Goal: Information Seeking & Learning: Find contact information

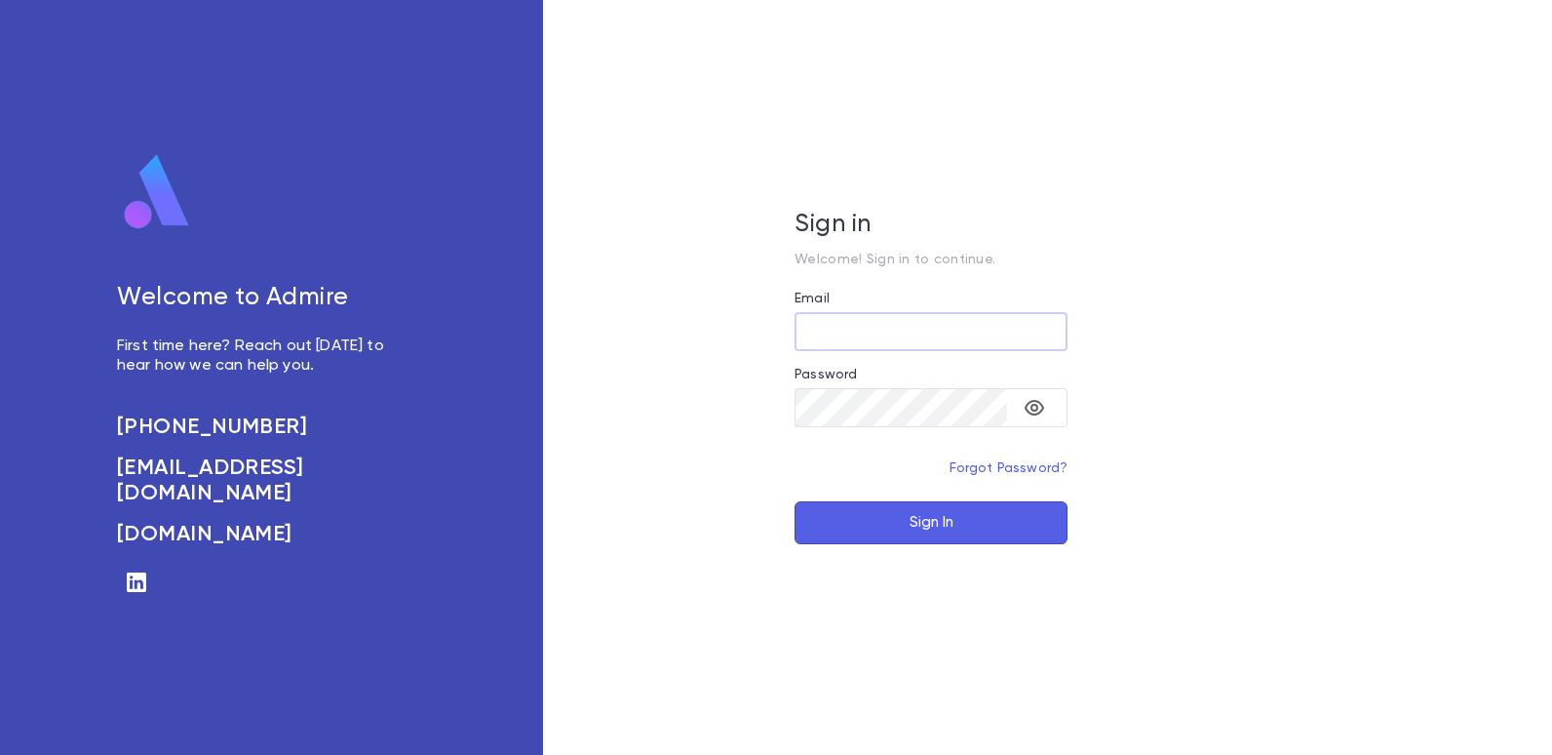
click at [827, 330] on input "Email" at bounding box center [931, 332] width 273 height 38
type input "**********"
click at [913, 519] on button "Sign In" at bounding box center [931, 522] width 273 height 43
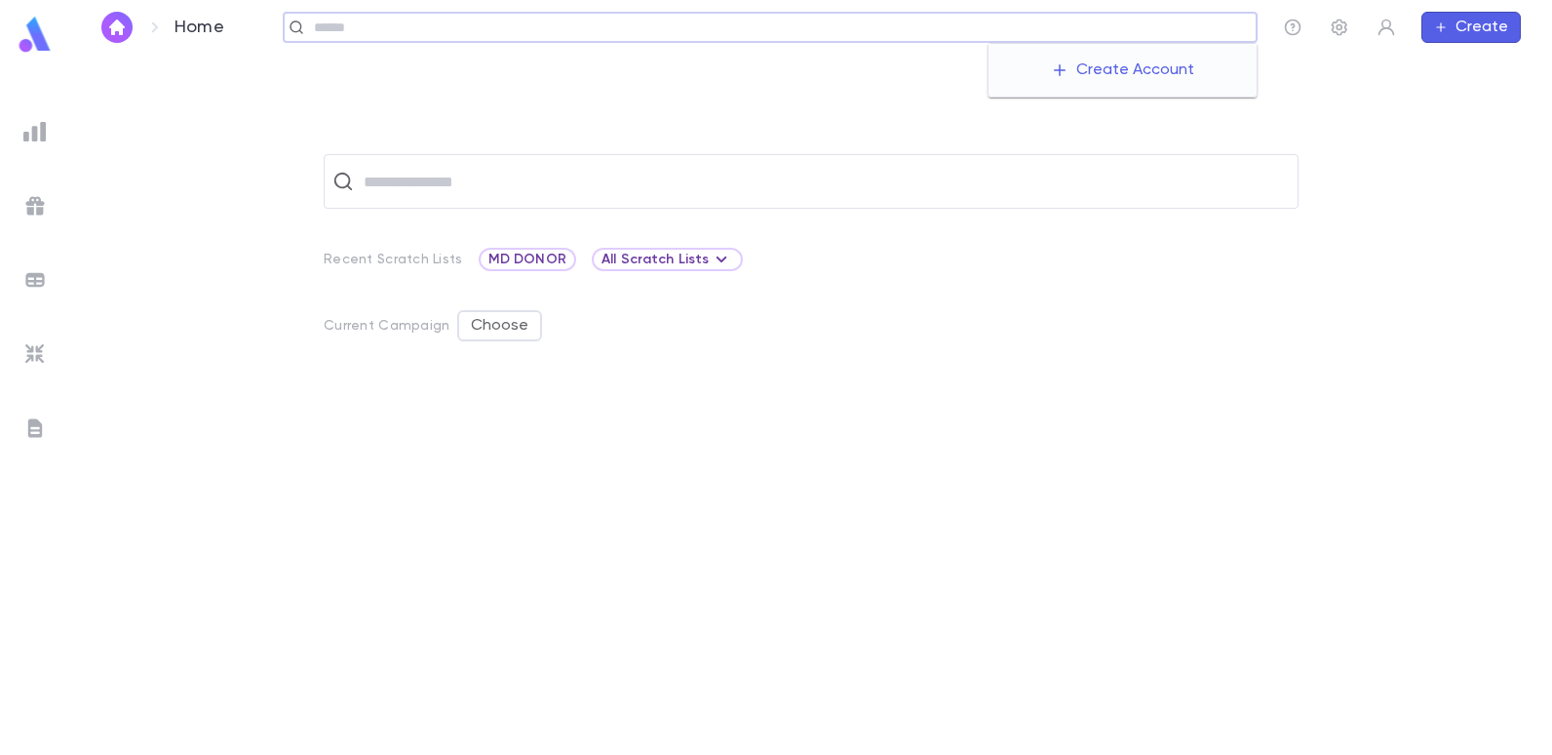
click at [1080, 22] on input "text" at bounding box center [778, 28] width 941 height 19
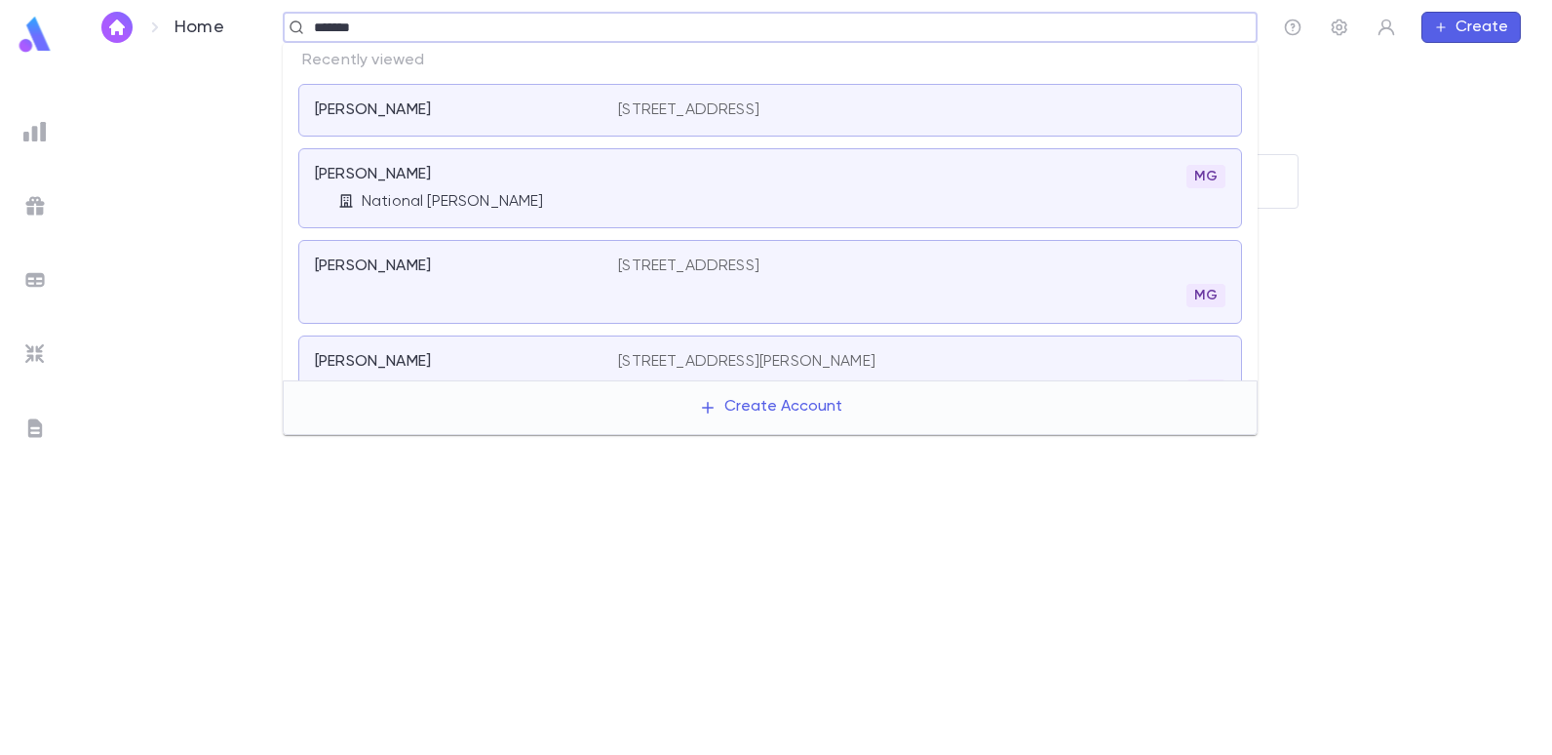
type input "********"
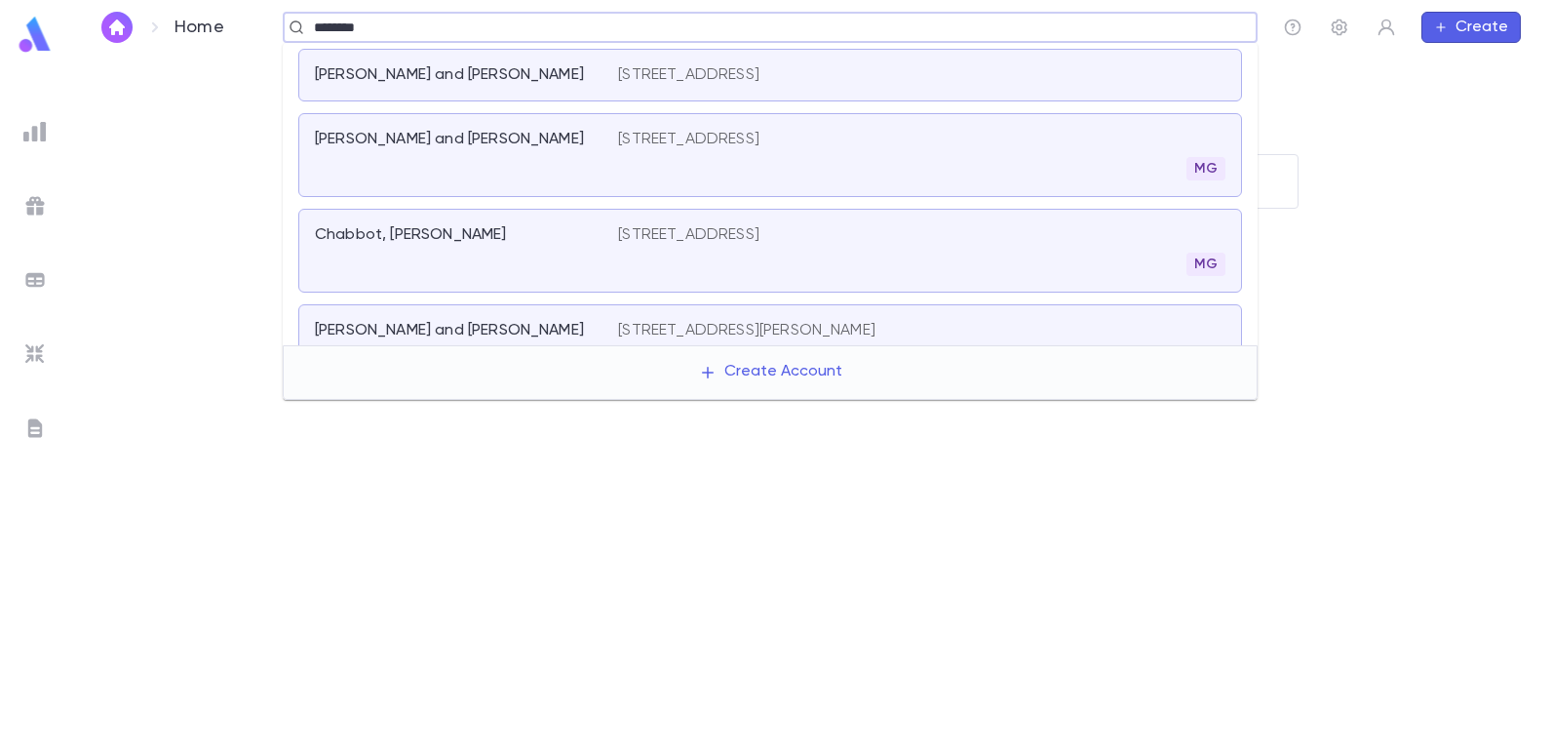
click at [457, 31] on input "********" at bounding box center [764, 28] width 912 height 19
click at [660, 234] on p "1865 East 4th St, Brooklyn NY 11223" at bounding box center [688, 235] width 141 height 20
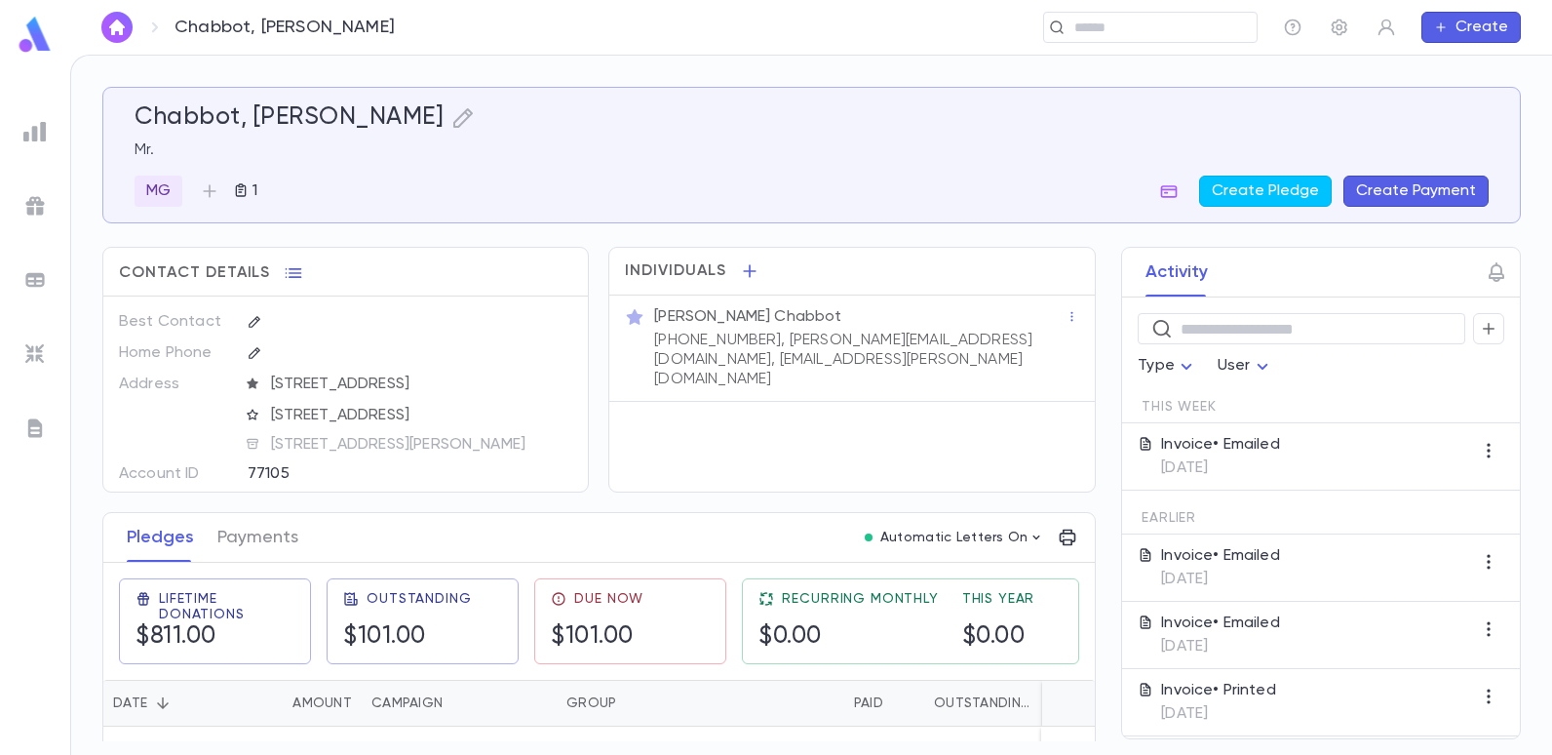
click at [1374, 183] on button "Create Payment" at bounding box center [1416, 191] width 145 height 31
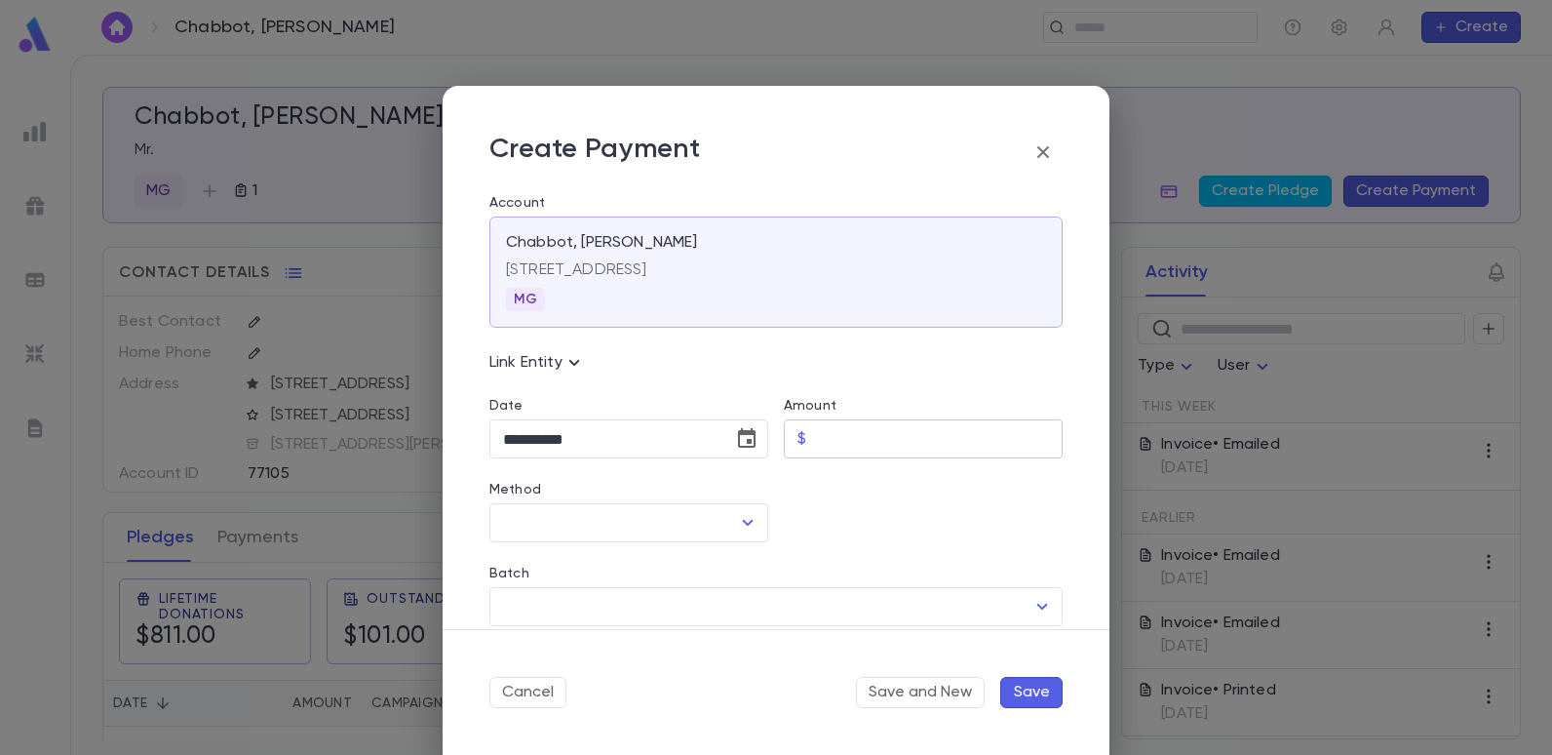
click at [862, 440] on input "Amount" at bounding box center [938, 439] width 249 height 38
type input "******"
click at [742, 520] on icon "Open" at bounding box center [747, 522] width 23 height 23
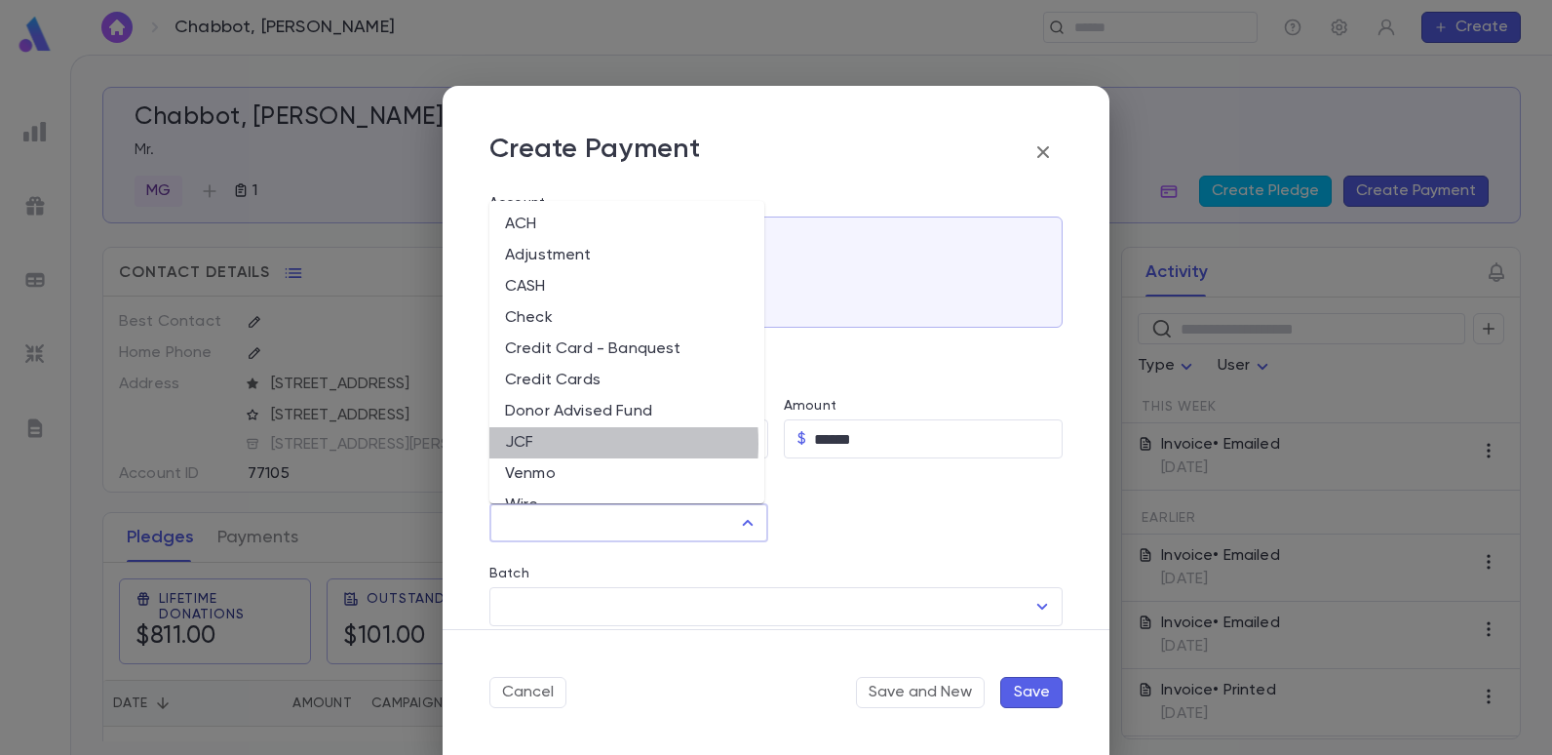
click at [515, 443] on li "JCF" at bounding box center [626, 442] width 275 height 31
type input "***"
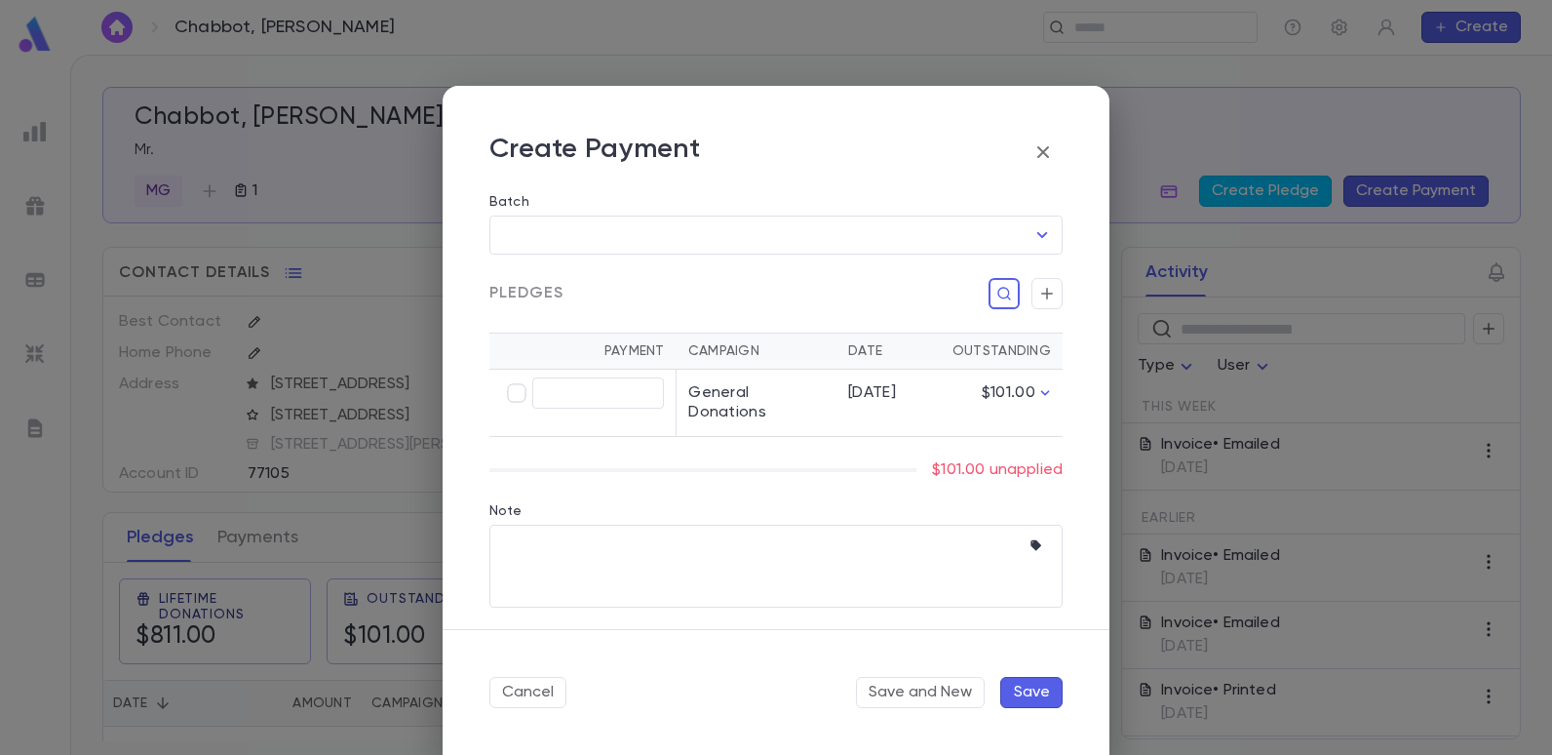
scroll to position [373, 0]
type input "******"
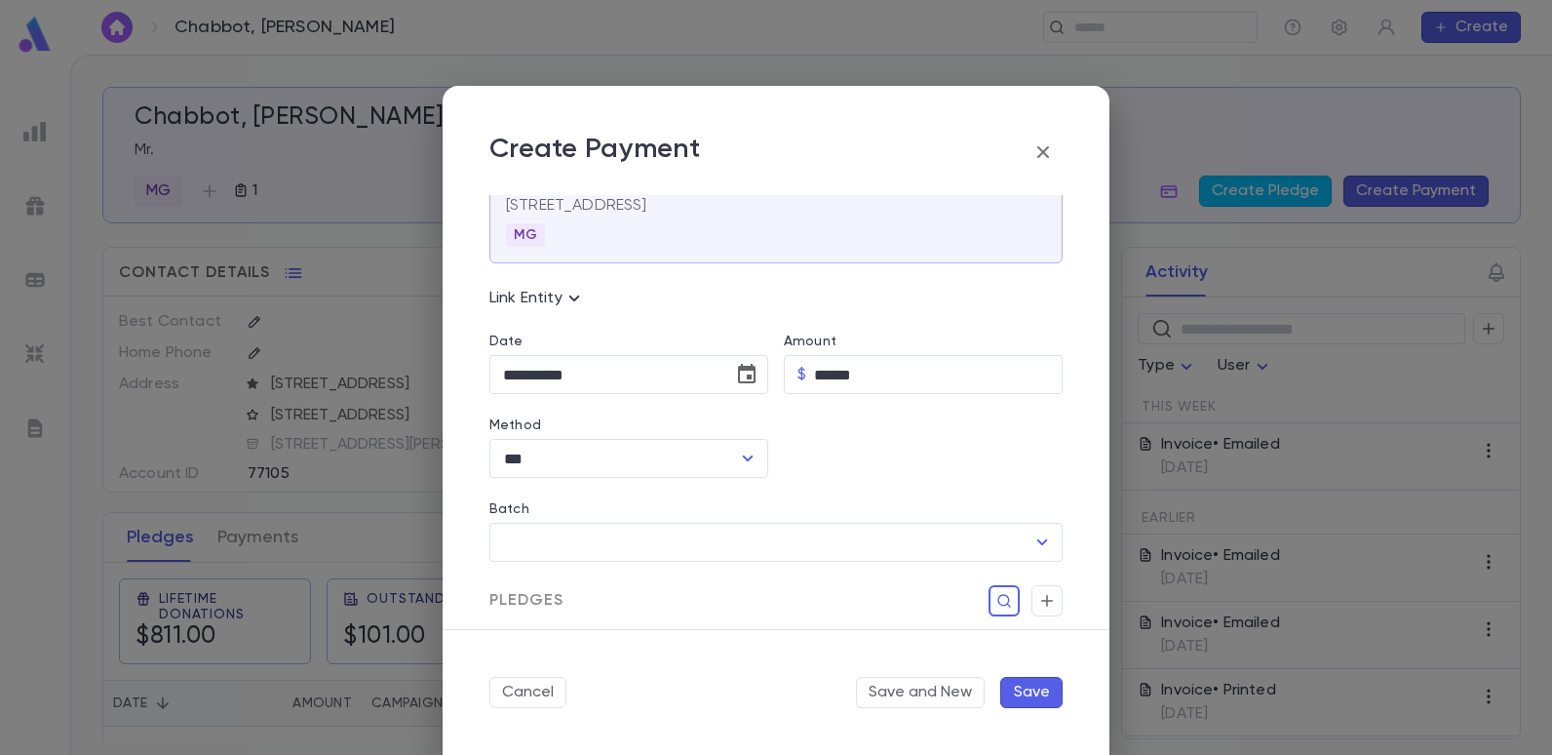
scroll to position [195, 0]
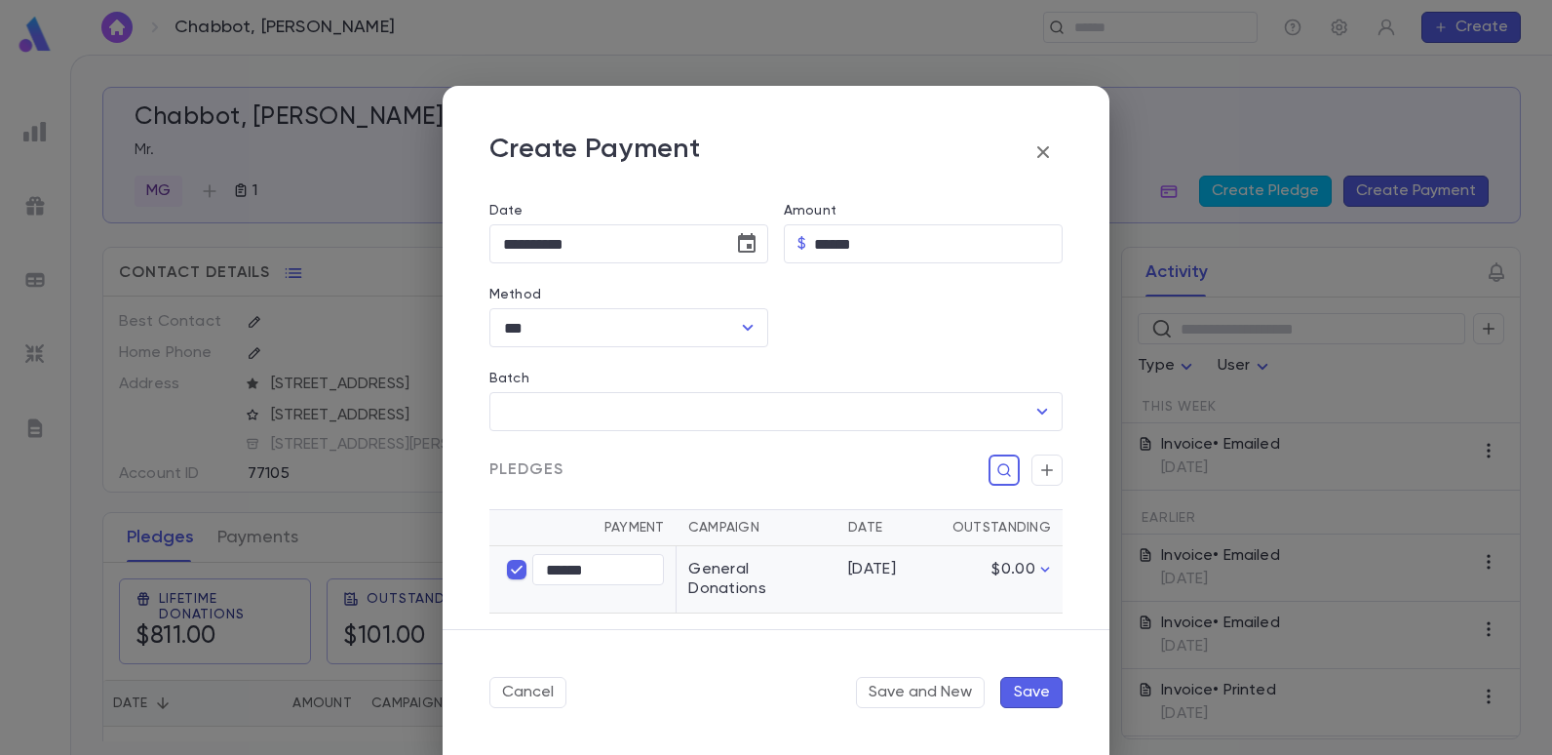
click at [1035, 694] on button "Save" at bounding box center [1031, 692] width 62 height 31
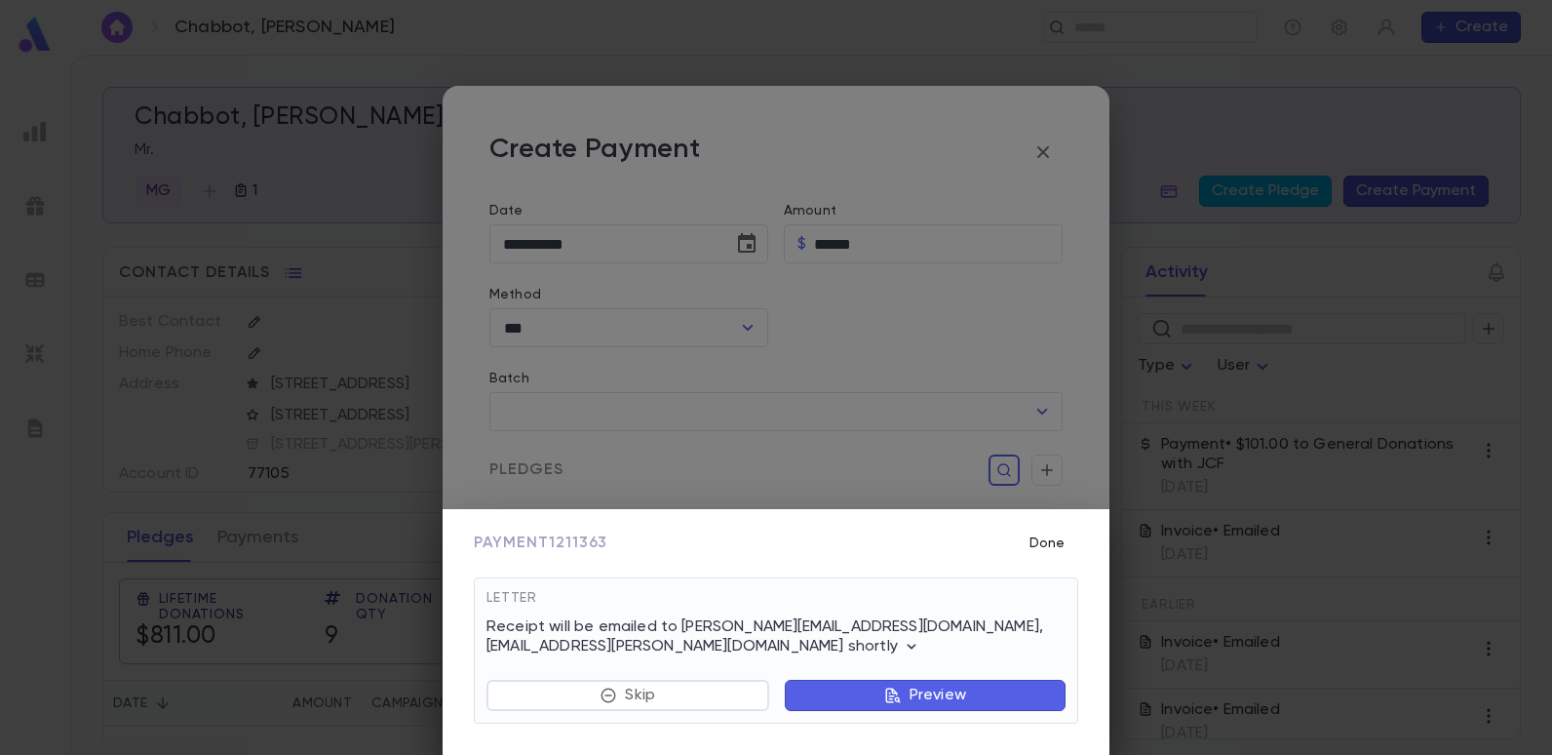
click at [1073, 544] on button "Done" at bounding box center [1047, 543] width 62 height 37
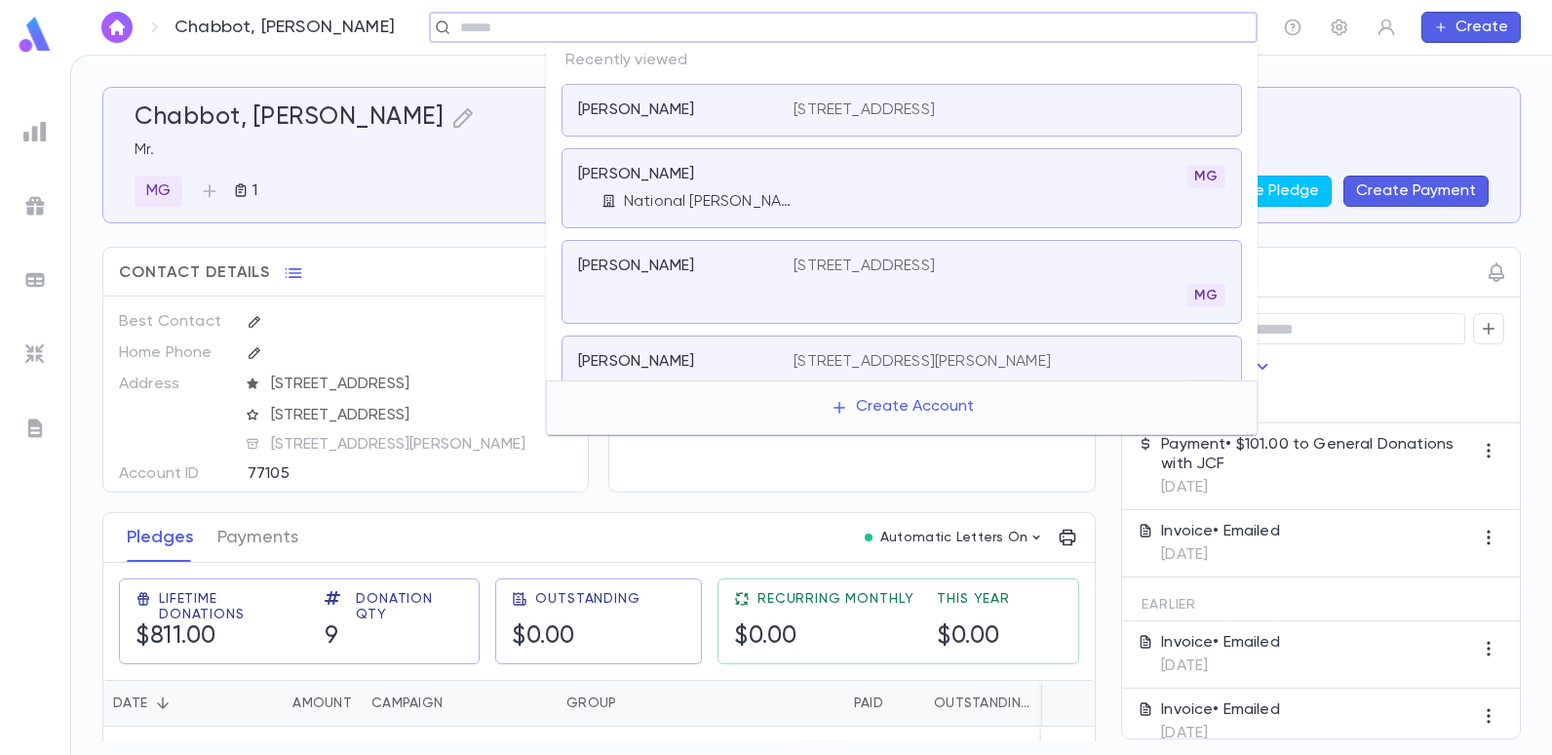
click at [1143, 28] on input "text" at bounding box center [836, 28] width 765 height 19
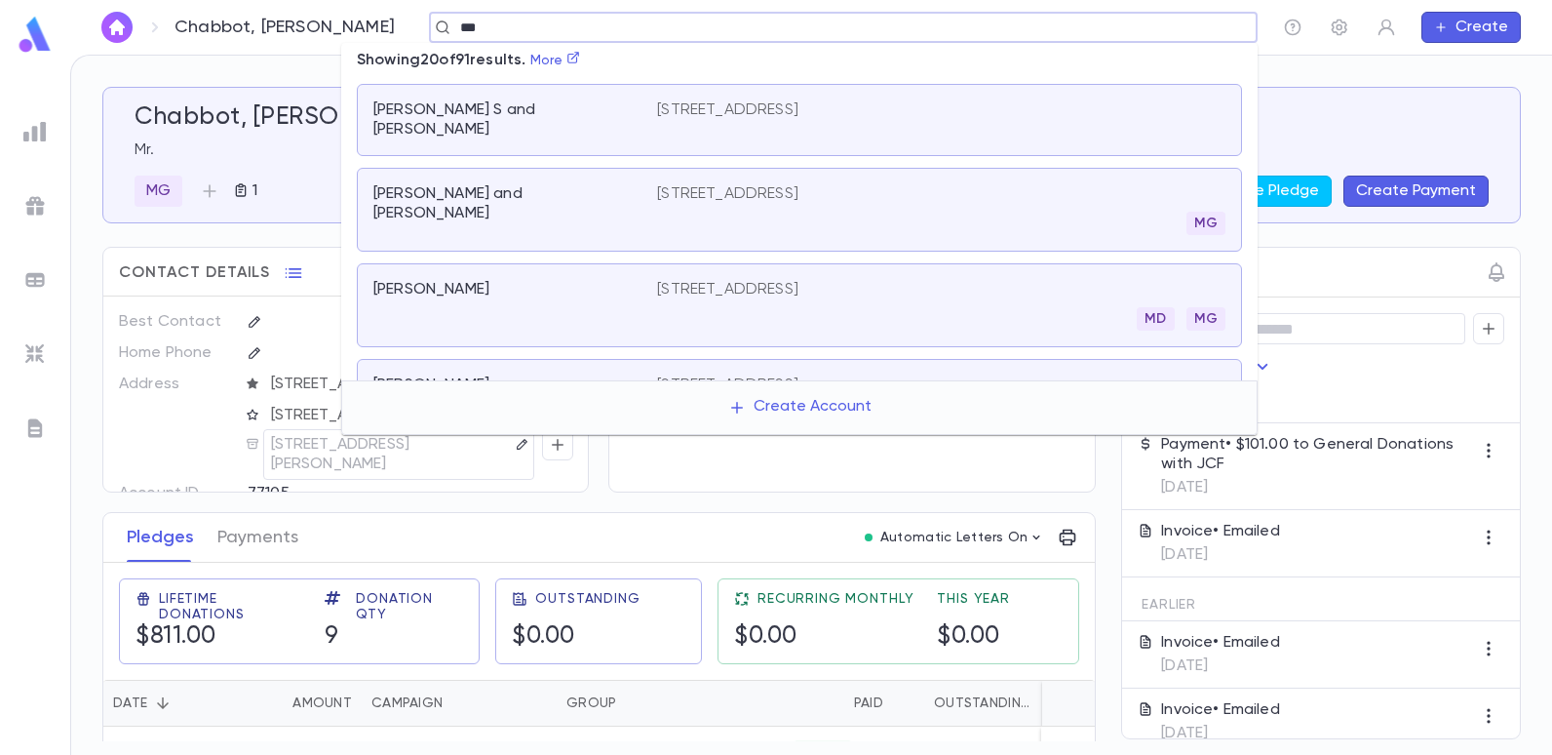
click at [429, 17] on div "*** ​" at bounding box center [843, 27] width 829 height 31
type input "*"
type input "******"
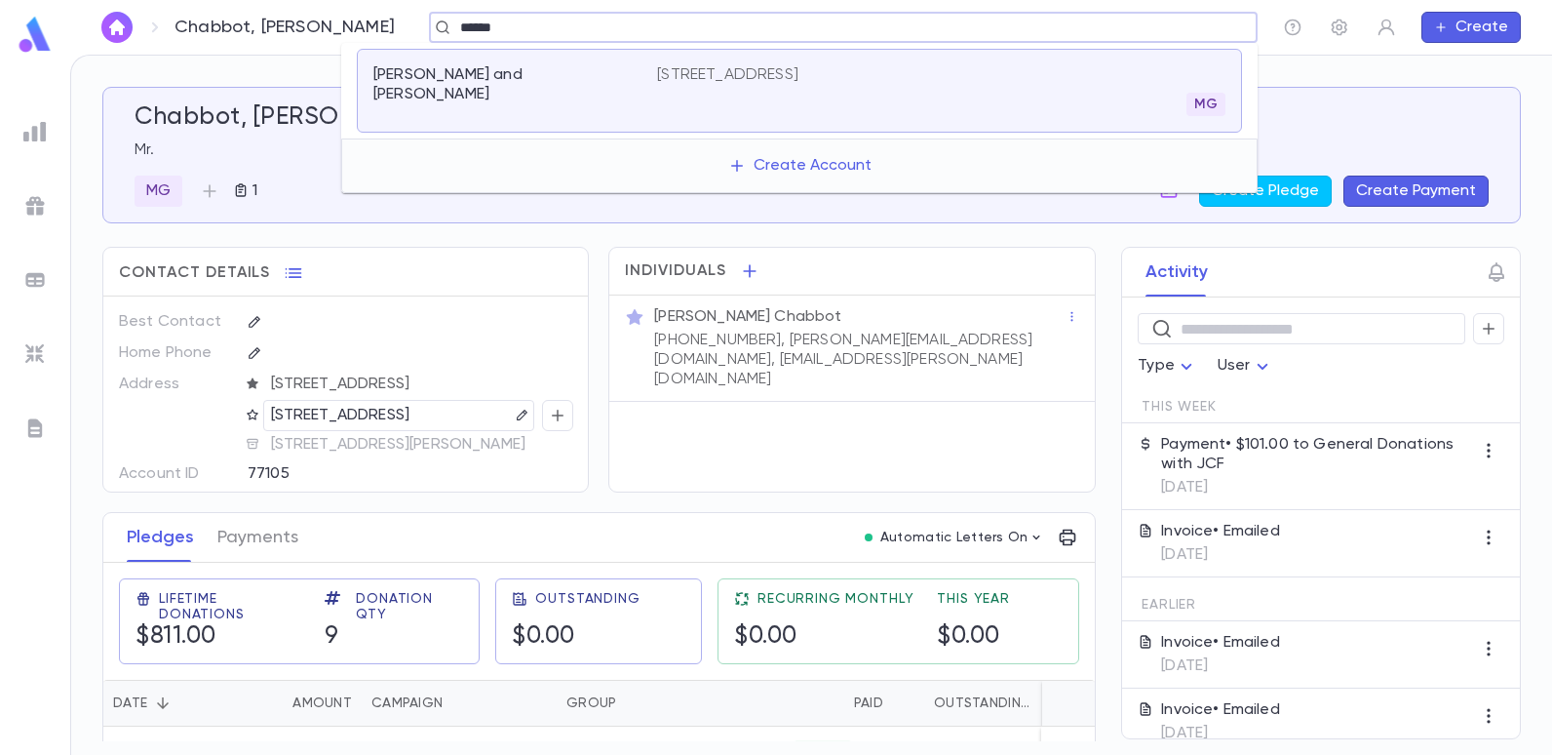
click at [705, 85] on div "4639 Bay Parkway, Brooklyn NY 11230 MG" at bounding box center [941, 90] width 568 height 51
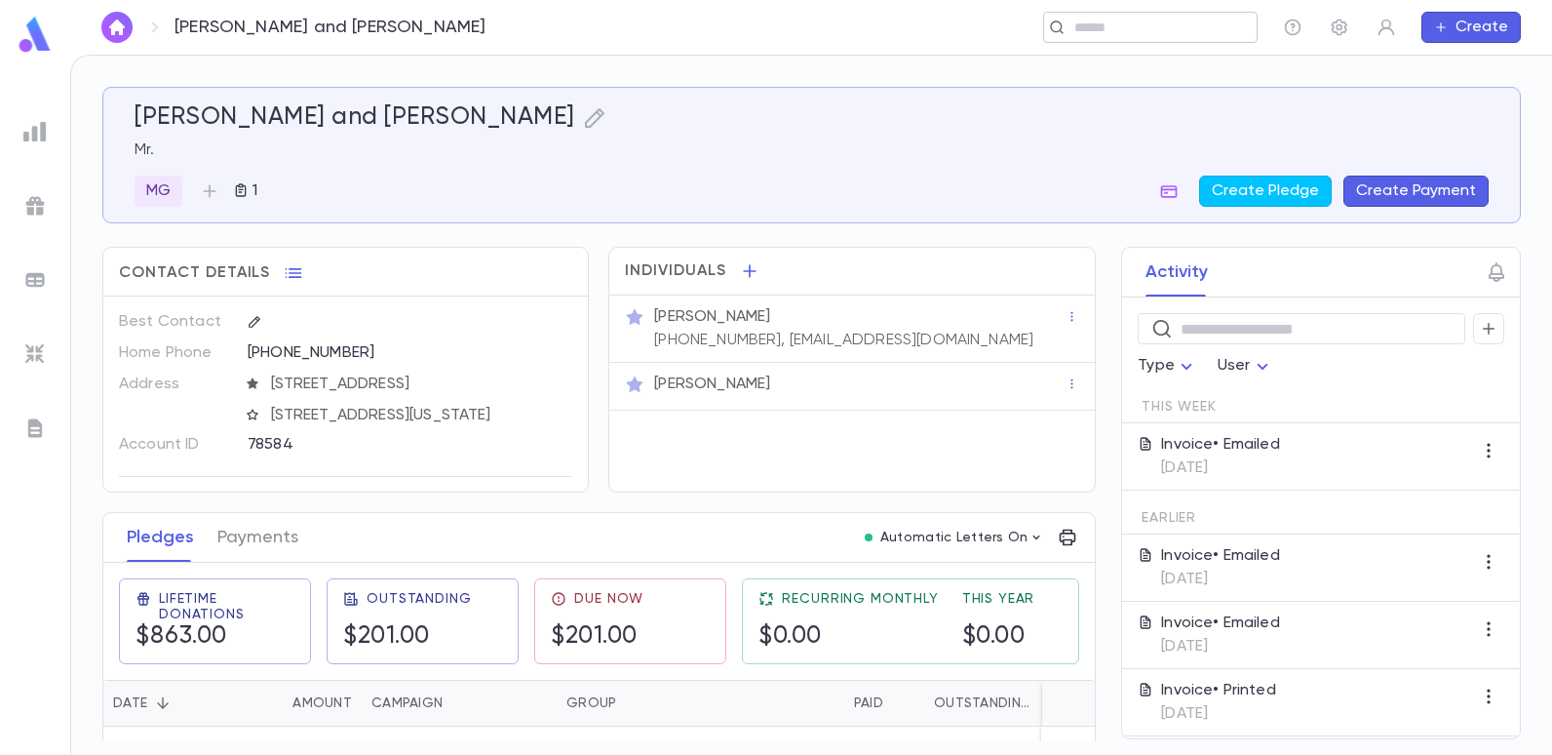
click at [1091, 22] on input "text" at bounding box center [1144, 28] width 151 height 19
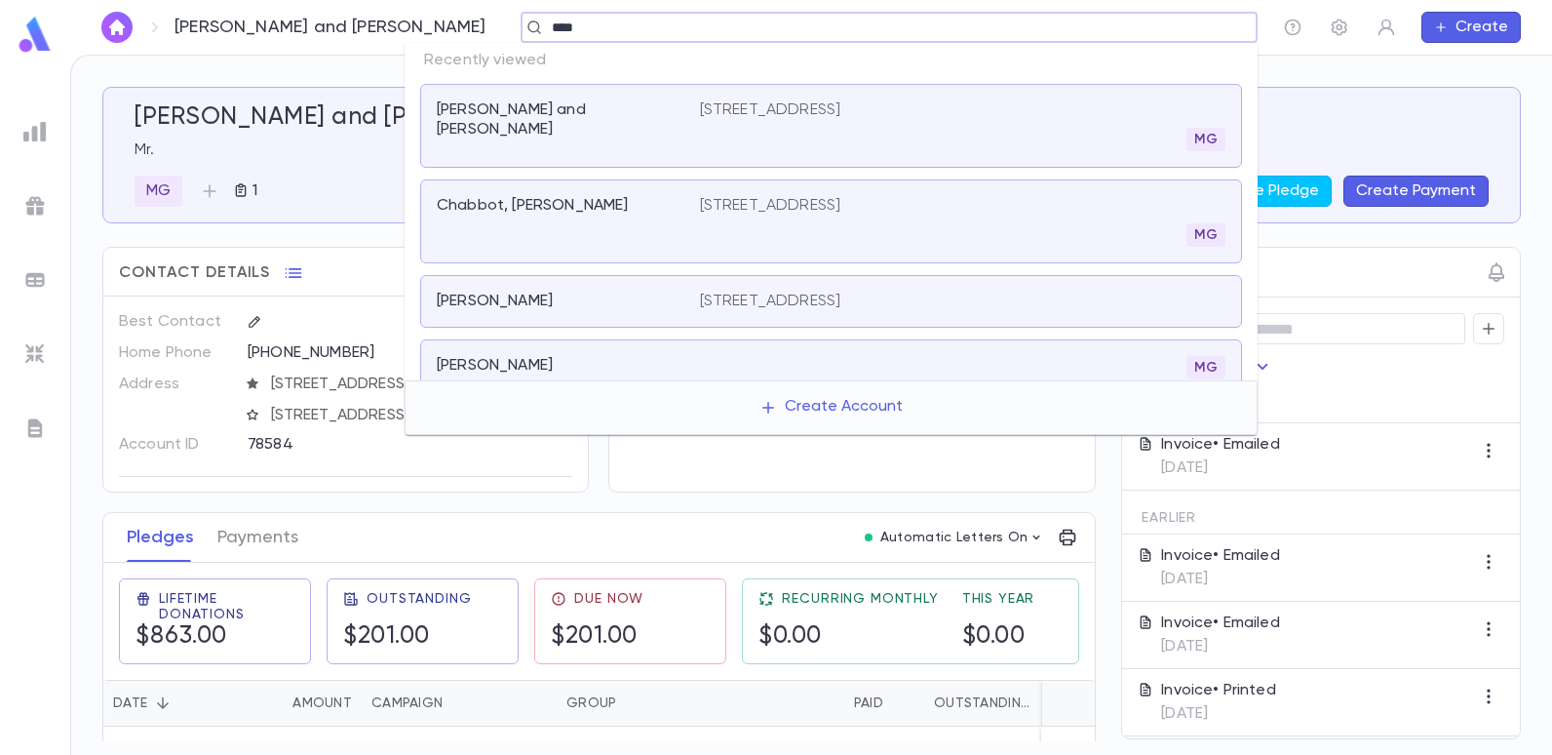
type input "****"
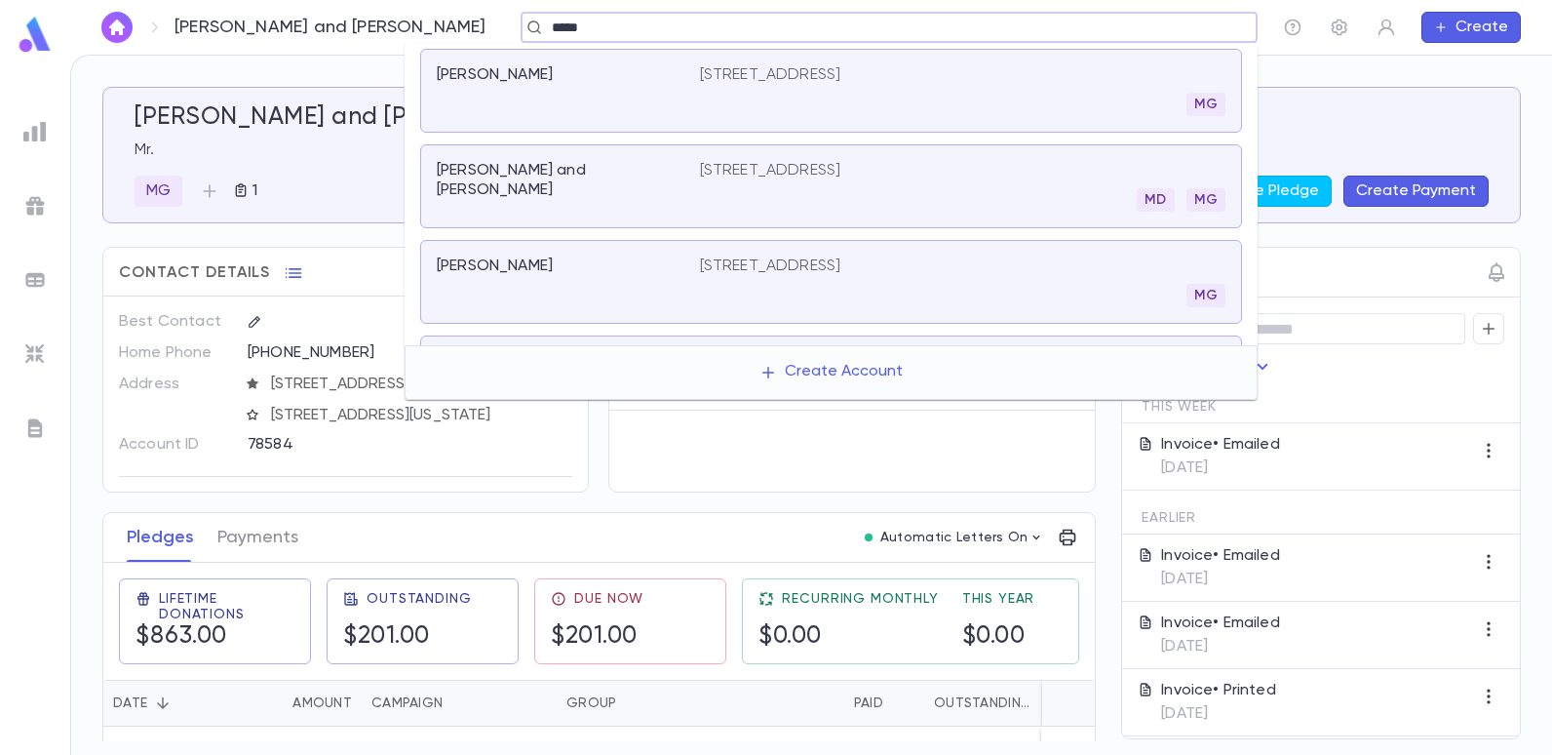
click at [686, 178] on div "[PERSON_NAME] and [PERSON_NAME]" at bounding box center [568, 186] width 263 height 51
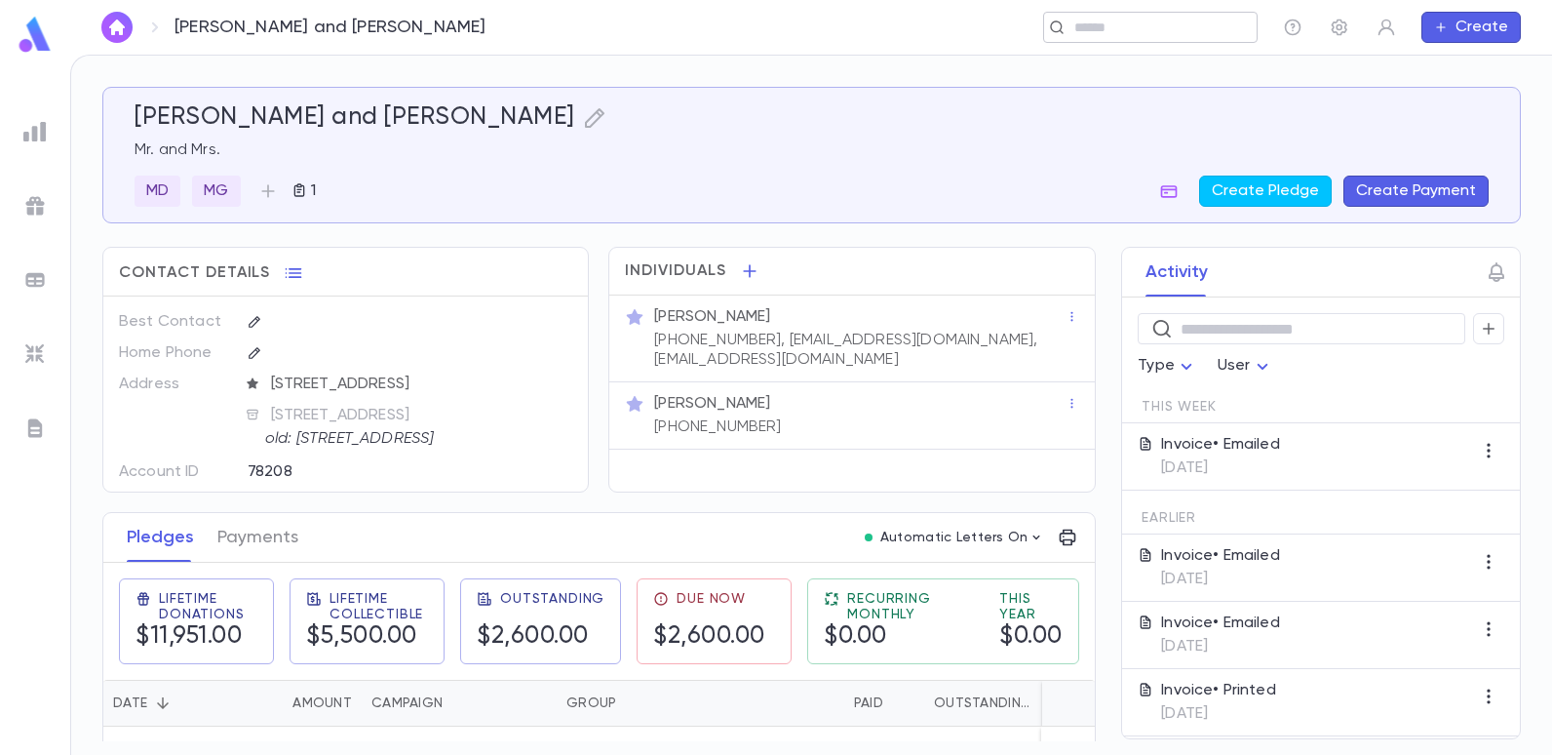
click at [1190, 38] on div "​" at bounding box center [1150, 27] width 215 height 31
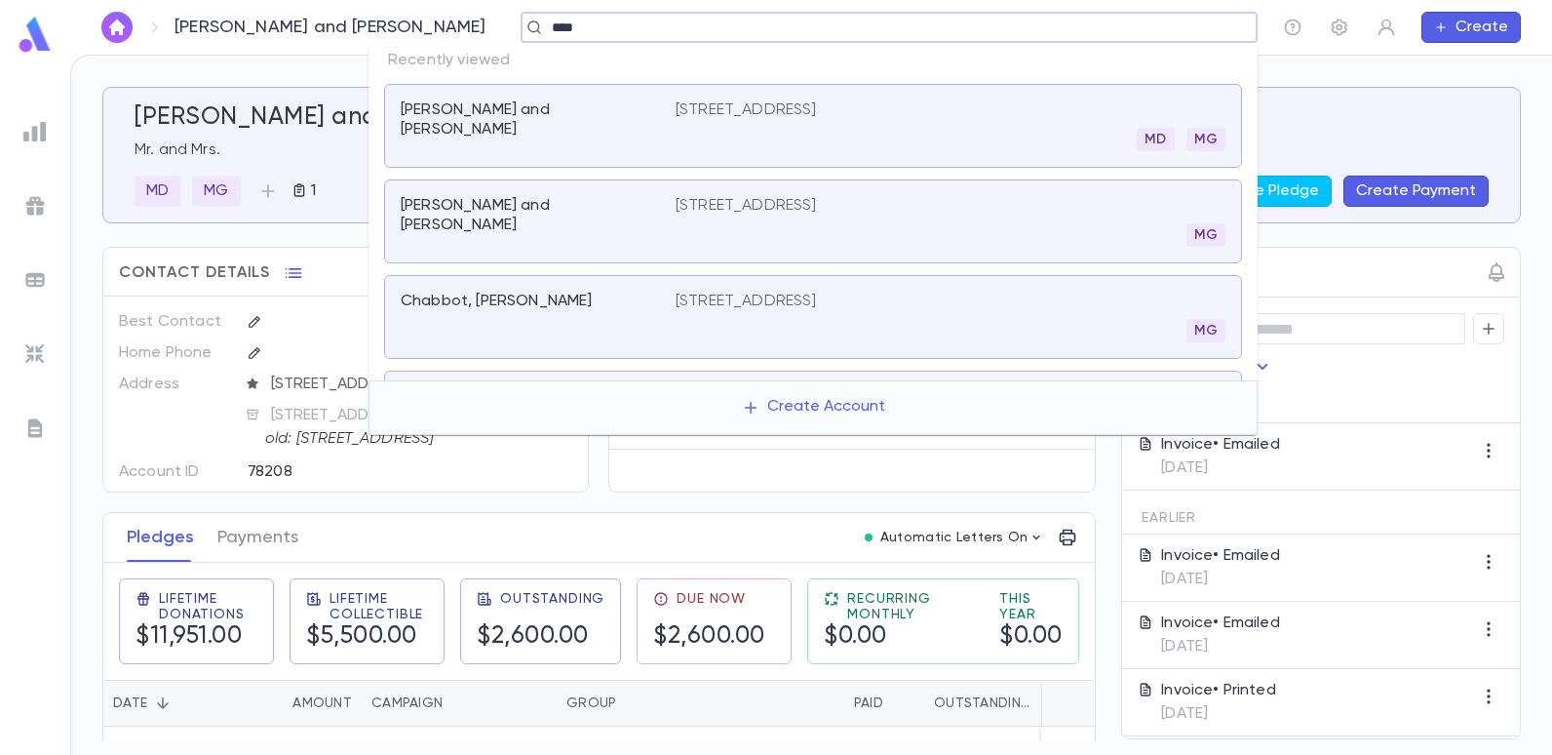
type input "*****"
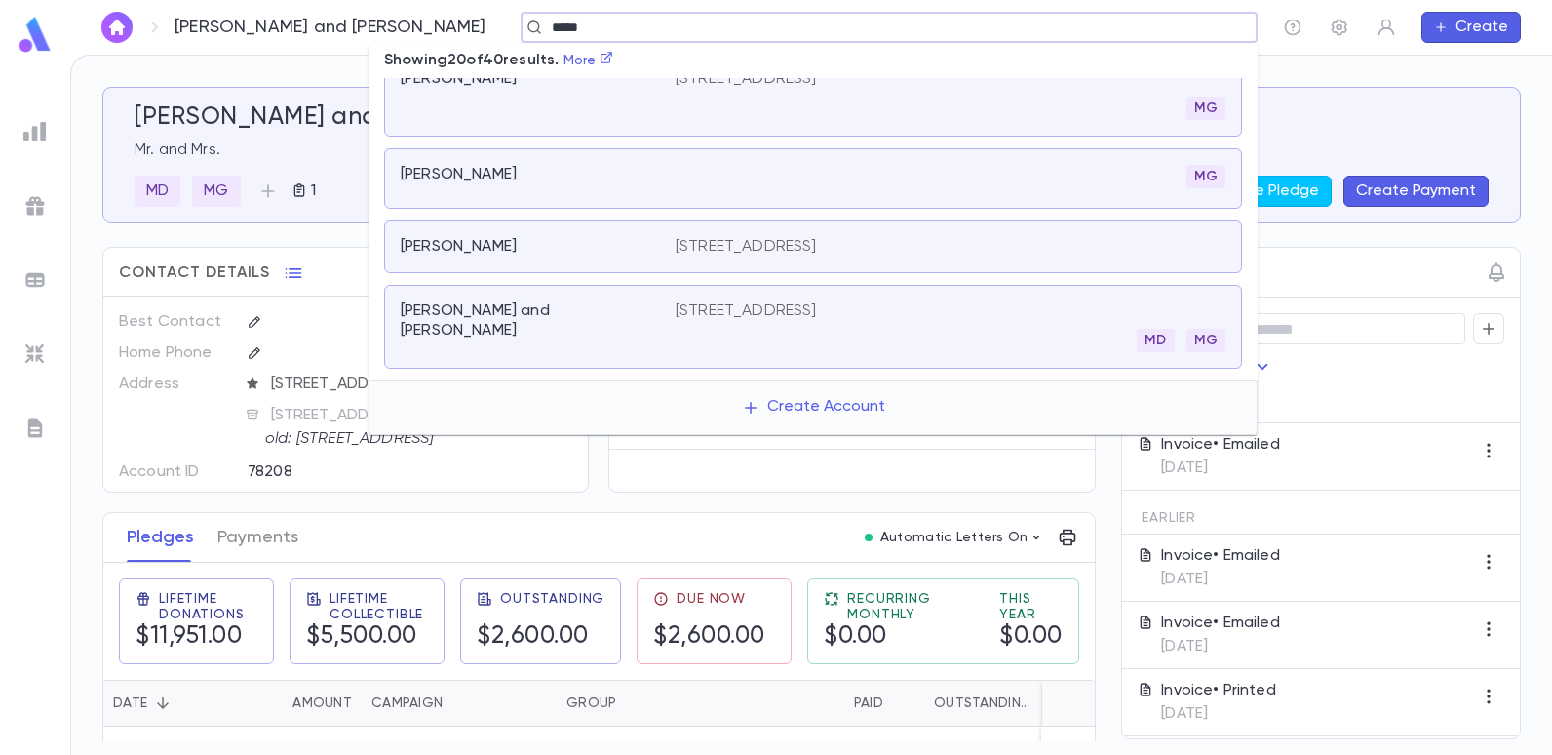
scroll to position [488, 0]
click at [800, 291] on div "Dayan, Moshe and Cherise 4 Ridge Rd, West Long Branch NJ 07764 MD MG" at bounding box center [813, 333] width 858 height 84
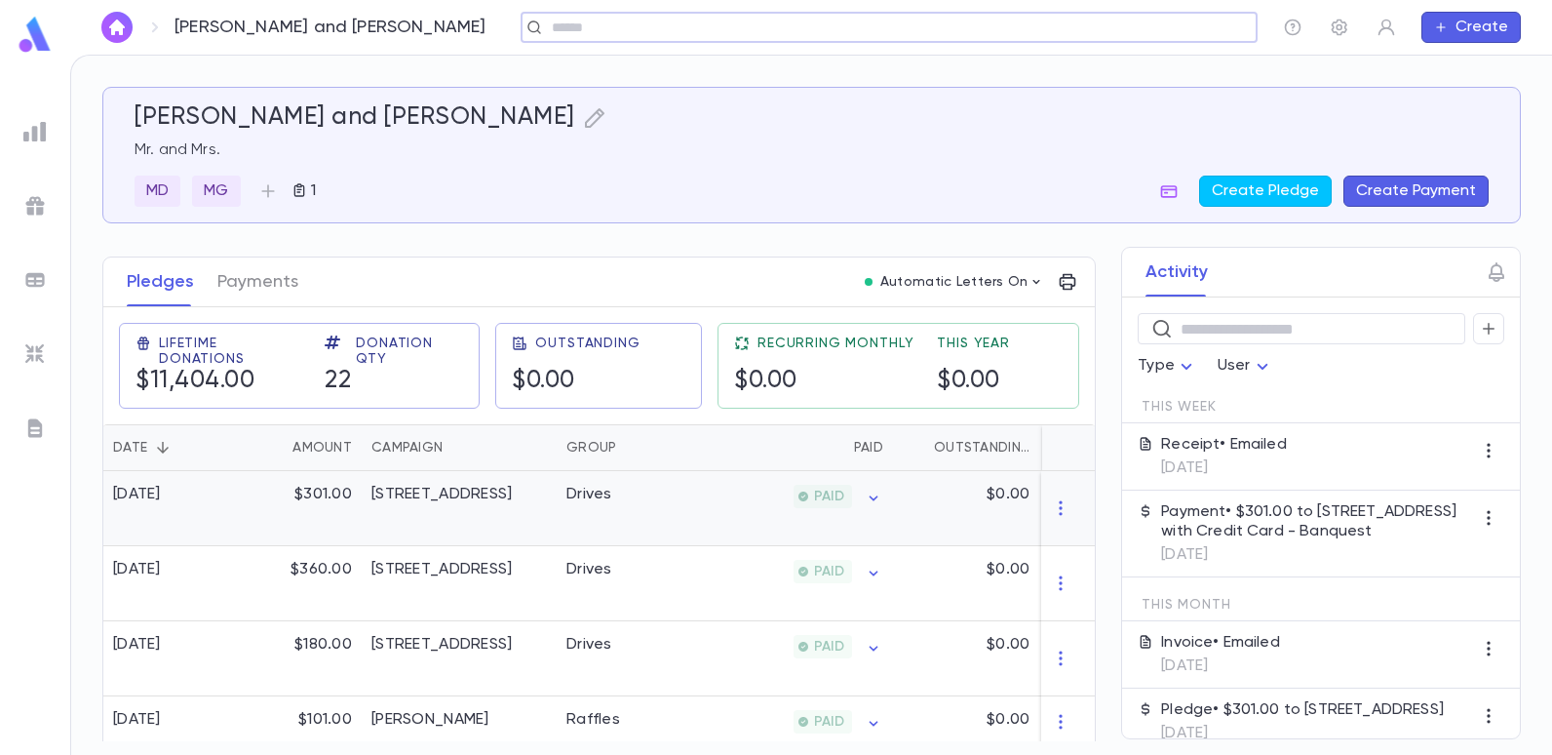
scroll to position [293, 0]
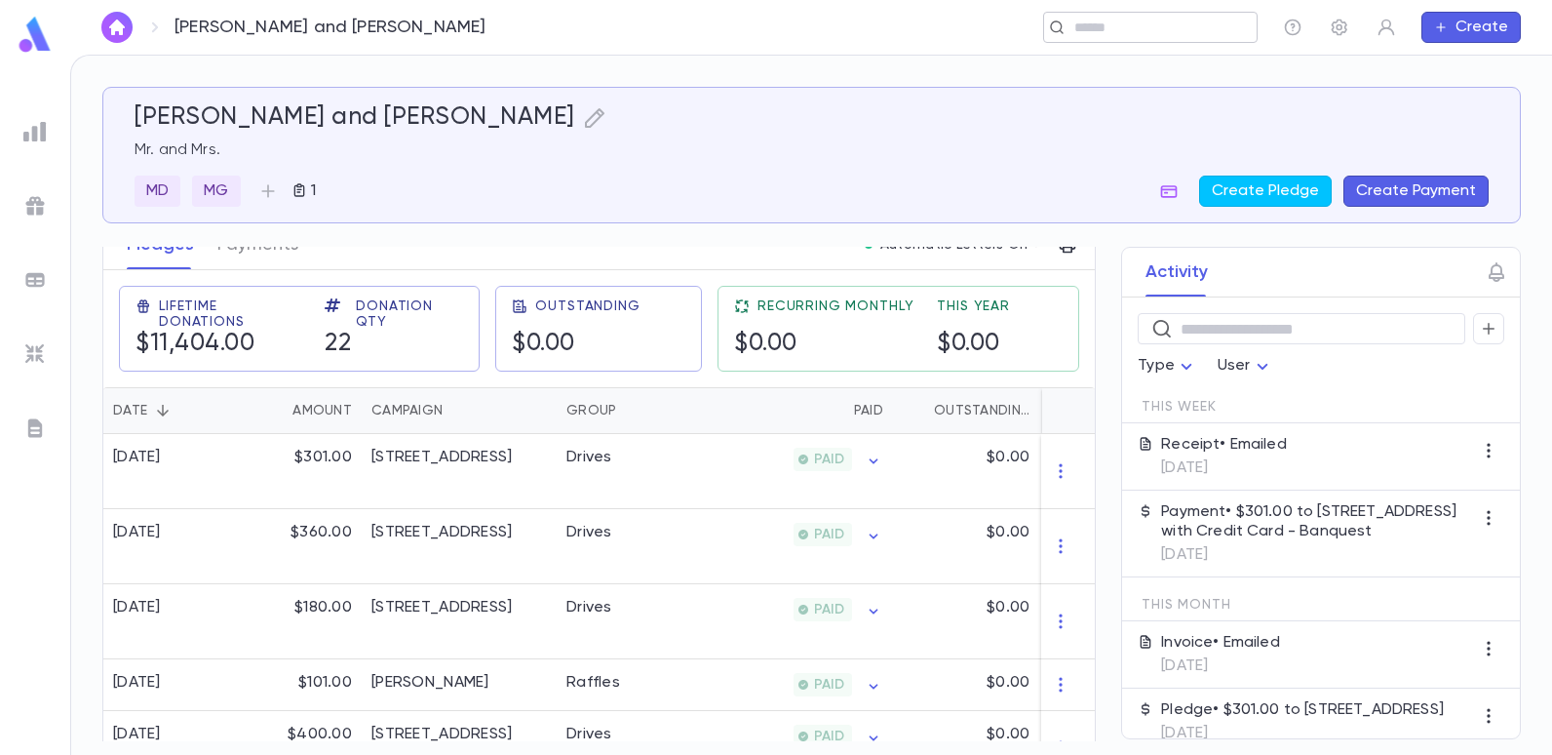
click at [1124, 28] on input "text" at bounding box center [1144, 28] width 151 height 19
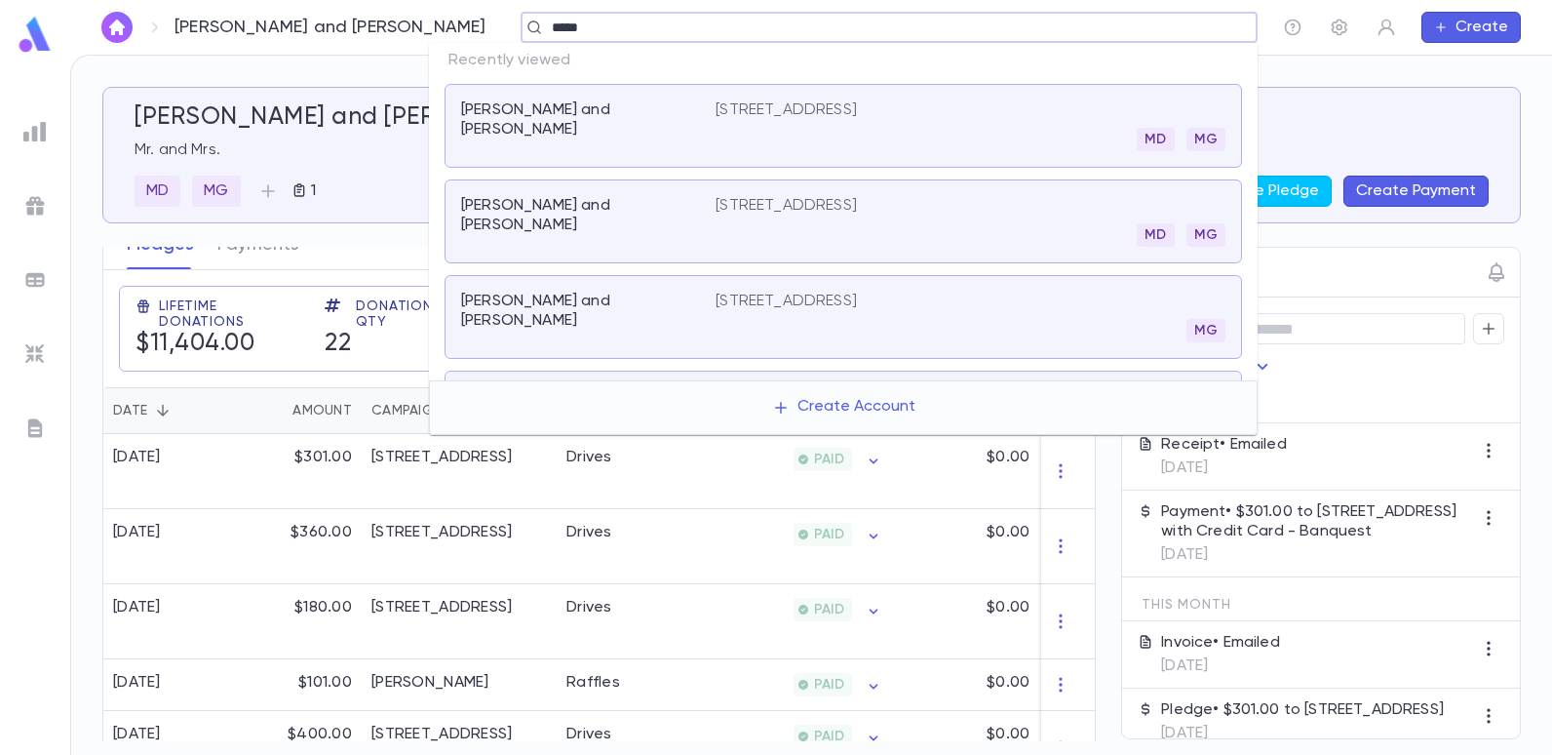
type input "*****"
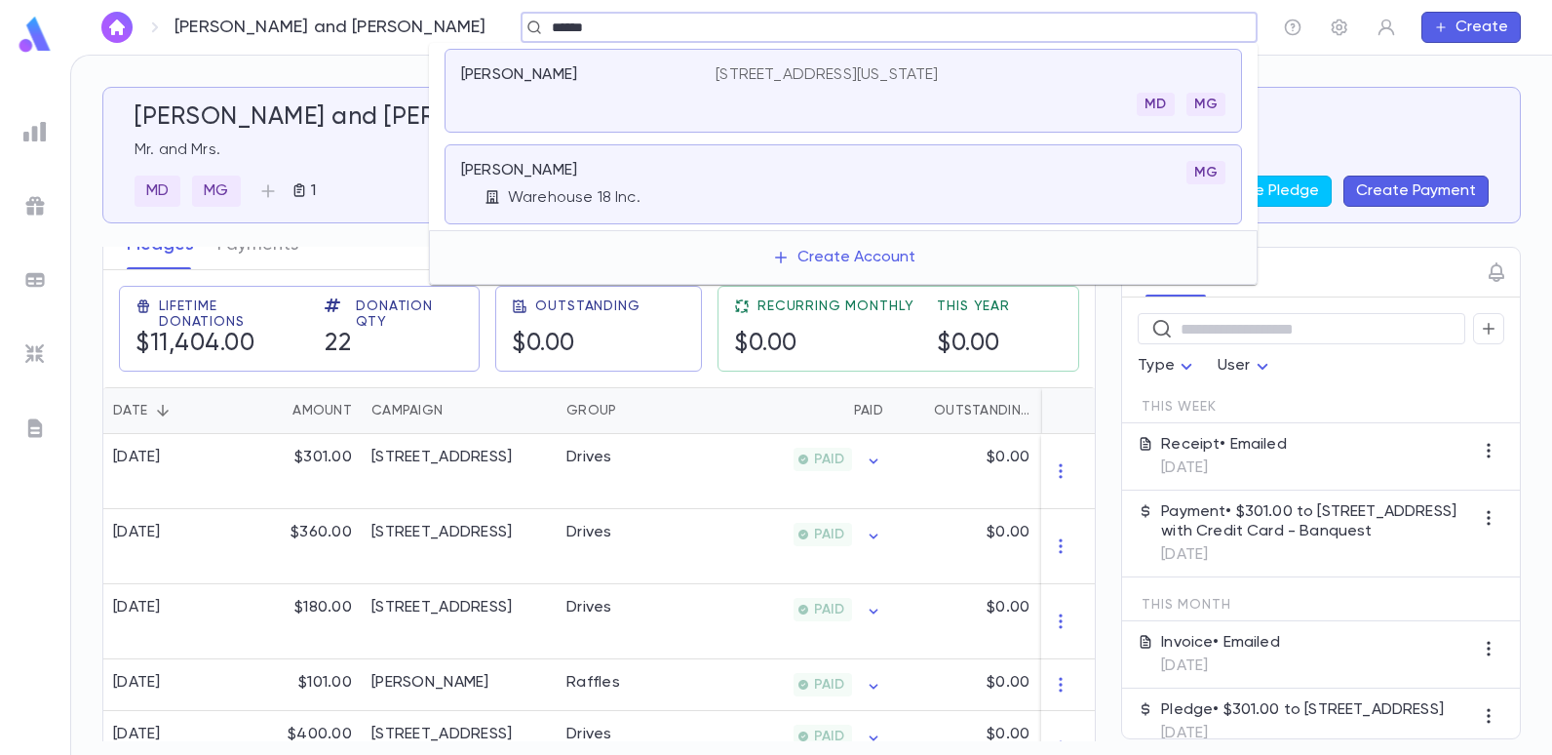
click at [777, 63] on div "Scaba, Jack 420 5th Ave, New York NY 10018 MD MG" at bounding box center [844, 91] width 798 height 84
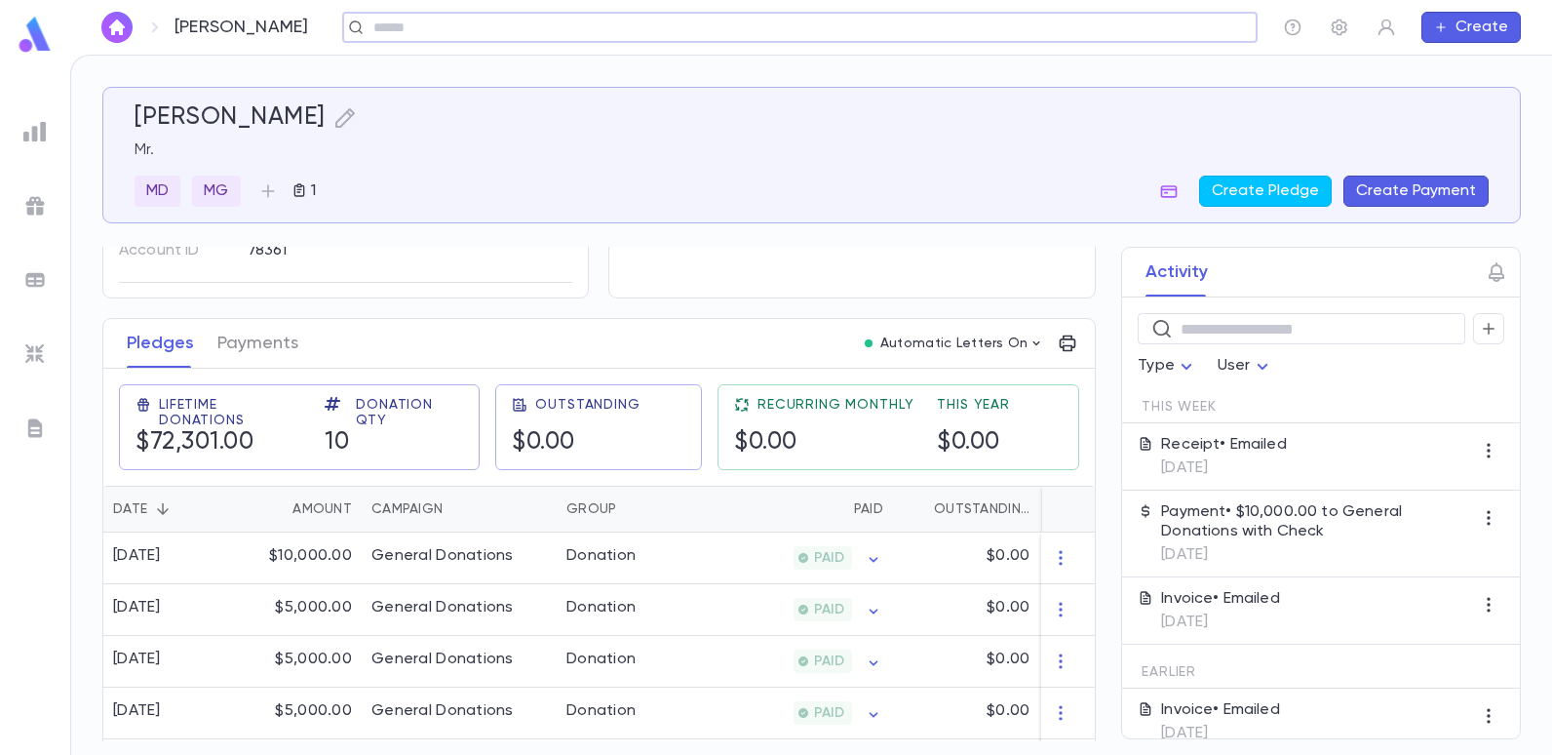
scroll to position [195, 0]
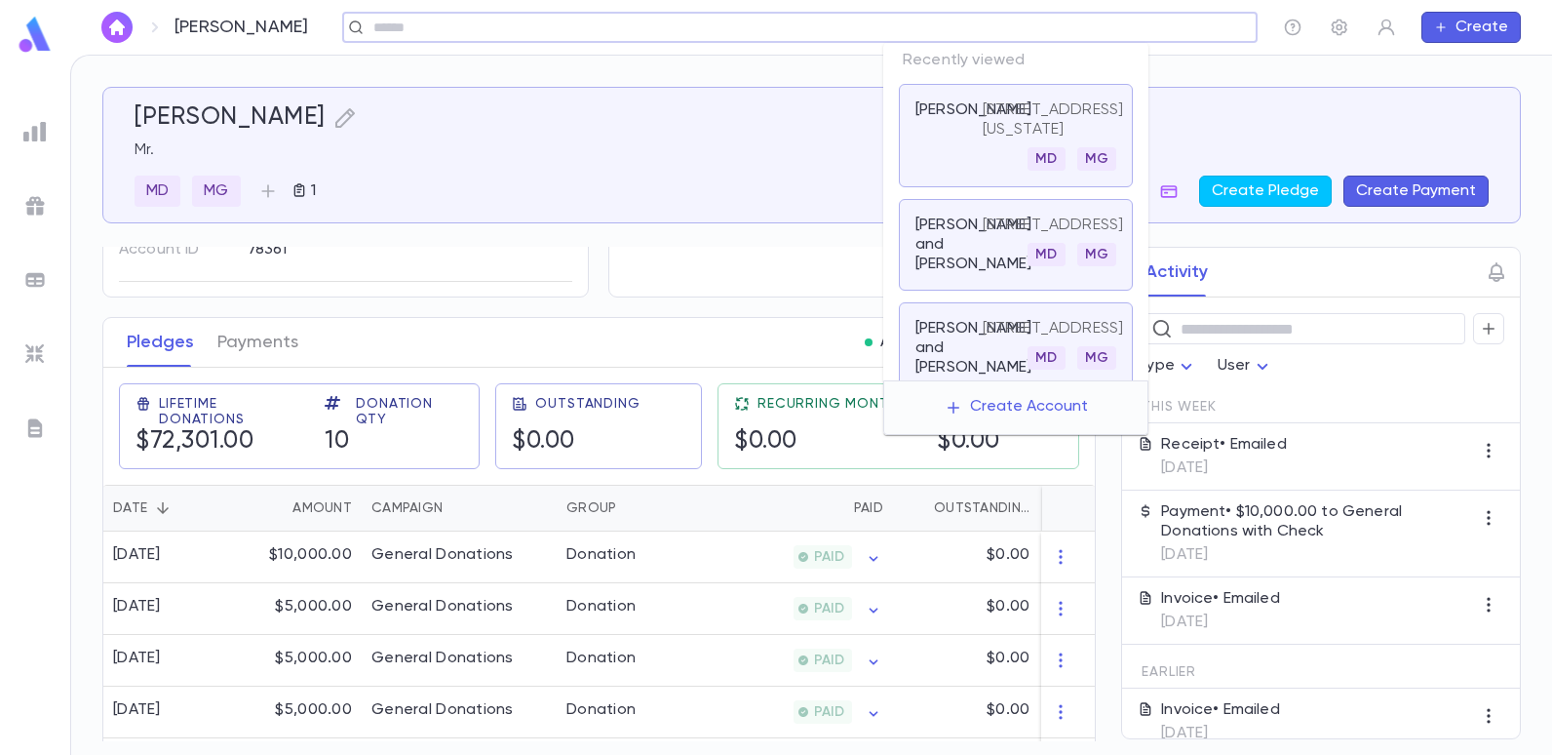
click at [1208, 29] on input "text" at bounding box center [794, 28] width 852 height 19
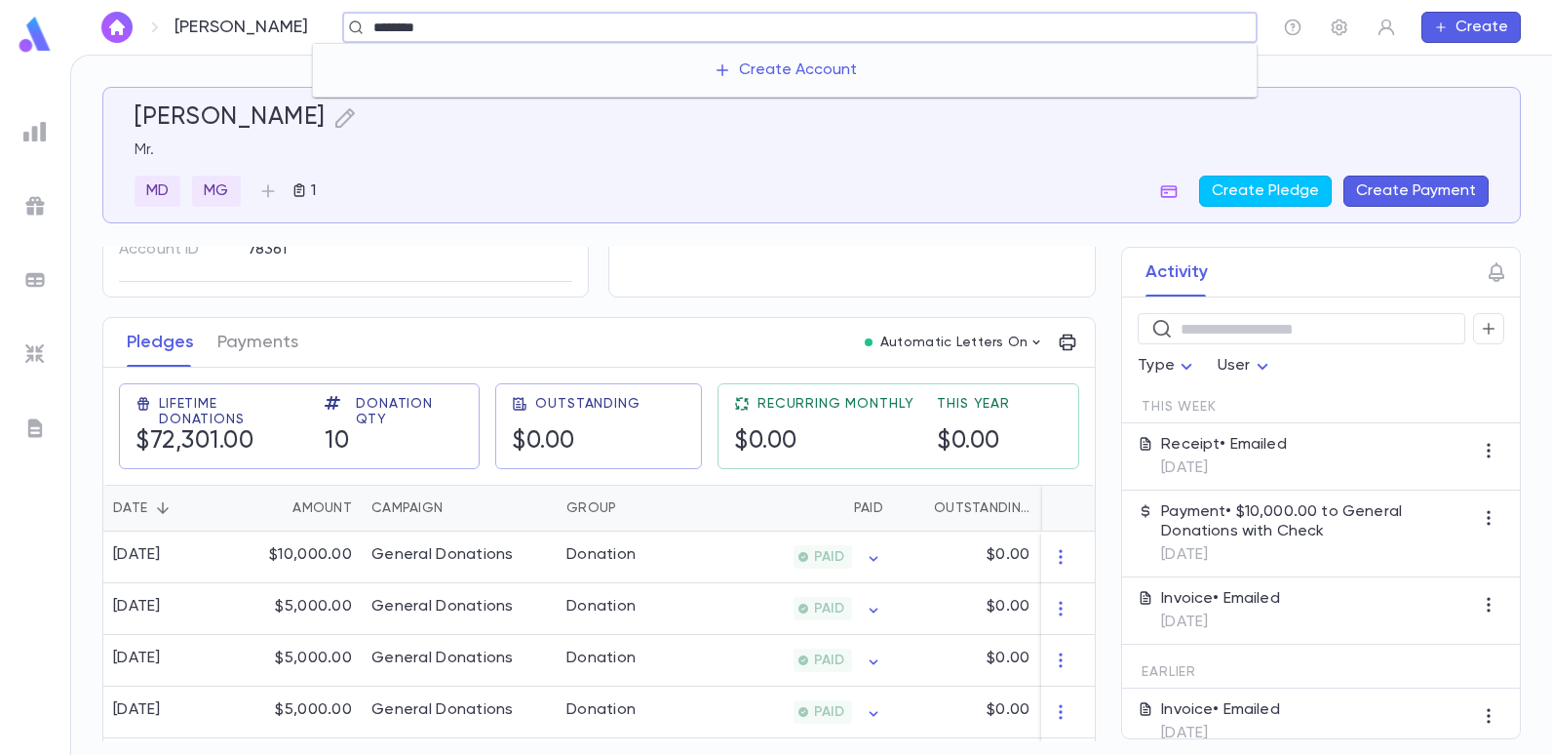
type input "******"
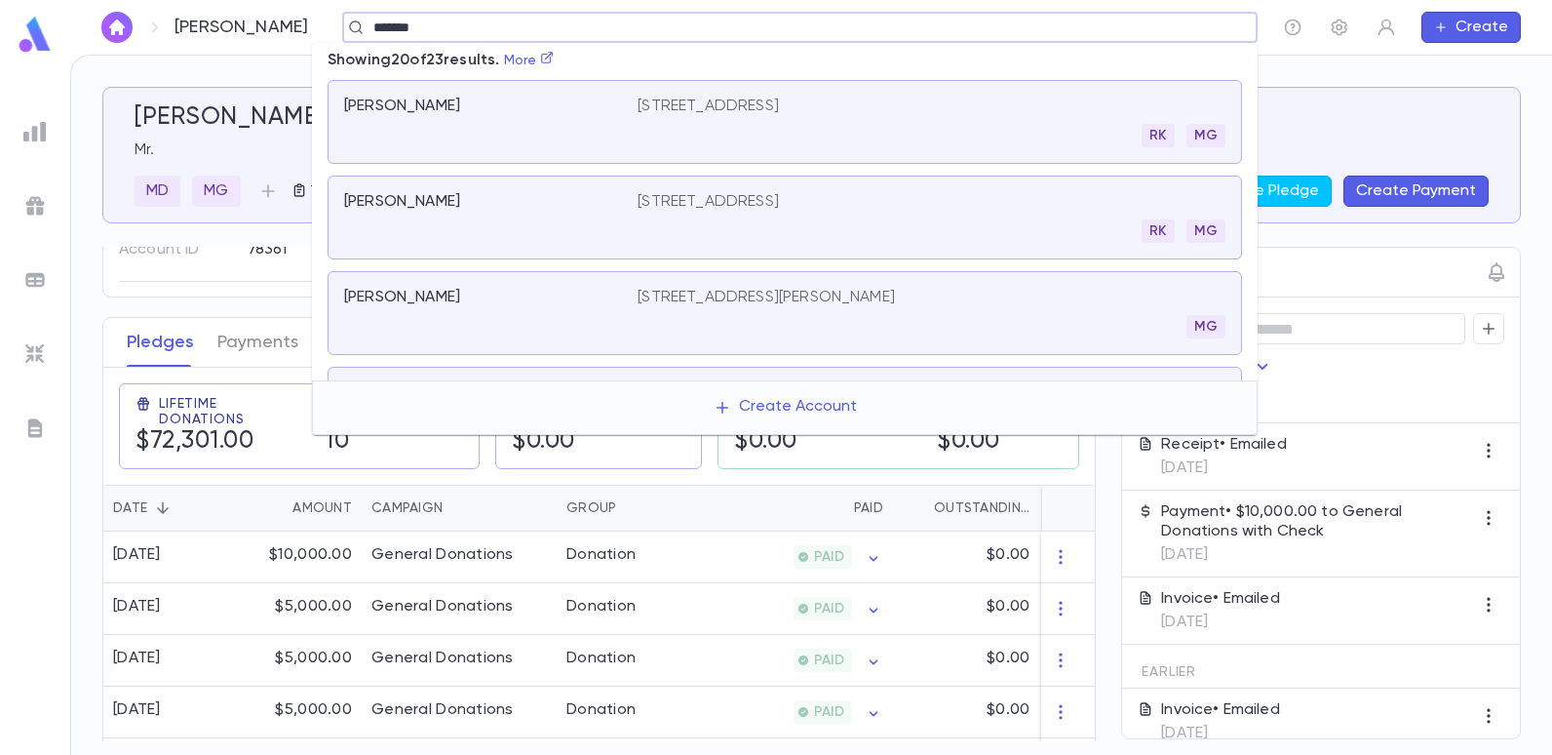
click at [663, 208] on p "2039 Ocean Parkway, Brooklyn NY 11223" at bounding box center [708, 202] width 141 height 20
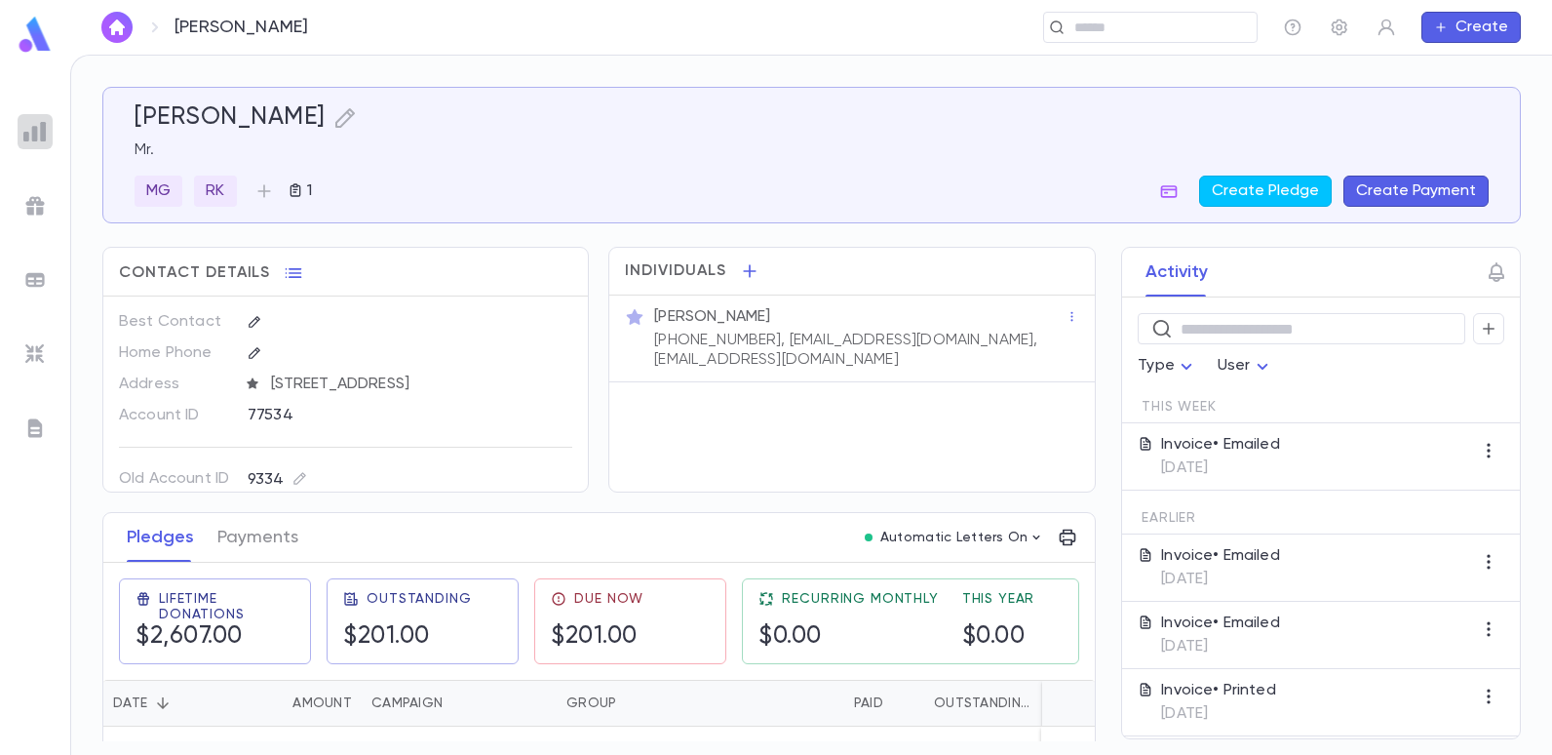
click at [42, 138] on img at bounding box center [34, 131] width 23 height 23
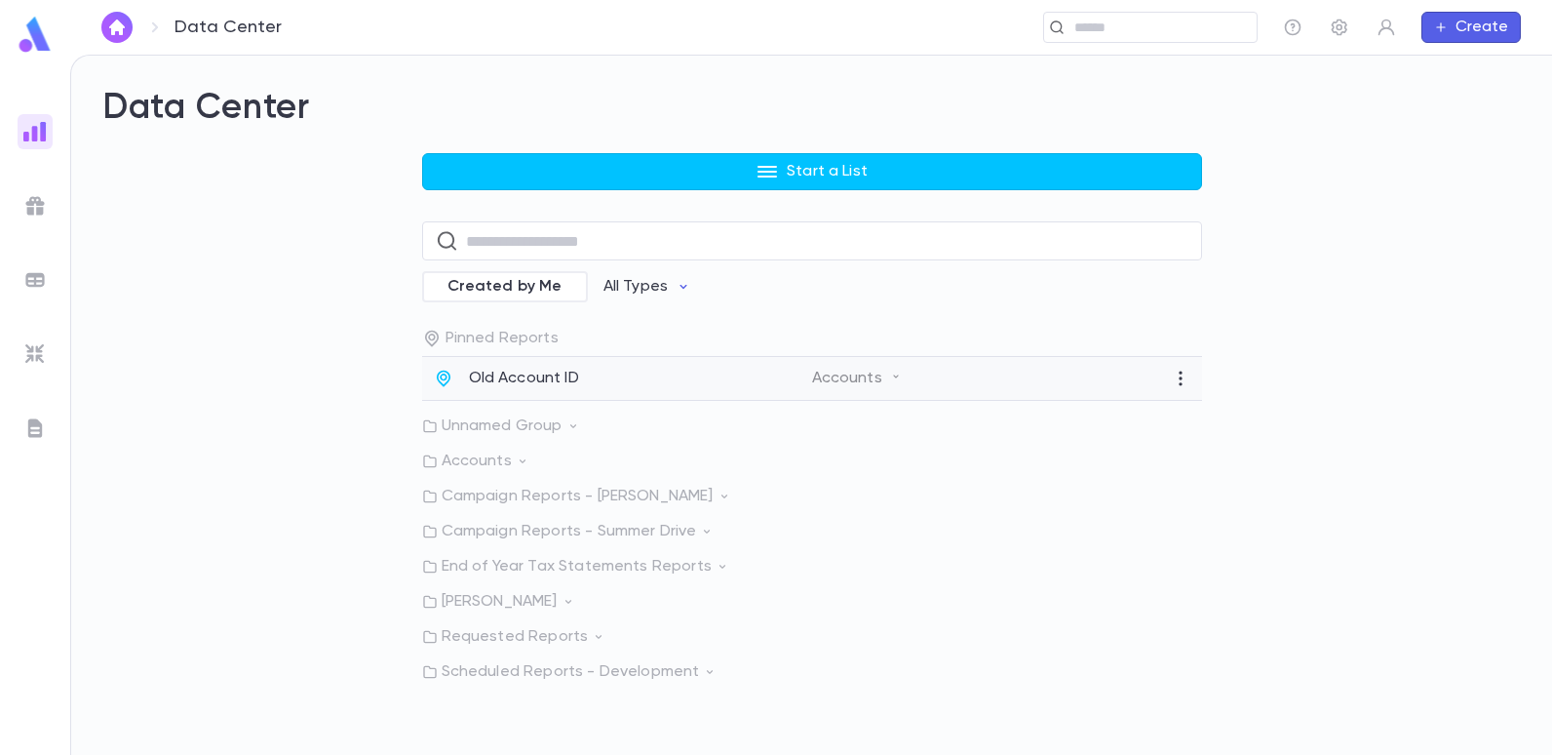
click at [571, 371] on p "Old Account ID" at bounding box center [524, 379] width 110 height 20
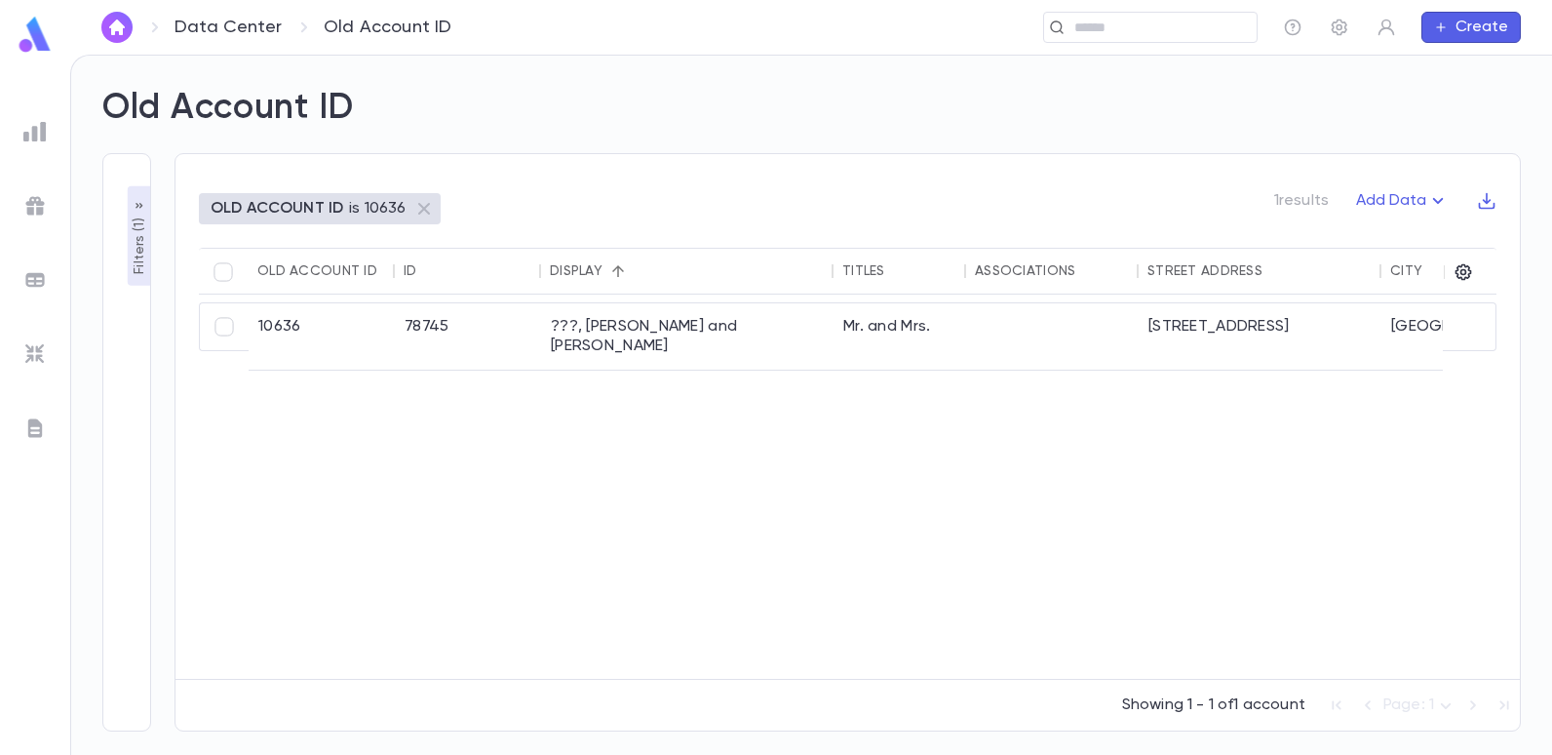
click at [137, 246] on p "Filters ( 1 )" at bounding box center [140, 244] width 20 height 60
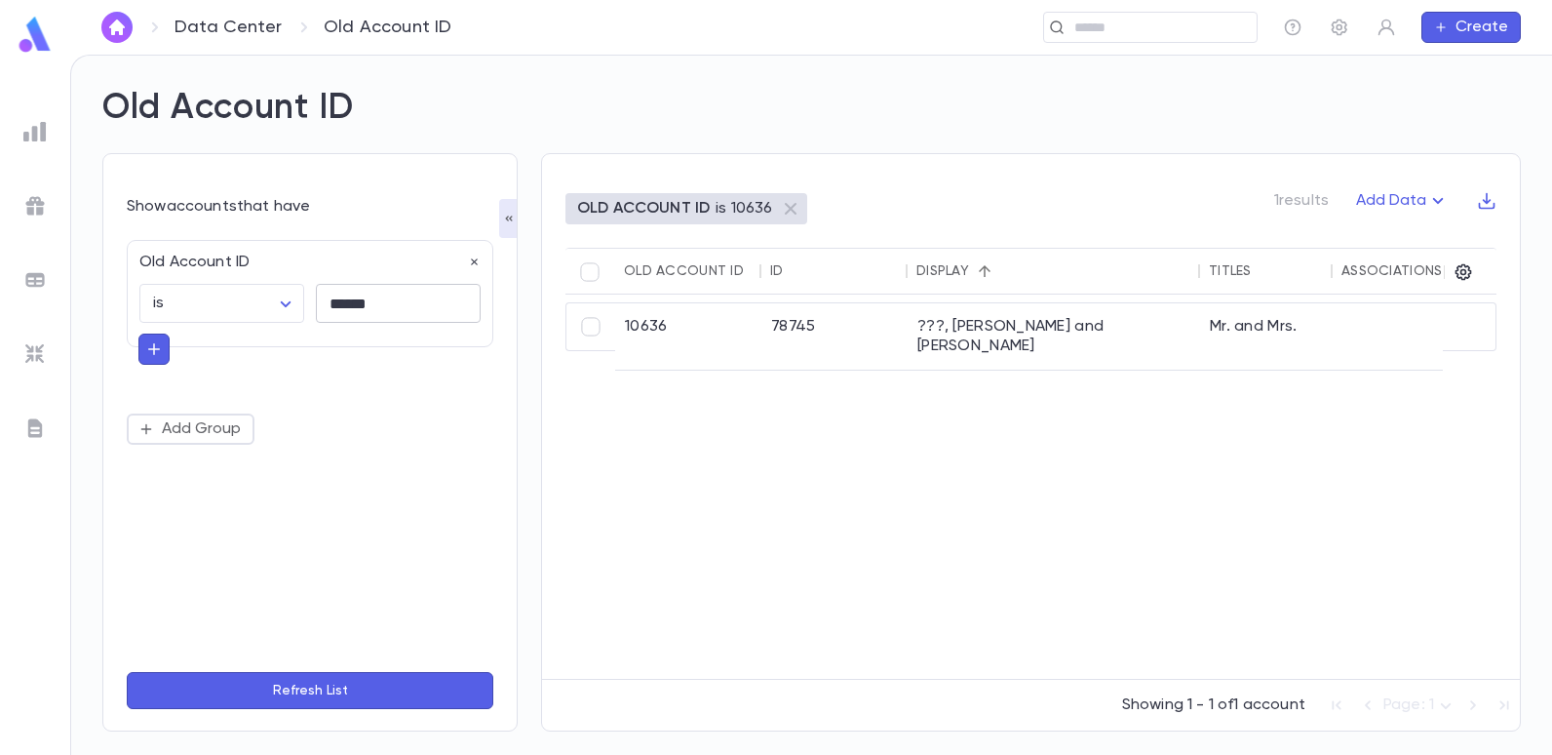
click at [416, 296] on input "******" at bounding box center [398, 304] width 165 height 38
type input "*"
type input "*****"
click at [127, 672] on button "Refresh List" at bounding box center [310, 690] width 367 height 37
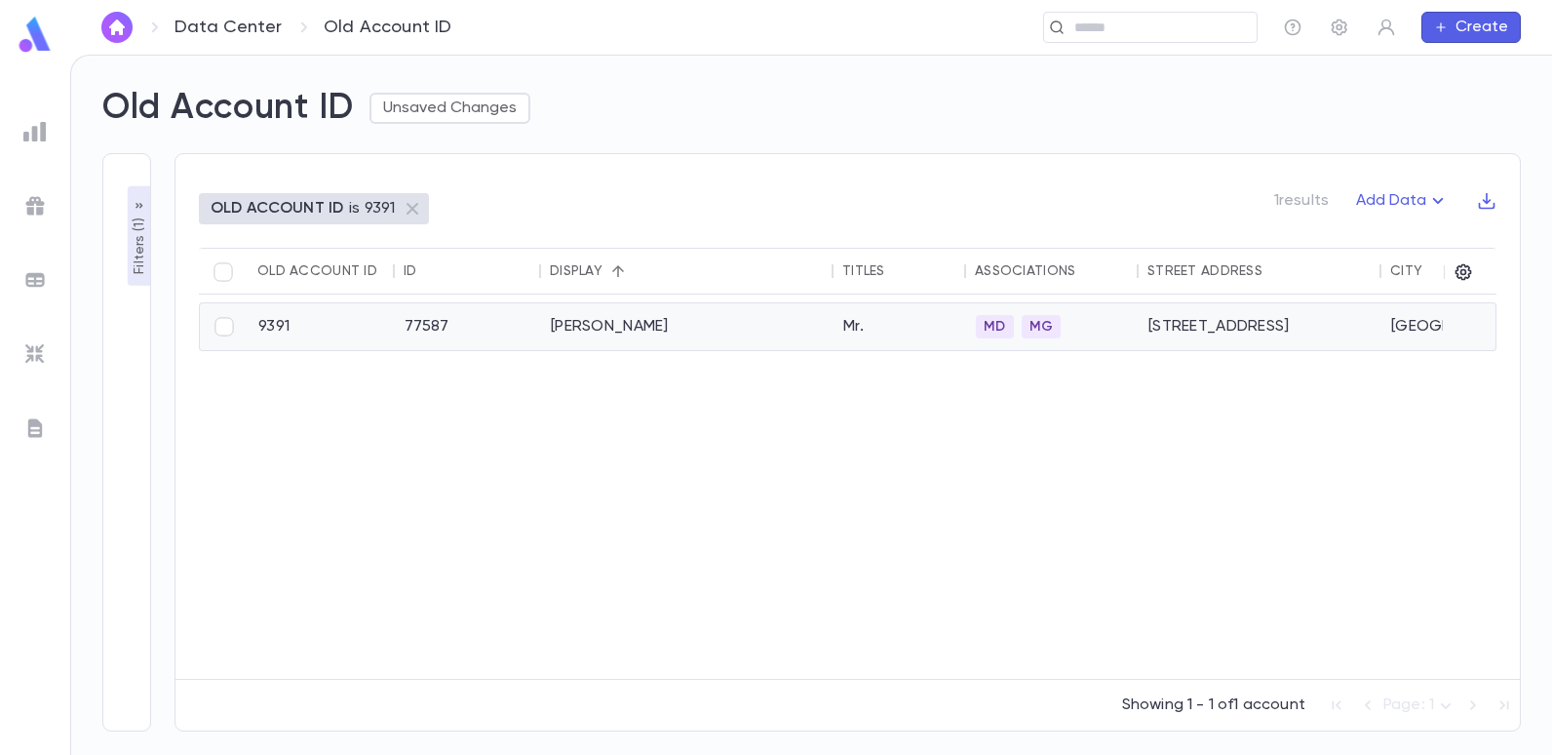
click at [624, 332] on div "Maleh, Alan" at bounding box center [687, 326] width 293 height 47
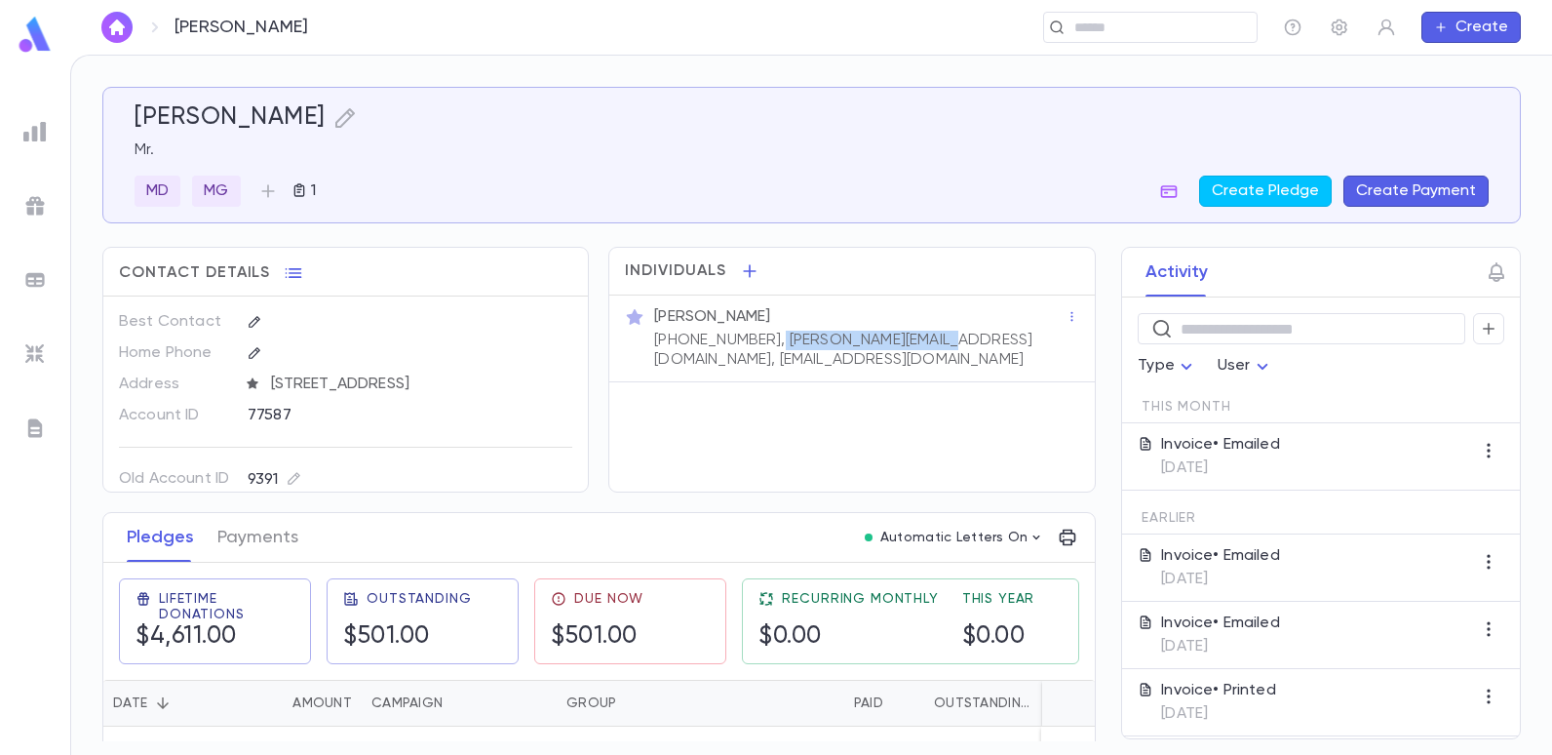
drag, startPoint x: 922, startPoint y: 337, endPoint x: 760, endPoint y: 331, distance: 163.0
click at [760, 331] on p "(917) 270-6040, alan@jusbyjulie.com, alanmaleh26@gmail.com" at bounding box center [859, 350] width 411 height 39
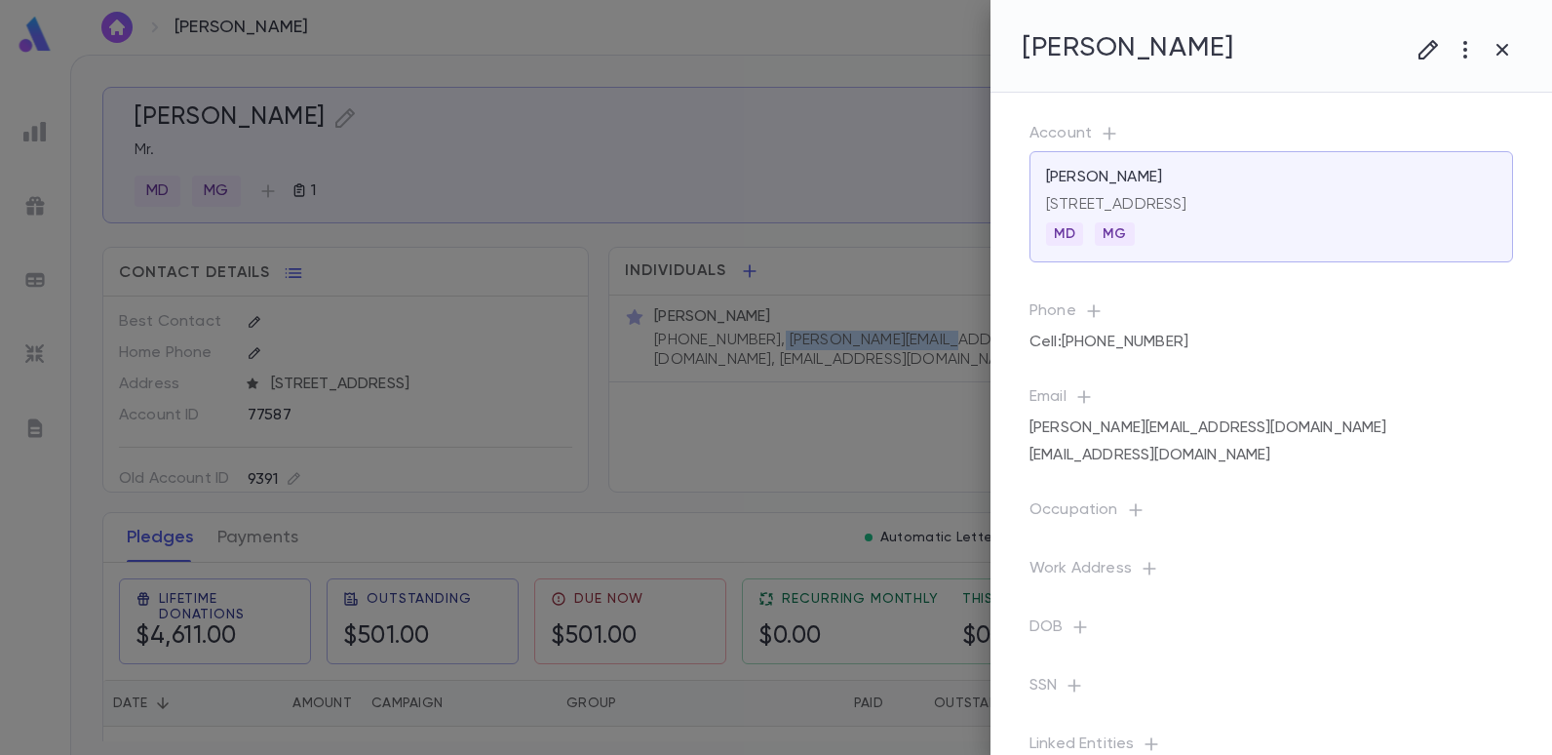
copy p "alan@jusbyjulie.com,"
click at [612, 41] on div at bounding box center [776, 377] width 1552 height 755
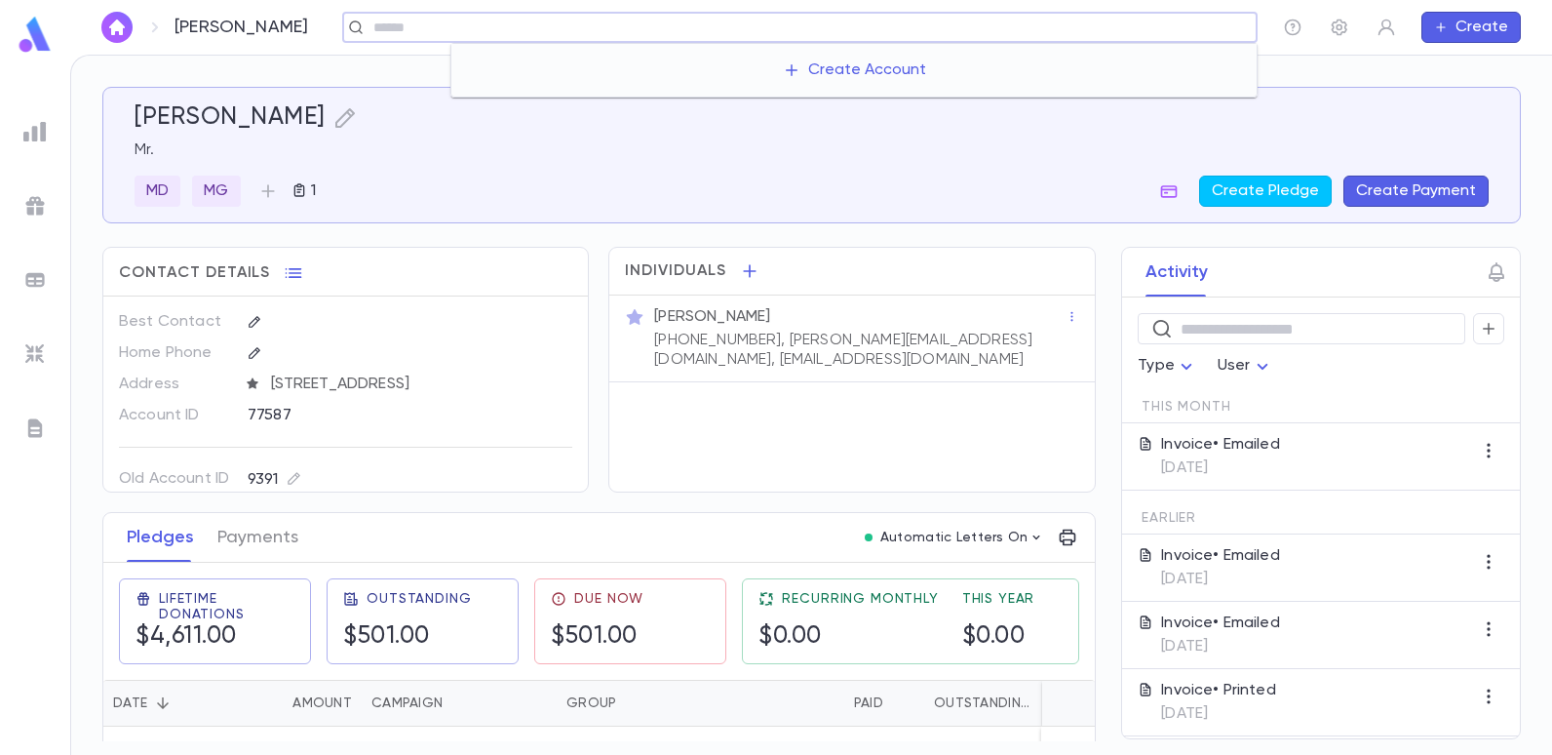
click at [1173, 30] on input "text" at bounding box center [808, 28] width 881 height 19
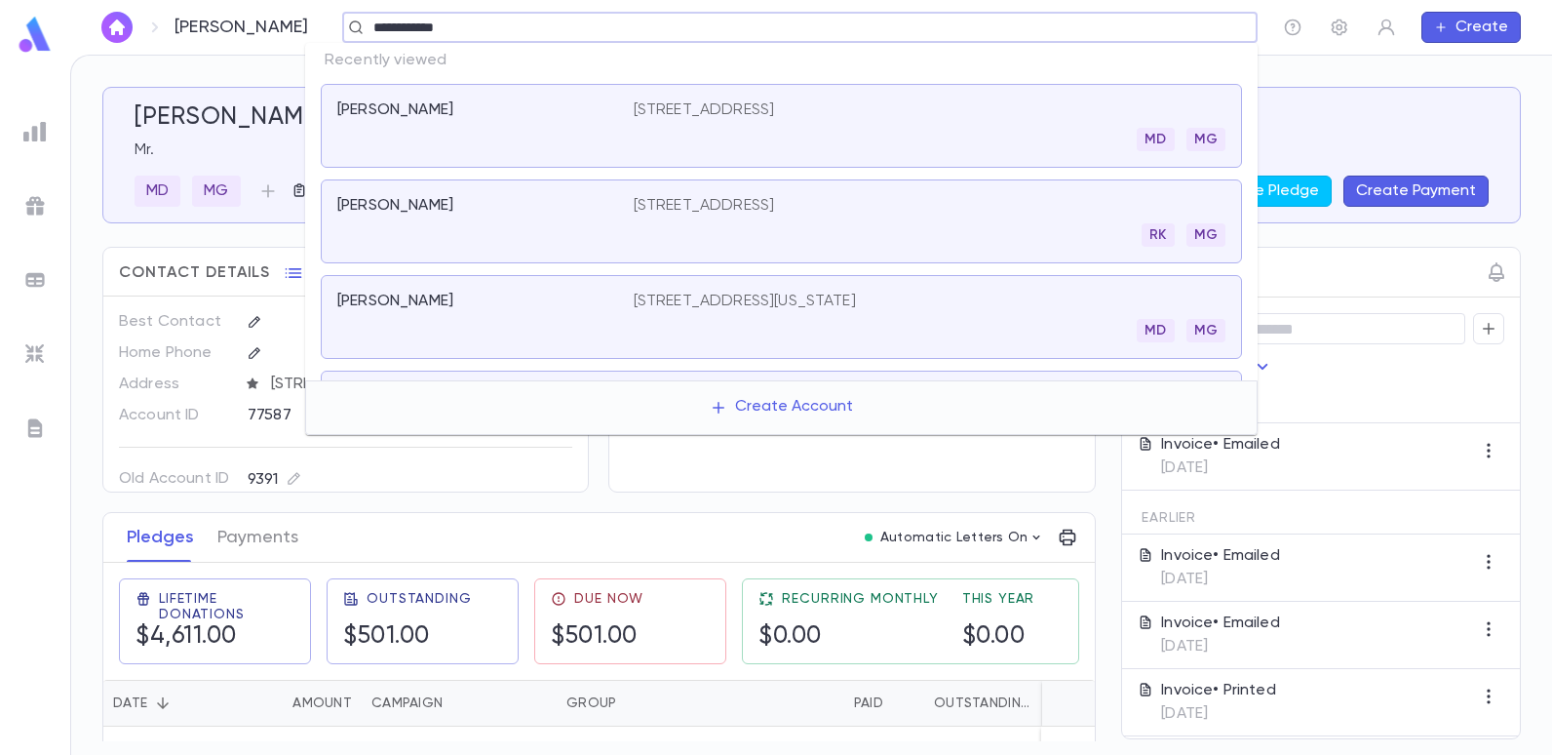
type input "**********"
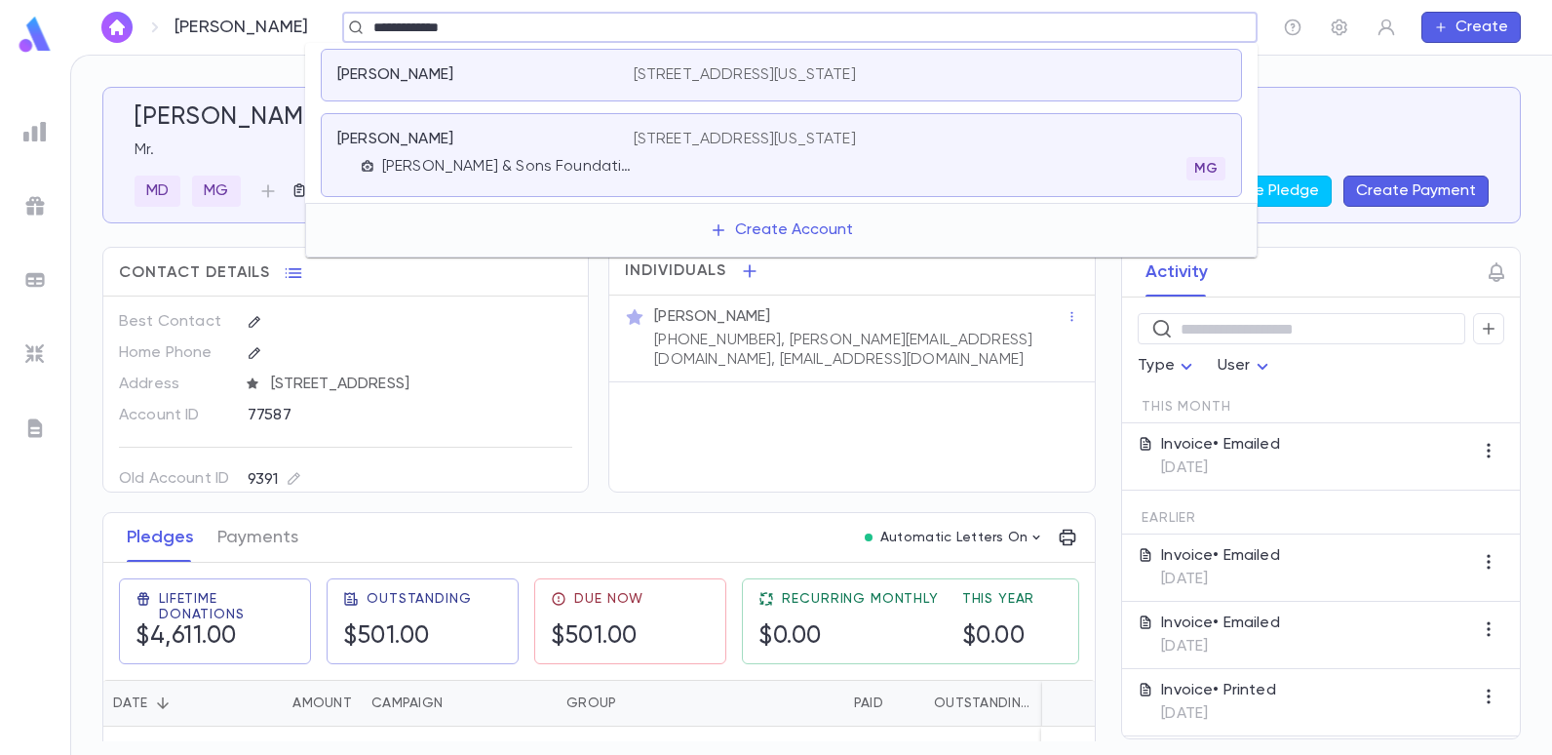
click at [719, 64] on div "Betesh, Steven 1407 Broadway, 30th Floor, New York NY 10018" at bounding box center [781, 75] width 921 height 53
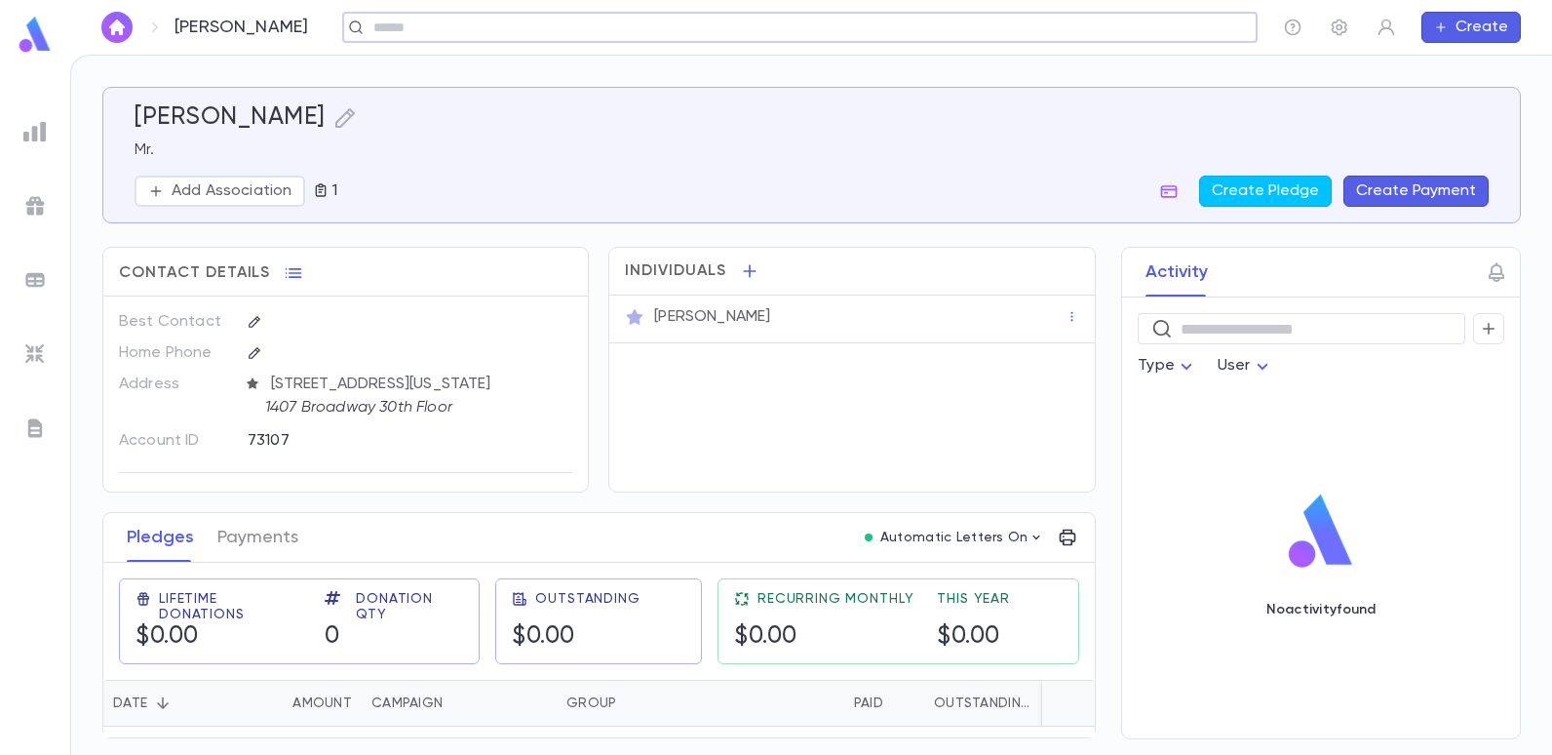
click at [610, 21] on input "text" at bounding box center [794, 28] width 852 height 19
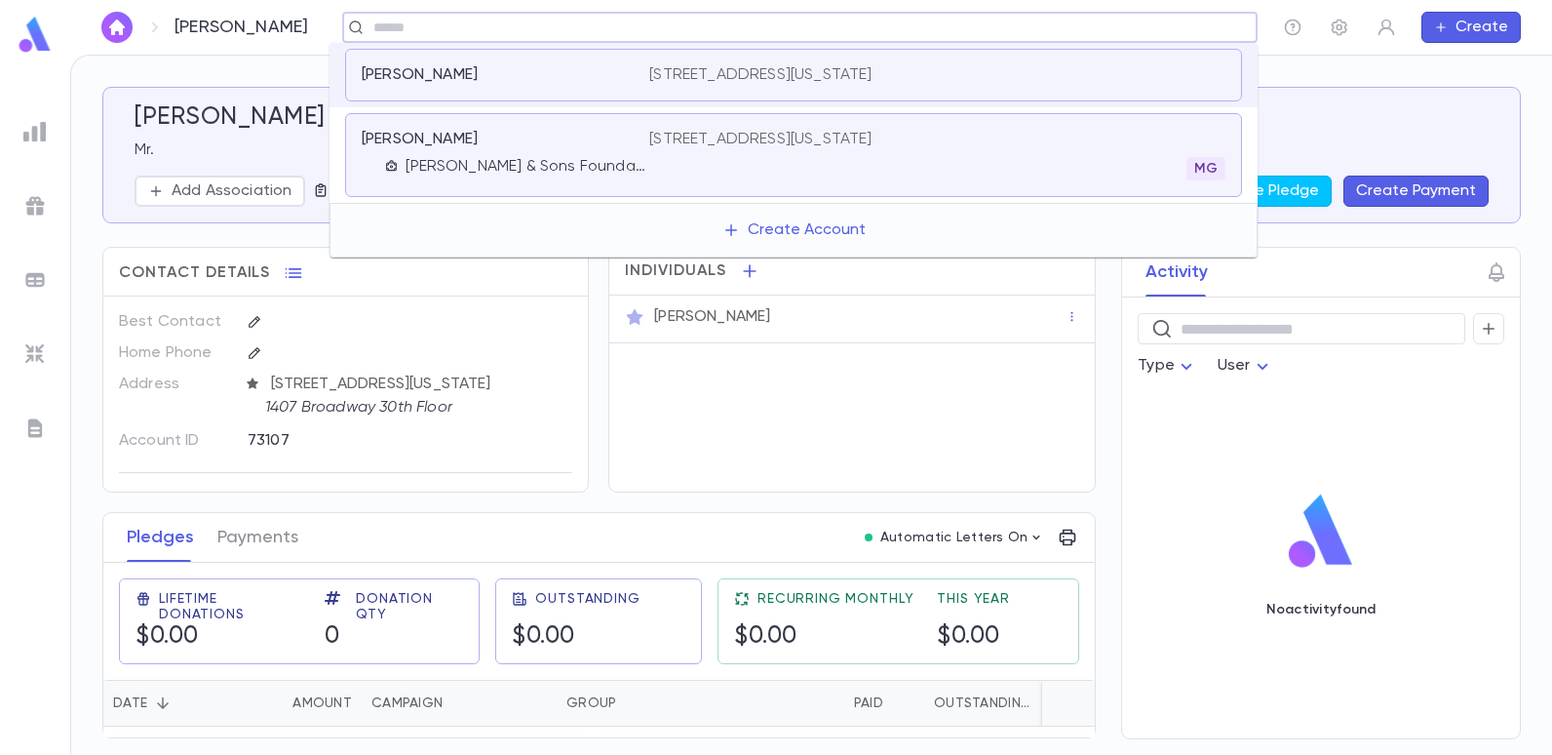
click at [703, 130] on p "1 East 33rd Street, 10th Floor, New York NY 10016" at bounding box center [760, 140] width 222 height 20
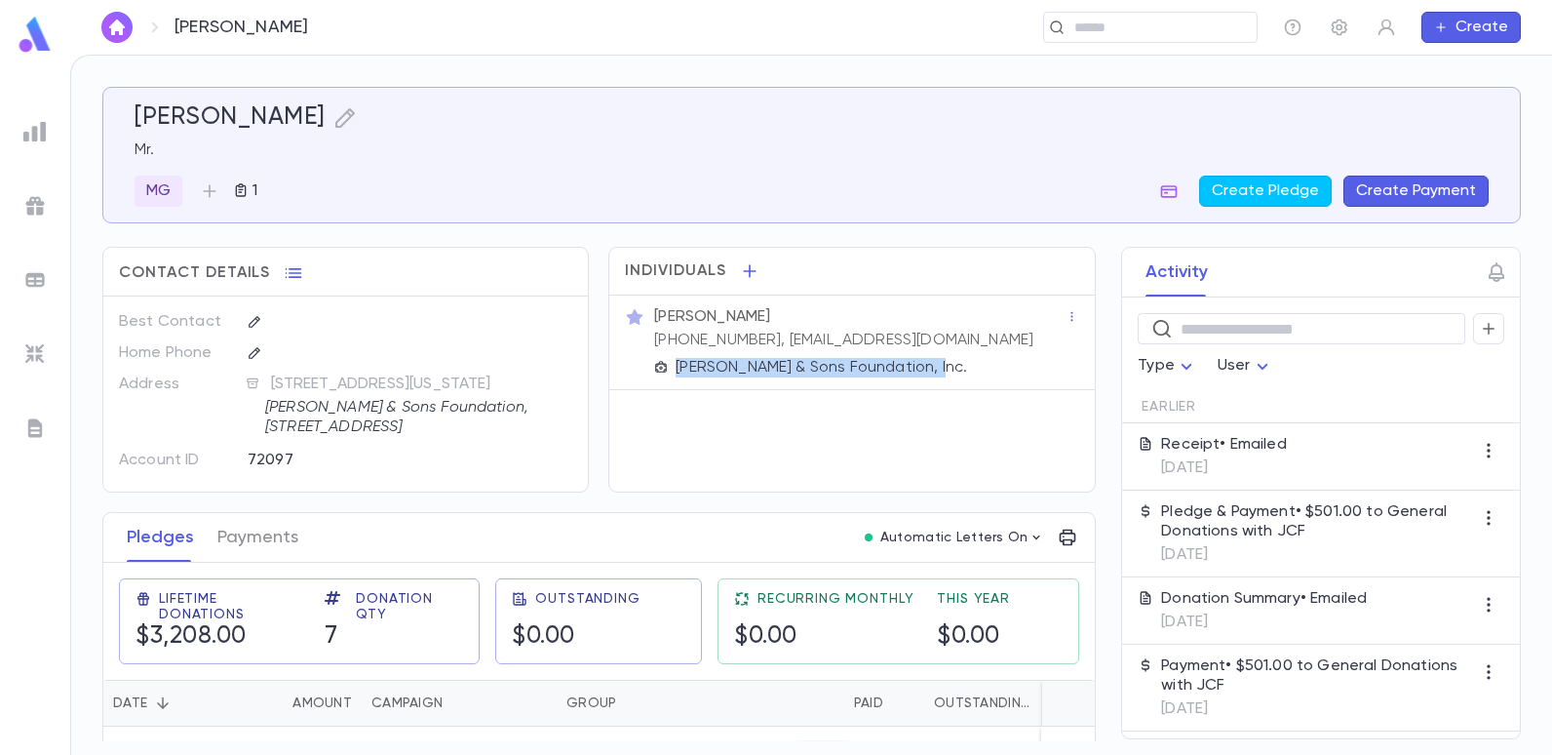
drag, startPoint x: 950, startPoint y: 364, endPoint x: 645, endPoint y: 355, distance: 305.3
click at [645, 355] on div "Mr. Steven Betesh (973) 483-5015, sbetesh@beteshgroup.com Sol Betesh & Sons Fou…" at bounding box center [851, 342] width 453 height 70
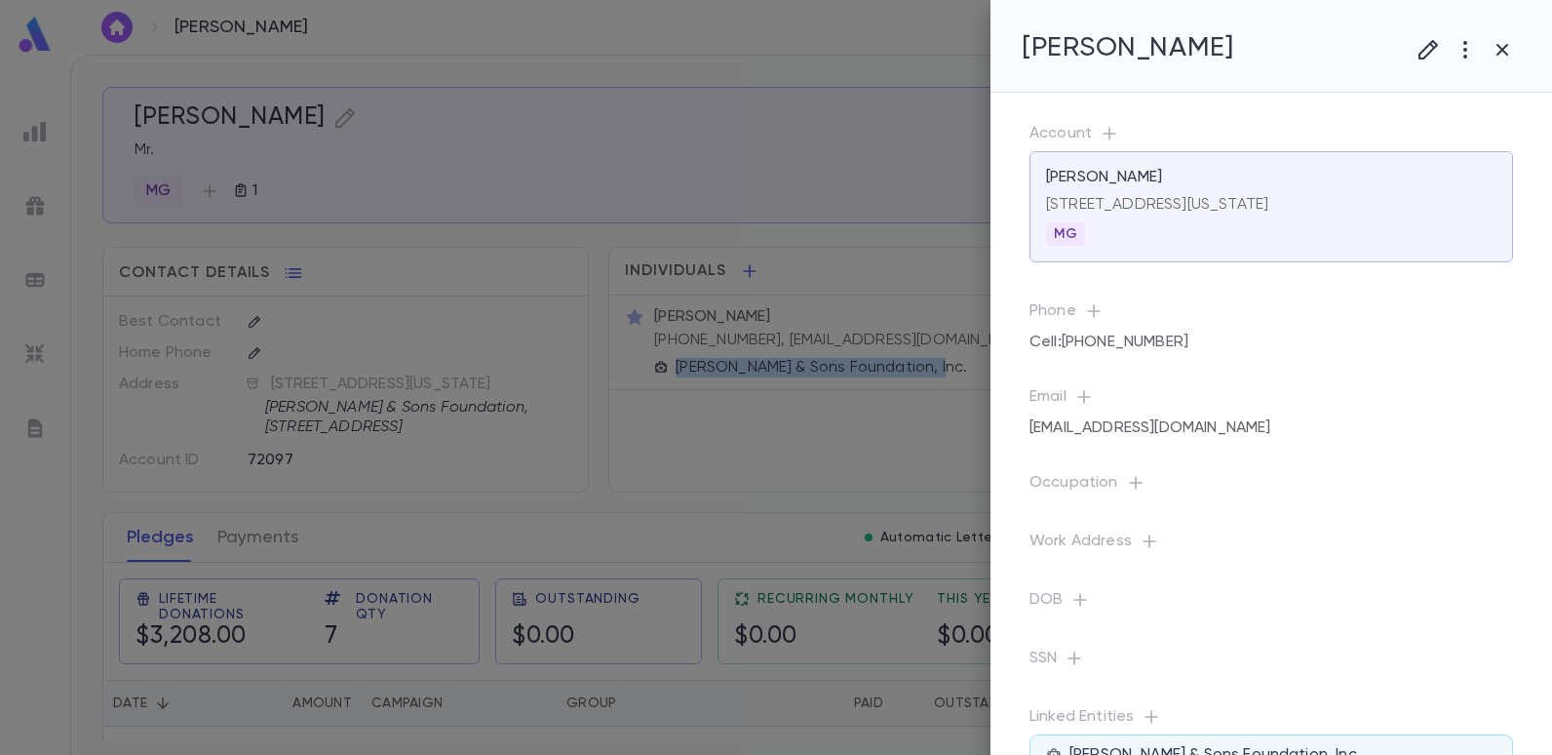
copy p "Sol Betesh & Sons Foundation, Inc."
click at [788, 455] on div at bounding box center [776, 377] width 1552 height 755
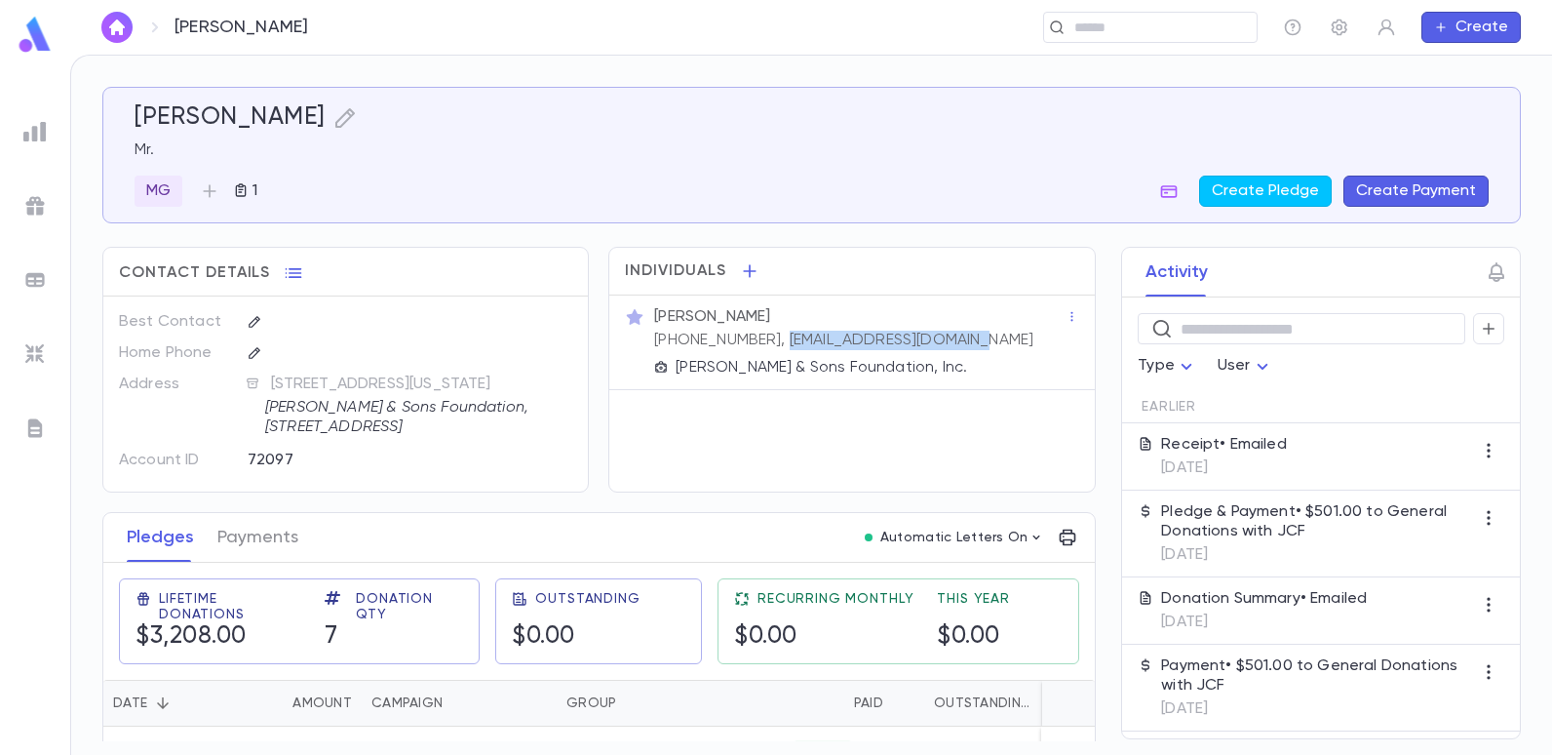
drag, startPoint x: 961, startPoint y: 339, endPoint x: 760, endPoint y: 336, distance: 201.9
click at [760, 336] on div "Mr. Steven Betesh (973) 483-5015, sbetesh@beteshgroup.com Sol Betesh & Sons Fou…" at bounding box center [857, 340] width 415 height 74
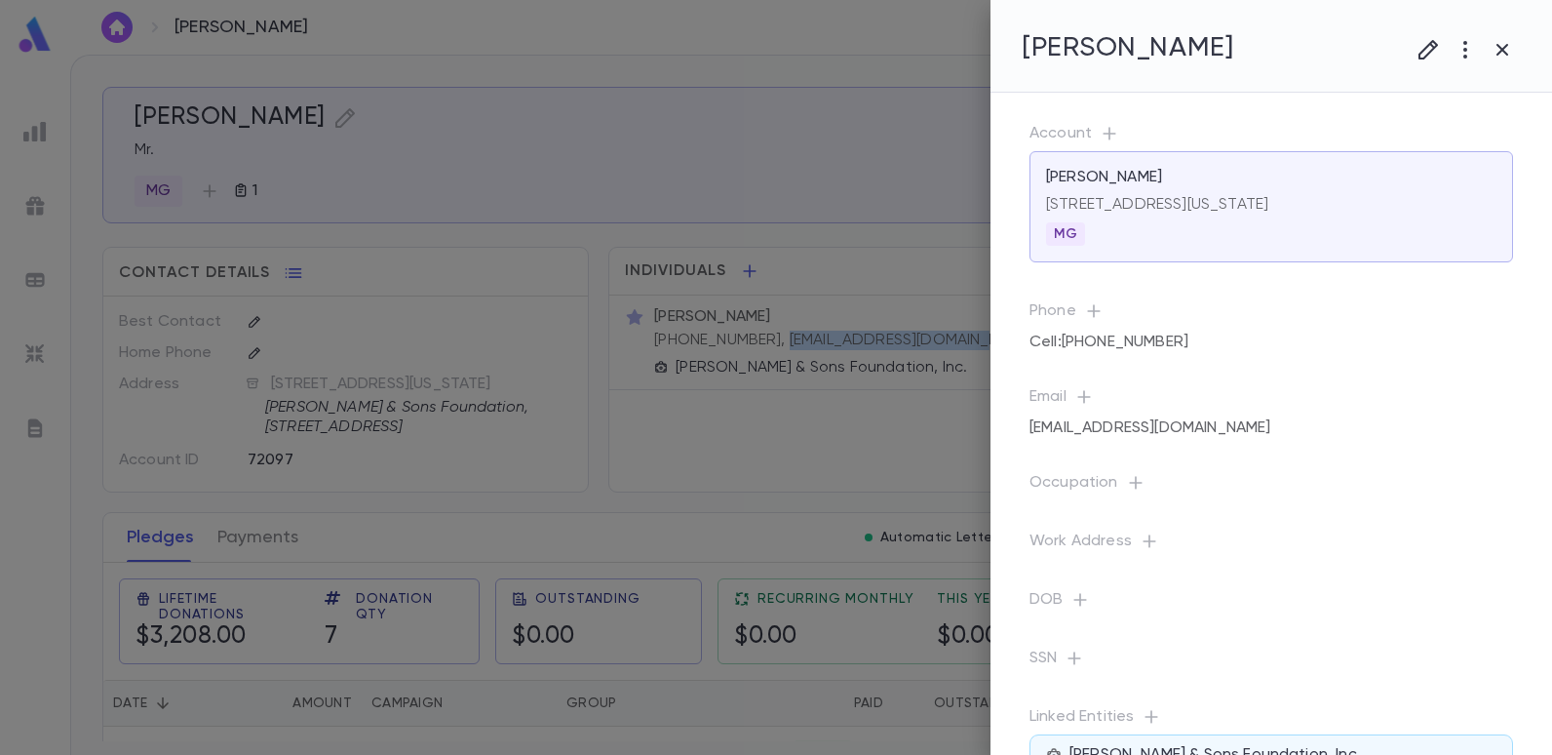
copy p "sbetesh@beteshgroup.com"
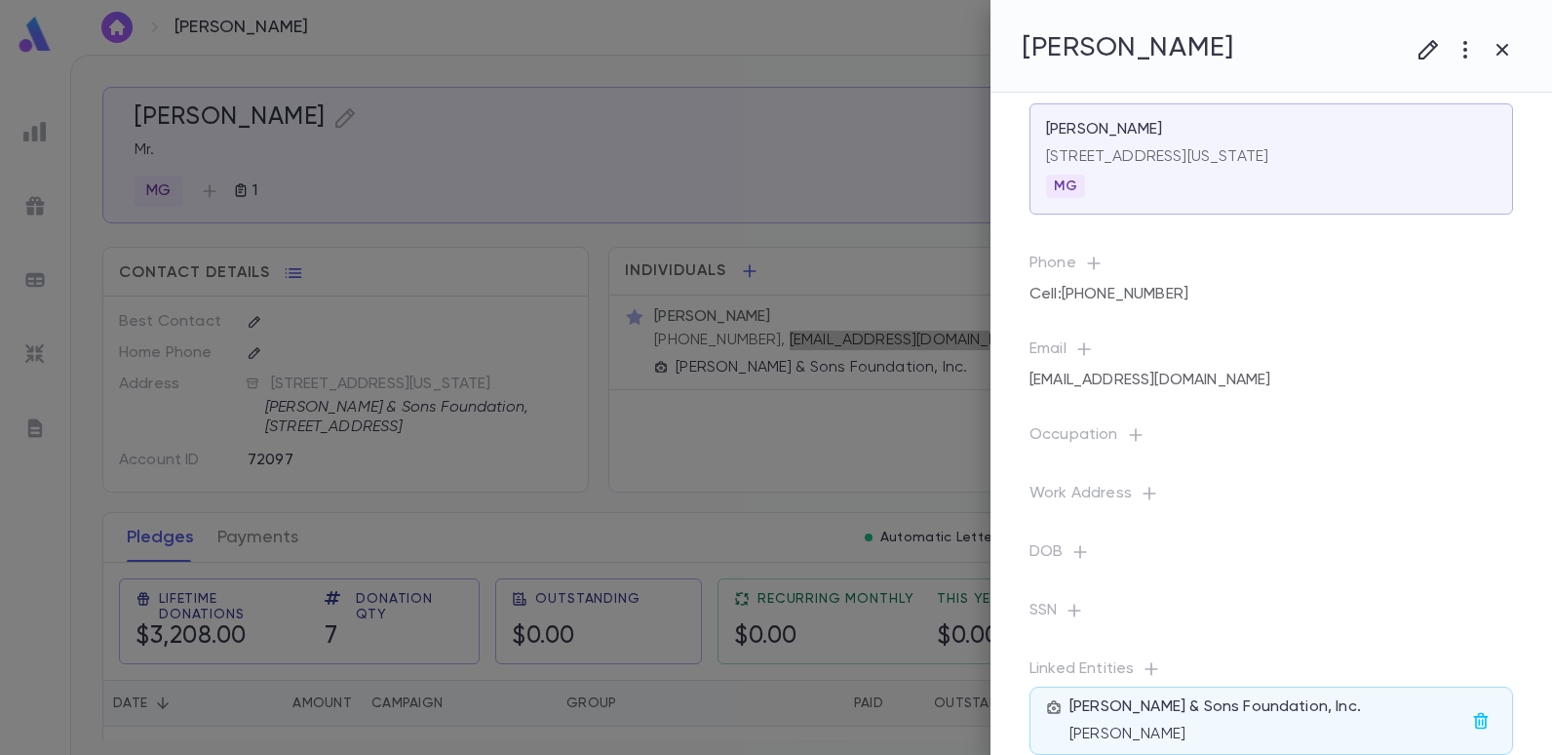
scroll to position [91, 0]
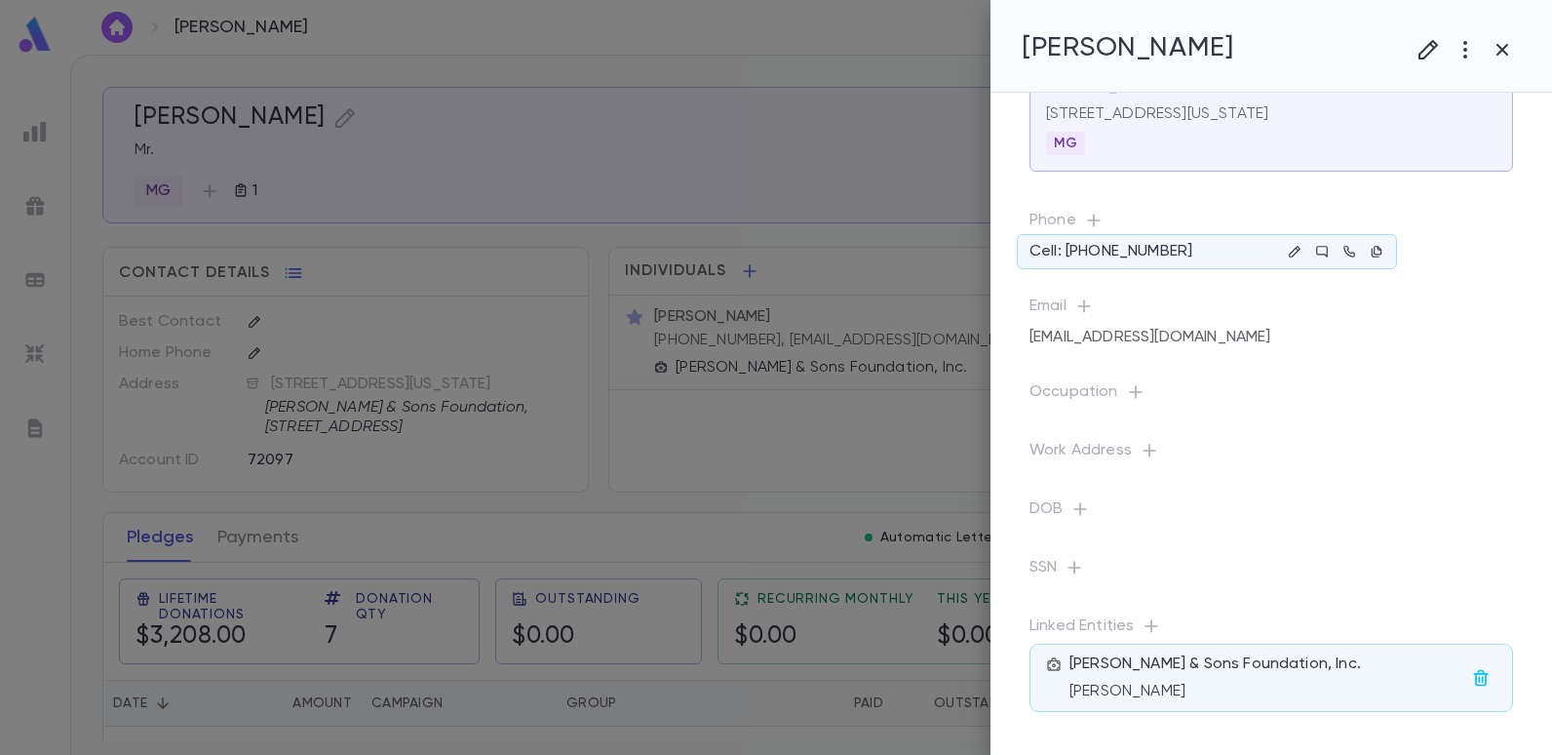
click at [572, 10] on div at bounding box center [776, 377] width 1552 height 755
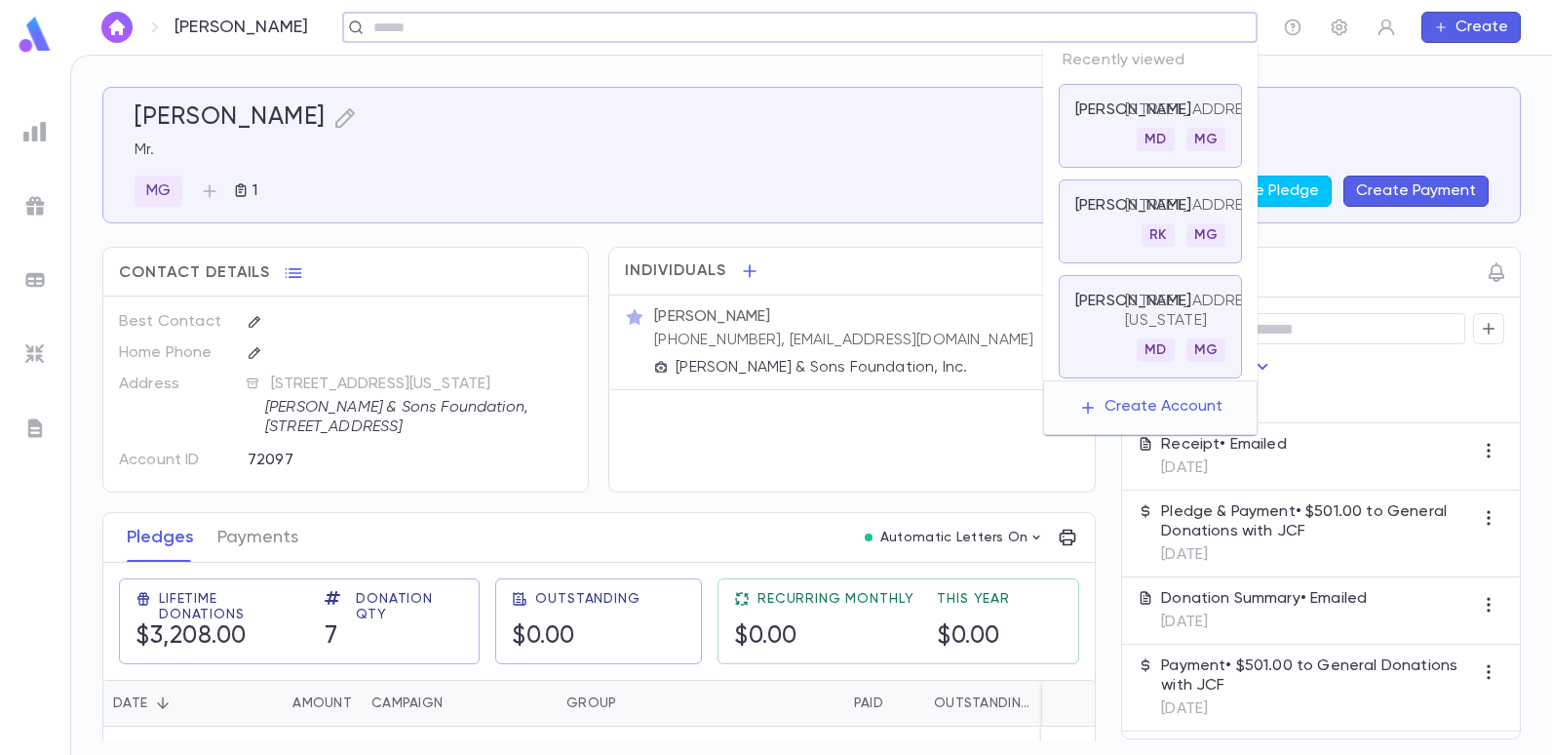
click at [1106, 34] on input "text" at bounding box center [794, 28] width 852 height 19
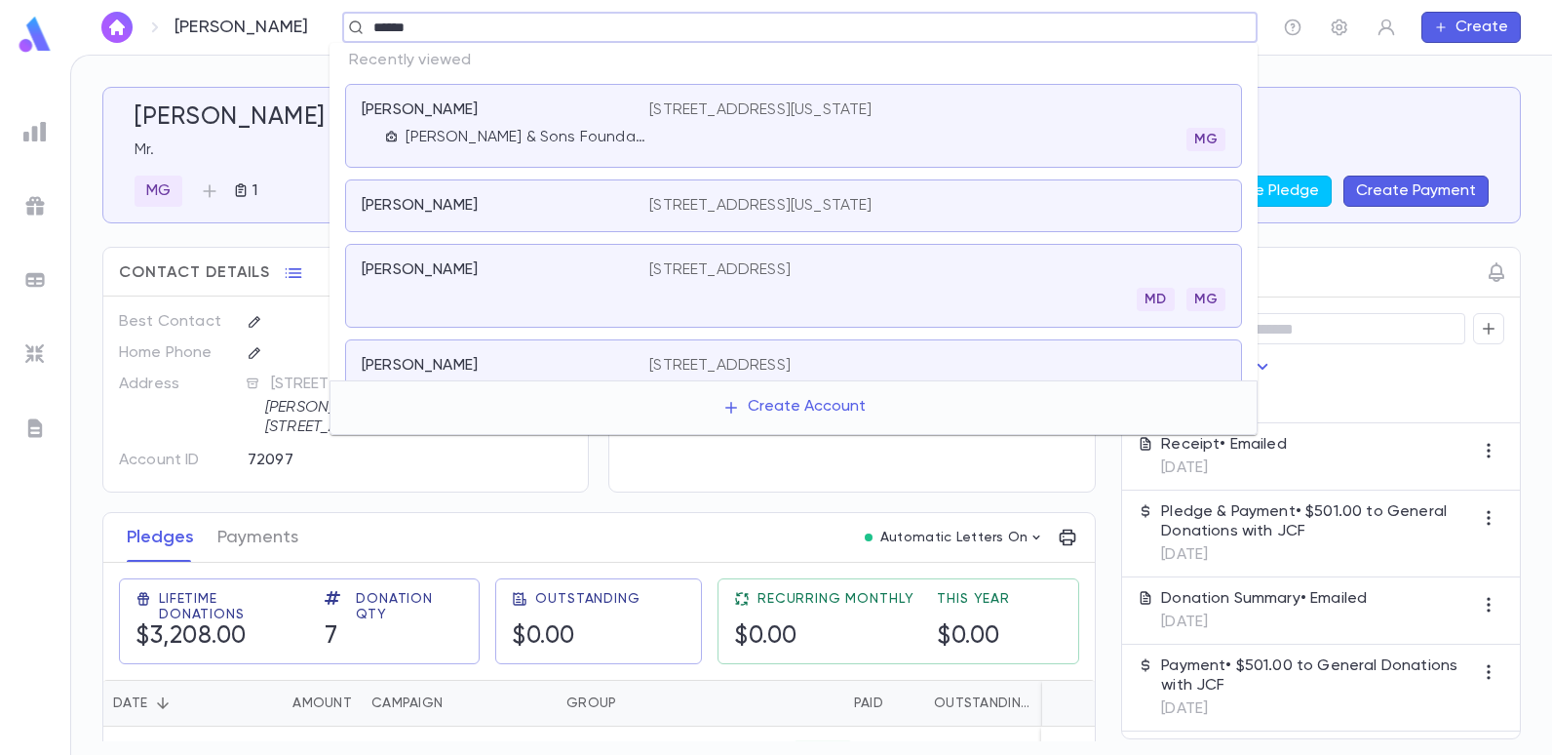
type input "******"
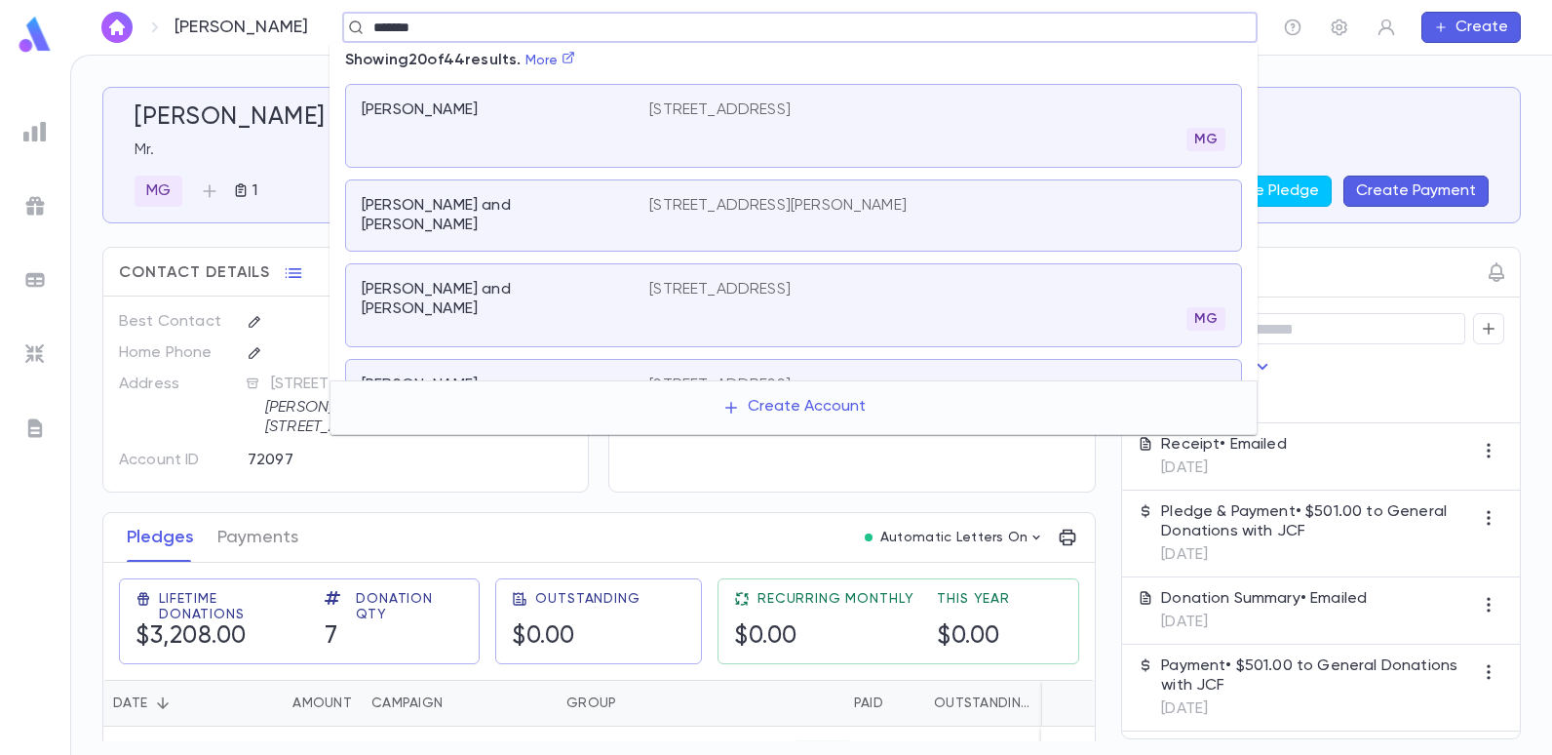
click at [791, 280] on p "1775 E 2nd Street, Brooklyn NY 11223" at bounding box center [719, 290] width 141 height 20
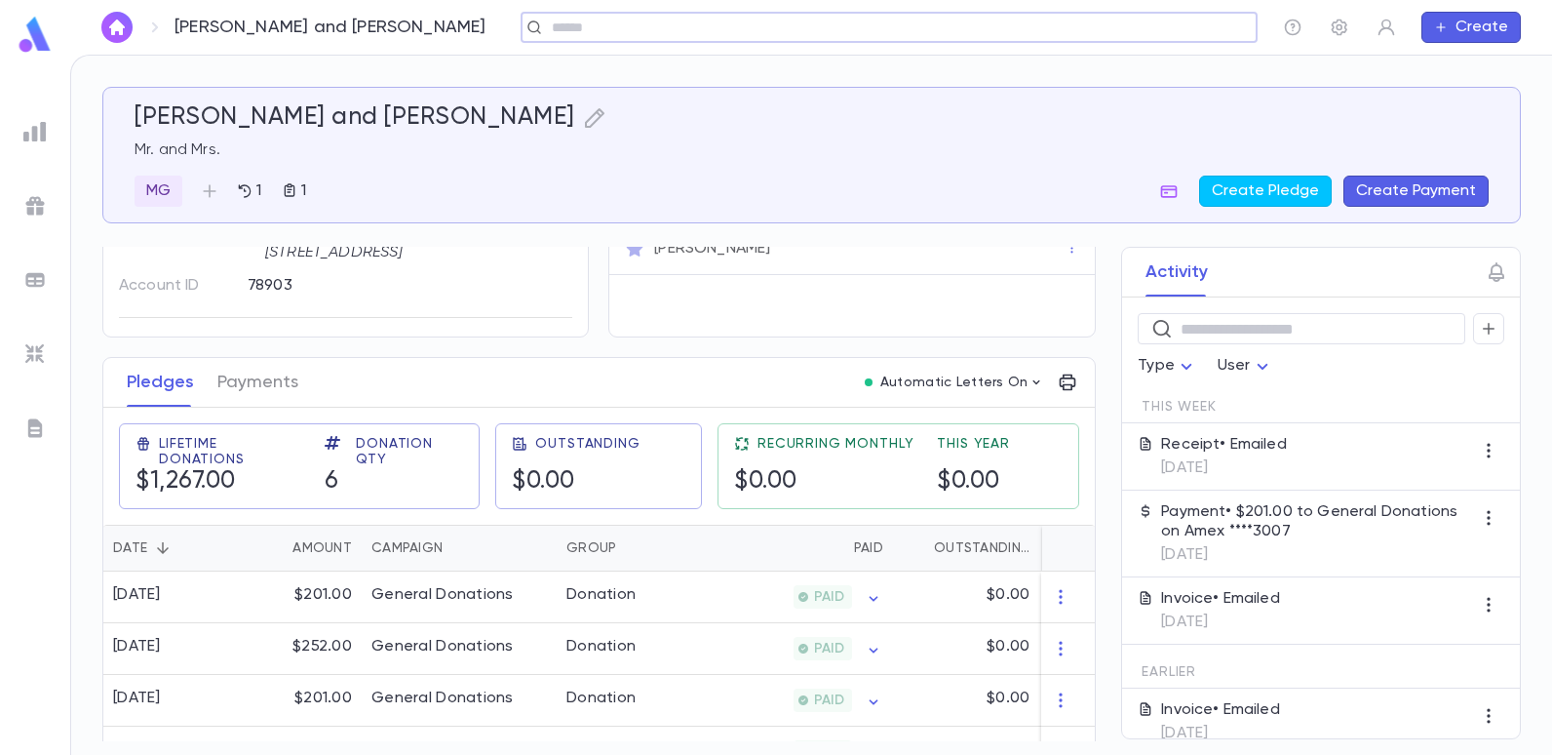
scroll to position [195, 0]
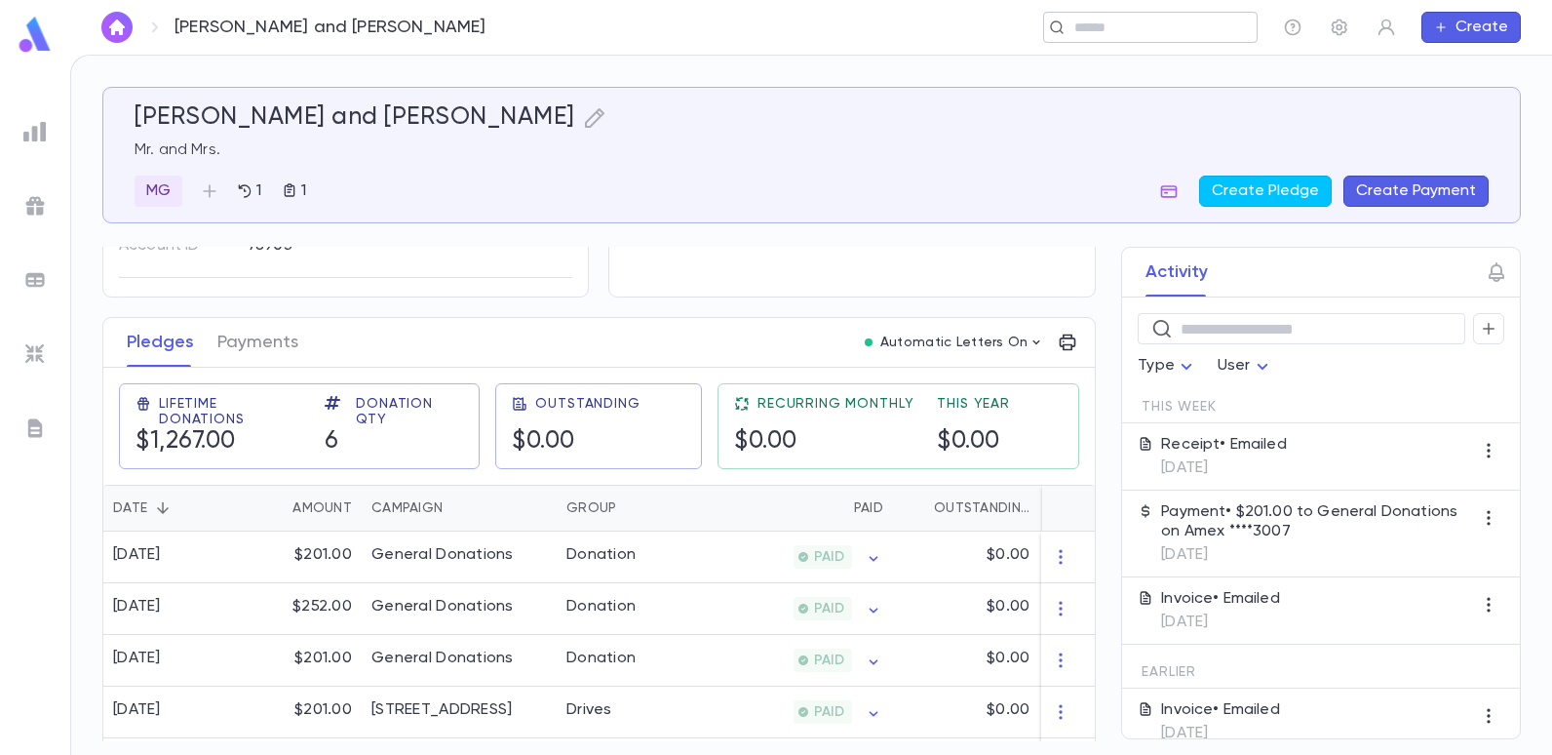
click at [1080, 37] on div "​" at bounding box center [1150, 27] width 215 height 31
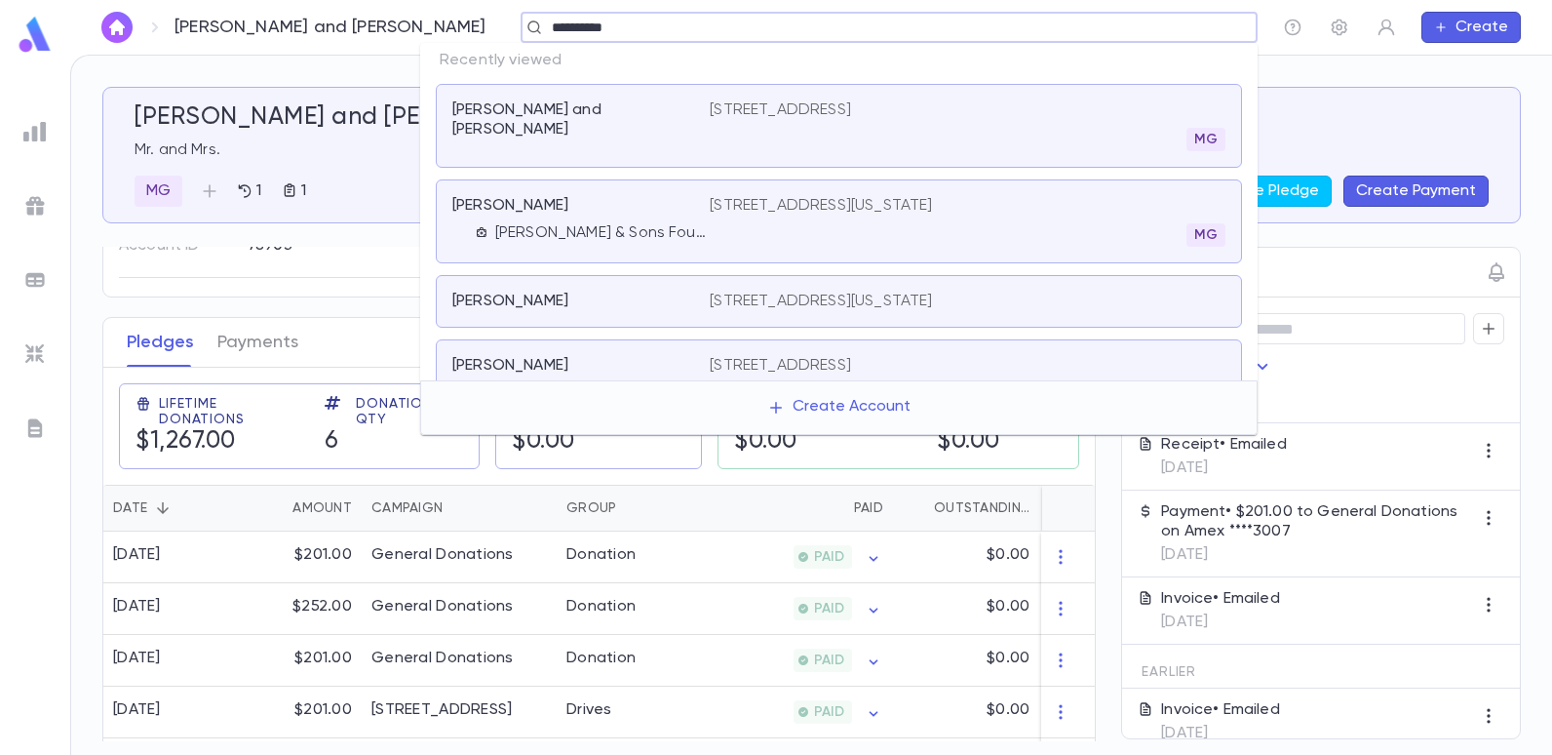
type input "**********"
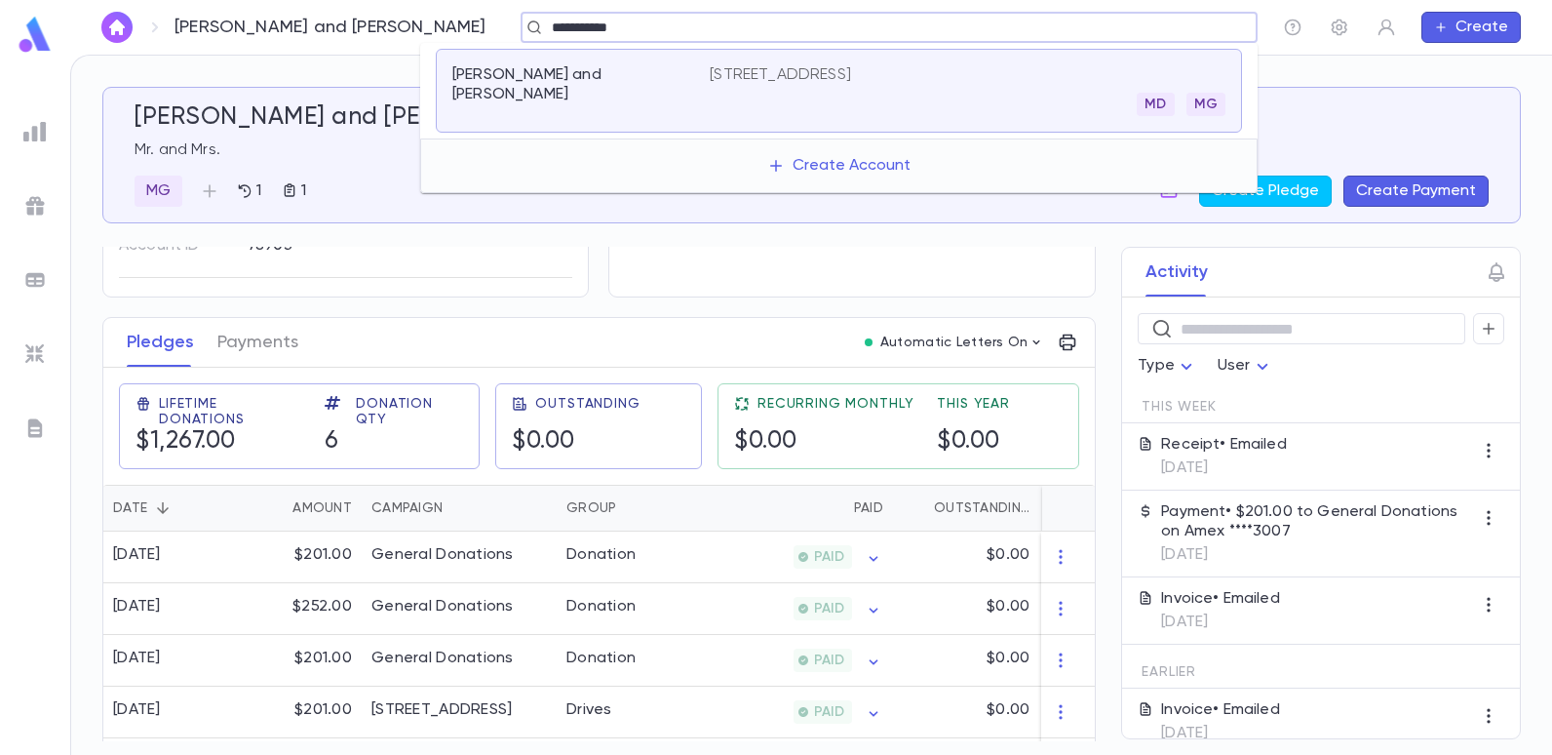
click at [748, 55] on div "Dayan, Moshe and Cherise 4 Ridge Rd, West Long Branch NJ 07764 MD MG" at bounding box center [839, 91] width 806 height 84
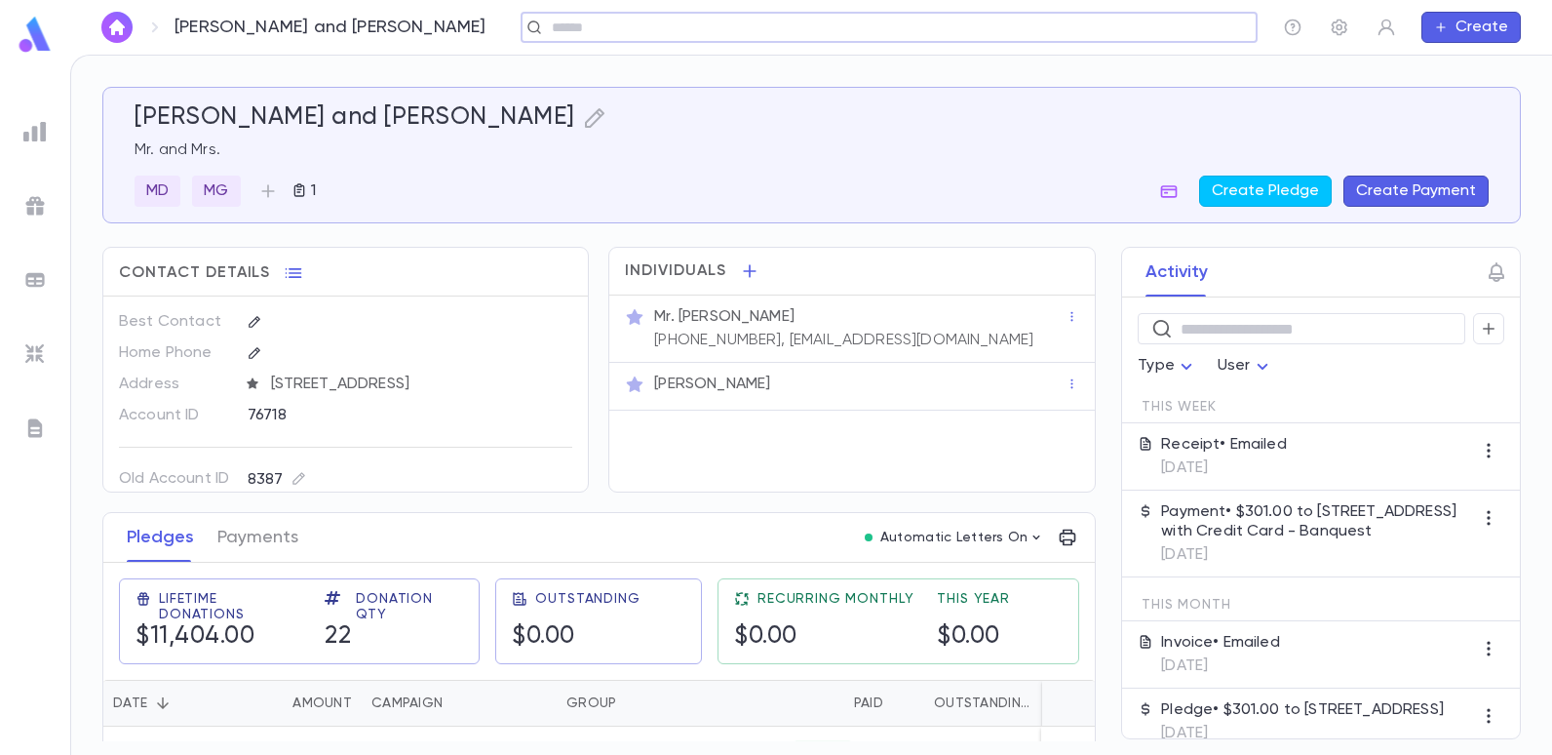
click at [1203, 12] on div "​" at bounding box center [889, 27] width 737 height 31
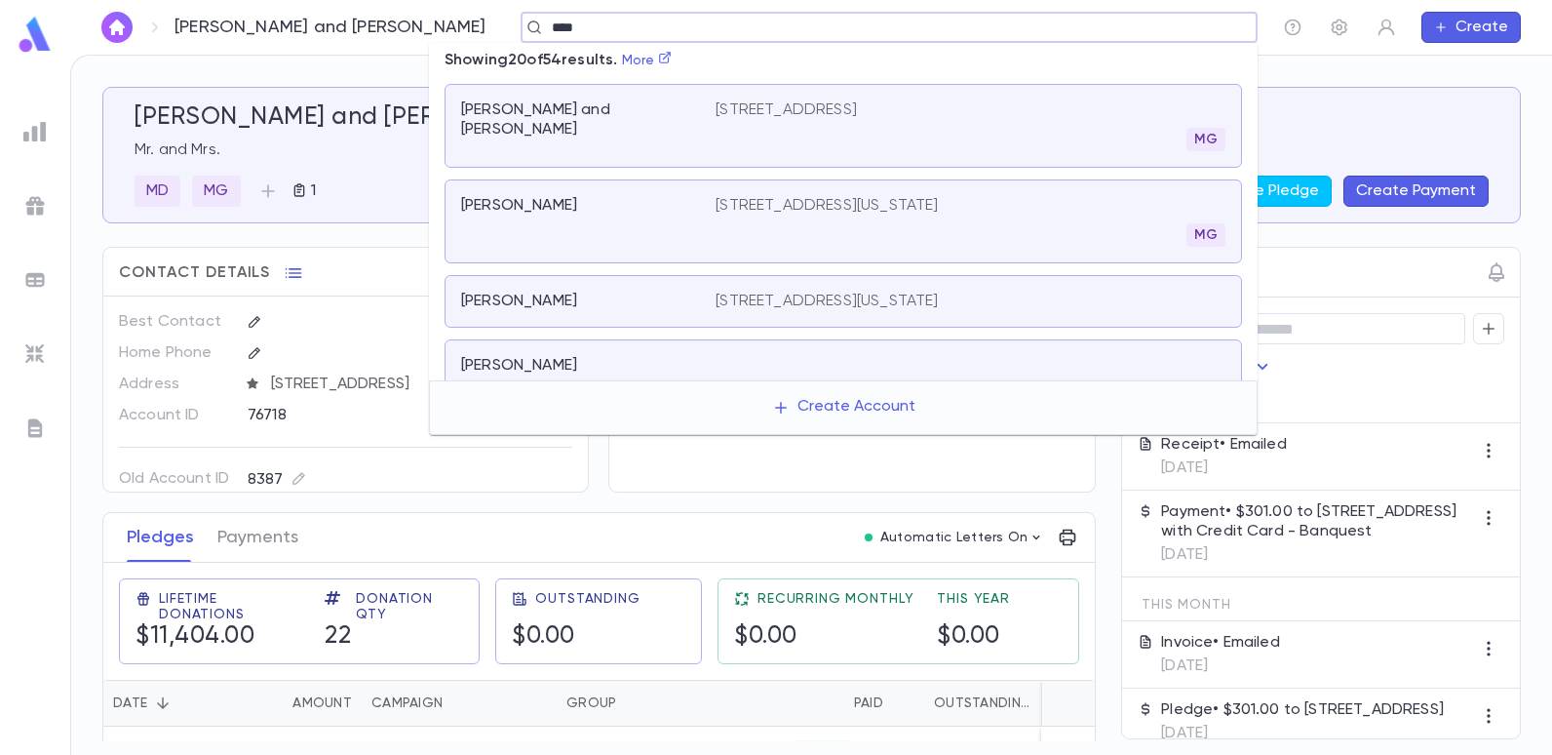
type input "****"
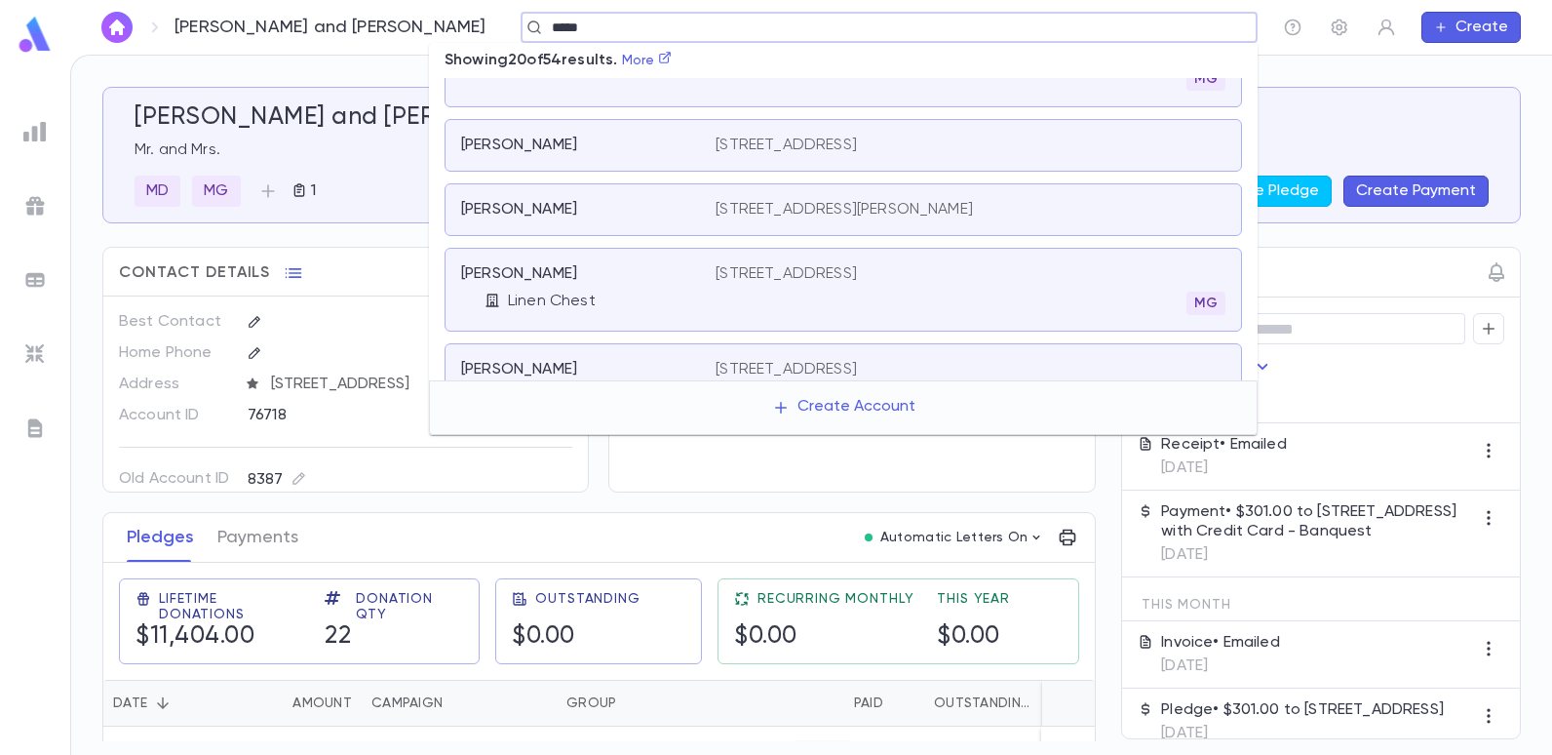
scroll to position [390, 0]
click at [857, 270] on p "2251 East 5th Street, Brooklyn NY 11223 United States" at bounding box center [786, 272] width 141 height 20
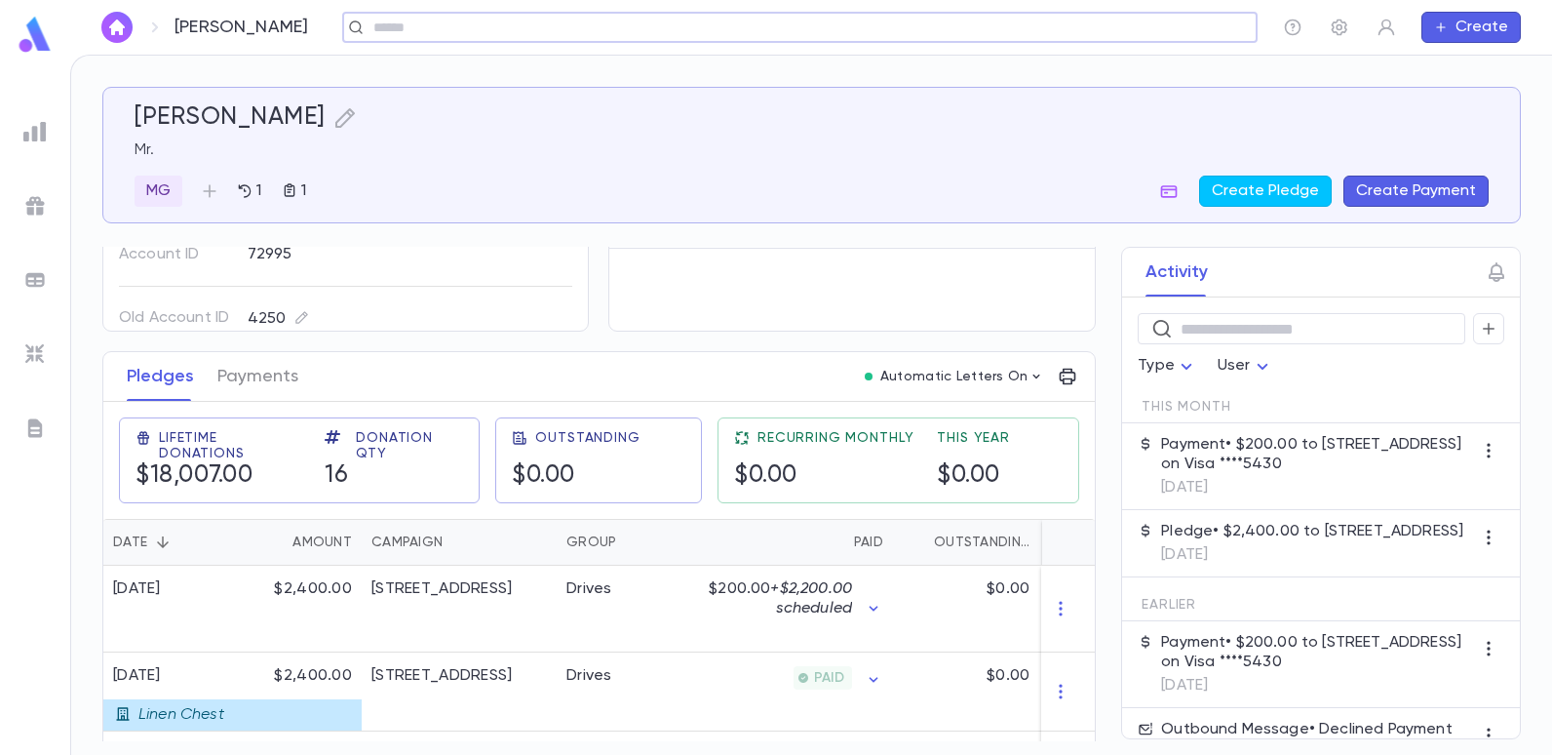
scroll to position [195, 0]
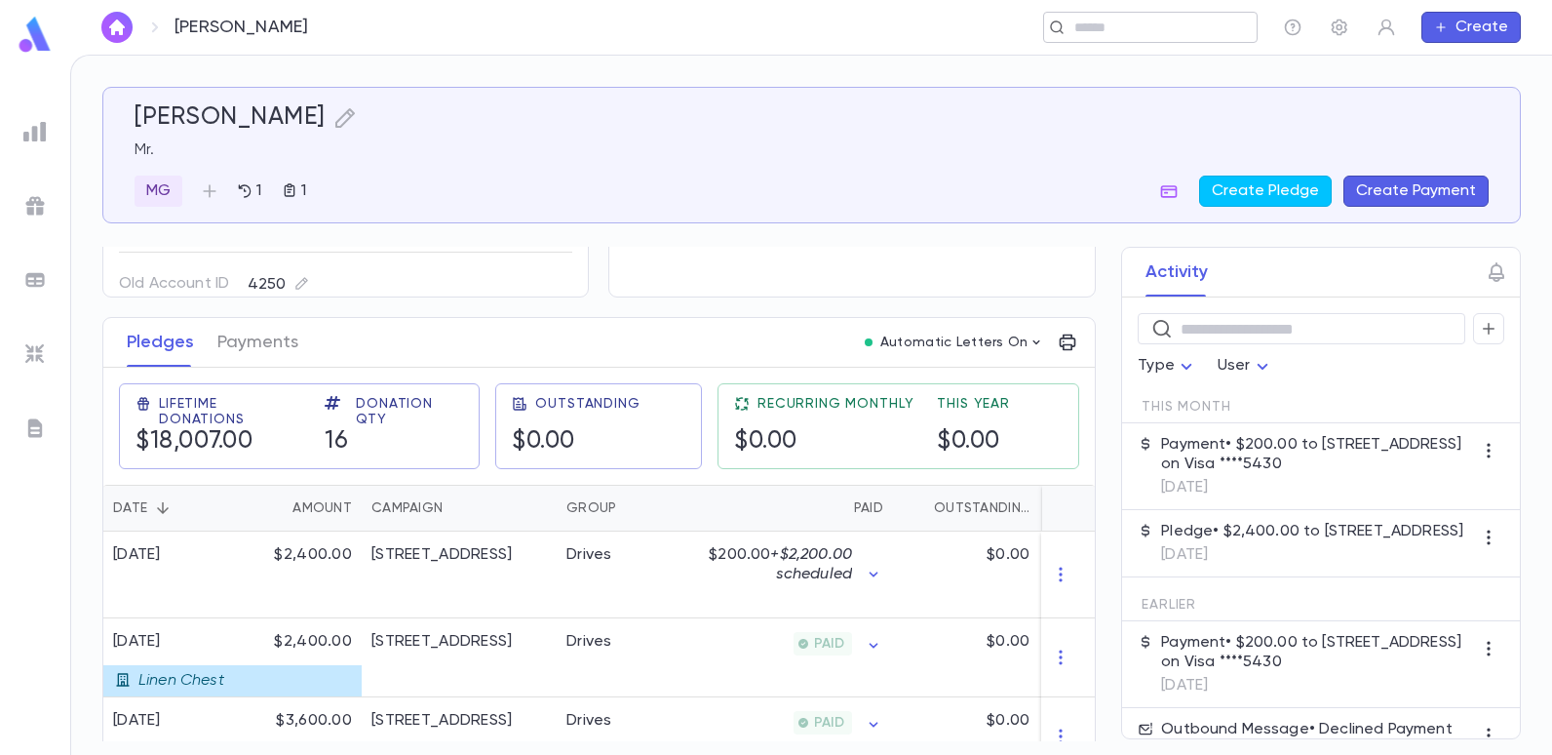
click at [1206, 33] on input "text" at bounding box center [1144, 28] width 151 height 19
type input "**********"
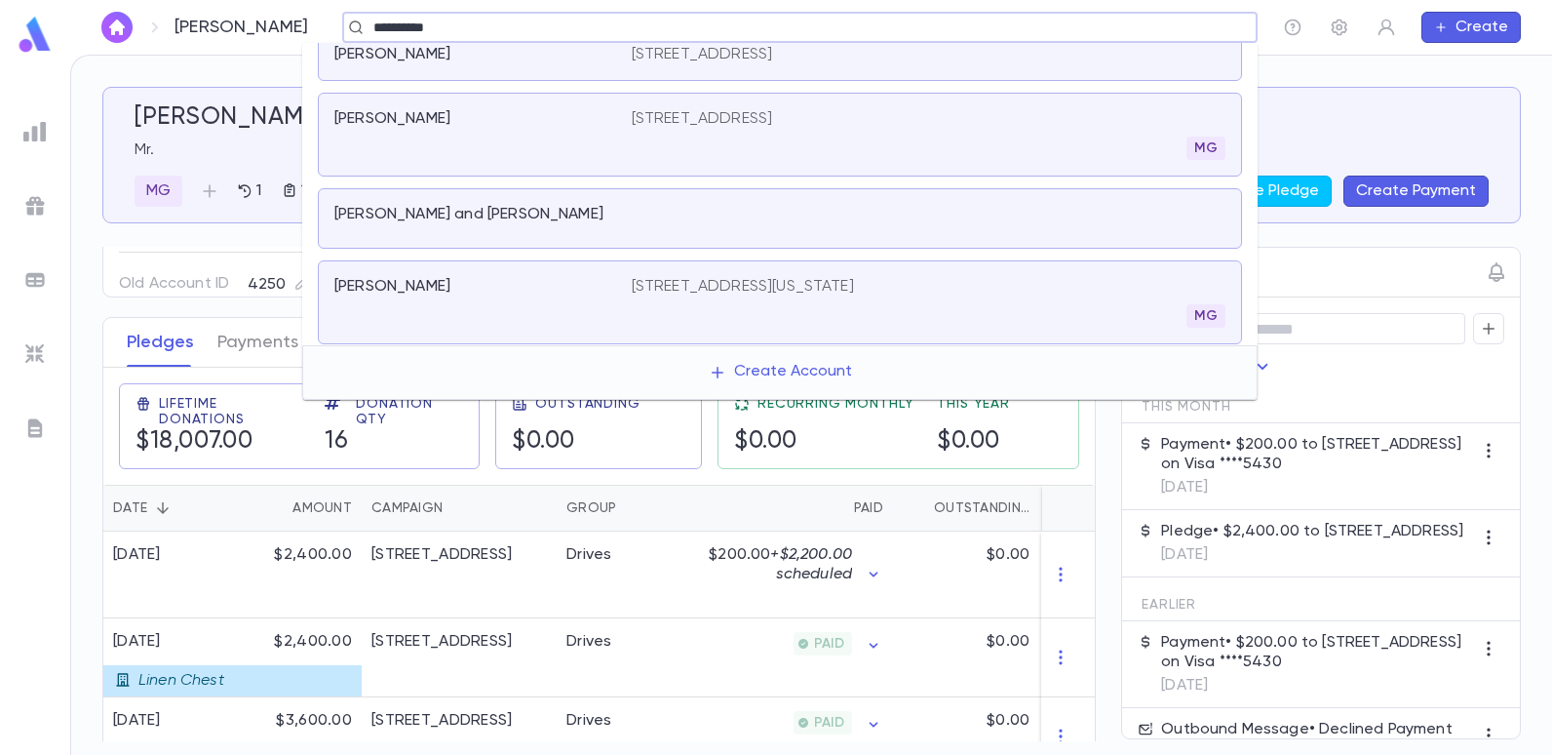
scroll to position [25, 0]
click at [691, 277] on p "156 5th Avenue, 10th Floor, New York NY 10010" at bounding box center [743, 282] width 222 height 20
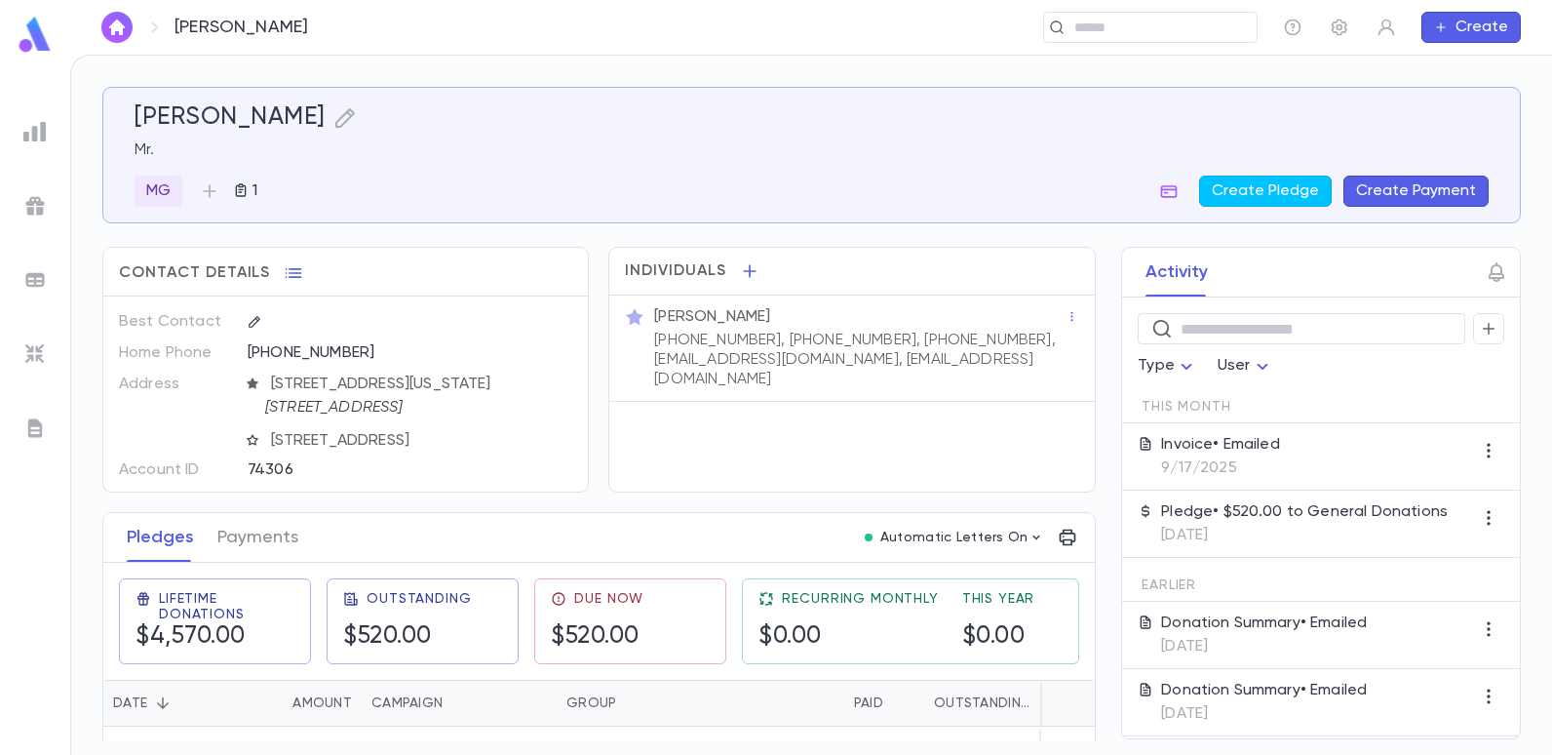
click at [1201, 543] on p "9/15/2025" at bounding box center [1304, 536] width 287 height 20
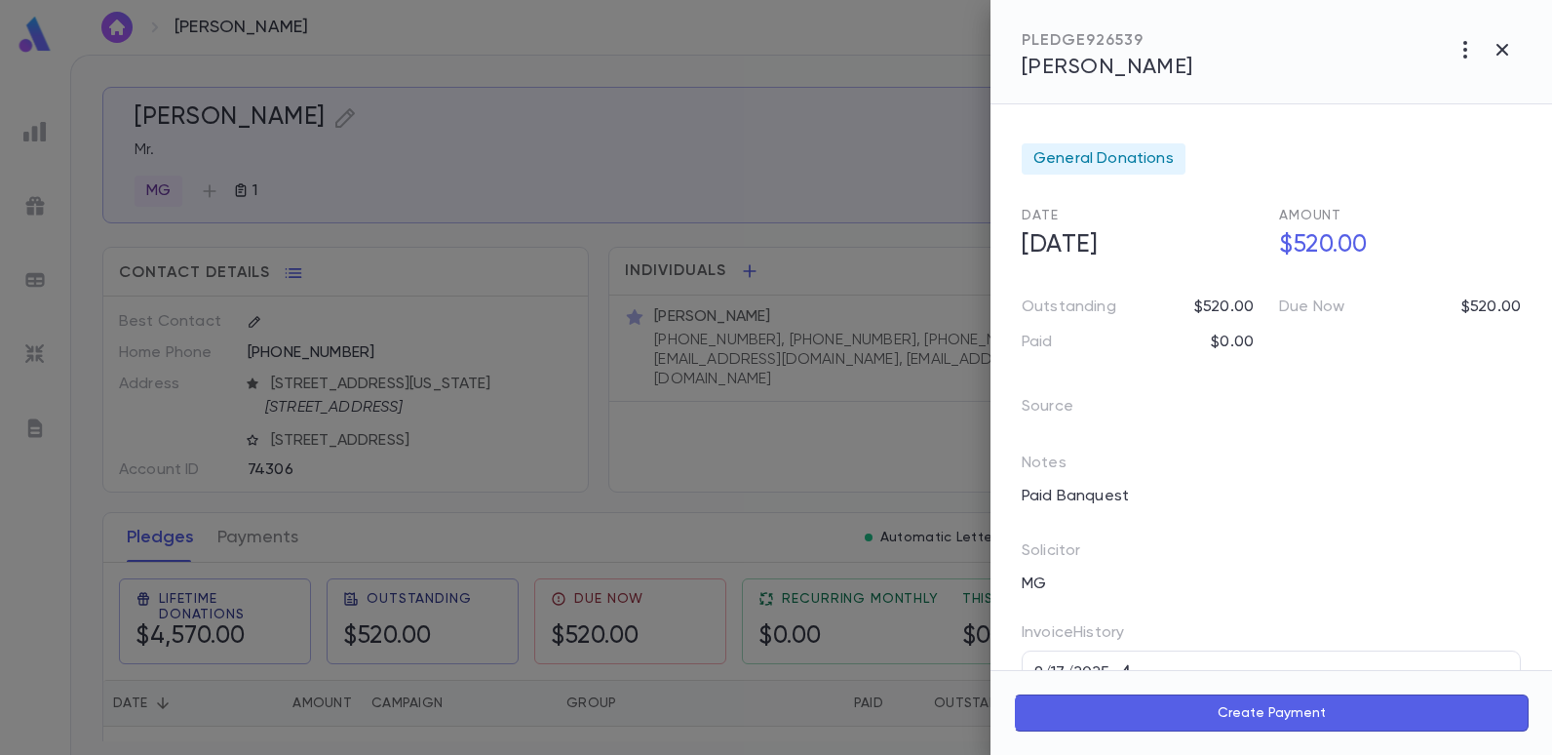
click at [901, 173] on div at bounding box center [776, 377] width 1552 height 755
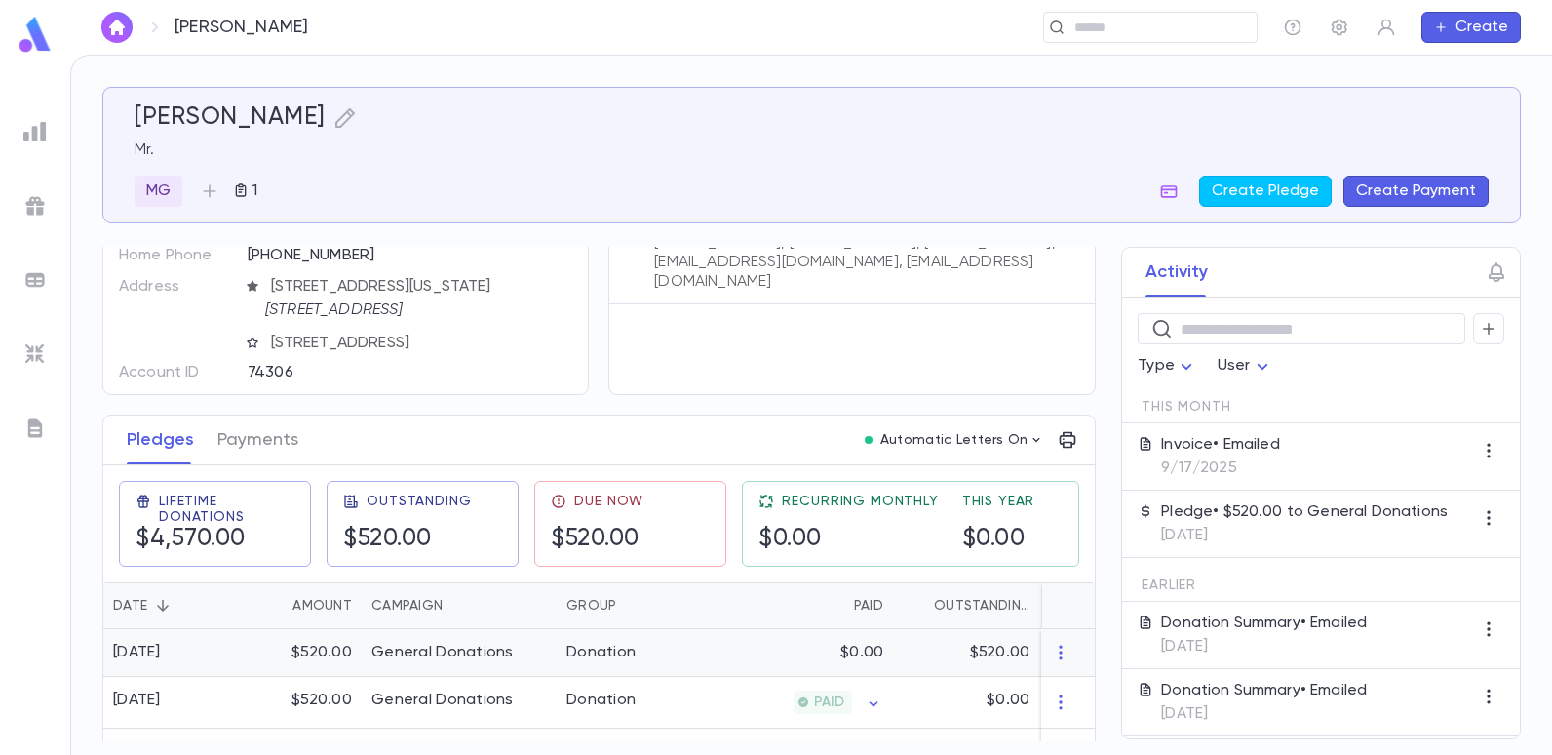
scroll to position [195, 0]
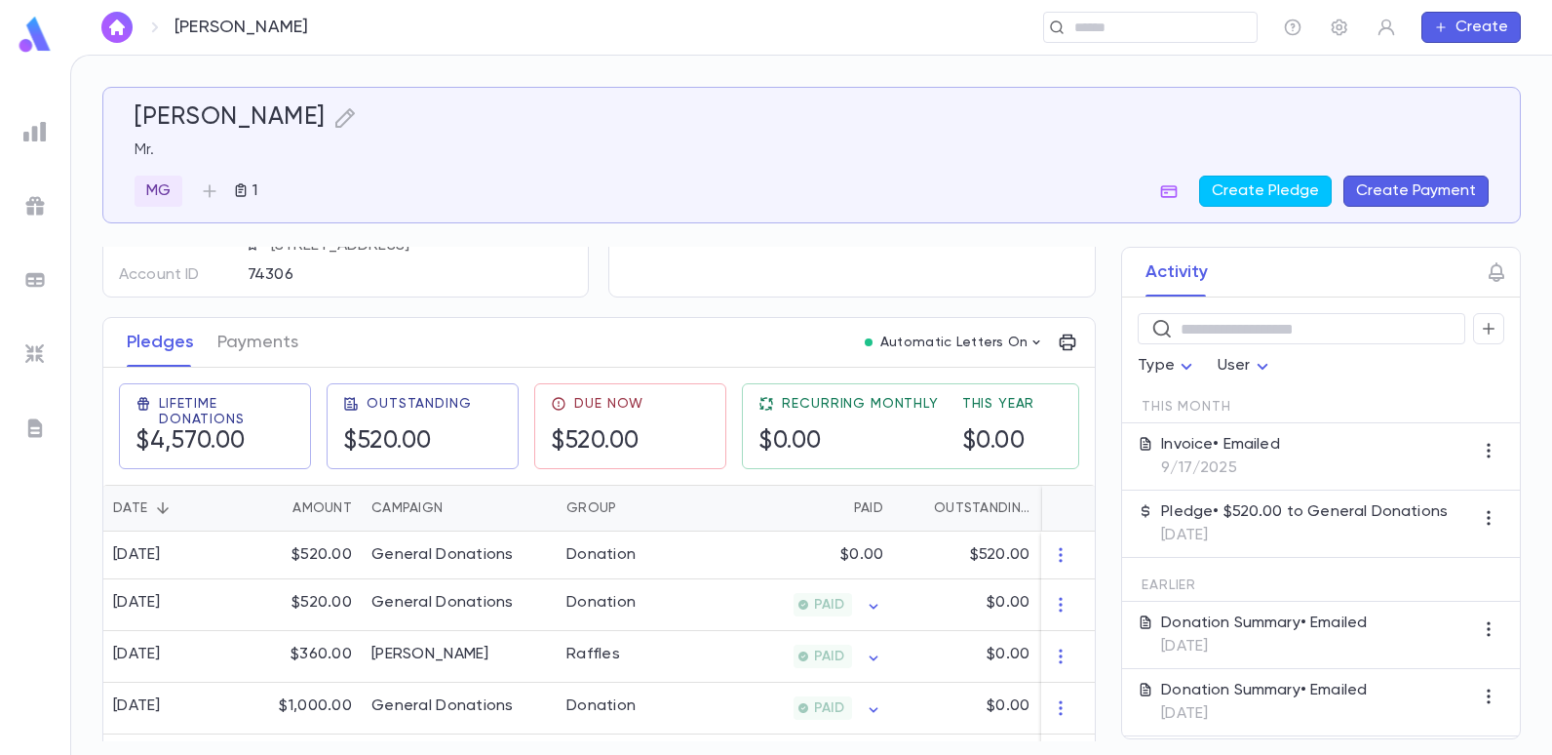
click at [1214, 641] on p "[DATE]" at bounding box center [1264, 647] width 206 height 20
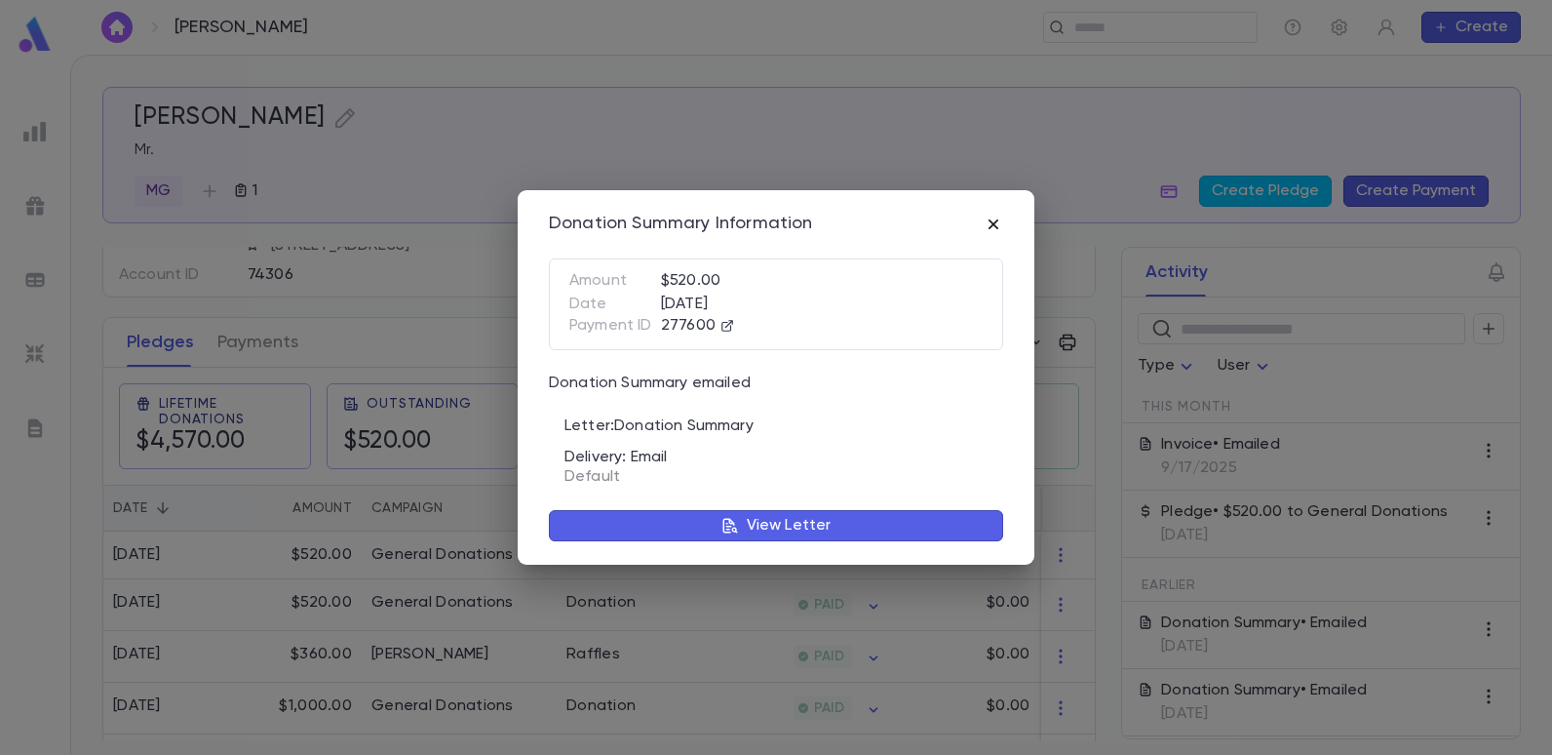
click at [998, 231] on icon "button" at bounding box center [994, 225] width 20 height 20
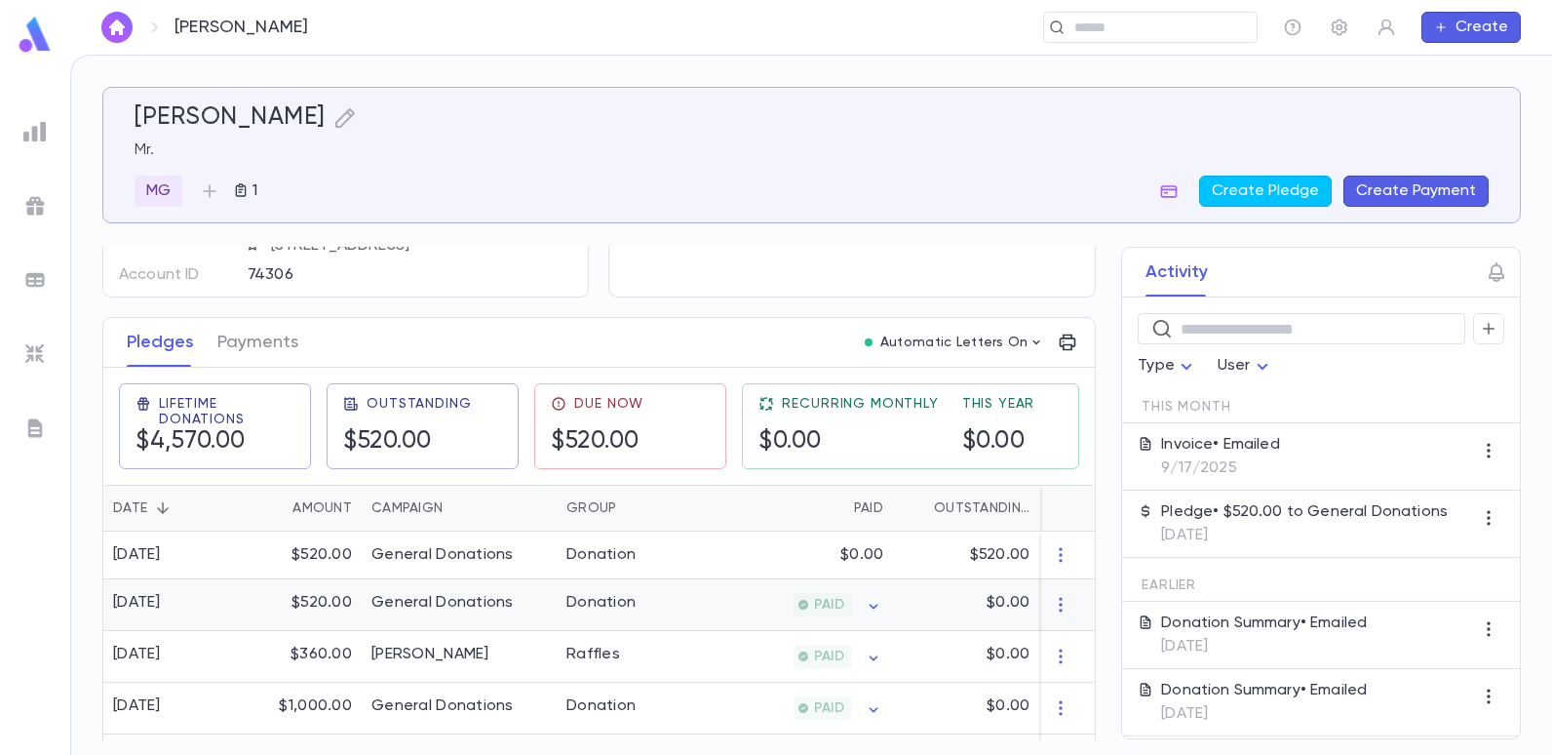
click at [718, 622] on div "PAID" at bounding box center [798, 605] width 190 height 52
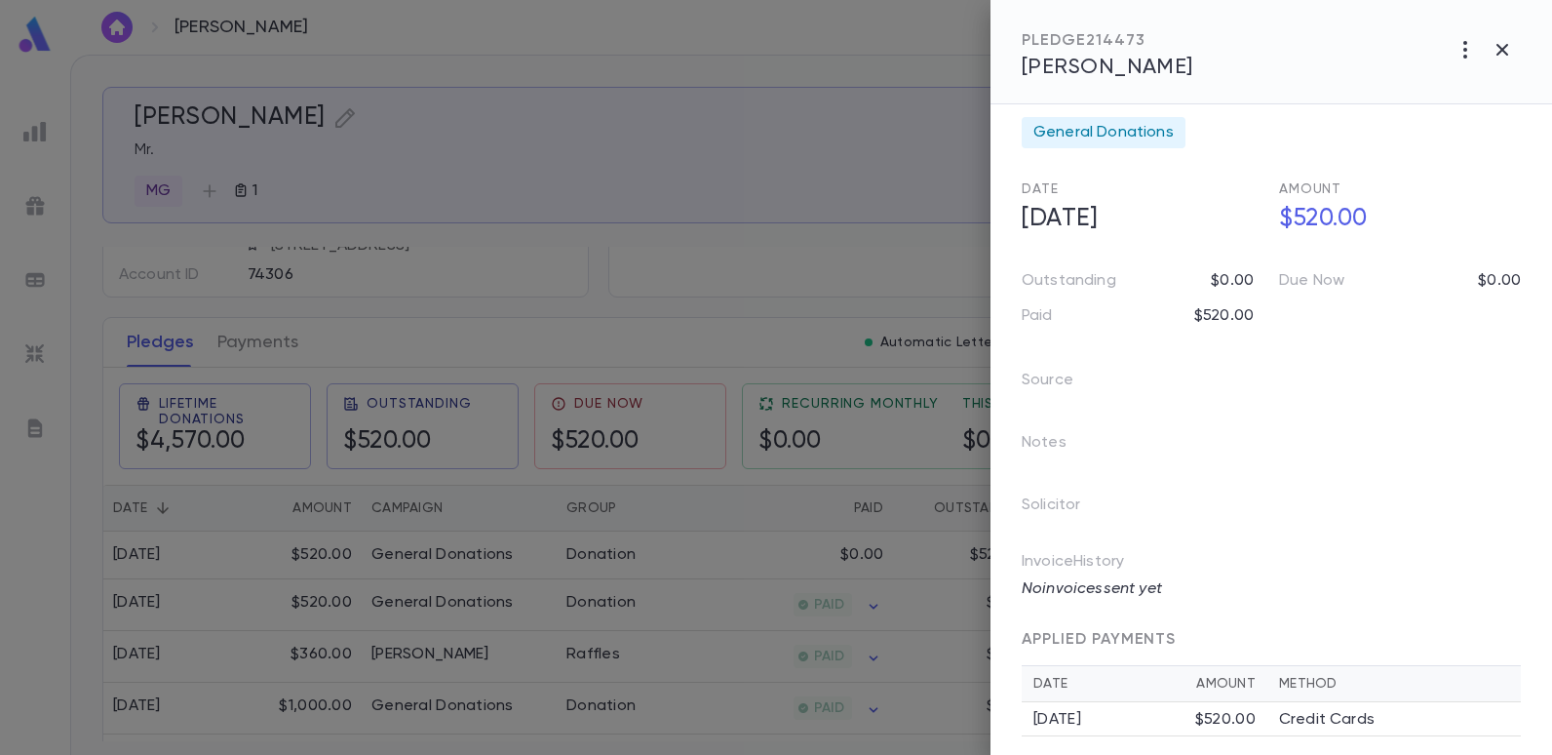
scroll to position [40, 0]
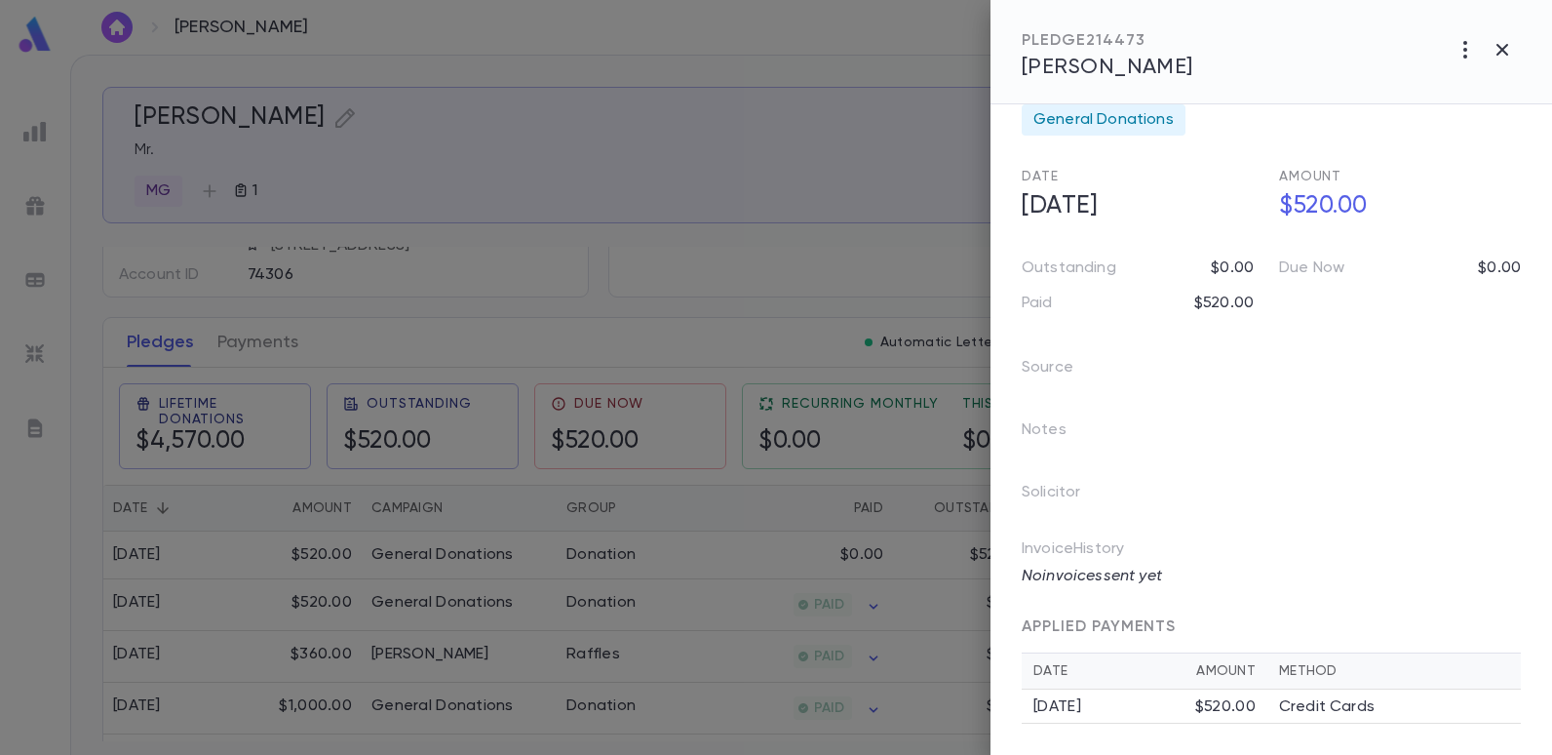
click at [883, 174] on div at bounding box center [776, 377] width 1552 height 755
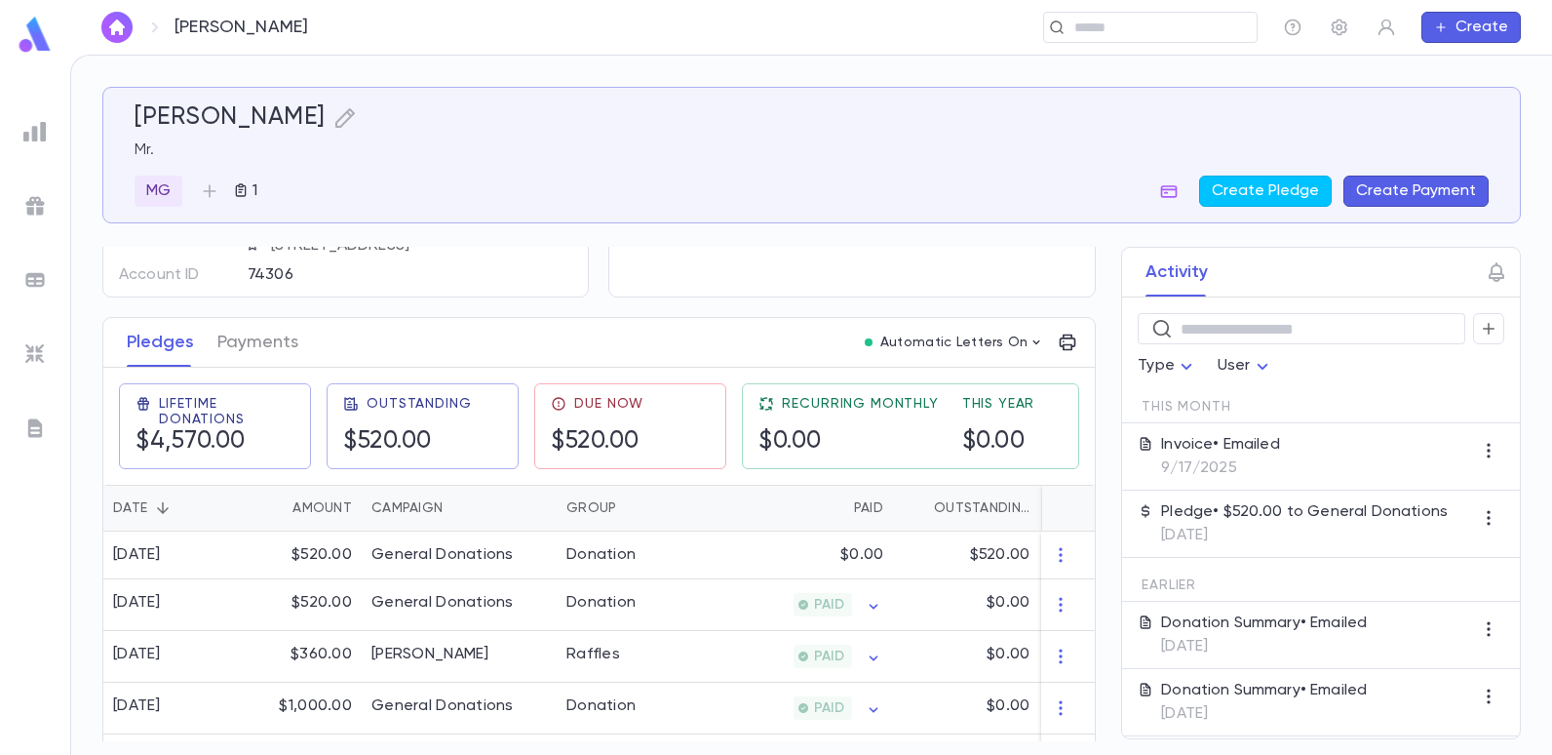
click at [1194, 463] on p "9/17/2025" at bounding box center [1220, 468] width 119 height 20
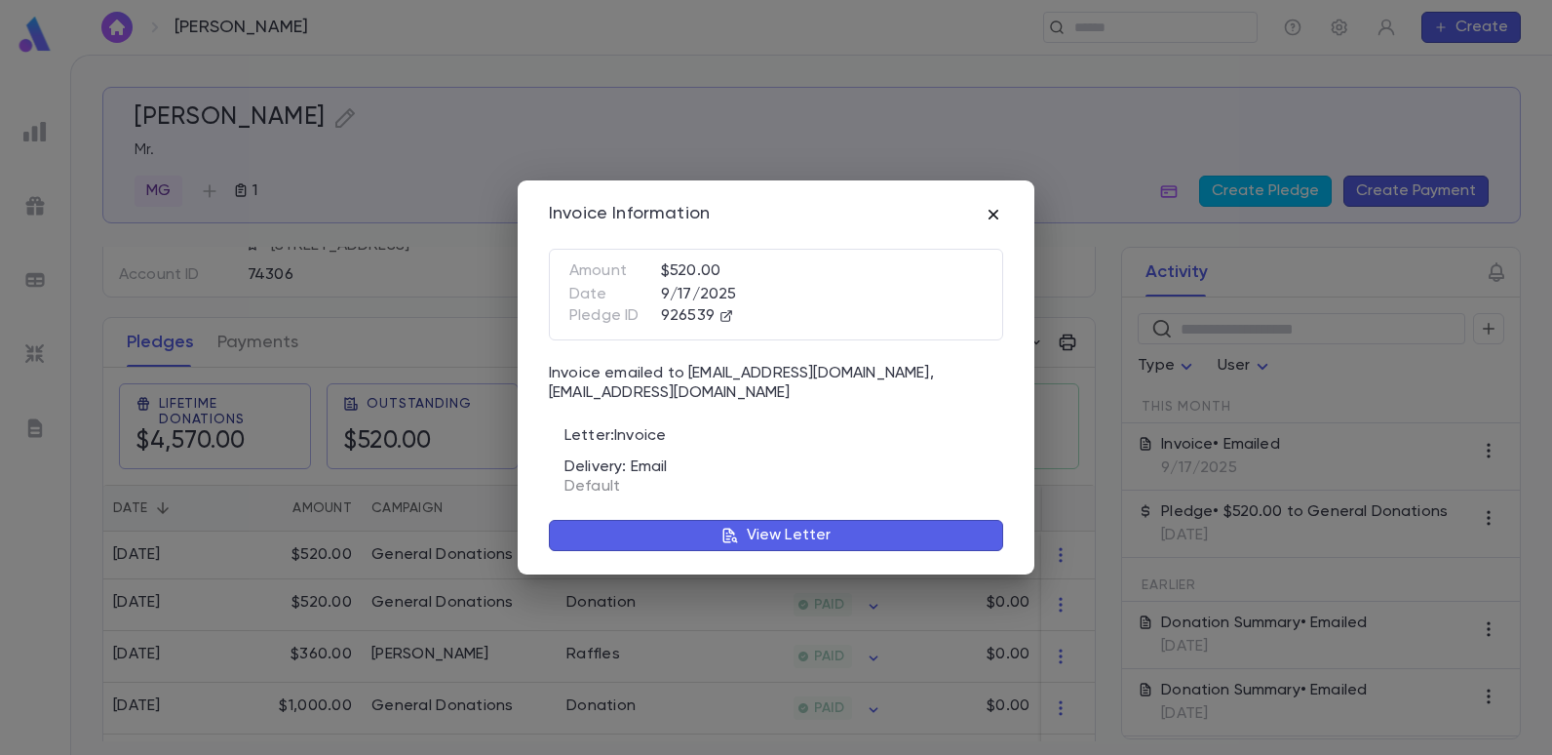
click at [992, 217] on icon "button" at bounding box center [994, 215] width 10 height 10
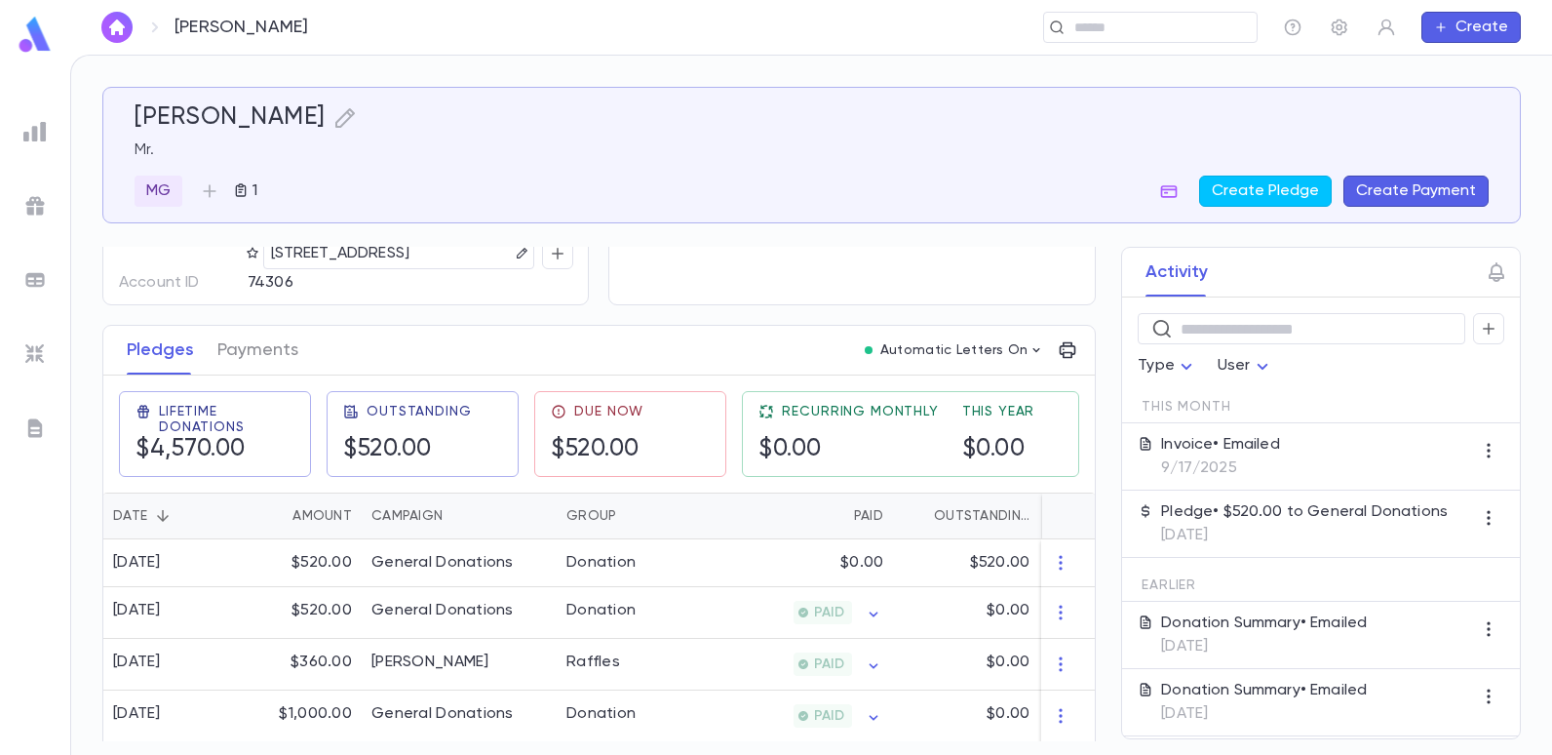
scroll to position [195, 0]
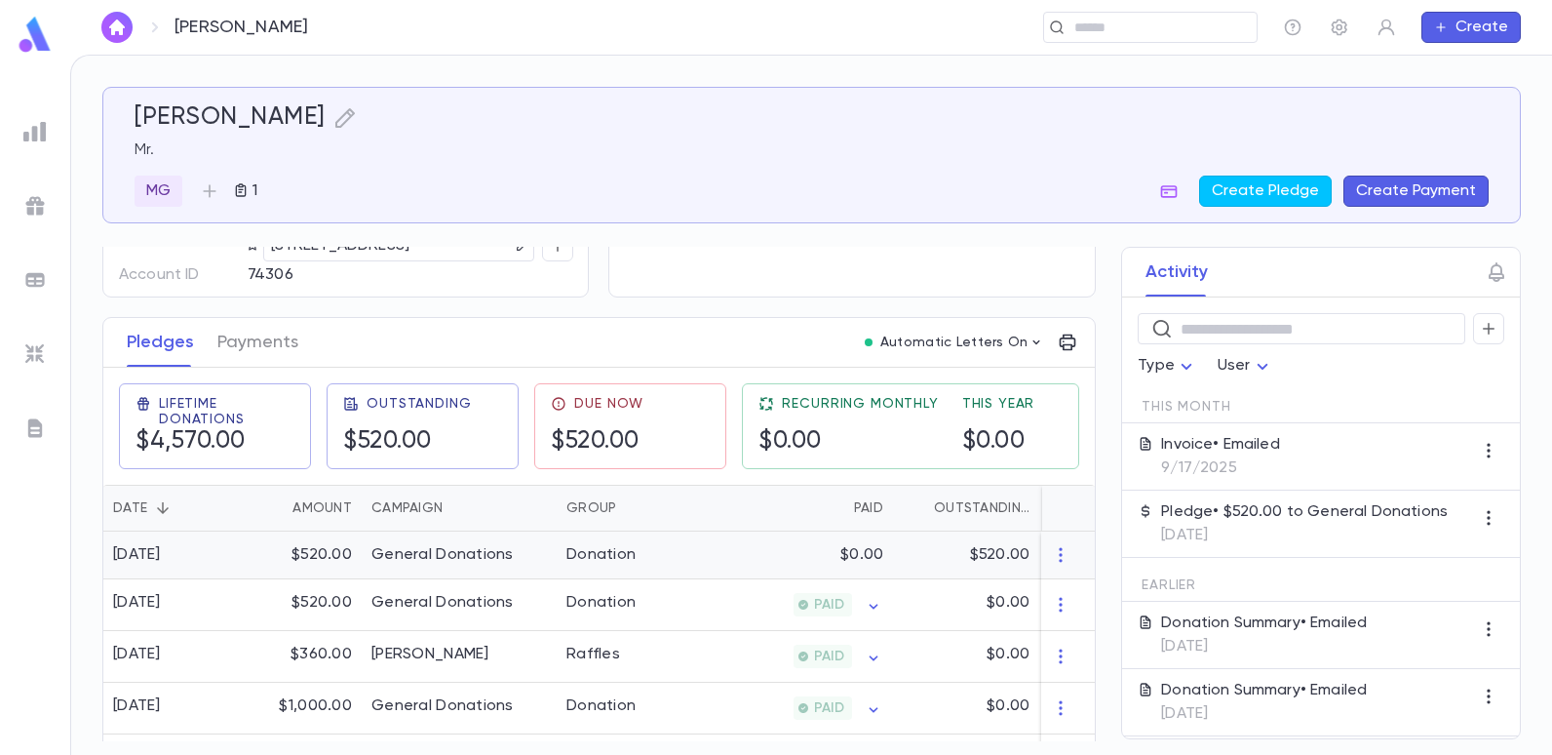
click at [650, 562] on div "Donation" at bounding box center [630, 555] width 146 height 48
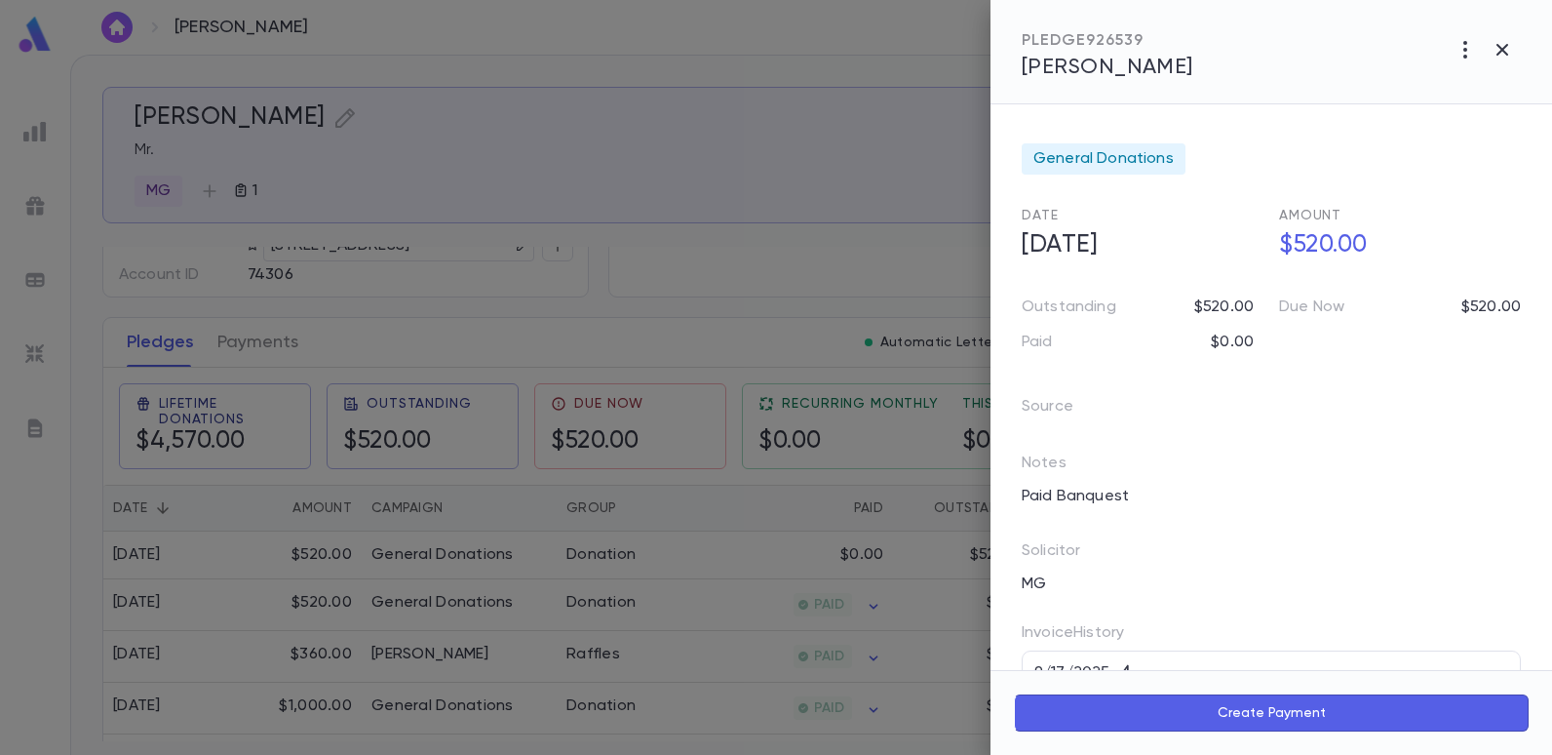
click at [843, 252] on div at bounding box center [776, 377] width 1552 height 755
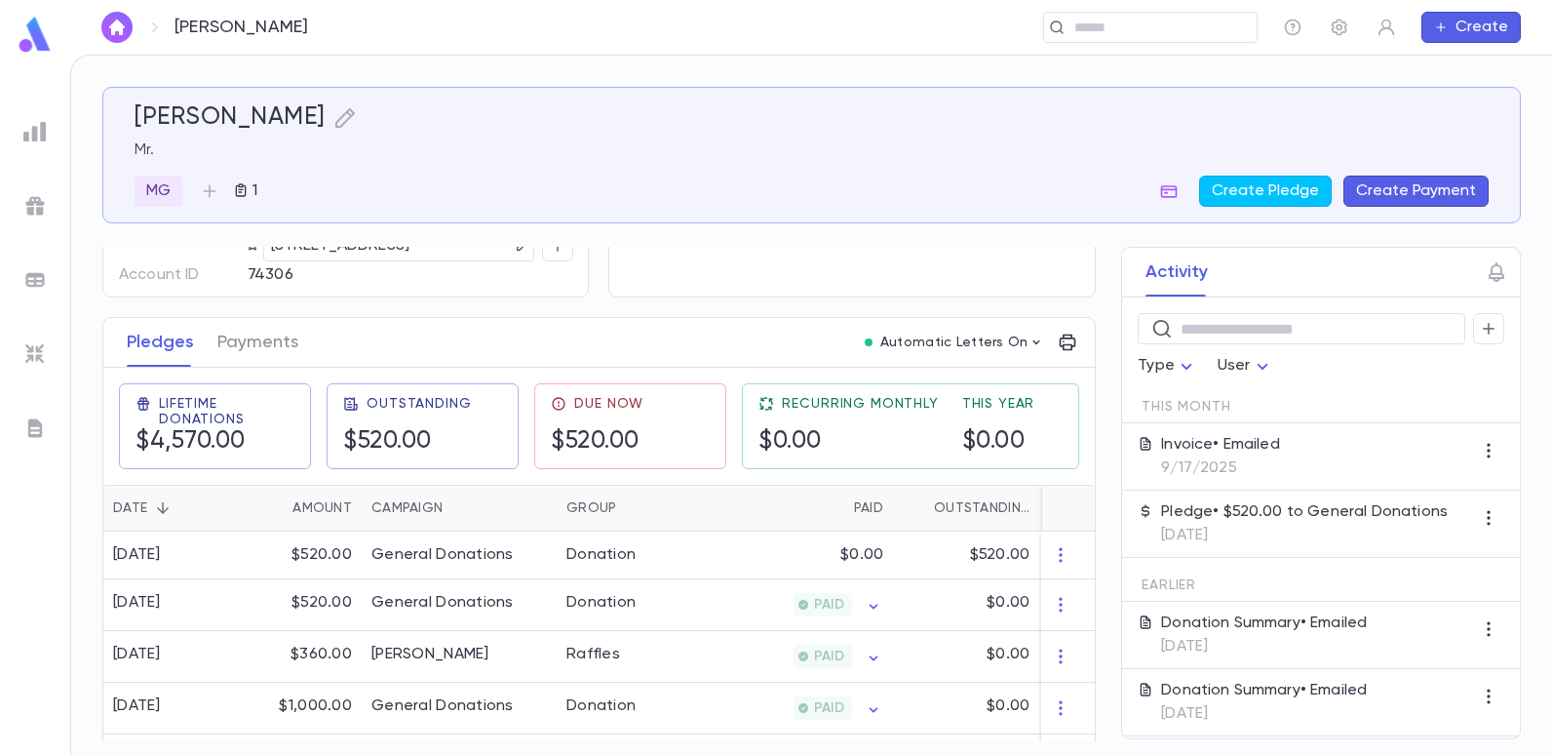
click at [1238, 445] on p "Invoice • Emailed" at bounding box center [1220, 445] width 119 height 20
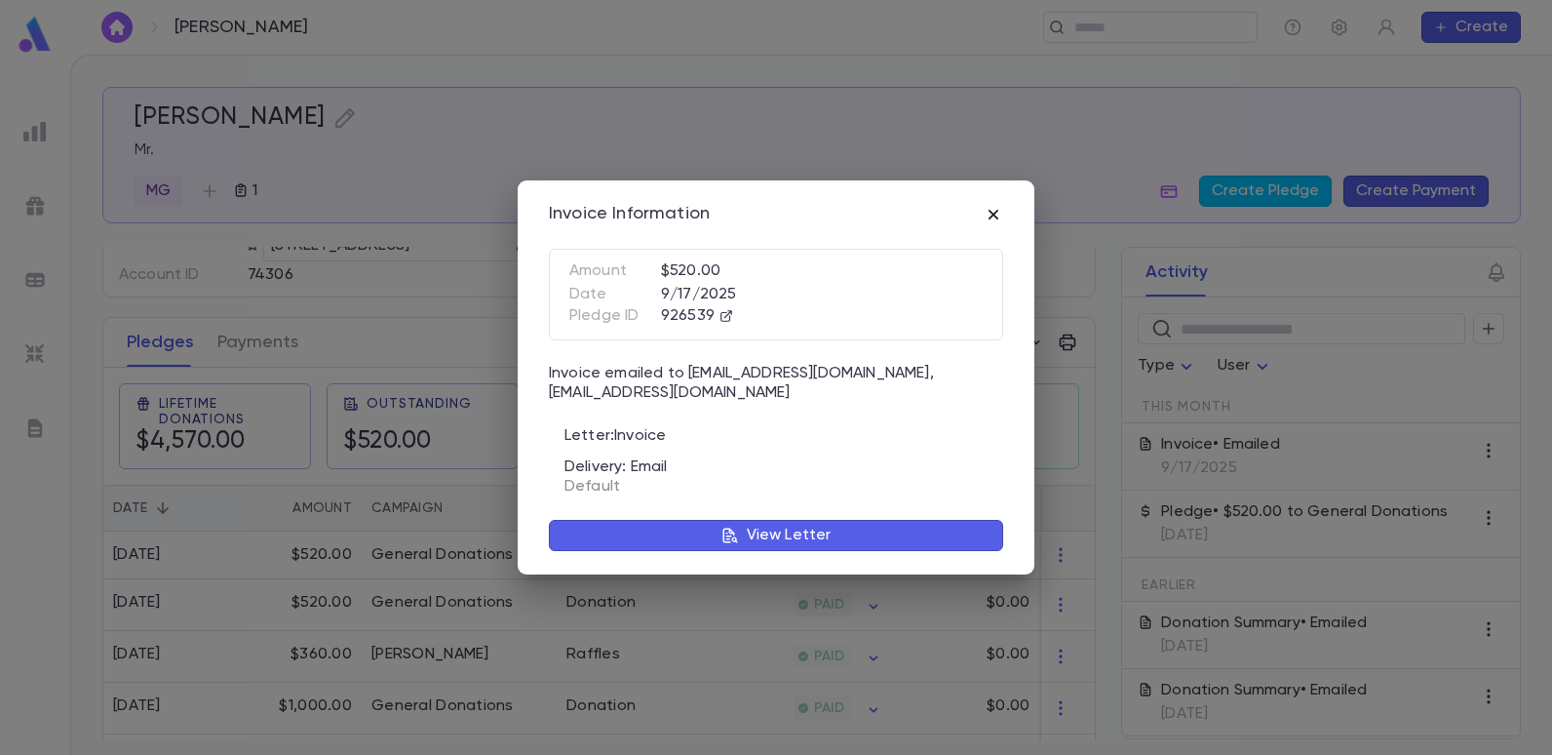
click at [986, 209] on icon "button" at bounding box center [994, 215] width 20 height 20
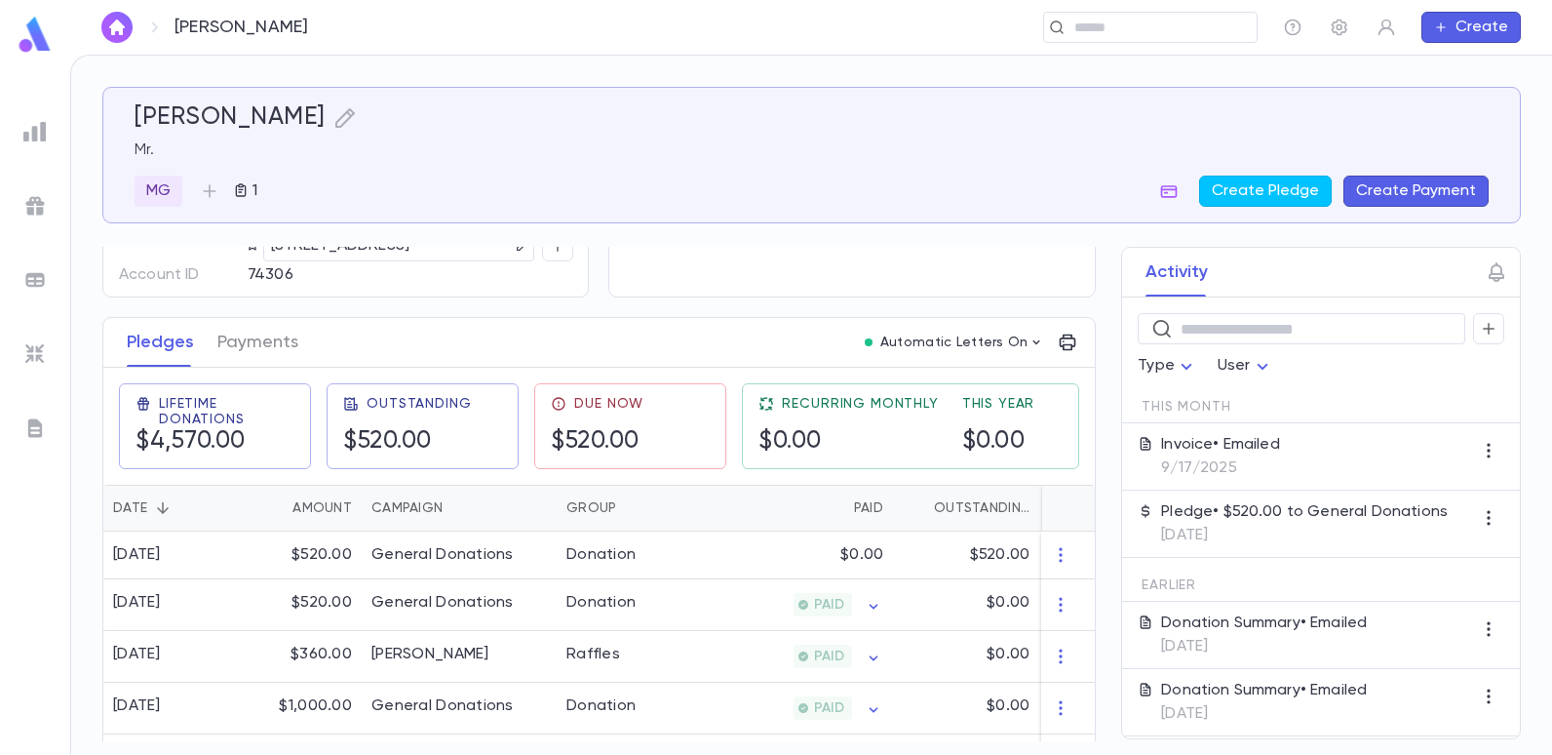
click at [1175, 531] on p "9/15/2025" at bounding box center [1304, 536] width 287 height 20
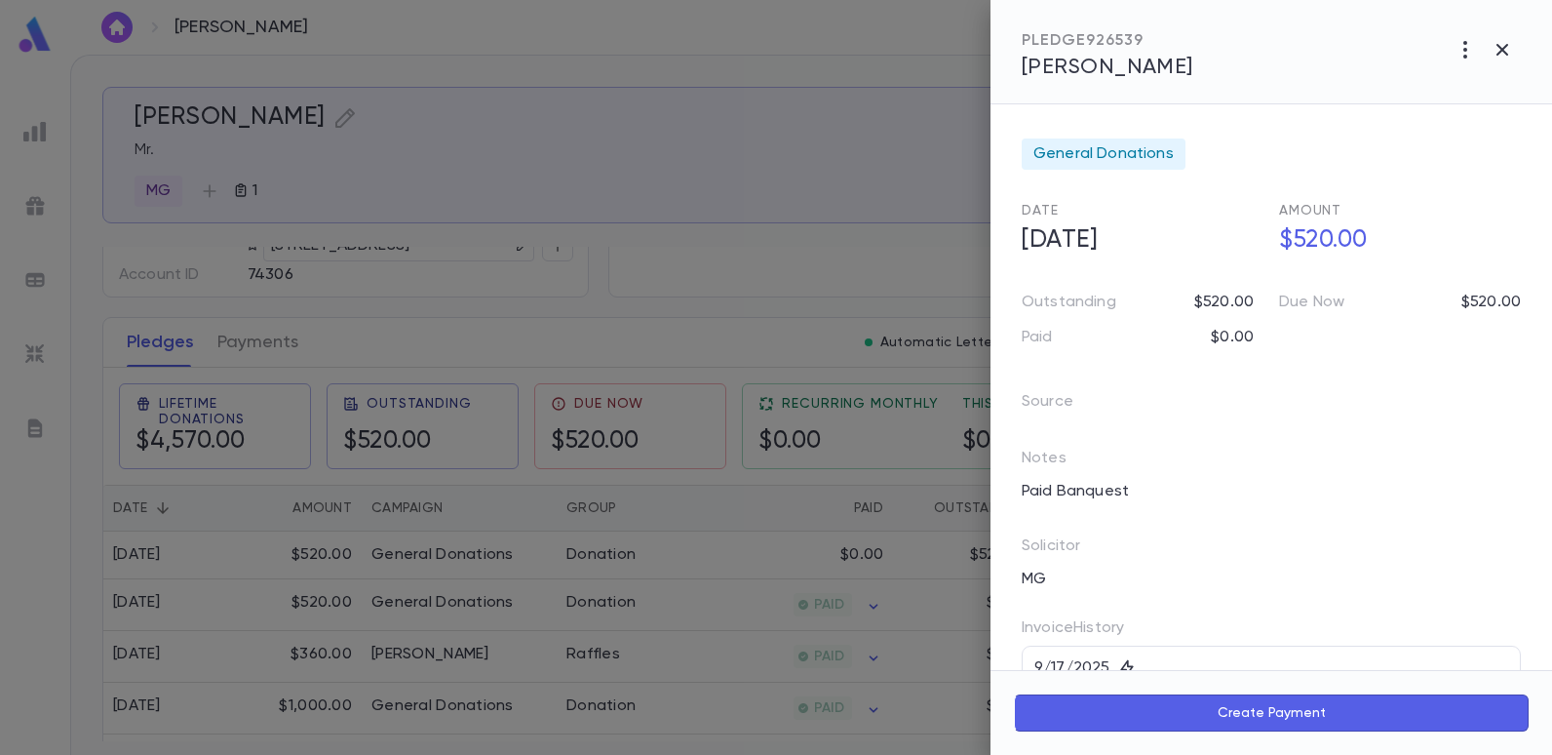
scroll to position [0, 0]
click at [918, 259] on div at bounding box center [776, 377] width 1552 height 755
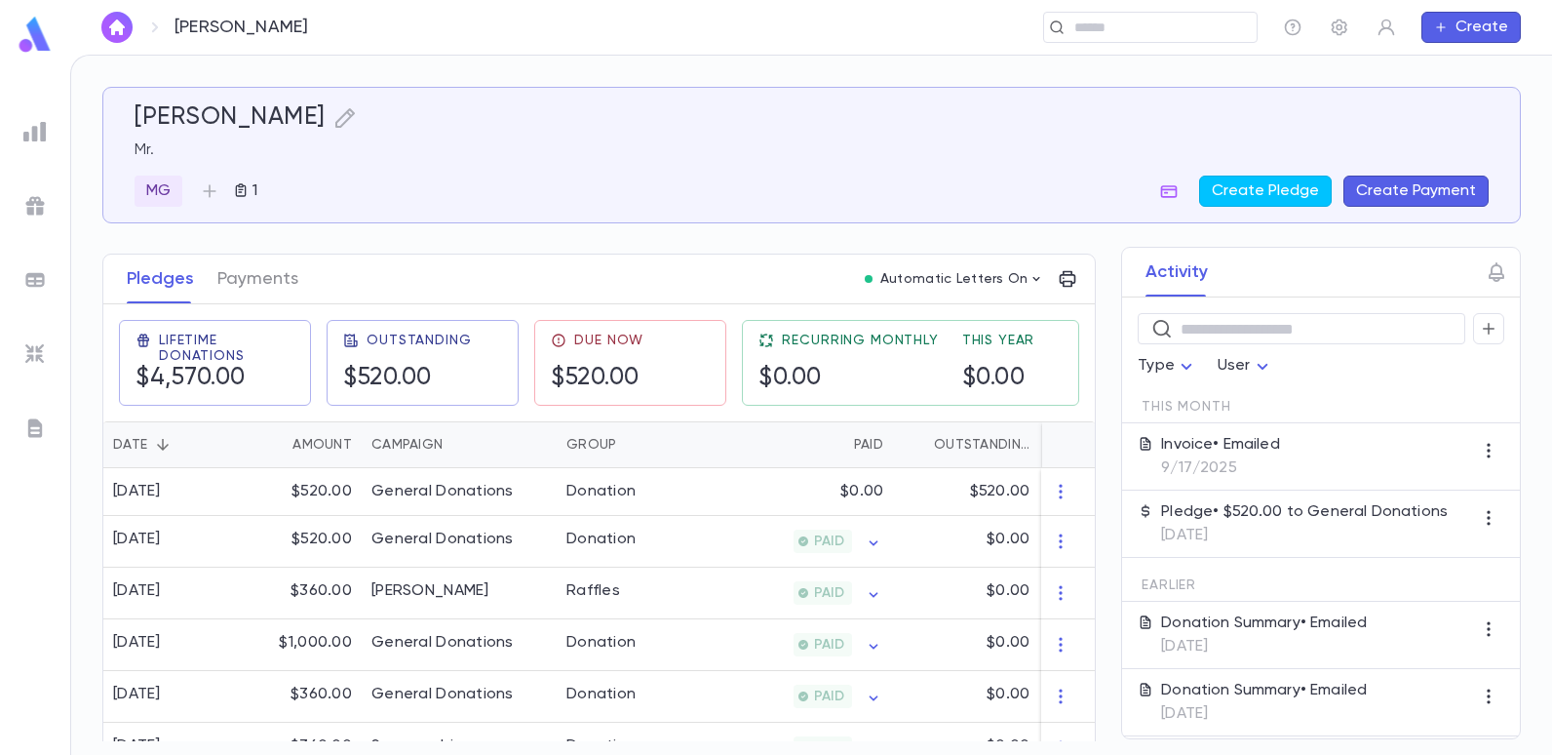
scroll to position [293, 0]
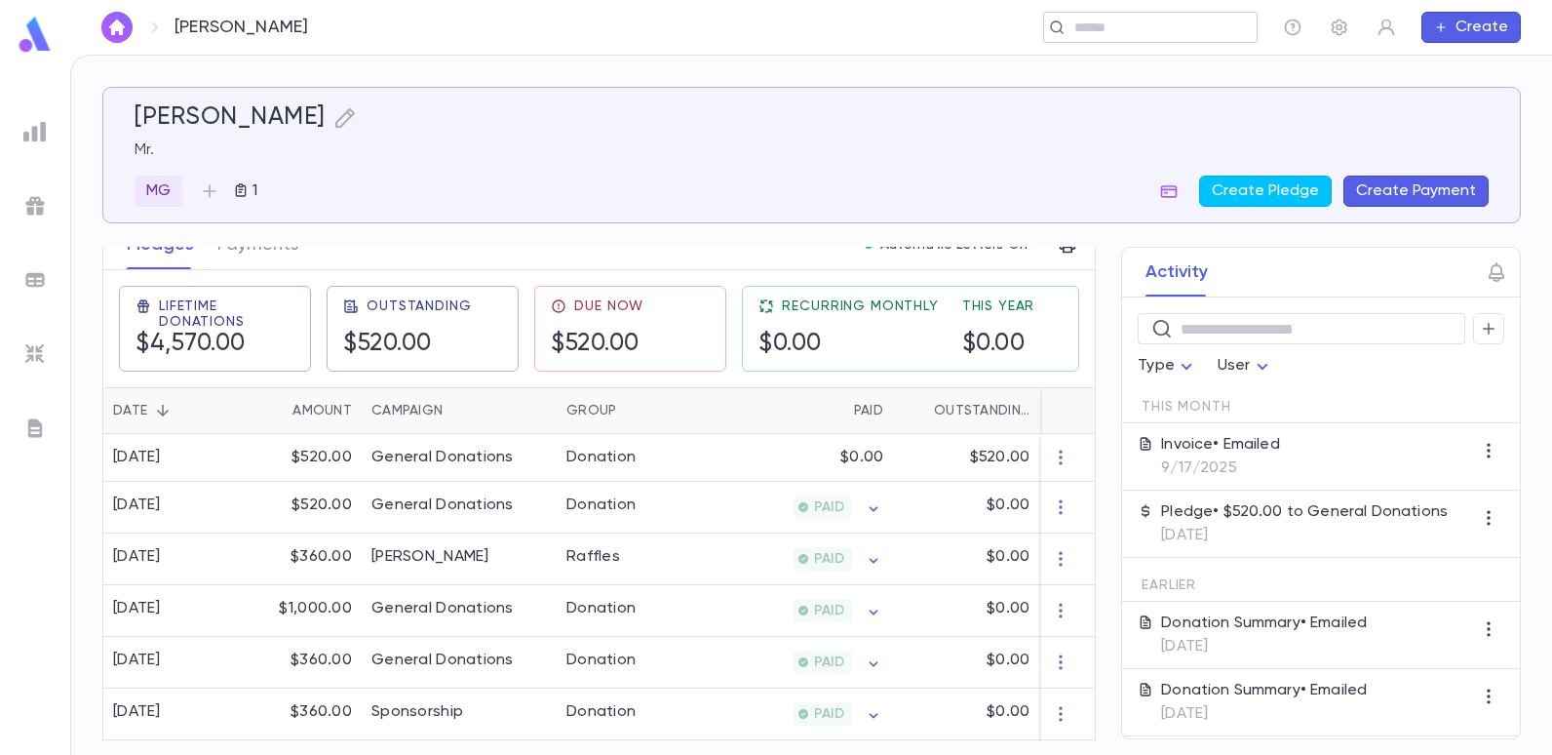
click at [1197, 24] on input "text" at bounding box center [1144, 28] width 151 height 19
type input "*******"
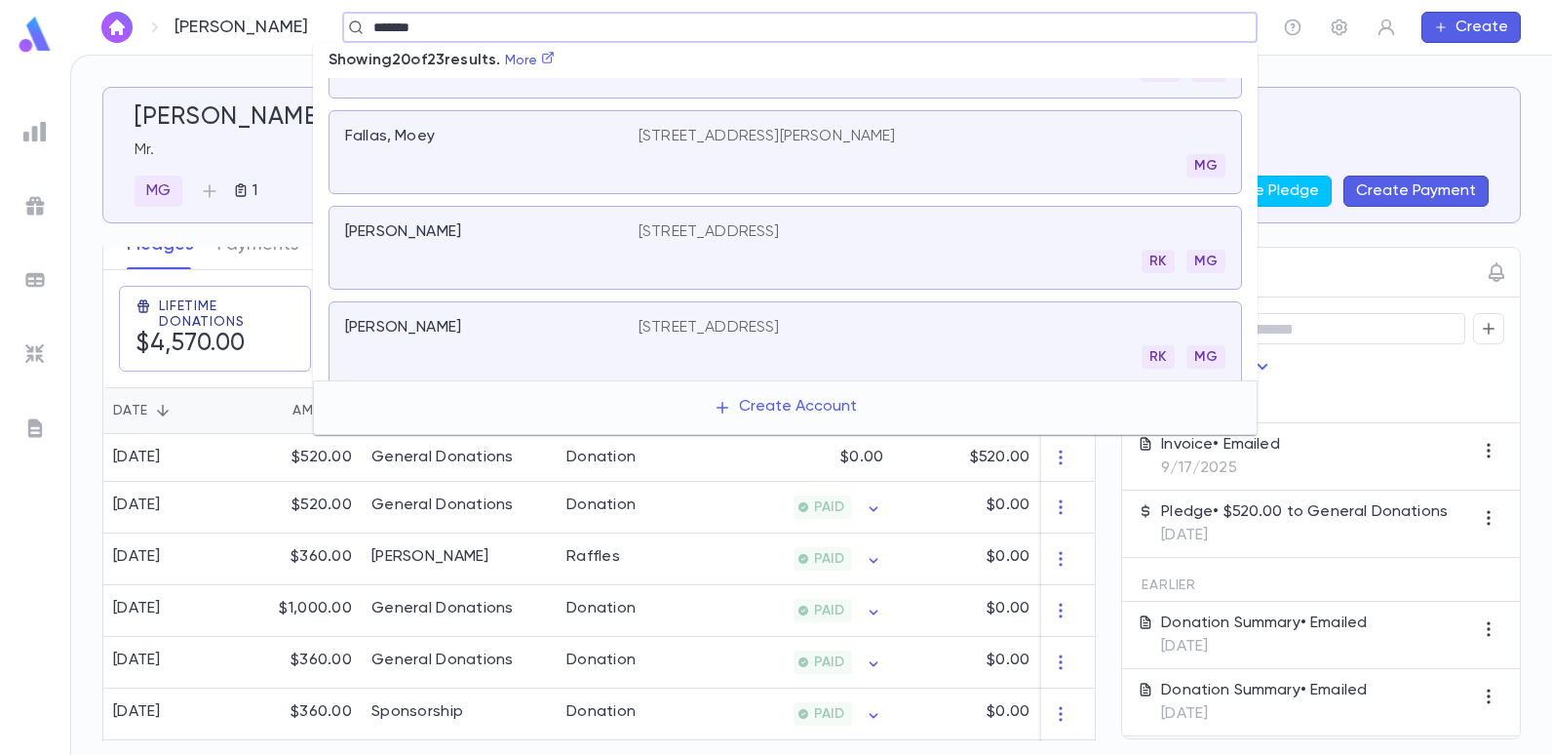
scroll to position [195, 0]
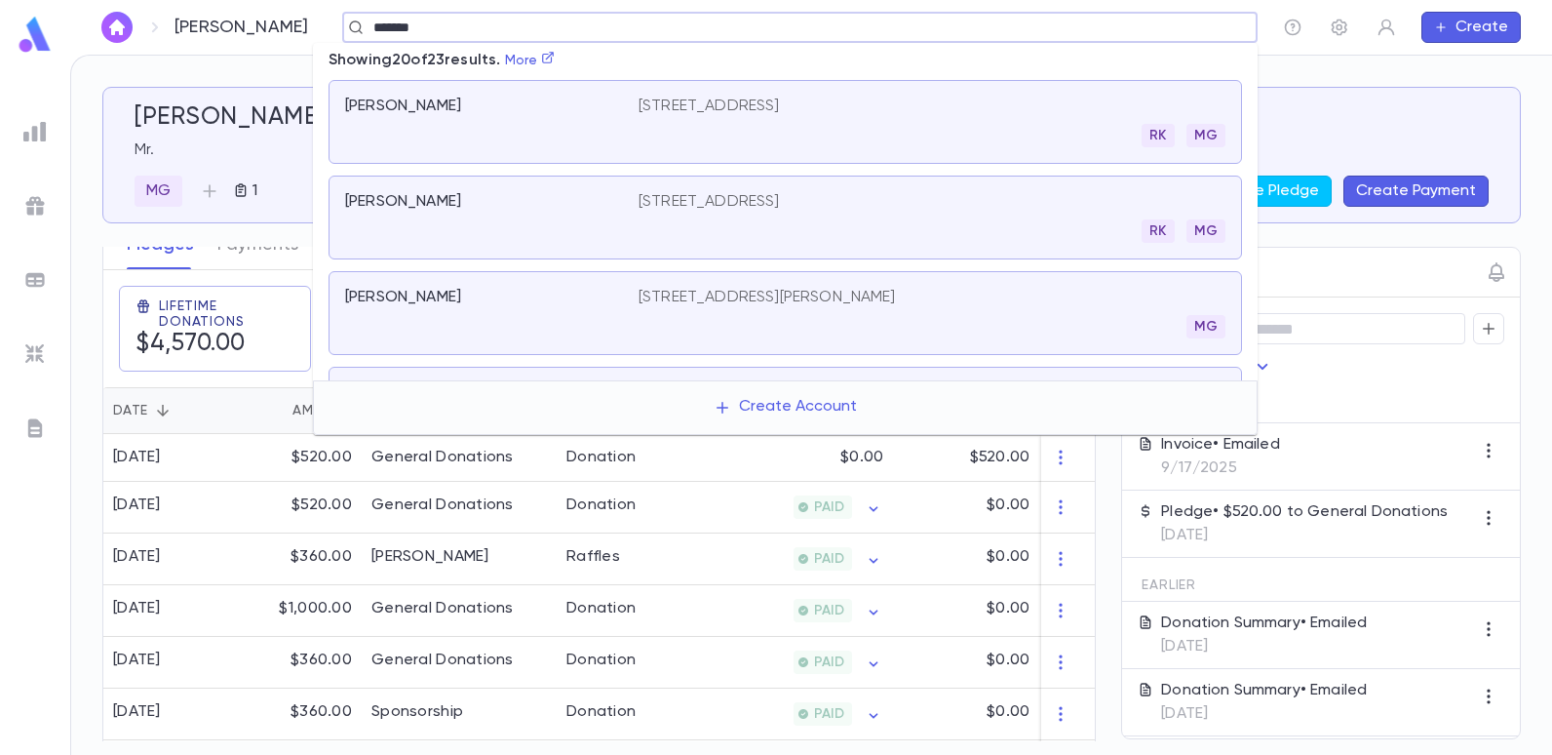
click at [750, 197] on p "2039 Ocean Parkway, Brooklyn NY 11223" at bounding box center [709, 202] width 141 height 20
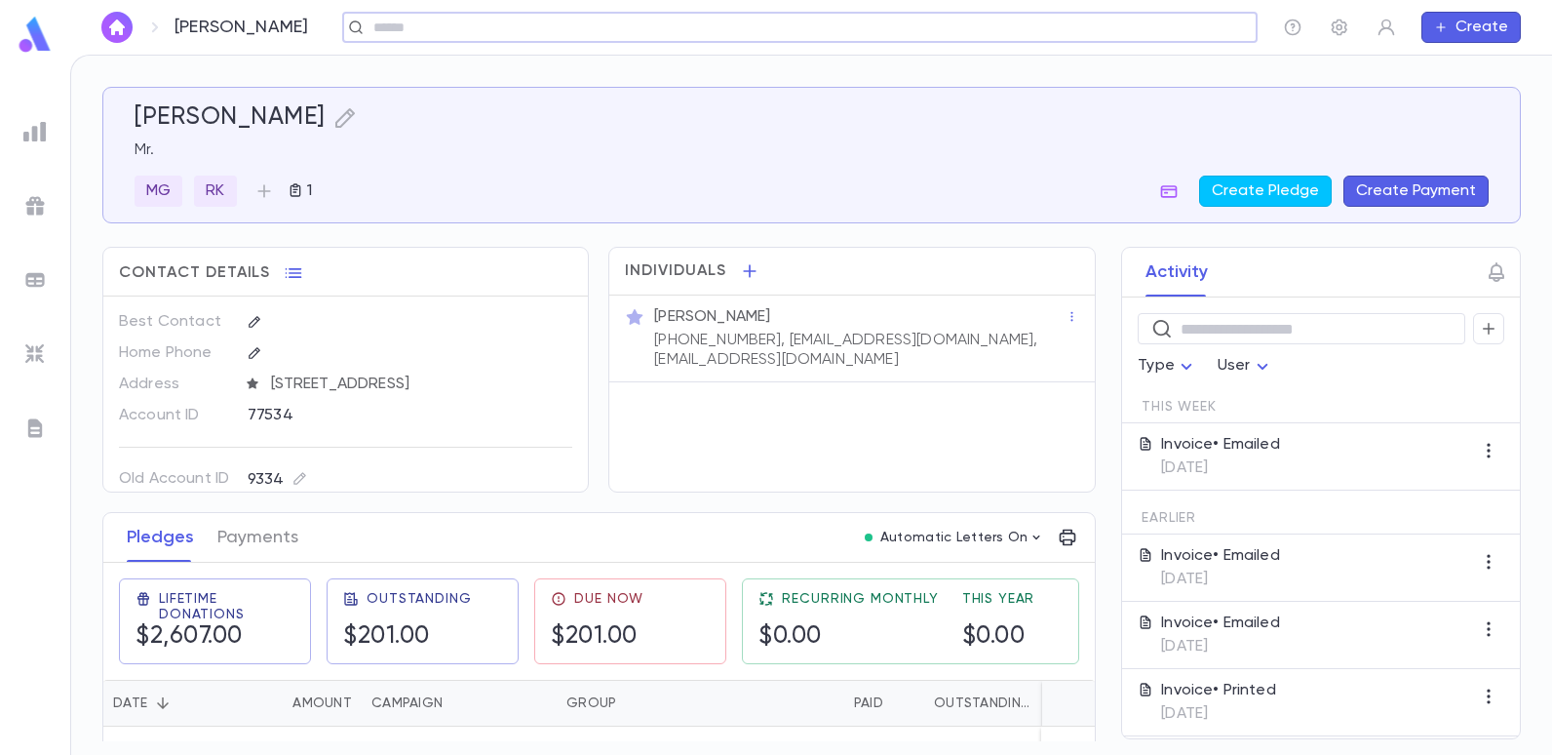
click at [1443, 183] on button "Create Payment" at bounding box center [1416, 191] width 145 height 31
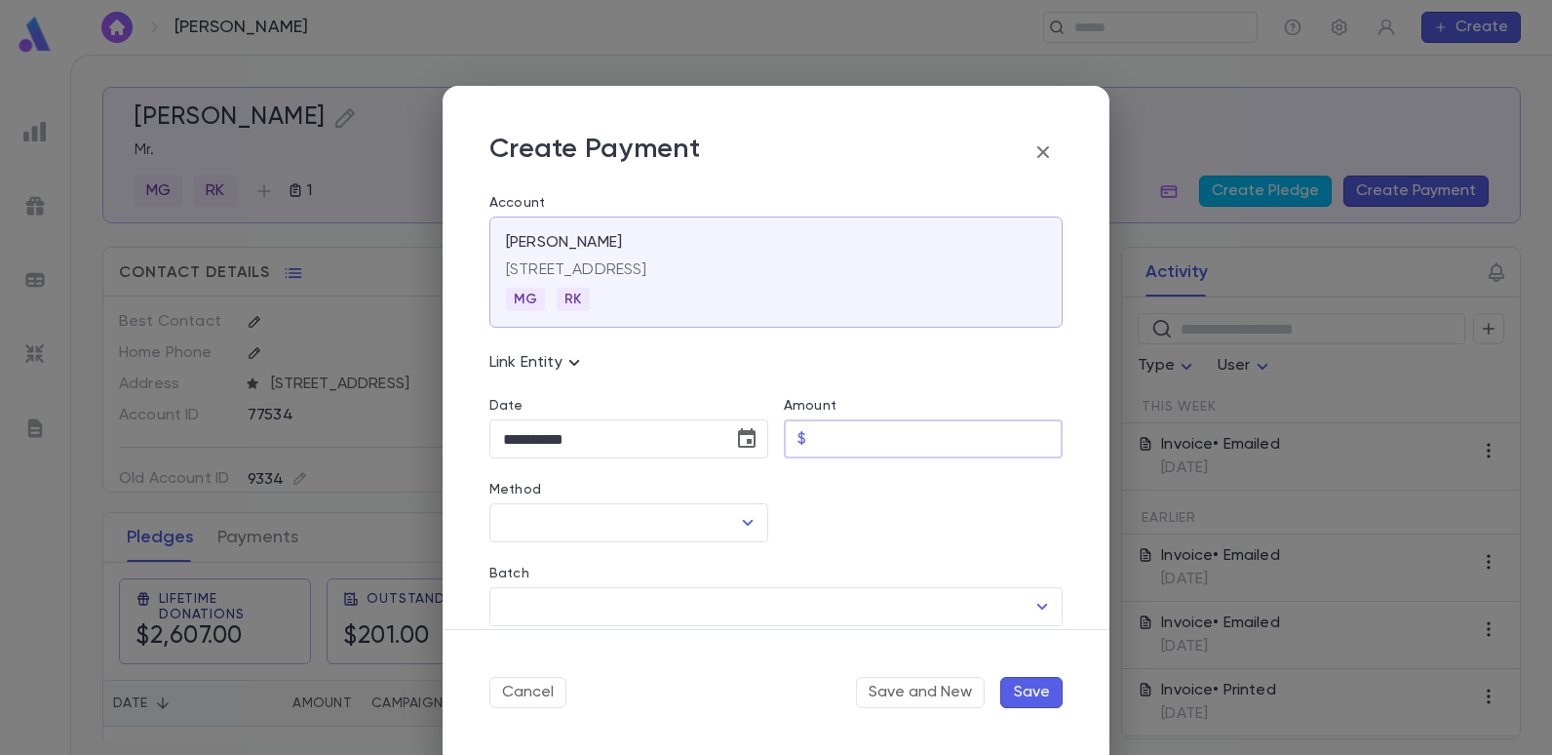
click at [879, 441] on input "Amount" at bounding box center [938, 439] width 249 height 38
type input "******"
click at [743, 510] on div "​" at bounding box center [628, 522] width 279 height 39
click at [747, 515] on icon "Open" at bounding box center [747, 522] width 23 height 23
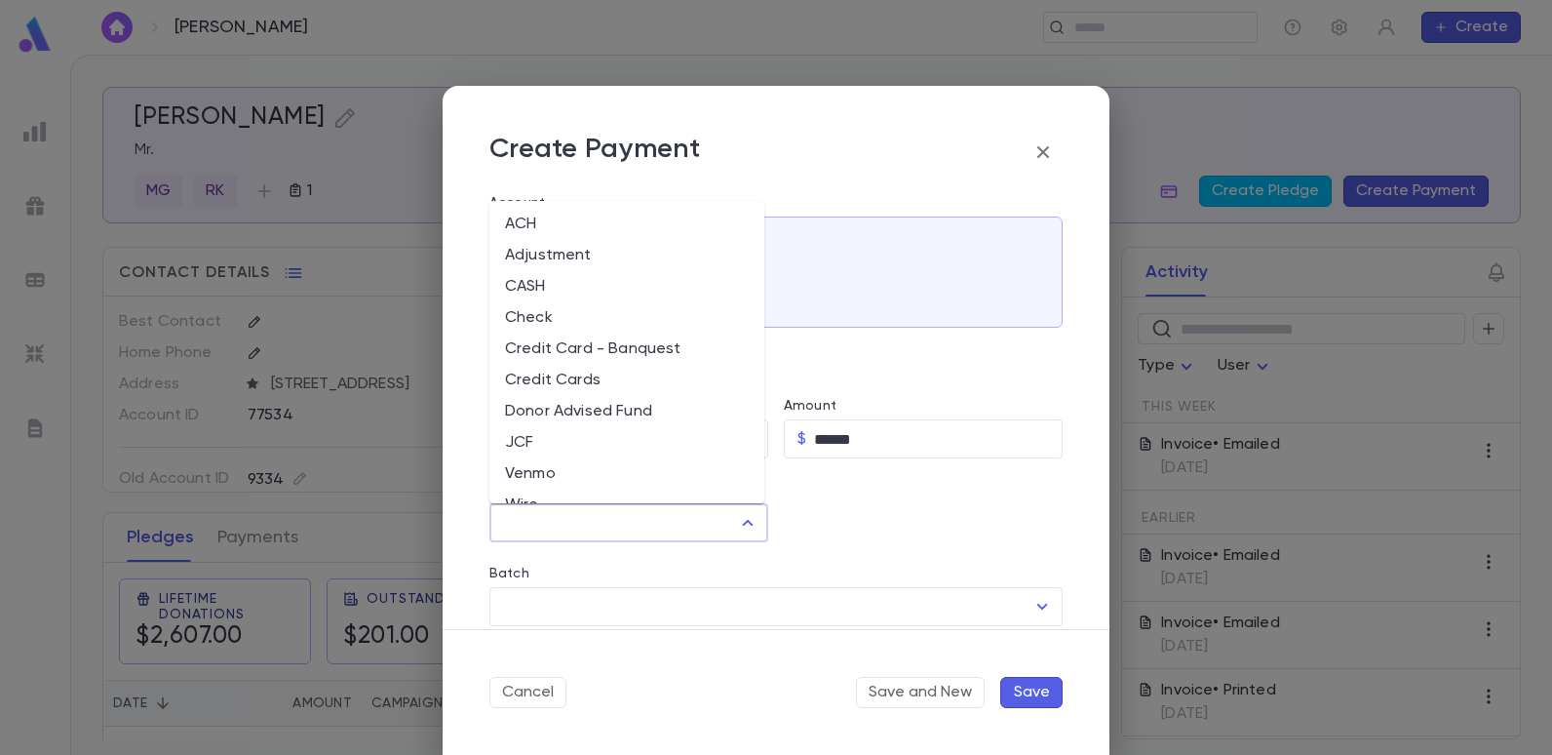
click at [528, 382] on li "Credit Cards" at bounding box center [626, 380] width 275 height 31
type input "**********"
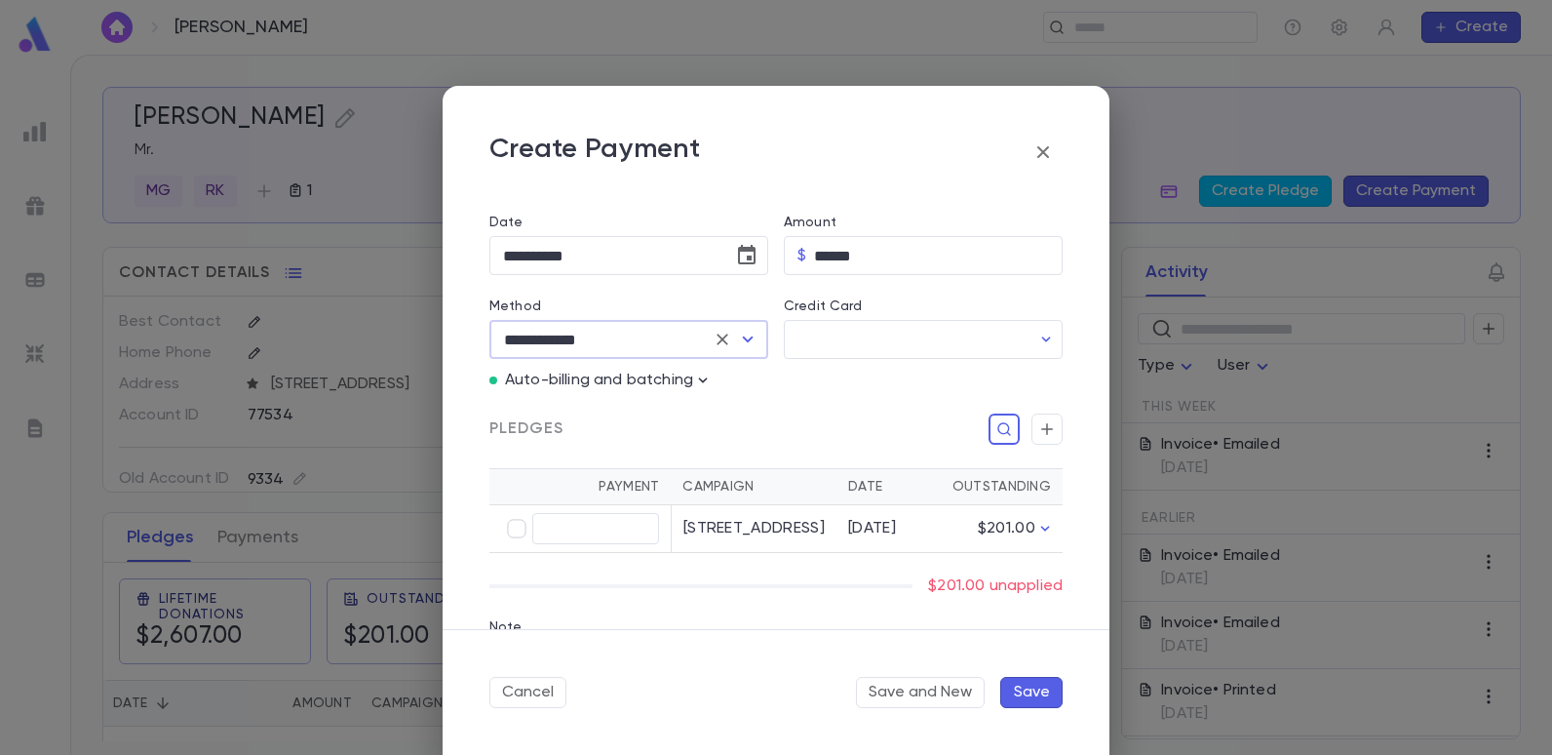
scroll to position [195, 0]
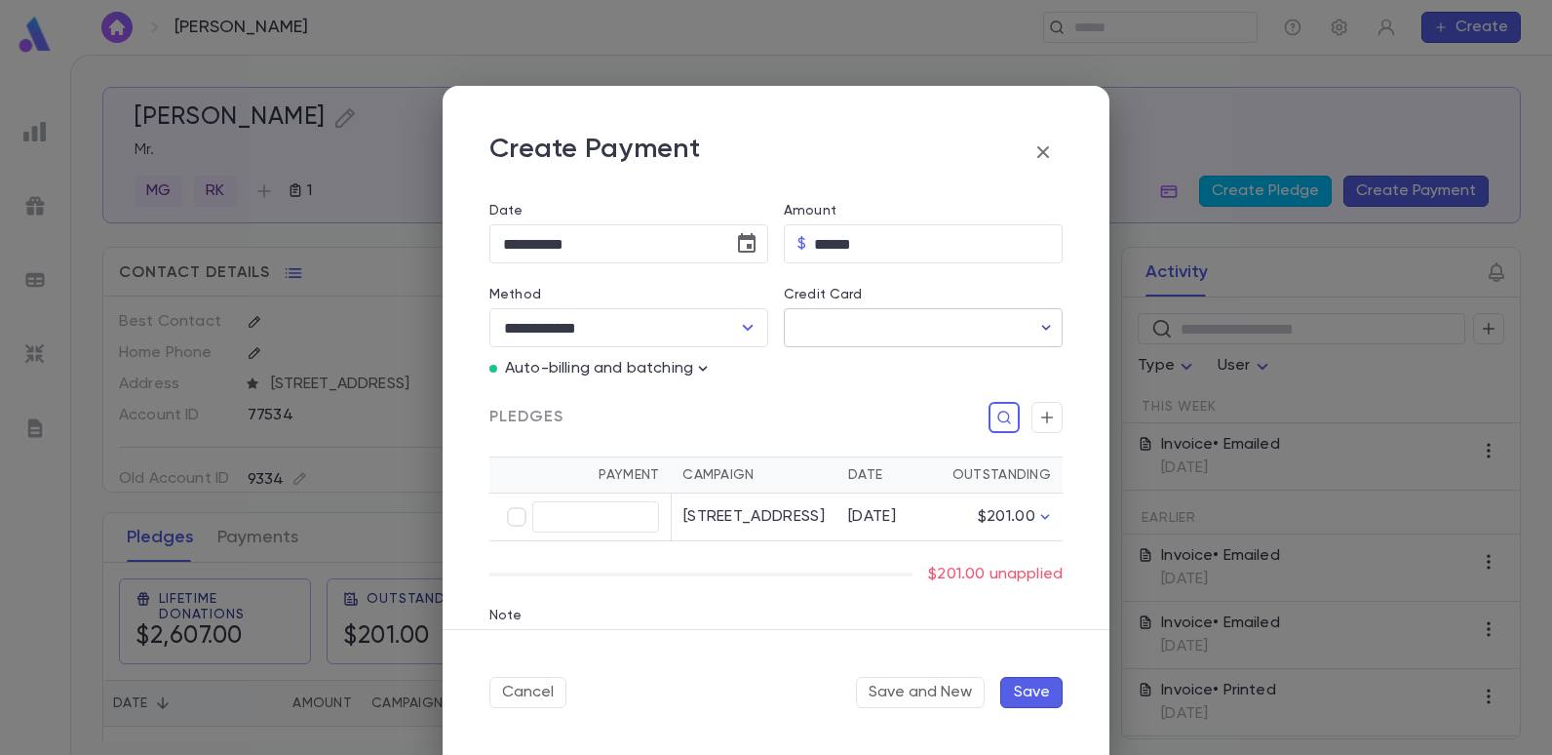
click at [1042, 326] on icon "button" at bounding box center [1047, 328] width 20 height 20
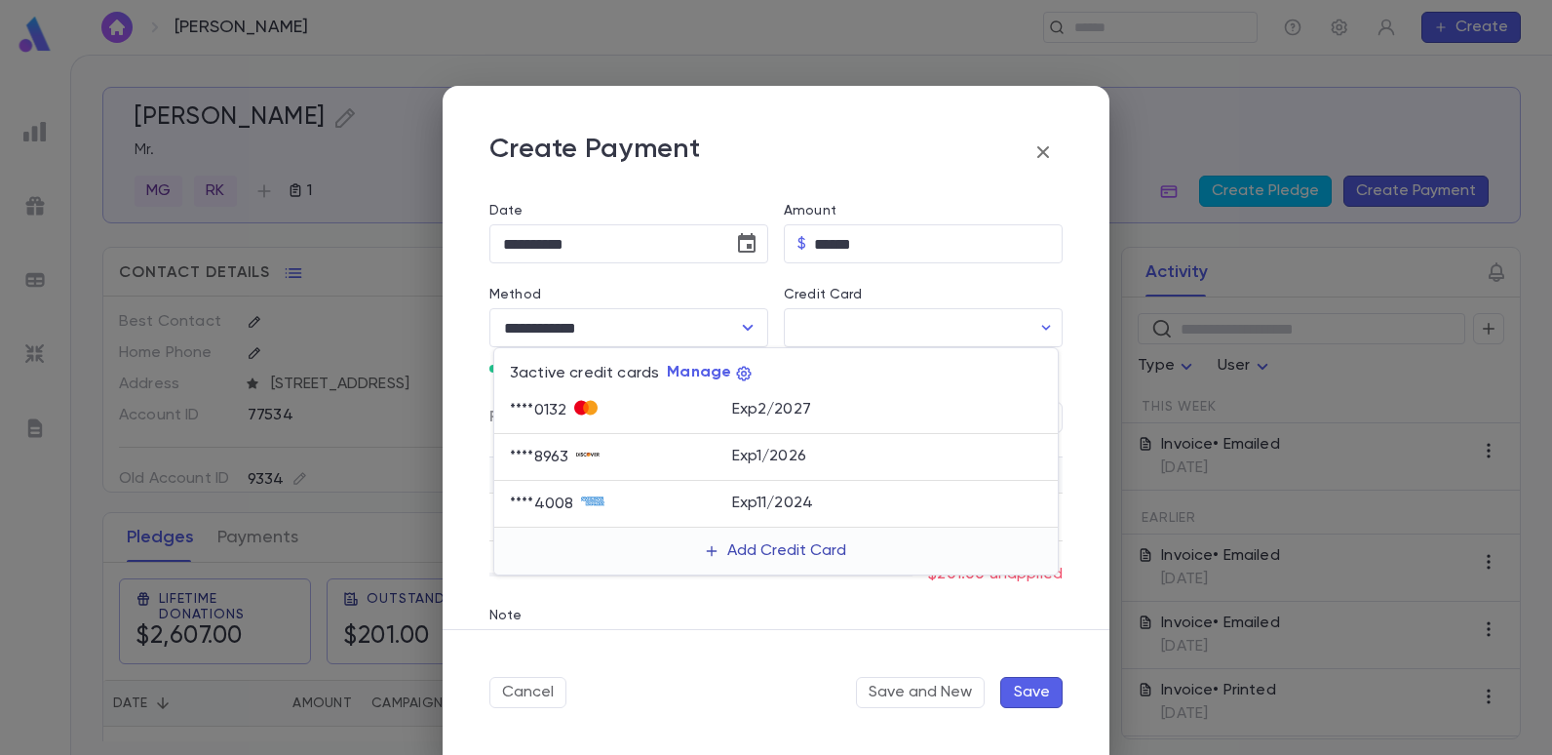
click at [788, 544] on button "Add Credit Card" at bounding box center [776, 550] width 164 height 31
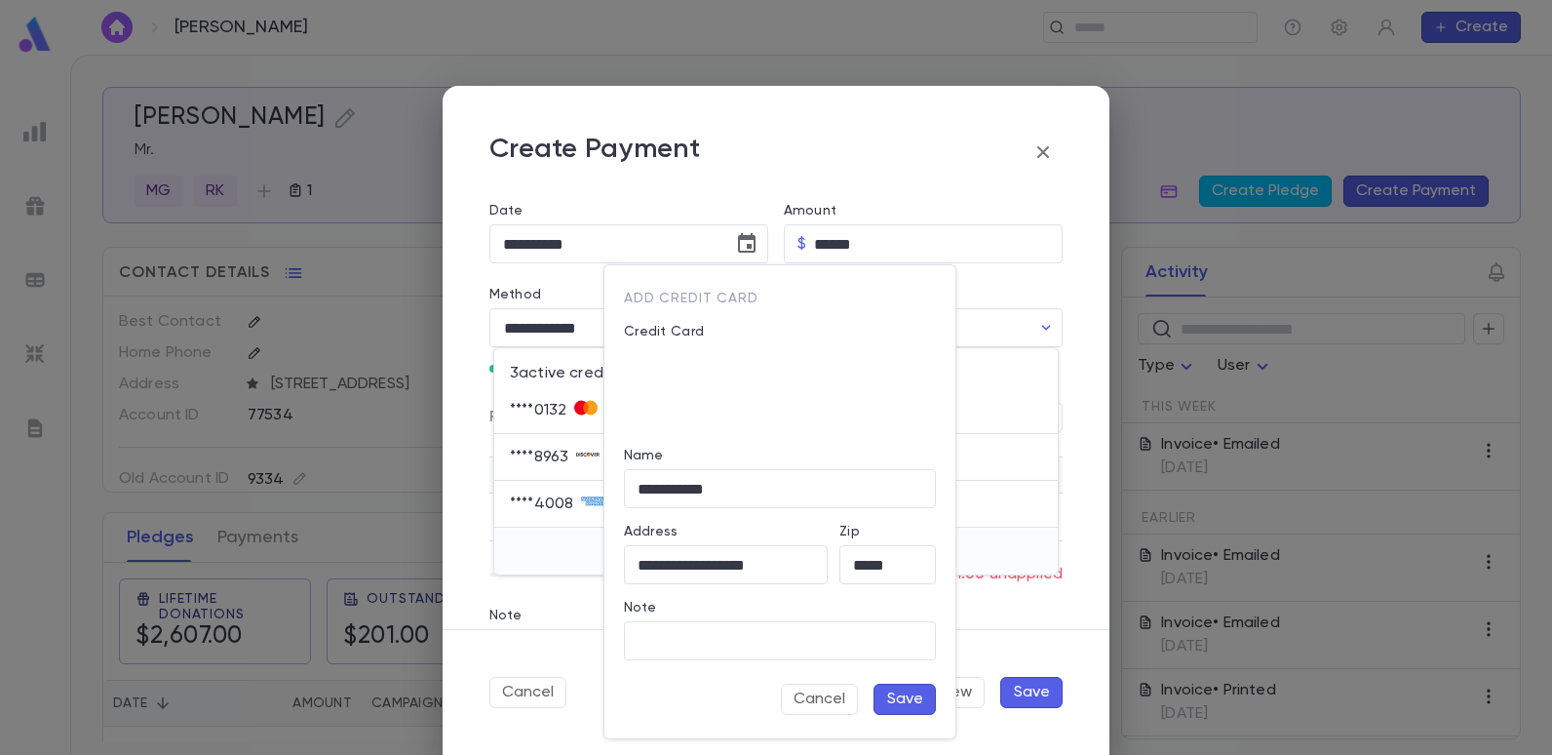
drag, startPoint x: 1036, startPoint y: 409, endPoint x: 961, endPoint y: 359, distance: 89.2
click at [1036, 405] on div at bounding box center [776, 377] width 1552 height 755
drag, startPoint x: 985, startPoint y: 149, endPoint x: 1000, endPoint y: 202, distance: 54.9
click at [986, 149] on div at bounding box center [776, 377] width 1552 height 755
click at [816, 688] on button "Cancel" at bounding box center [819, 699] width 77 height 31
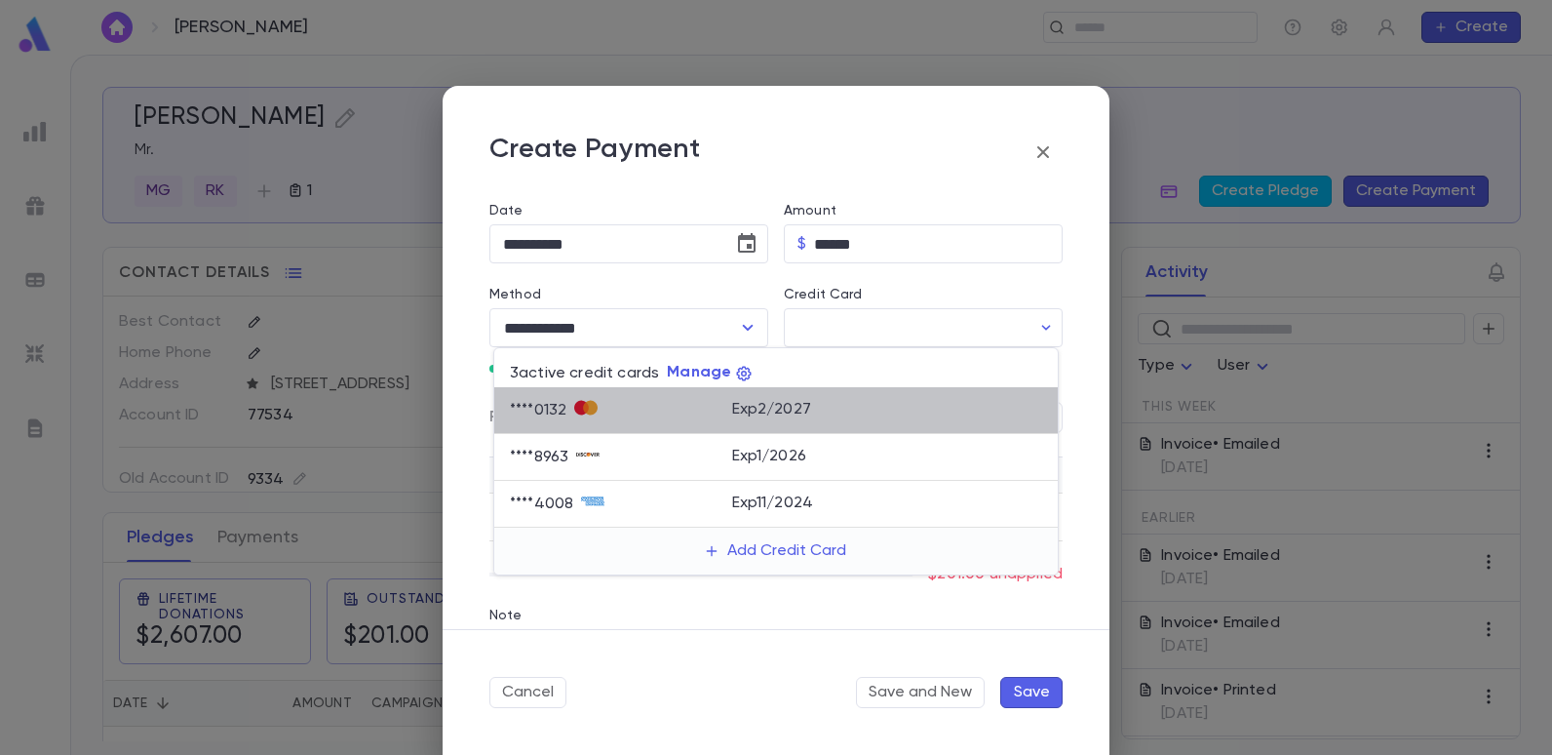
click at [555, 411] on div "**** 0132" at bounding box center [542, 411] width 64 height 20
type input "********"
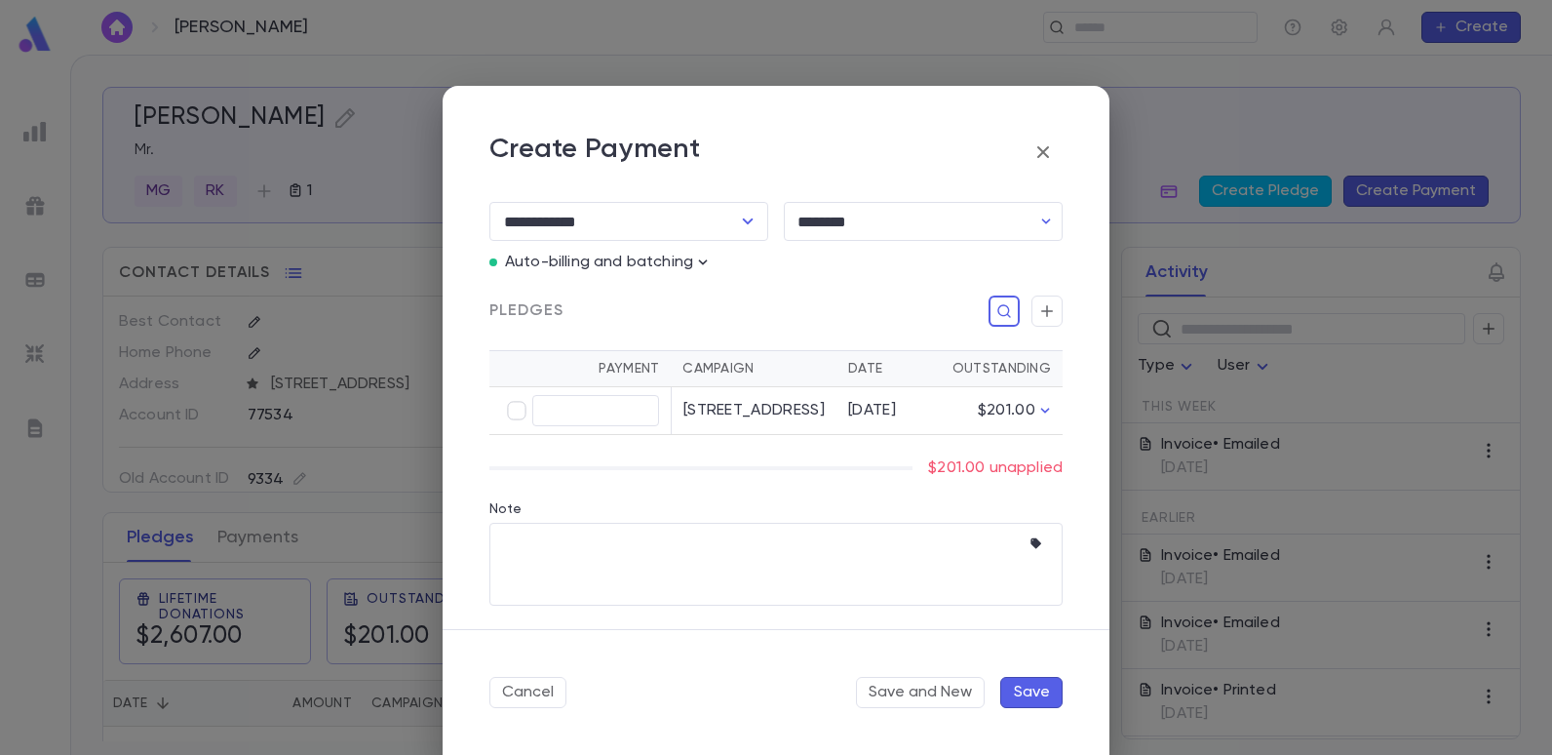
scroll to position [321, 0]
type input "******"
click at [1027, 685] on button "Save" at bounding box center [1031, 692] width 62 height 31
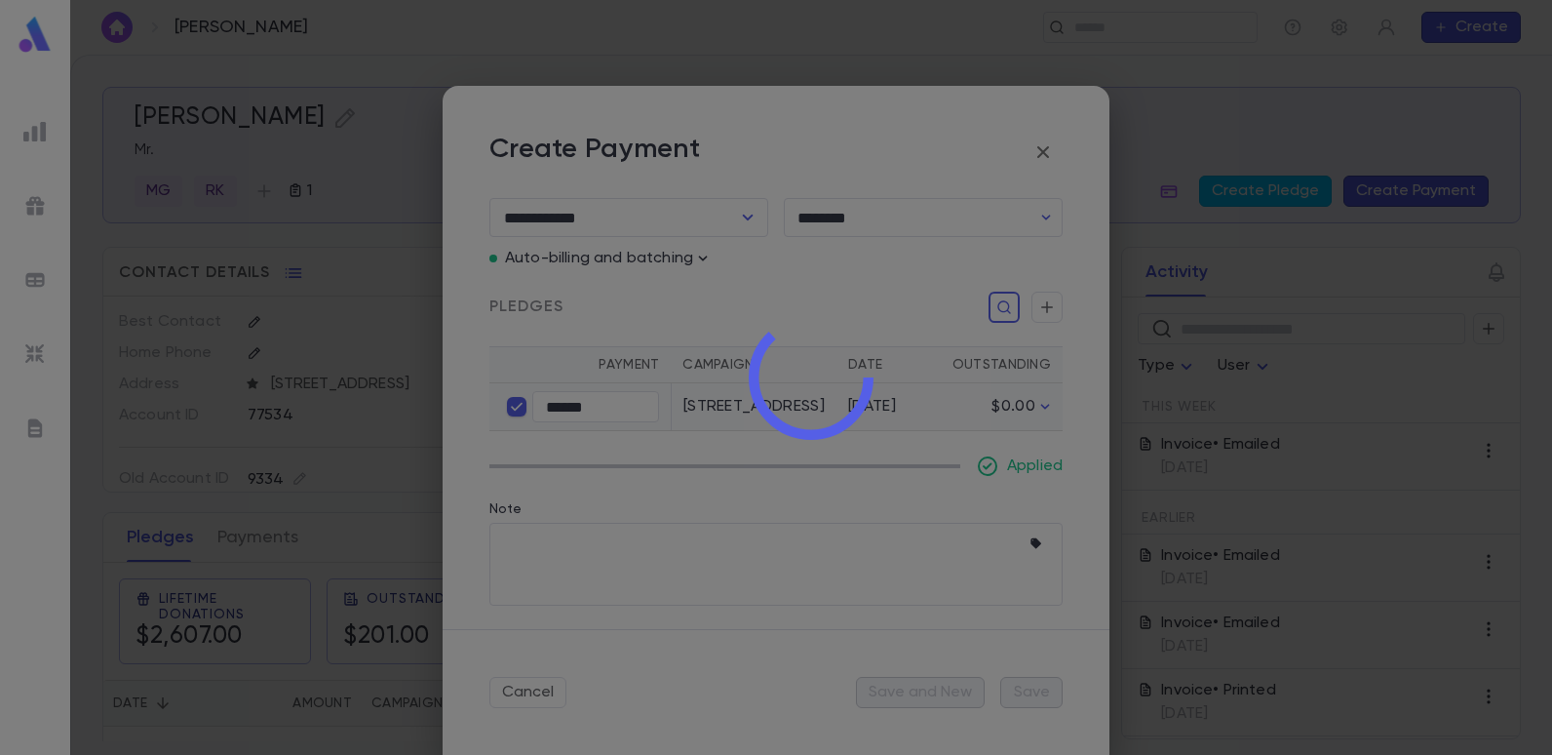
type input "**********"
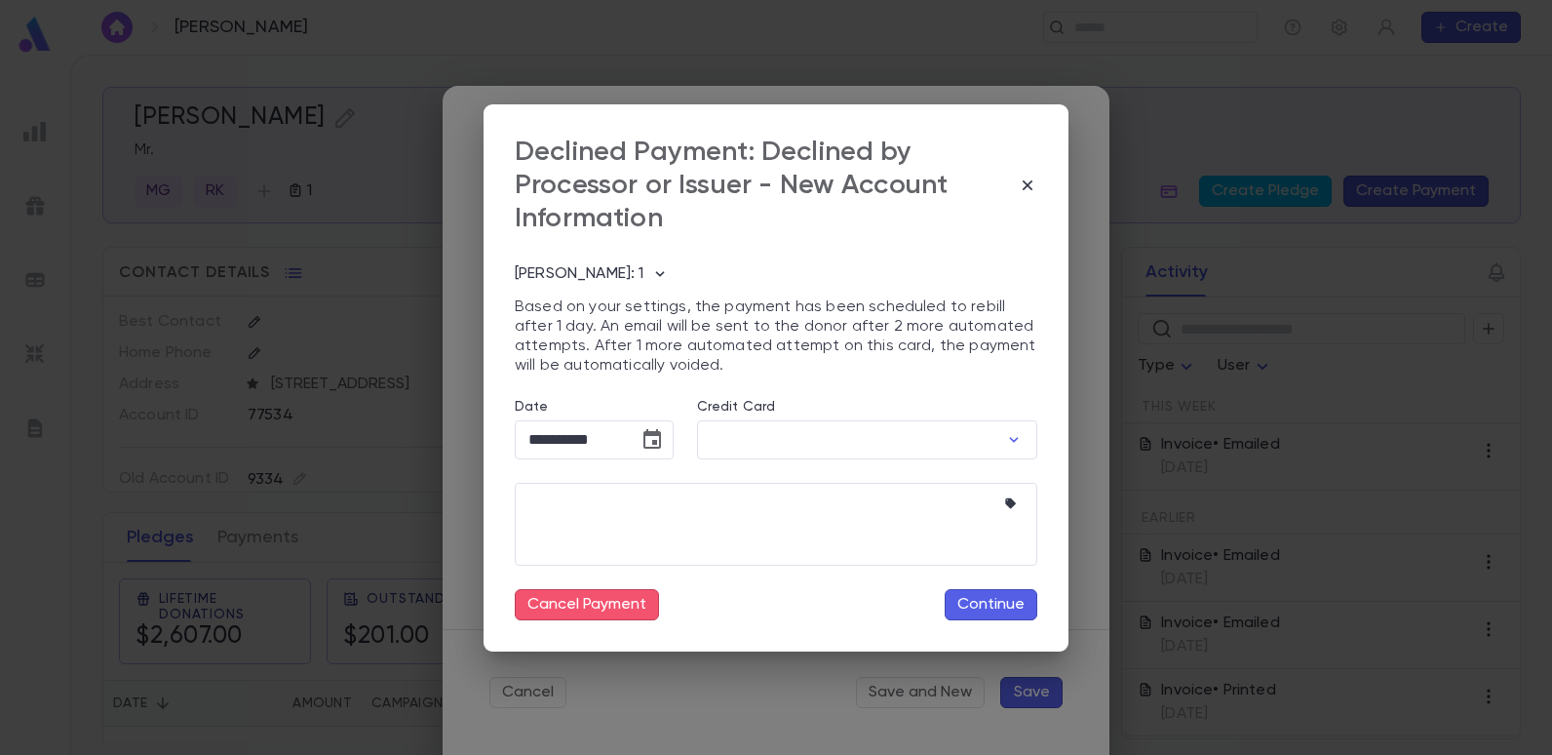
type input "********"
click at [1032, 179] on icon "button" at bounding box center [1028, 186] width 20 height 20
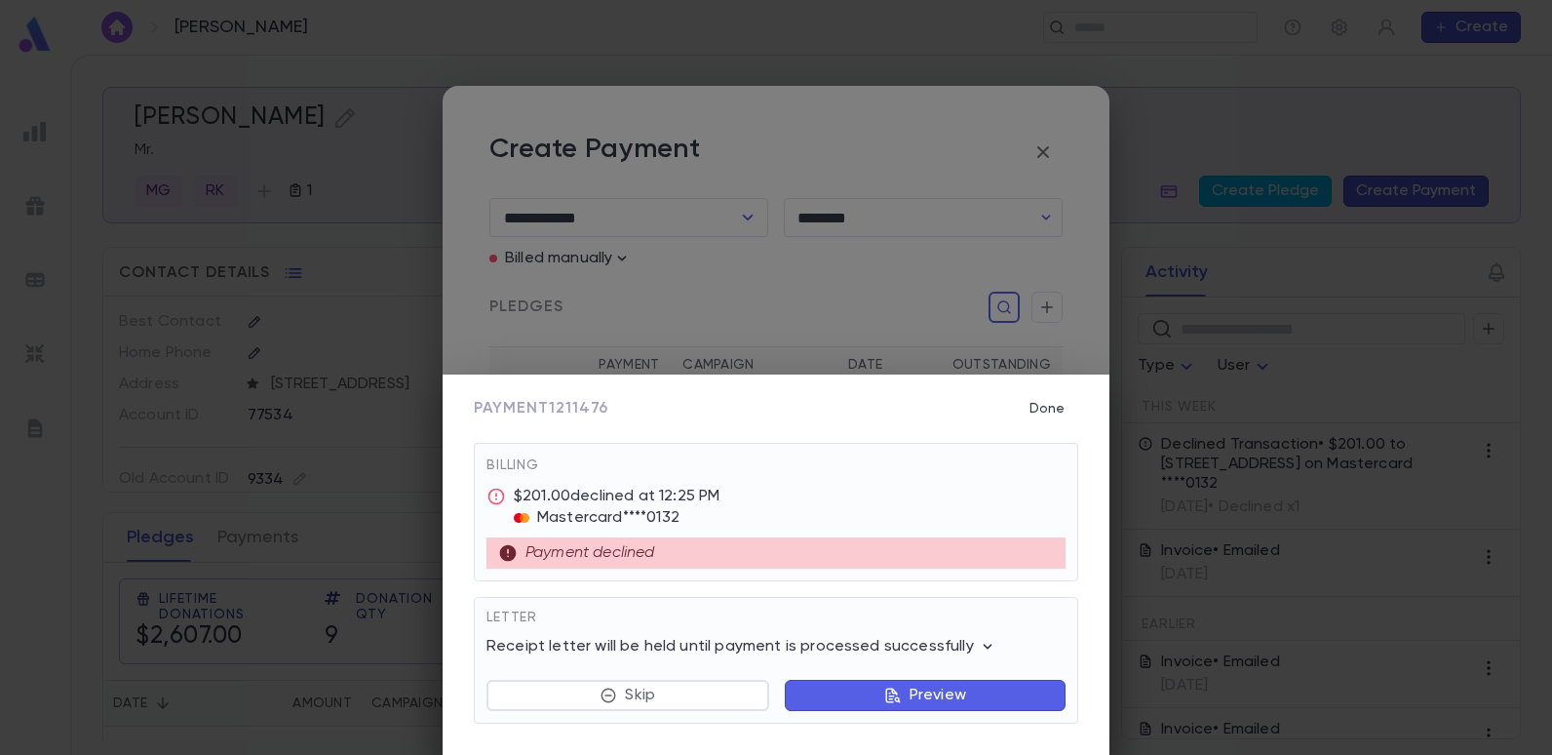
click at [1050, 403] on button "Done" at bounding box center [1047, 408] width 62 height 37
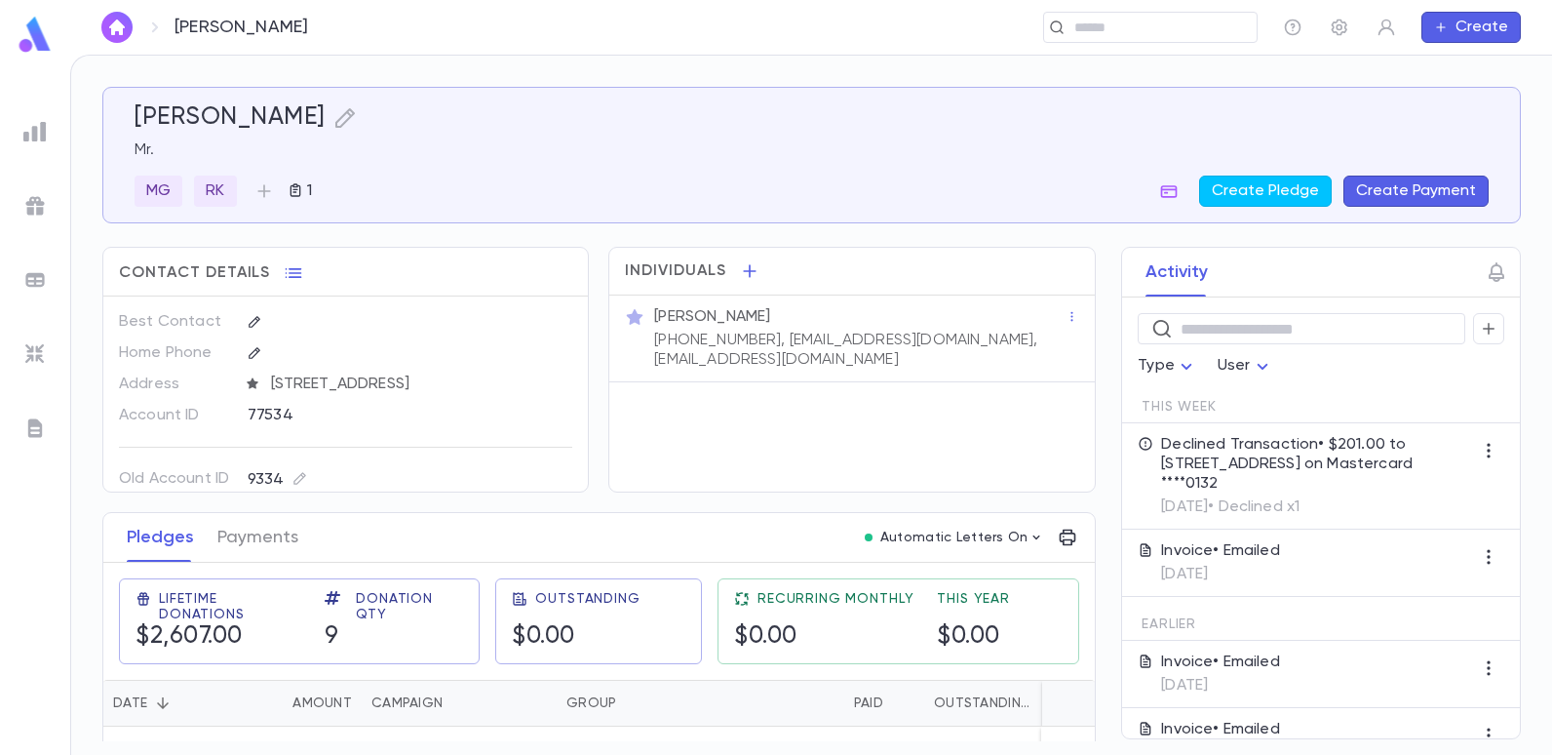
click at [1433, 190] on button "Create Payment" at bounding box center [1416, 191] width 145 height 31
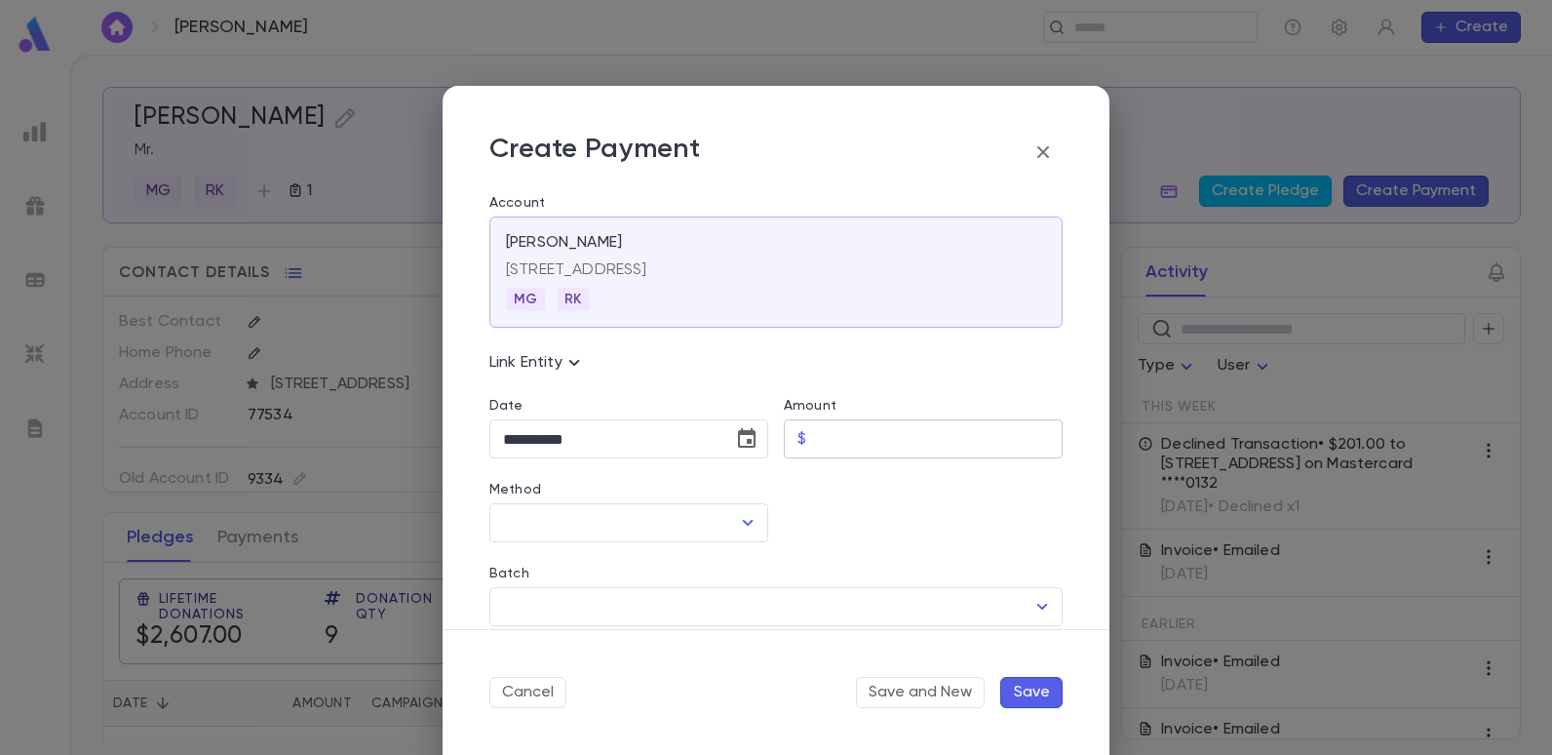
click at [888, 446] on input "Amount" at bounding box center [938, 439] width 249 height 38
type input "******"
click at [752, 518] on icon "Open" at bounding box center [747, 522] width 23 height 23
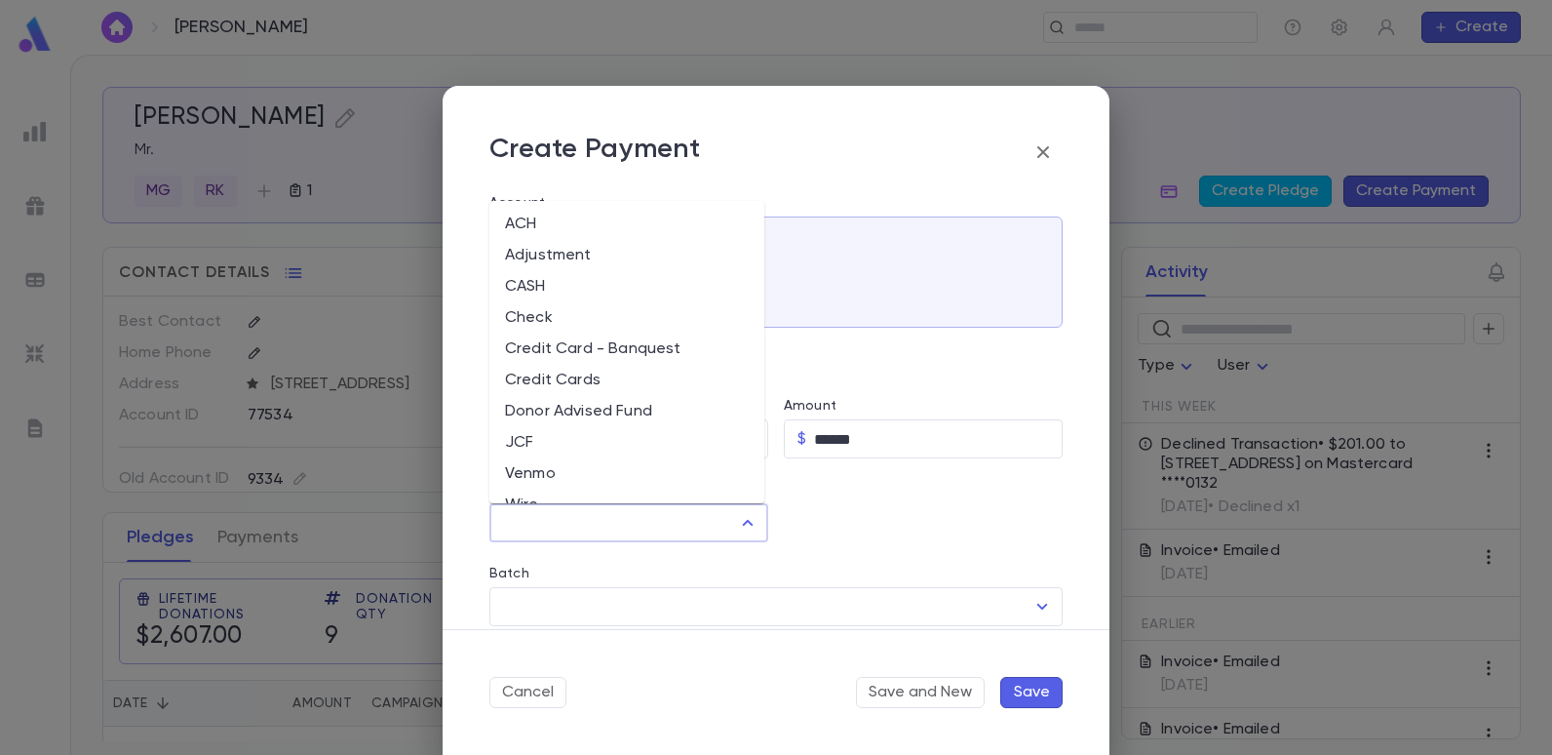
click at [547, 375] on li "Credit Cards" at bounding box center [626, 380] width 275 height 31
type input "**********"
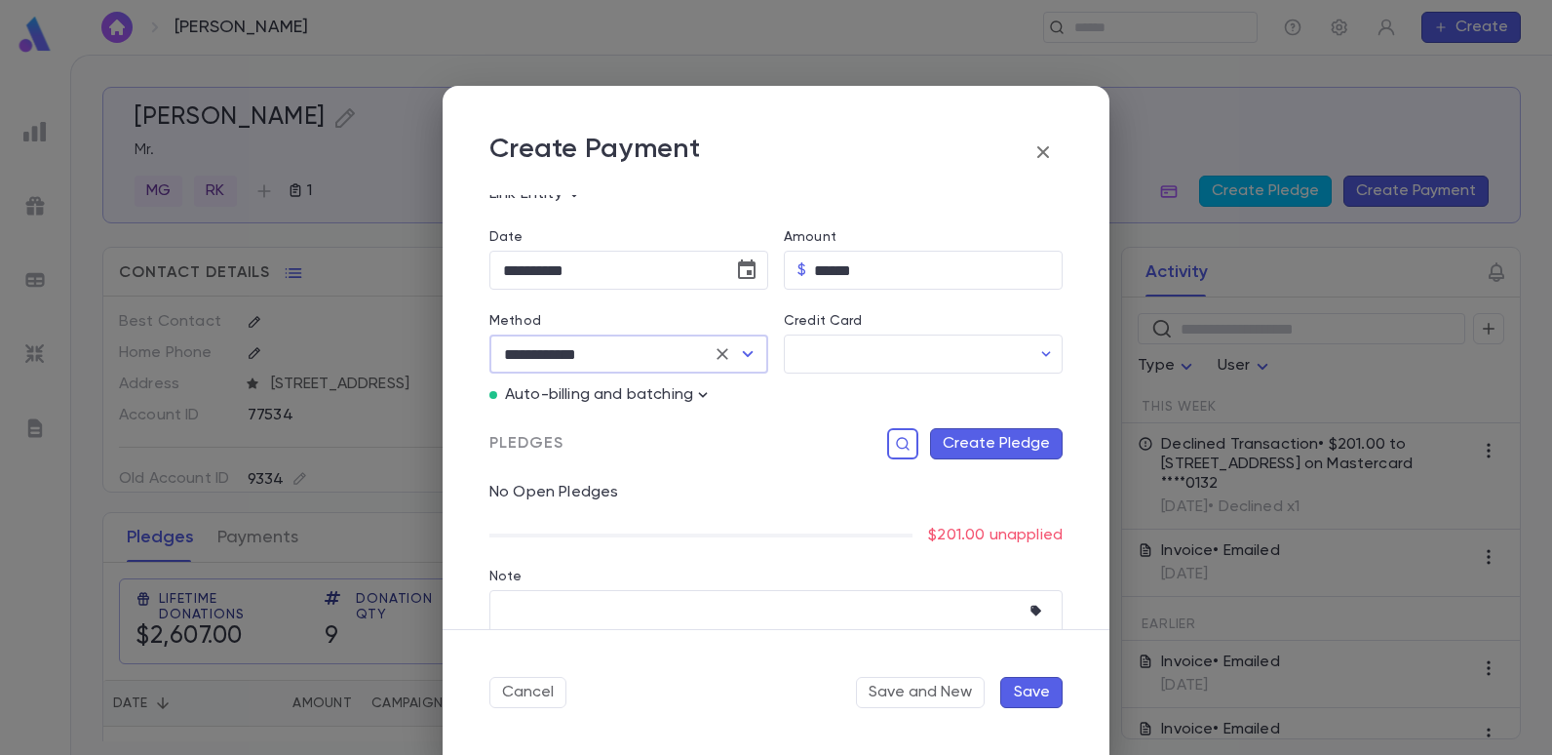
scroll to position [195, 0]
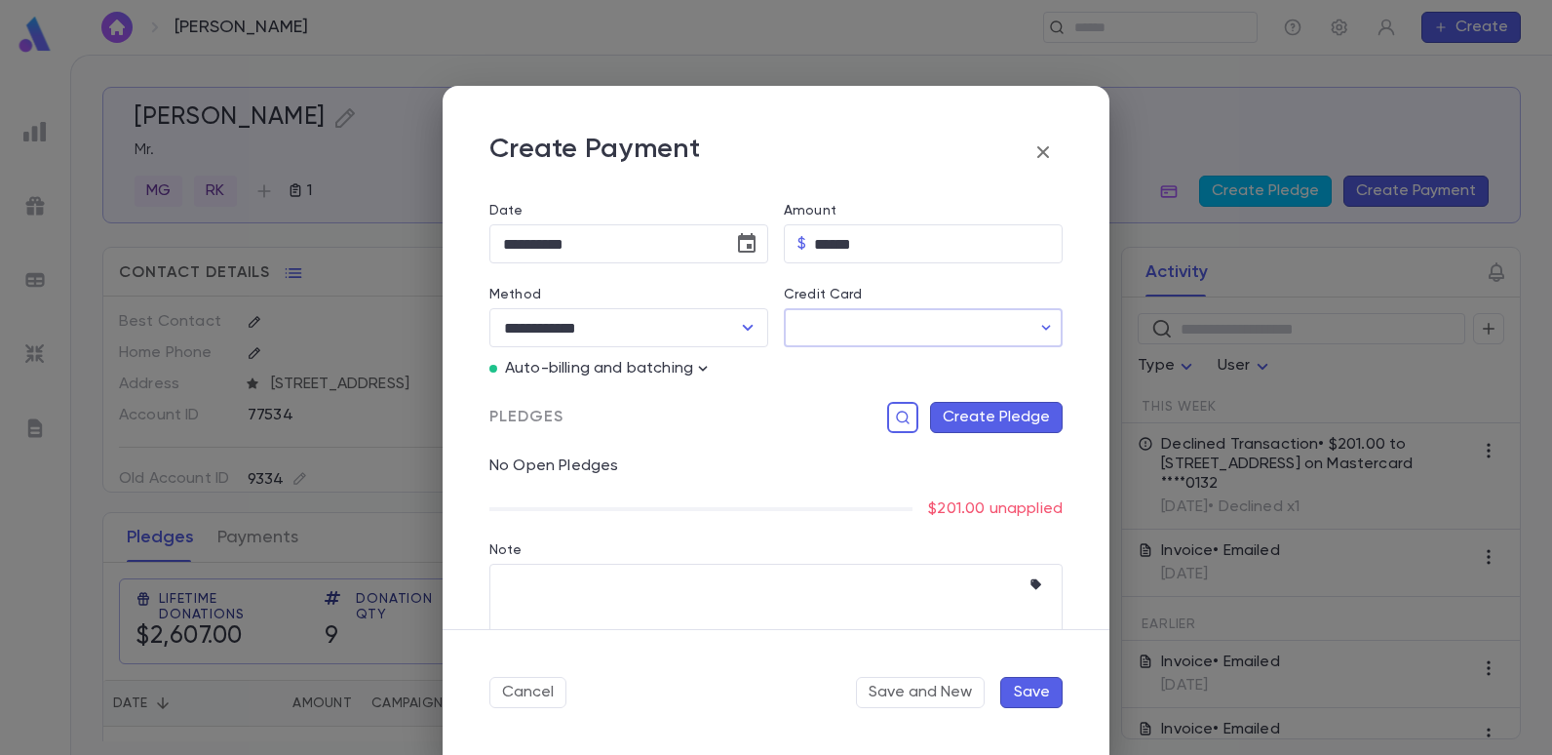
click at [850, 328] on input "Credit Card" at bounding box center [907, 328] width 247 height 38
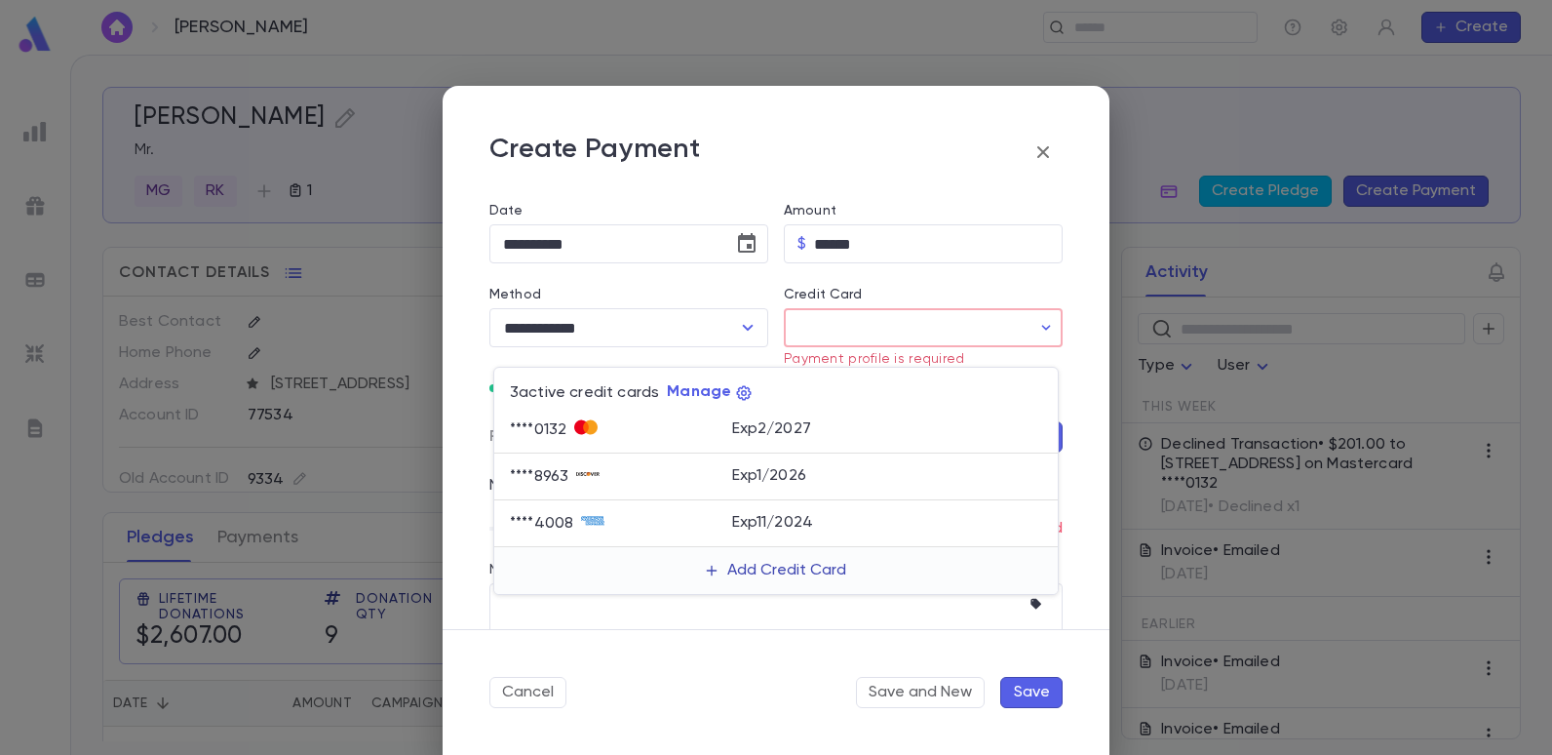
click at [772, 561] on button "Add Credit Card" at bounding box center [776, 570] width 164 height 31
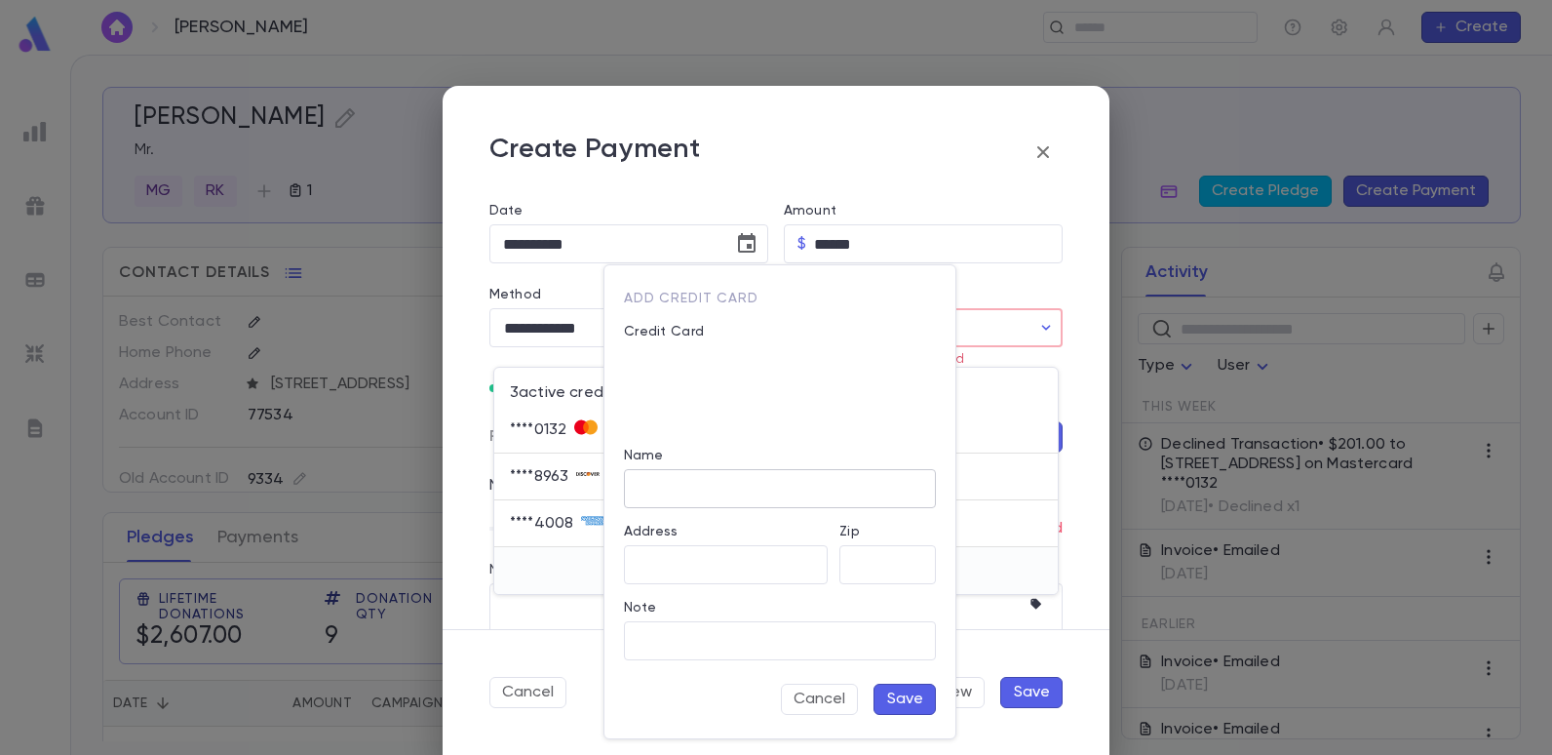
type input "**********"
type input "*****"
click at [908, 693] on button "Save" at bounding box center [905, 699] width 62 height 31
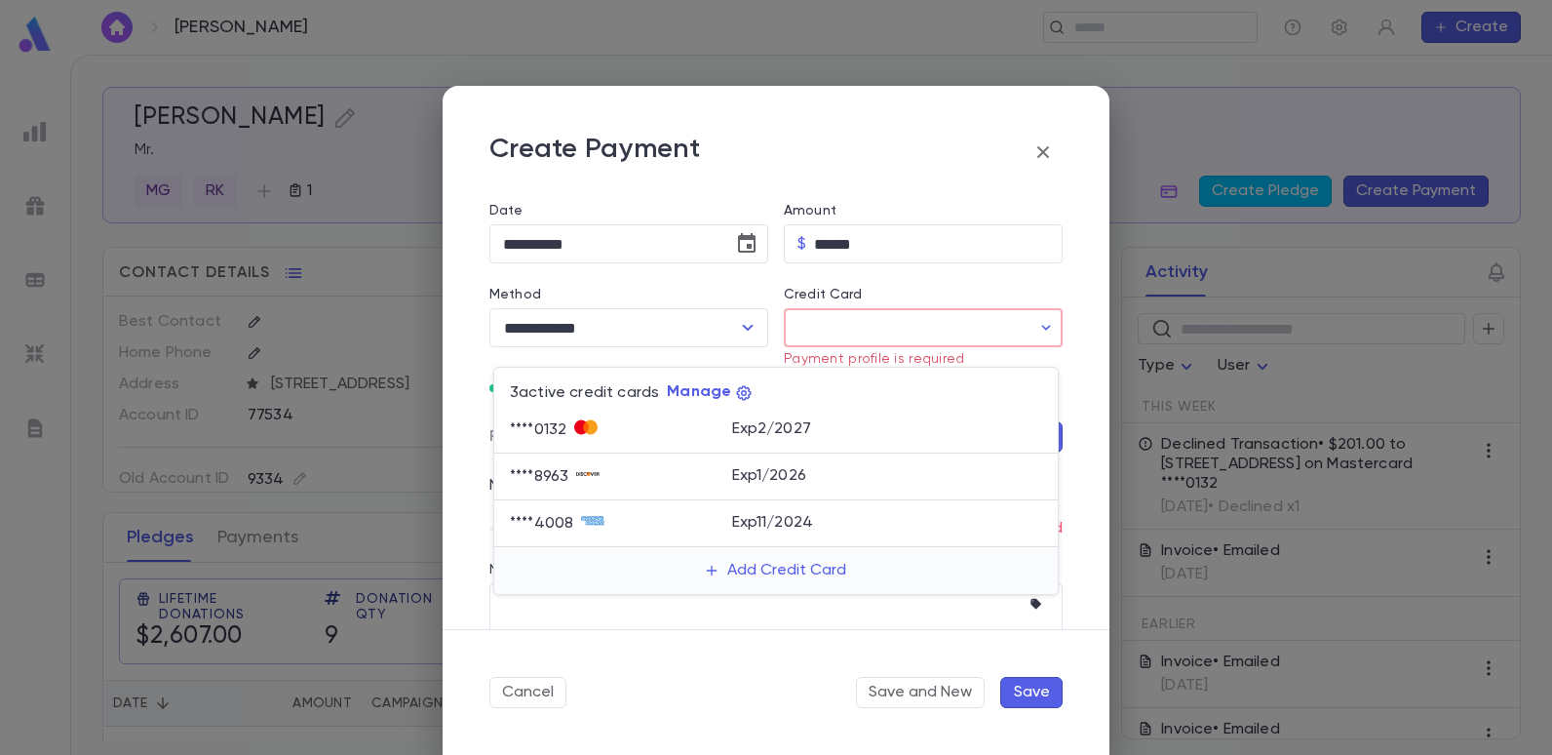
type input "********"
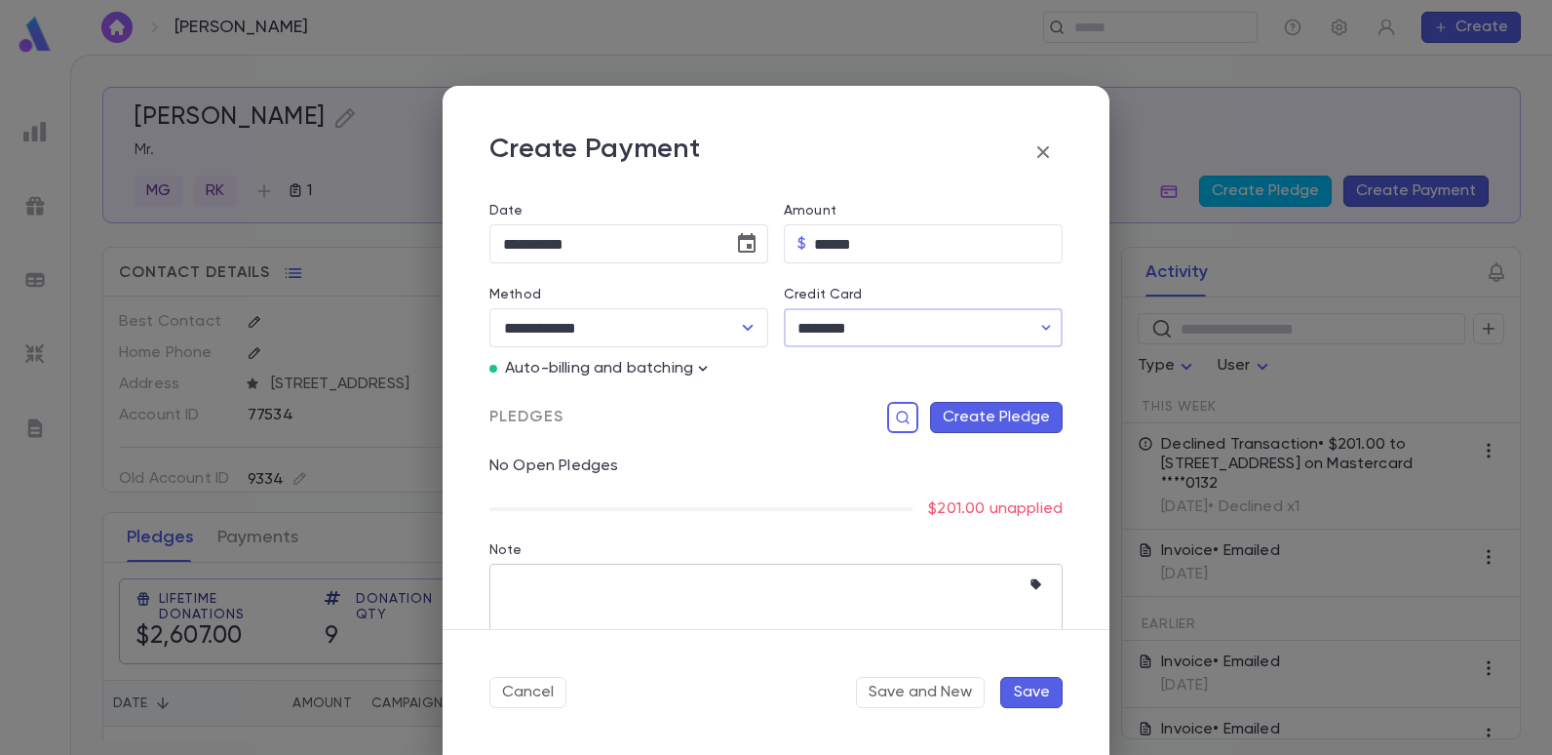
scroll to position [236, 0]
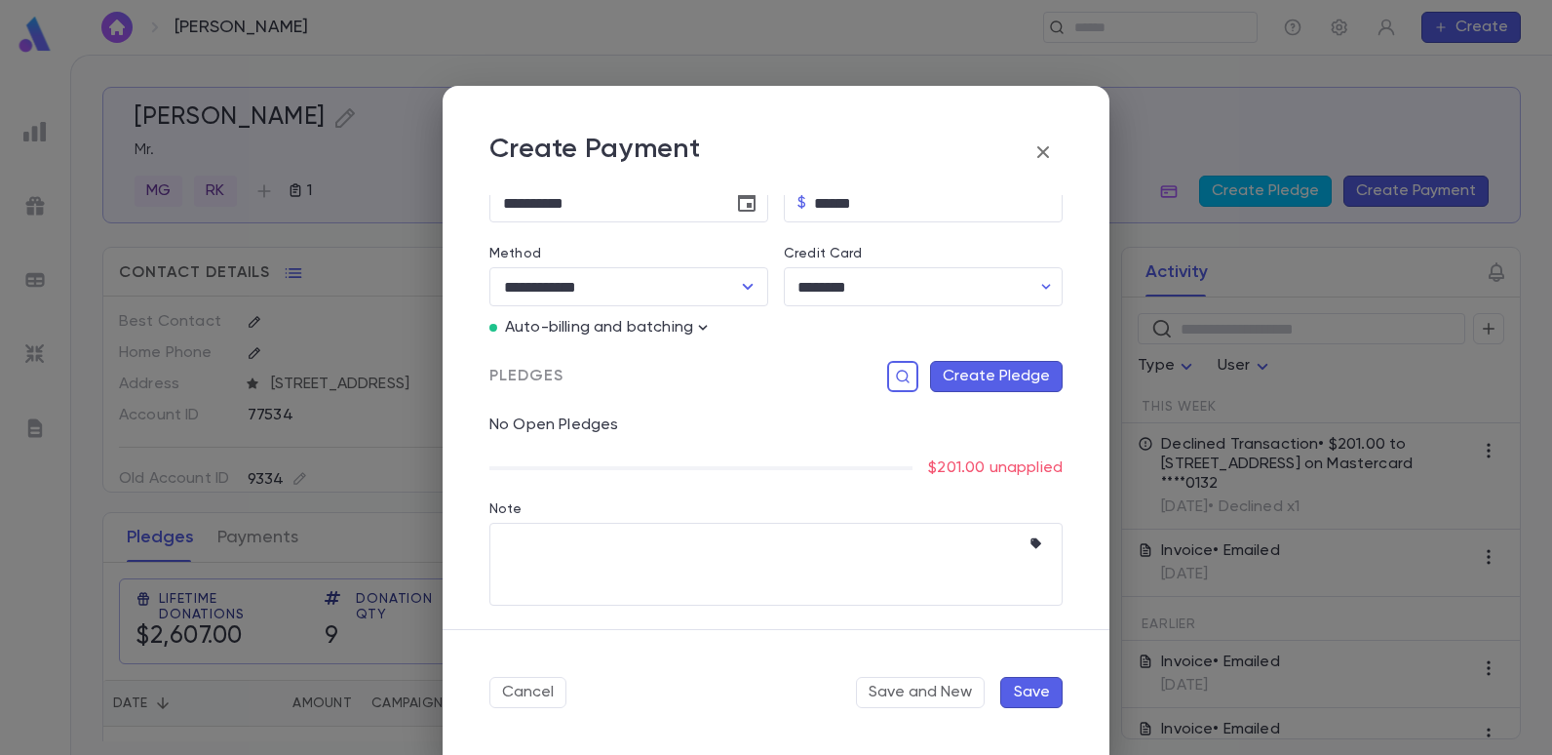
click at [1023, 690] on button "Save" at bounding box center [1031, 692] width 62 height 31
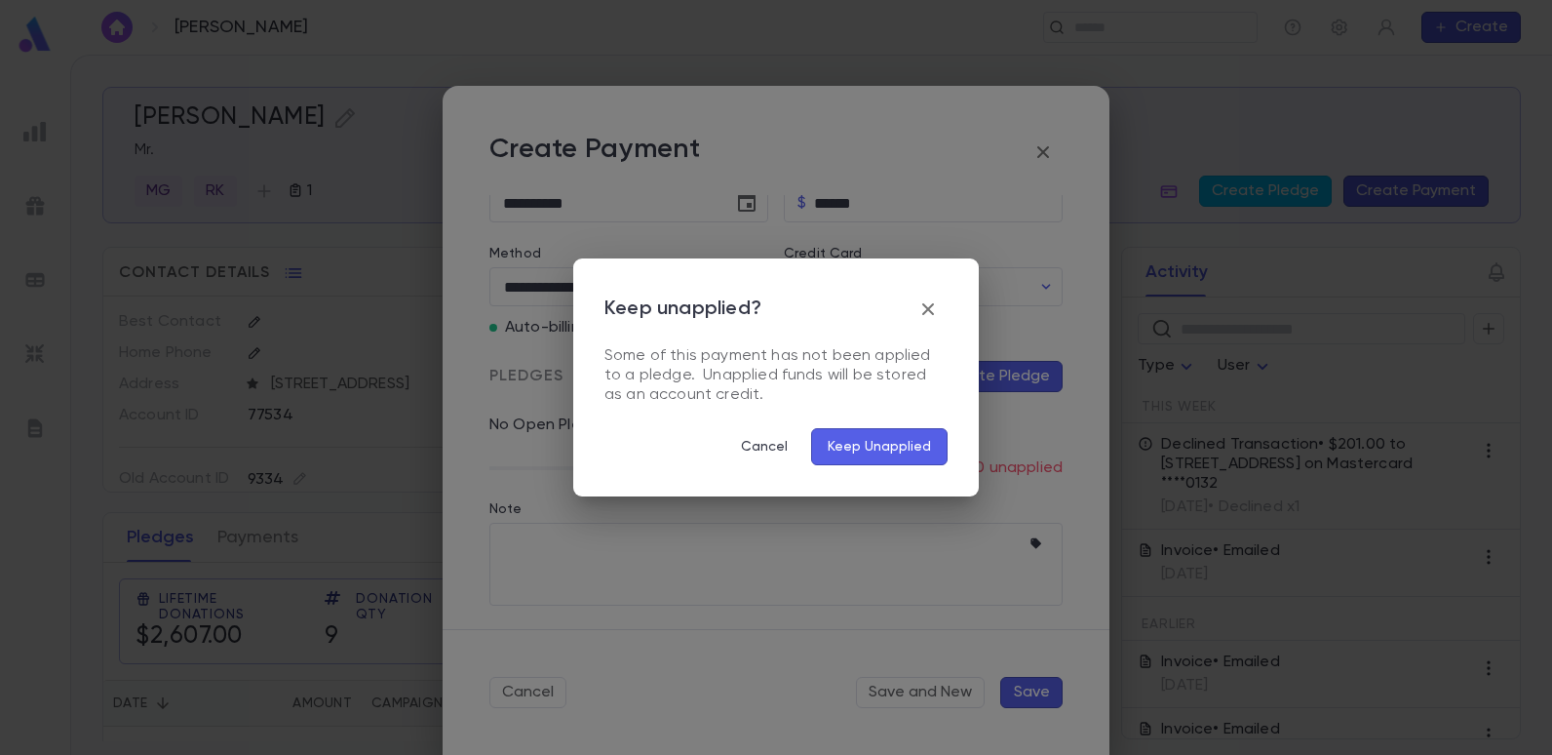
click at [880, 449] on button "Keep Unapplied" at bounding box center [879, 446] width 137 height 37
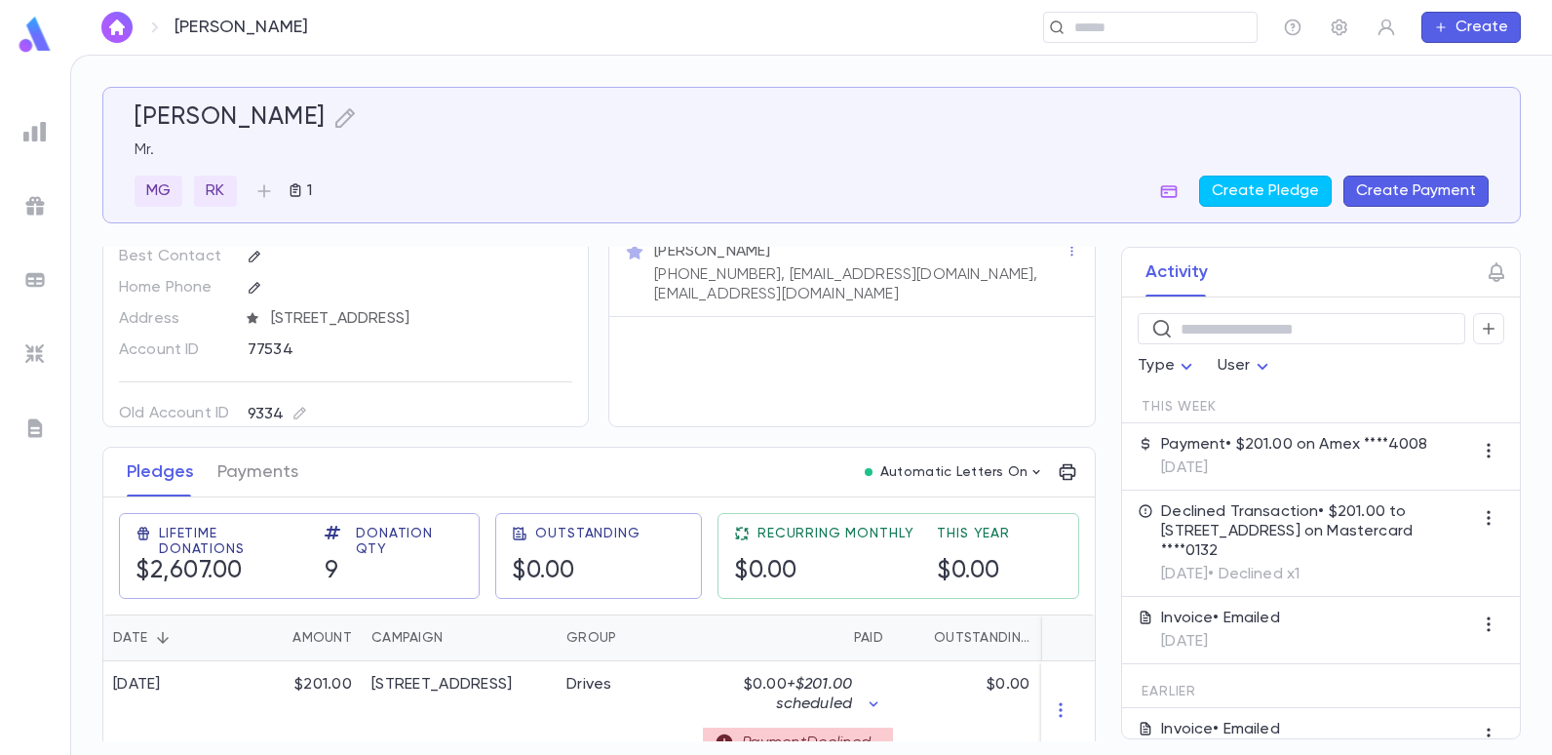
scroll to position [98, 0]
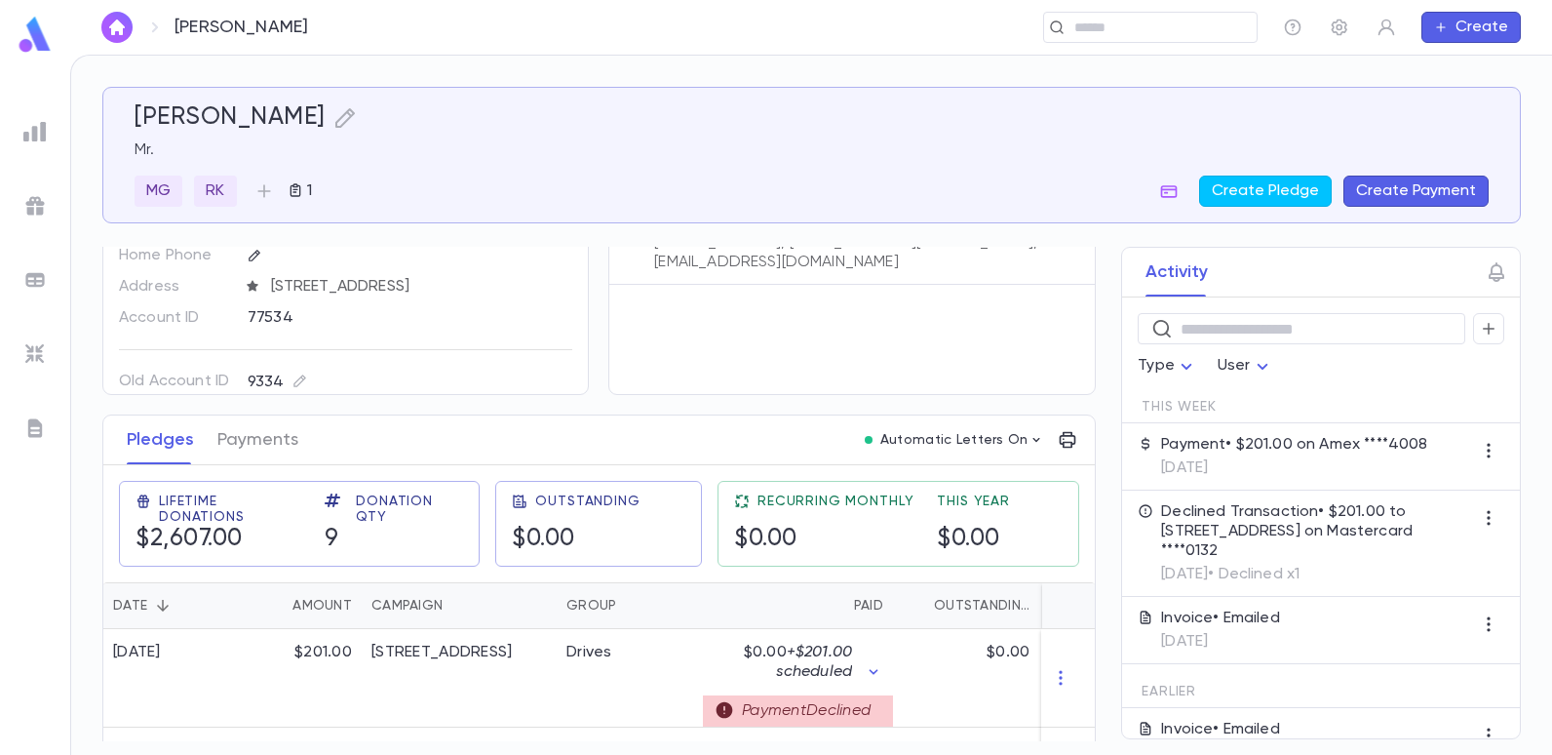
click at [1362, 194] on button "Create Payment" at bounding box center [1416, 191] width 145 height 31
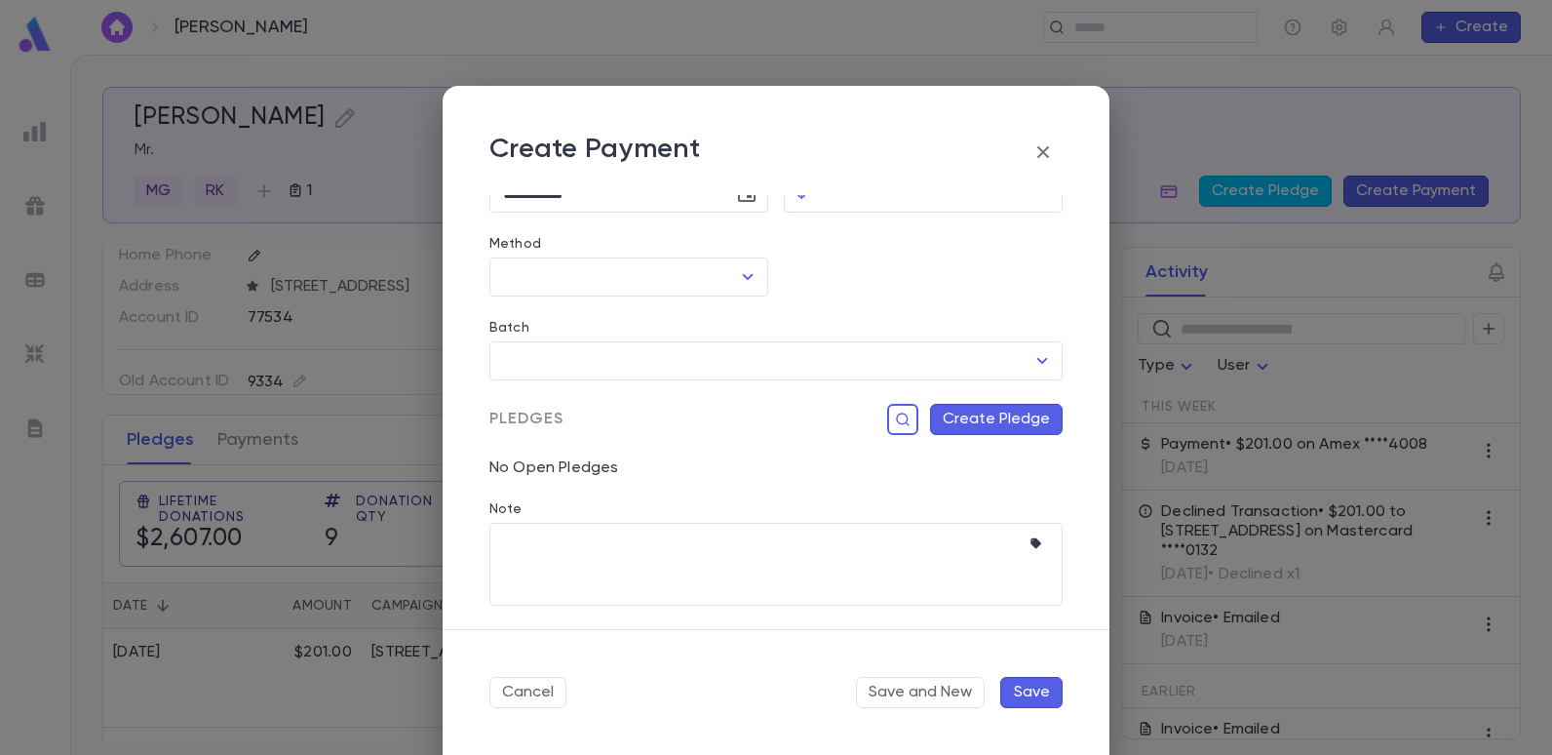
scroll to position [0, 0]
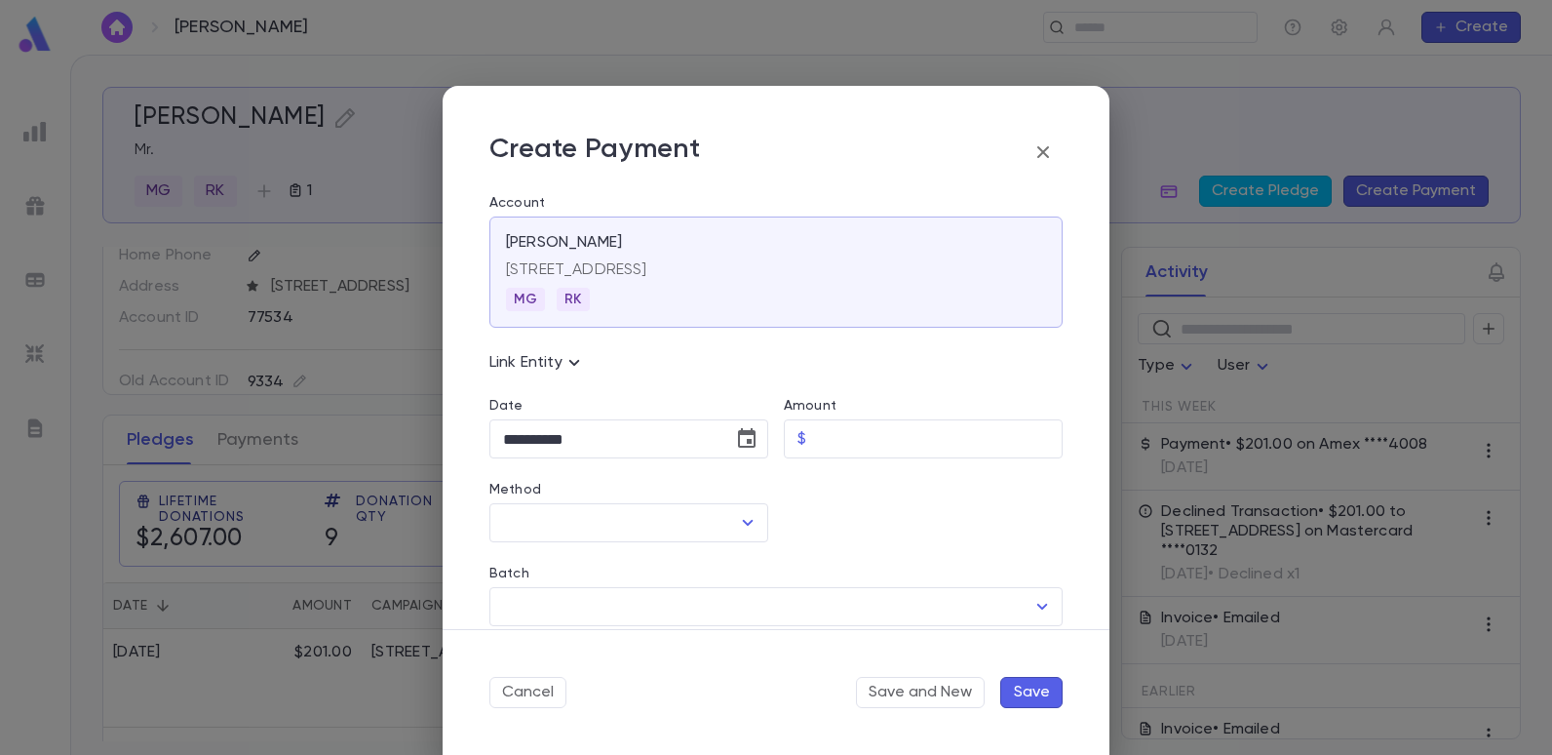
click at [1038, 147] on icon "button" at bounding box center [1043, 152] width 12 height 12
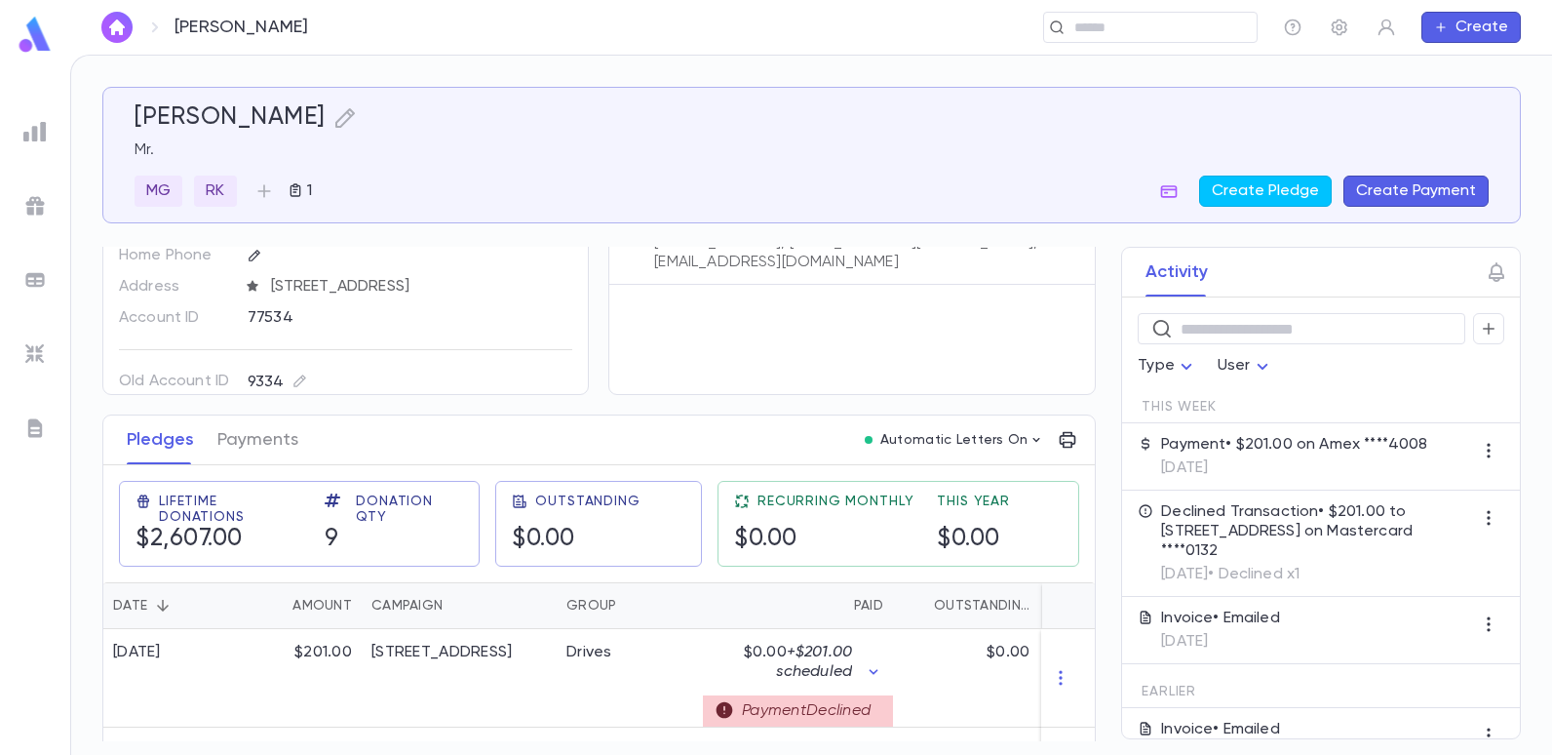
click at [1303, 435] on p "Payment • $201.00 on Amex ****4008" at bounding box center [1294, 445] width 266 height 20
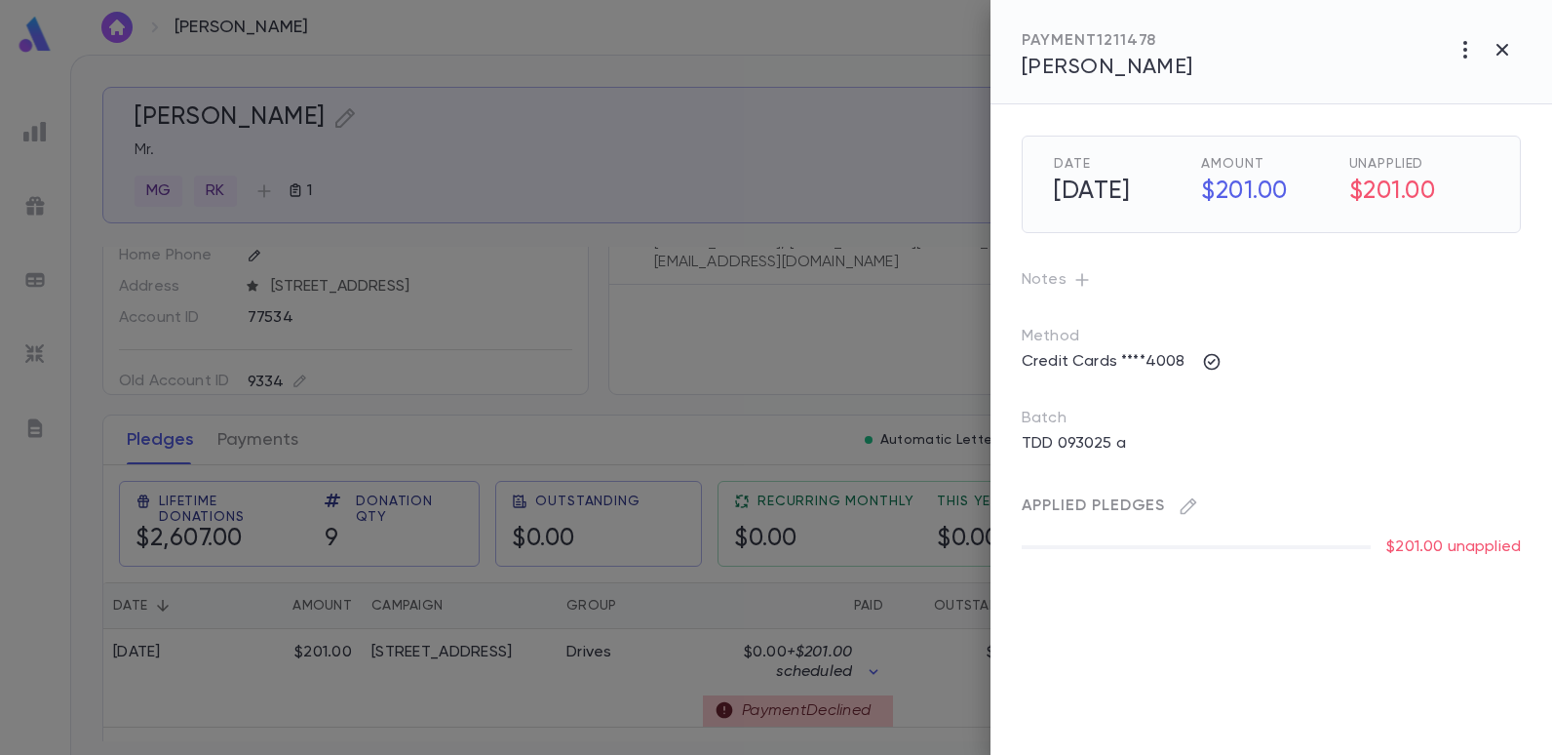
click at [805, 179] on div at bounding box center [776, 377] width 1552 height 755
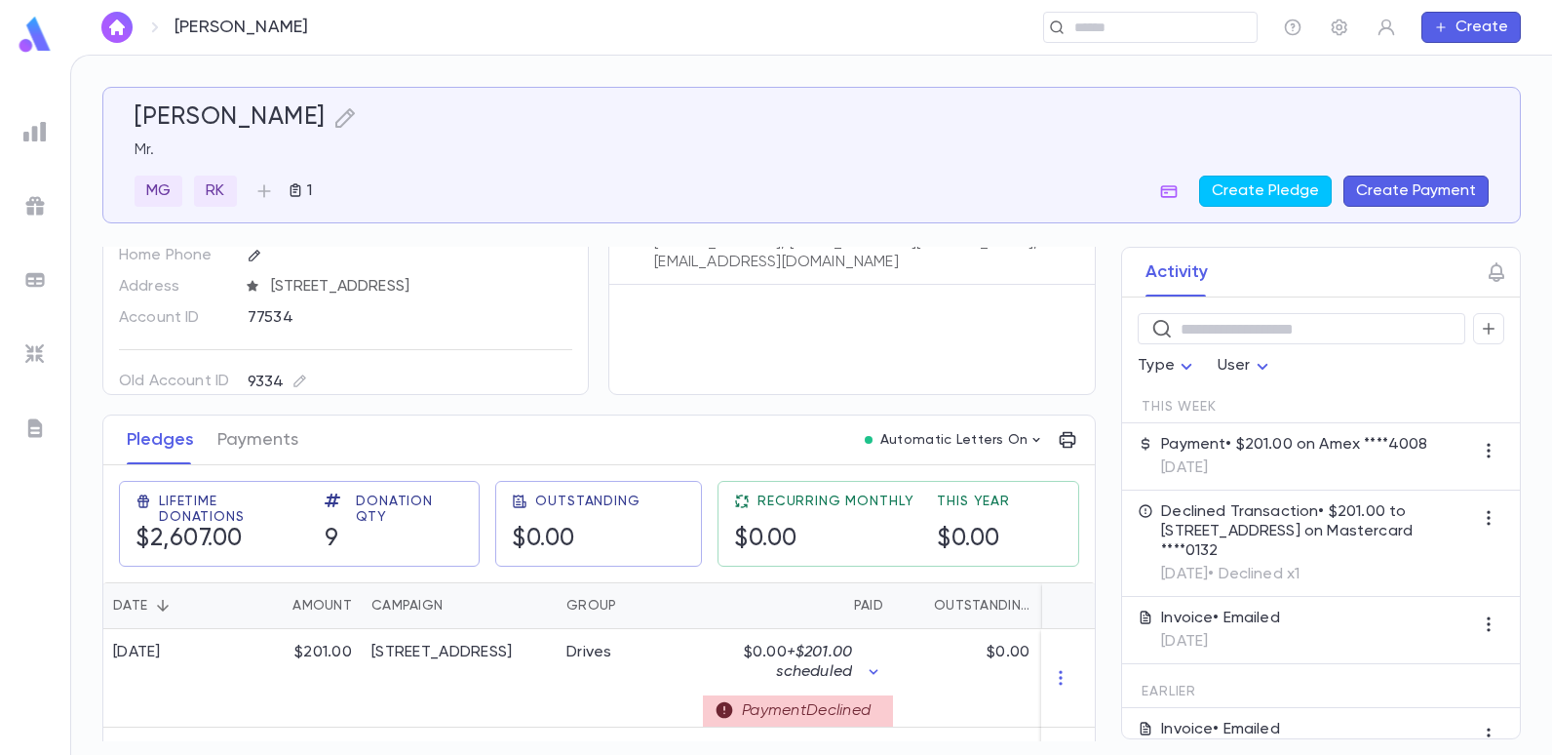
click at [1247, 452] on p "Payment • $201.00 on Amex ****4008" at bounding box center [1294, 445] width 266 height 20
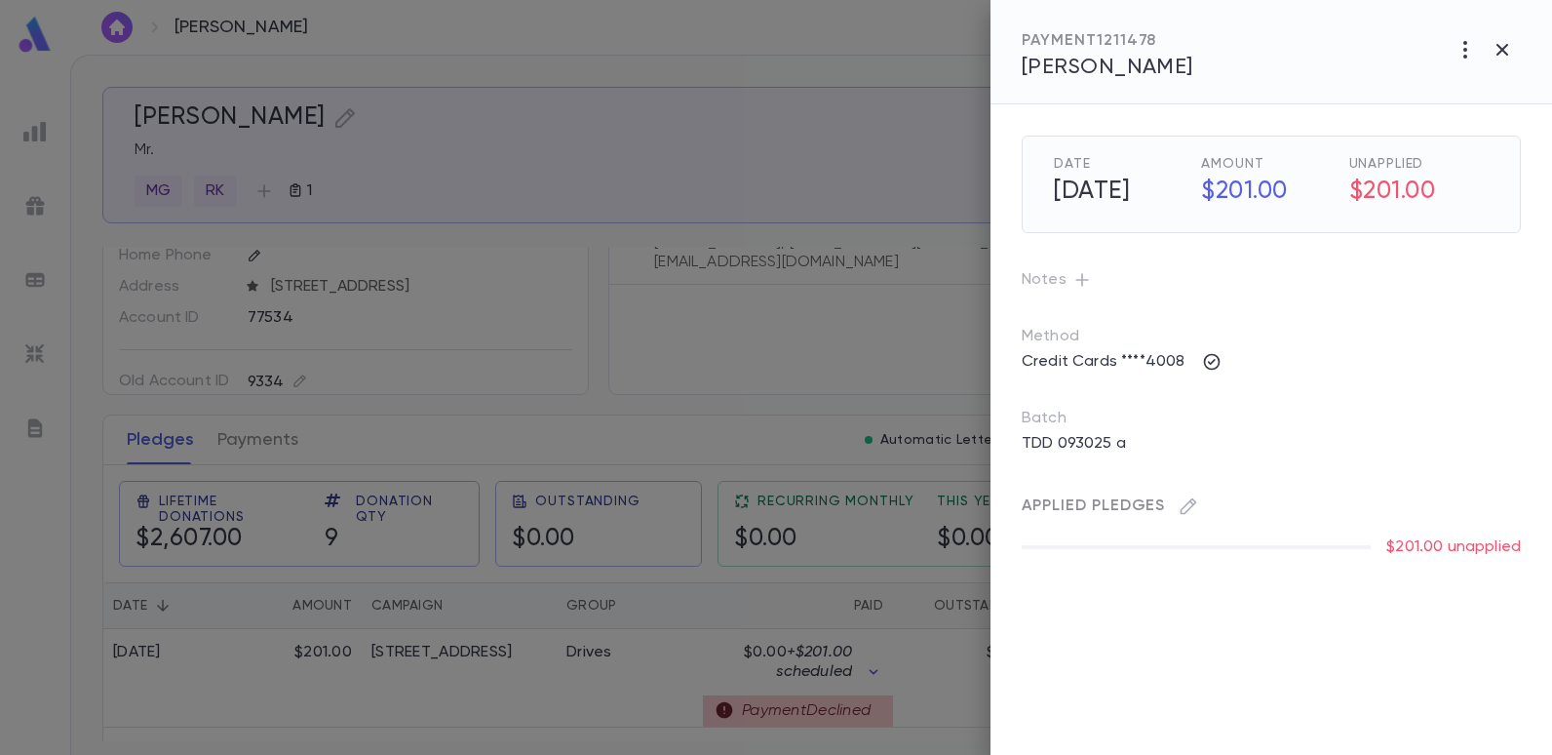
drag, startPoint x: 708, startPoint y: 175, endPoint x: 793, endPoint y: 151, distance: 88.0
click at [709, 175] on div at bounding box center [776, 377] width 1552 height 755
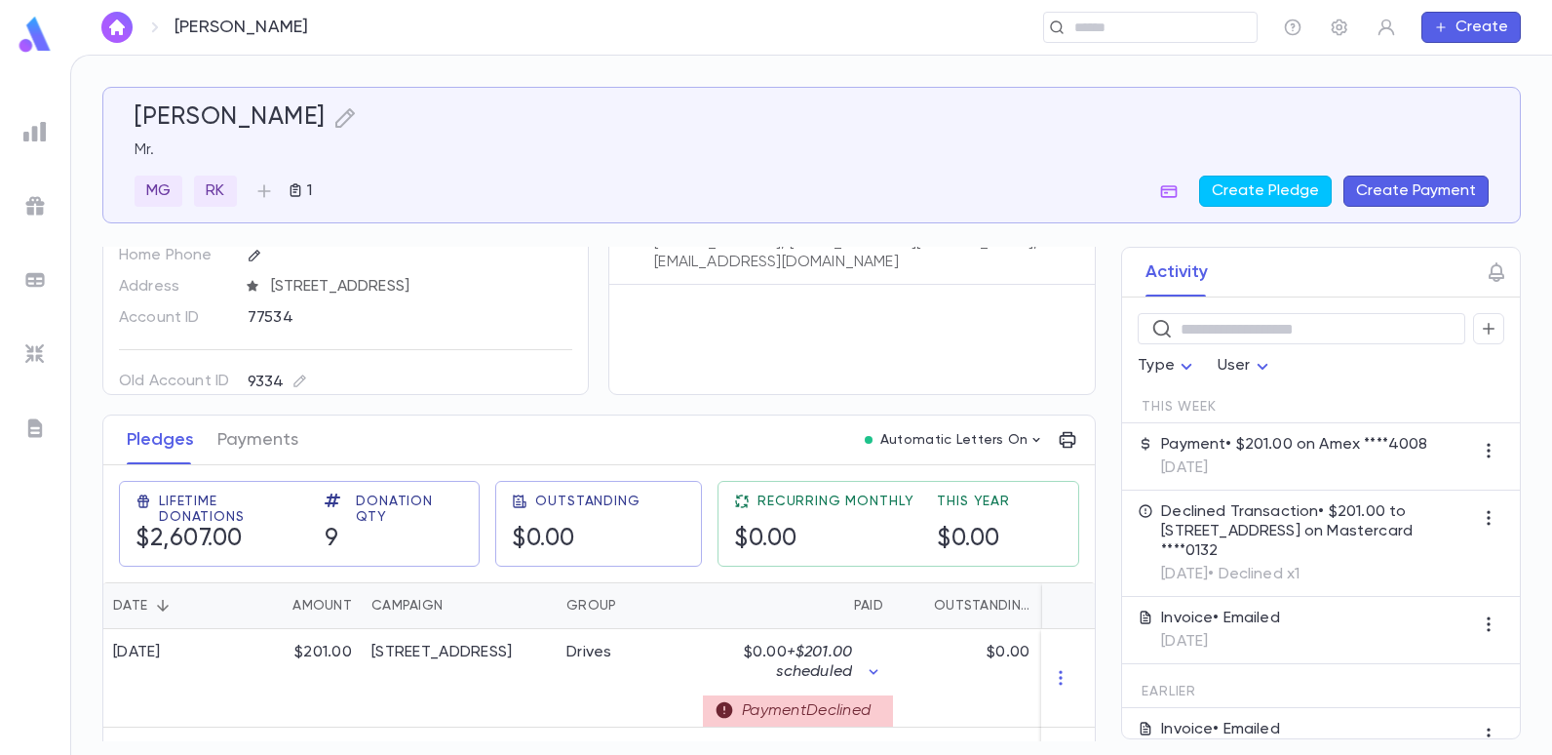
click at [1421, 190] on button "Create Payment" at bounding box center [1416, 191] width 145 height 31
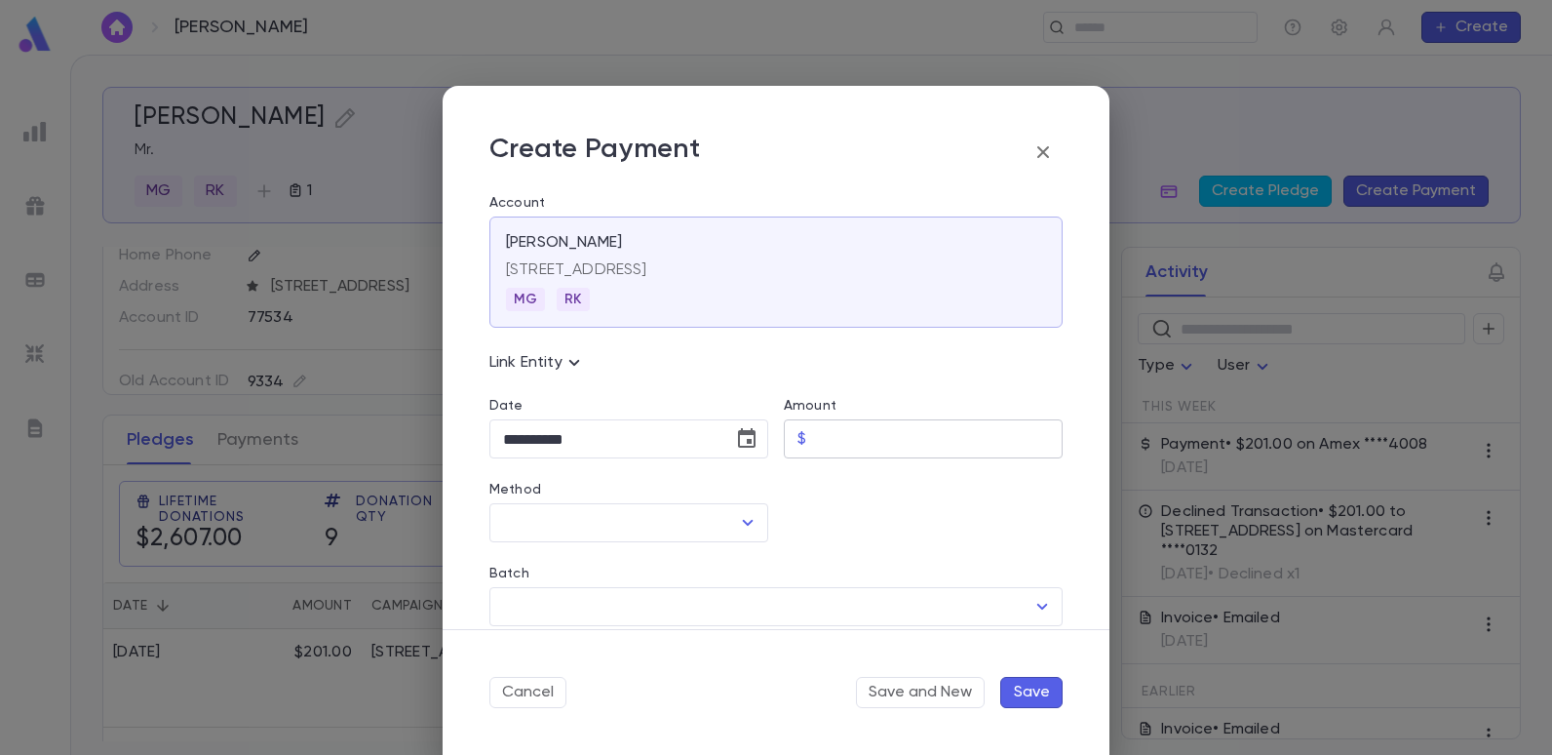
click at [880, 425] on input "Amount" at bounding box center [938, 439] width 249 height 38
click at [1043, 151] on icon "button" at bounding box center [1043, 152] width 12 height 12
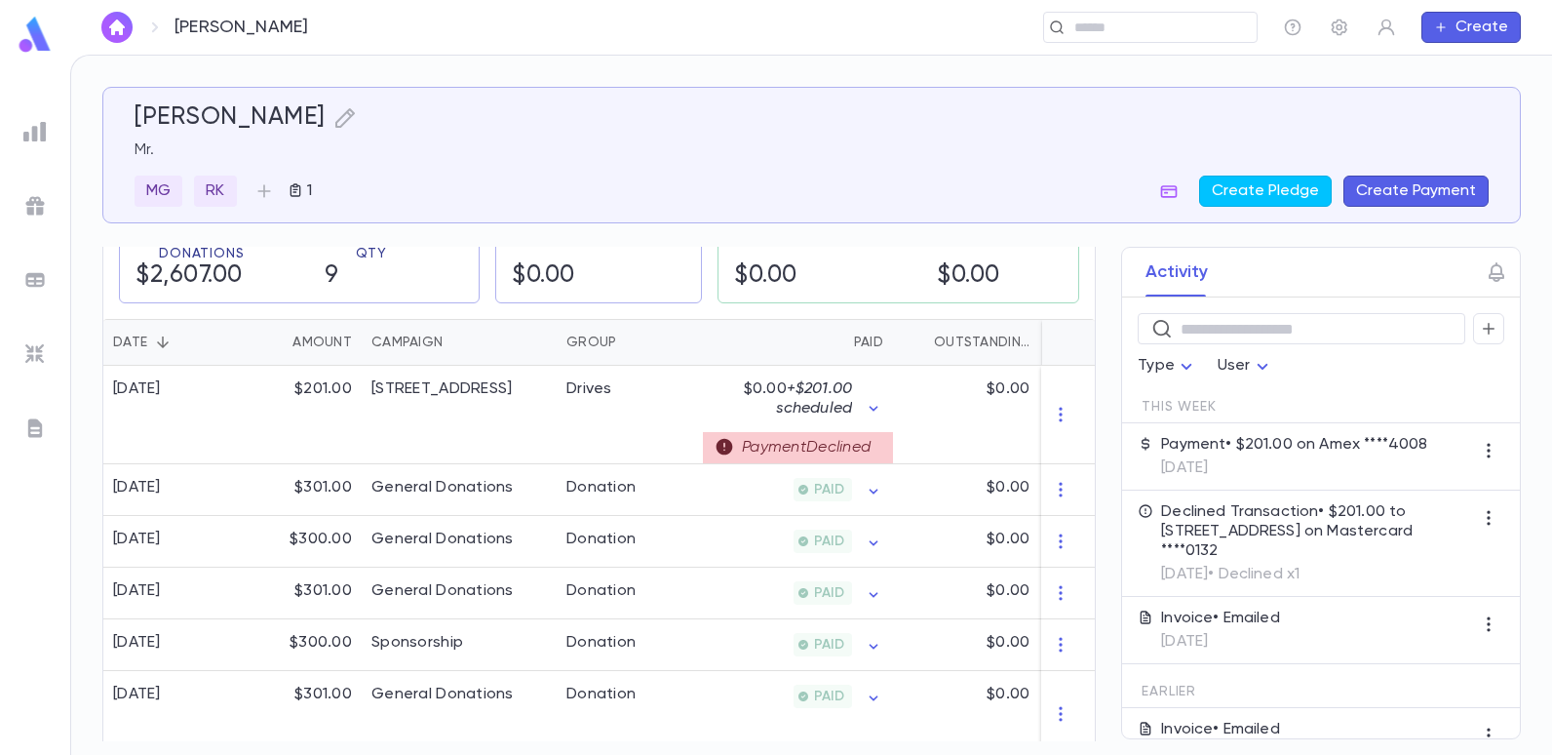
scroll to position [390, 0]
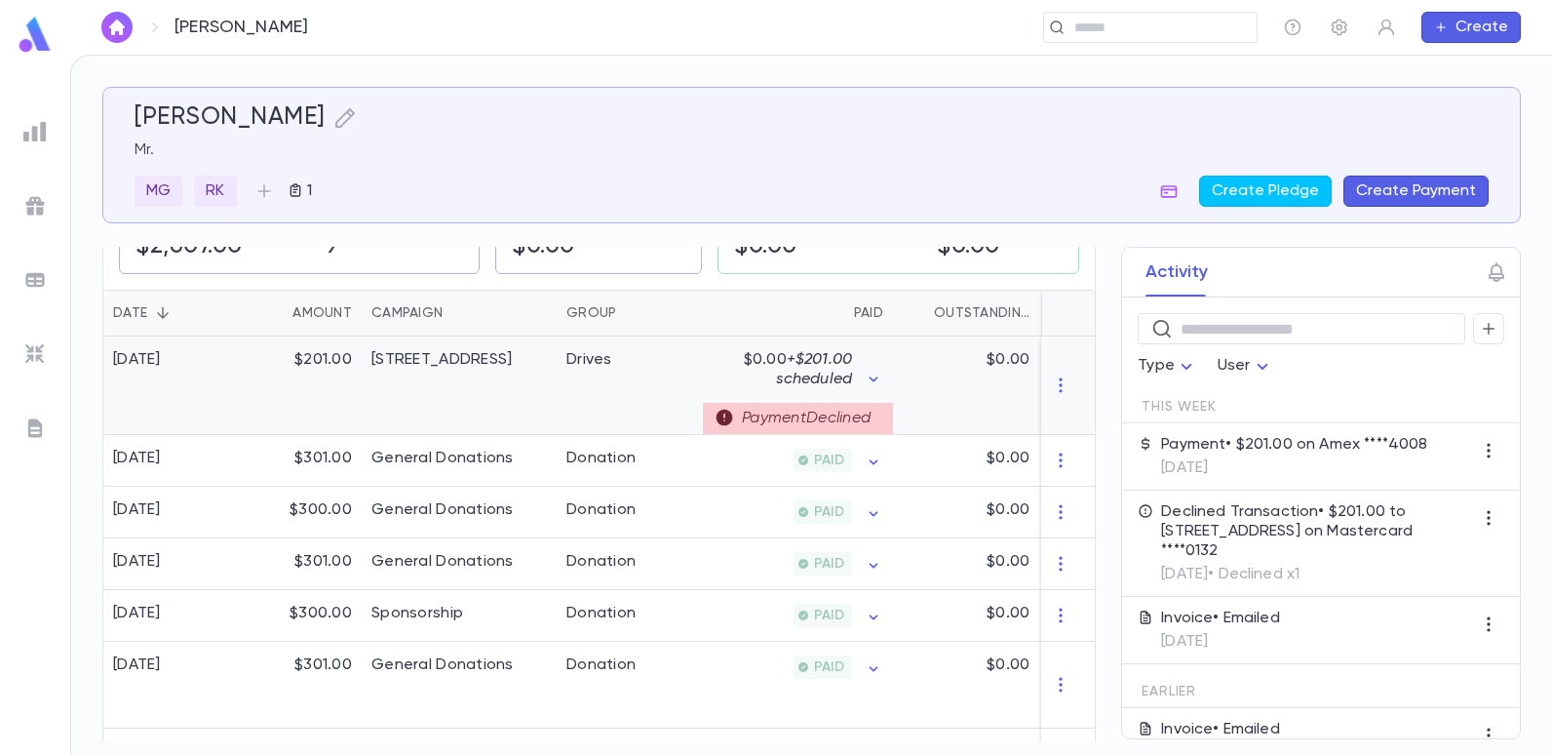
click at [800, 402] on div "Payment Declined" at bounding box center [798, 411] width 171 height 45
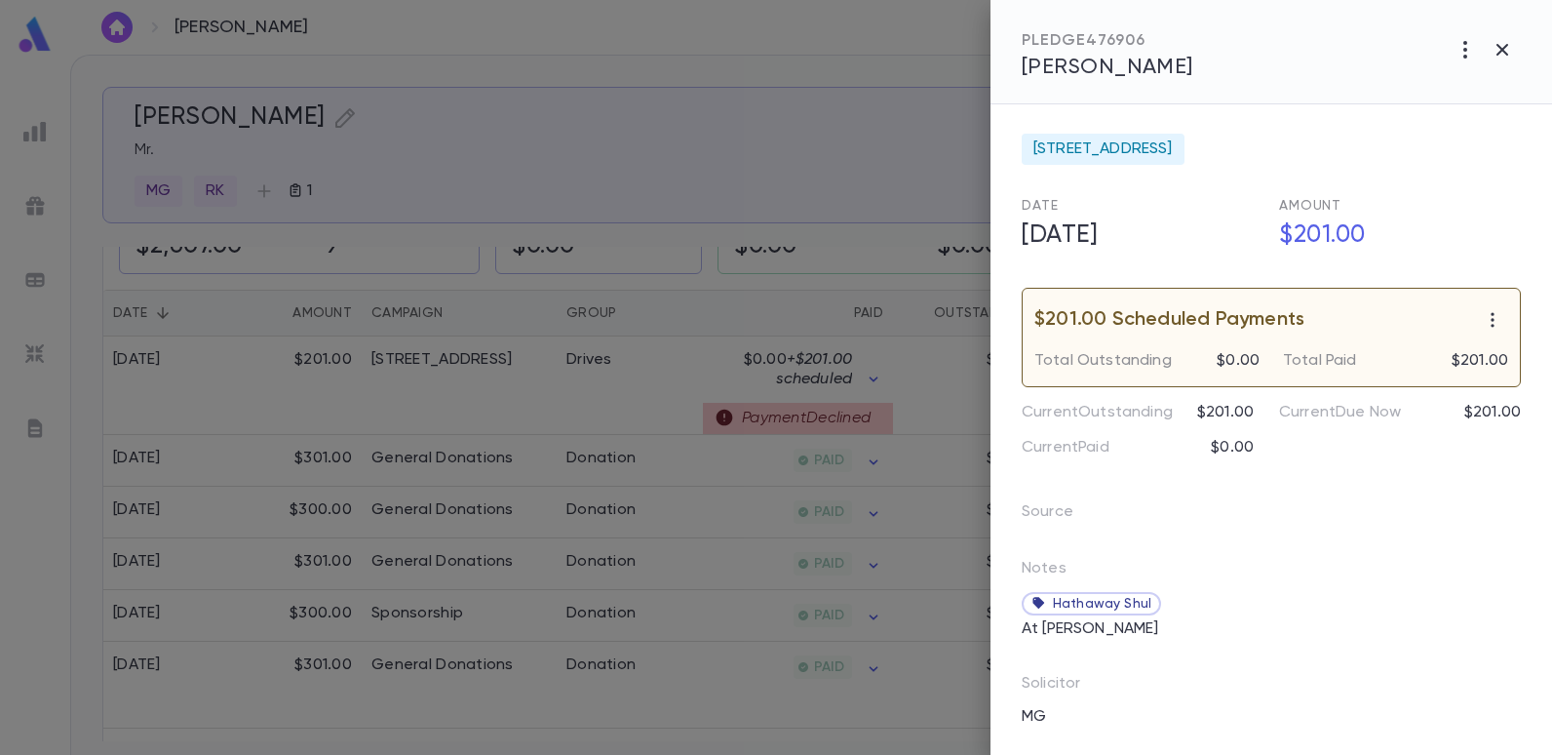
scroll to position [0, 0]
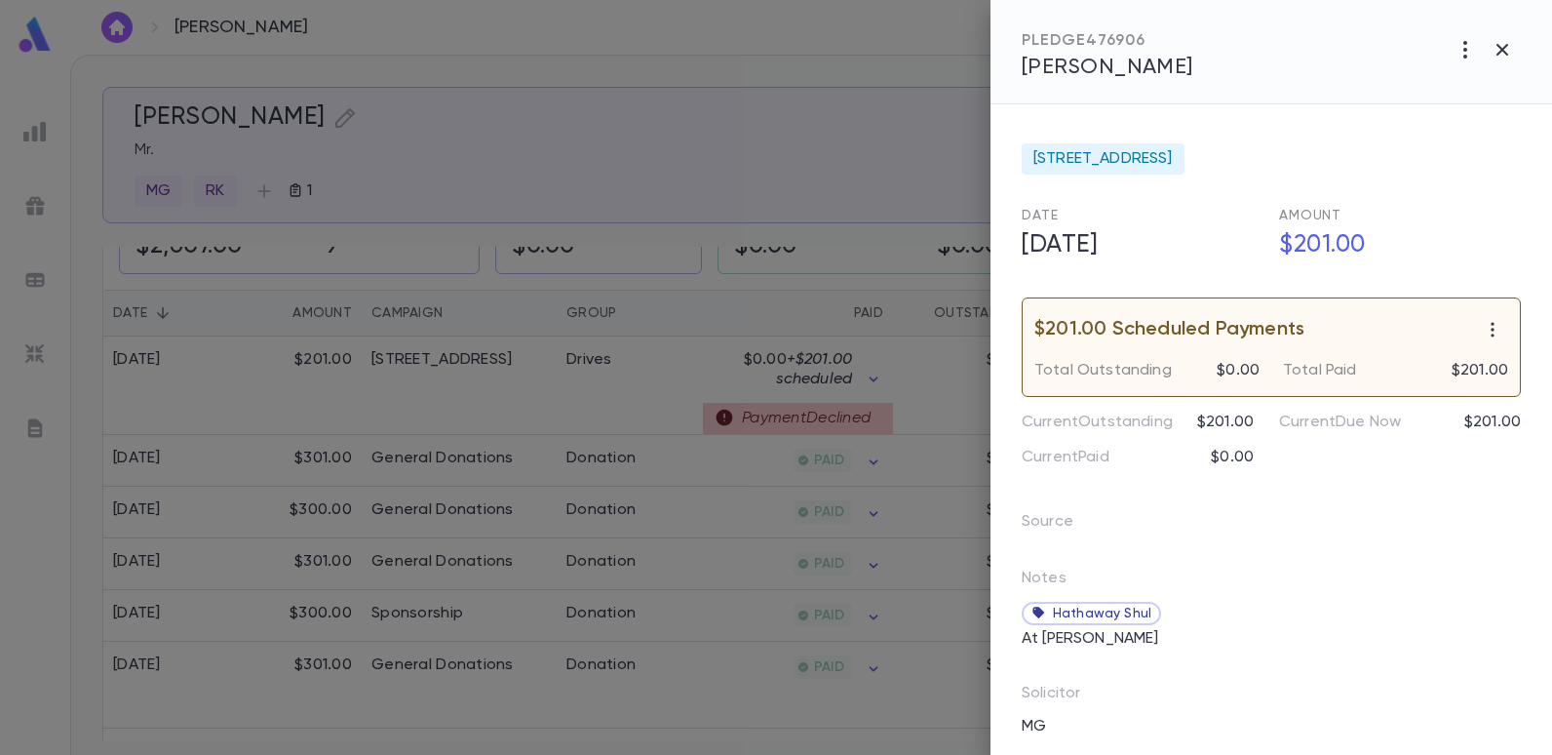
click at [764, 175] on div at bounding box center [776, 377] width 1552 height 755
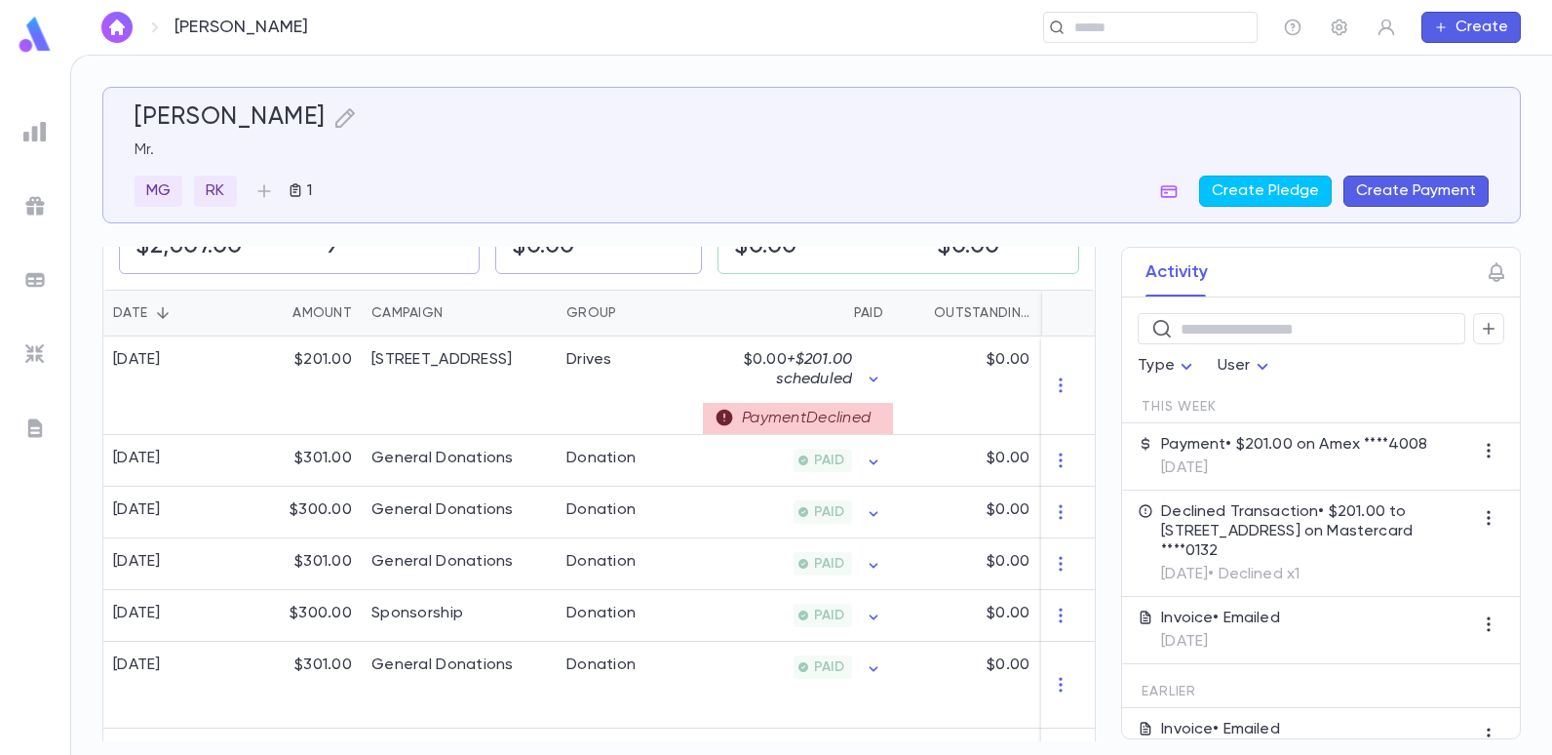
click at [1425, 196] on button "Create Payment" at bounding box center [1416, 191] width 145 height 31
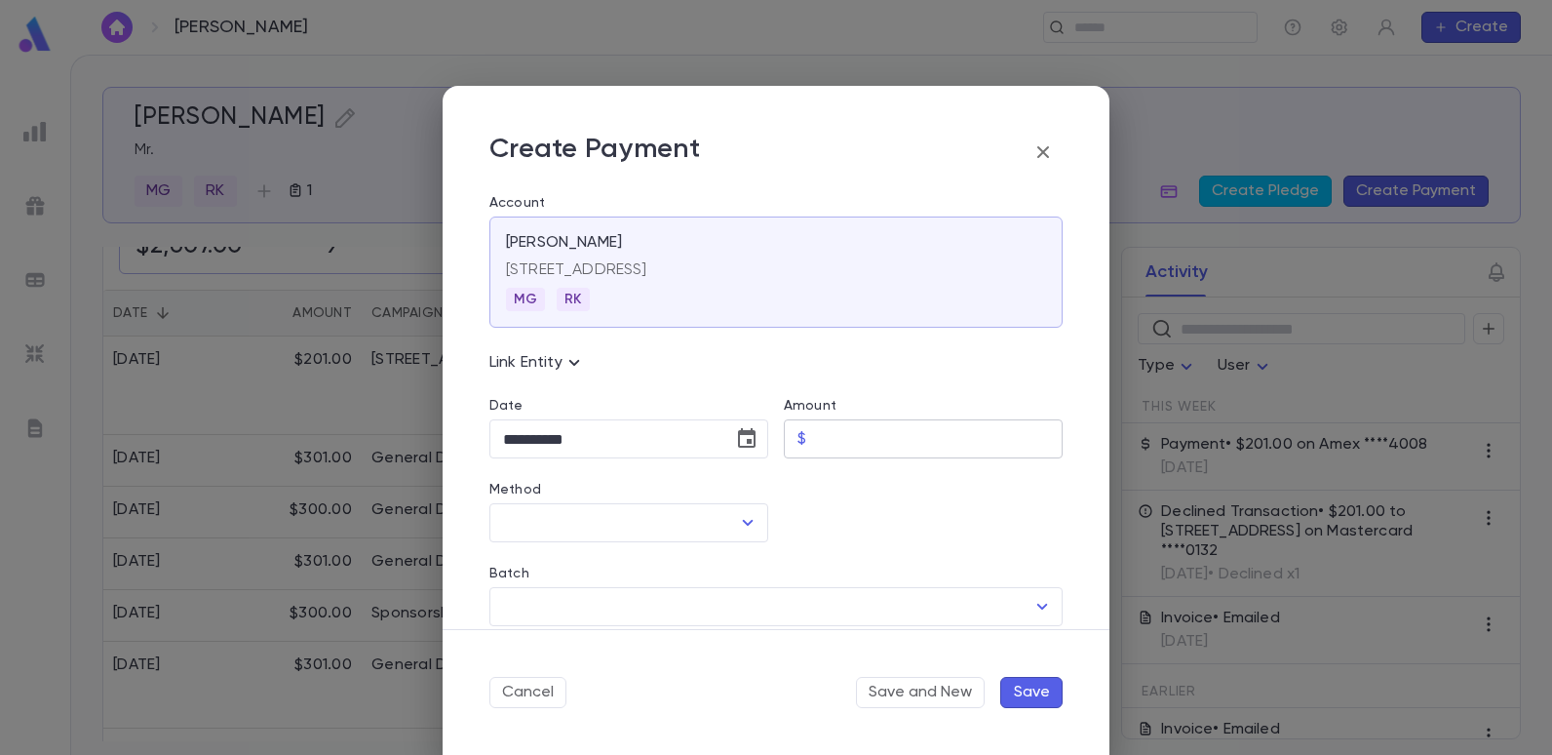
click at [816, 445] on input "Amount" at bounding box center [938, 439] width 249 height 38
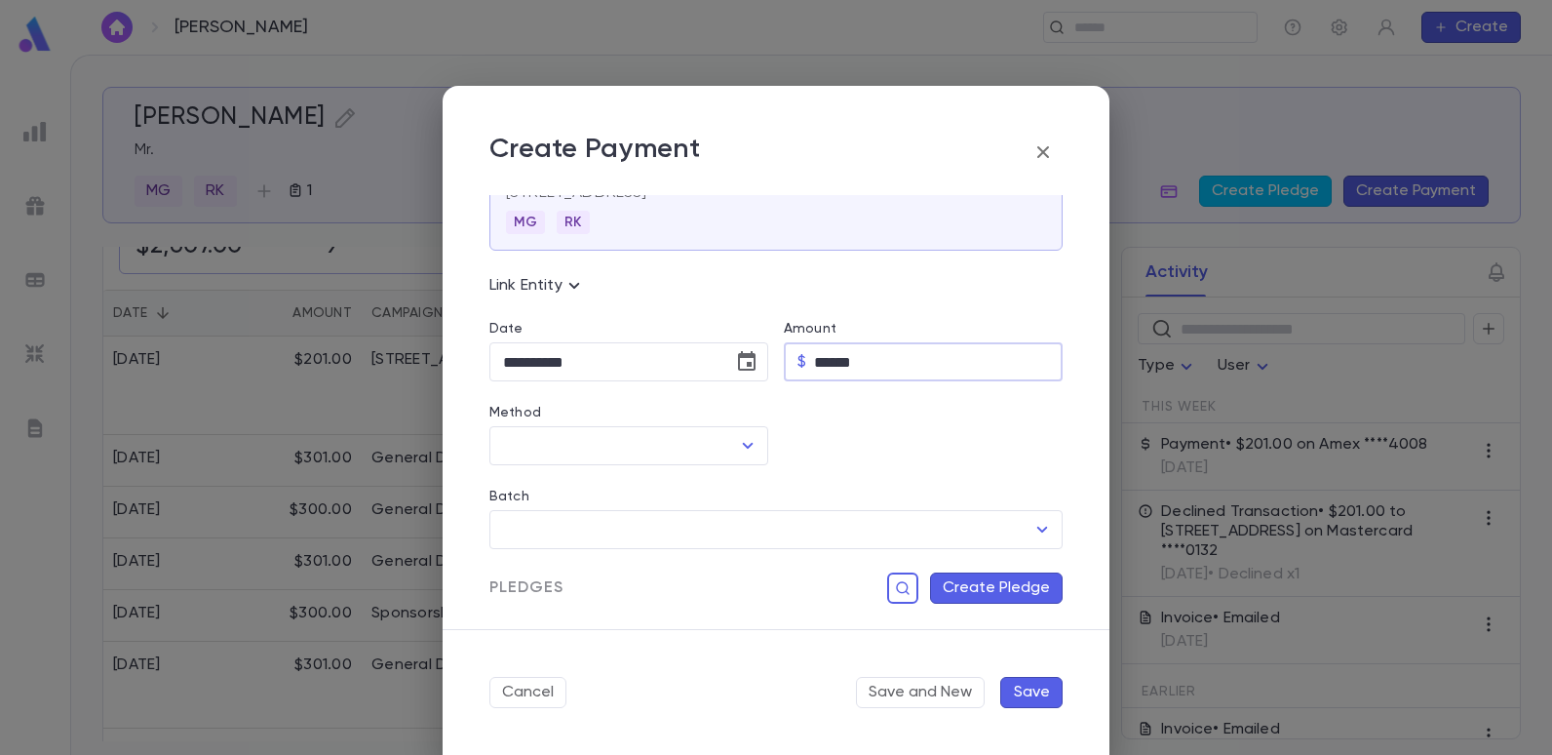
scroll to position [195, 0]
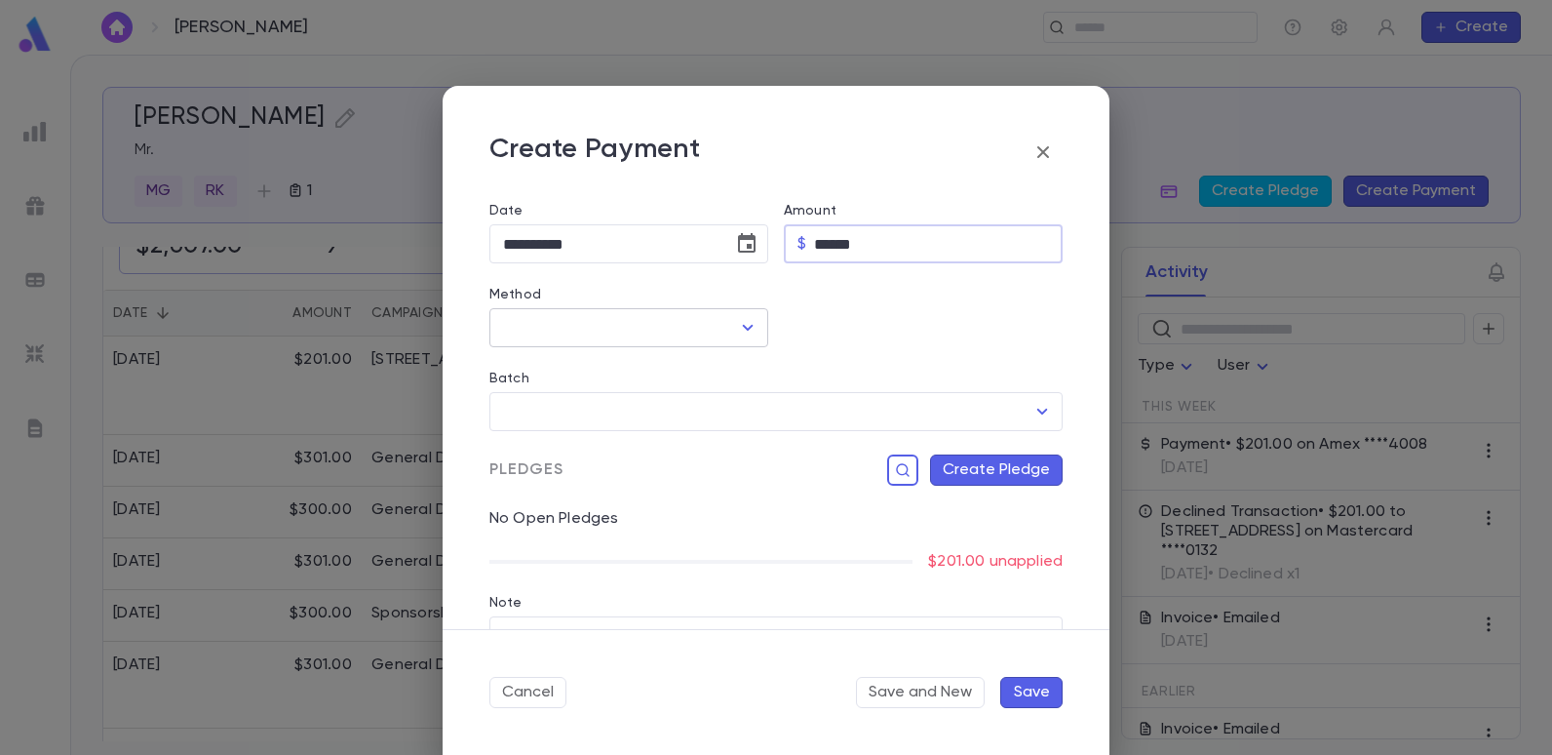
click at [737, 308] on div "​" at bounding box center [628, 327] width 279 height 39
type input "******"
click at [737, 322] on icon "Open" at bounding box center [747, 327] width 23 height 23
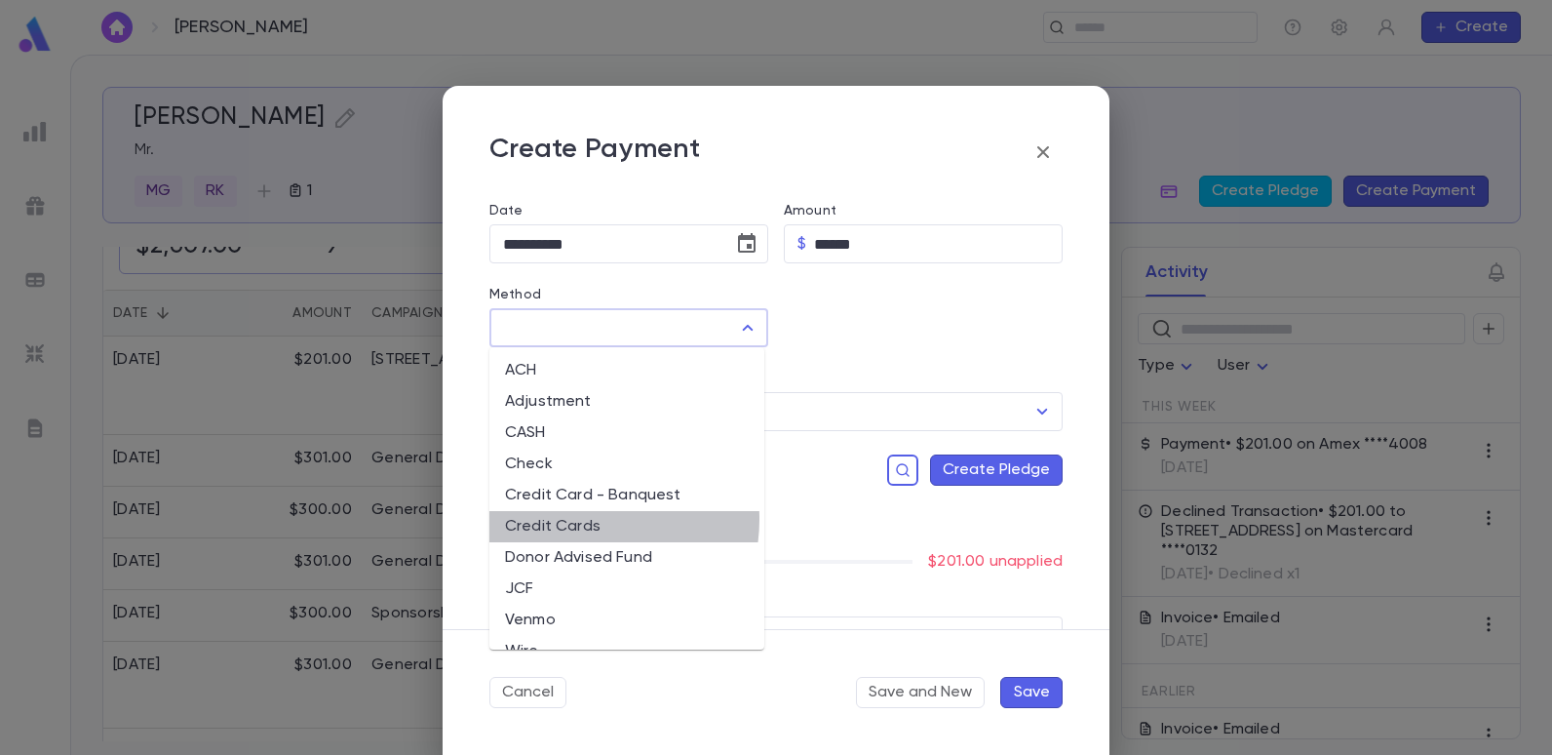
click at [576, 519] on li "Credit Cards" at bounding box center [626, 526] width 275 height 31
type input "**********"
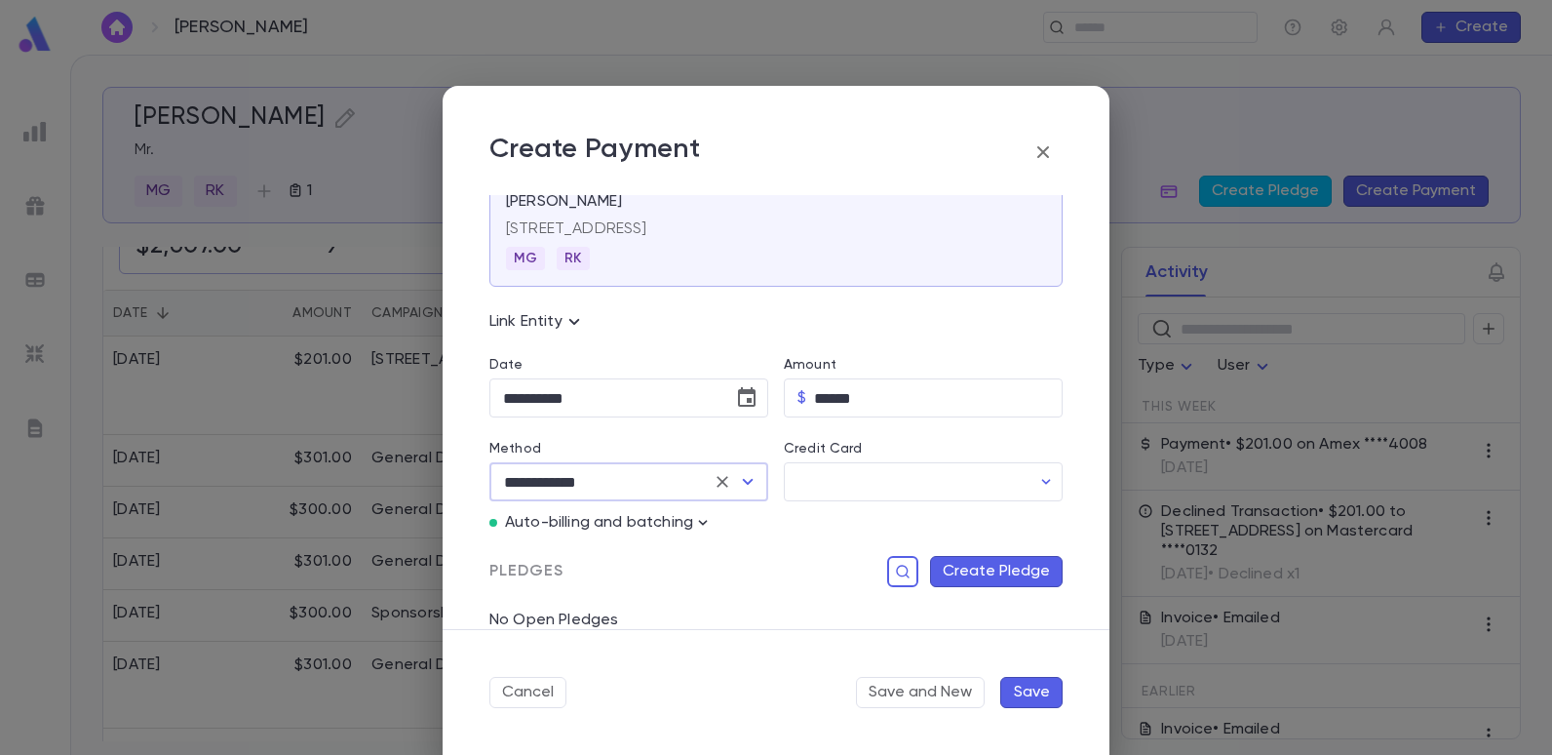
scroll to position [138, 0]
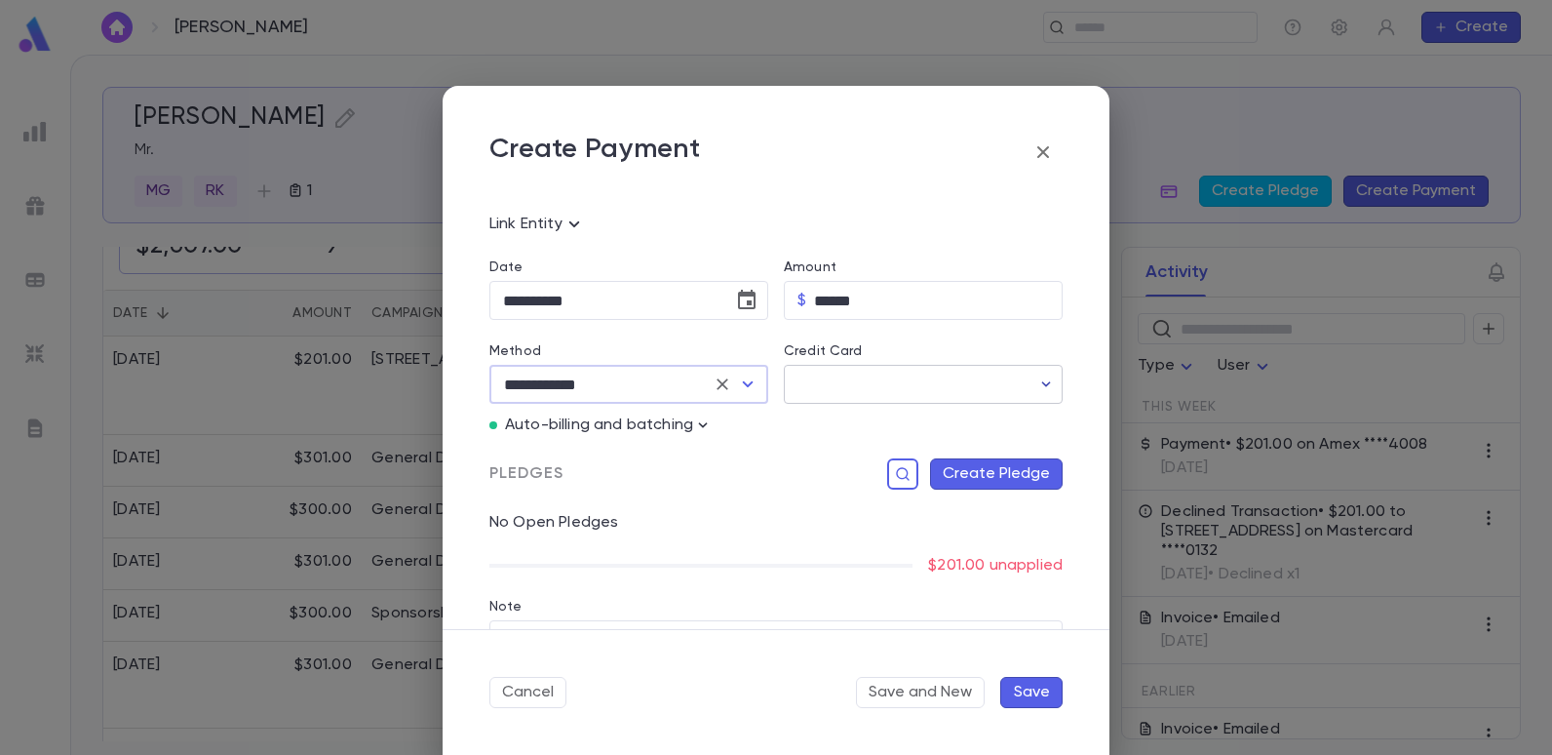
click at [1039, 382] on icon "button" at bounding box center [1047, 384] width 20 height 20
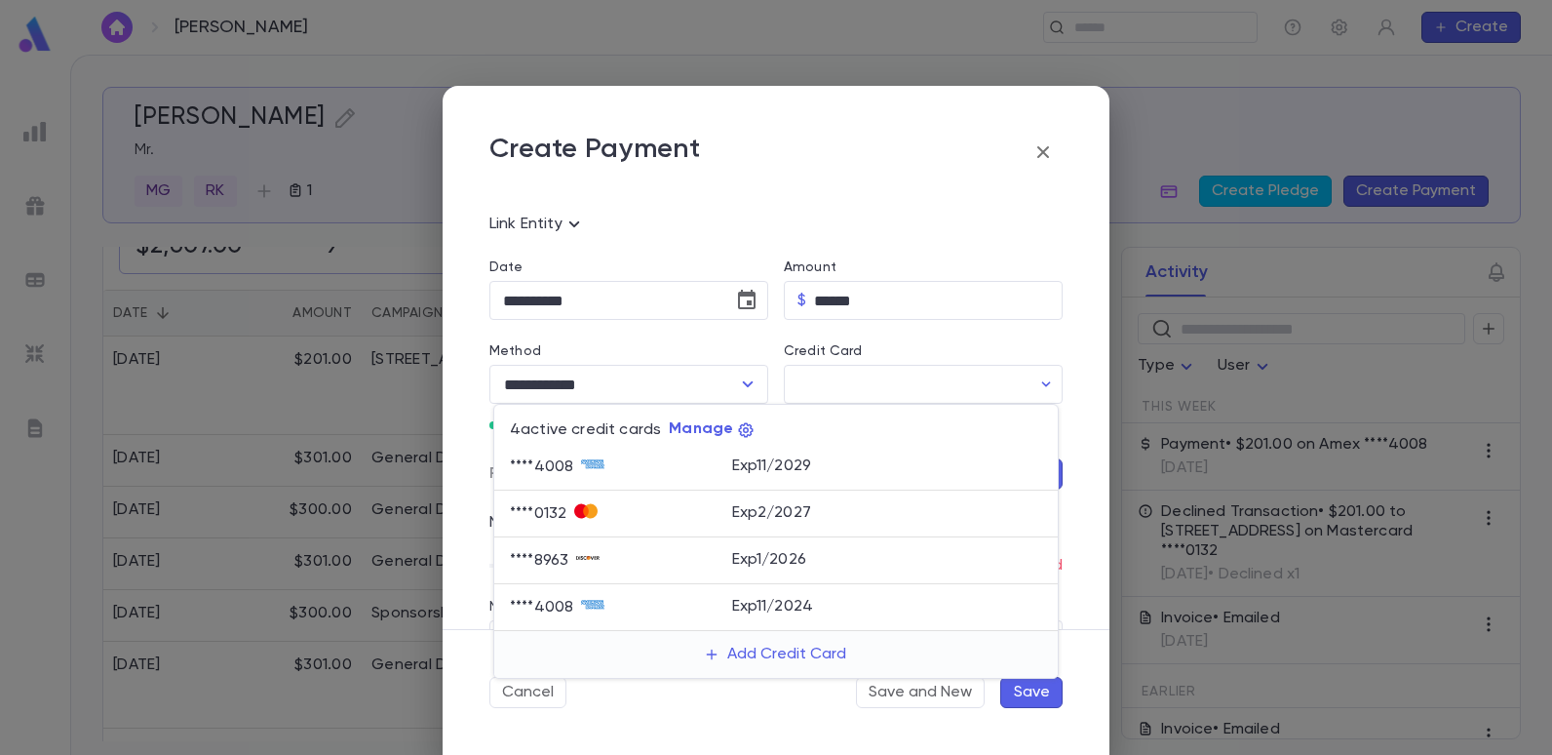
click at [641, 462] on div "**** 4008" at bounding box center [621, 466] width 222 height 29
type input "********"
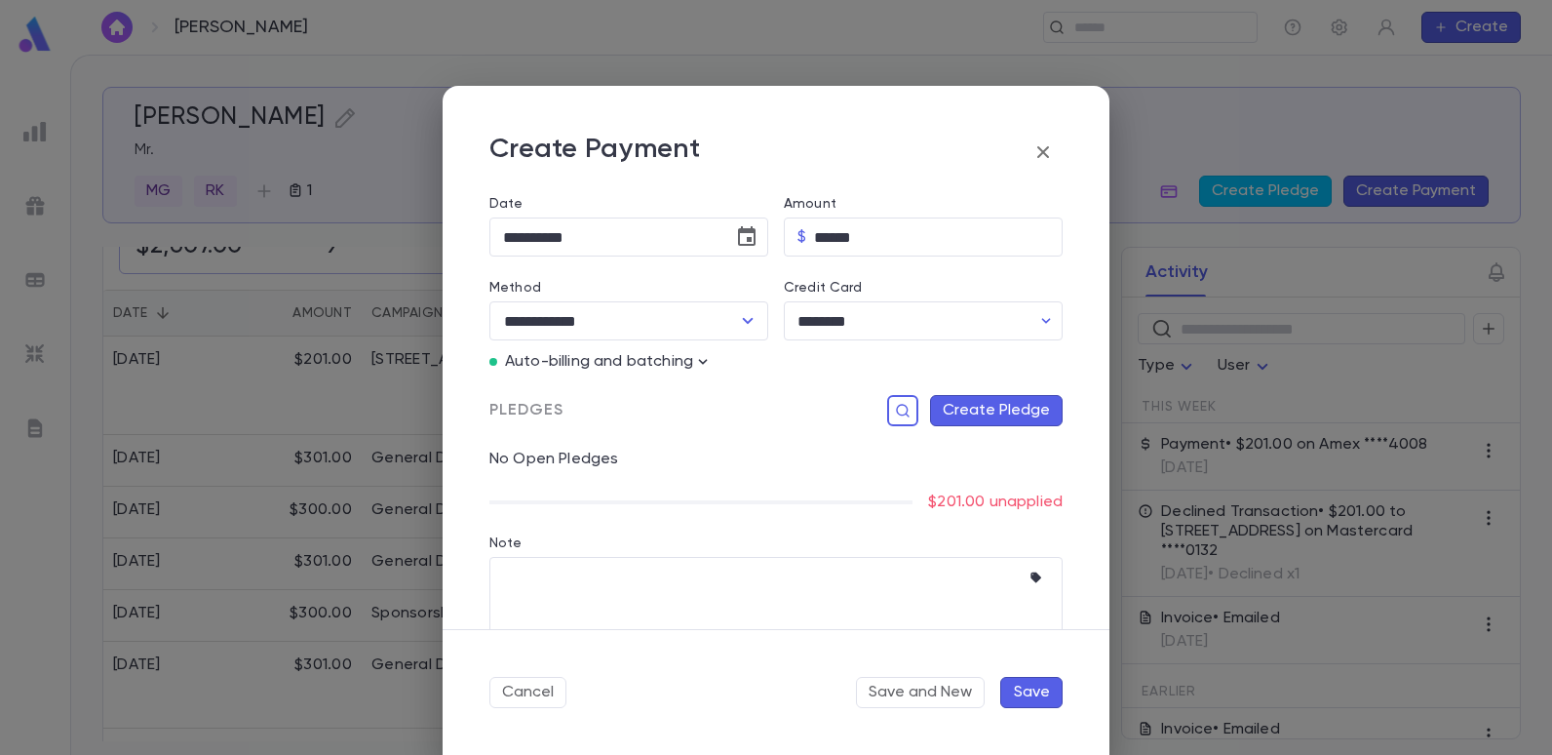
scroll to position [236, 0]
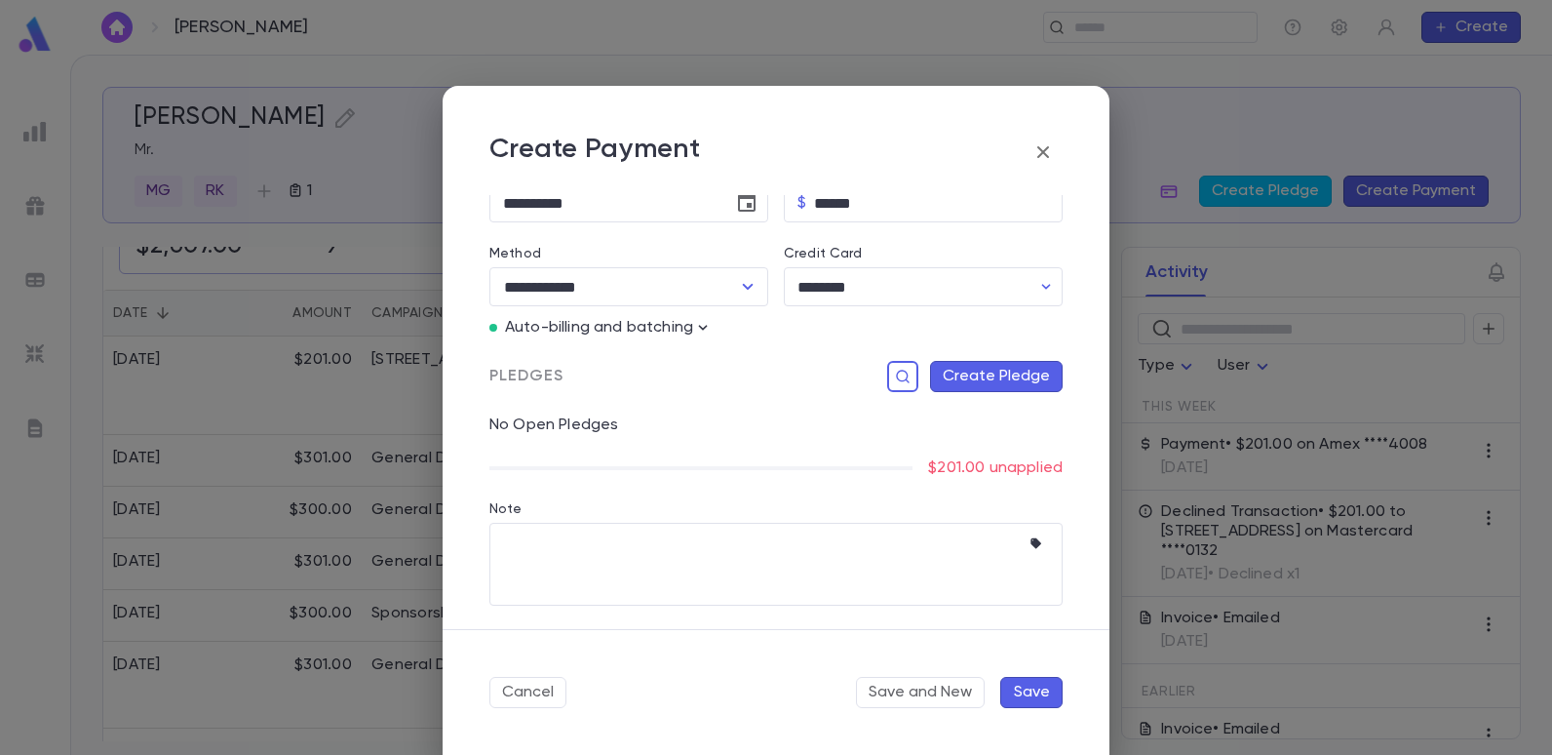
click at [1031, 695] on button "Save" at bounding box center [1031, 692] width 62 height 31
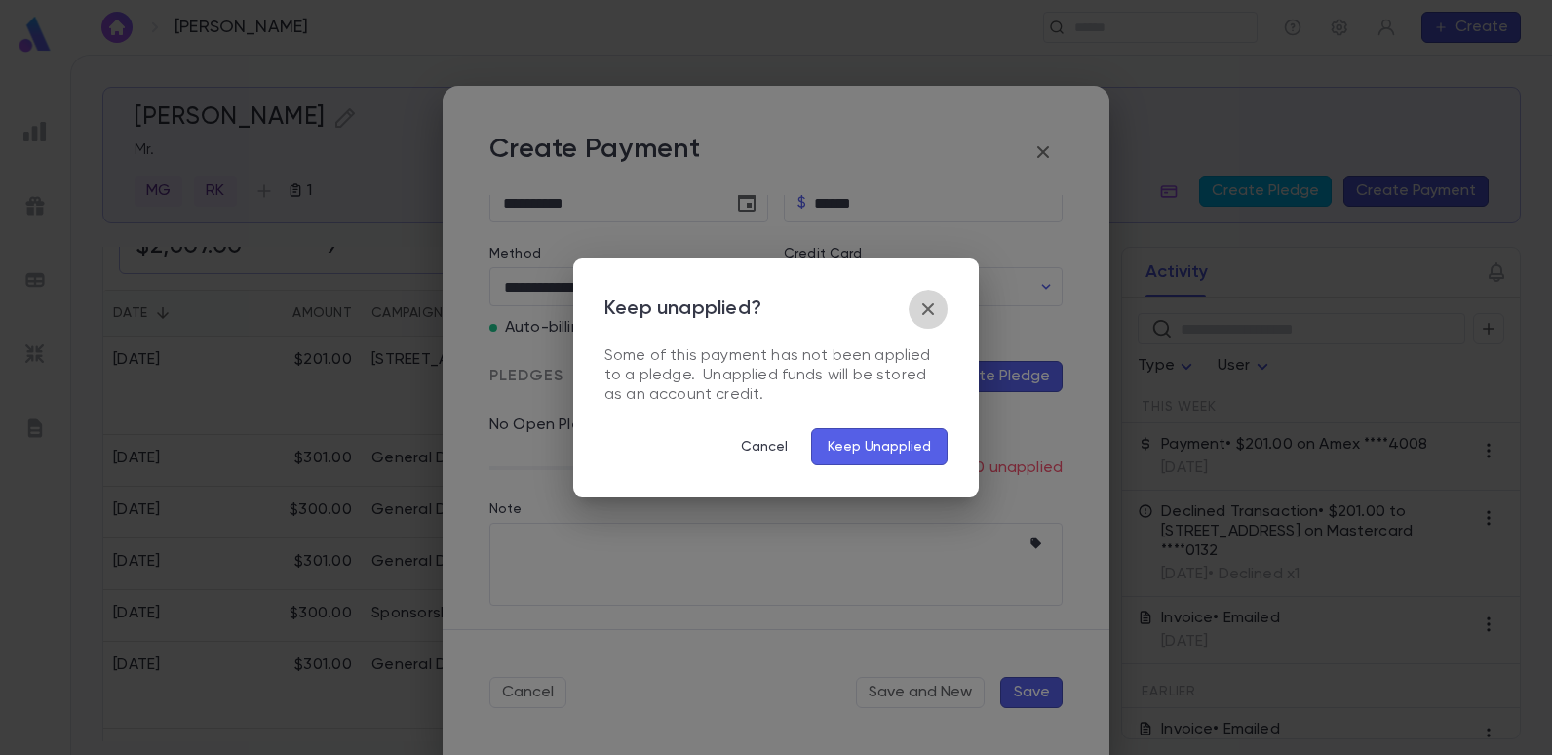
click at [929, 305] on icon "button" at bounding box center [928, 308] width 23 height 23
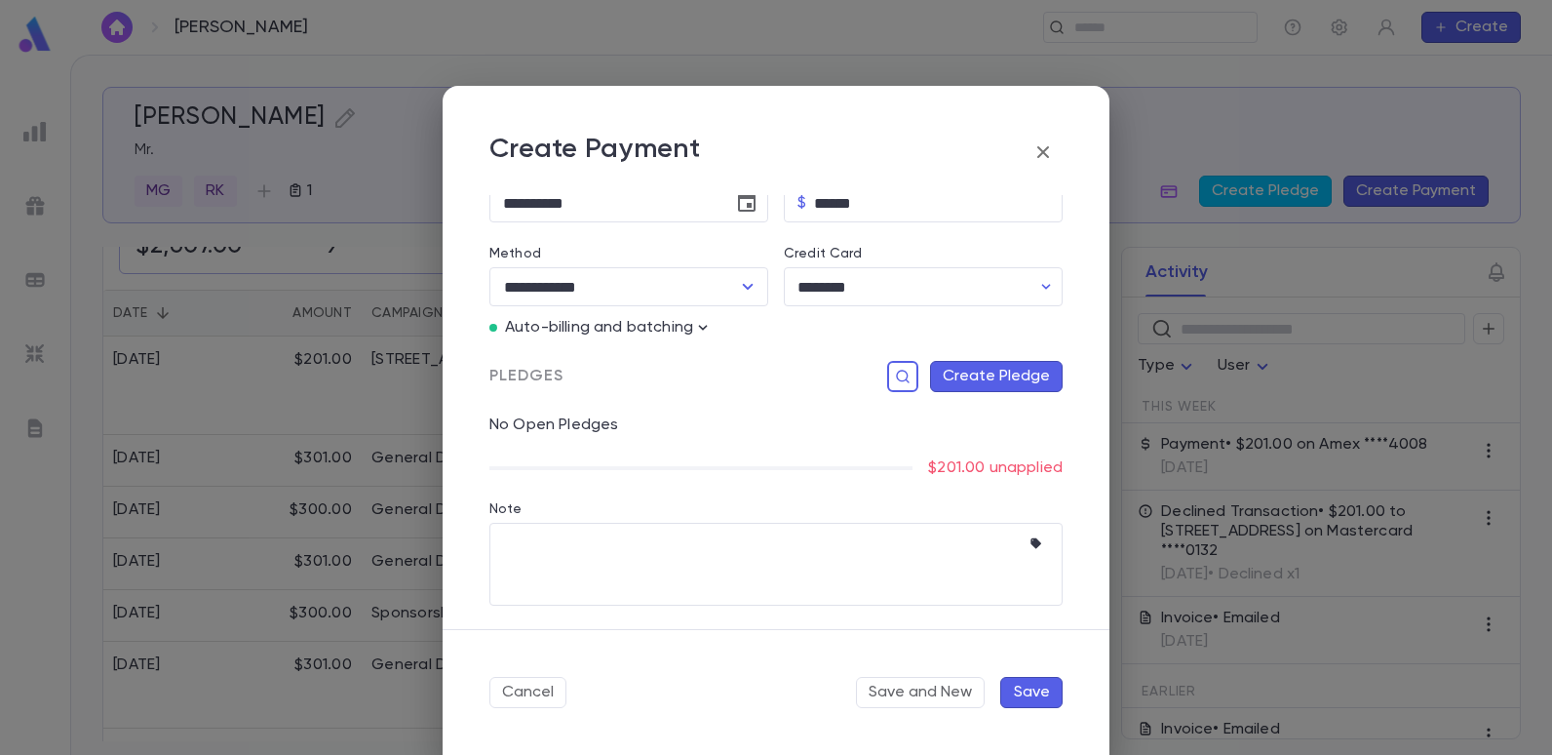
click at [1059, 147] on button "button" at bounding box center [1043, 152] width 39 height 39
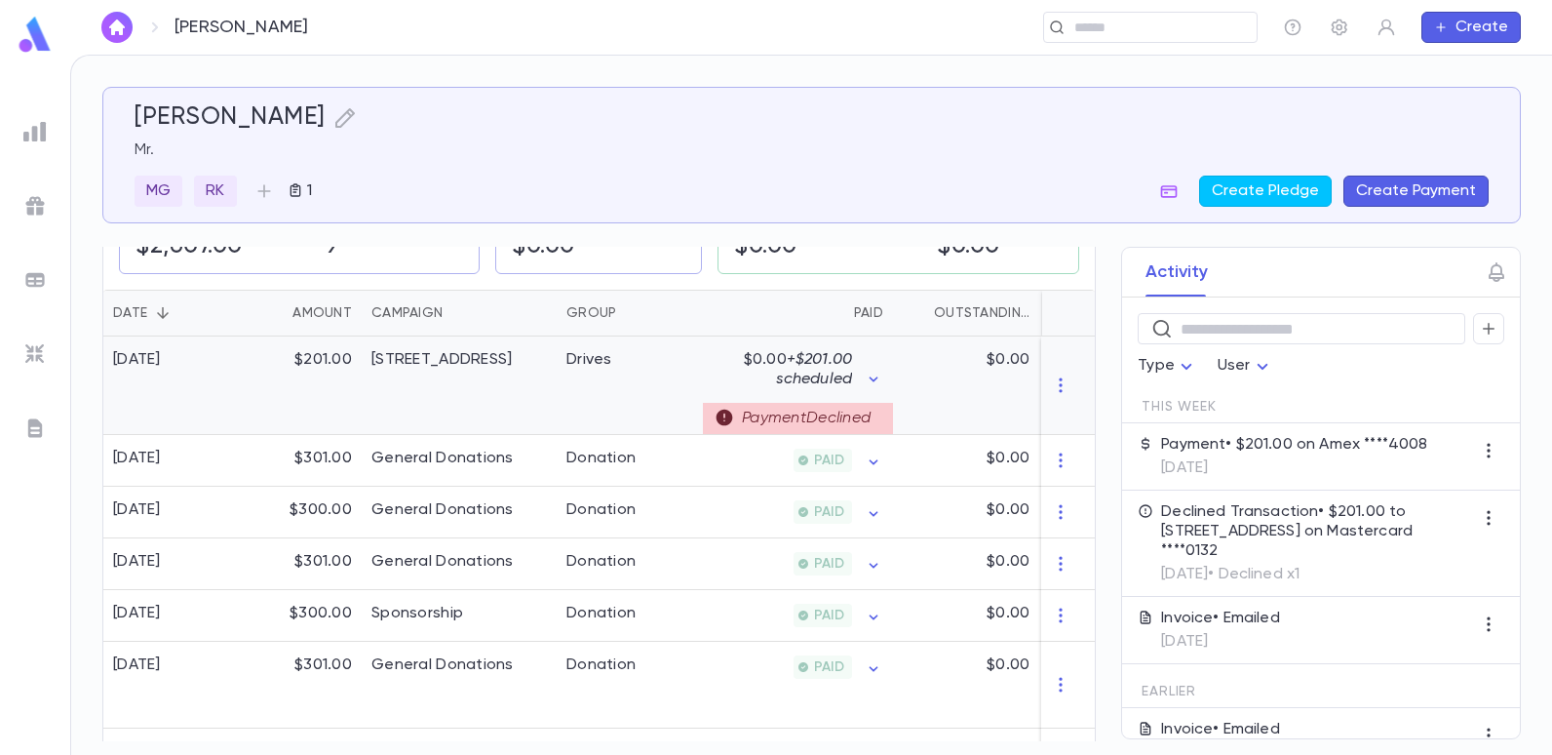
click at [920, 377] on div "$0.00" at bounding box center [966, 385] width 146 height 98
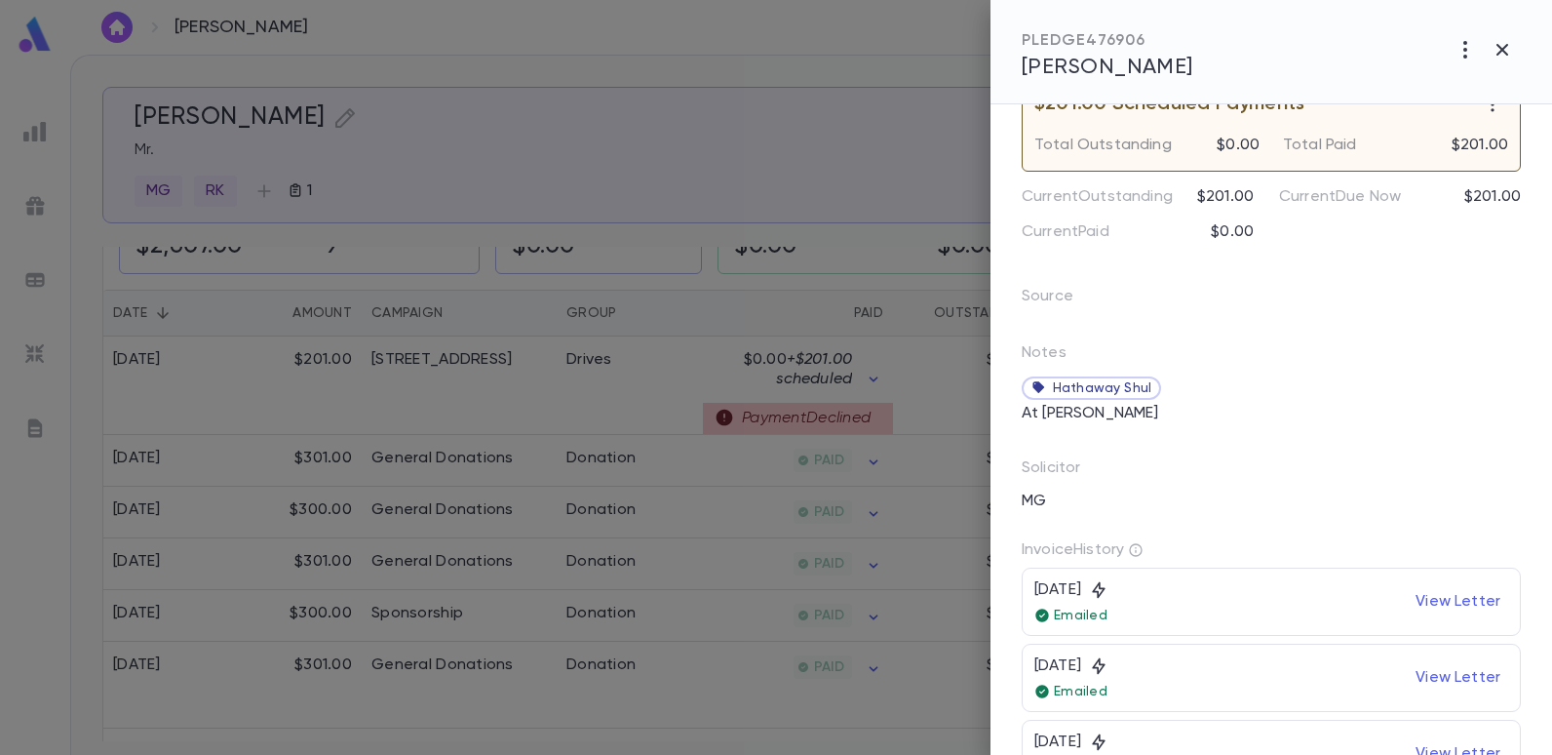
scroll to position [469, 0]
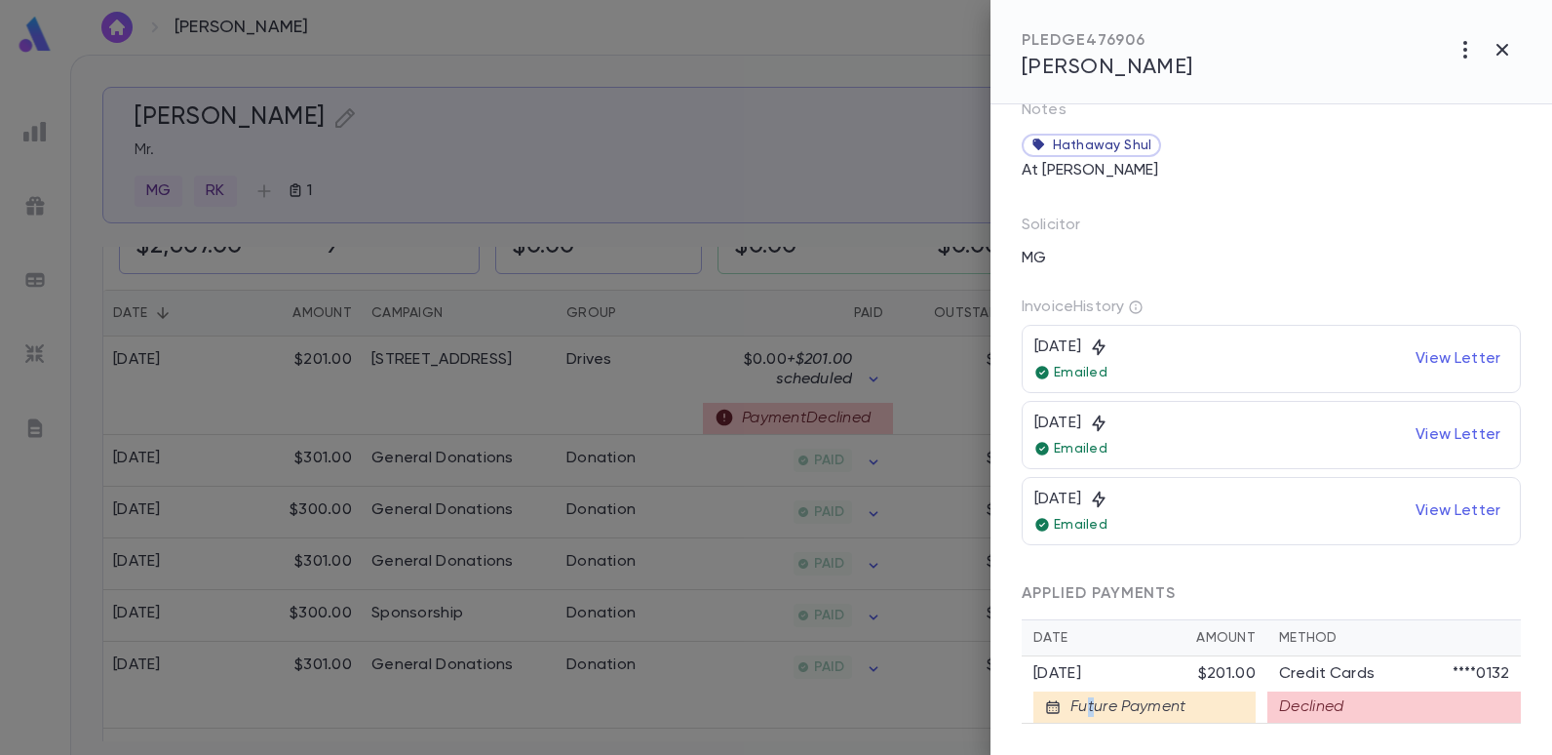
click at [1094, 699] on div "Future Payment" at bounding box center [1123, 707] width 125 height 20
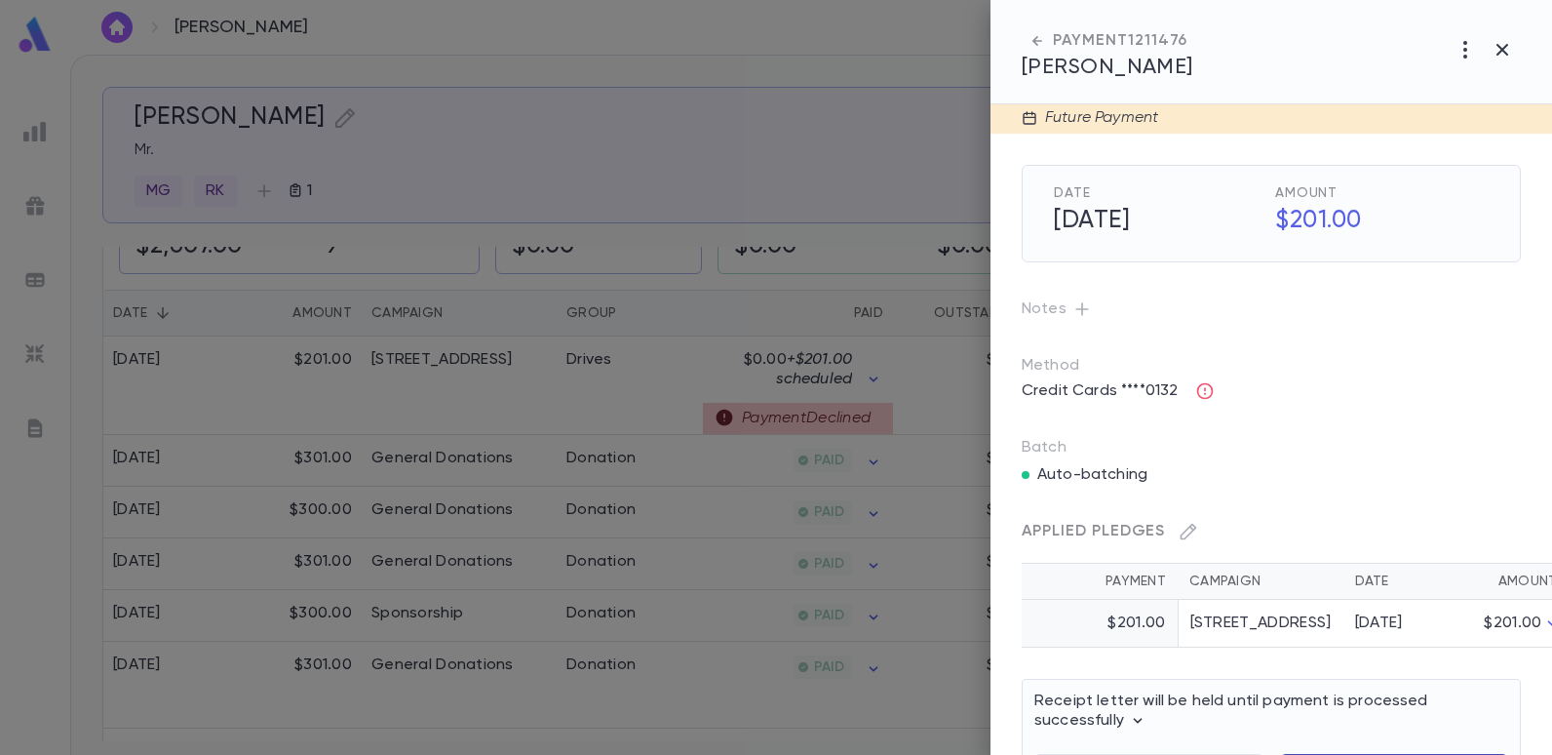
scroll to position [0, 0]
click at [1205, 392] on icon "button" at bounding box center [1205, 393] width 20 height 20
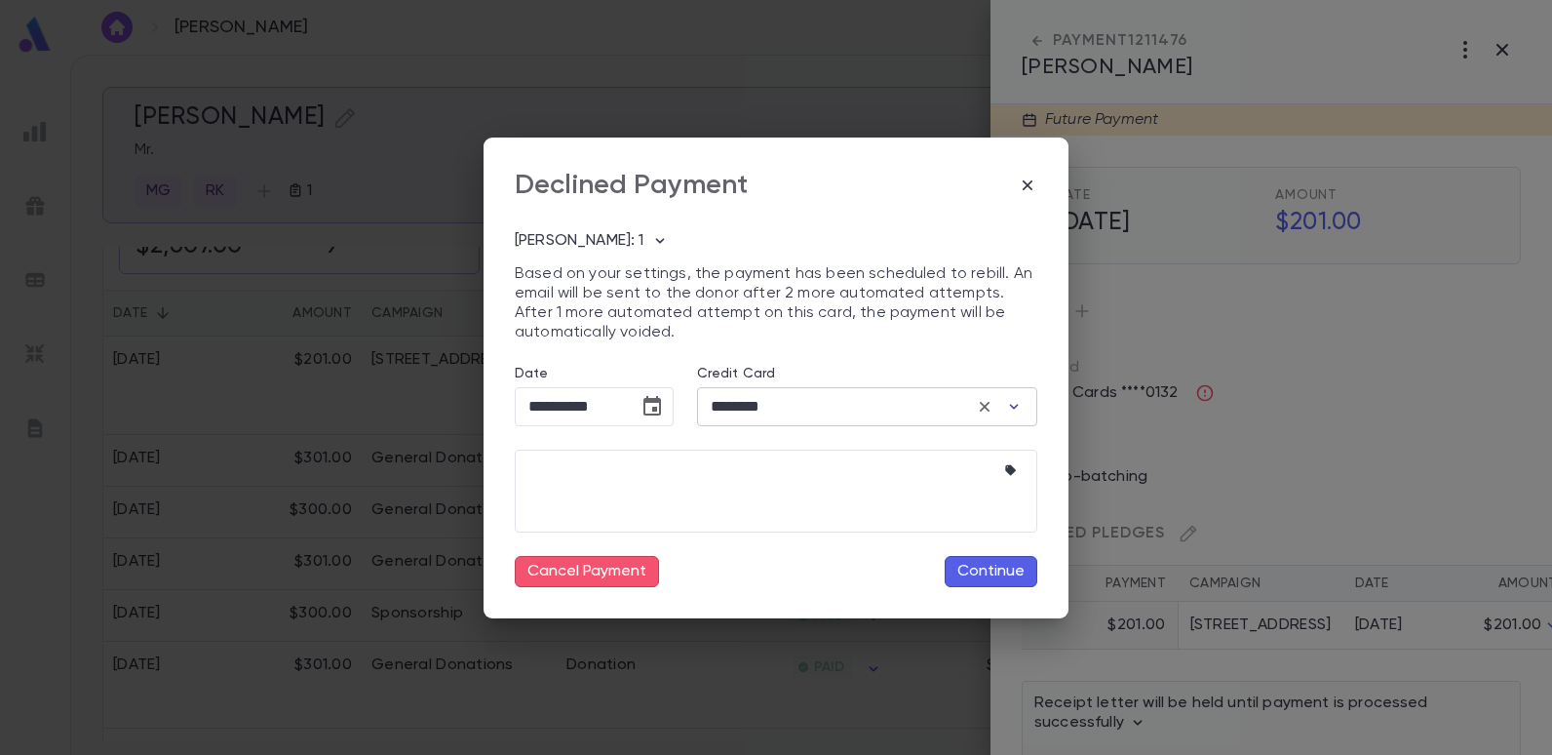
click at [1008, 403] on icon "button" at bounding box center [1014, 407] width 20 height 20
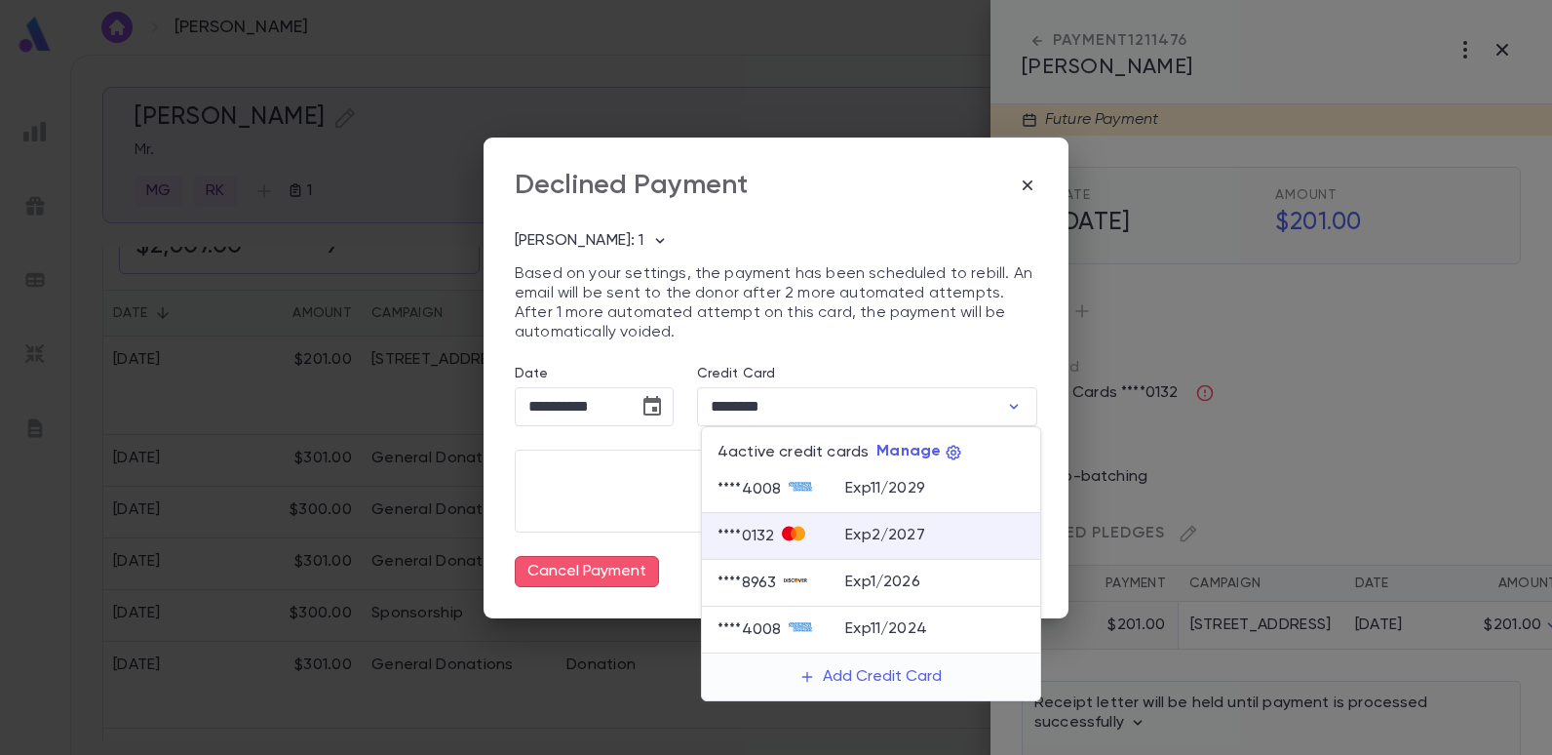
drag, startPoint x: 908, startPoint y: 491, endPoint x: 923, endPoint y: 484, distance: 17.4
click at [914, 488] on p "Exp 11 / 2029" at bounding box center [885, 489] width 80 height 20
type input "********"
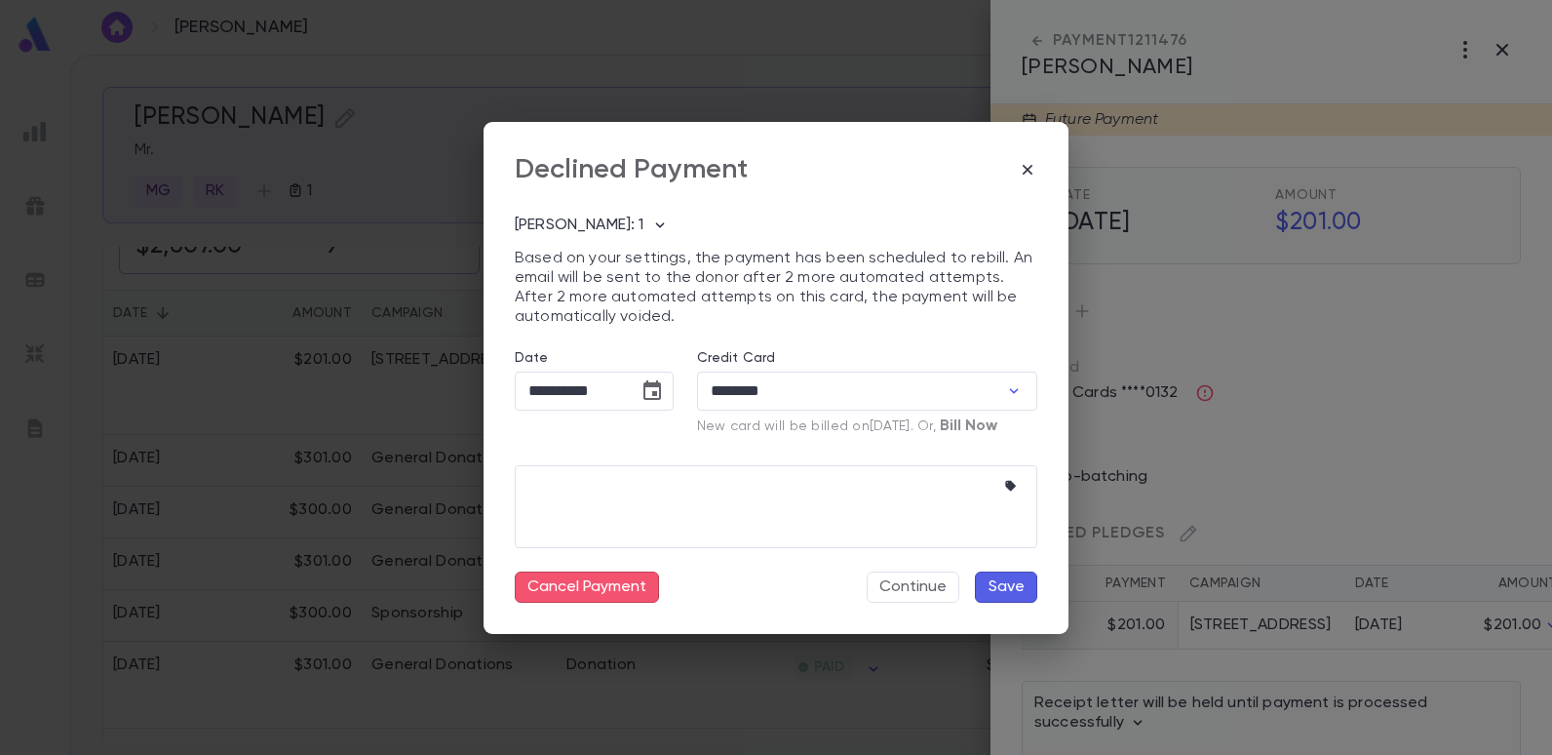
click at [1014, 580] on button "Save" at bounding box center [1006, 586] width 62 height 31
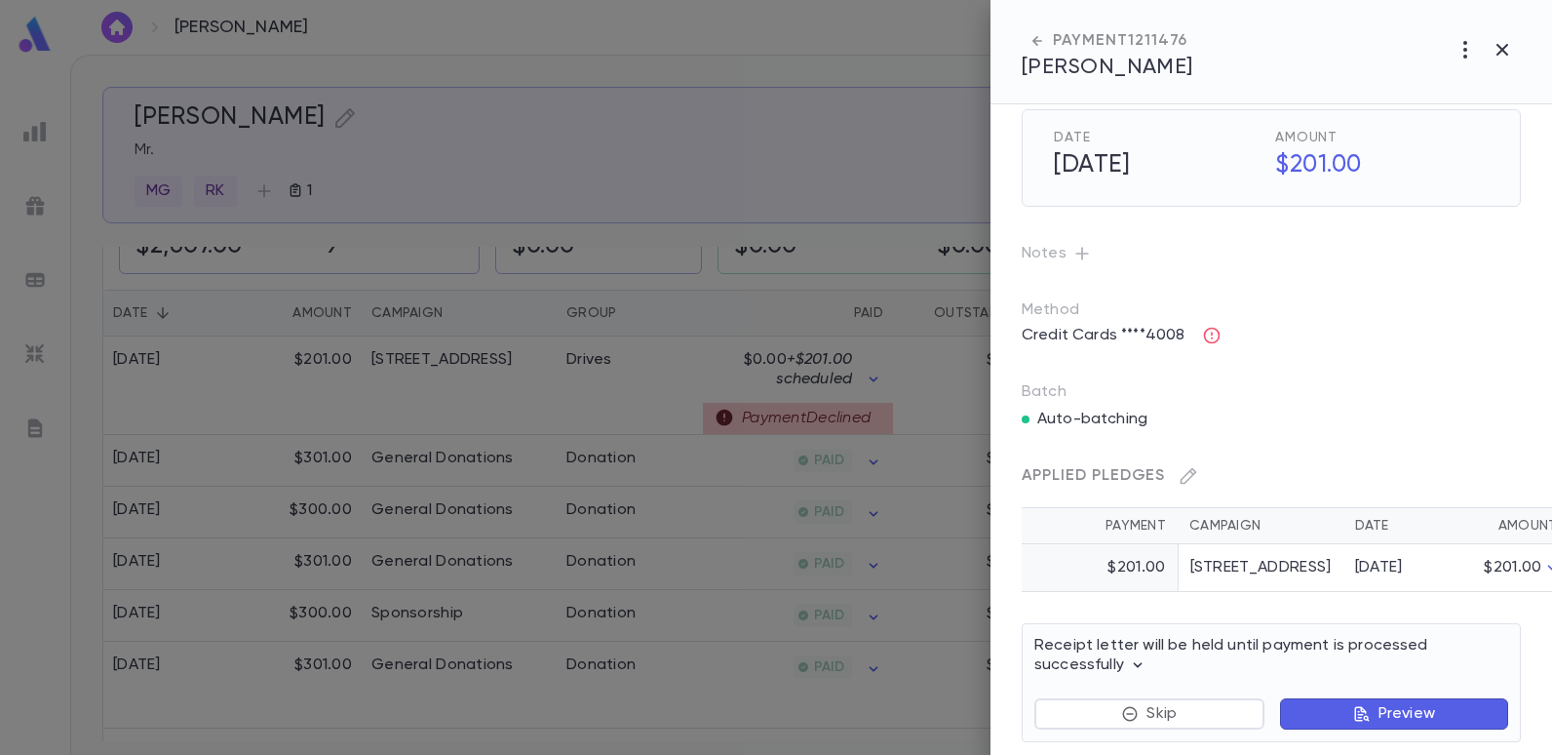
scroll to position [124, 0]
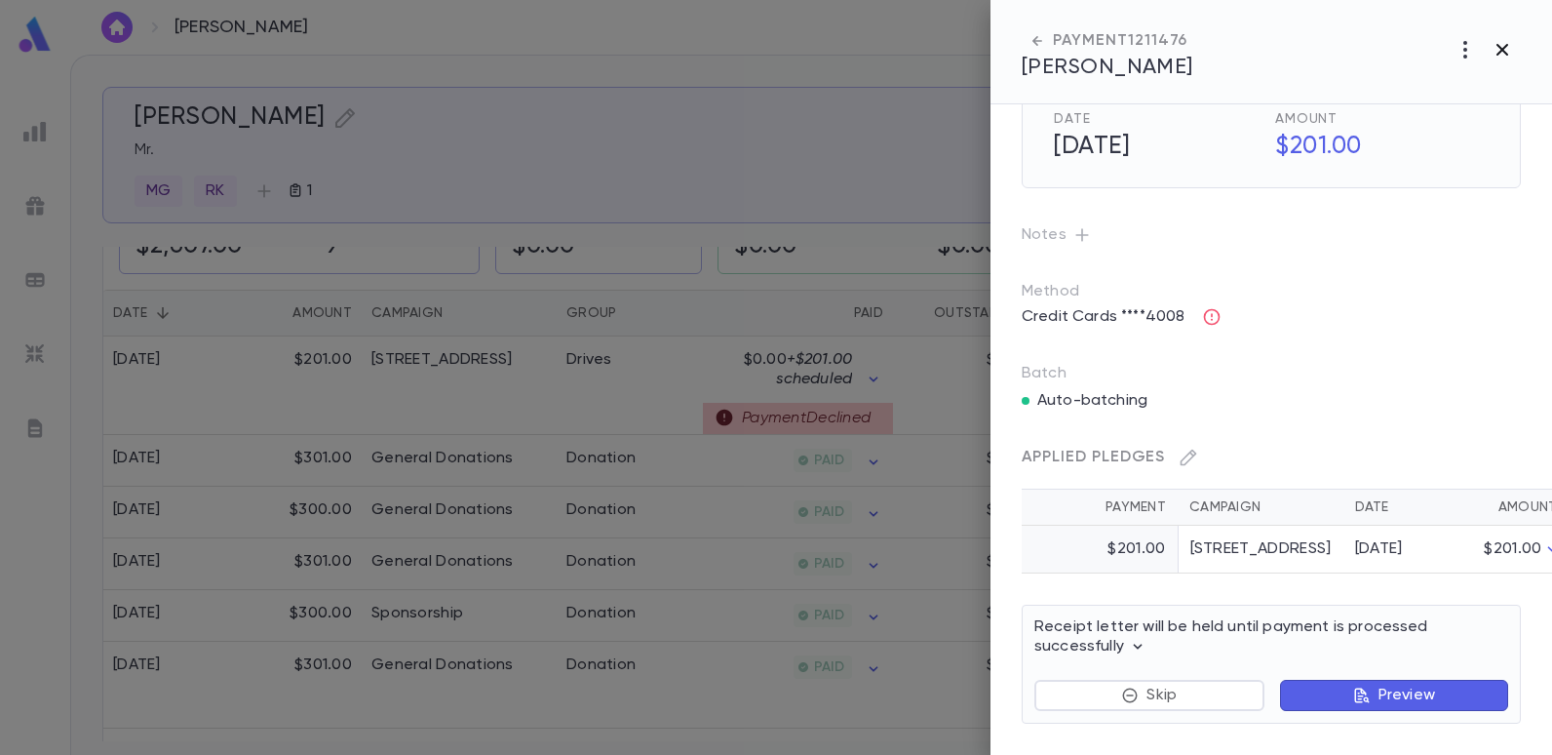
click at [1504, 50] on icon "button" at bounding box center [1503, 50] width 12 height 12
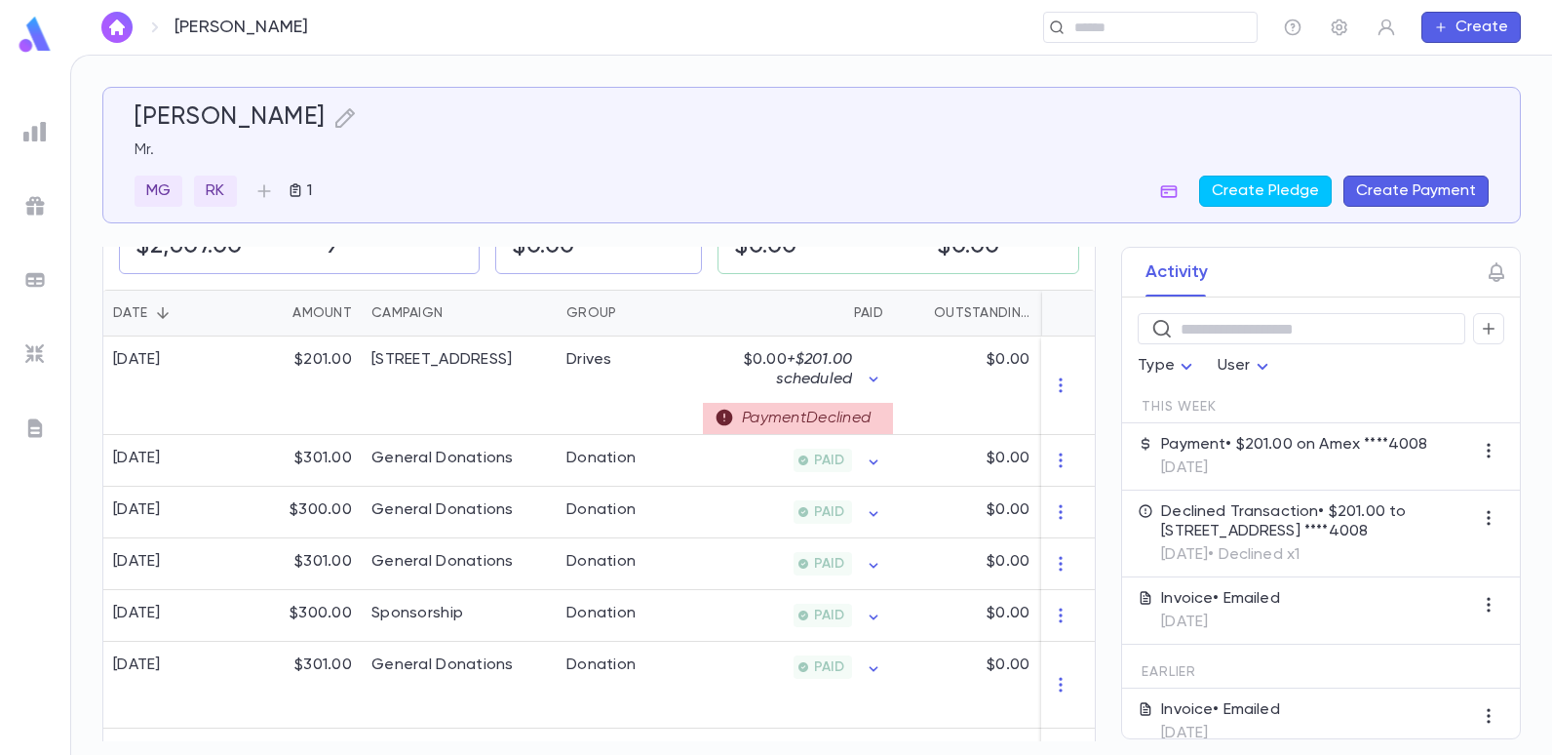
click at [1424, 198] on button "Create Payment" at bounding box center [1416, 191] width 145 height 31
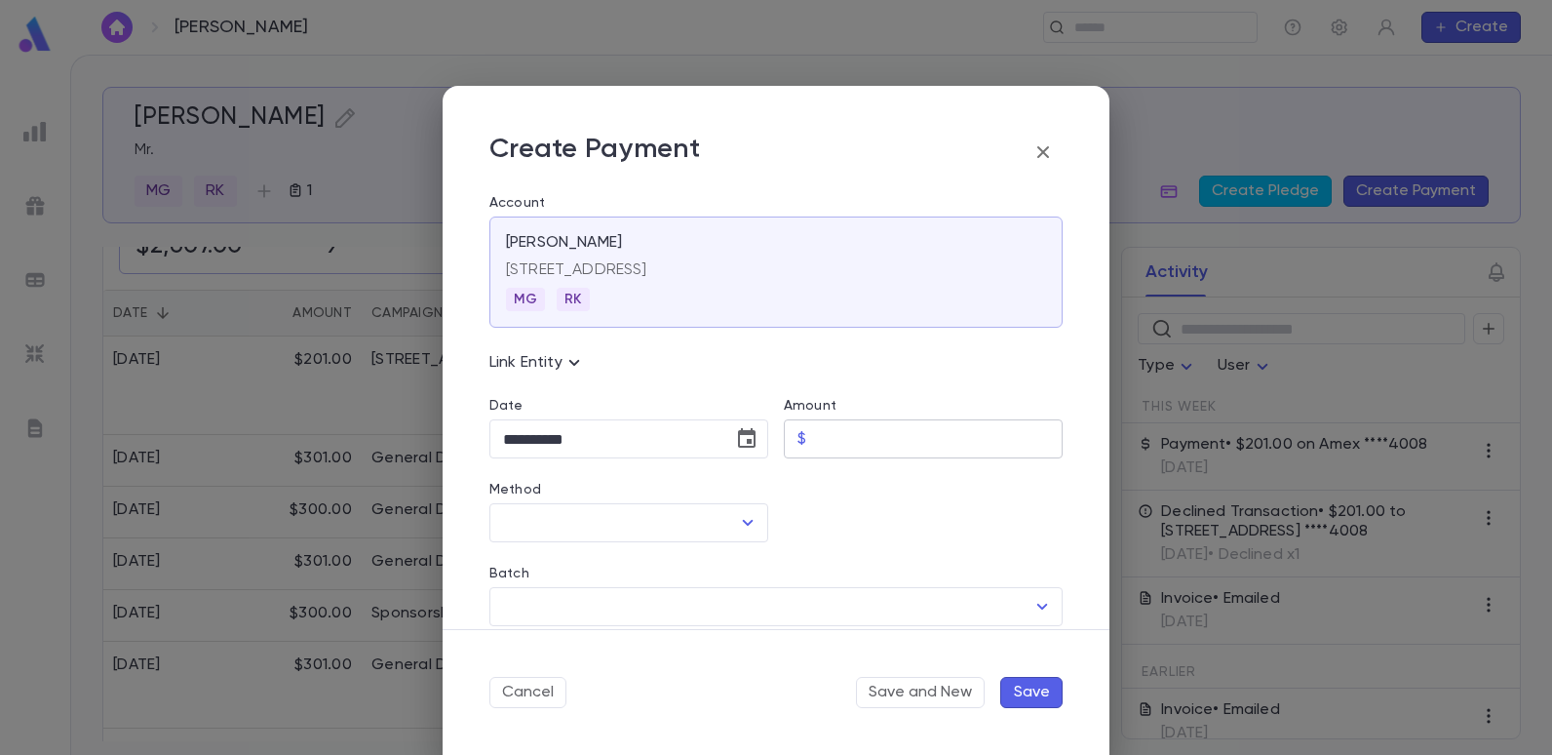
click at [931, 436] on input "Amount" at bounding box center [938, 439] width 249 height 38
type input "******"
click at [747, 520] on icon "Open" at bounding box center [747, 522] width 23 height 23
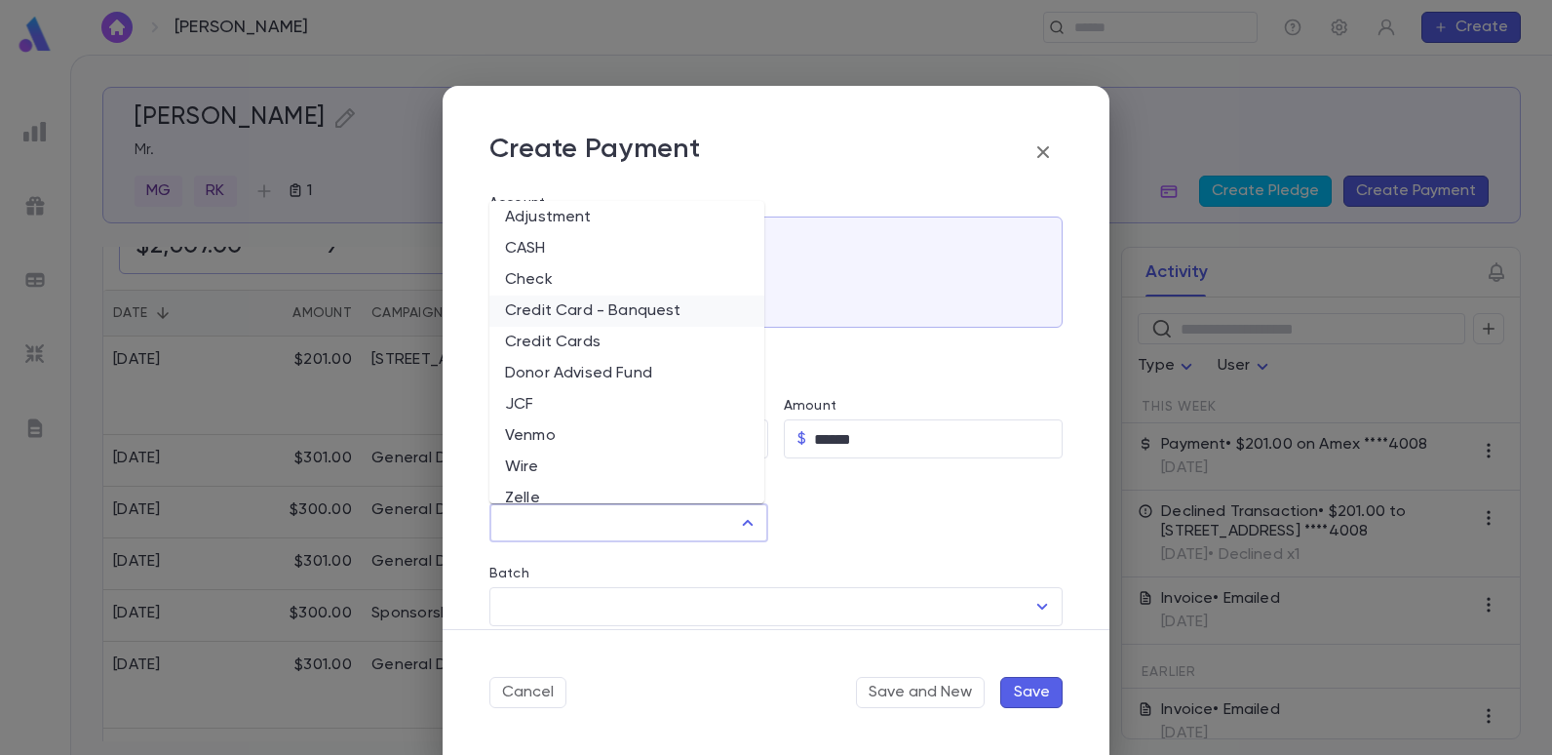
scroll to position [57, 0]
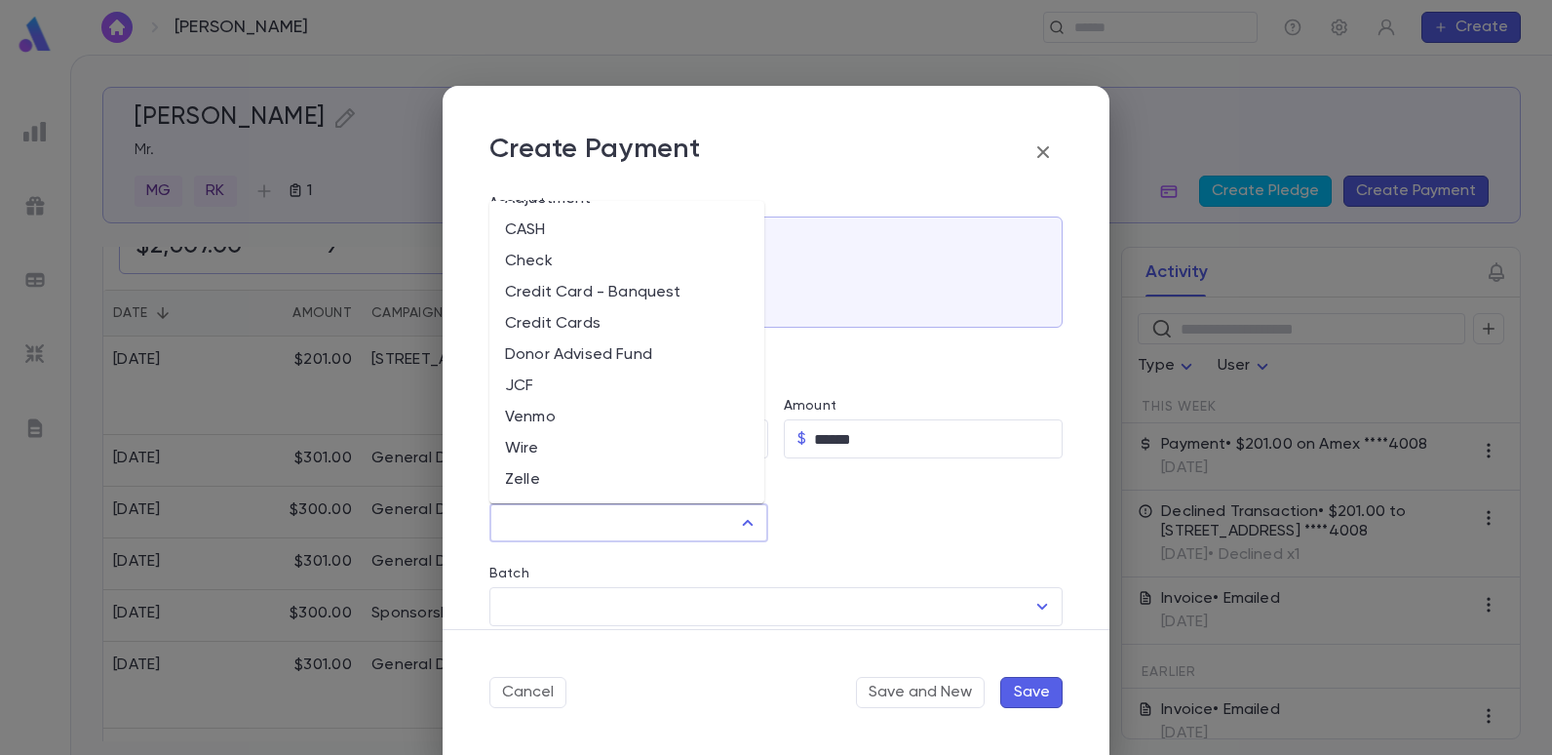
click at [557, 330] on li "Credit Cards" at bounding box center [626, 323] width 275 height 31
type input "**********"
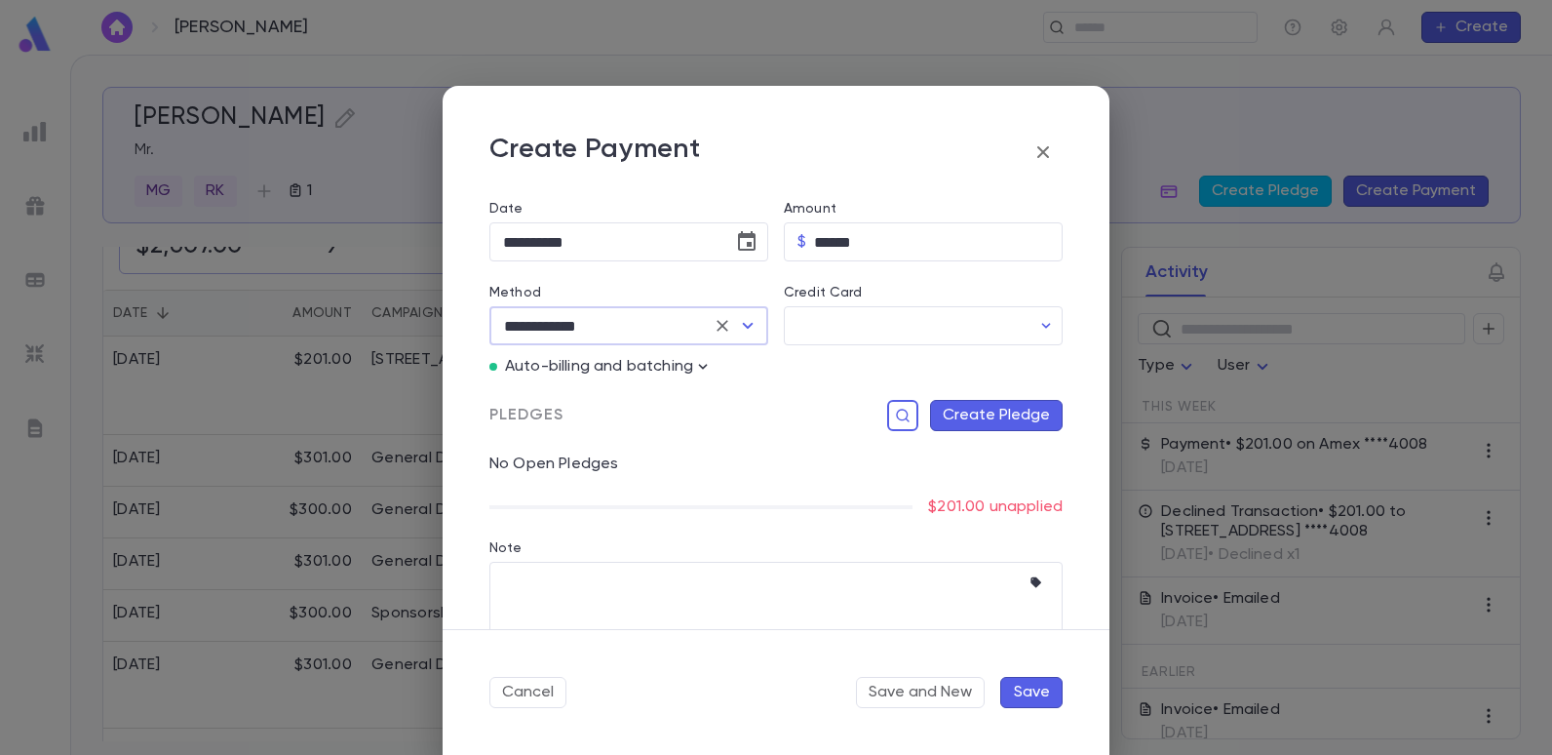
scroll to position [236, 0]
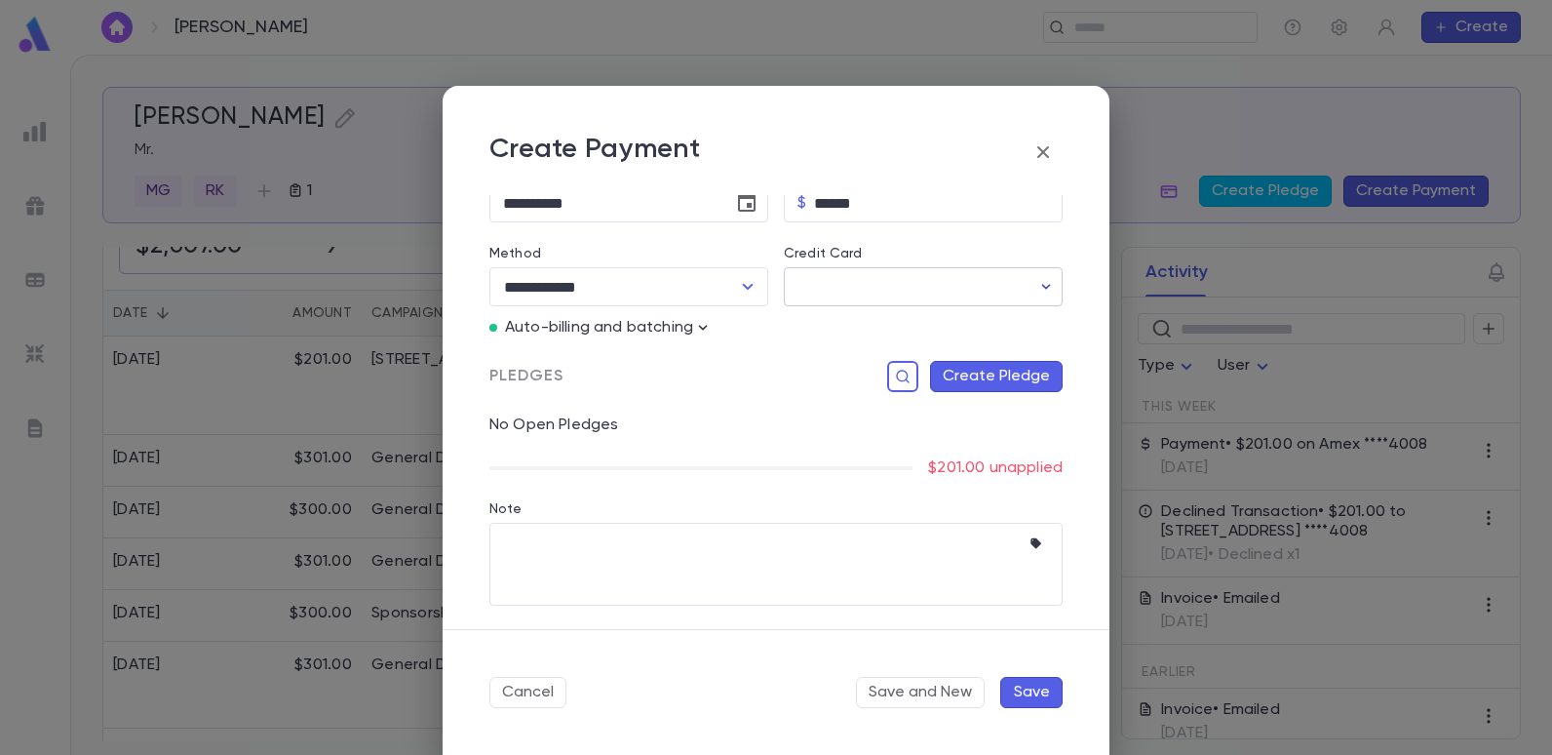
click at [1037, 283] on icon "button" at bounding box center [1047, 287] width 20 height 20
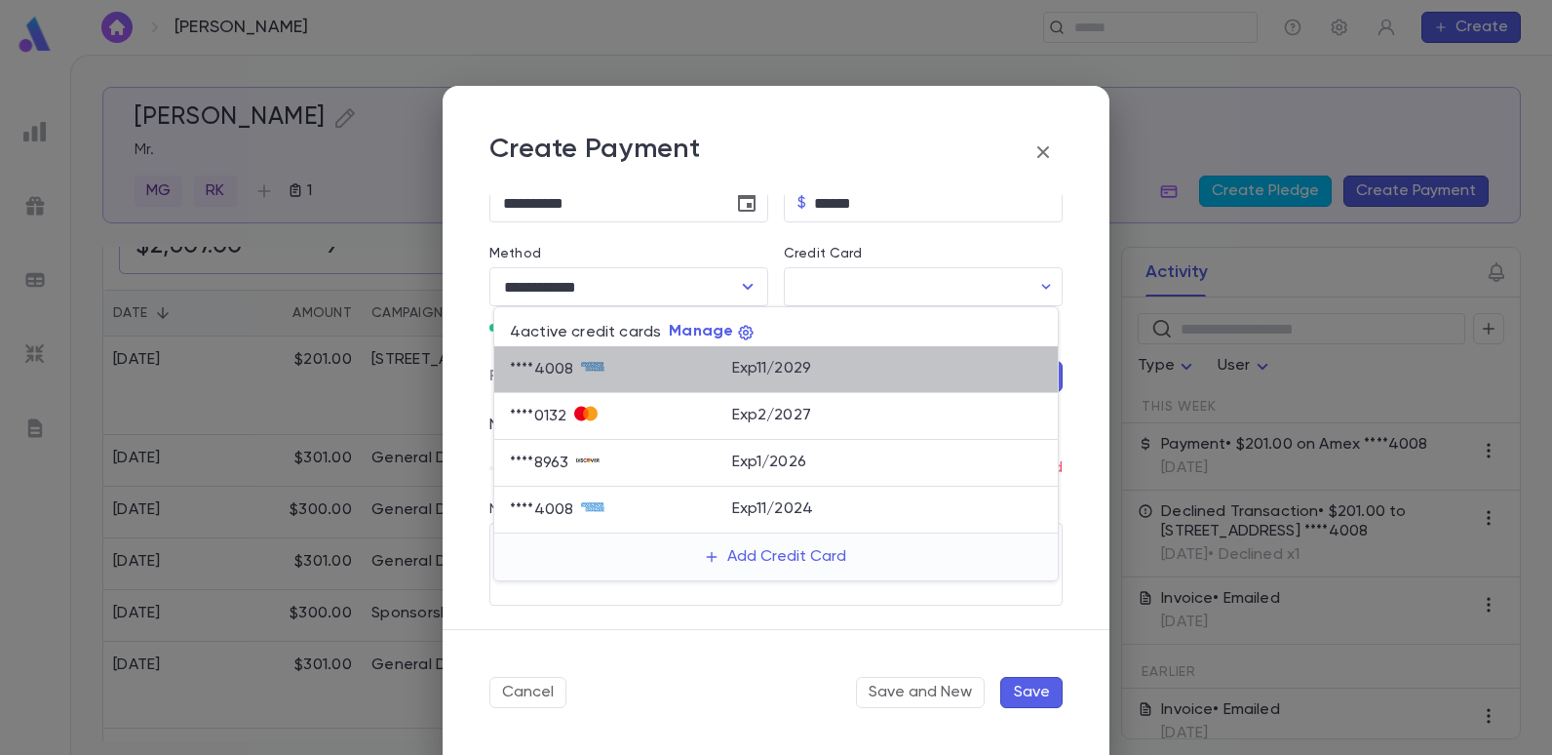
click at [842, 368] on div "Exp 11 / 2029" at bounding box center [887, 366] width 311 height 23
type input "********"
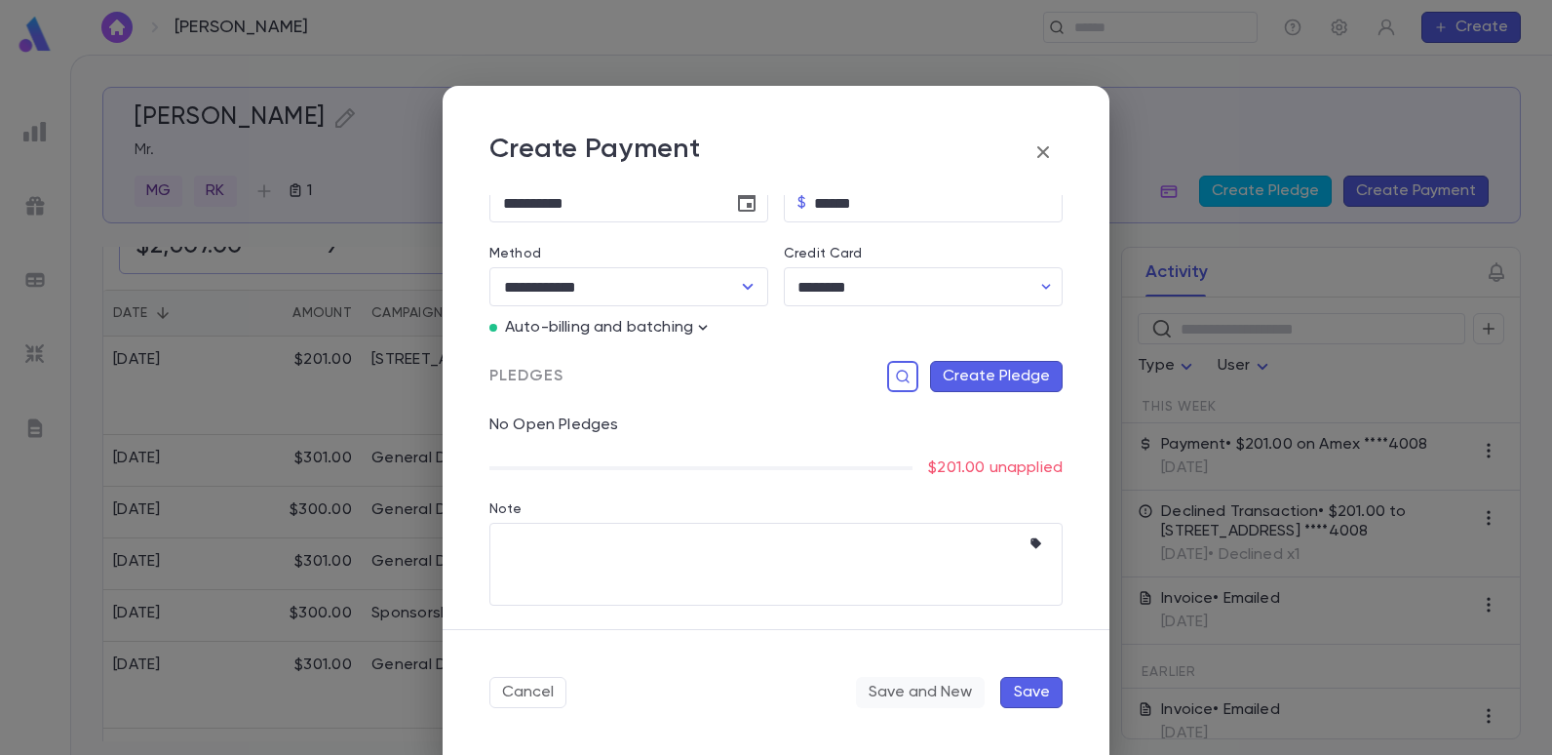
click at [914, 692] on button "Save and New" at bounding box center [920, 692] width 129 height 31
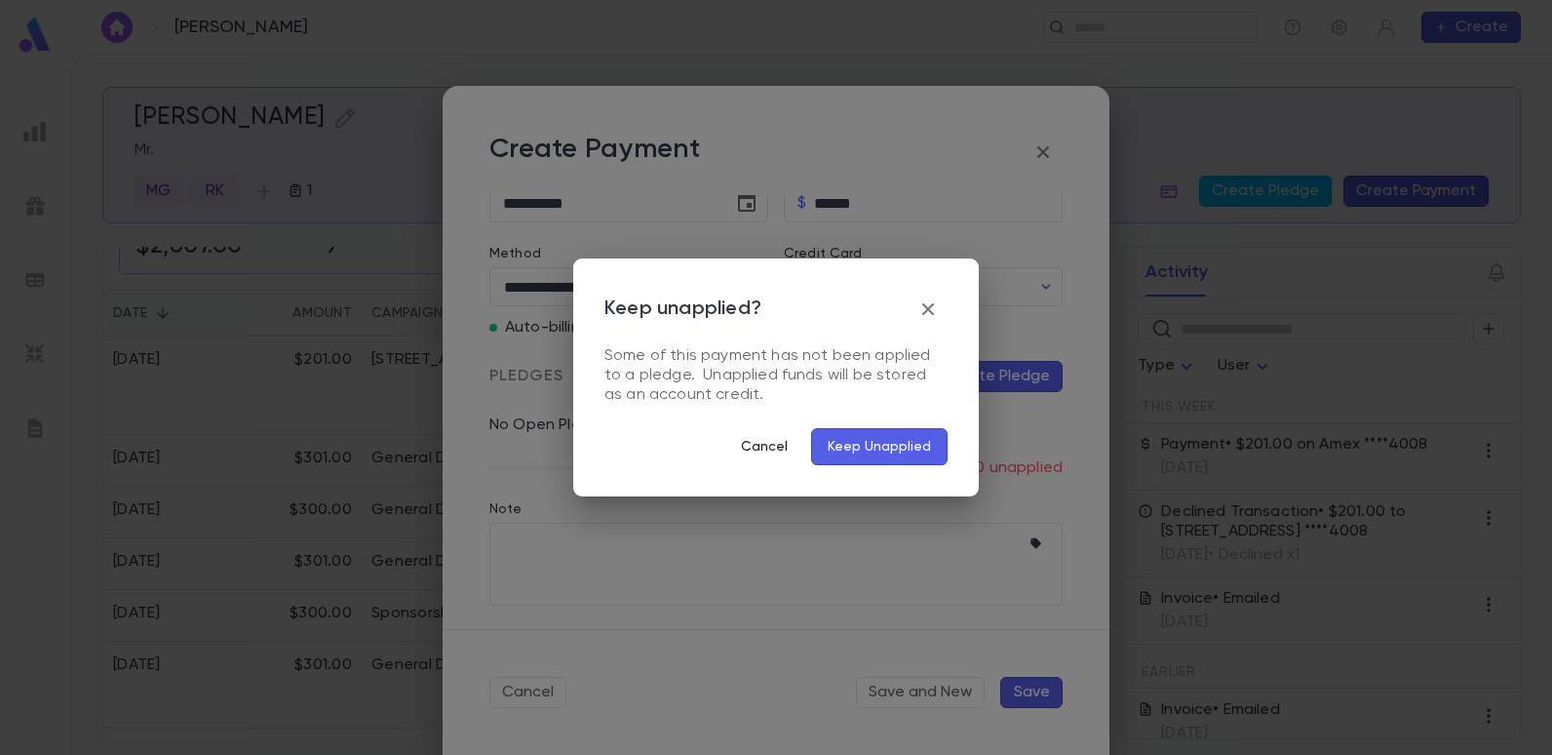
click at [772, 450] on button "Cancel" at bounding box center [764, 446] width 78 height 37
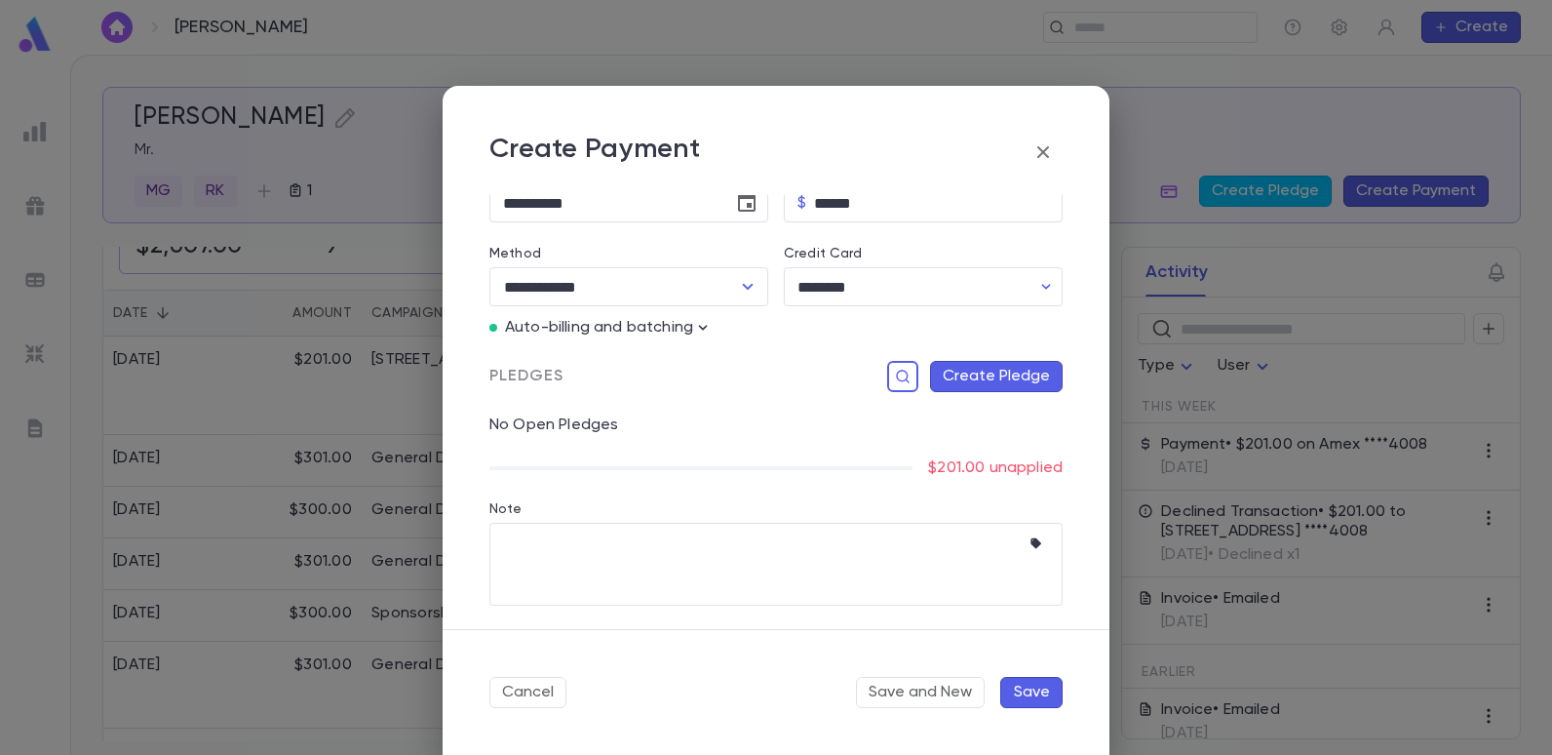
click at [1025, 678] on button "Save" at bounding box center [1031, 692] width 62 height 31
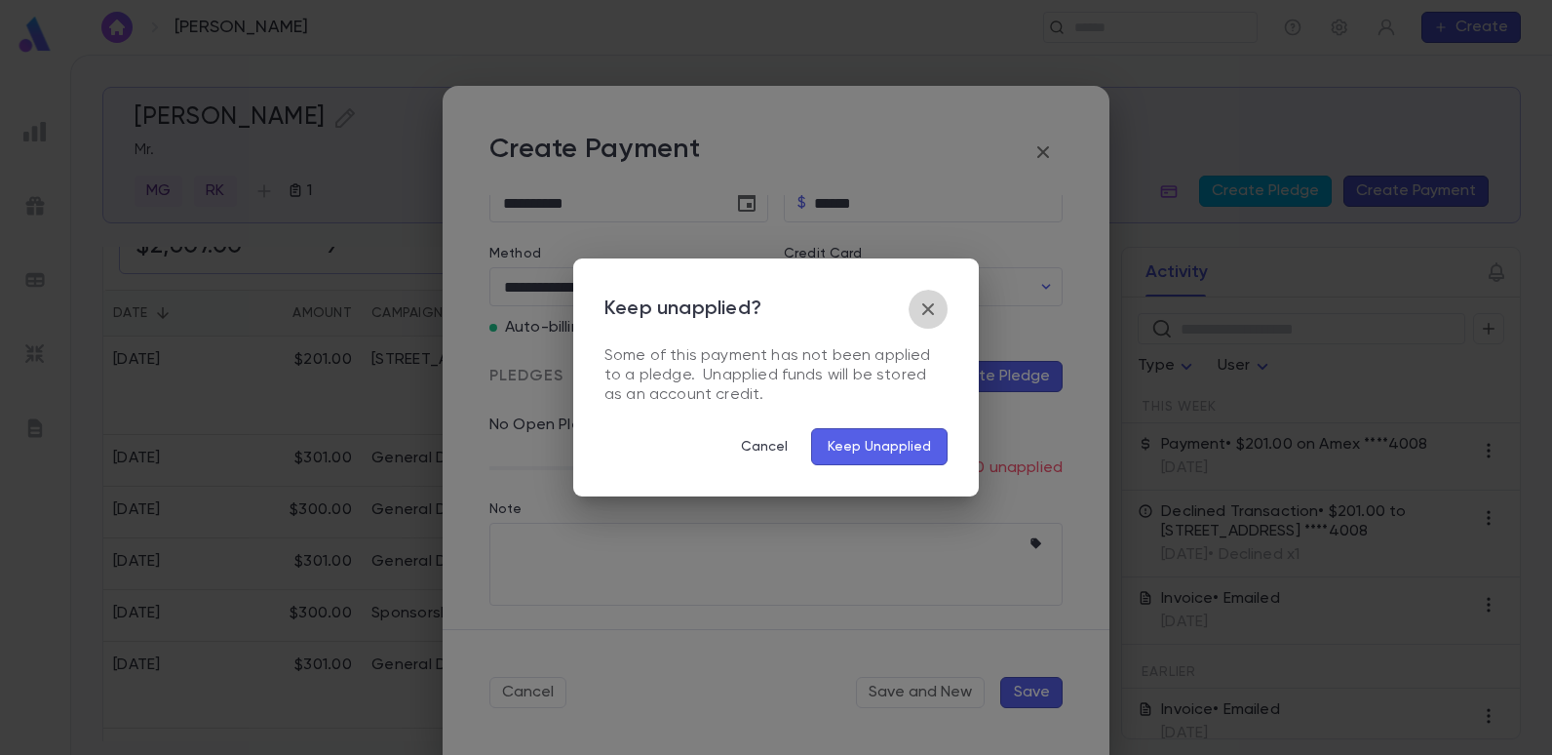
click at [937, 296] on button "button" at bounding box center [928, 309] width 39 height 39
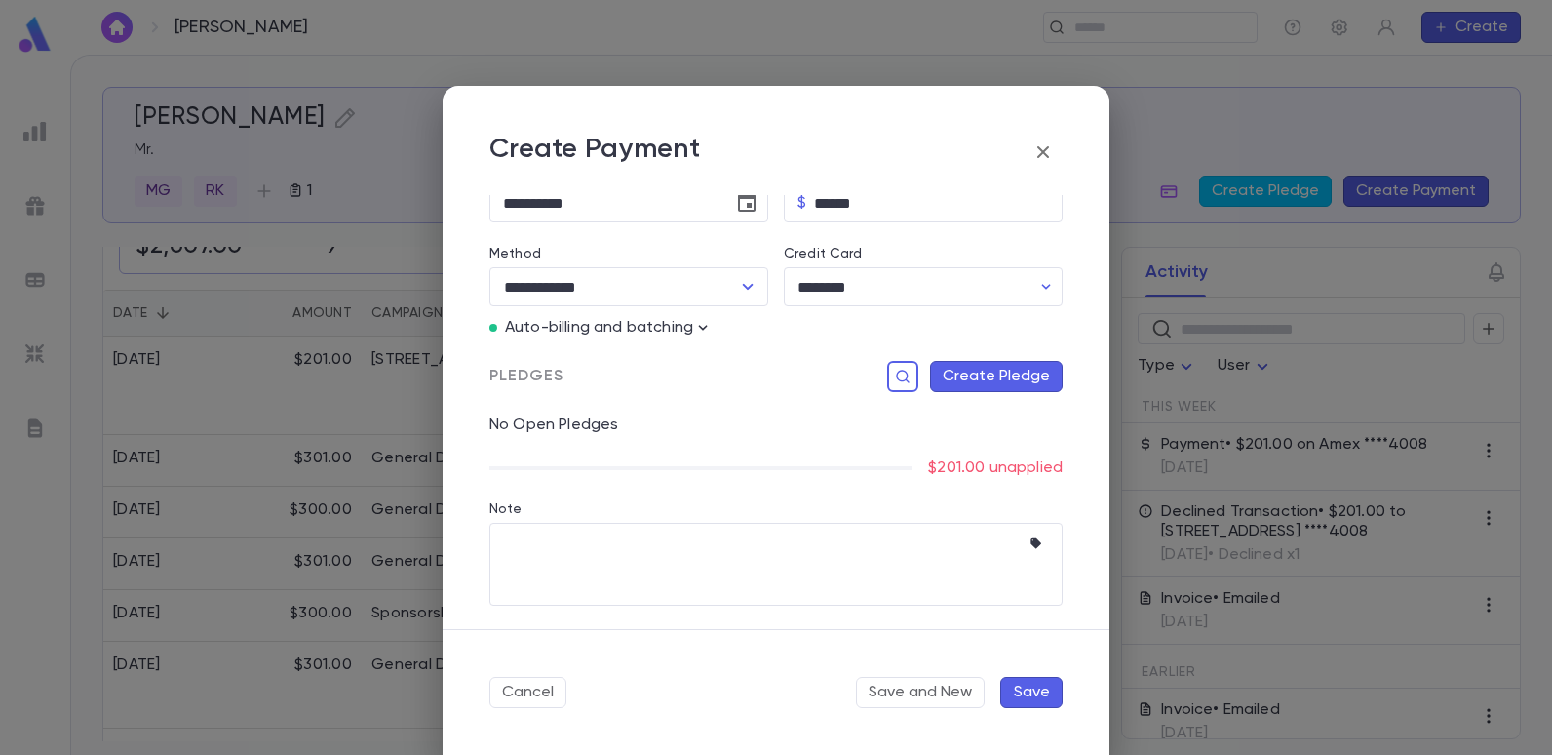
click at [1021, 701] on button "Save" at bounding box center [1031, 692] width 62 height 31
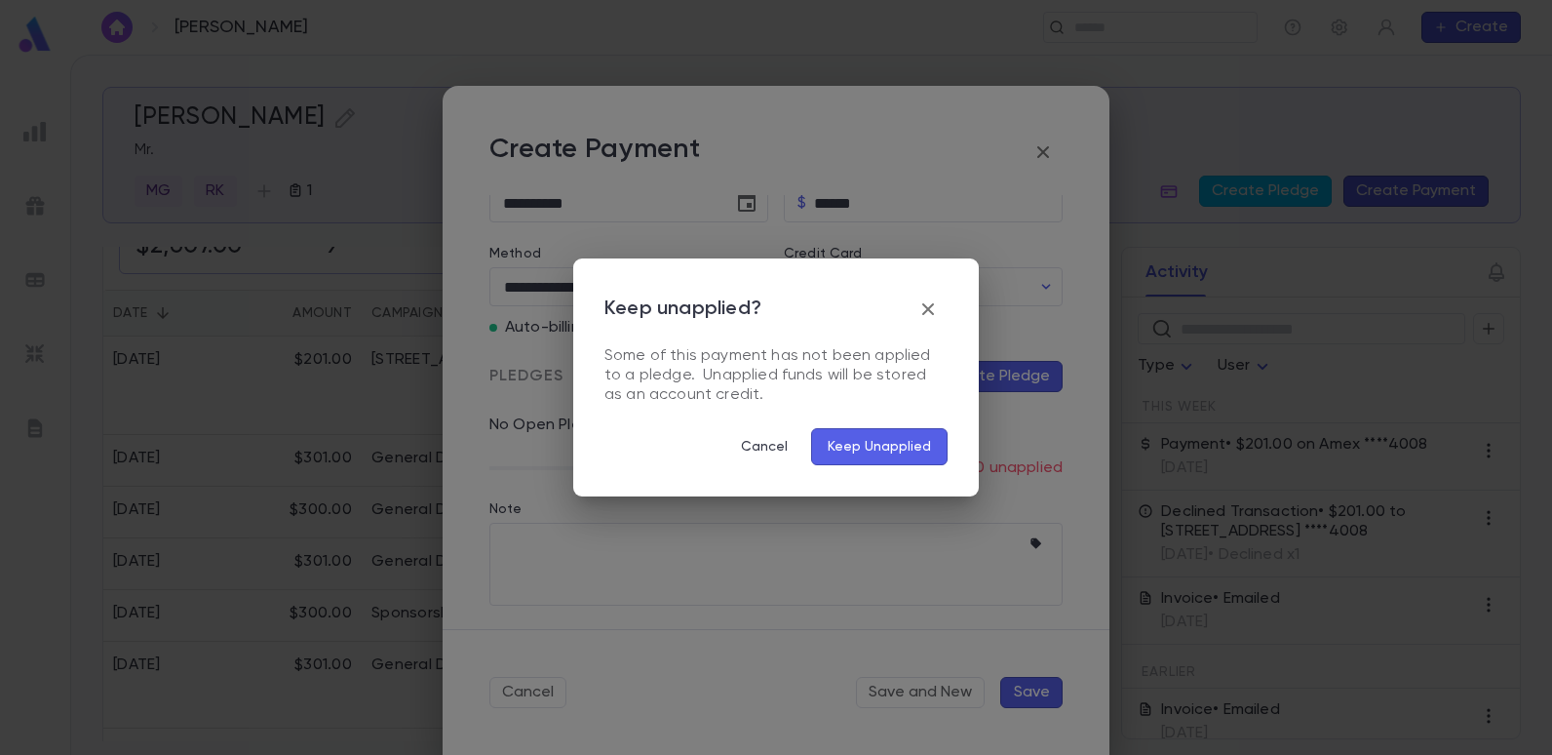
click at [593, 556] on div "Keep unapplied? Some of this payment has not been applied to a pledge. Unapplie…" at bounding box center [776, 377] width 1552 height 755
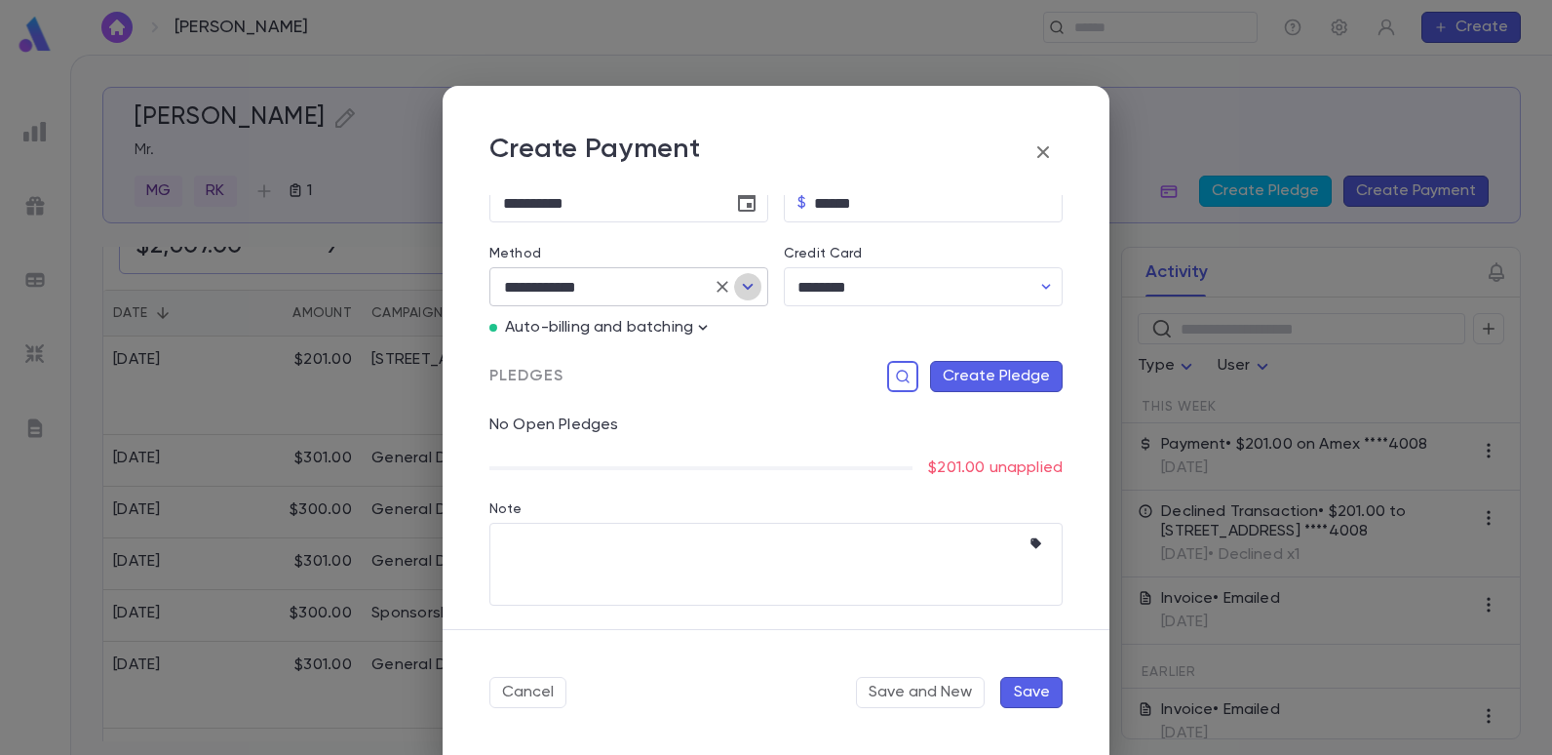
click at [738, 286] on icon "Open" at bounding box center [747, 286] width 23 height 23
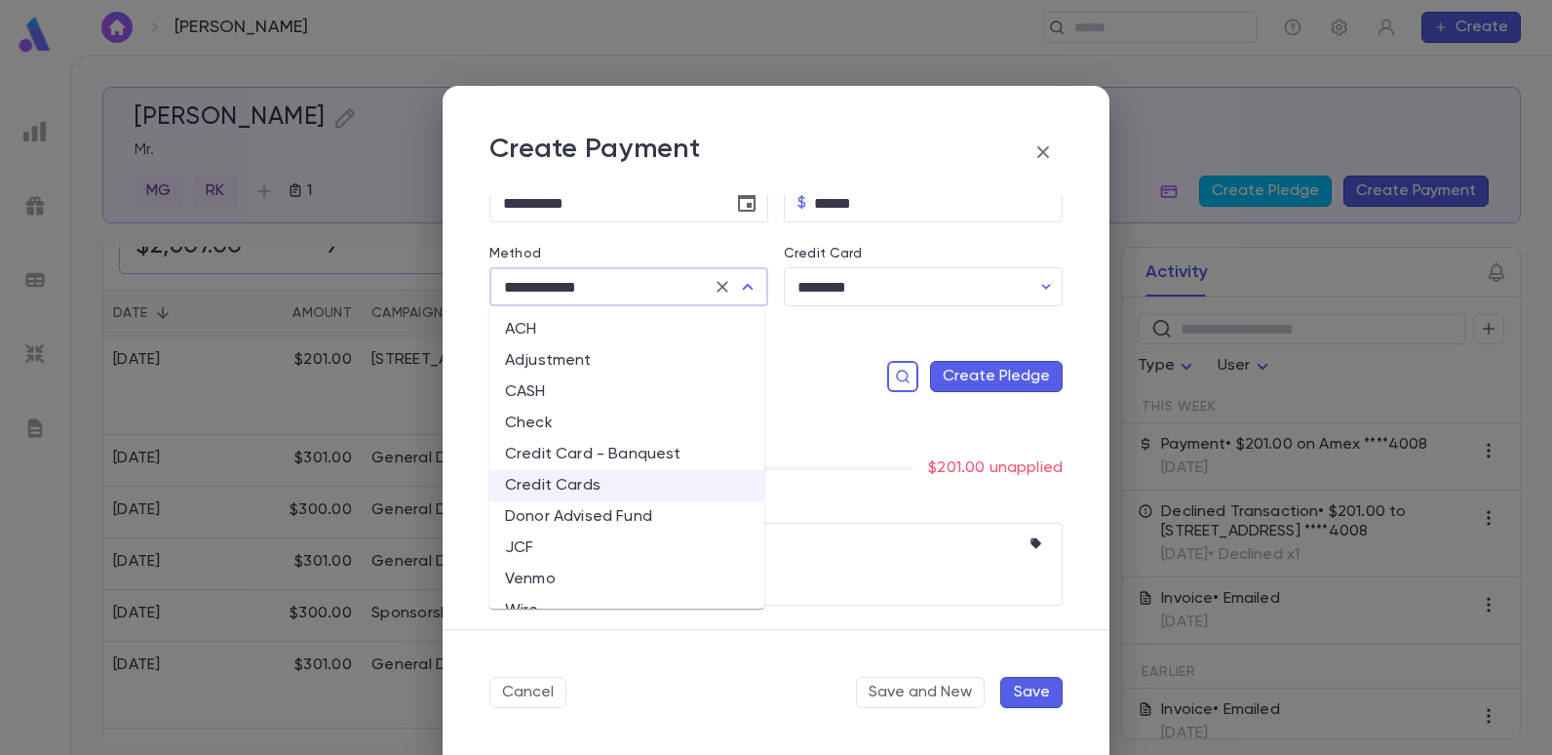
click at [868, 414] on div "No Open Pledges" at bounding box center [768, 413] width 589 height 43
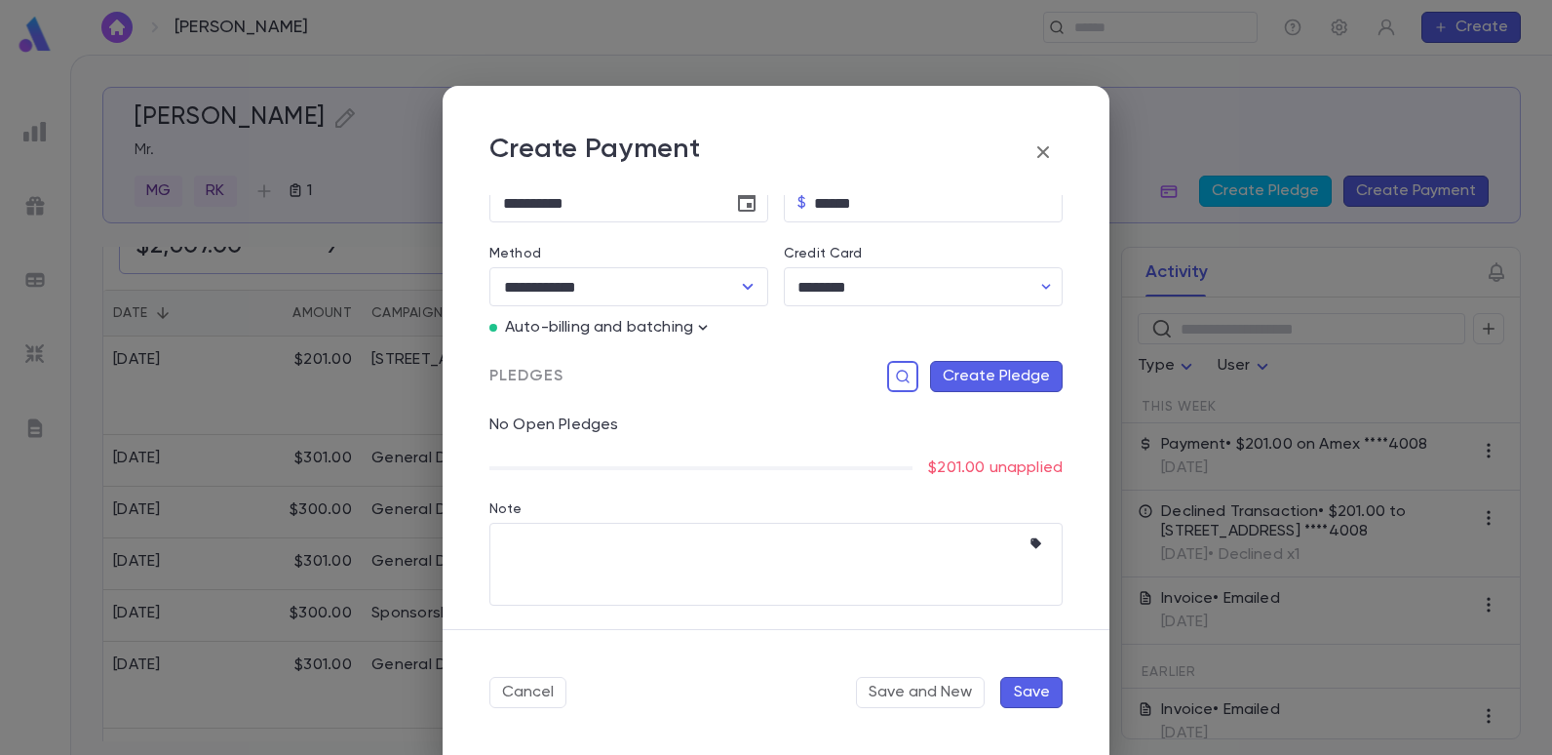
click at [996, 372] on button "Create Pledge" at bounding box center [996, 376] width 133 height 31
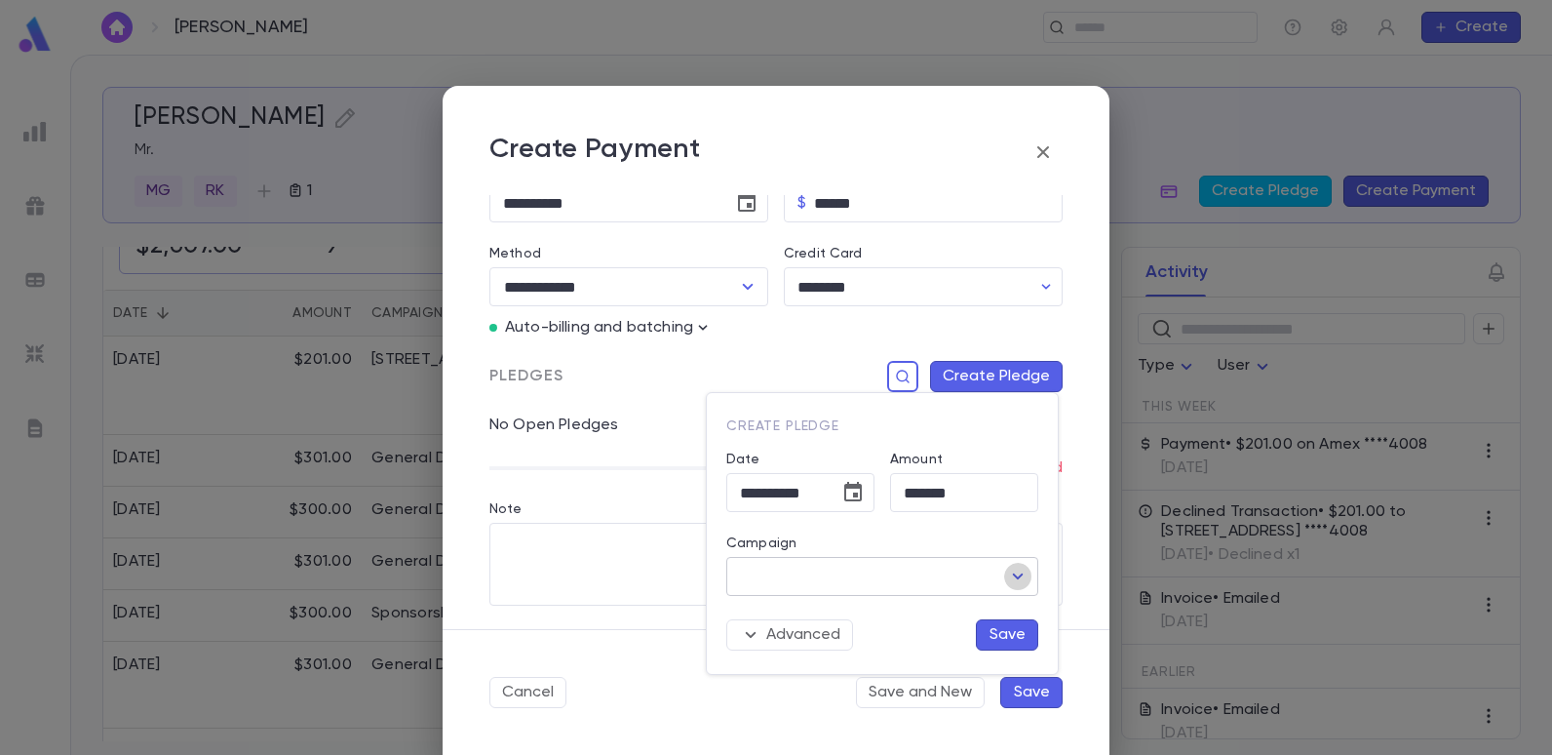
click at [1018, 576] on icon "Open" at bounding box center [1017, 576] width 23 height 23
click at [606, 483] on div at bounding box center [776, 377] width 1552 height 755
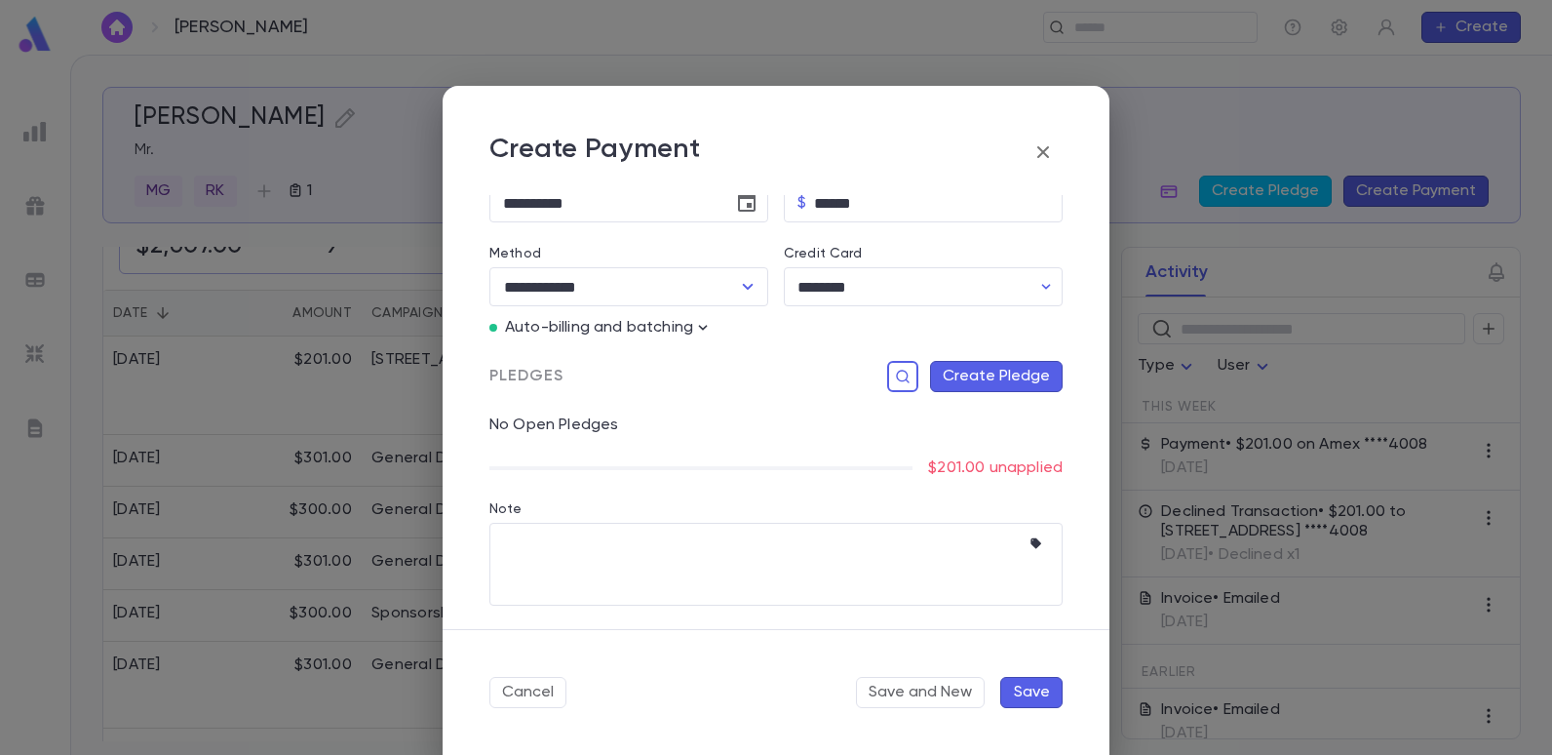
click at [599, 462] on div "$201.00 unapplied" at bounding box center [775, 468] width 573 height 20
click at [505, 694] on button "Cancel" at bounding box center [527, 692] width 77 height 31
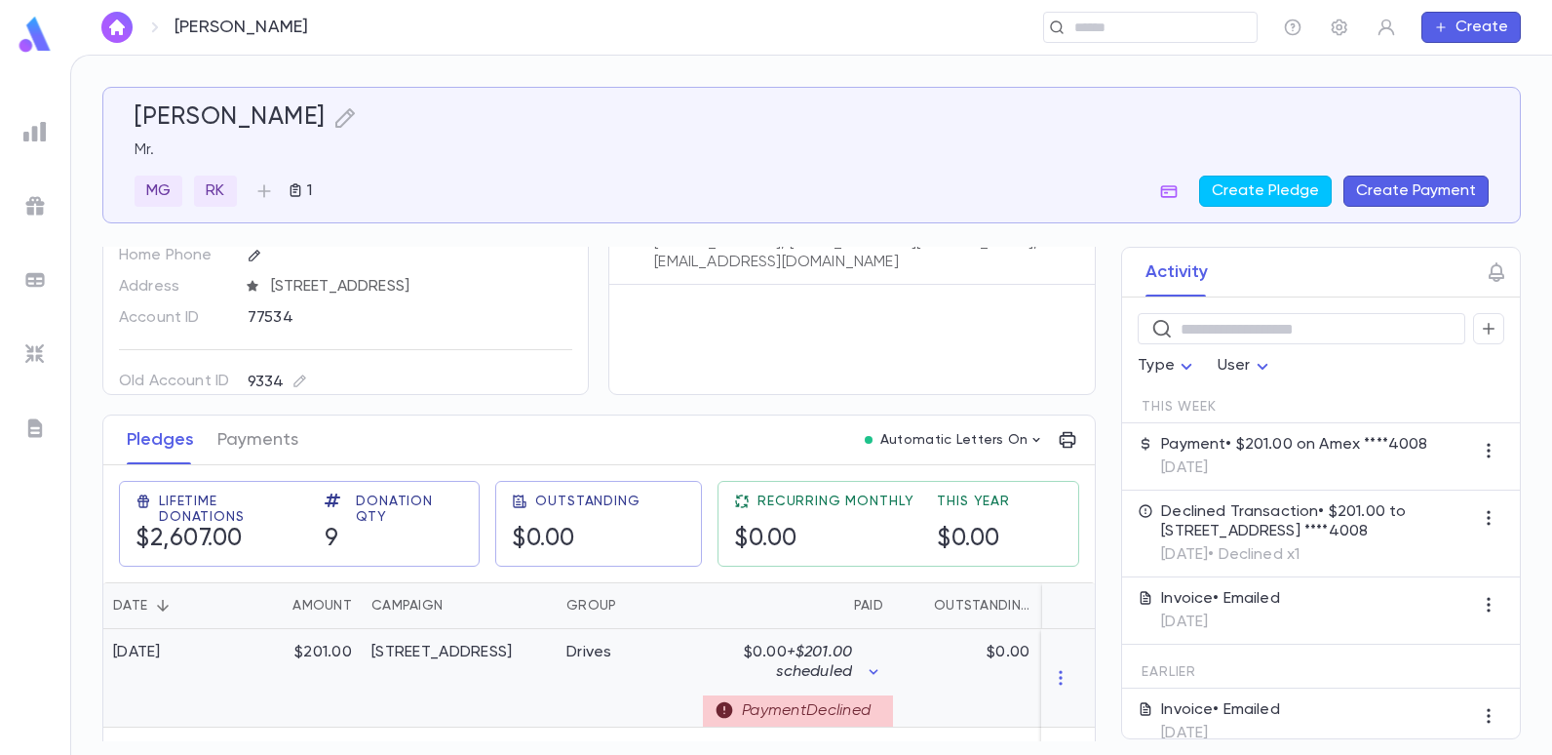
scroll to position [195, 0]
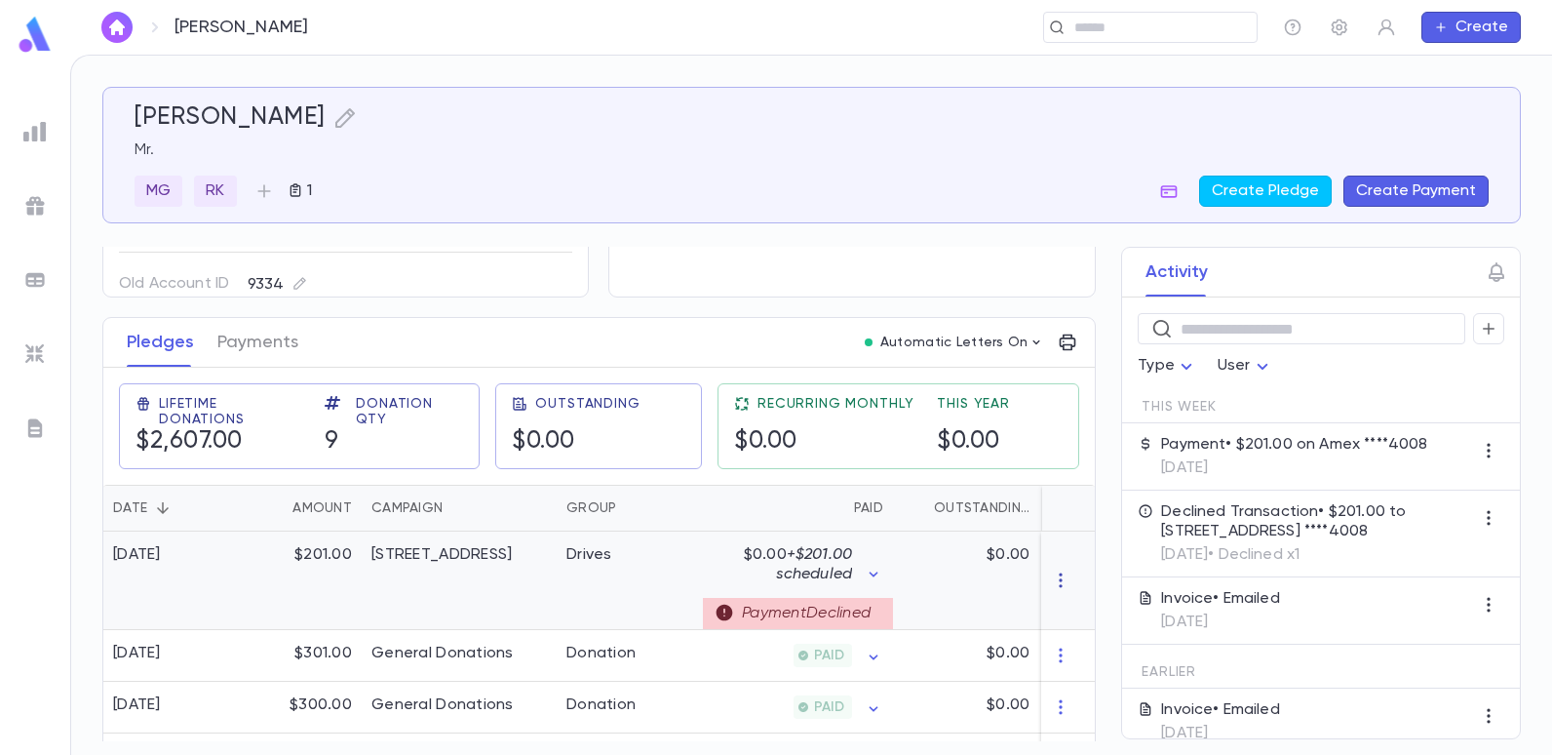
click at [1056, 574] on icon "button" at bounding box center [1062, 580] width 20 height 20
drag, startPoint x: 563, startPoint y: 576, endPoint x: 573, endPoint y: 545, distance: 33.0
click at [565, 575] on div at bounding box center [776, 377] width 1552 height 755
click at [1259, 463] on p "9/30/2025" at bounding box center [1294, 468] width 266 height 20
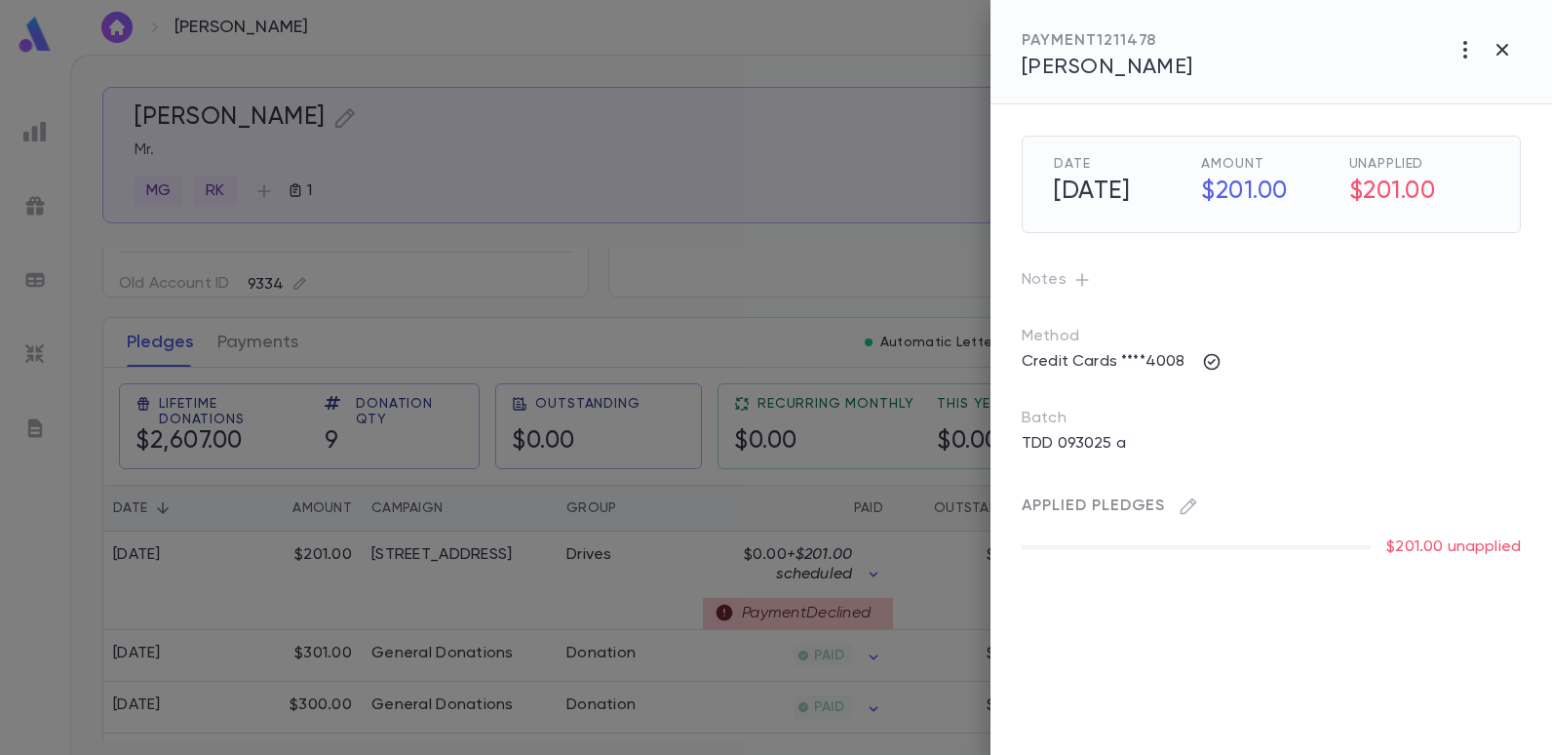
click at [886, 215] on div at bounding box center [776, 377] width 1552 height 755
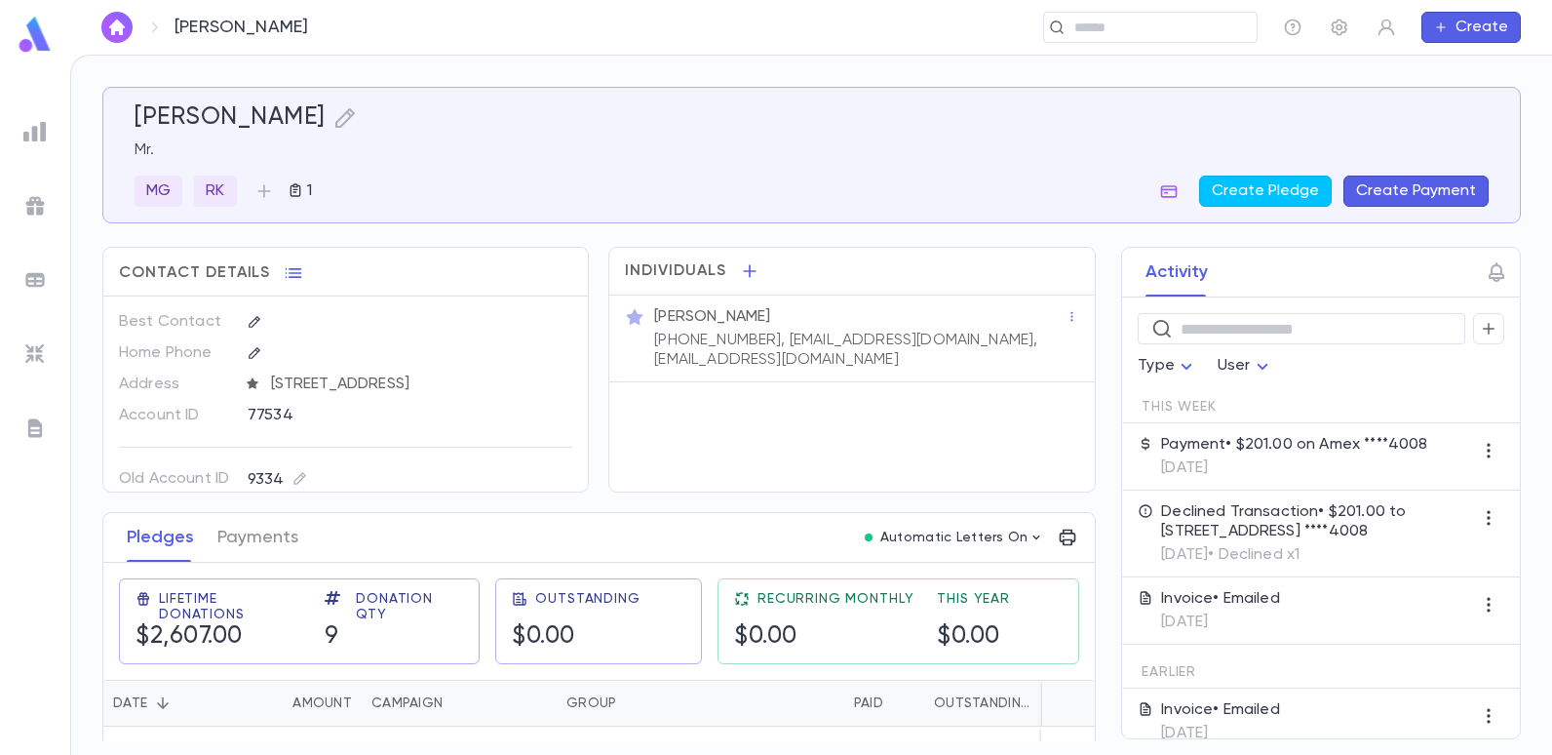
scroll to position [98, 0]
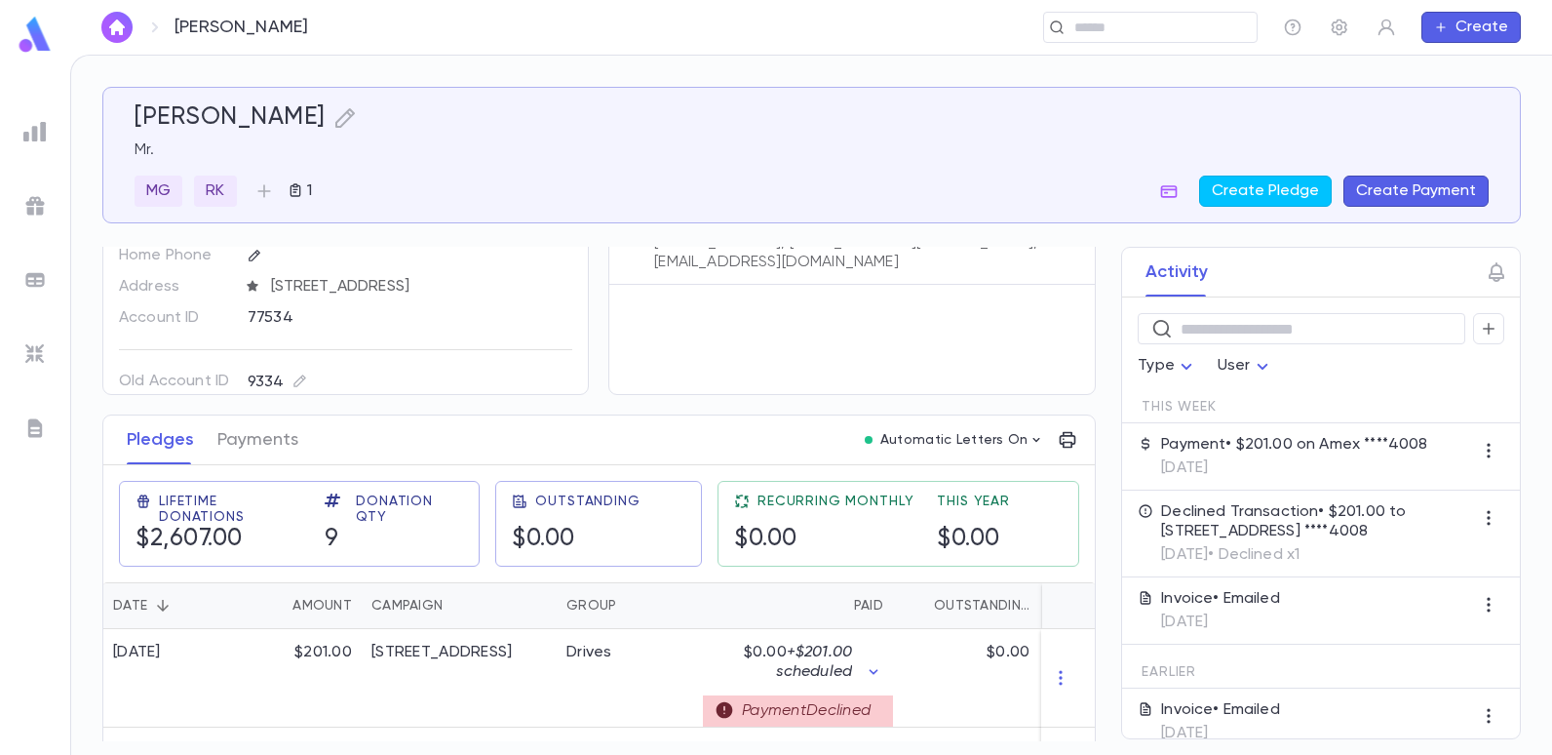
click at [534, 42] on div "​" at bounding box center [800, 27] width 916 height 31
click at [1148, 33] on input "text" at bounding box center [1144, 28] width 151 height 19
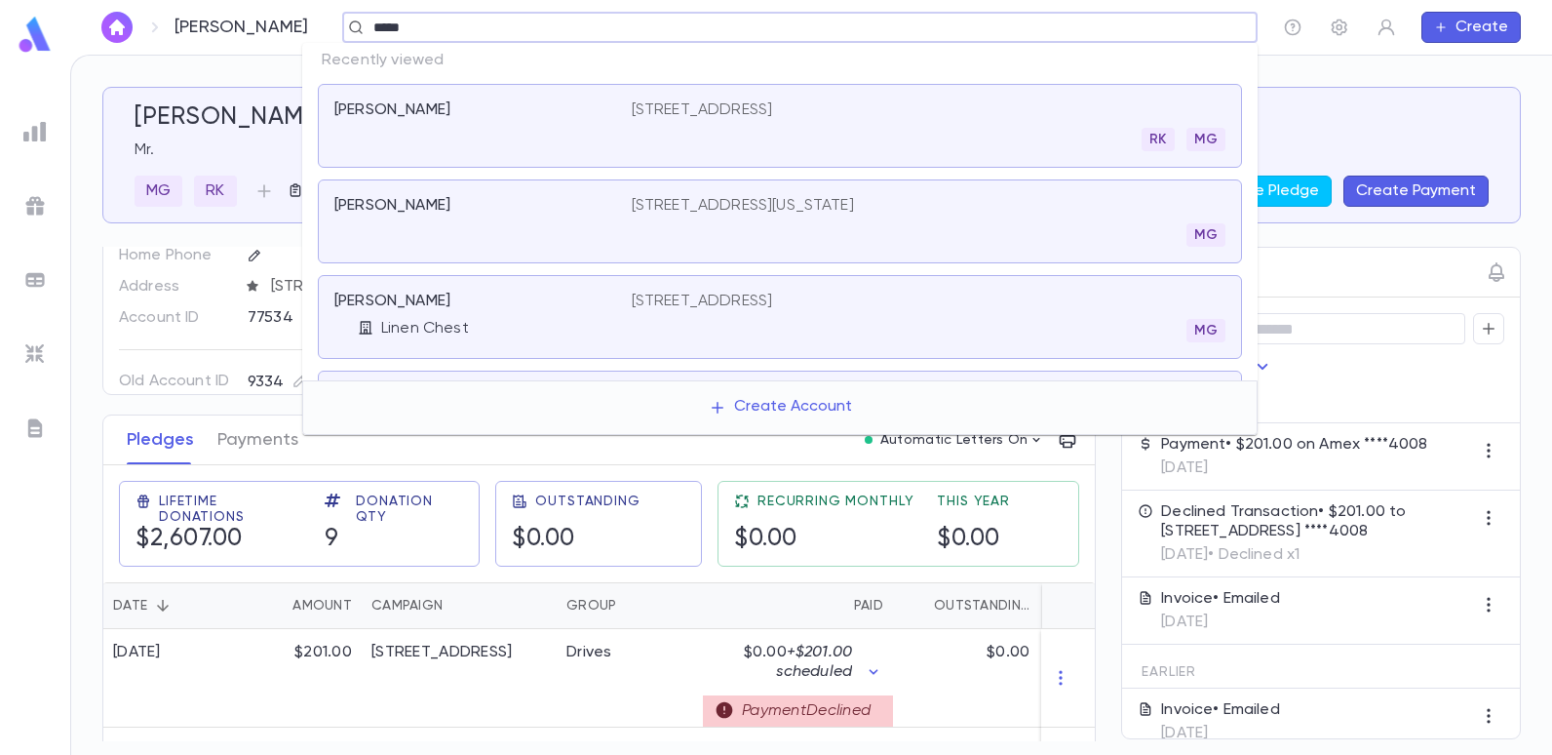
type input "******"
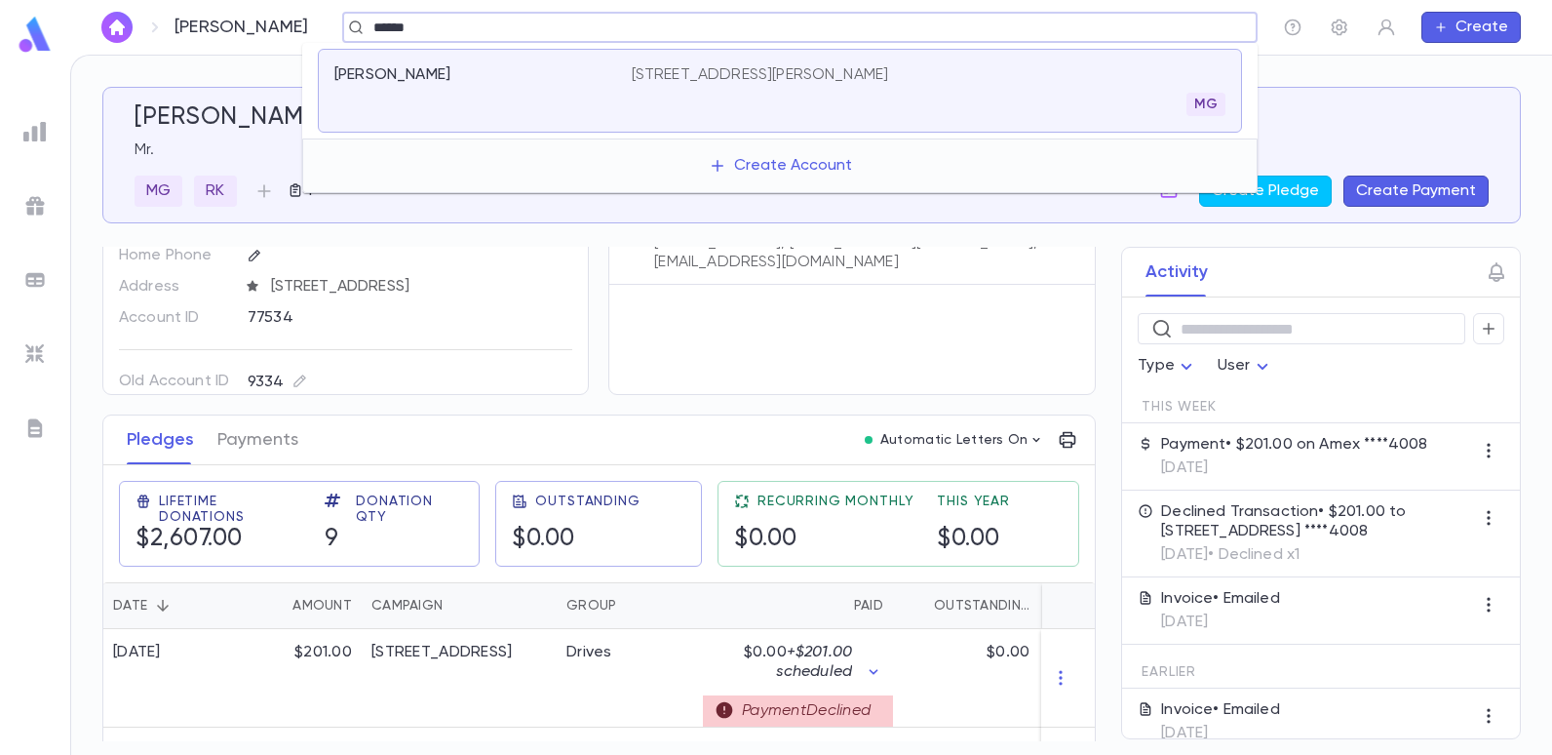
click at [716, 71] on p "[STREET_ADDRESS][PERSON_NAME]" at bounding box center [760, 75] width 257 height 20
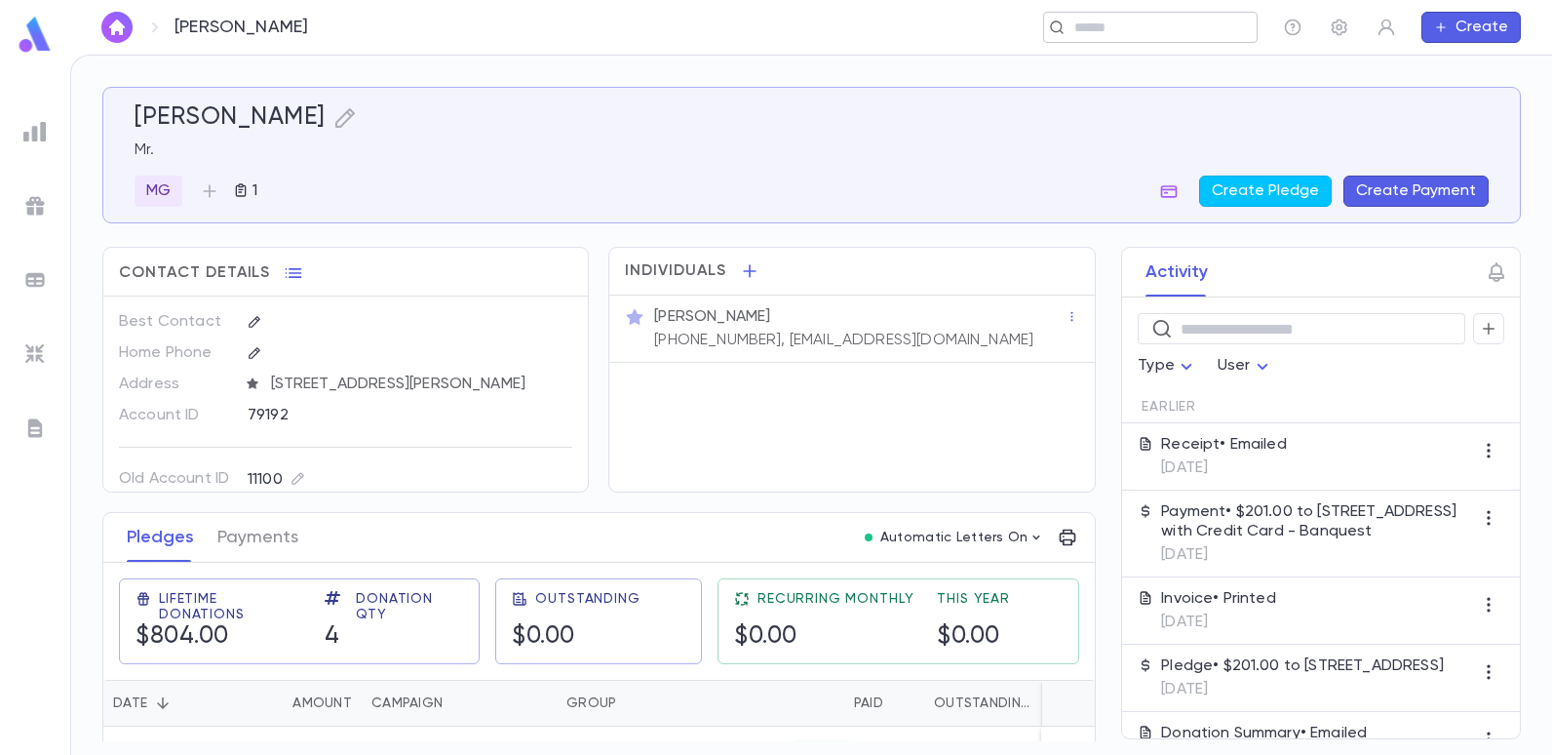
click at [1090, 25] on input "text" at bounding box center [1144, 28] width 151 height 19
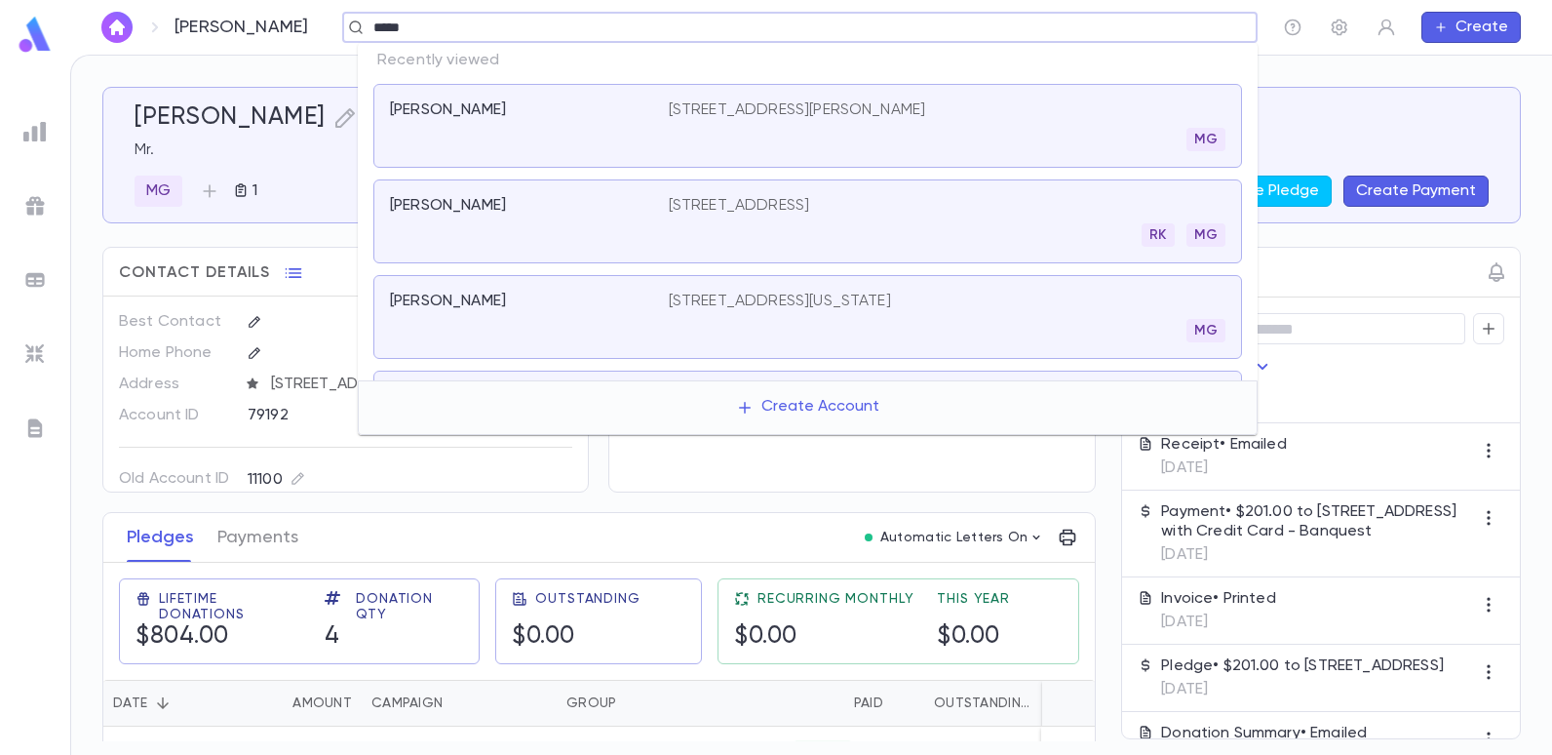
type input "******"
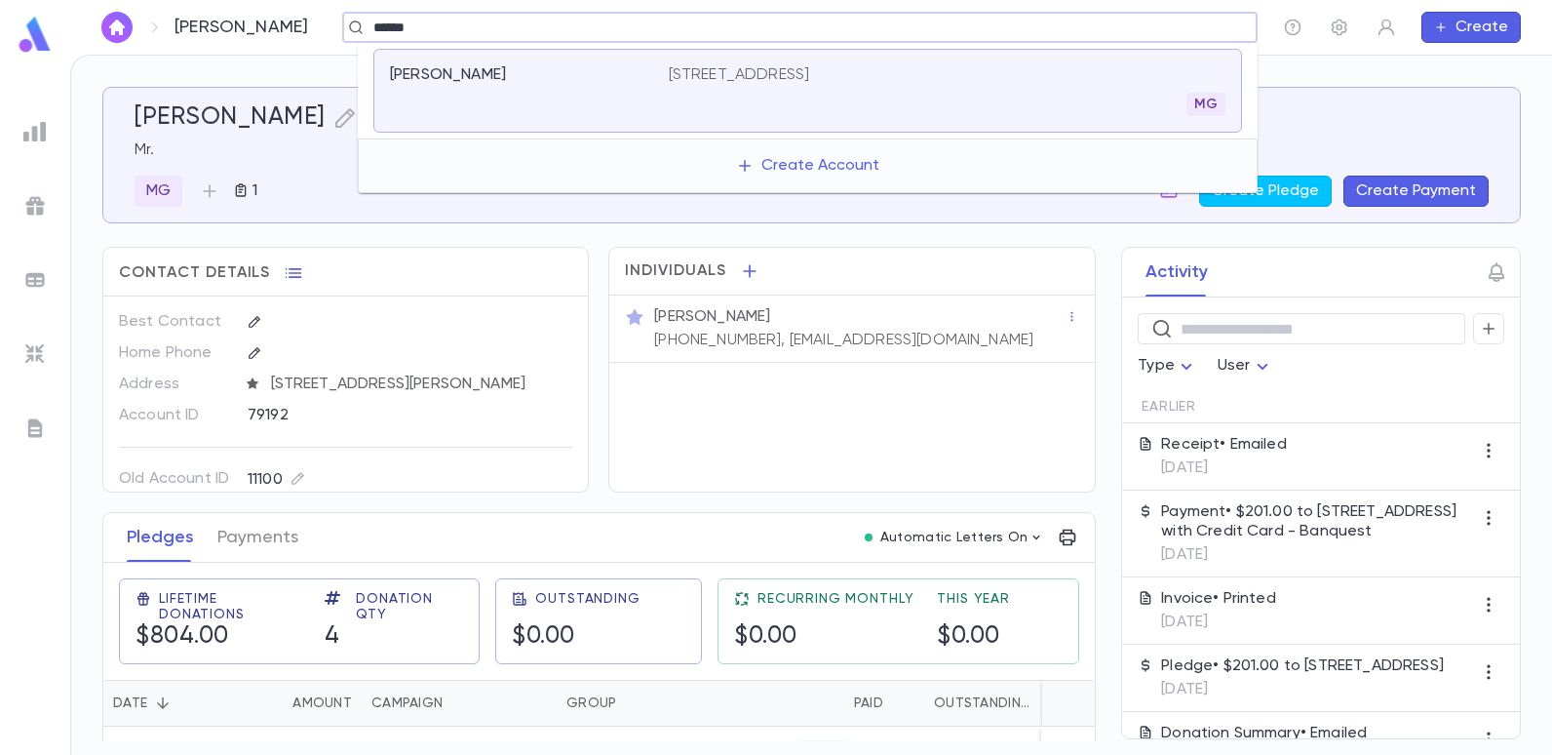
click at [810, 74] on p "[STREET_ADDRESS]" at bounding box center [739, 75] width 141 height 20
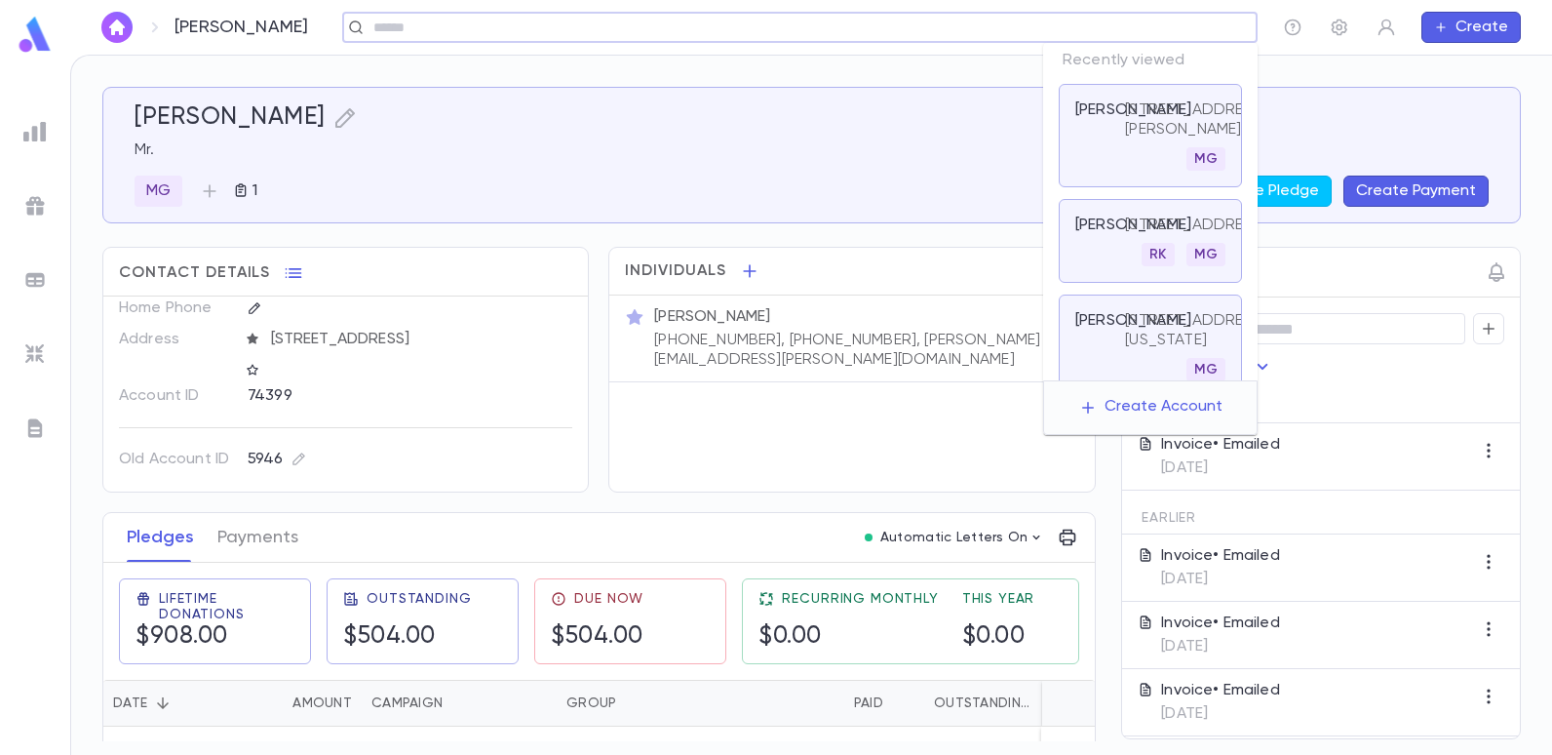
click at [1072, 25] on input "text" at bounding box center [794, 28] width 852 height 19
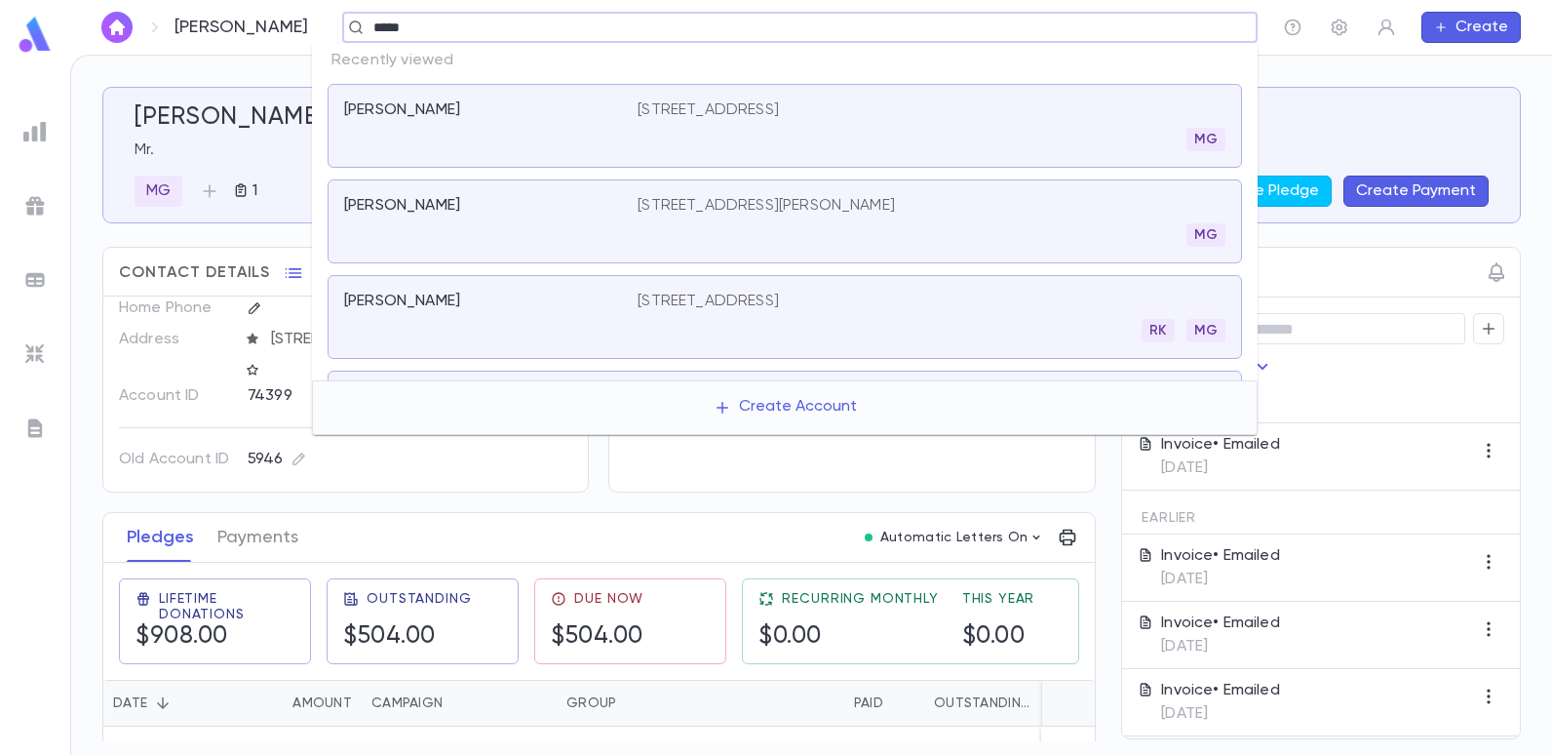
type input "******"
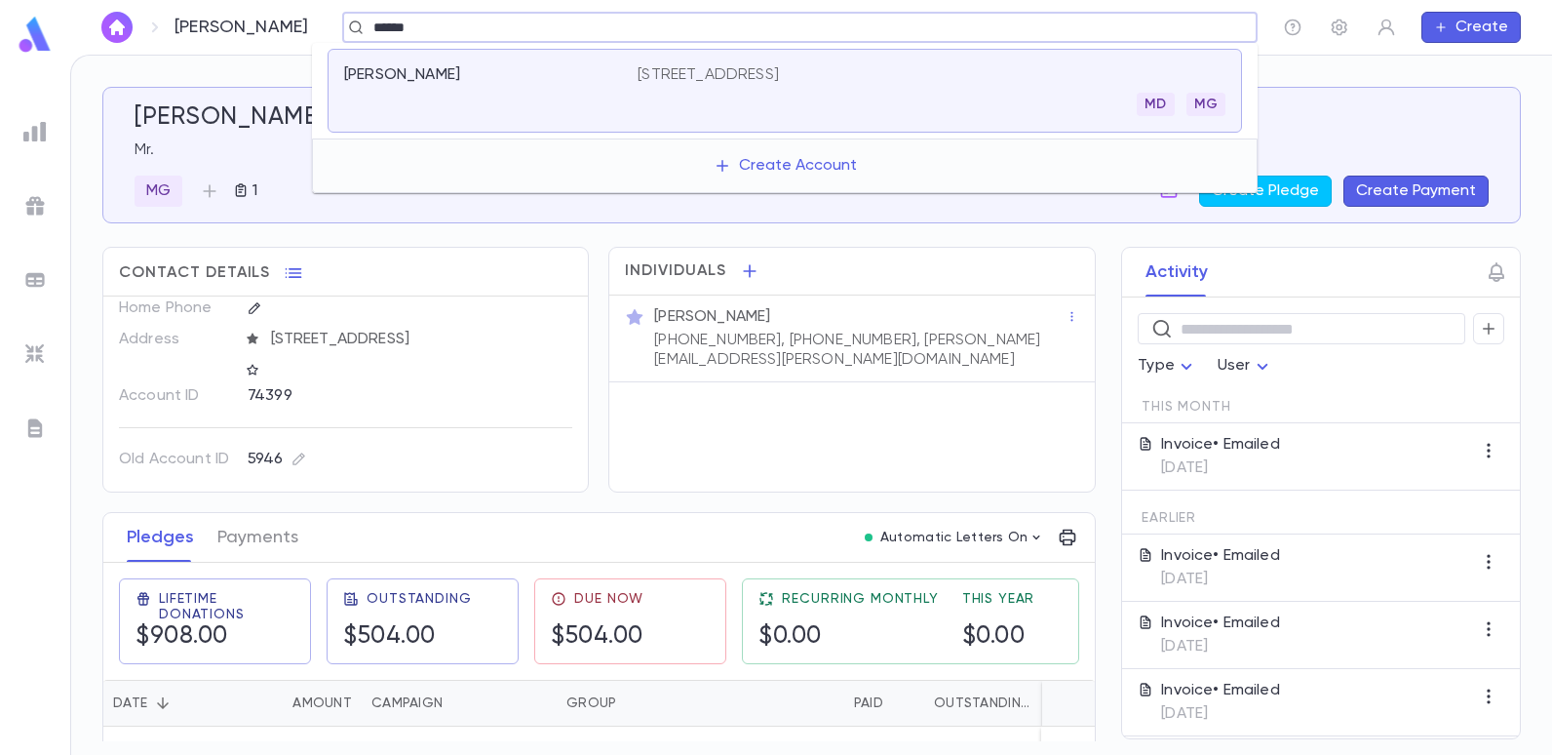
click at [779, 65] on p "1245 East 21st Street, Apt 902, Brooklyn NY 11210" at bounding box center [708, 75] width 141 height 20
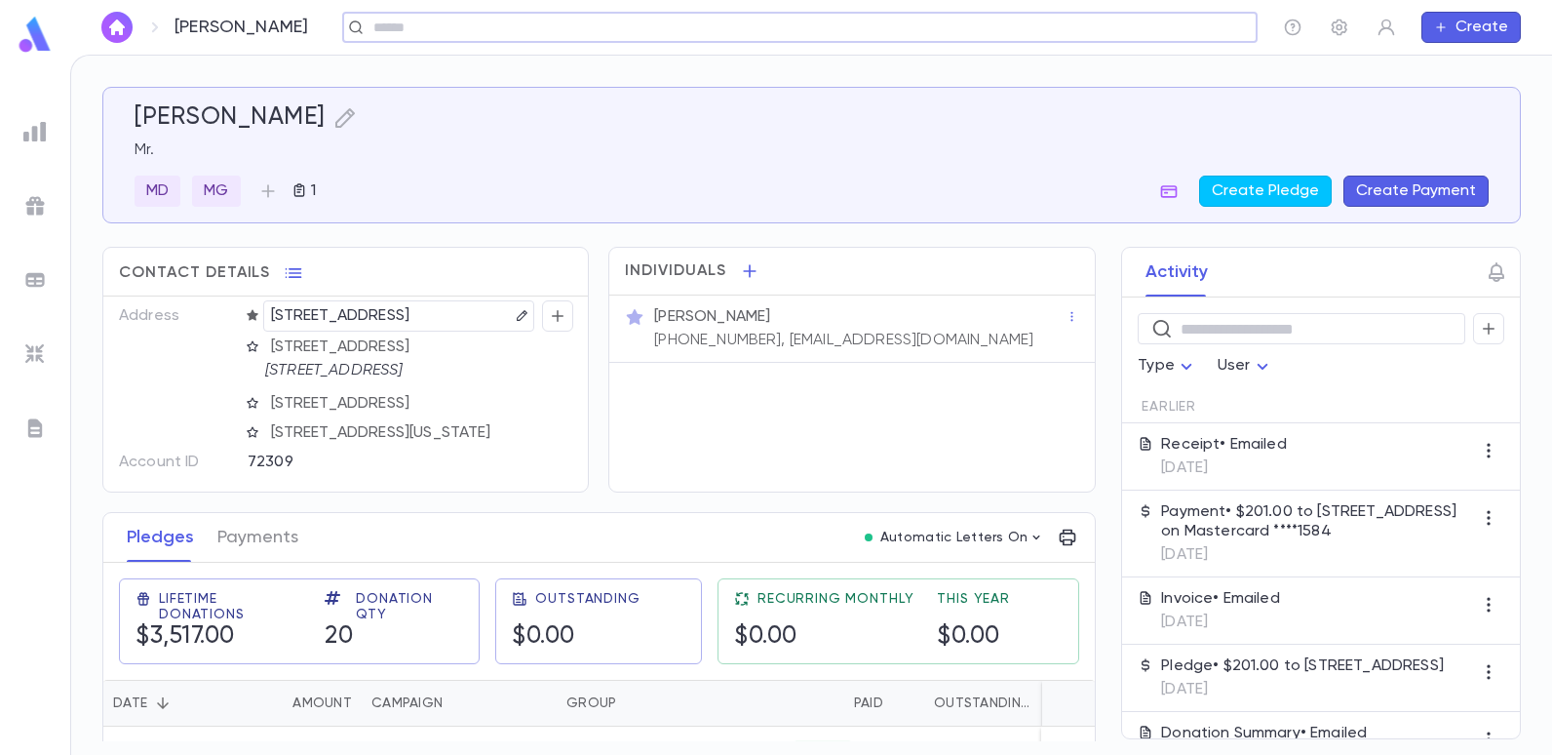
scroll to position [98, 0]
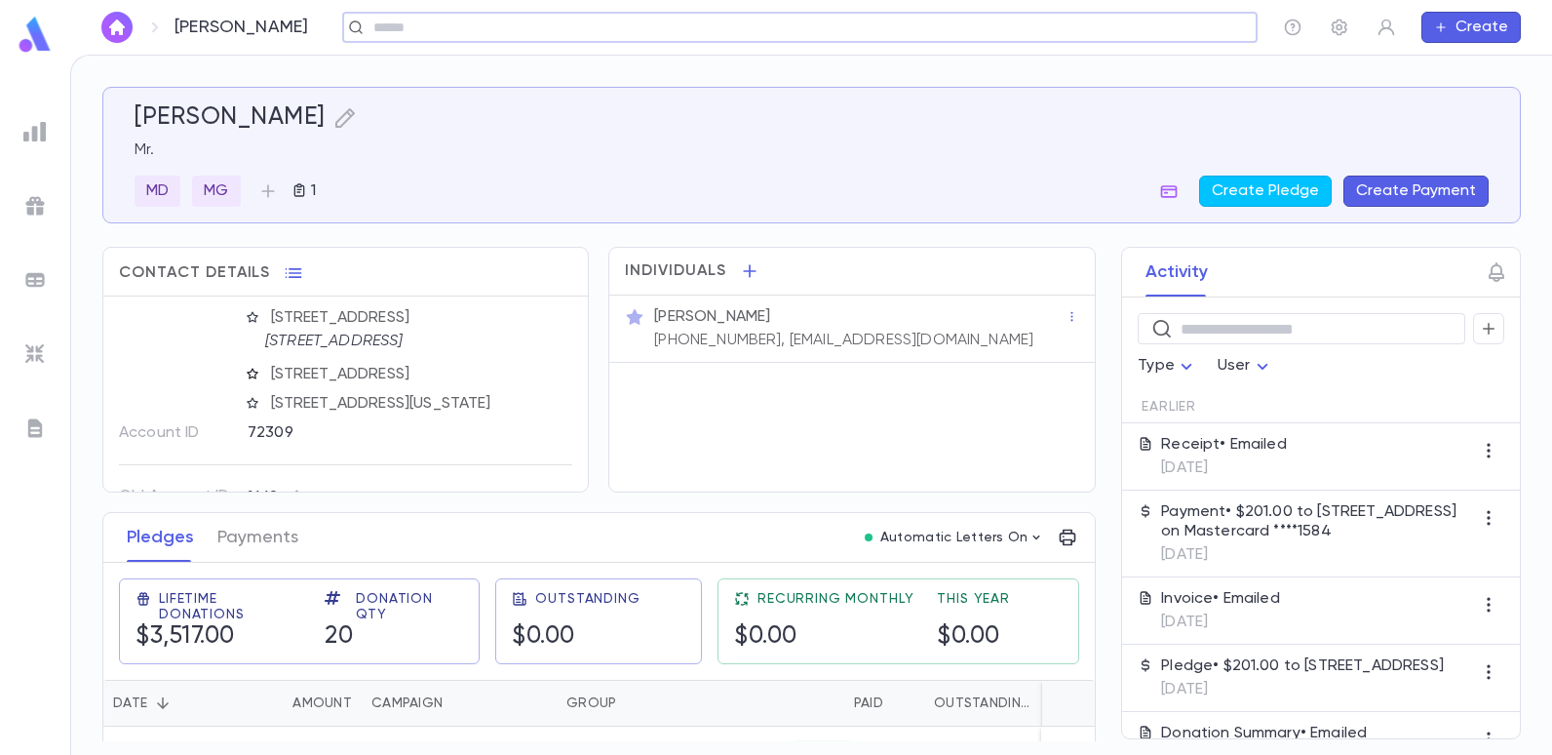
click at [249, 380] on icon "button" at bounding box center [253, 374] width 14 height 14
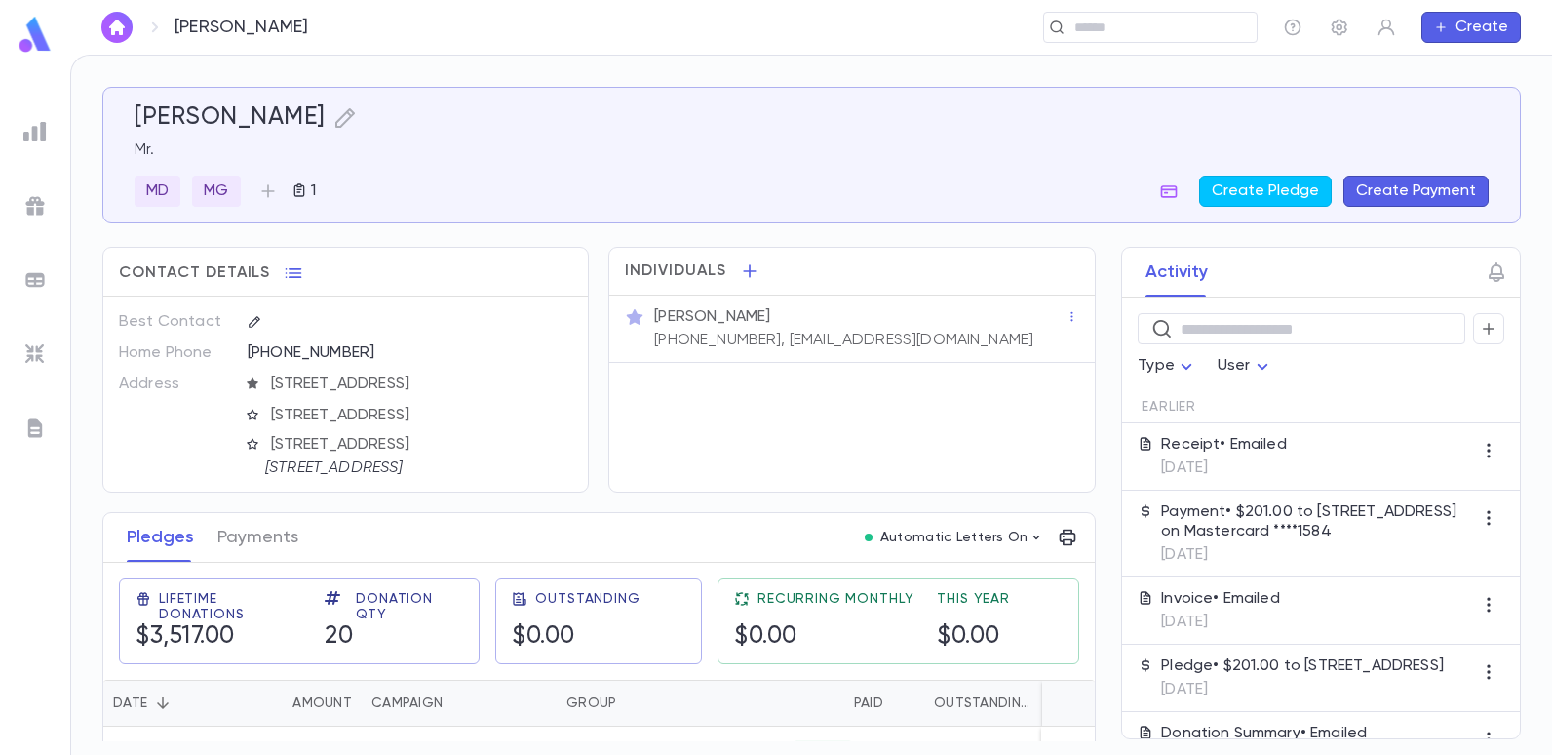
click at [254, 379] on icon at bounding box center [253, 383] width 14 height 14
click at [516, 382] on icon "button" at bounding box center [523, 384] width 14 height 14
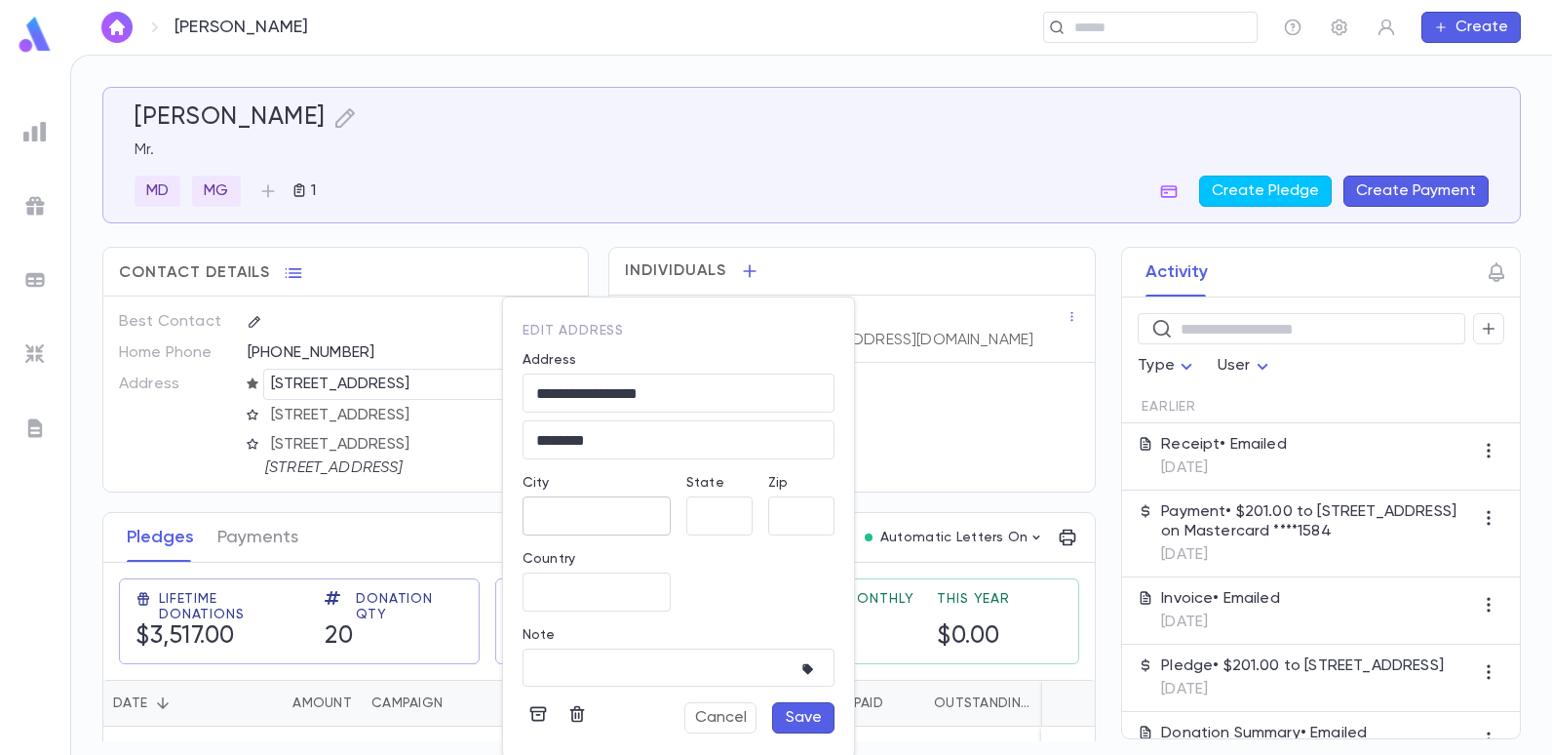
click at [588, 518] on input "City" at bounding box center [597, 516] width 148 height 22
type input "**********"
type input "**"
type input "*****"
type input "**********"
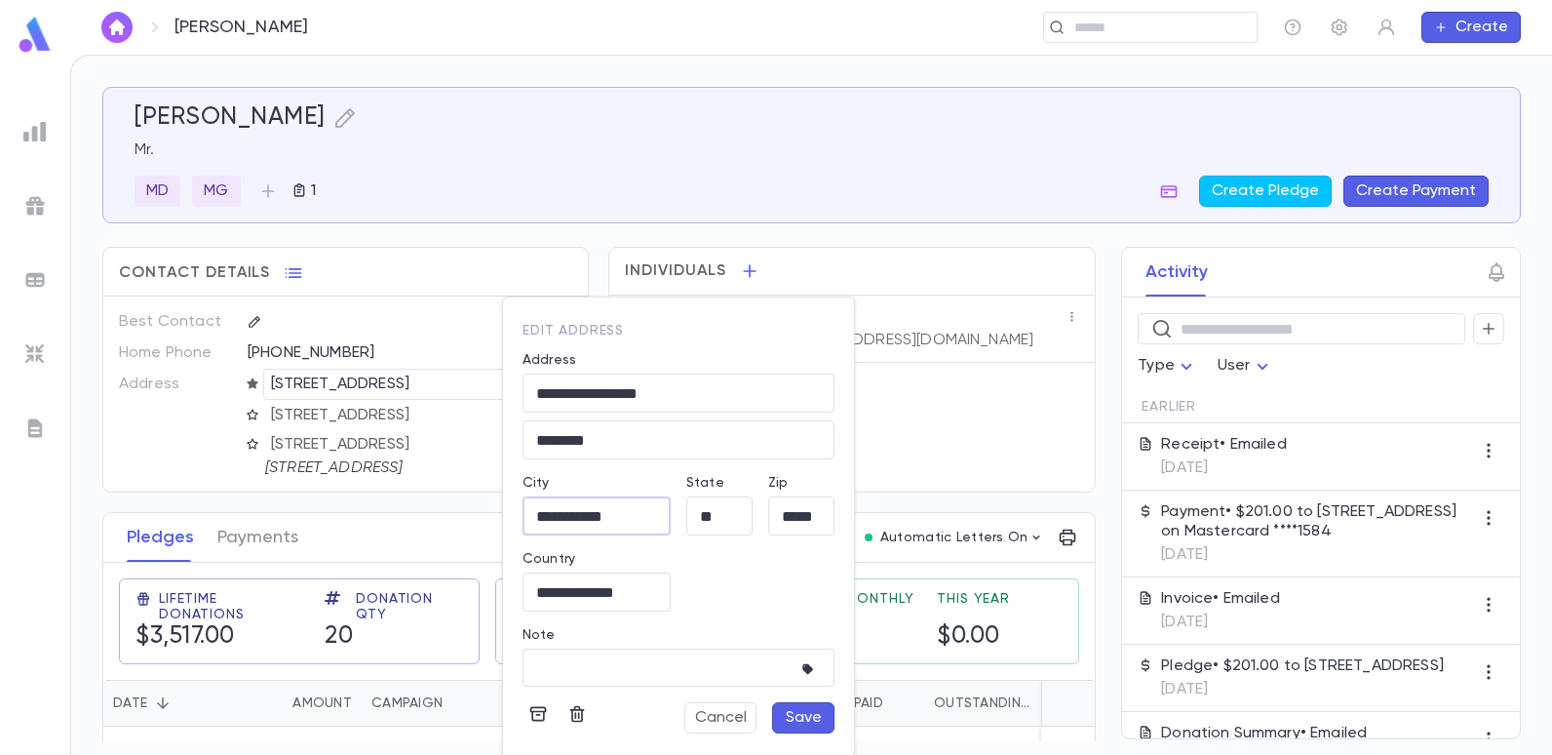
click at [791, 716] on button "Save" at bounding box center [803, 717] width 62 height 31
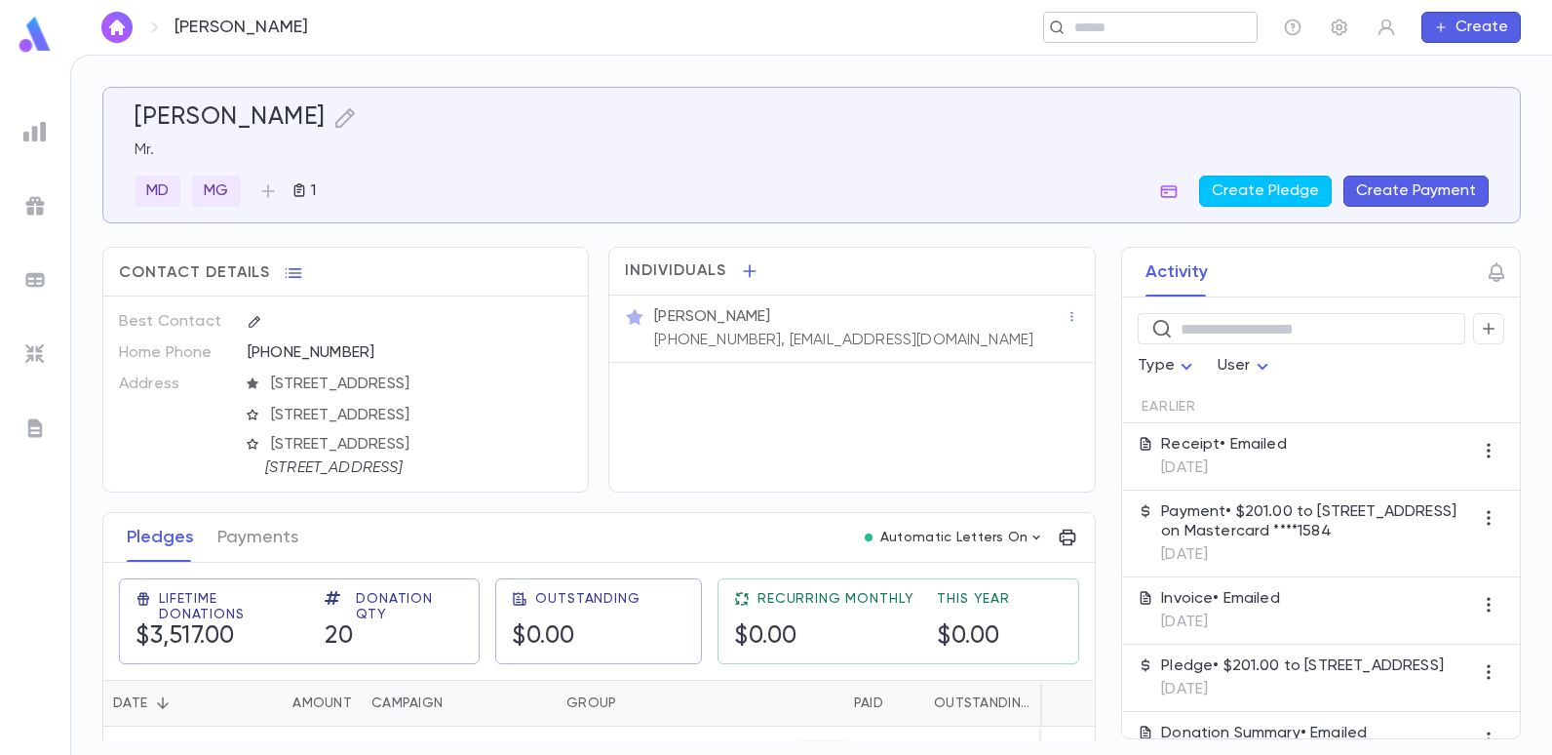
drag, startPoint x: 1117, startPoint y: 28, endPoint x: 1074, endPoint y: 28, distance: 43.9
click at [1117, 28] on input "text" at bounding box center [1144, 28] width 151 height 19
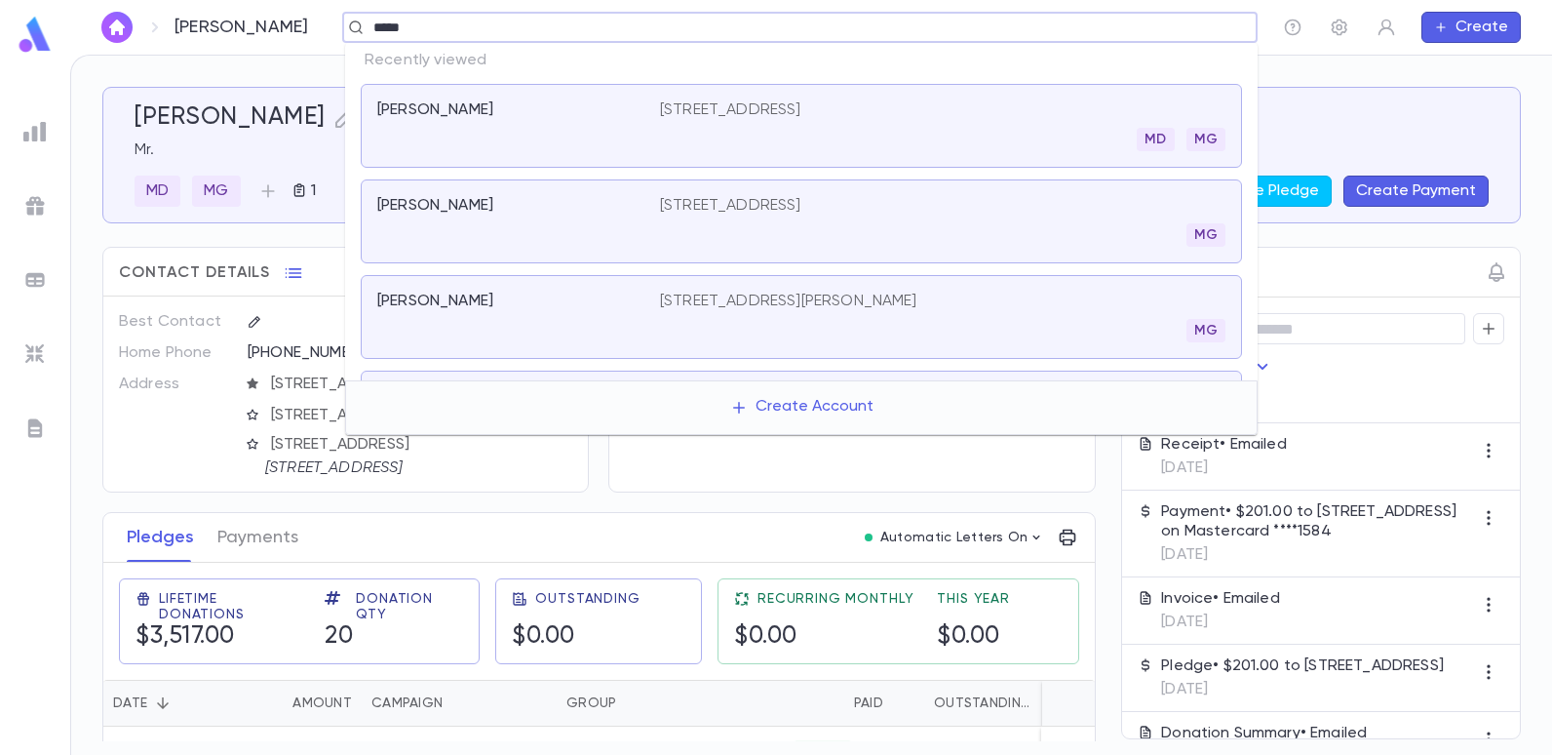
type input "******"
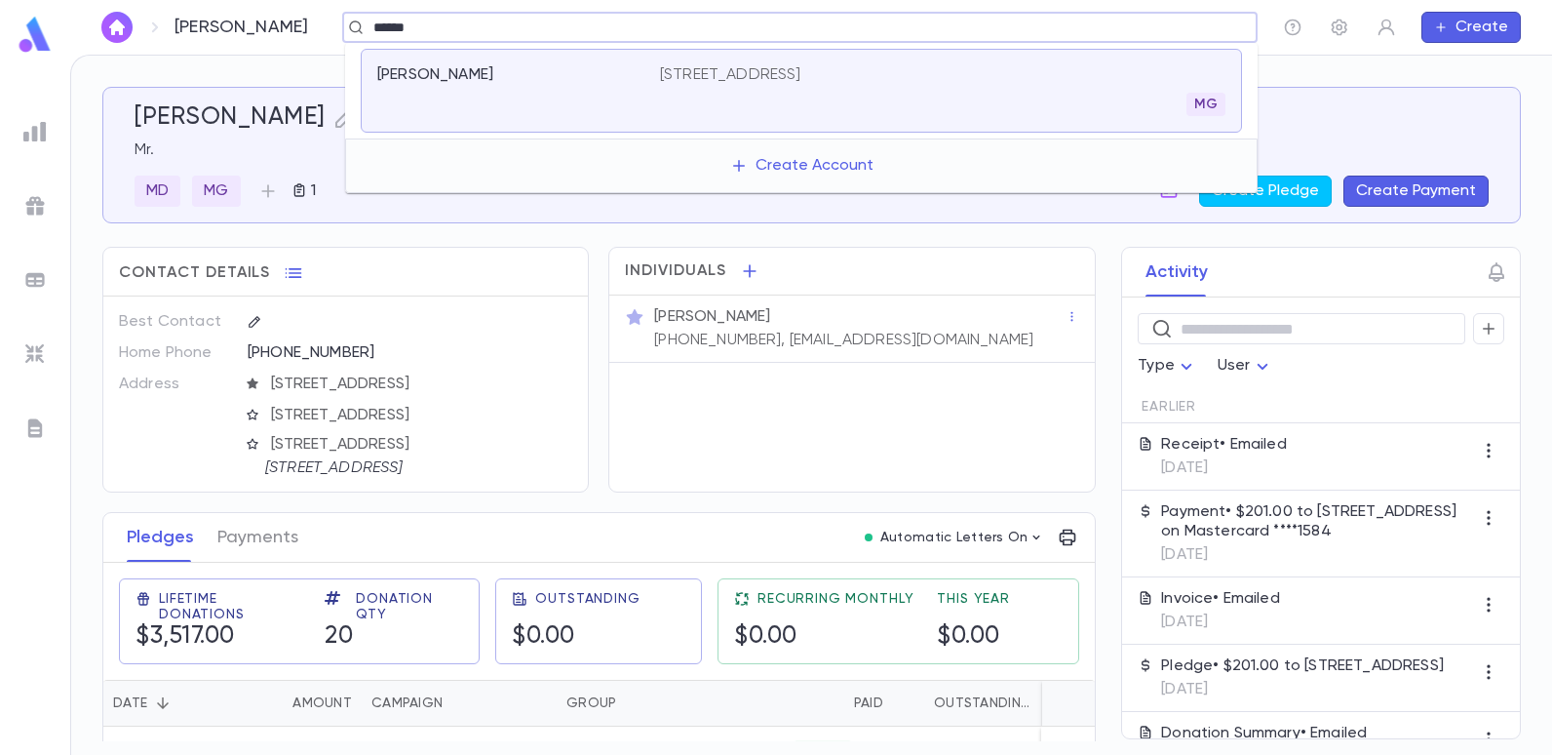
click at [679, 64] on div "Tawil, Ezra 2072 Ocean Parkway, Brooklyn NY 11223 MG" at bounding box center [801, 91] width 881 height 84
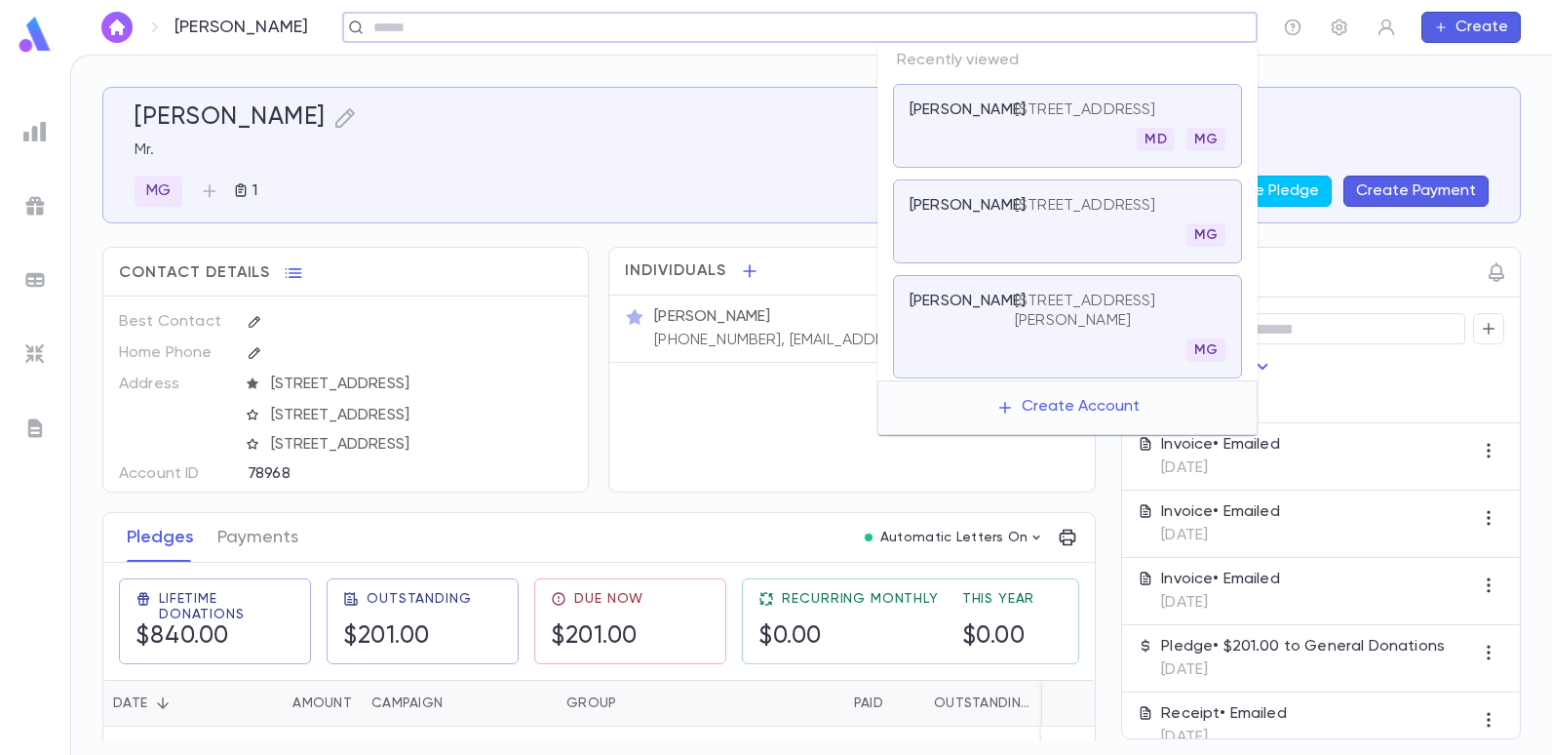
click at [1191, 34] on input "text" at bounding box center [794, 28] width 852 height 19
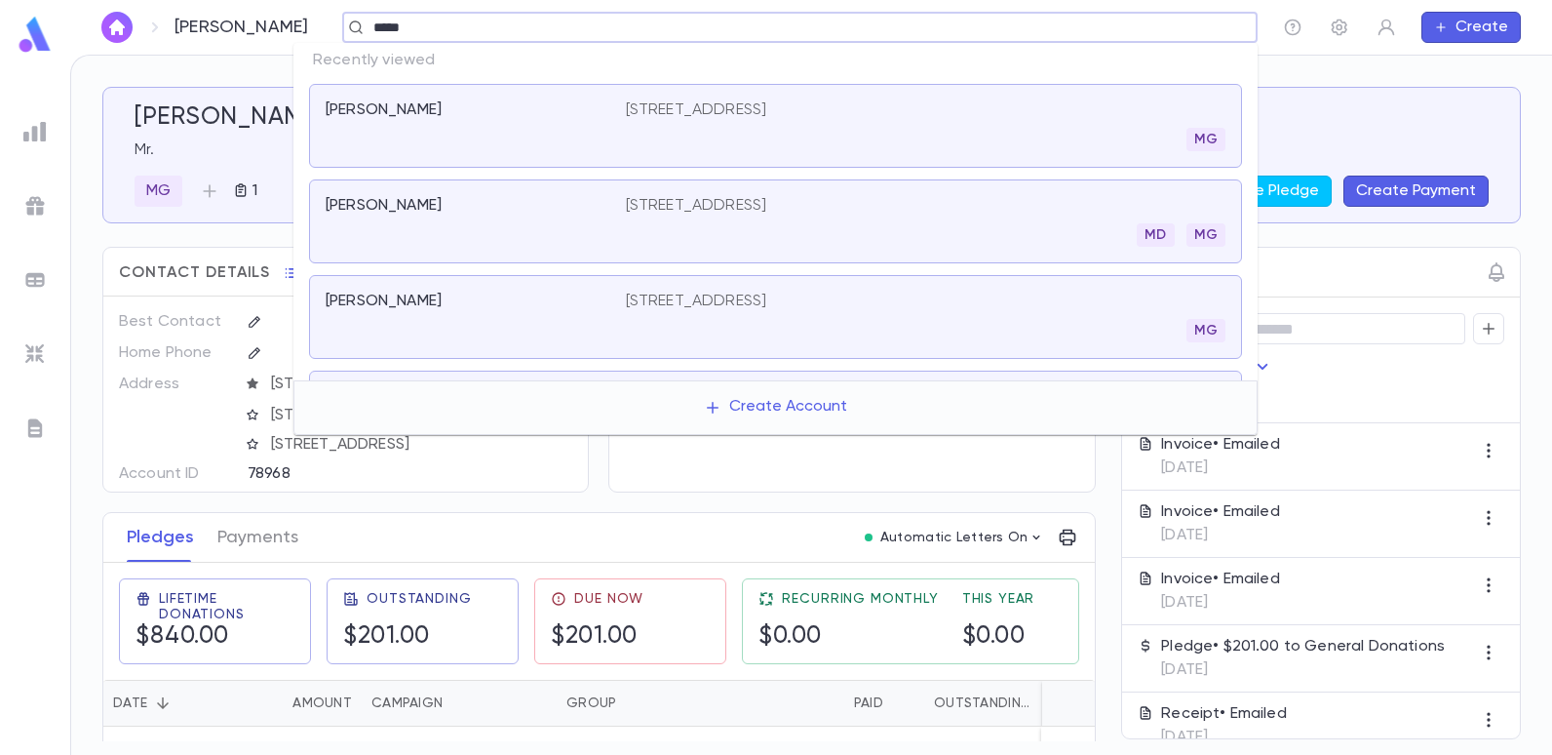
type input "******"
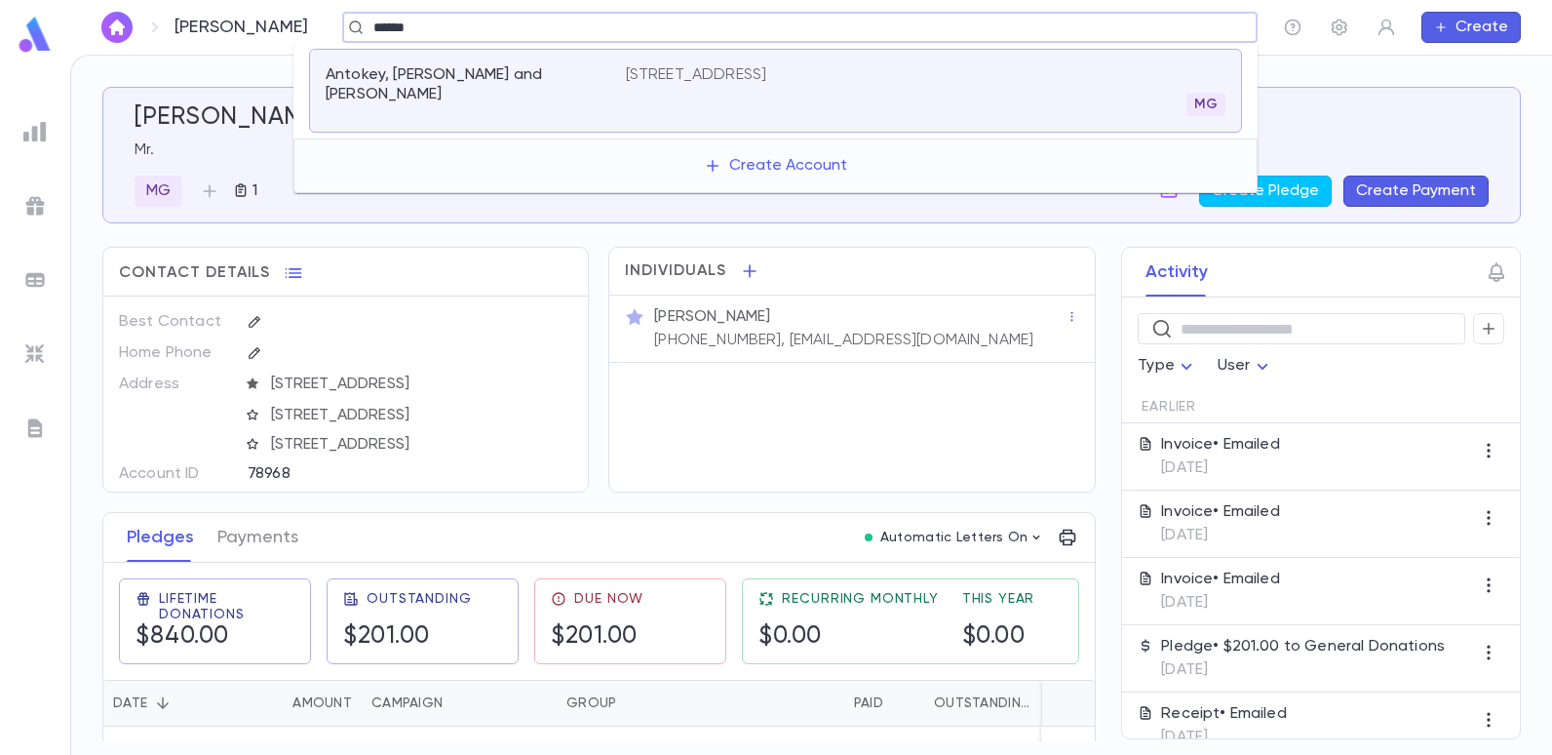
click at [735, 69] on p "[STREET_ADDRESS]" at bounding box center [696, 75] width 141 height 20
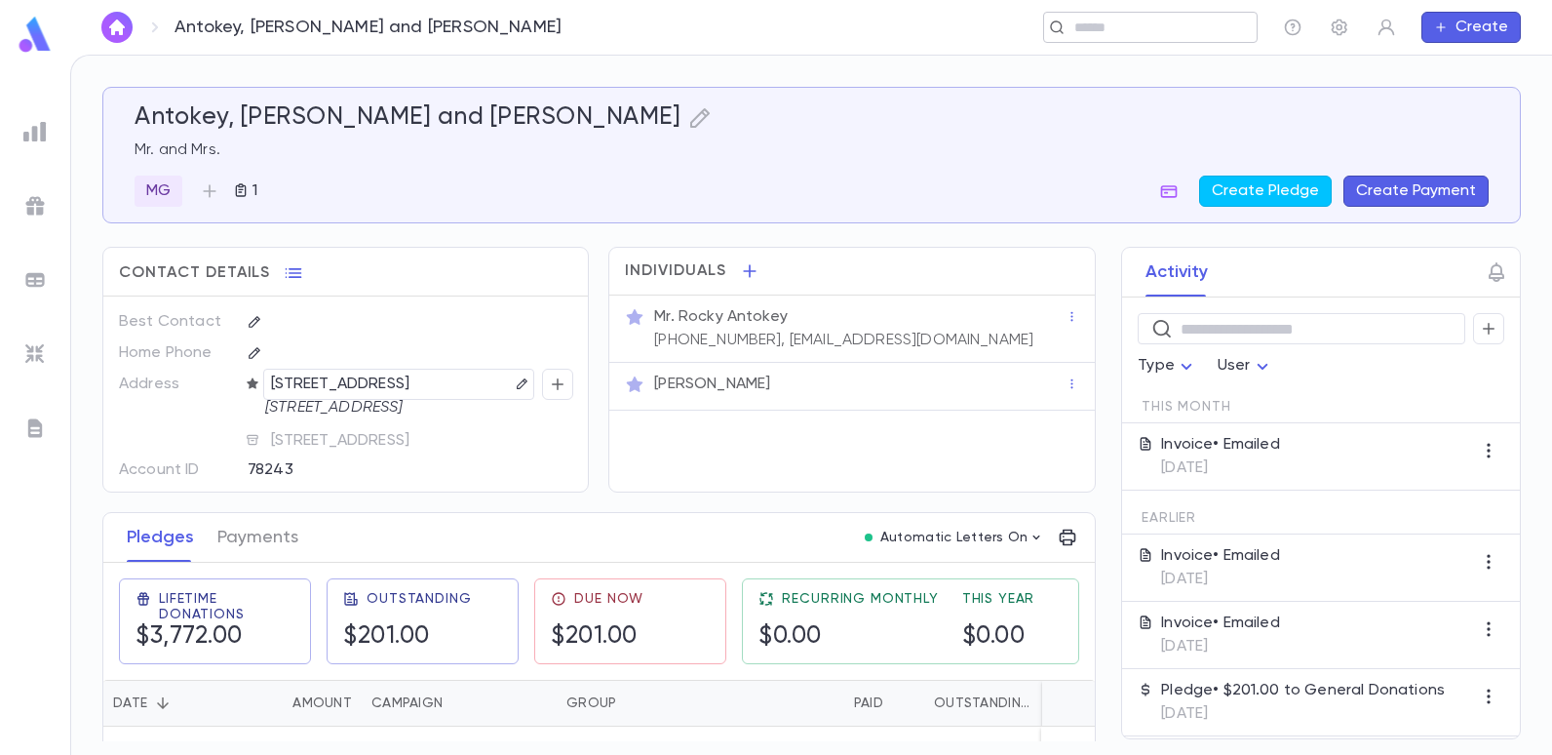
click at [1168, 30] on input "text" at bounding box center [1144, 28] width 151 height 19
type input "*"
type input "*******"
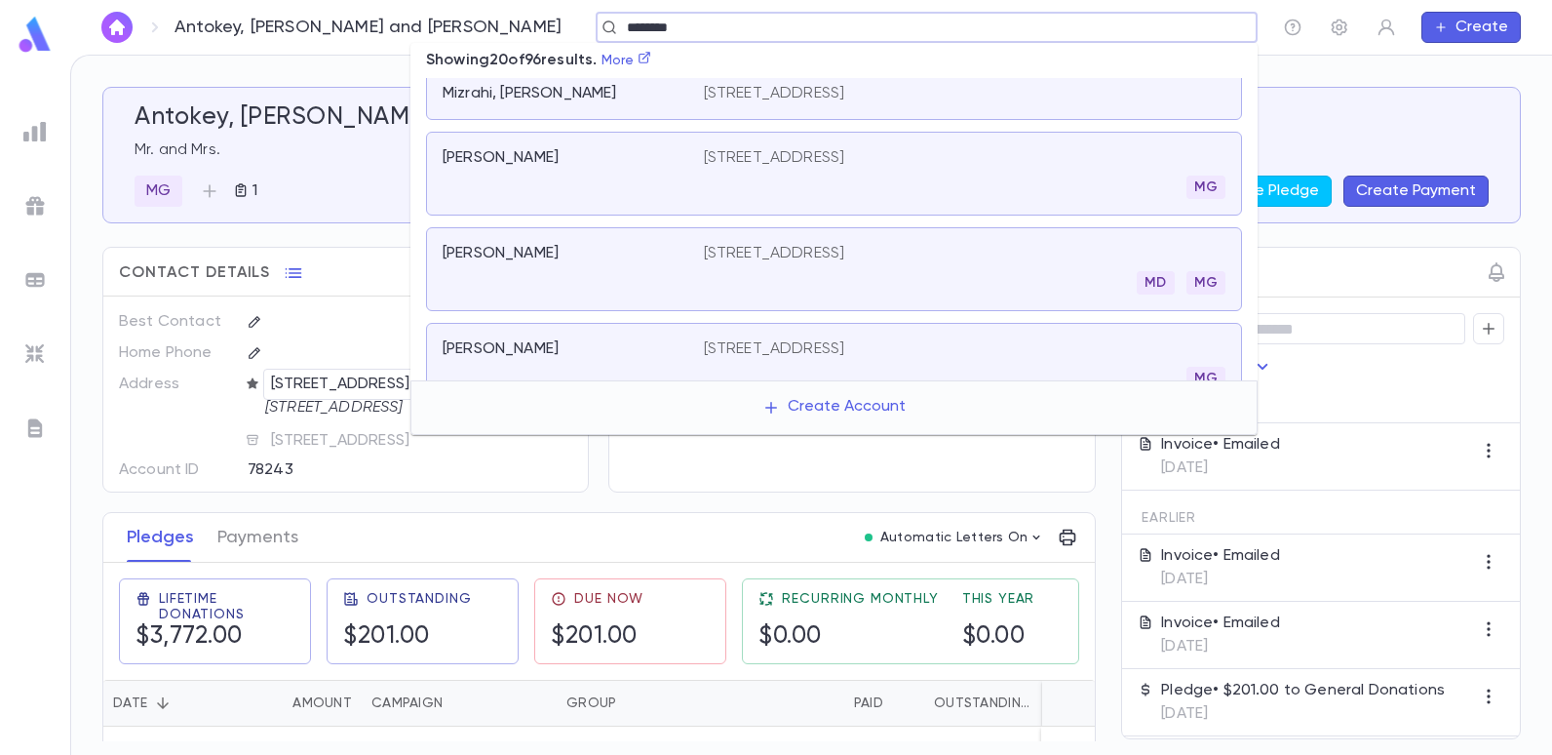
scroll to position [683, 0]
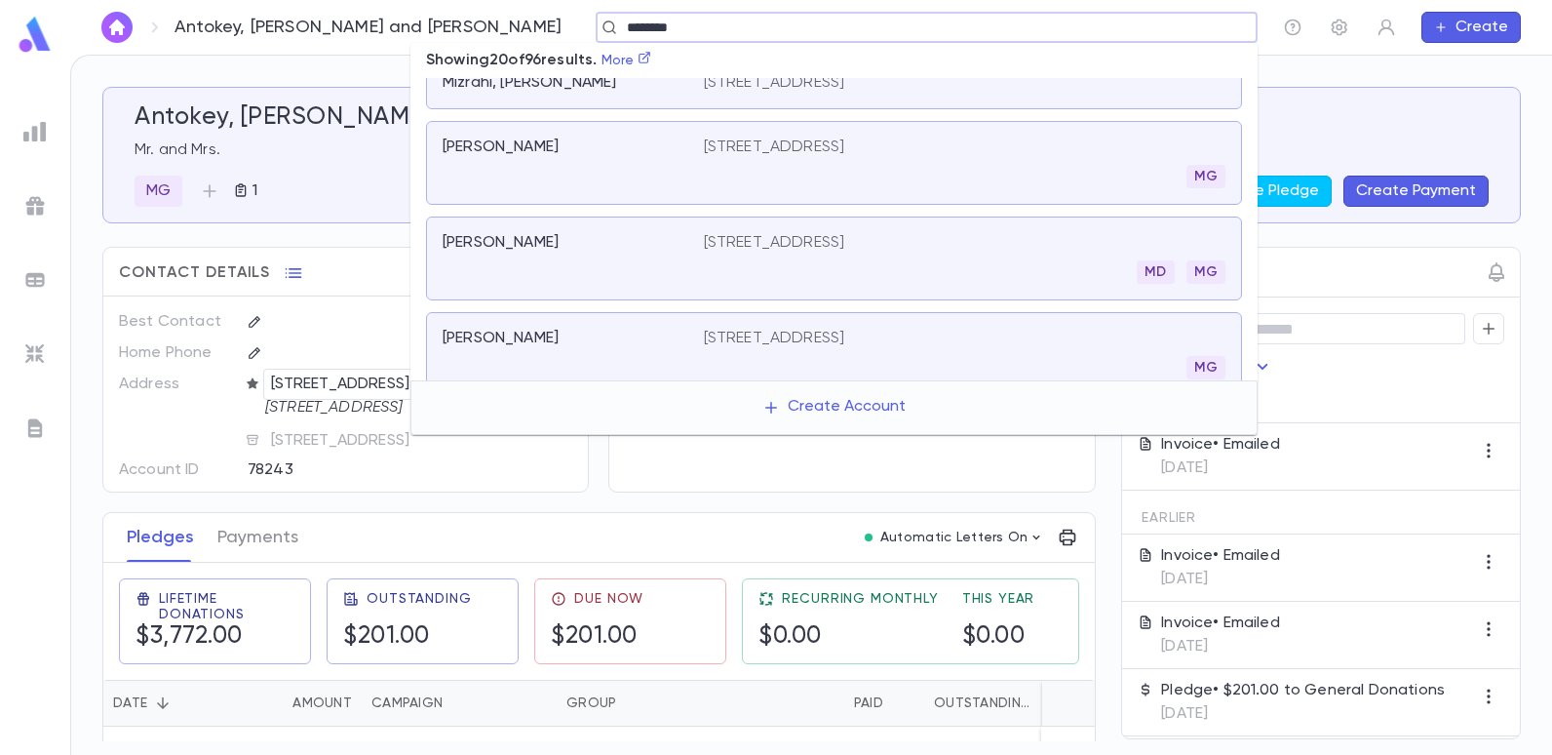
click at [843, 248] on p "[STREET_ADDRESS]" at bounding box center [774, 243] width 141 height 20
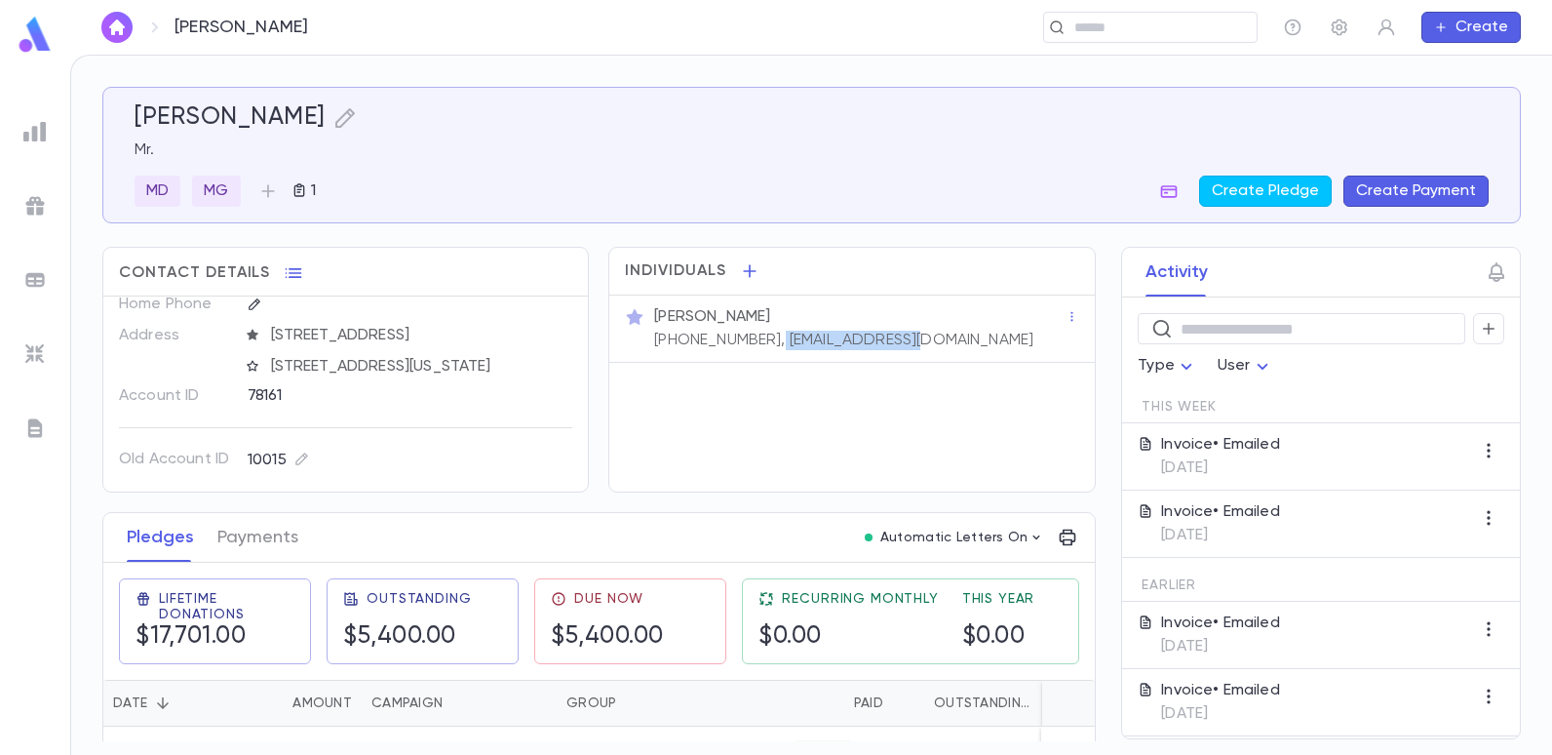
drag, startPoint x: 908, startPoint y: 336, endPoint x: 759, endPoint y: 338, distance: 149.2
click at [759, 338] on div "Mr. Eddie Mizrahi (347) 260-0745, eddiemiz@aol.com" at bounding box center [857, 326] width 415 height 47
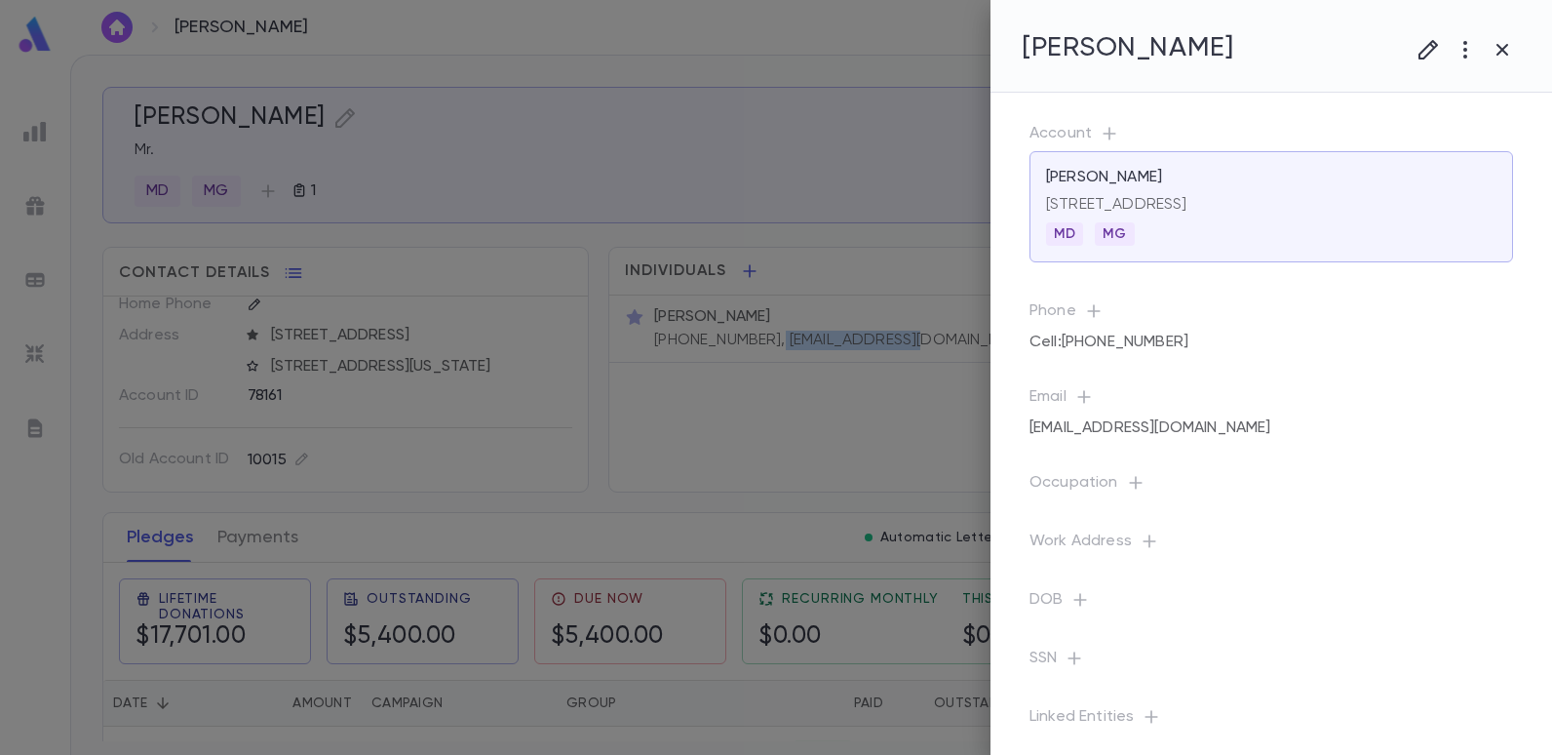
copy p "eddiemiz@aol.com"
drag, startPoint x: 801, startPoint y: 329, endPoint x: 782, endPoint y: 382, distance: 56.7
click at [762, 396] on div at bounding box center [776, 377] width 1552 height 755
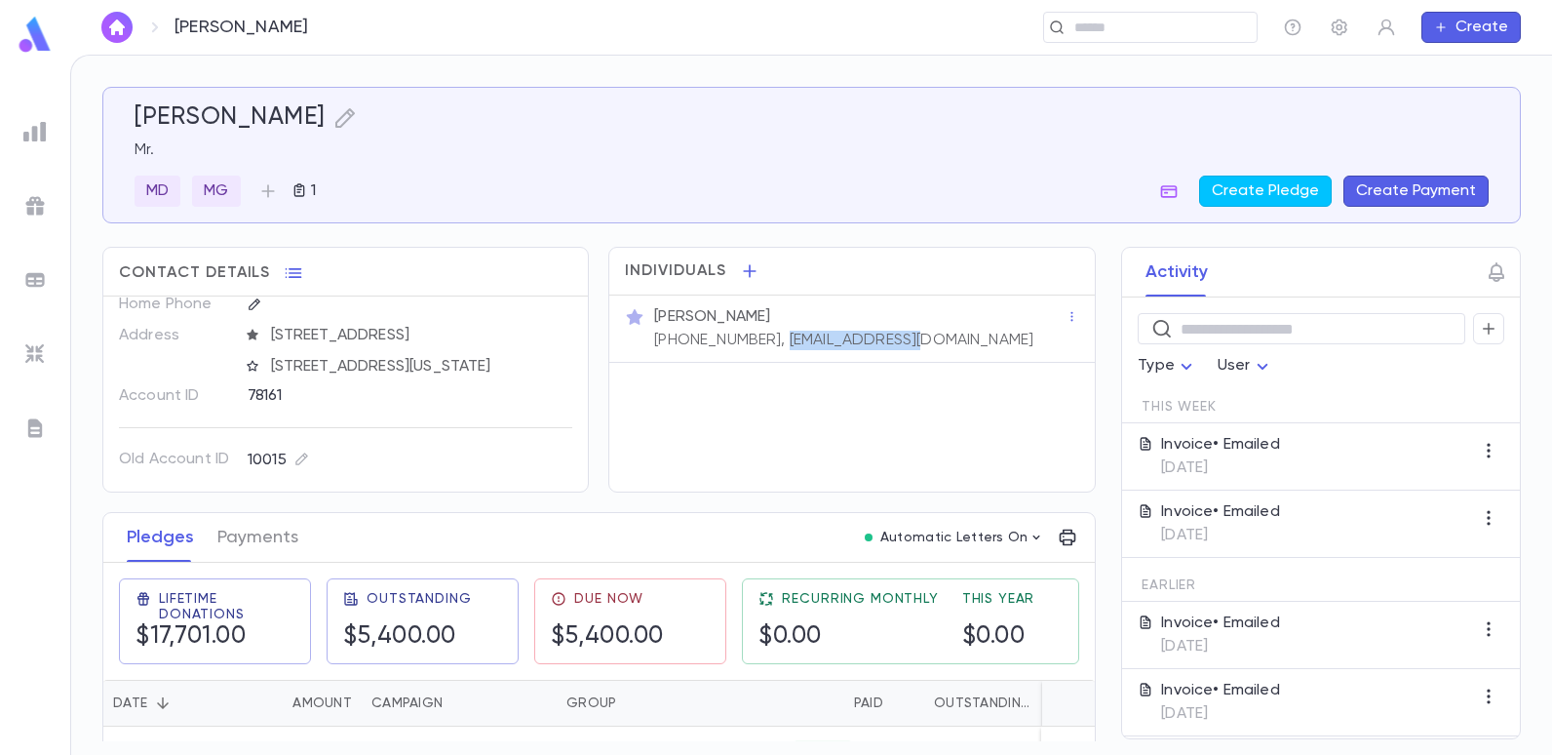
drag, startPoint x: 901, startPoint y: 338, endPoint x: 763, endPoint y: 355, distance: 139.4
click at [763, 355] on div "Mr. Eddie Mizrahi (347) 260-0745, eddiemiz@aol.com" at bounding box center [851, 328] width 485 height 67
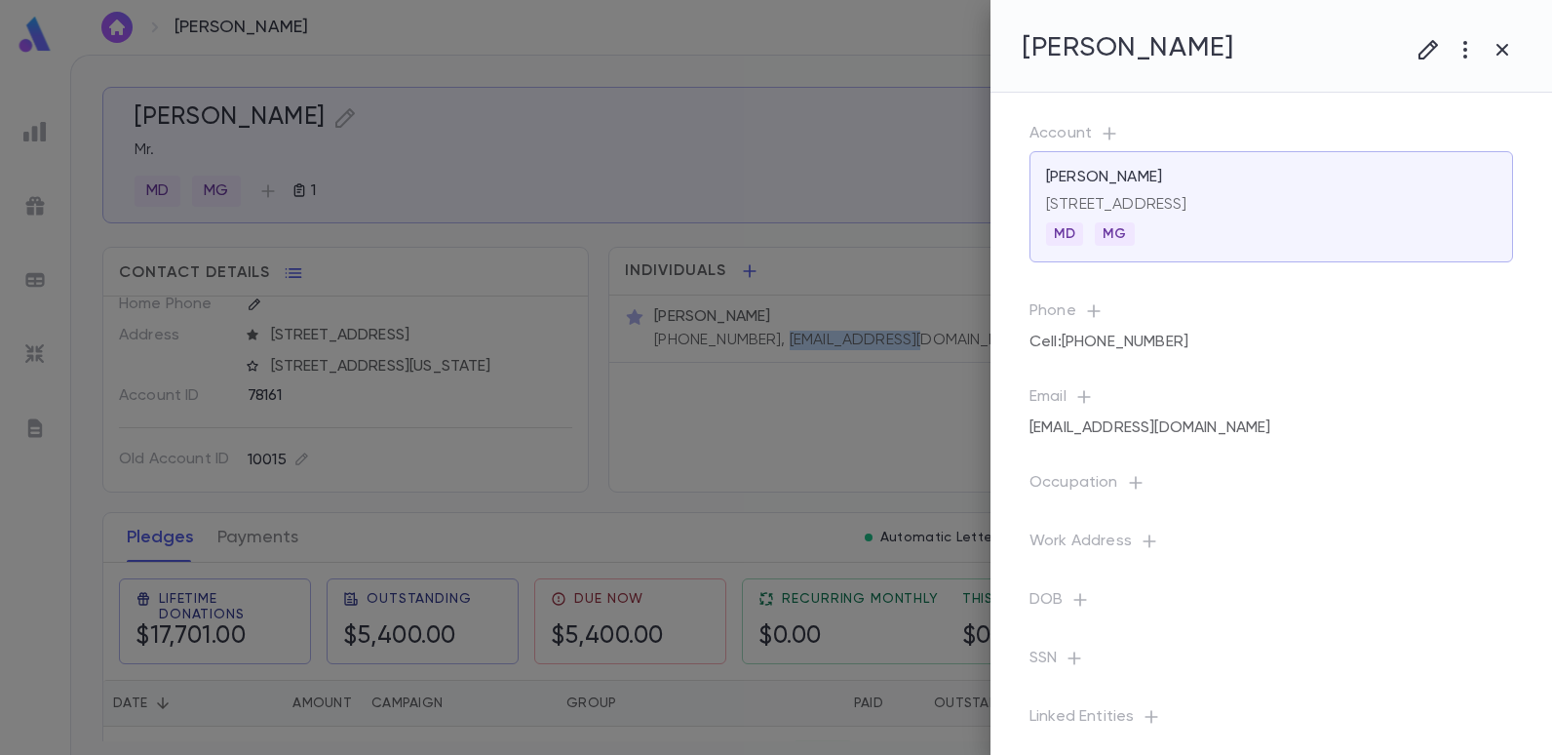
copy p "eddiemiz@aol.com"
click at [489, 108] on div at bounding box center [776, 377] width 1552 height 755
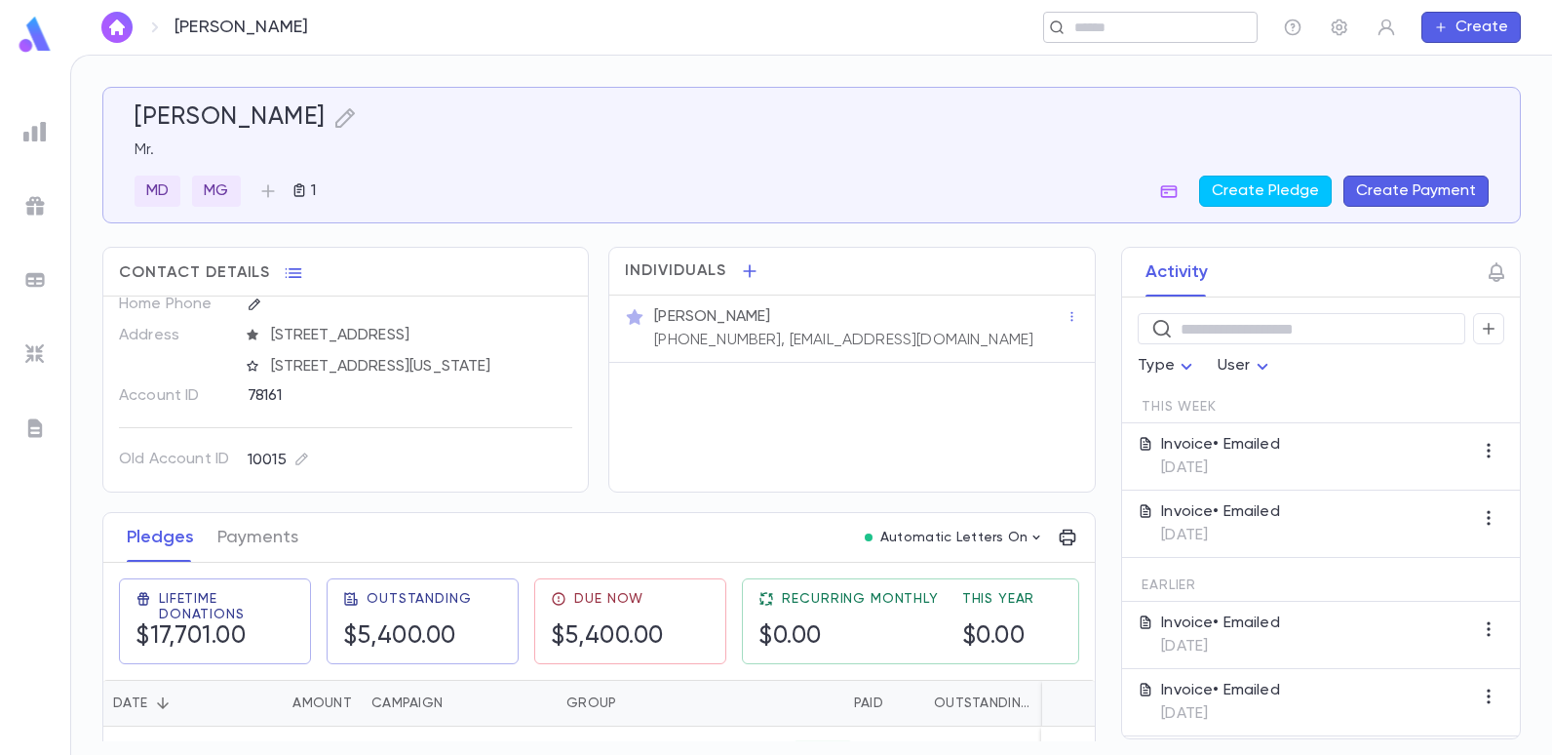
click at [1123, 28] on input "text" at bounding box center [1144, 28] width 151 height 19
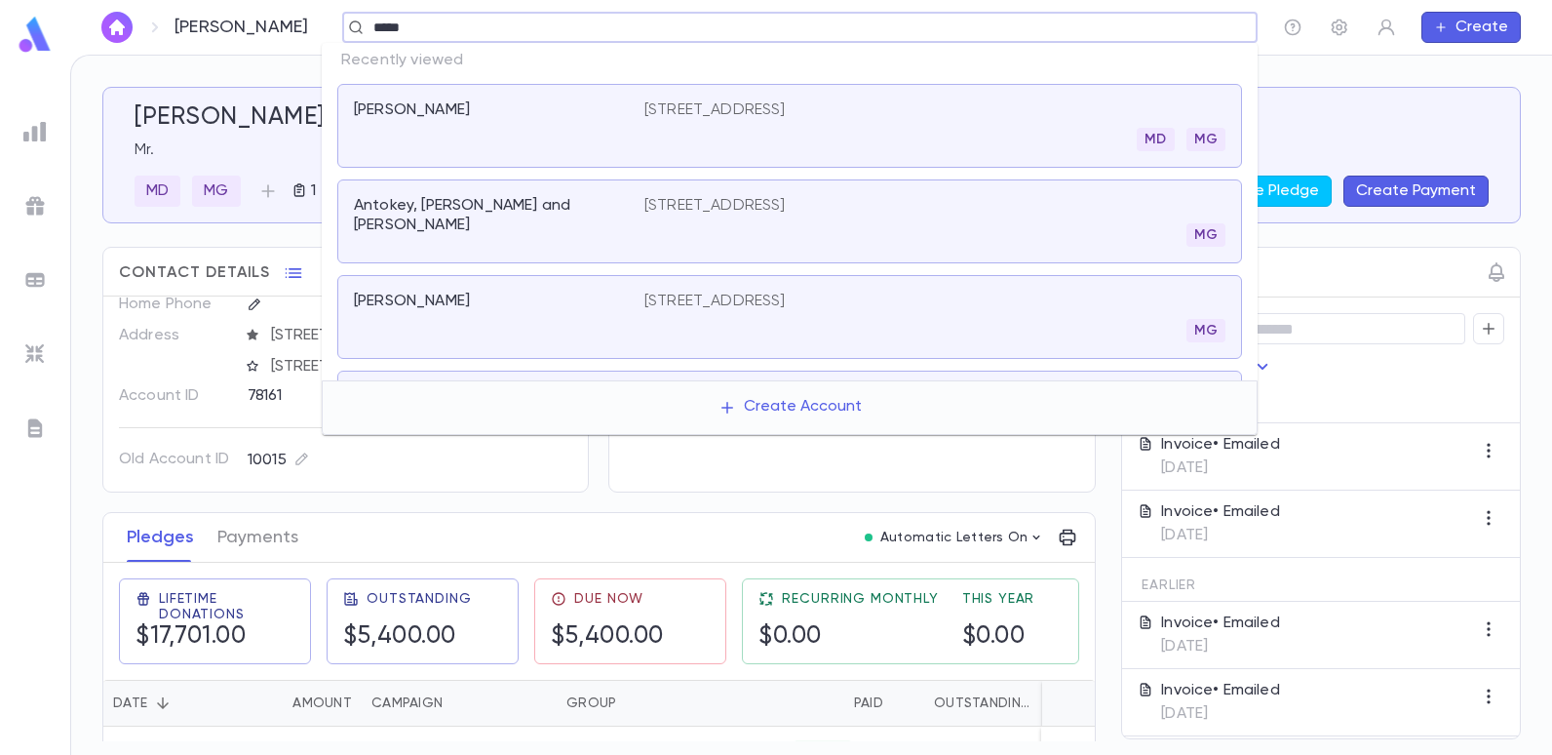
type input "******"
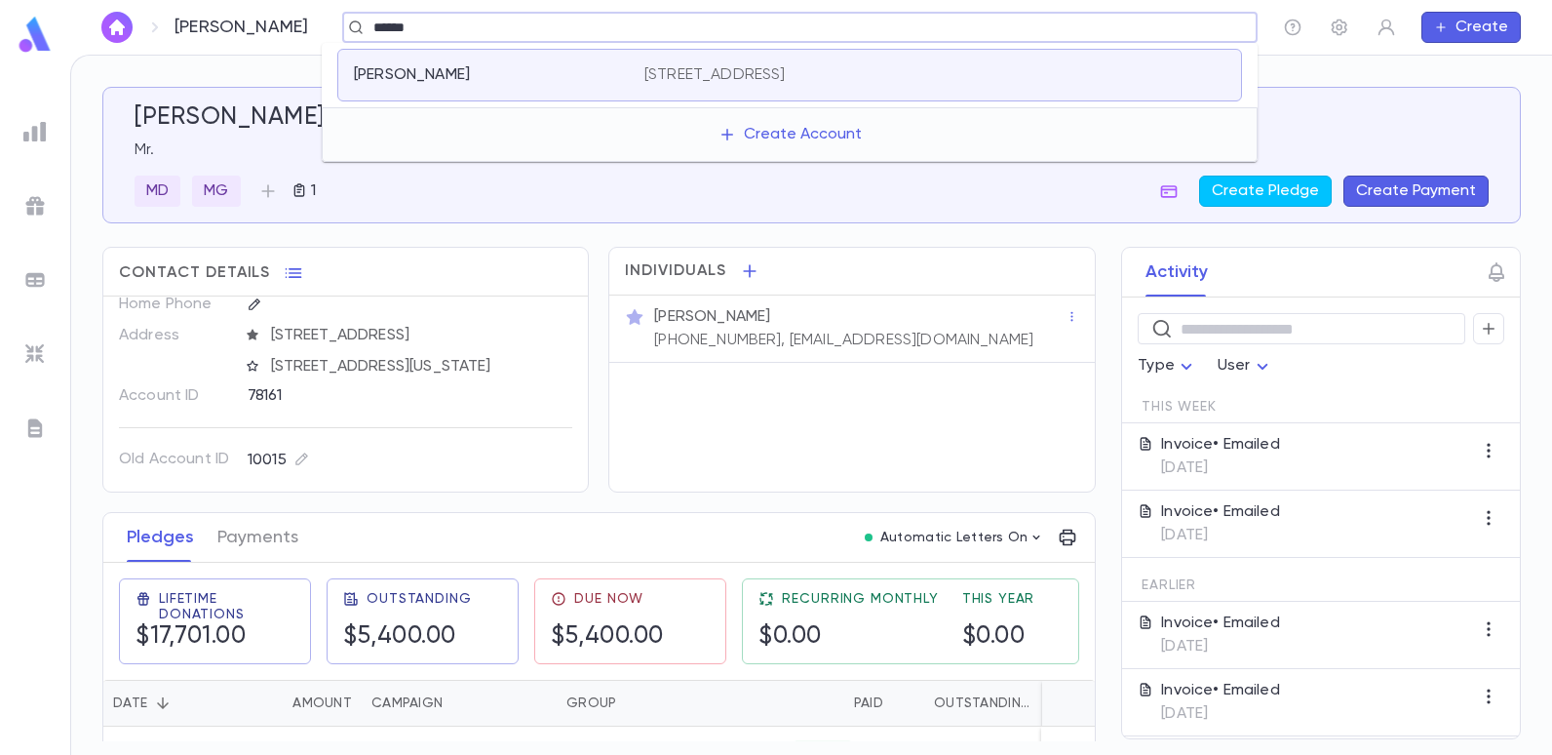
click at [776, 73] on p "[STREET_ADDRESS]" at bounding box center [715, 75] width 141 height 20
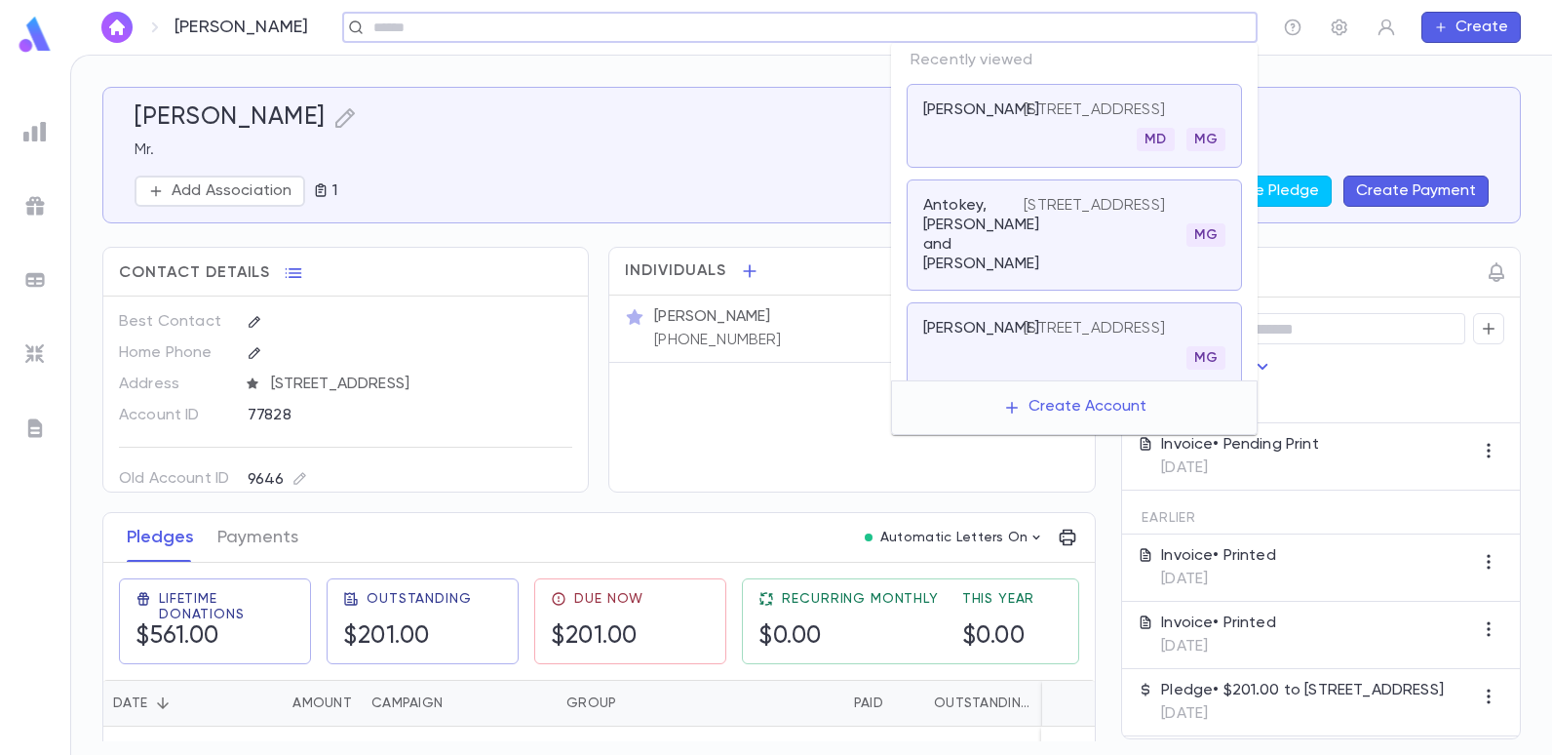
click at [1139, 30] on input "text" at bounding box center [794, 28] width 852 height 19
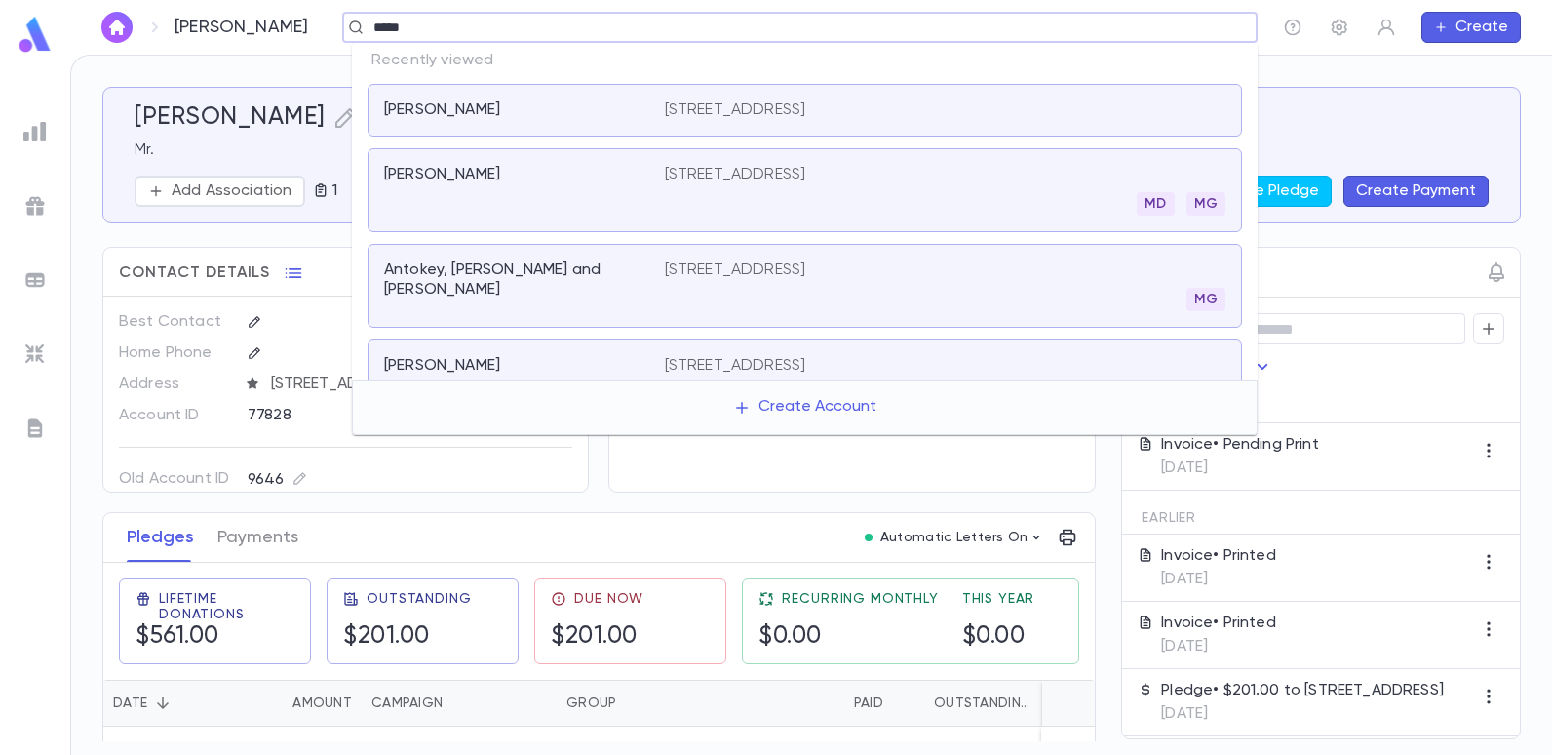
type input "******"
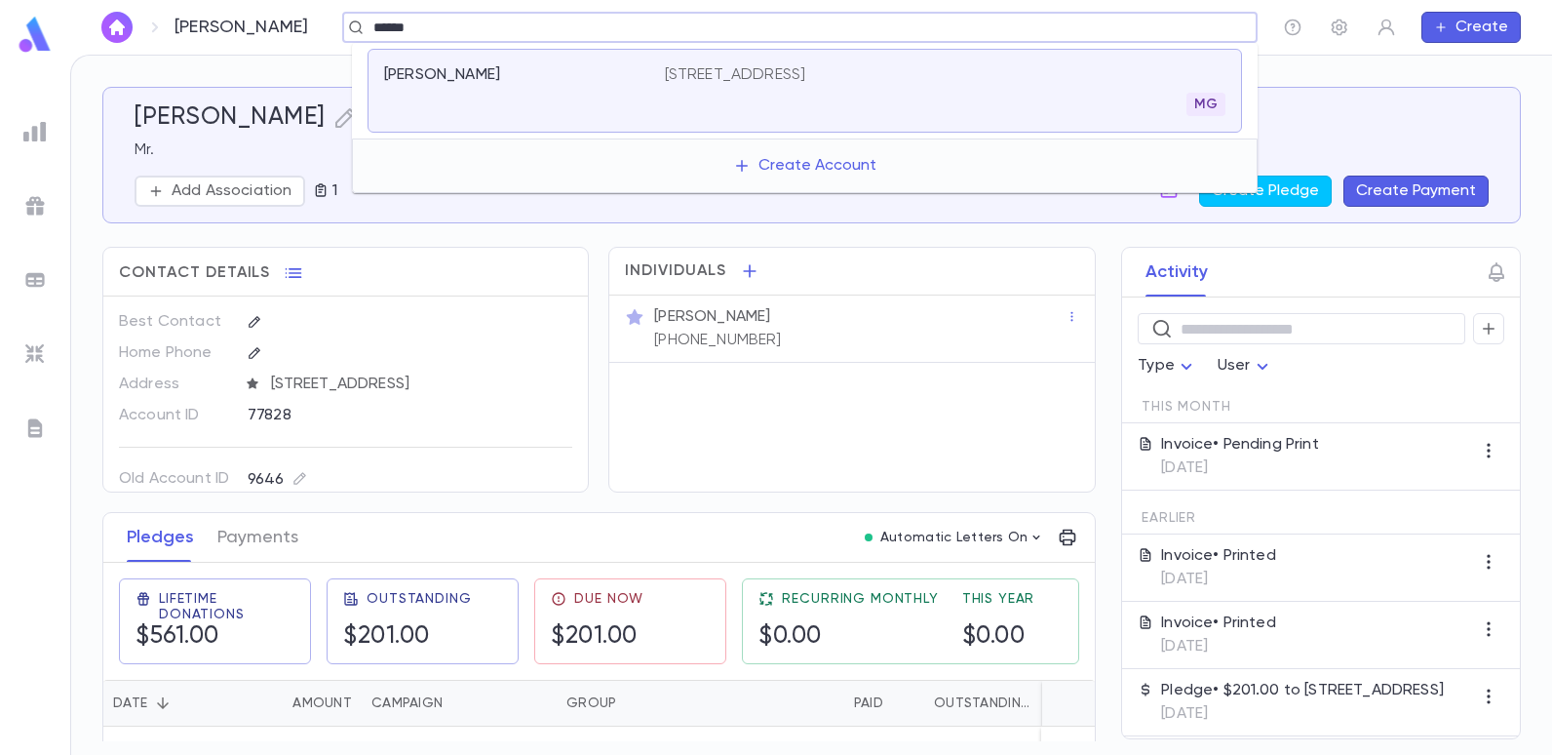
click at [903, 59] on div "Hadriye, Marc 2020 East 17th Street, Brooklyn NY 11229 MG" at bounding box center [805, 91] width 875 height 84
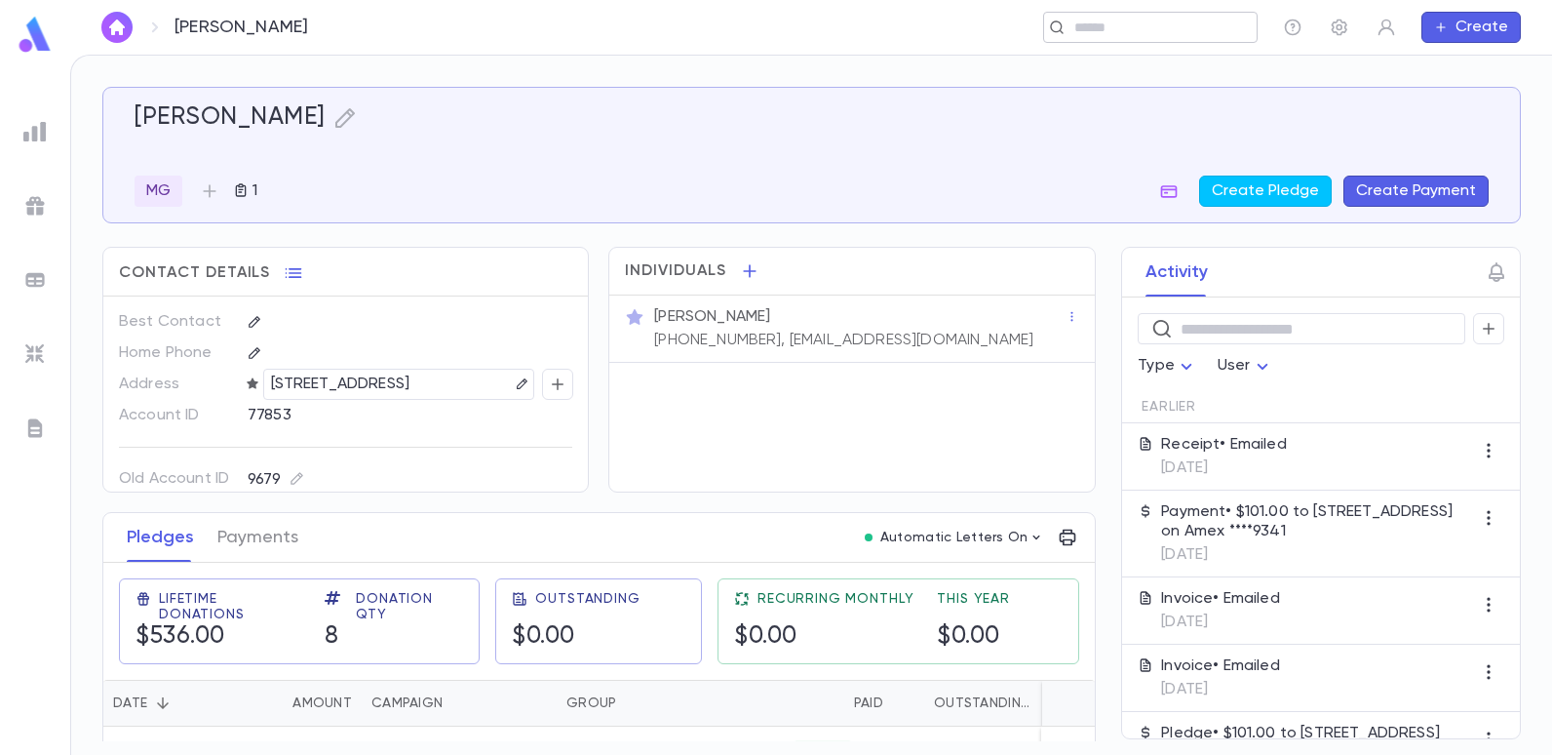
click at [1218, 23] on input "text" at bounding box center [1144, 28] width 151 height 19
click at [397, 24] on input "text" at bounding box center [794, 28] width 852 height 19
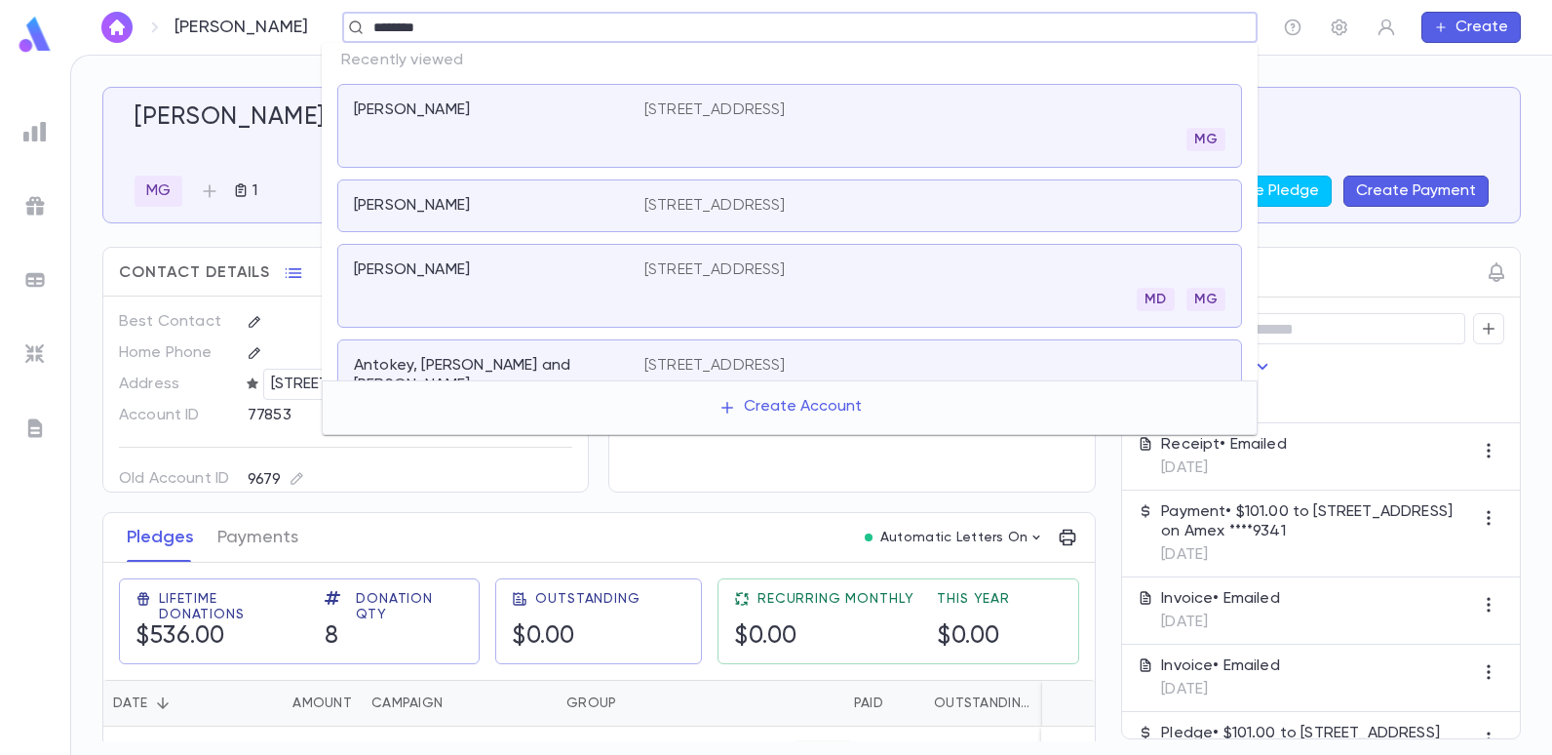
type input "*********"
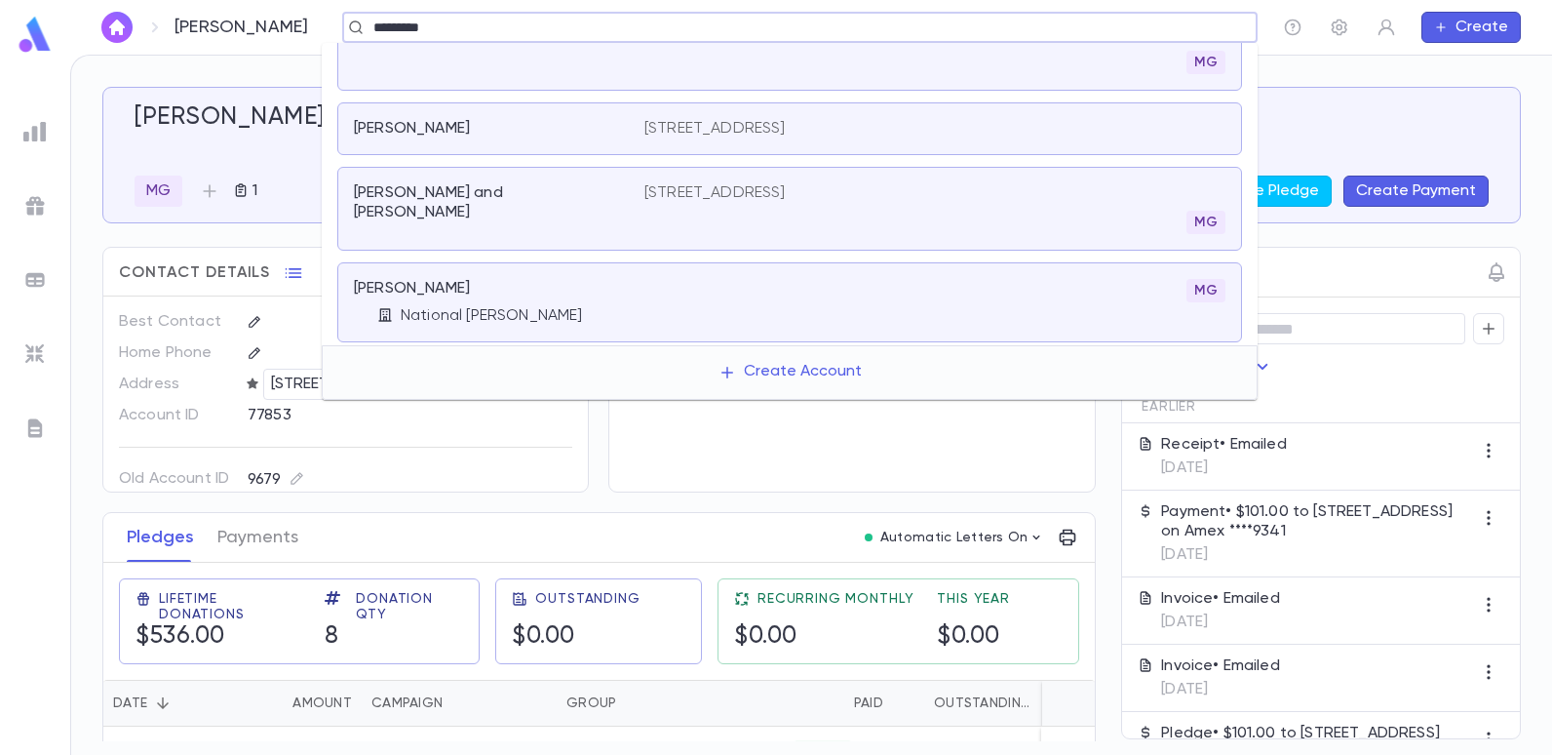
scroll to position [109, 0]
click at [470, 283] on p "[PERSON_NAME]" at bounding box center [412, 286] width 116 height 20
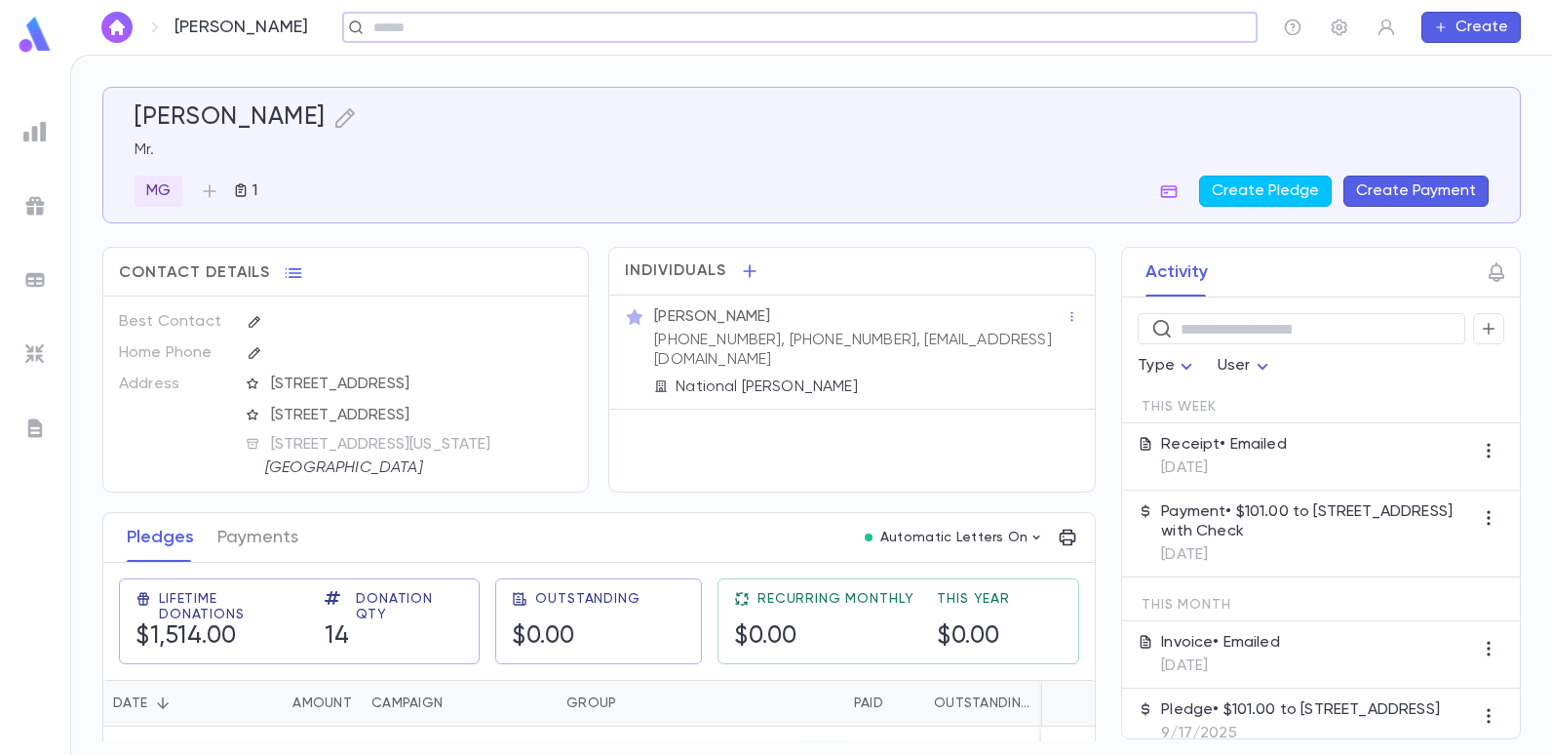
click at [451, 20] on input "text" at bounding box center [794, 28] width 852 height 19
type input "*********"
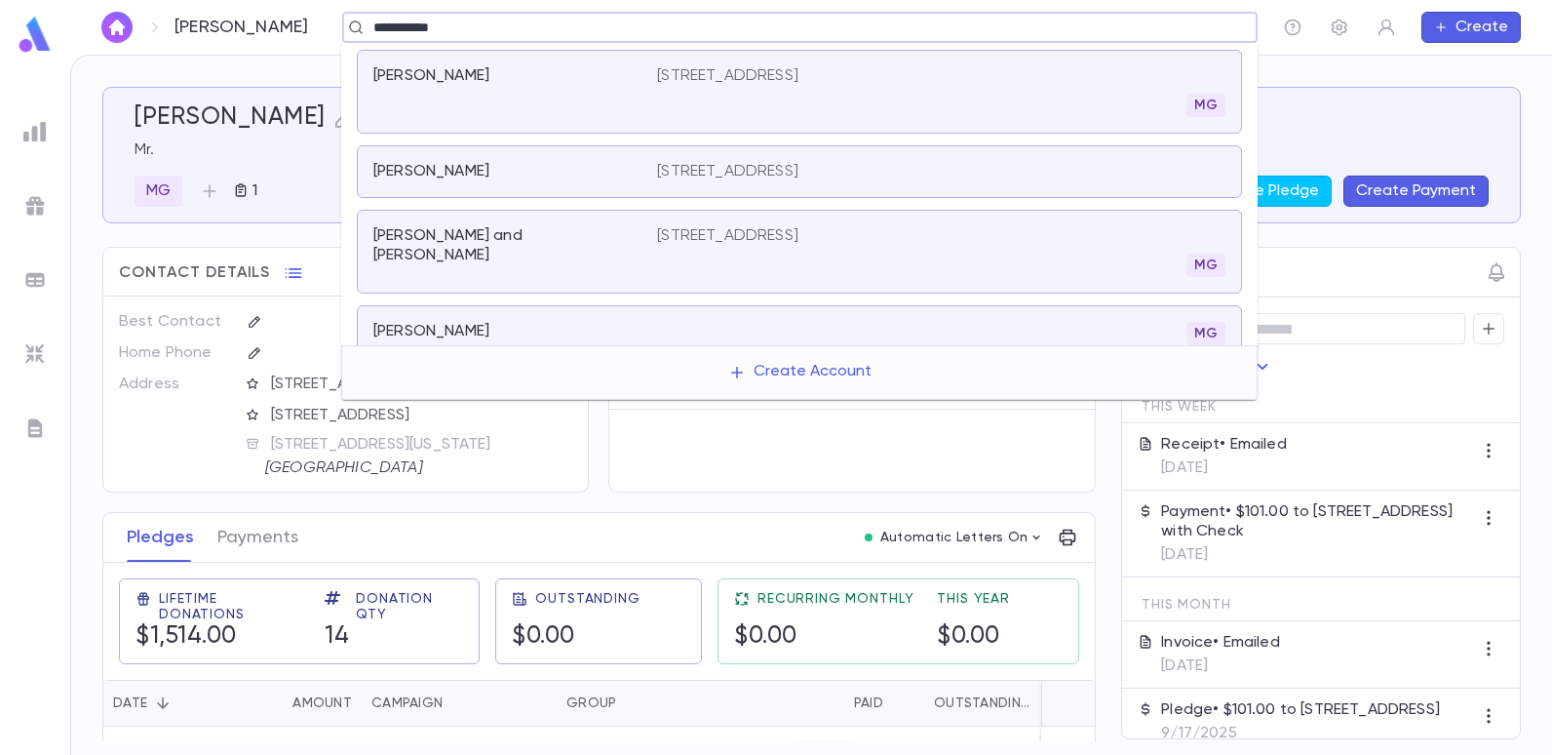
scroll to position [98, 0]
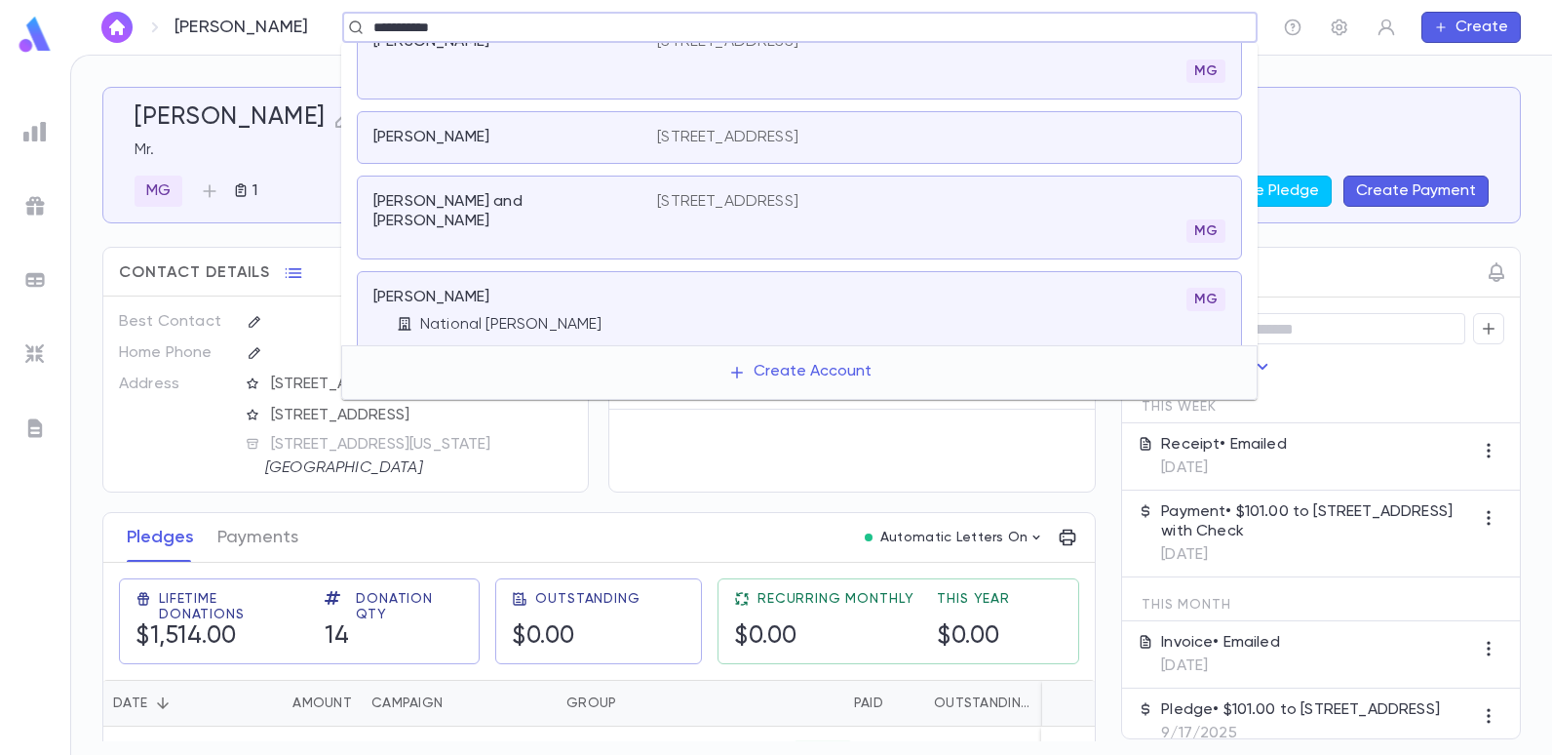
click at [486, 293] on p "[PERSON_NAME]" at bounding box center [431, 298] width 116 height 20
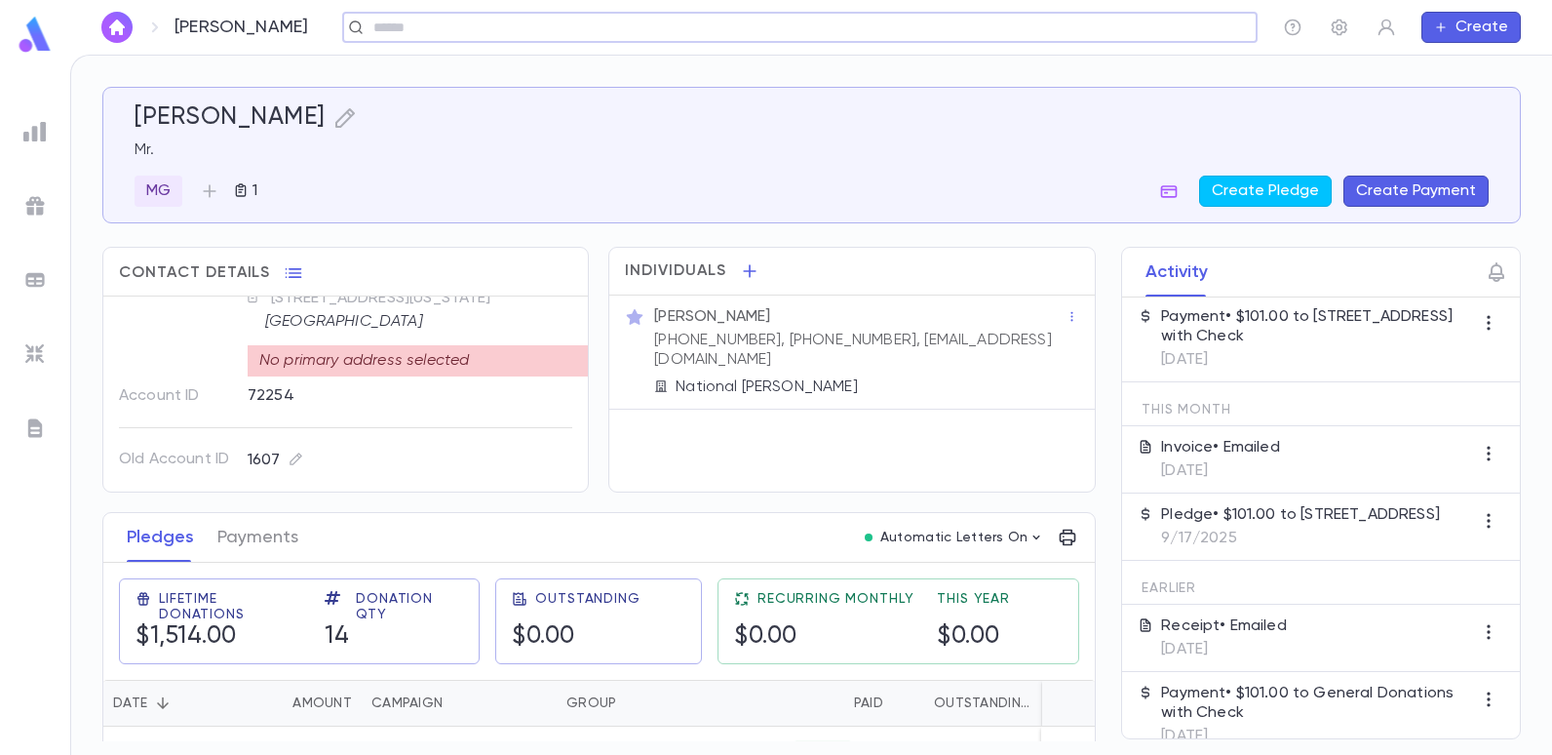
scroll to position [173, 0]
click at [1216, 338] on p "Payment • $101.00 to 2025-26 Summer Drive with Check" at bounding box center [1317, 326] width 312 height 39
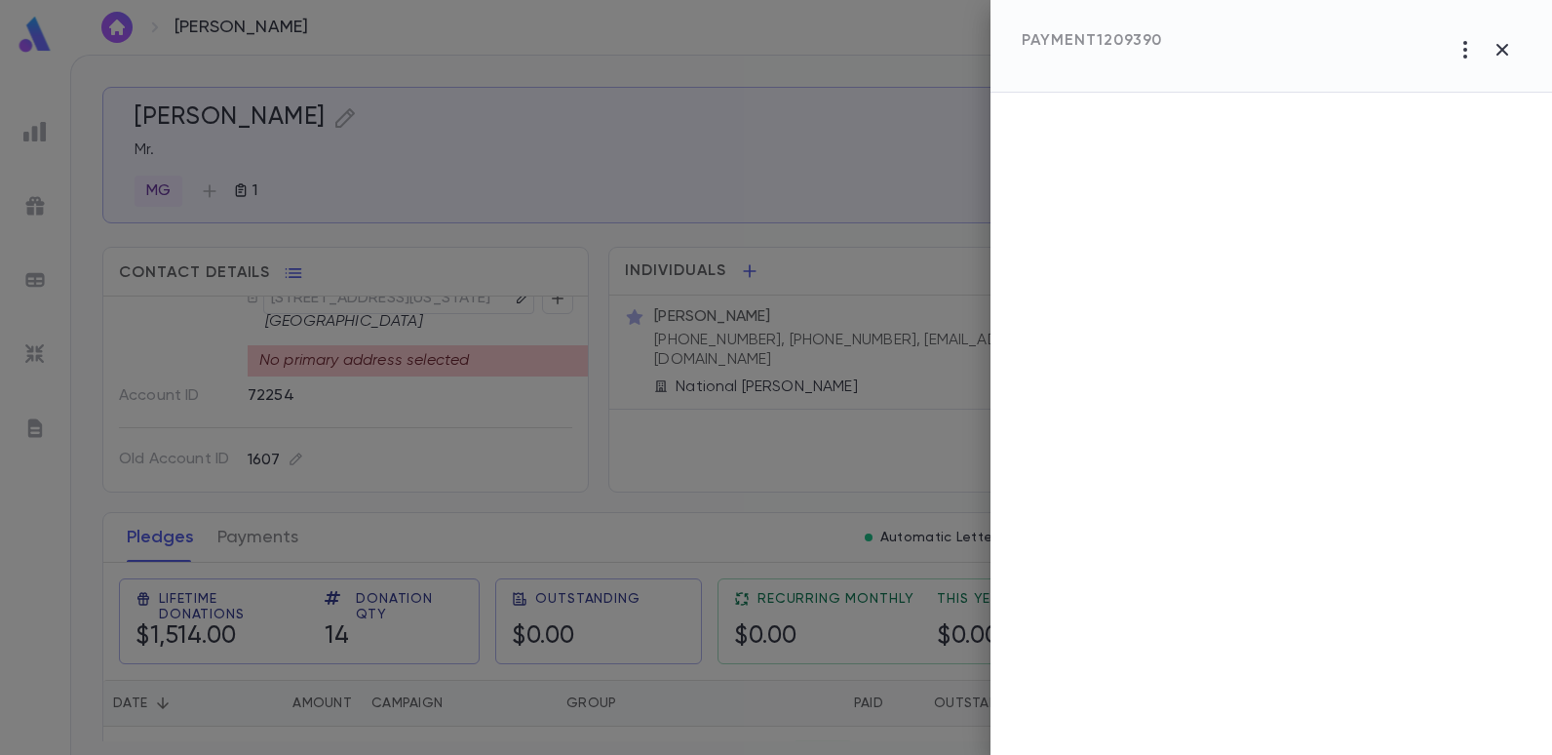
click at [1216, 338] on div at bounding box center [1272, 424] width 562 height 662
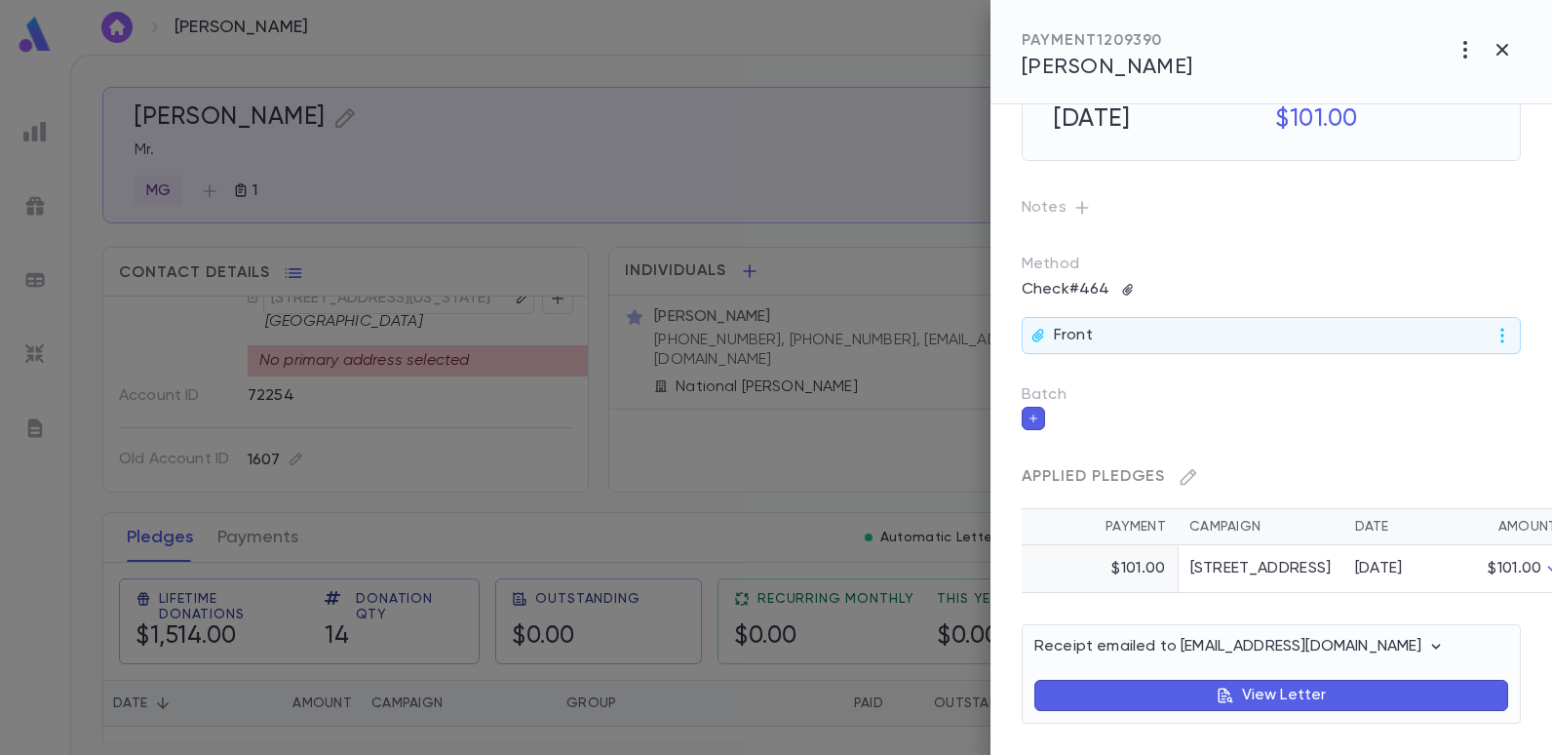
scroll to position [112, 0]
click at [1060, 317] on div "Front" at bounding box center [1271, 335] width 499 height 37
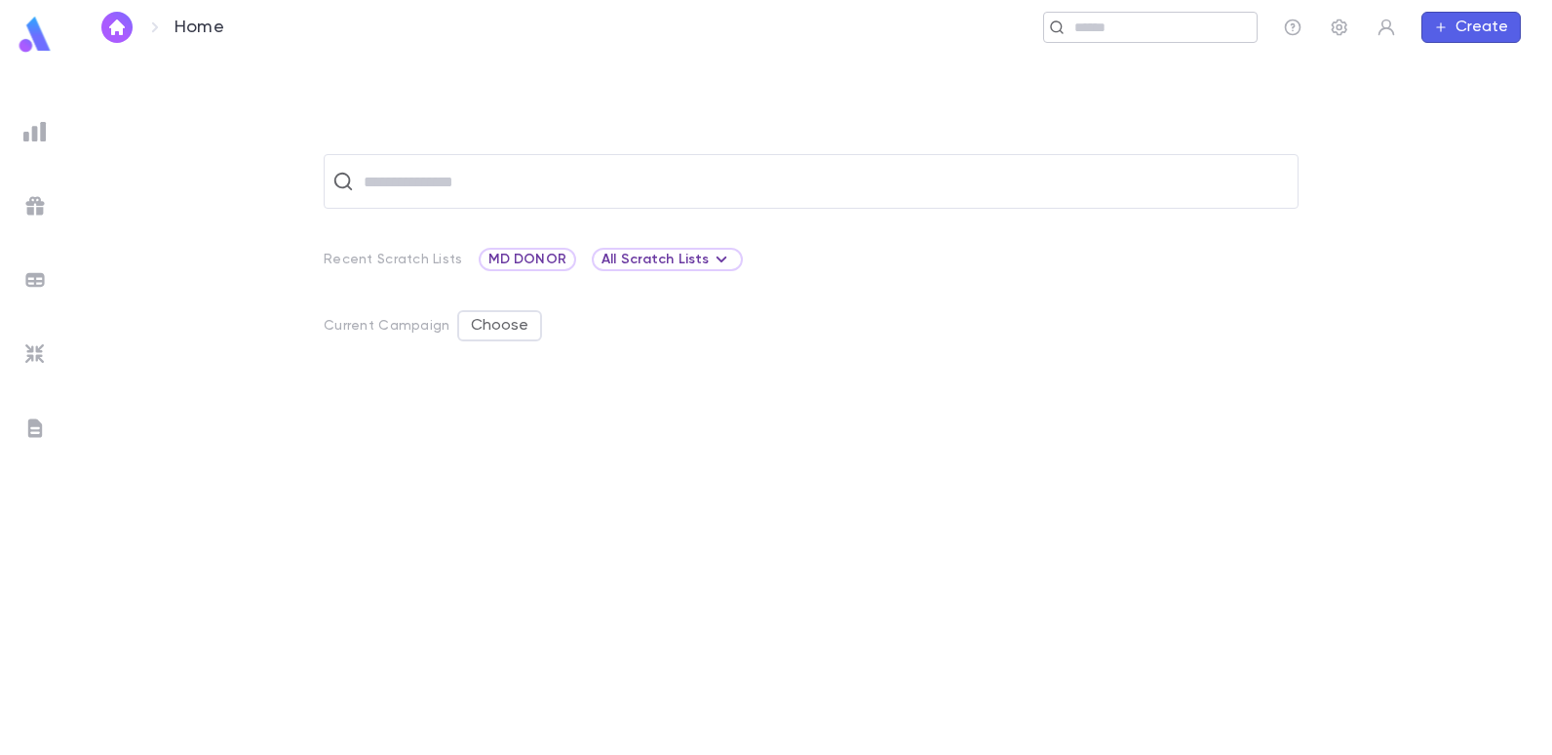
click at [1142, 26] on input "text" at bounding box center [1159, 28] width 180 height 19
type input "*"
type input "****"
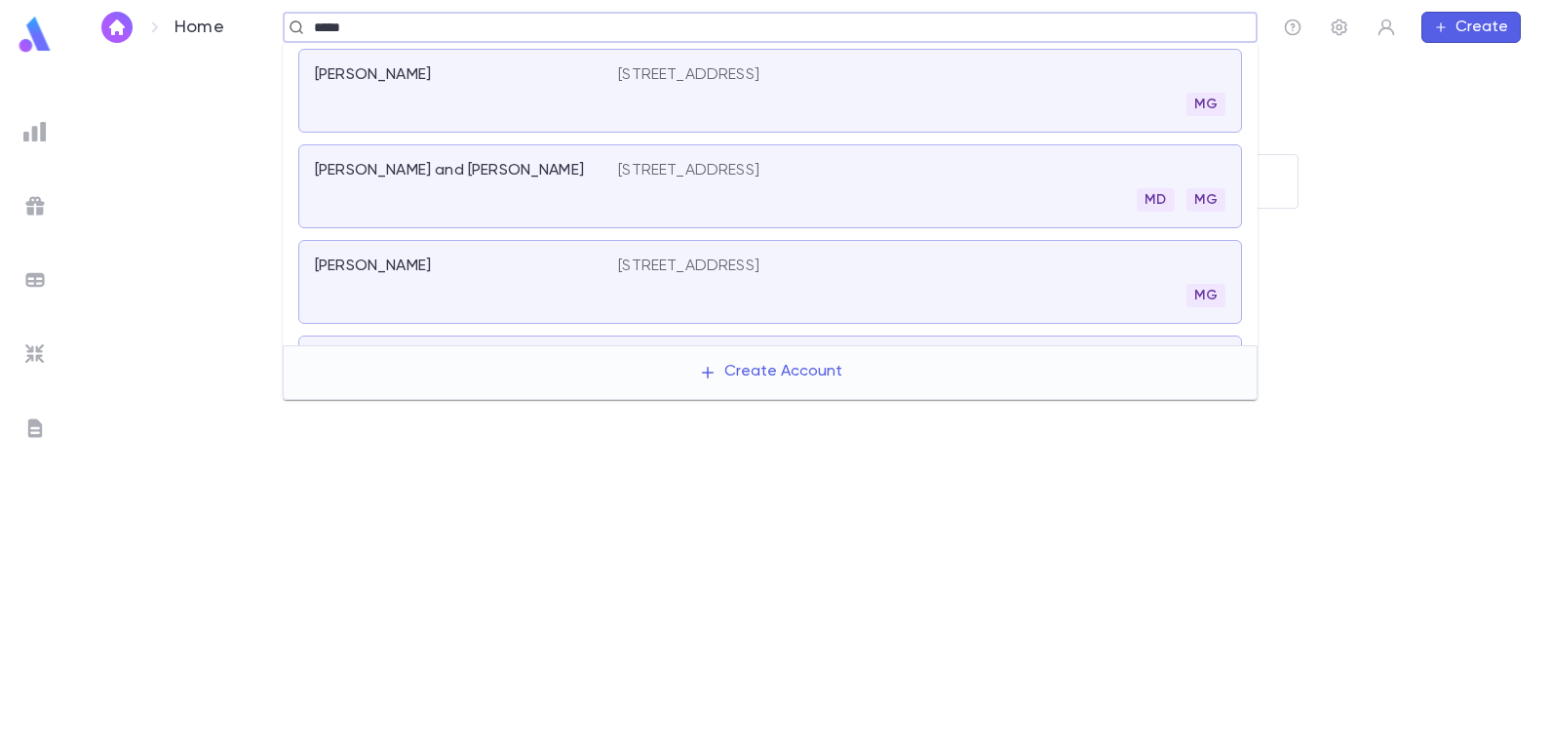
click at [645, 171] on p "[STREET_ADDRESS]" at bounding box center [688, 171] width 141 height 20
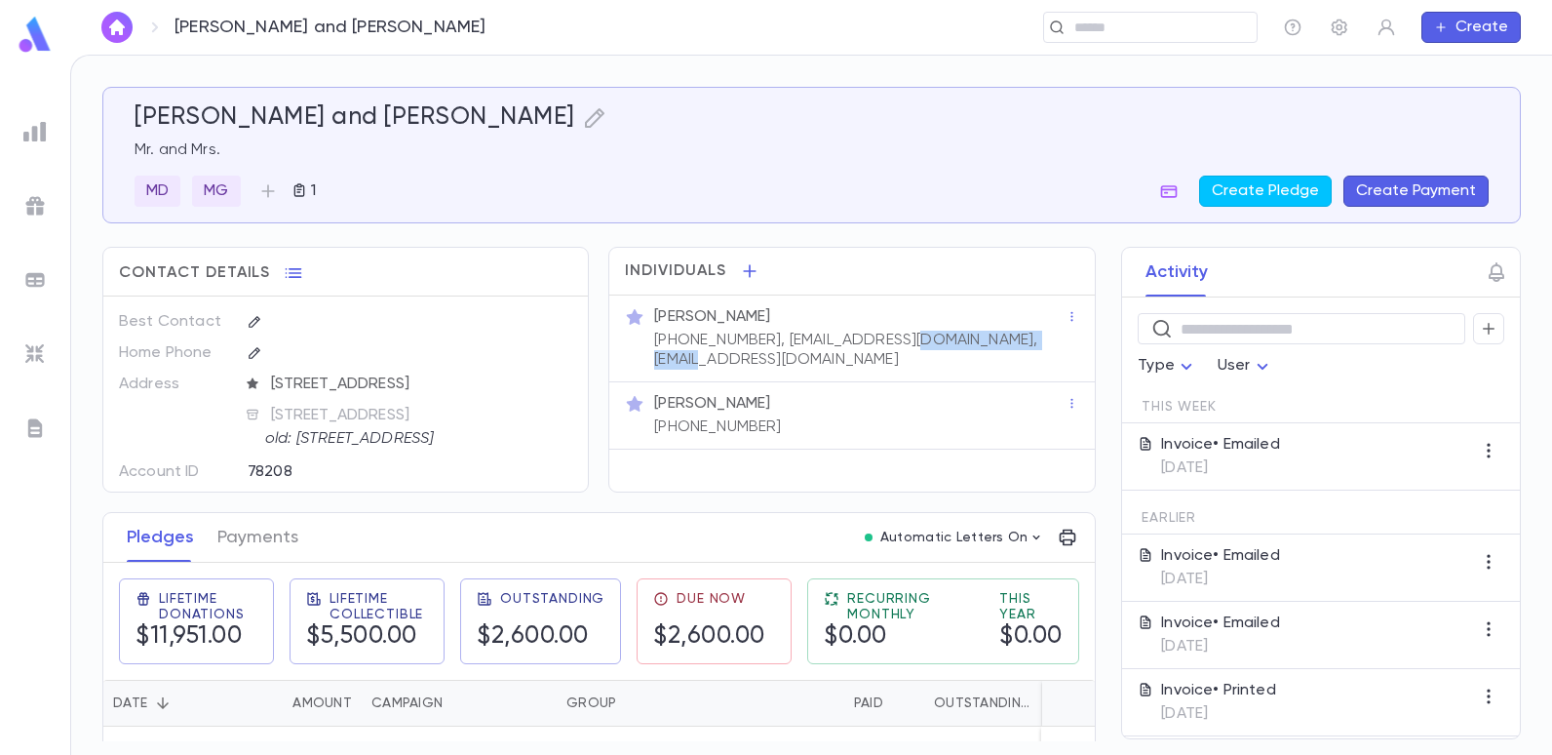
drag, startPoint x: 825, startPoint y: 358, endPoint x: 653, endPoint y: 373, distance: 172.3
click at [653, 373] on div "Mr. Abe Mann (917) 574-3810, abem89@aol.com, abemann113@gmail.com" at bounding box center [851, 338] width 485 height 87
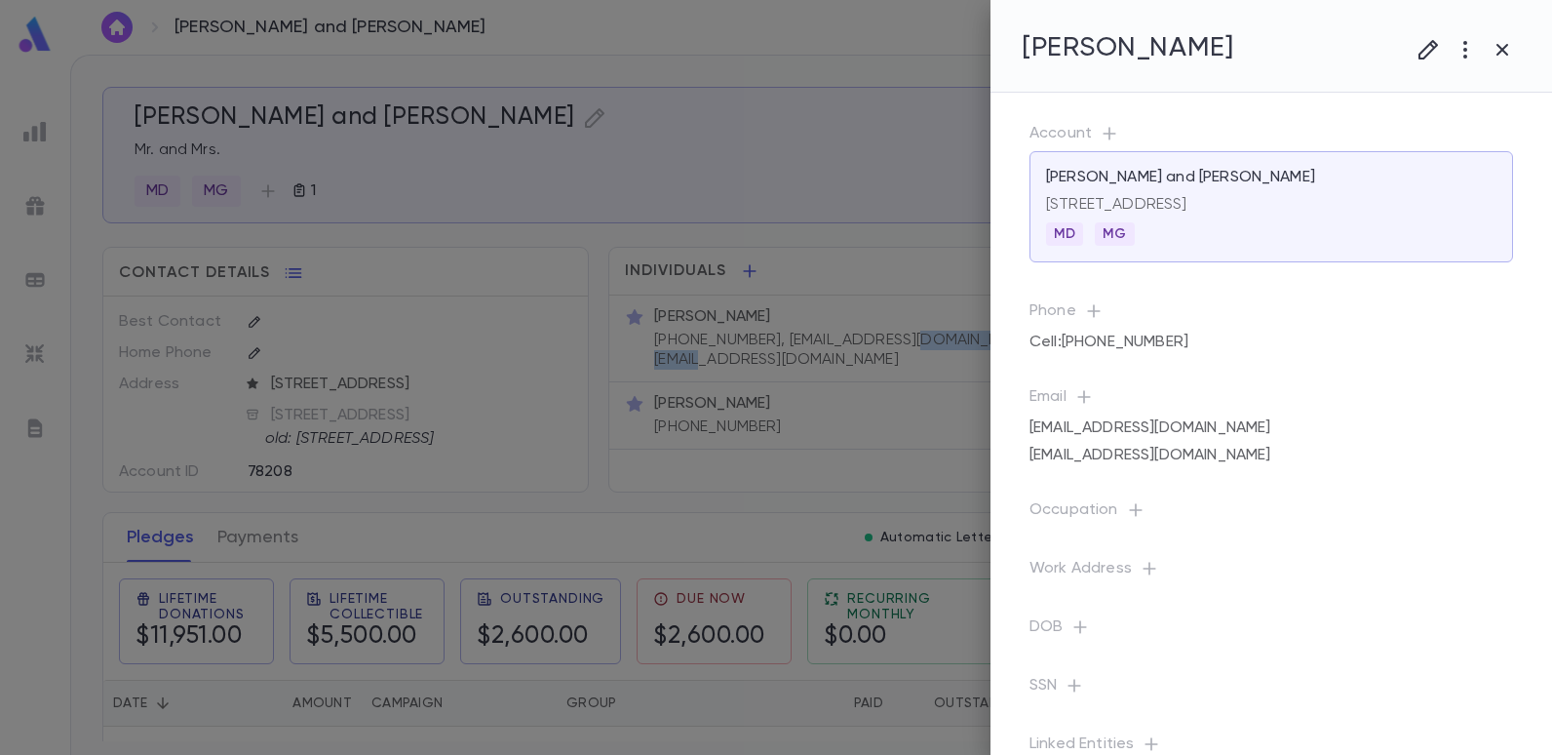
copy p "abemann113@gmail.com"
click at [703, 134] on div at bounding box center [776, 377] width 1552 height 755
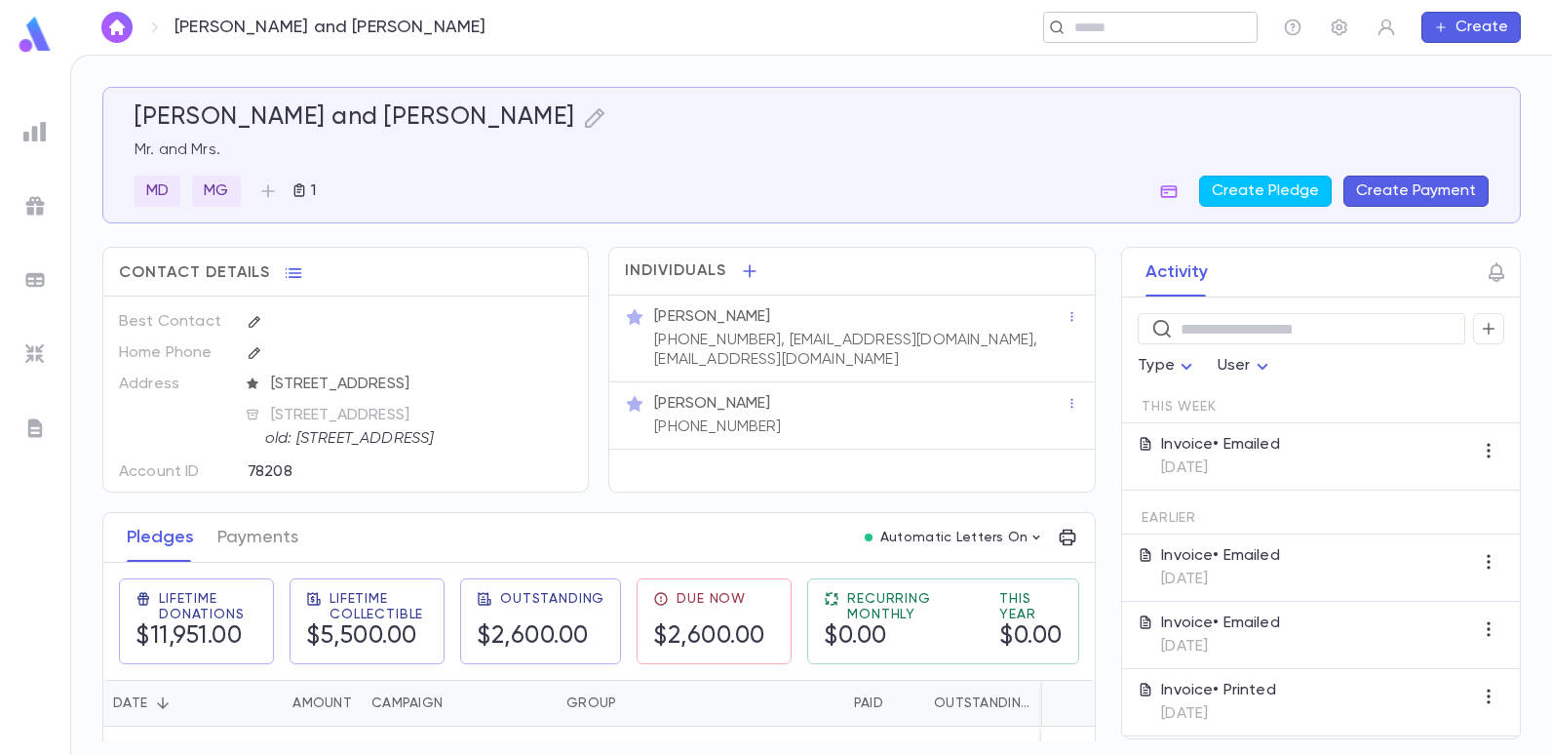
click at [1076, 35] on input "text" at bounding box center [1144, 28] width 151 height 19
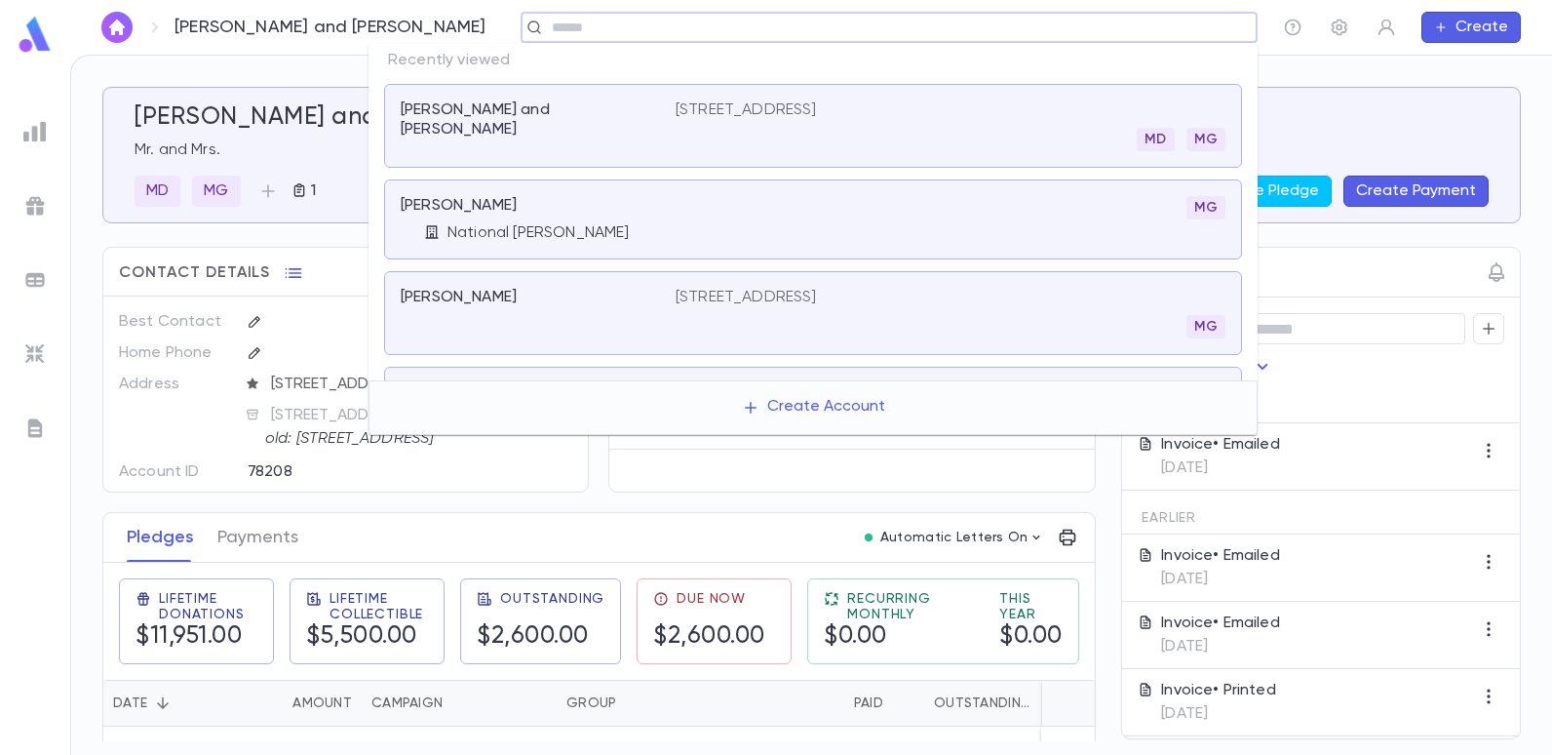
click at [333, 269] on div "Contact Details" at bounding box center [345, 268] width 485 height 41
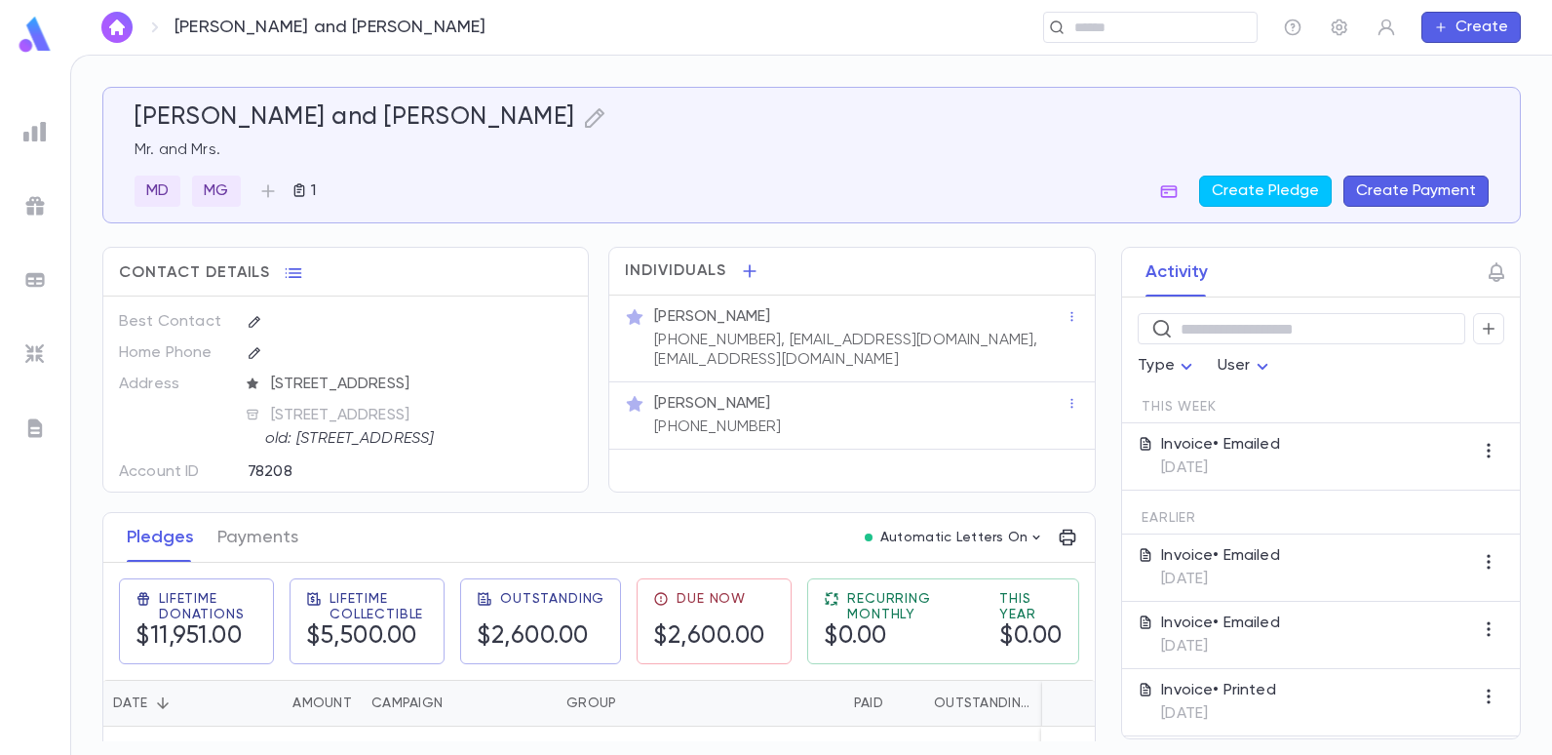
click at [36, 133] on img at bounding box center [34, 131] width 23 height 23
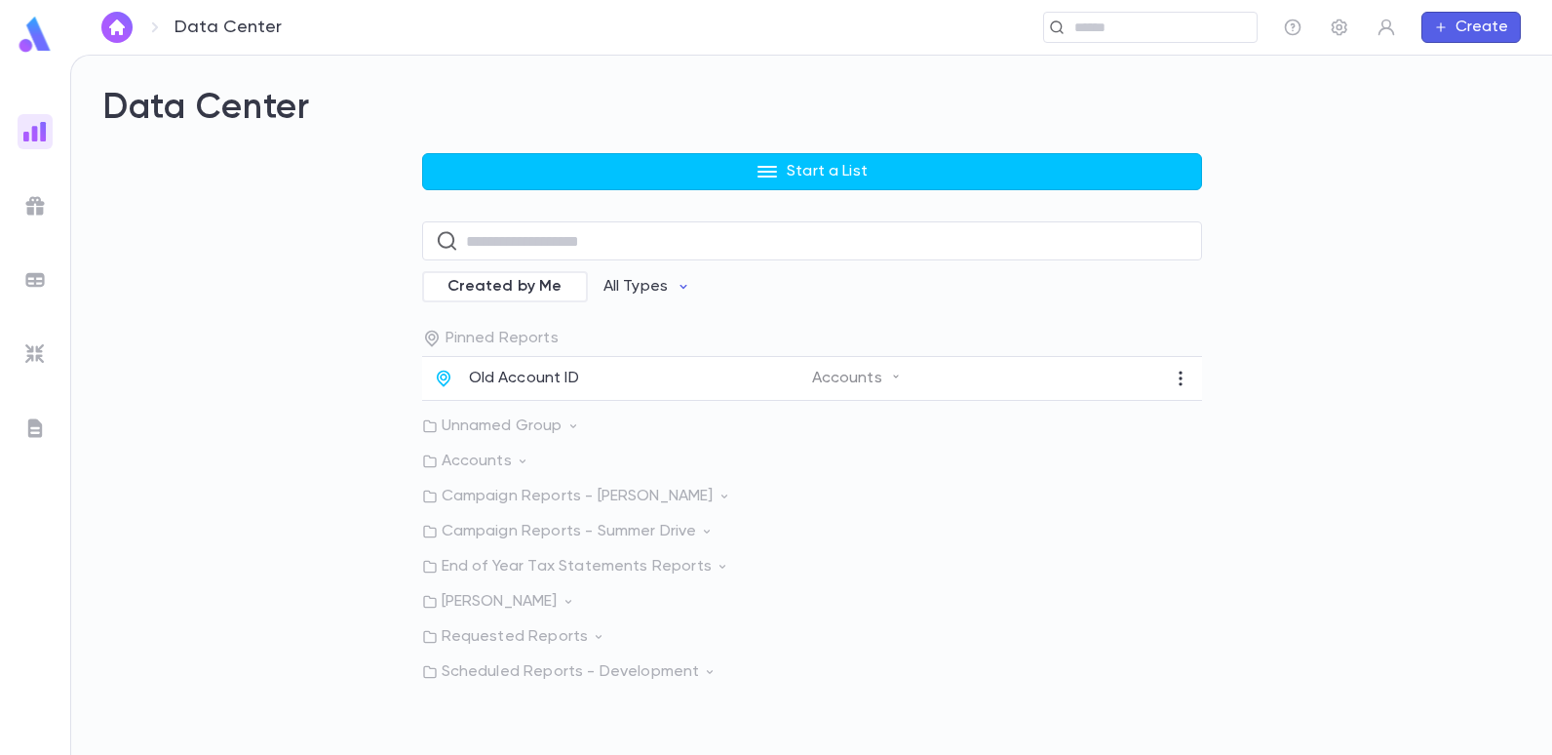
click at [506, 460] on p "Accounts" at bounding box center [812, 461] width 780 height 20
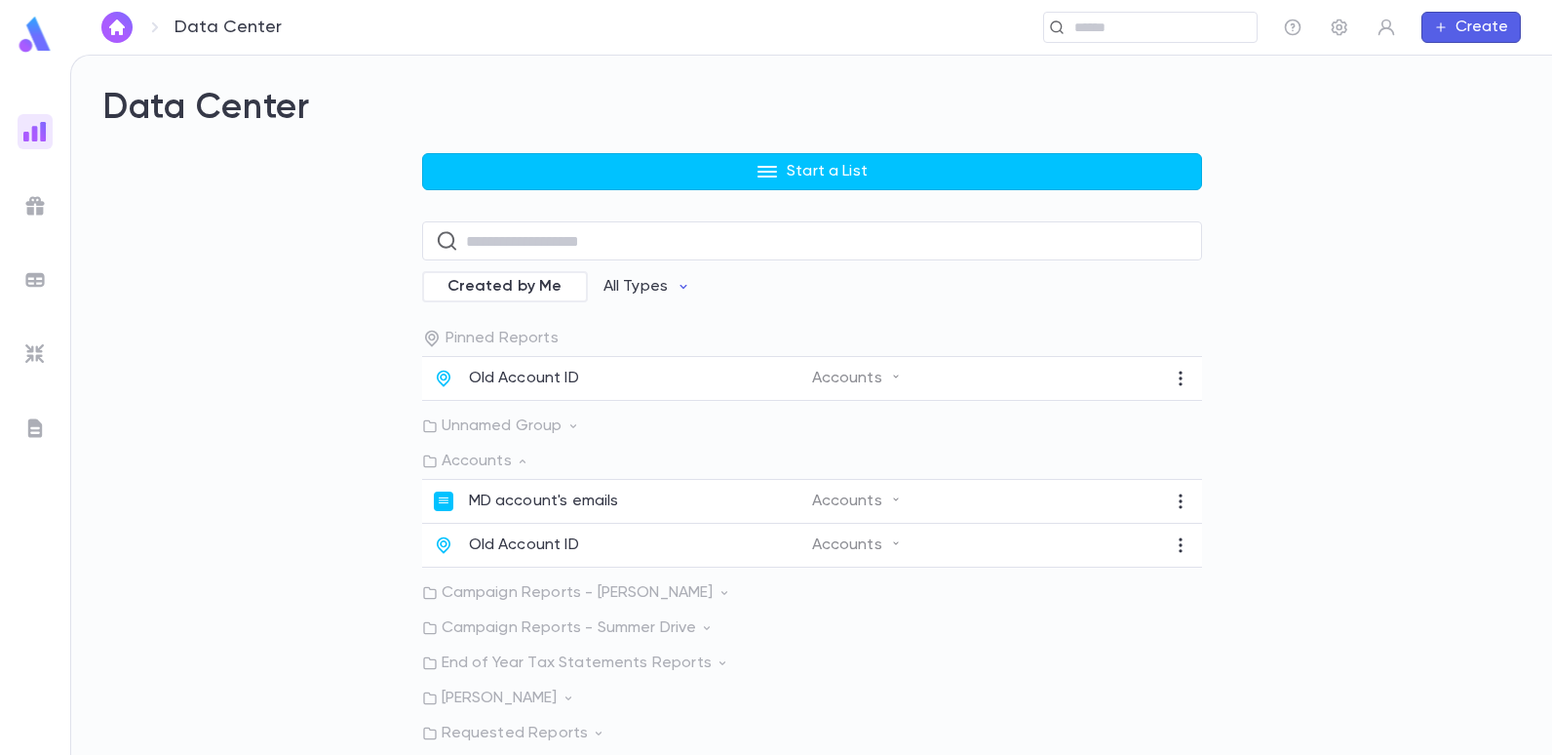
click at [315, 445] on div "Start a List ​ Created by Me All Types Pinned Reports Old Account ID Accounts U…" at bounding box center [811, 465] width 1419 height 625
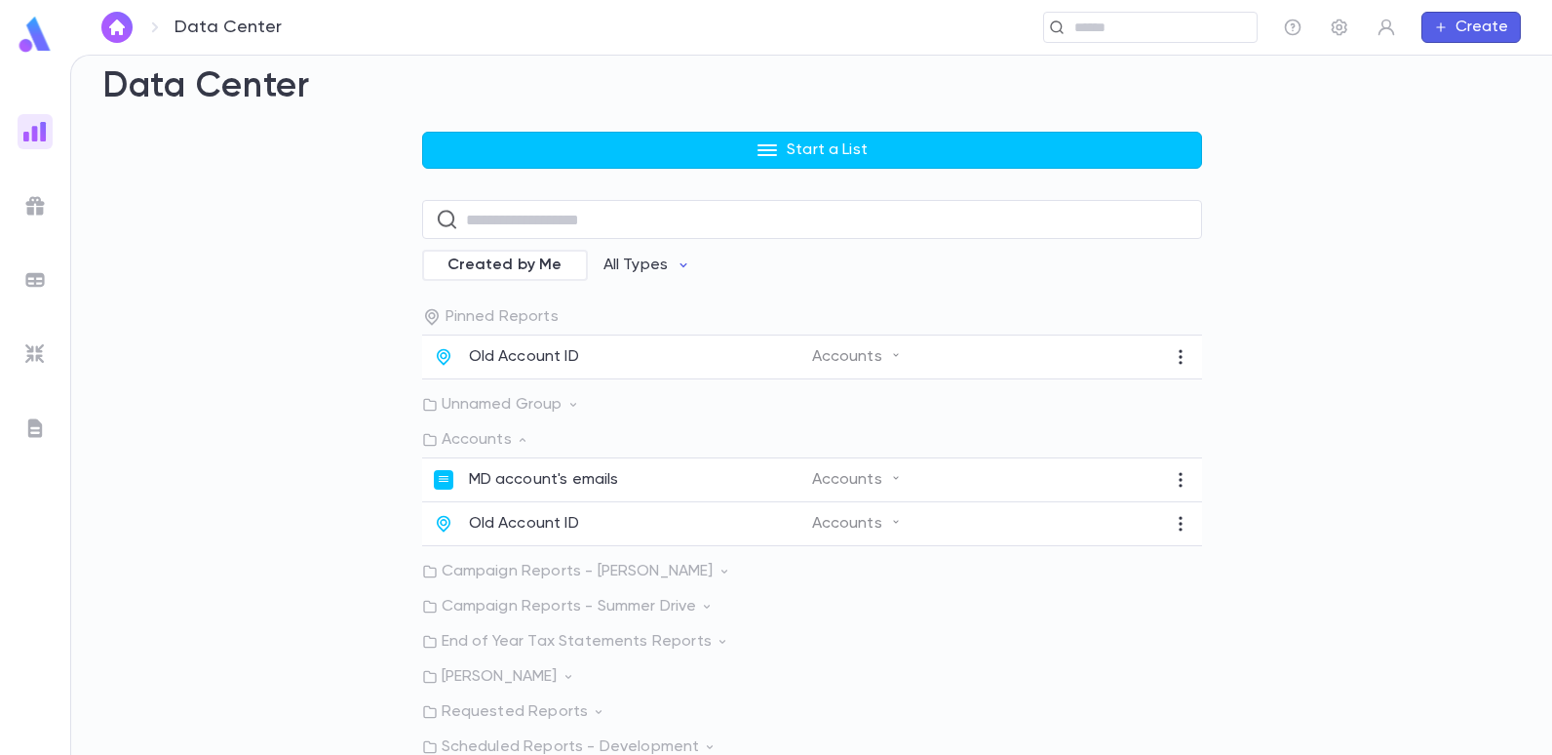
scroll to position [26, 0]
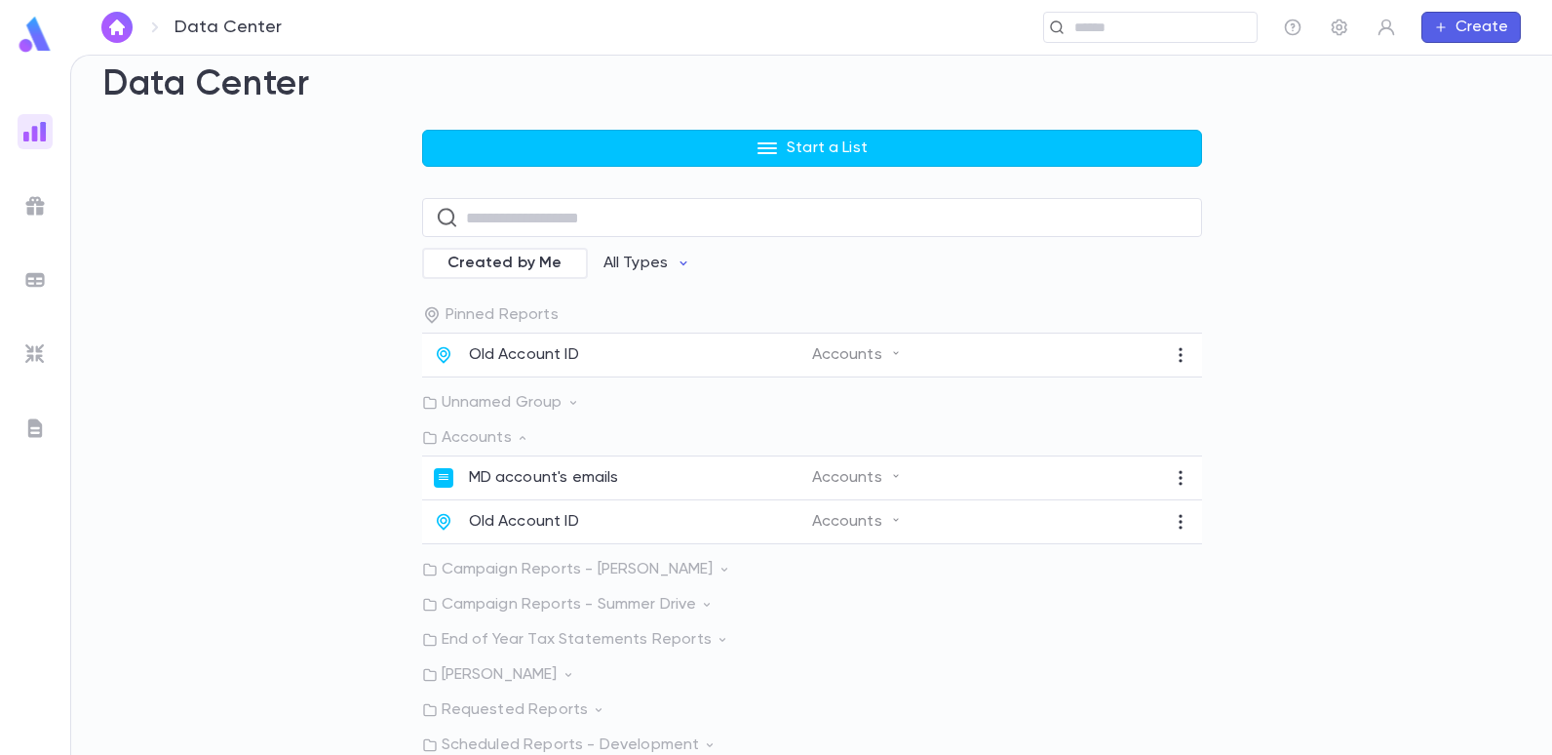
click at [175, 421] on div "Start a List ​ Created by Me All Types Pinned Reports Old Account ID Accounts U…" at bounding box center [811, 442] width 1419 height 625
click at [31, 133] on img at bounding box center [34, 131] width 23 height 23
click at [539, 214] on input "text" at bounding box center [827, 218] width 723 height 38
click at [292, 312] on div "Start a List ​ Created by Me All Types Pinned Reports Old Account ID Accounts U…" at bounding box center [811, 442] width 1419 height 625
click at [548, 262] on span "Created by Me" at bounding box center [505, 264] width 138 height 20
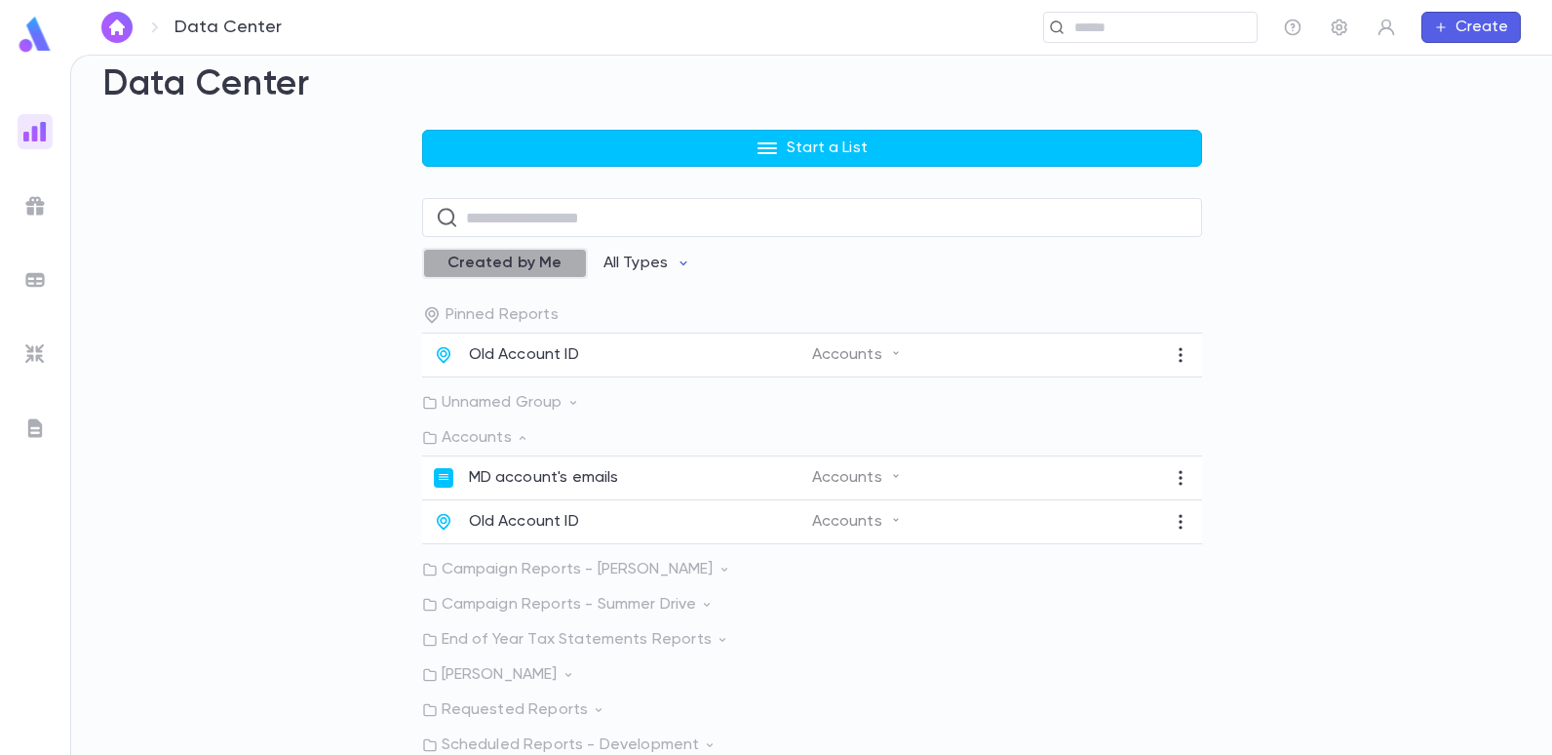
scroll to position [0, 0]
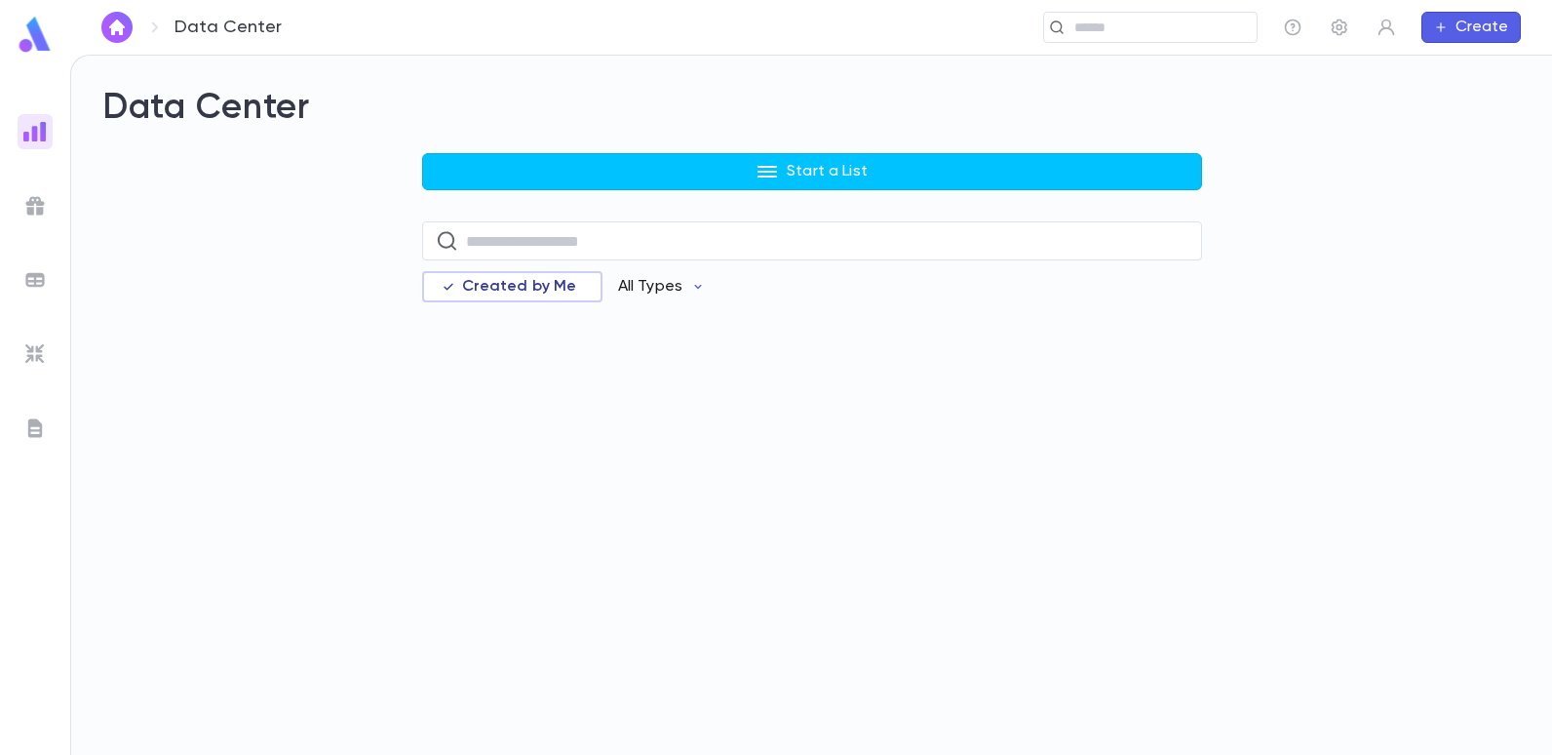
click at [682, 283] on button "All Types" at bounding box center [662, 286] width 119 height 37
click at [519, 338] on div at bounding box center [776, 377] width 1552 height 755
click at [37, 139] on img at bounding box center [34, 131] width 23 height 23
click at [36, 426] on img at bounding box center [34, 427] width 23 height 23
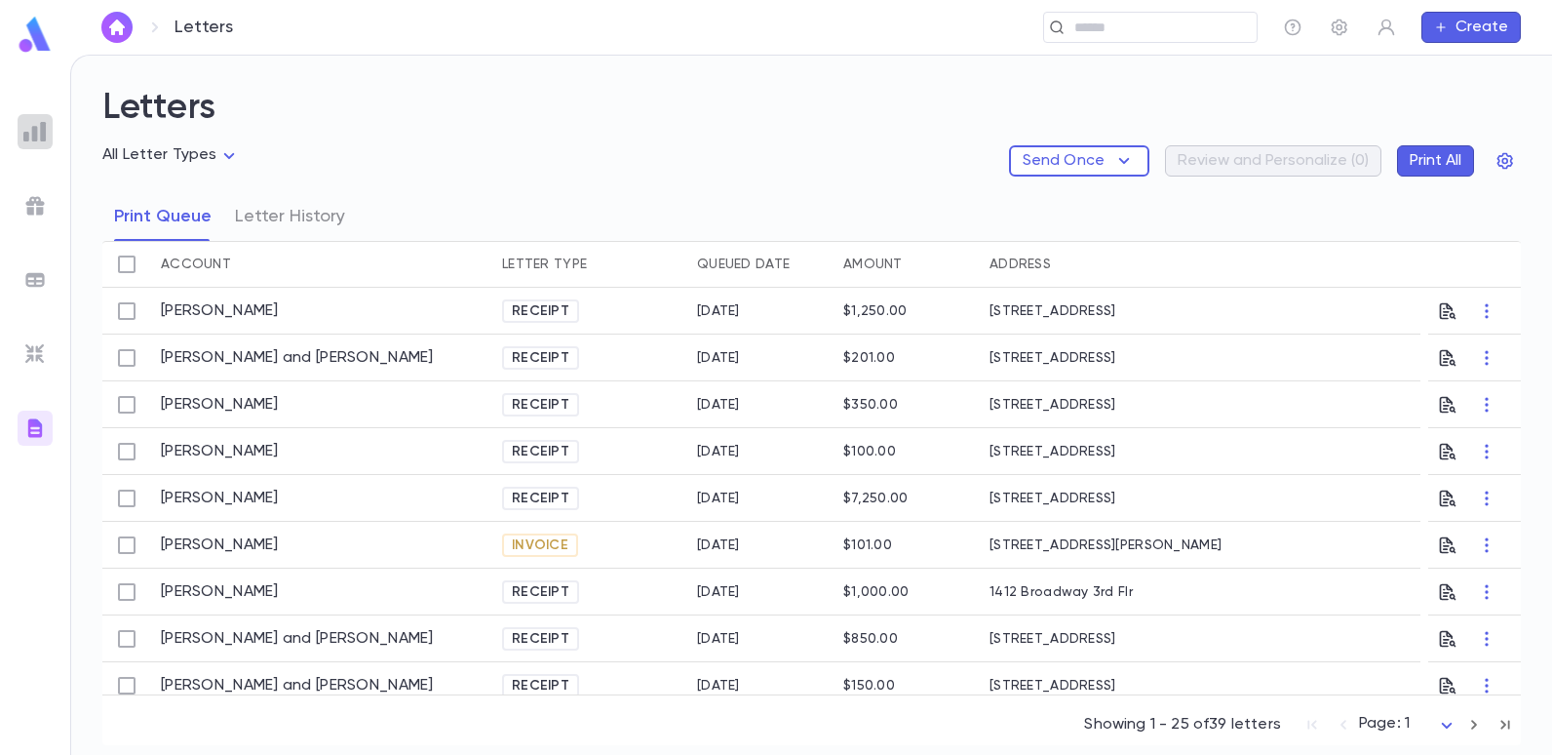
click at [42, 138] on img at bounding box center [34, 131] width 23 height 23
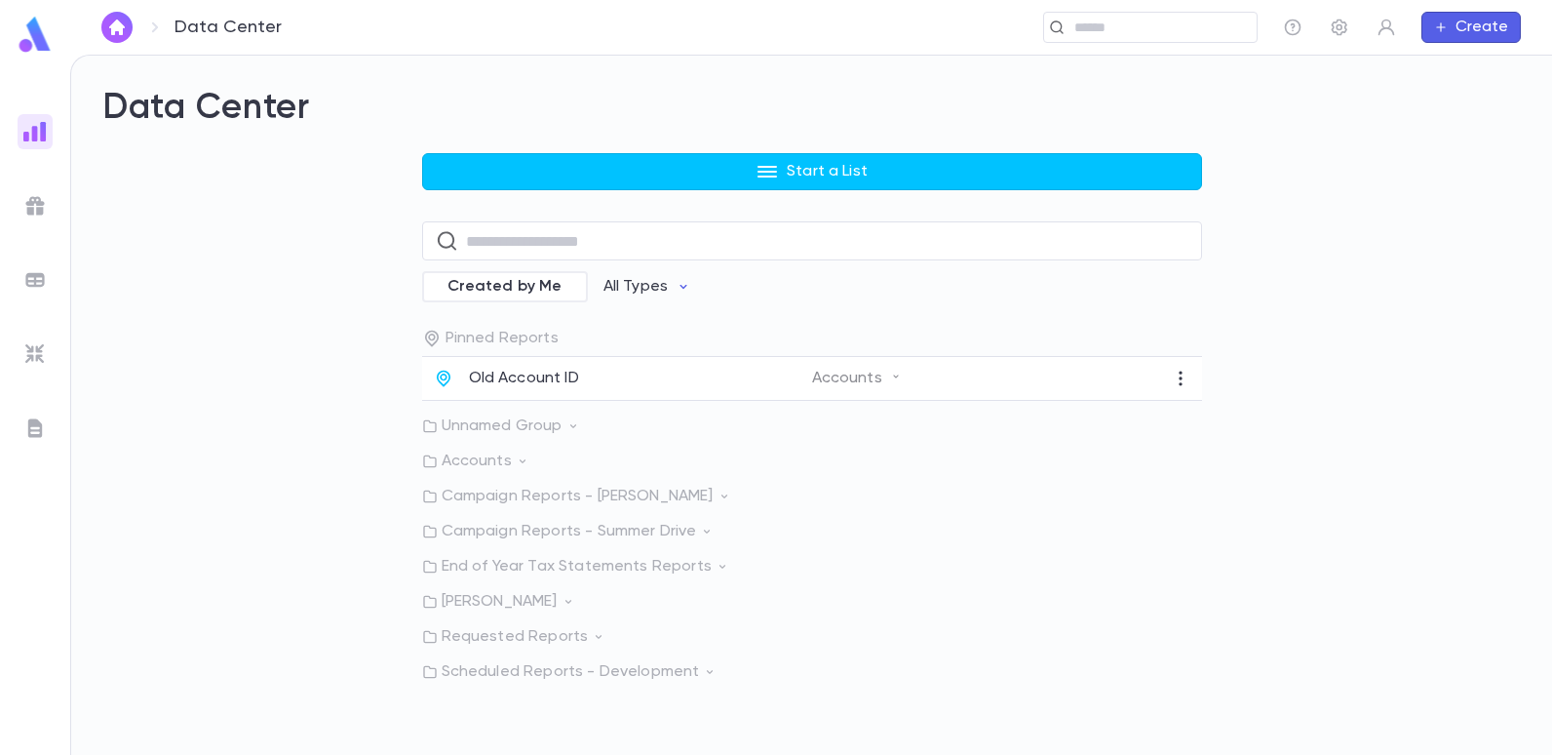
click at [481, 459] on p "Accounts" at bounding box center [812, 461] width 780 height 20
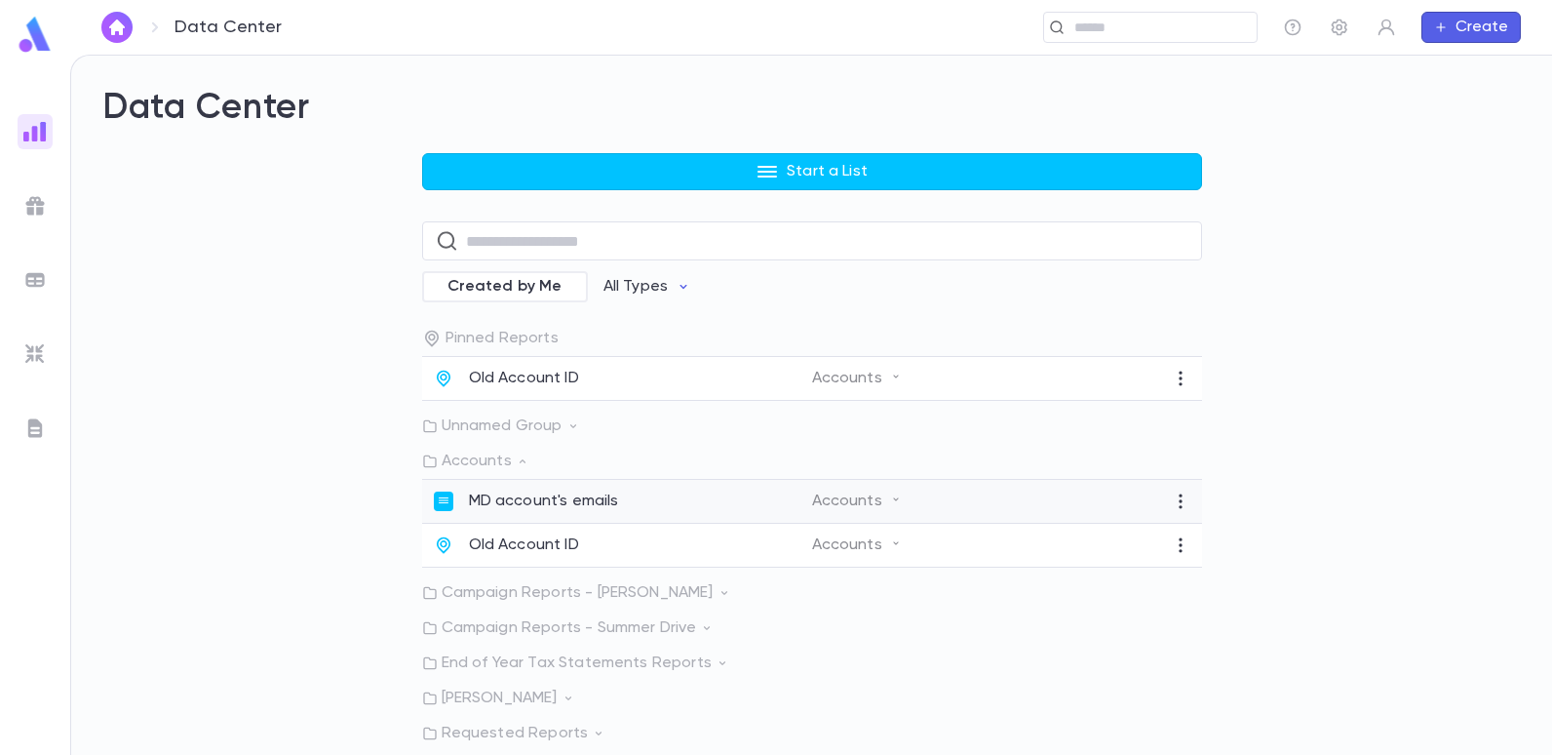
click at [522, 497] on p "MD account's emails" at bounding box center [544, 501] width 150 height 20
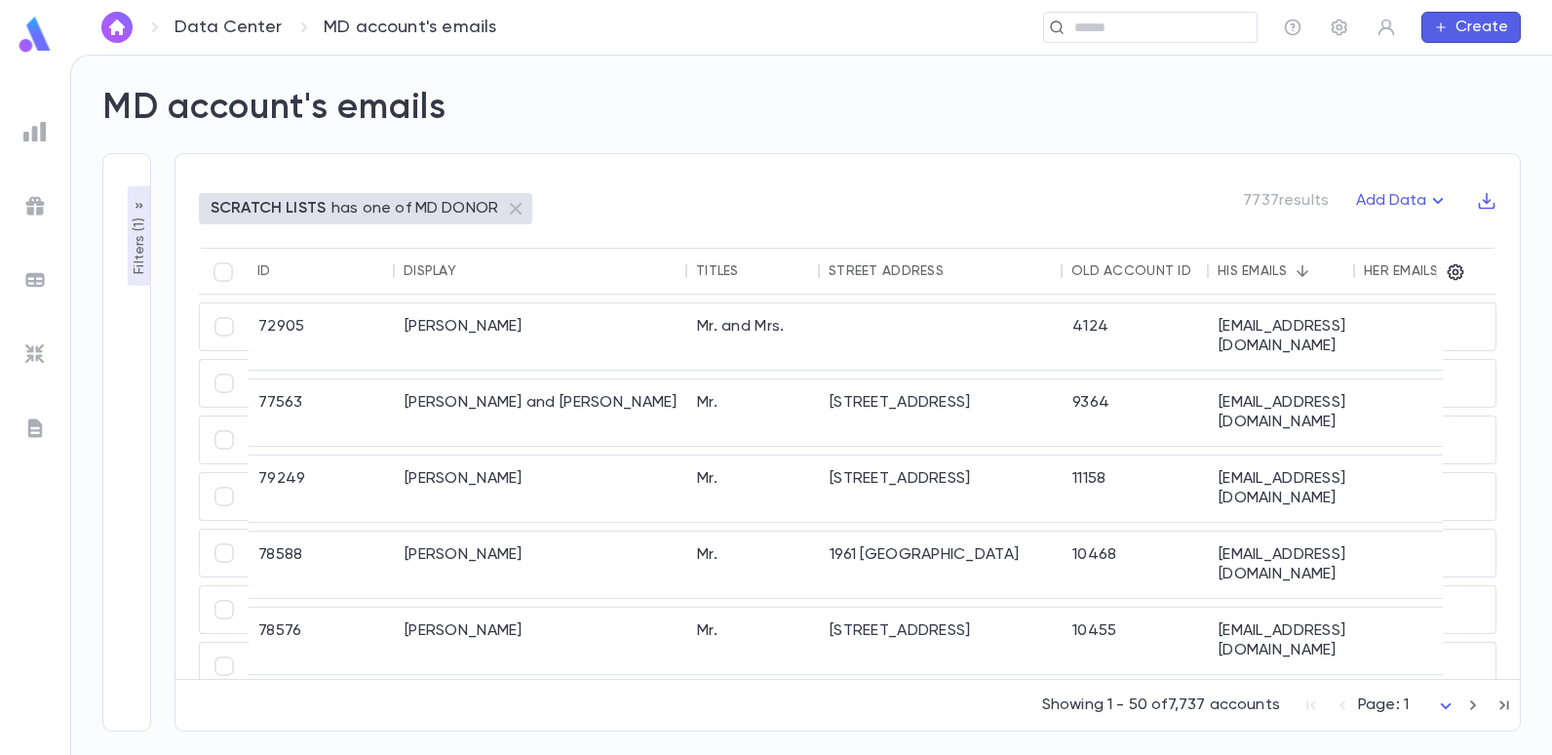
click at [38, 133] on img at bounding box center [34, 131] width 23 height 23
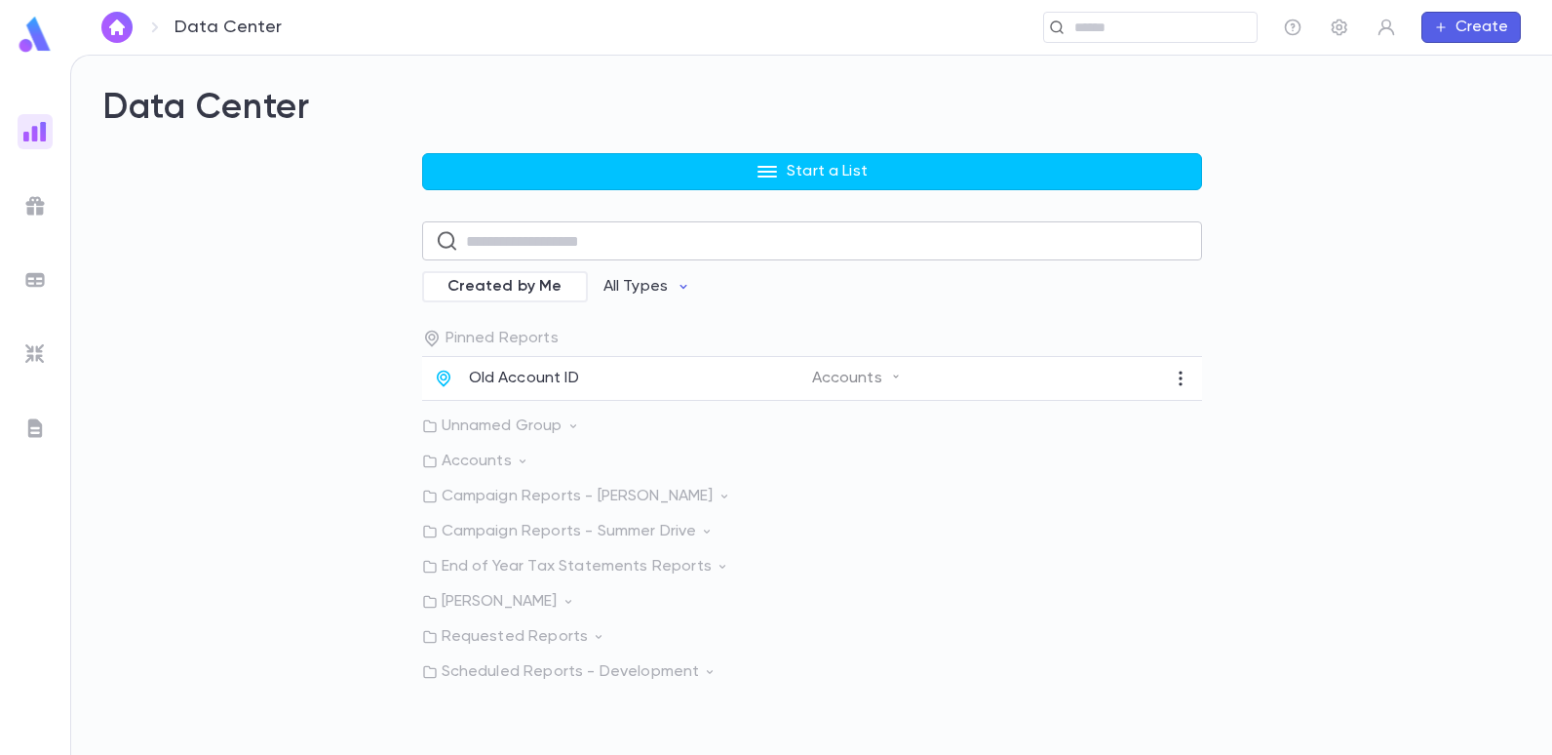
click at [524, 241] on input "text" at bounding box center [827, 241] width 723 height 38
click at [341, 243] on div "Start a List ​ Created by Me All Types Pinned Reports Old Account ID Accounts U…" at bounding box center [811, 417] width 1419 height 528
click at [548, 527] on p "Campaign Reports - Summer Drive" at bounding box center [812, 532] width 780 height 20
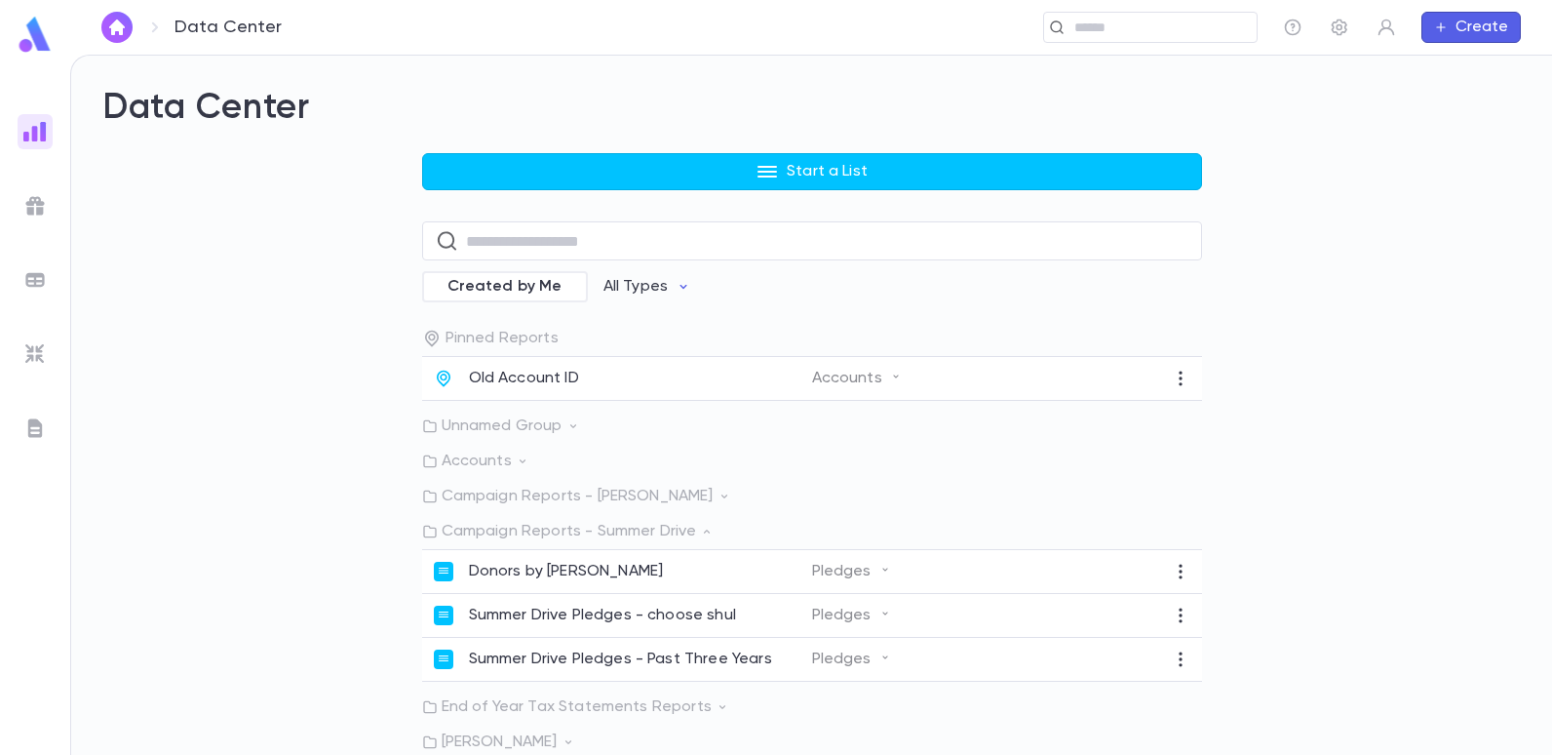
click at [303, 505] on div "Start a List ​ Created by Me All Types Pinned Reports Old Account ID Accounts U…" at bounding box center [811, 487] width 1419 height 669
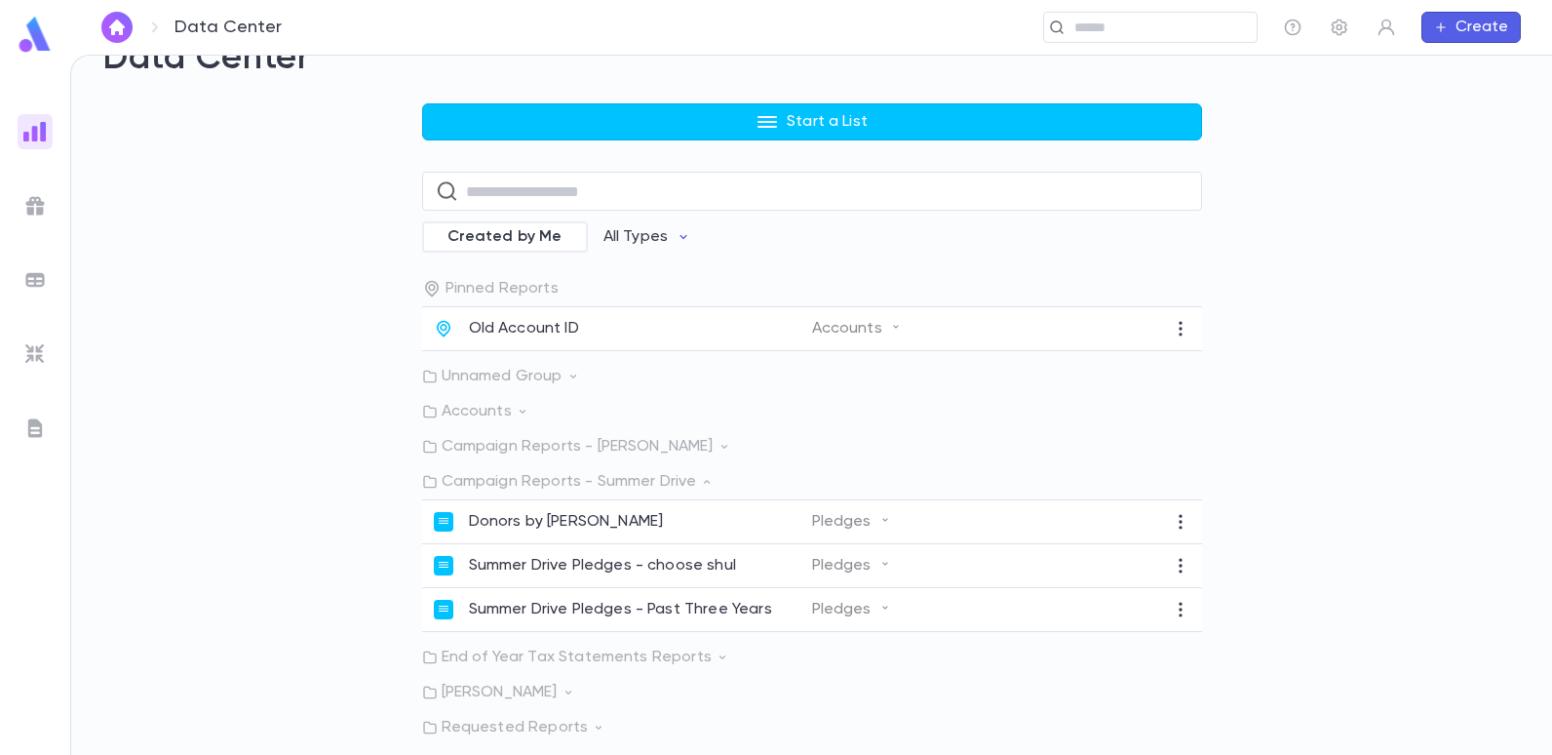
scroll to position [71, 0]
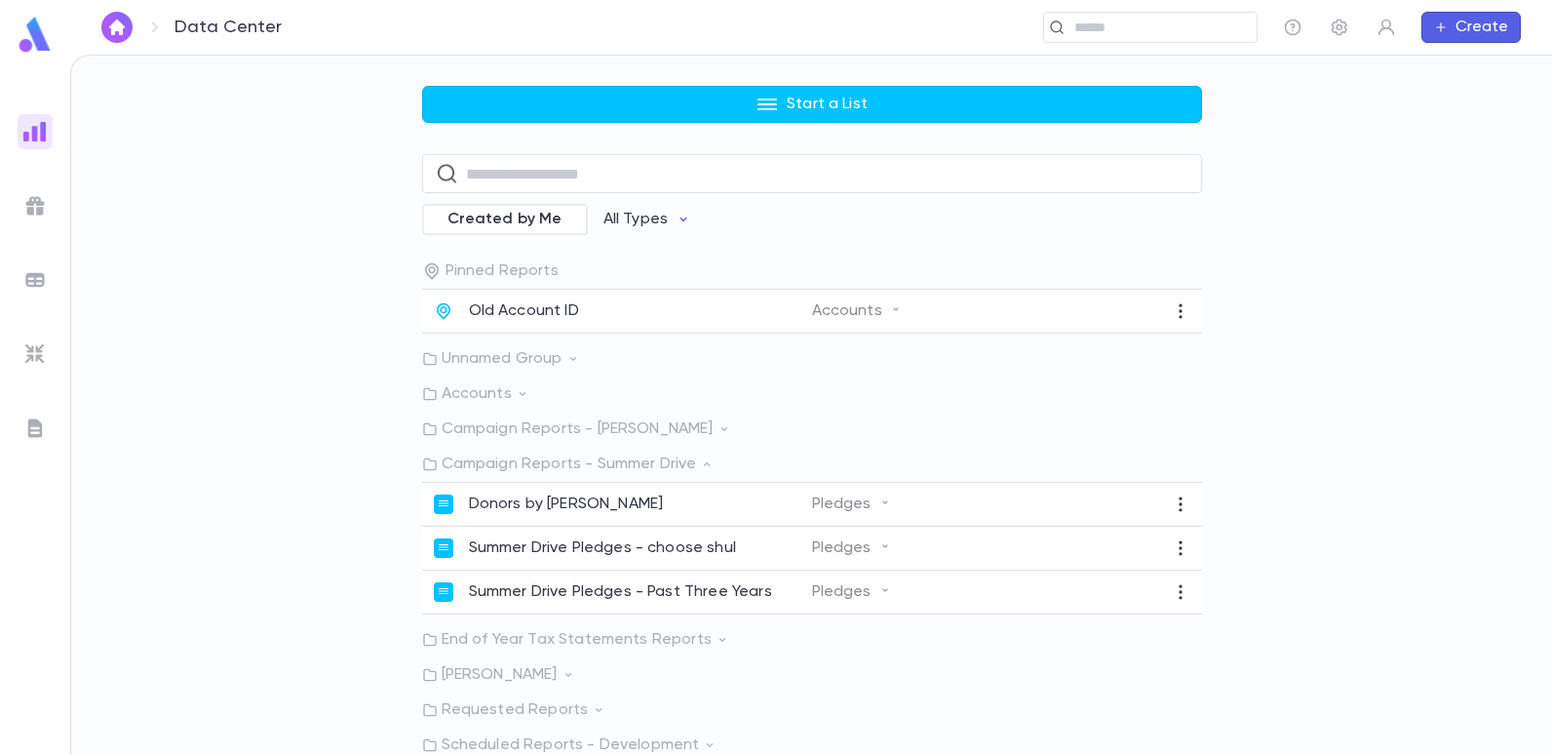
click at [505, 700] on p "Requested Reports" at bounding box center [812, 710] width 780 height 20
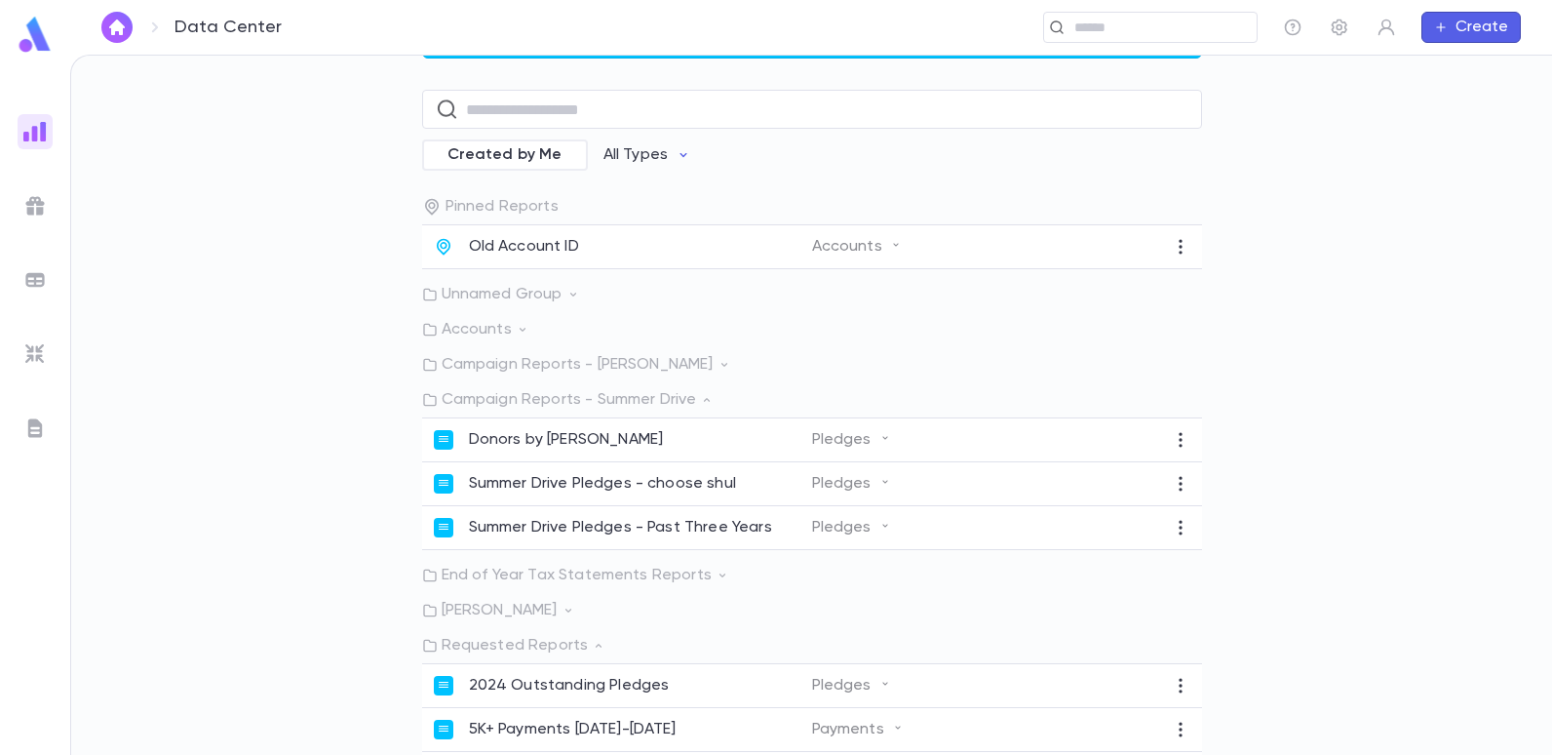
scroll to position [364, 0]
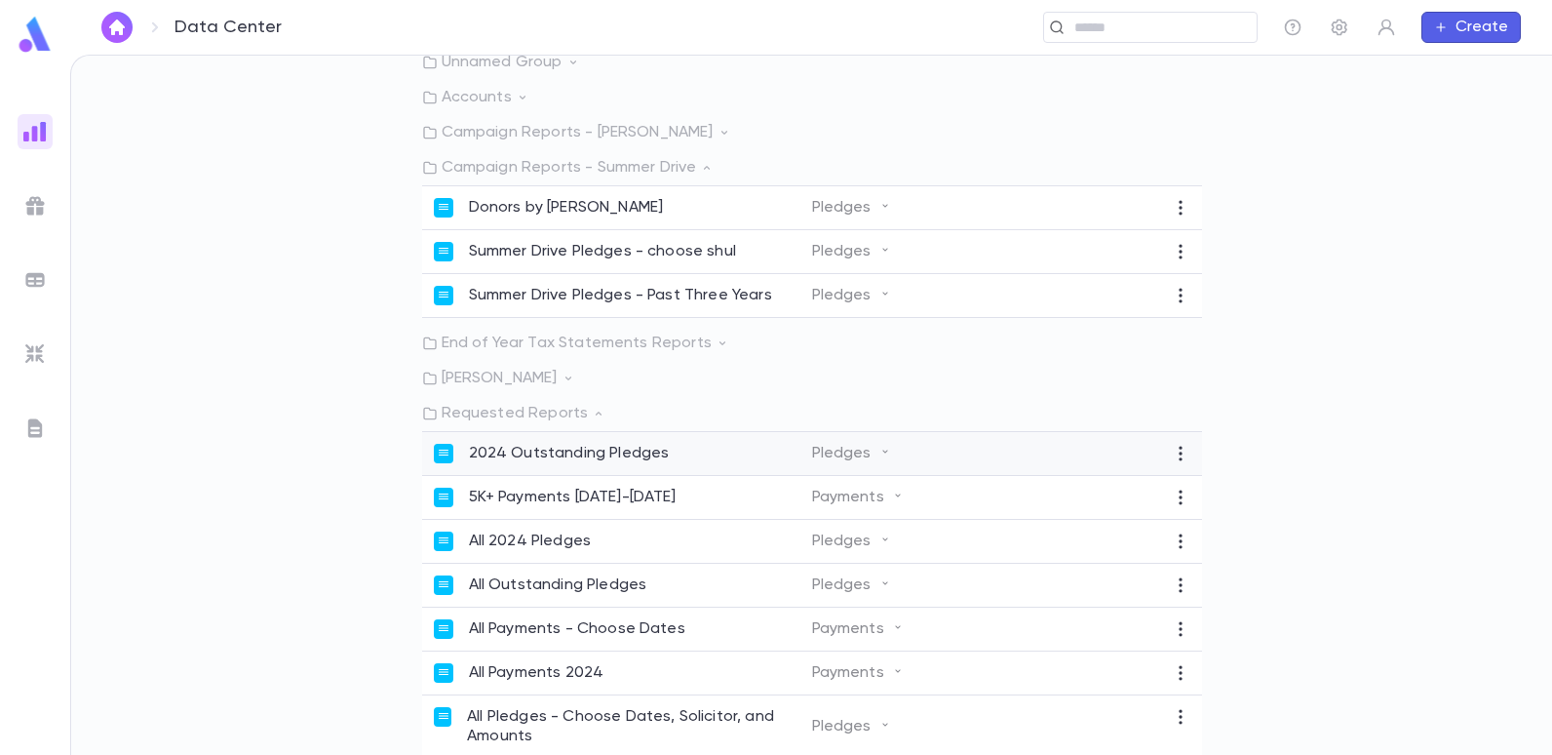
click at [812, 458] on p "Pledges" at bounding box center [851, 454] width 79 height 20
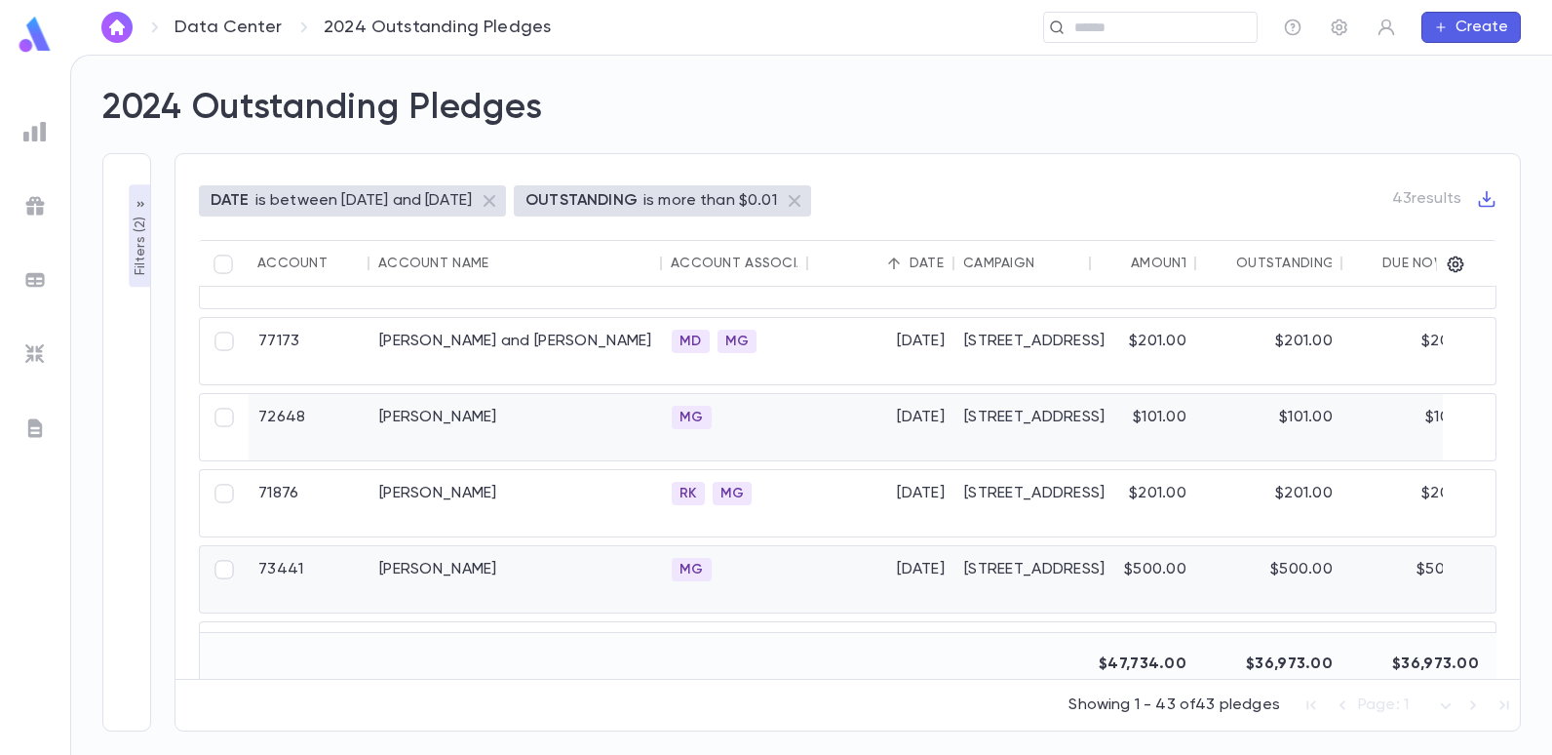
scroll to position [2357, 0]
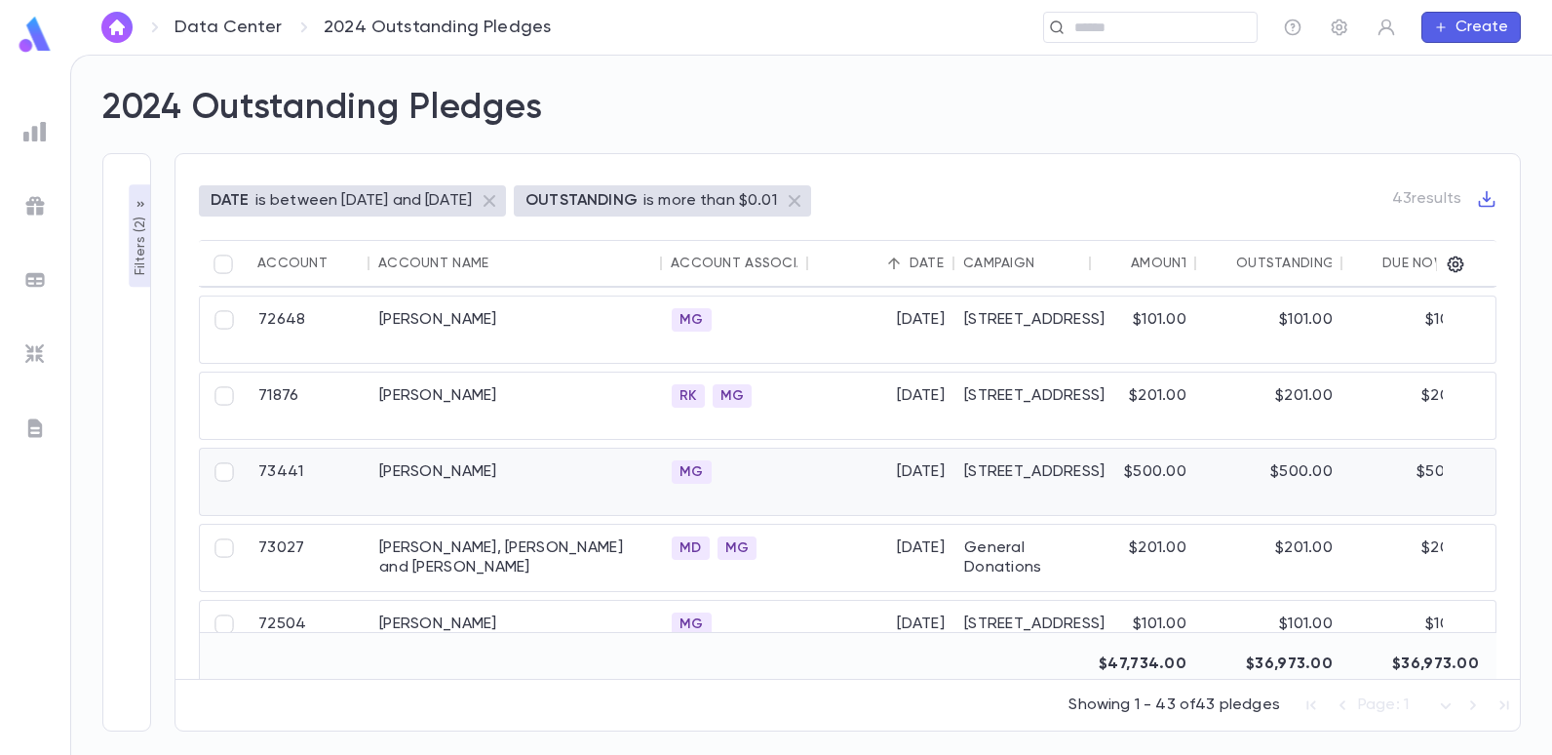
click at [487, 481] on div "Hoffman, Jason" at bounding box center [516, 482] width 293 height 66
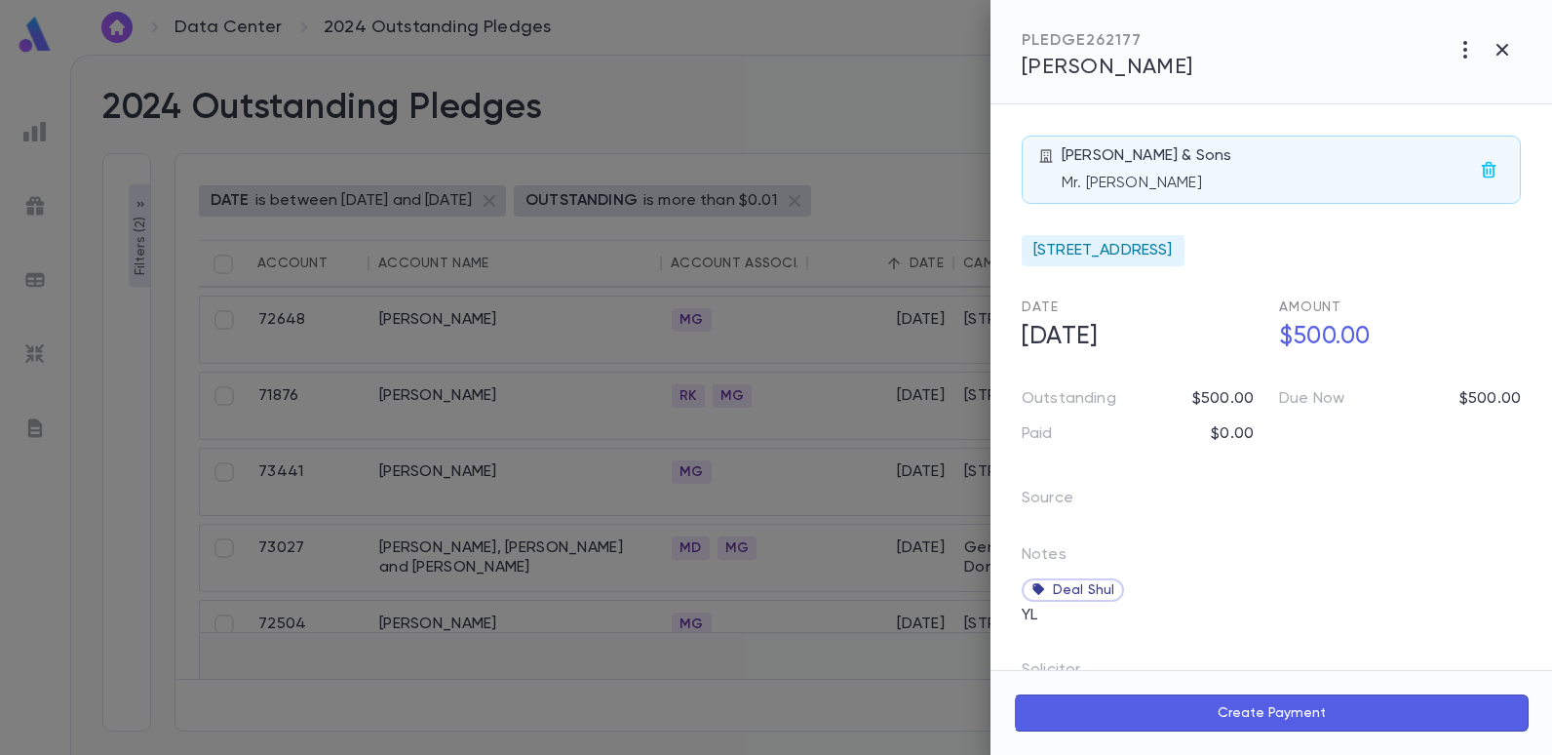
click at [804, 92] on div at bounding box center [776, 377] width 1552 height 755
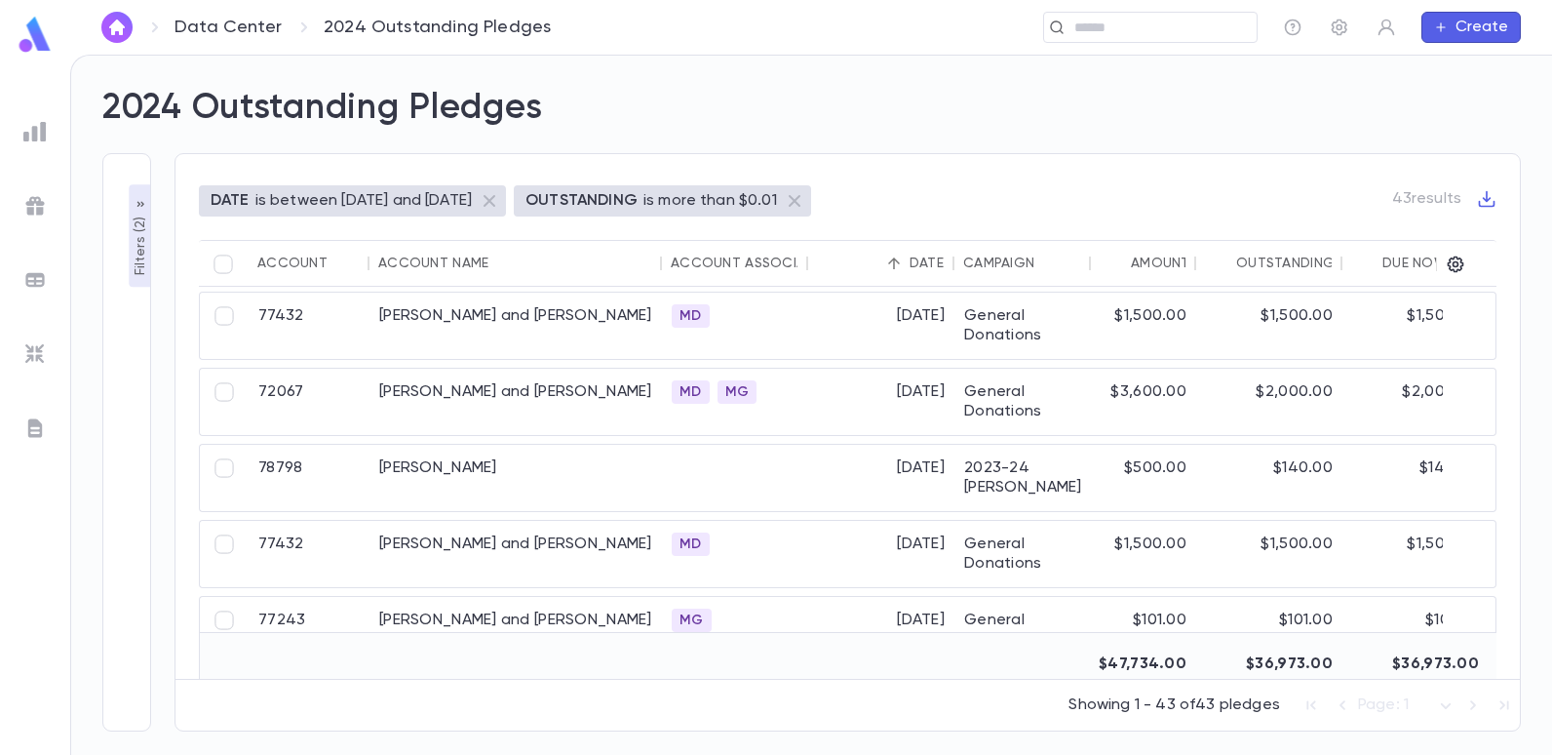
scroll to position [0, 0]
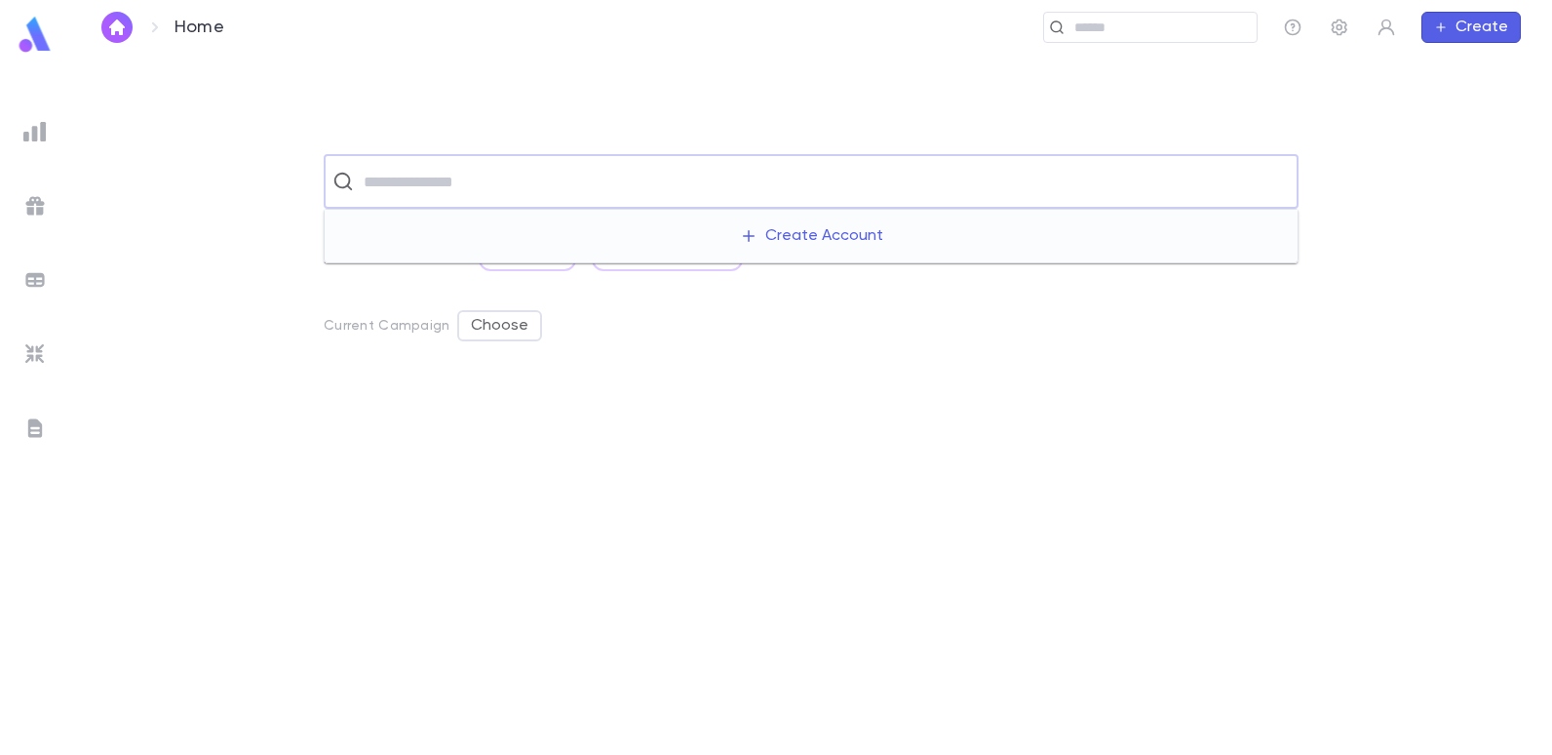
click at [541, 182] on input "text" at bounding box center [824, 181] width 932 height 37
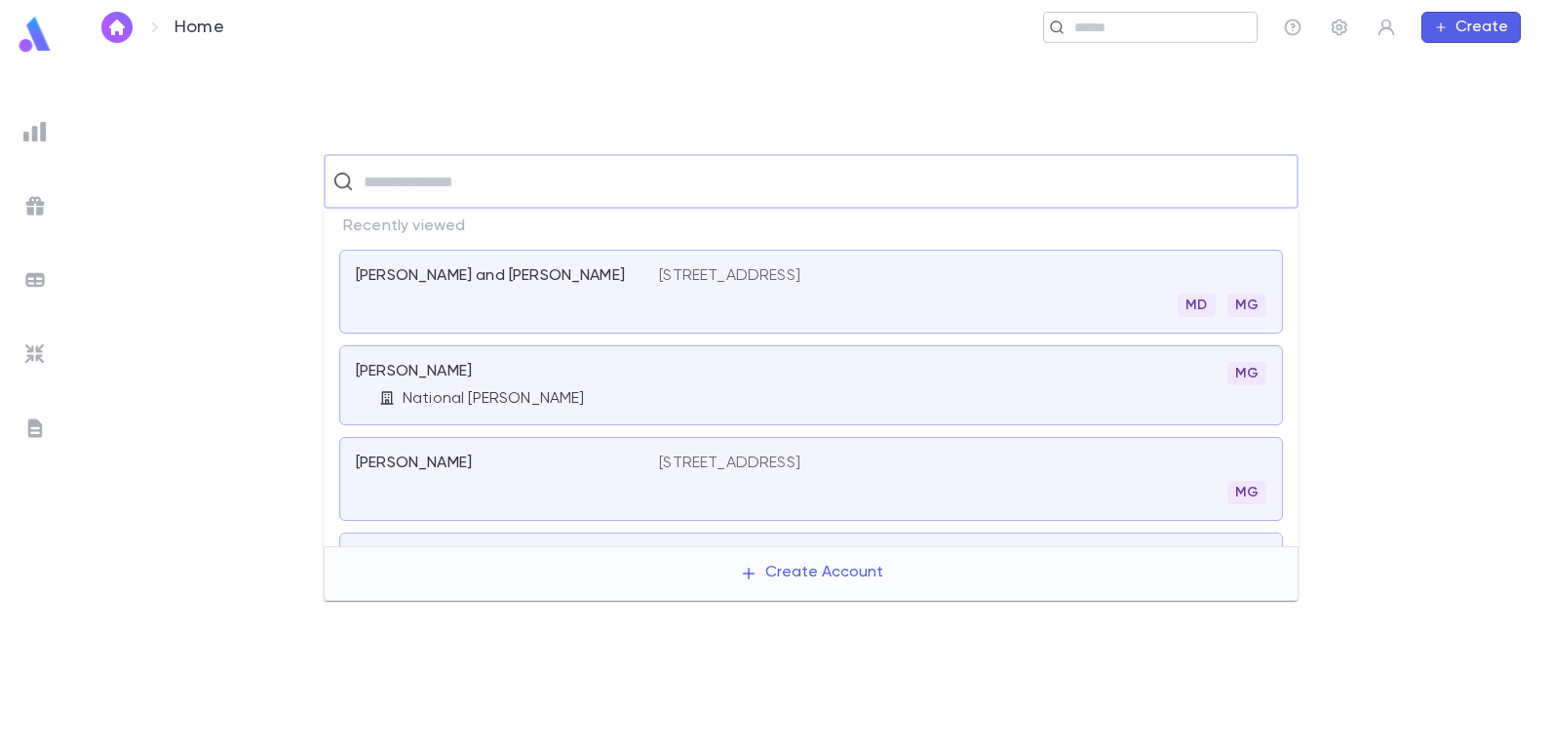
click at [1193, 33] on input "text" at bounding box center [1159, 28] width 180 height 19
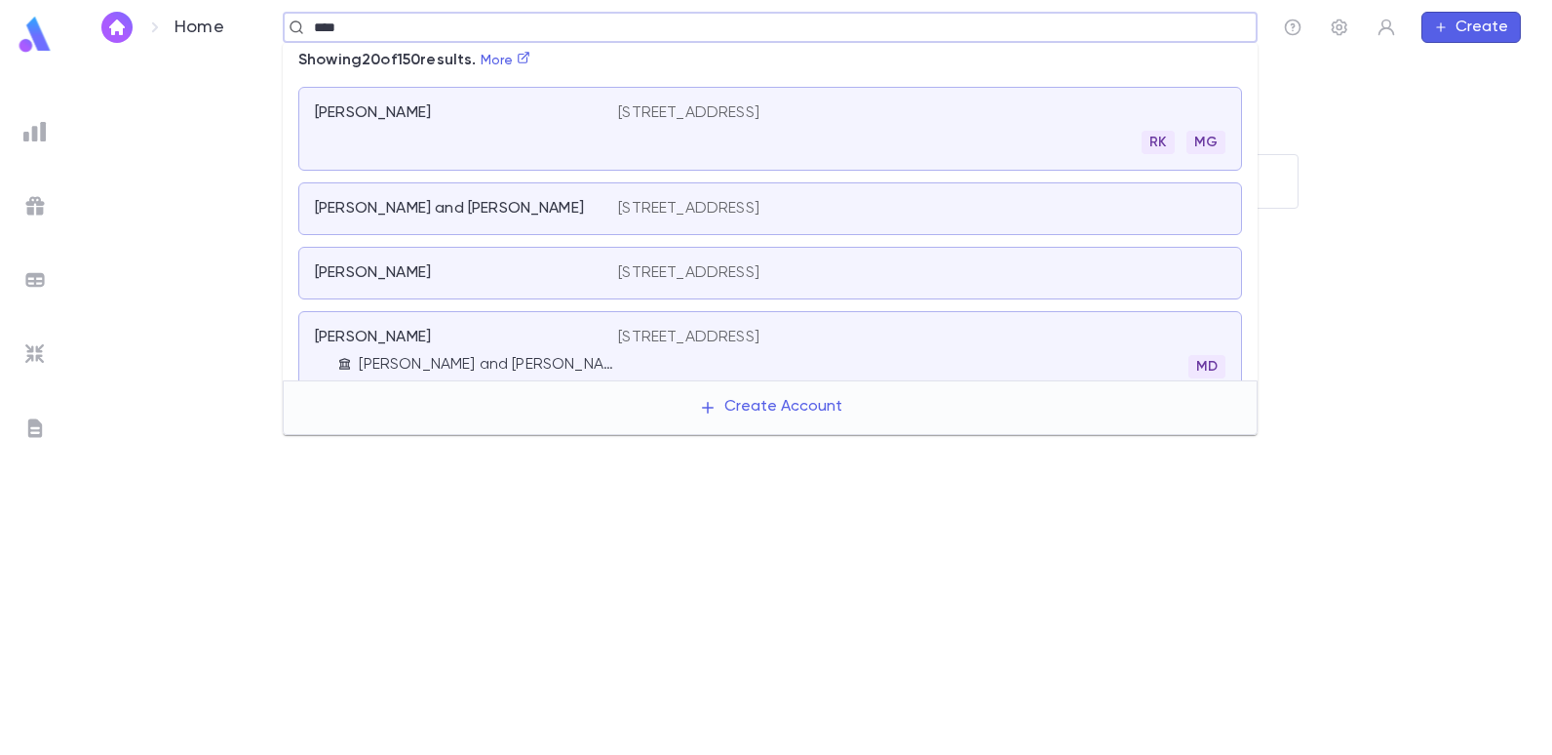
scroll to position [1063, 0]
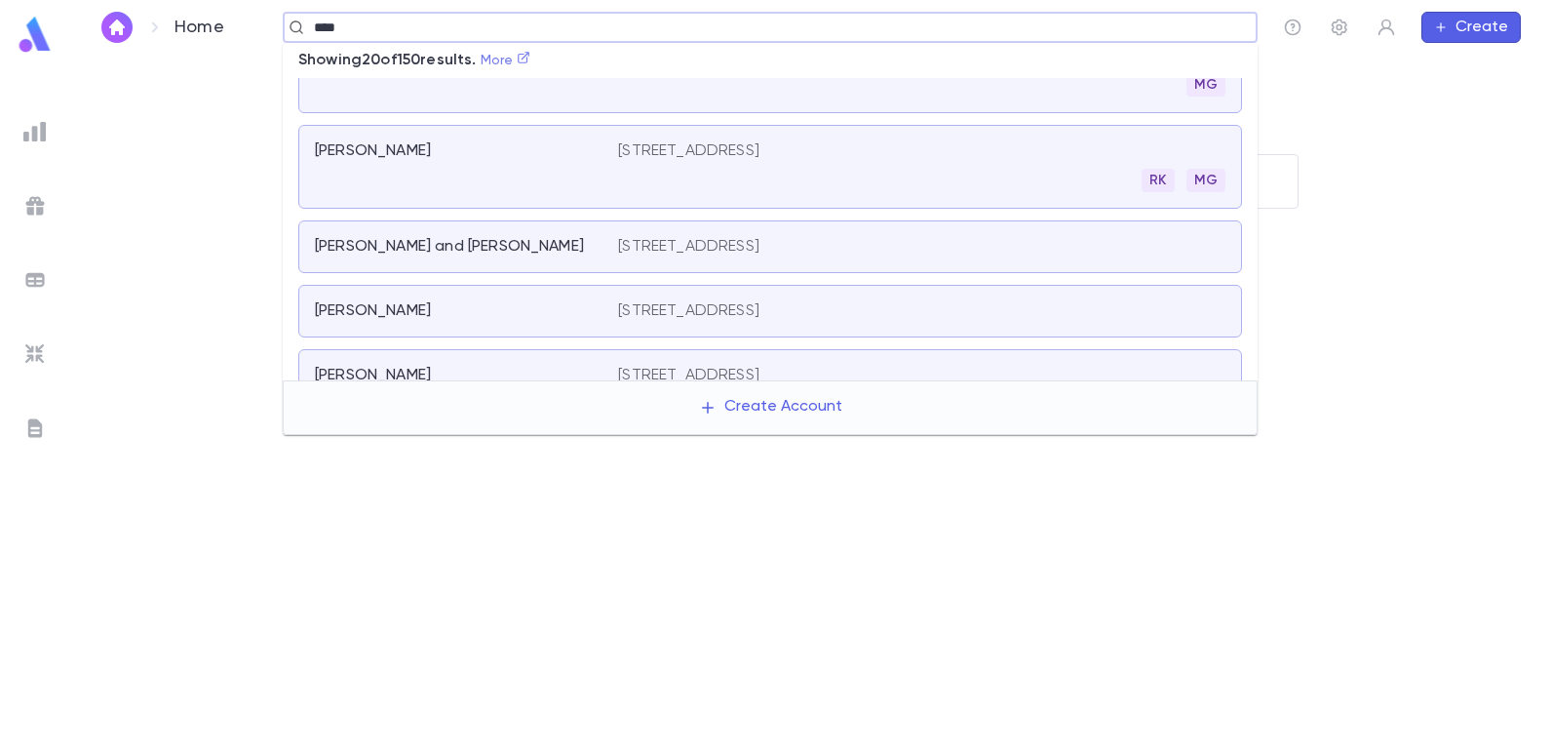
click at [530, 61] on icon at bounding box center [524, 58] width 14 height 14
type input "****"
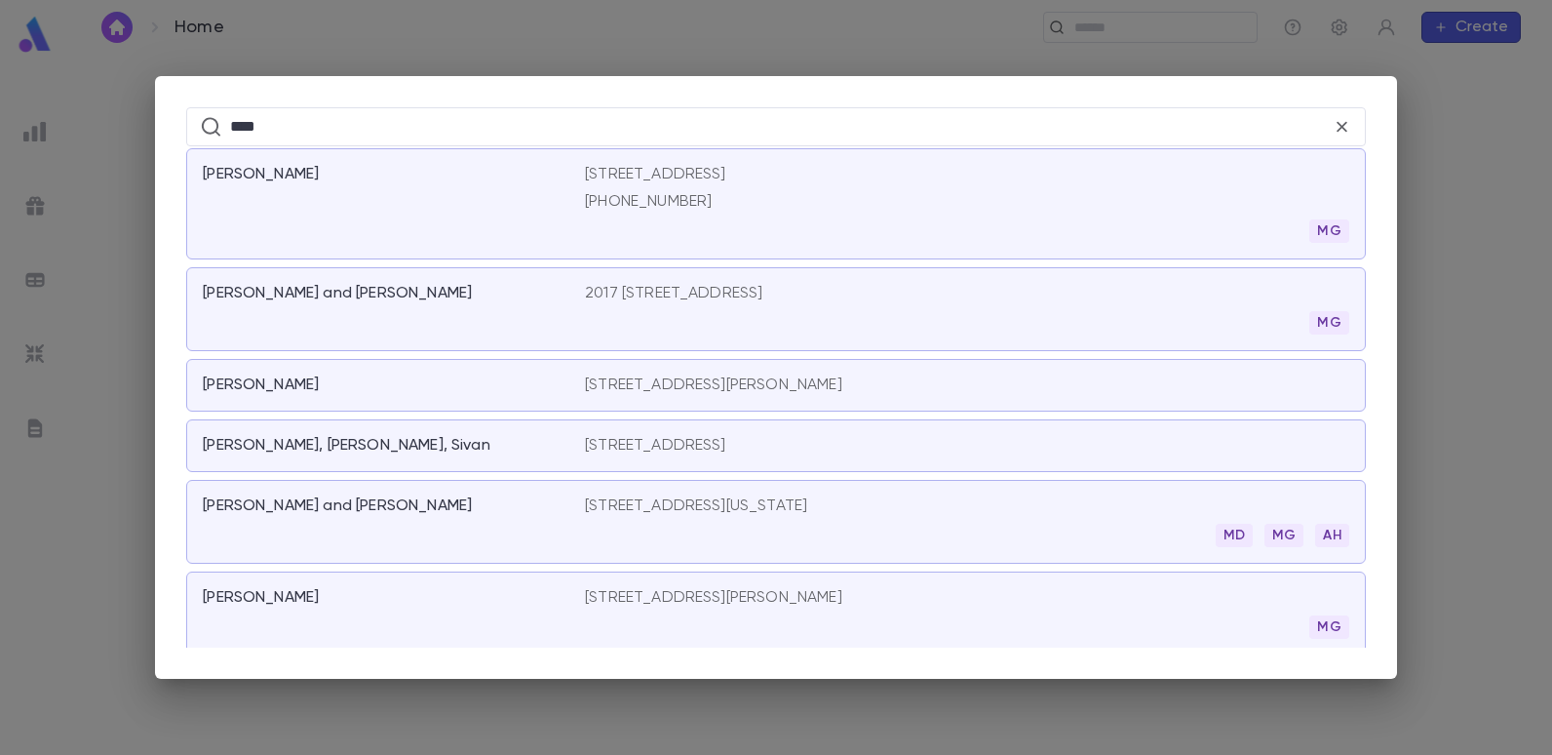
scroll to position [195, 0]
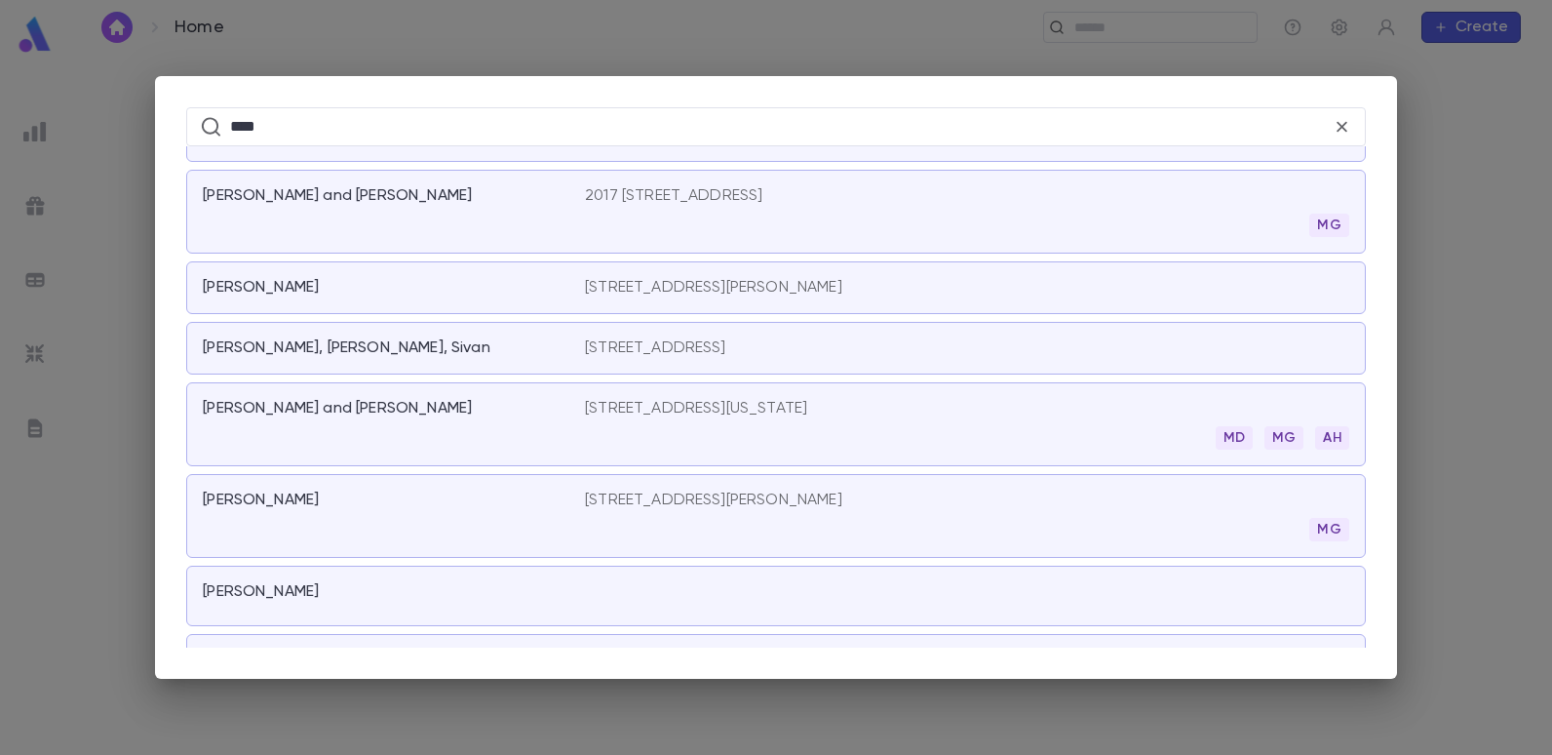
click at [702, 407] on p "[STREET_ADDRESS][US_STATE]" at bounding box center [696, 409] width 222 height 20
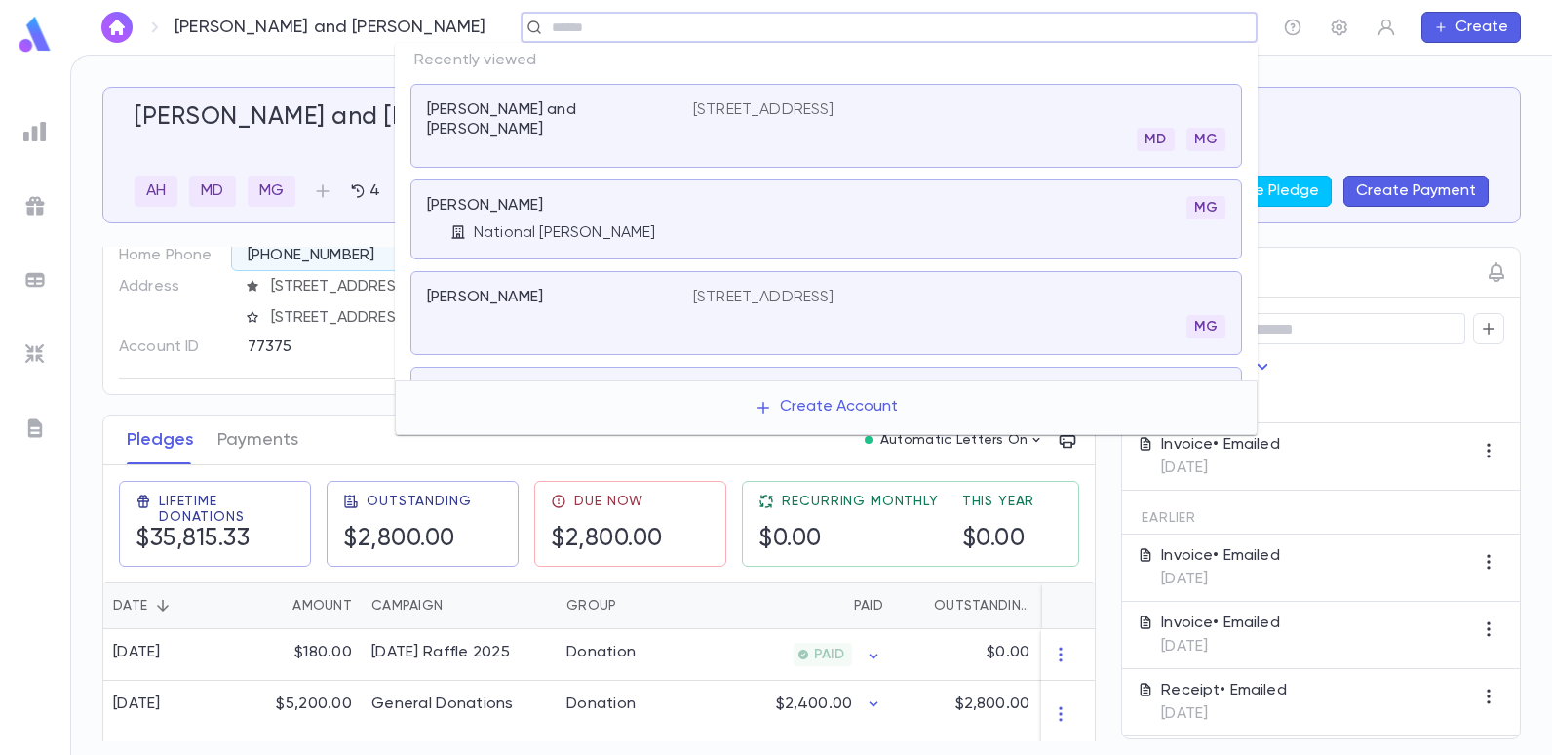
click at [546, 32] on input "text" at bounding box center [897, 28] width 703 height 19
type input "****"
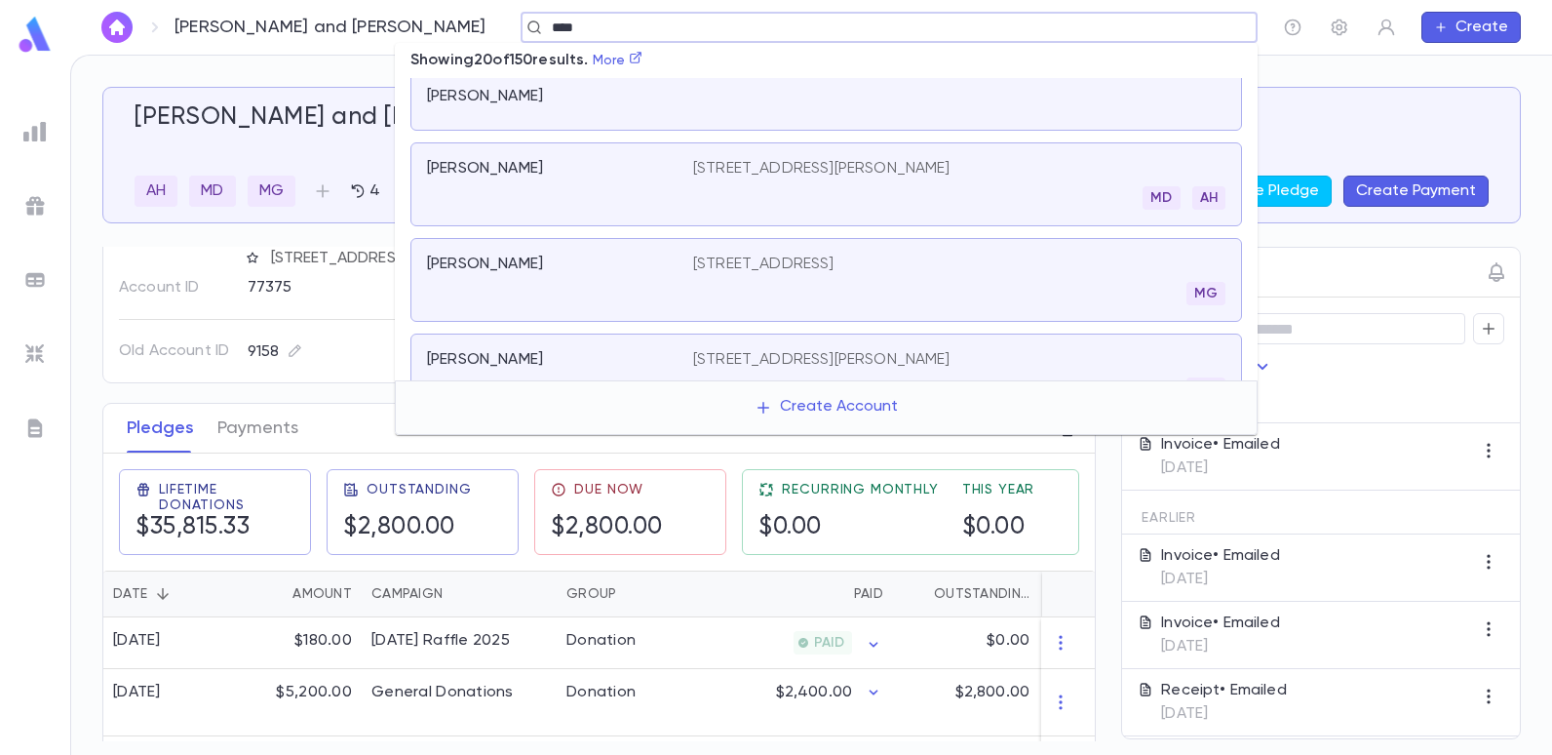
scroll to position [780, 0]
click at [720, 348] on p "[STREET_ADDRESS]" at bounding box center [763, 358] width 141 height 20
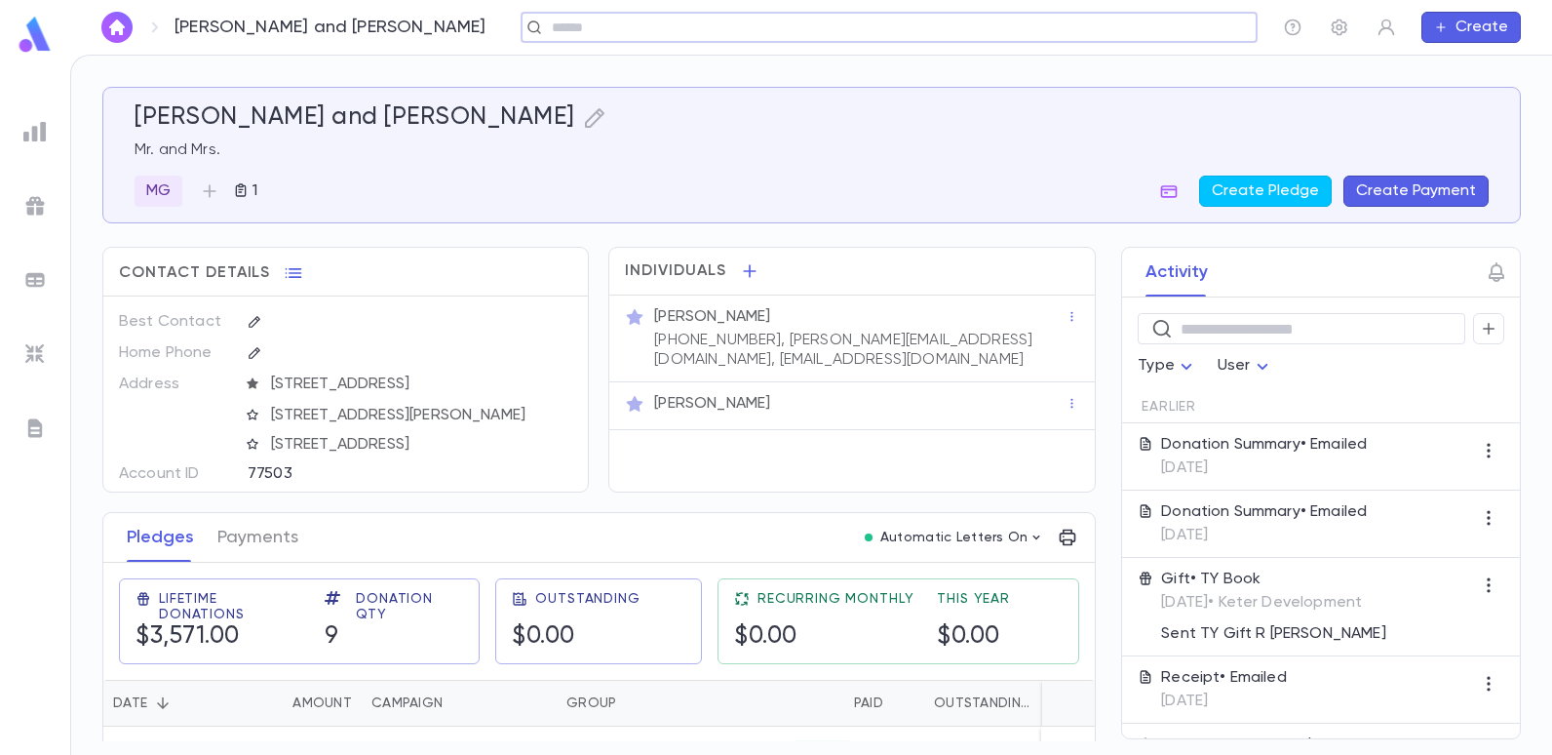
click at [565, 22] on input "text" at bounding box center [883, 28] width 674 height 19
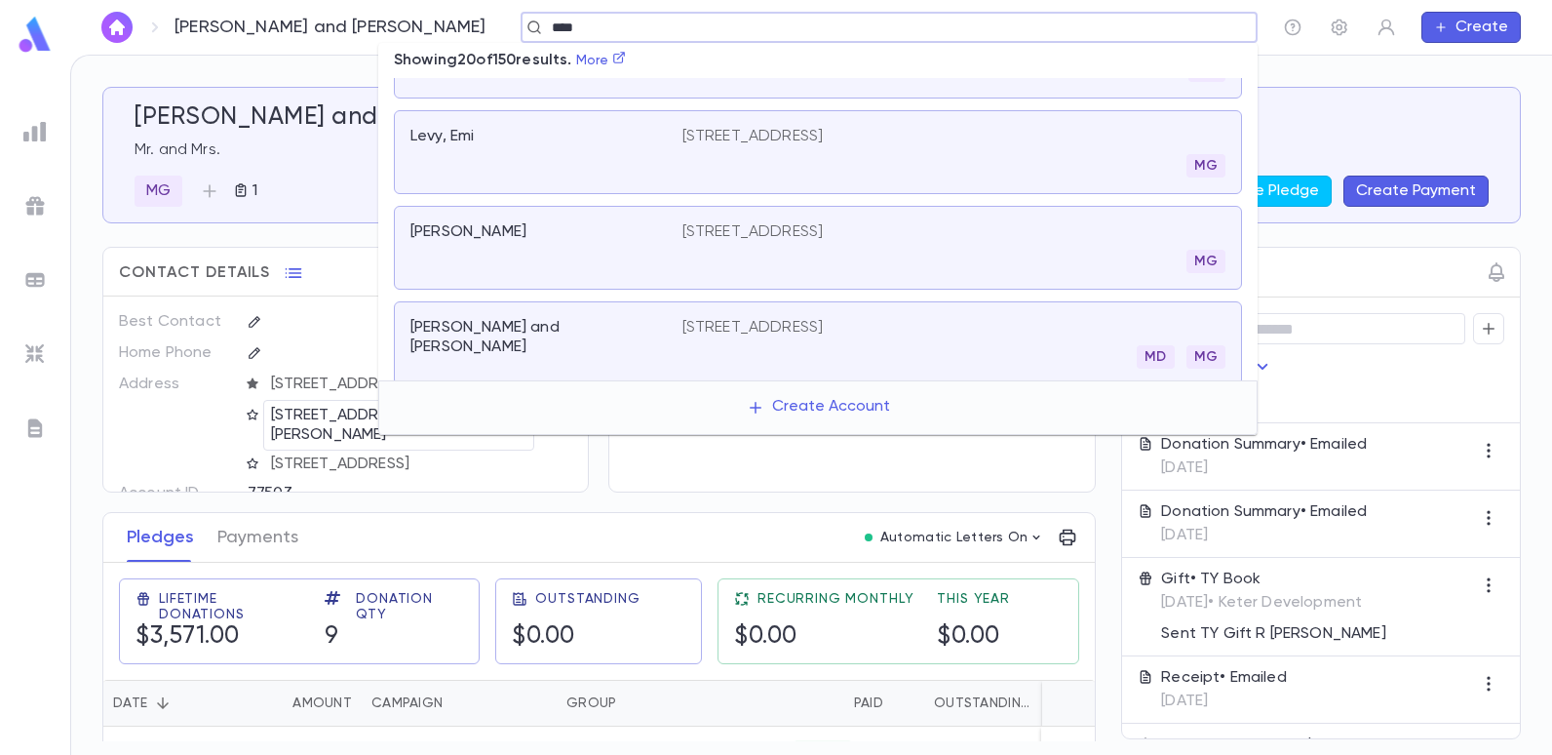
scroll to position [1453, 0]
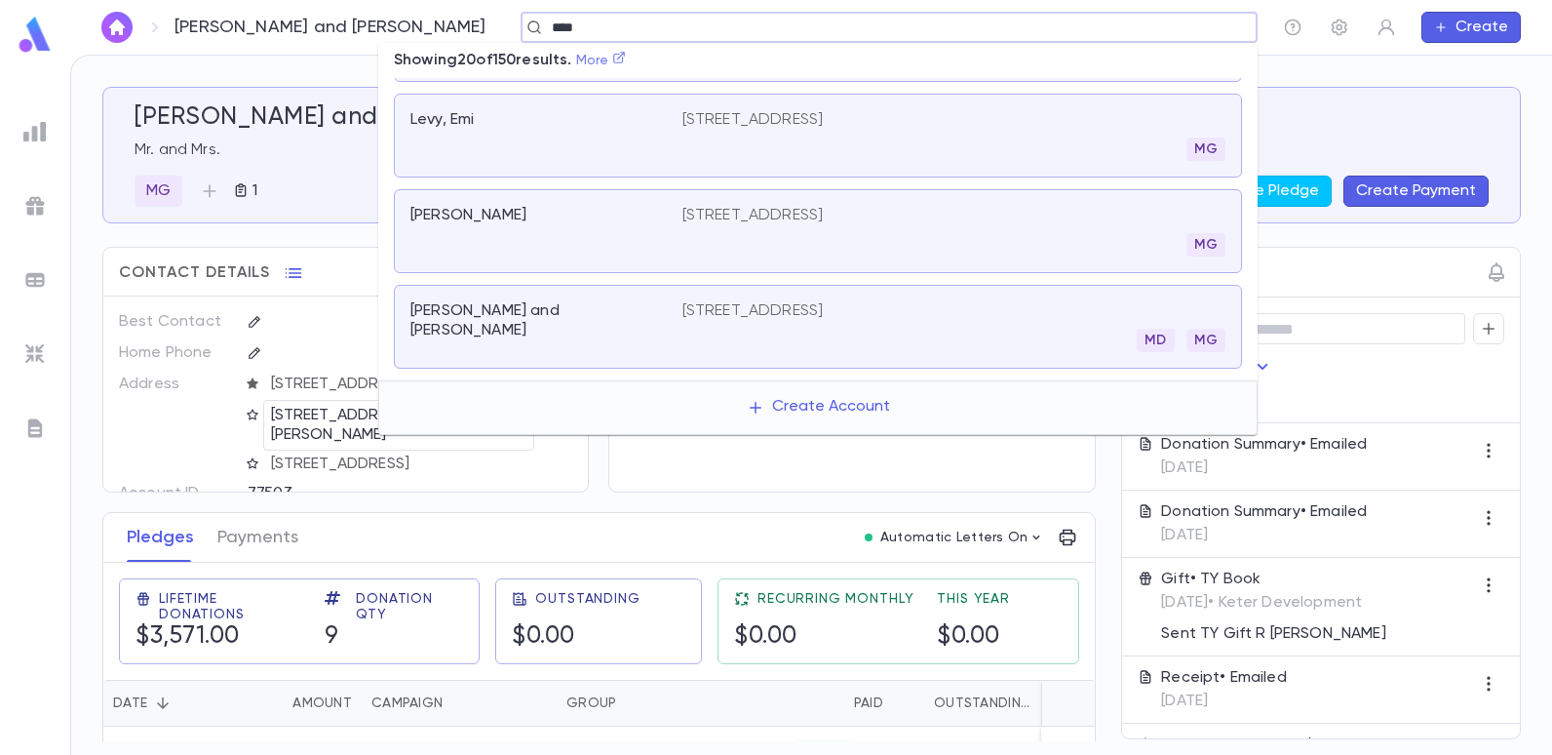
click at [623, 57] on link "More" at bounding box center [601, 61] width 51 height 14
type input "****"
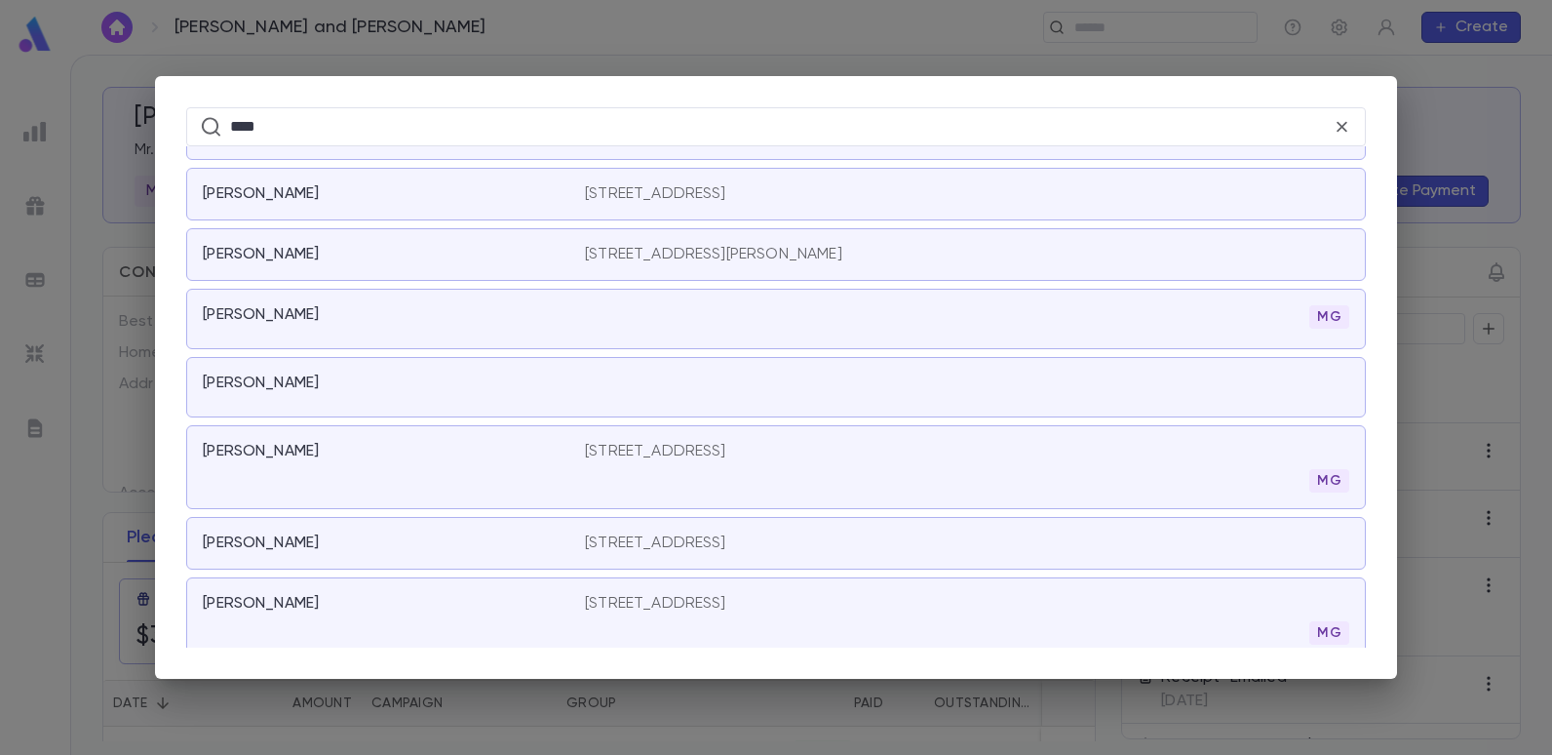
scroll to position [3114, 0]
click at [295, 390] on p "[PERSON_NAME]" at bounding box center [261, 382] width 116 height 20
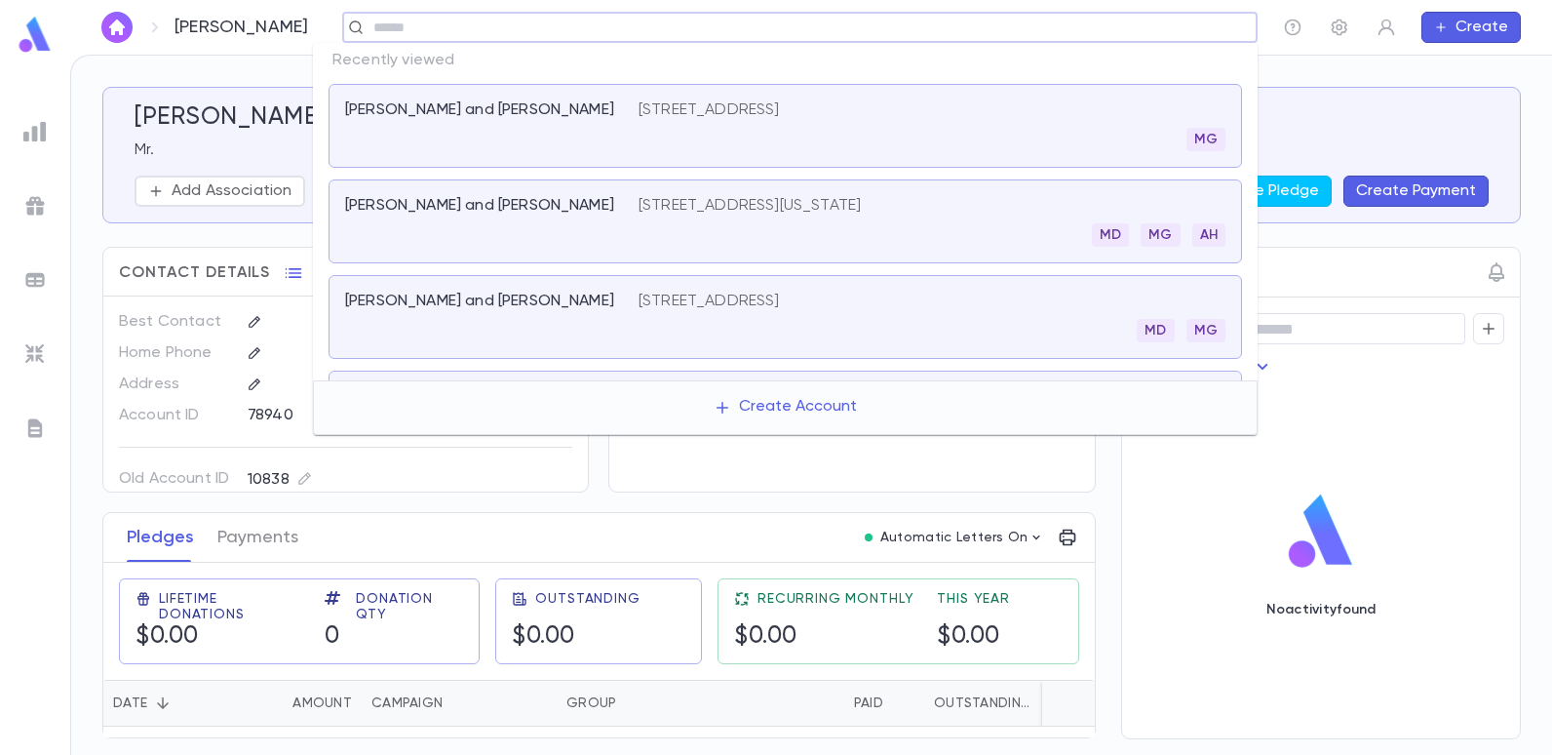
click at [500, 20] on input "text" at bounding box center [794, 28] width 852 height 19
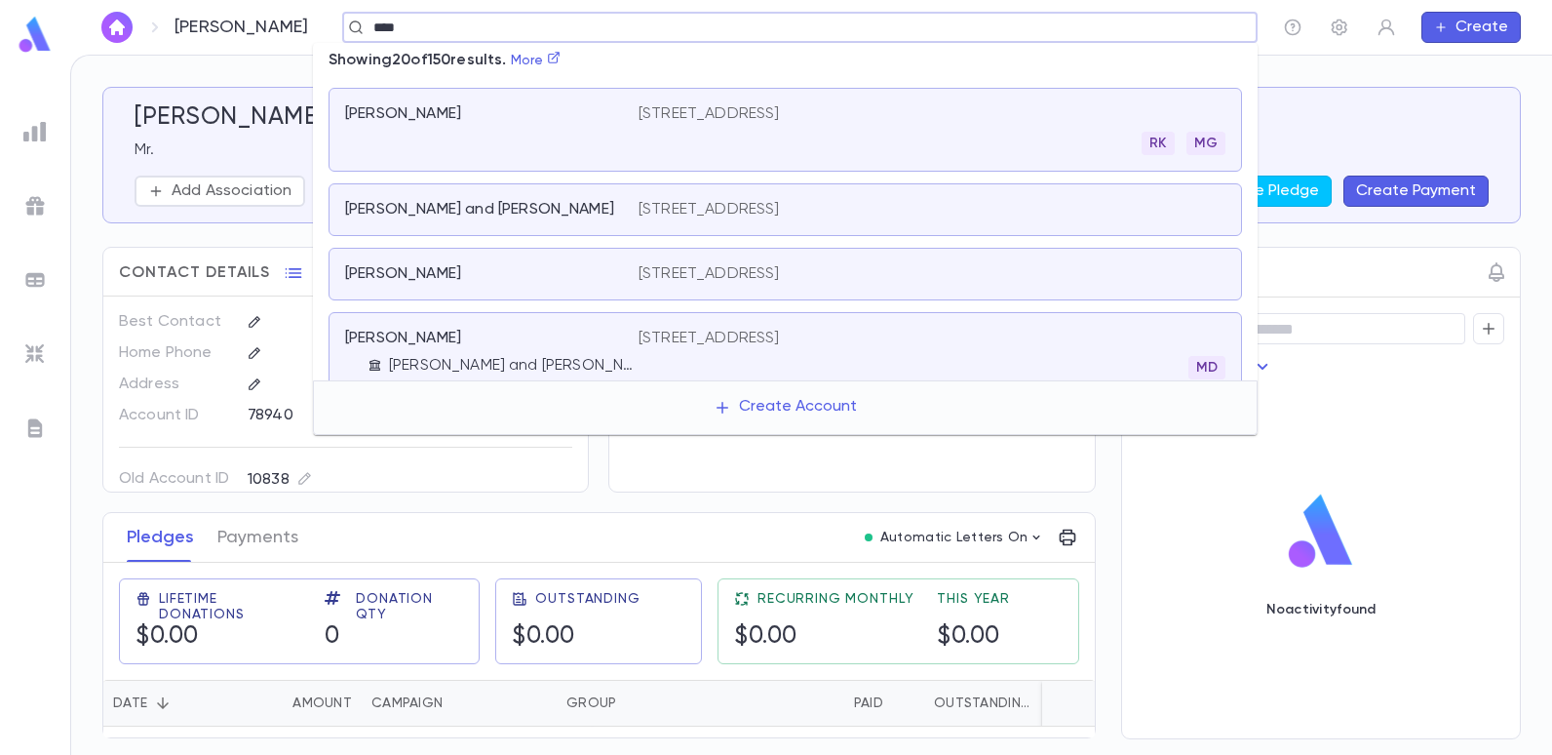
scroll to position [1063, 0]
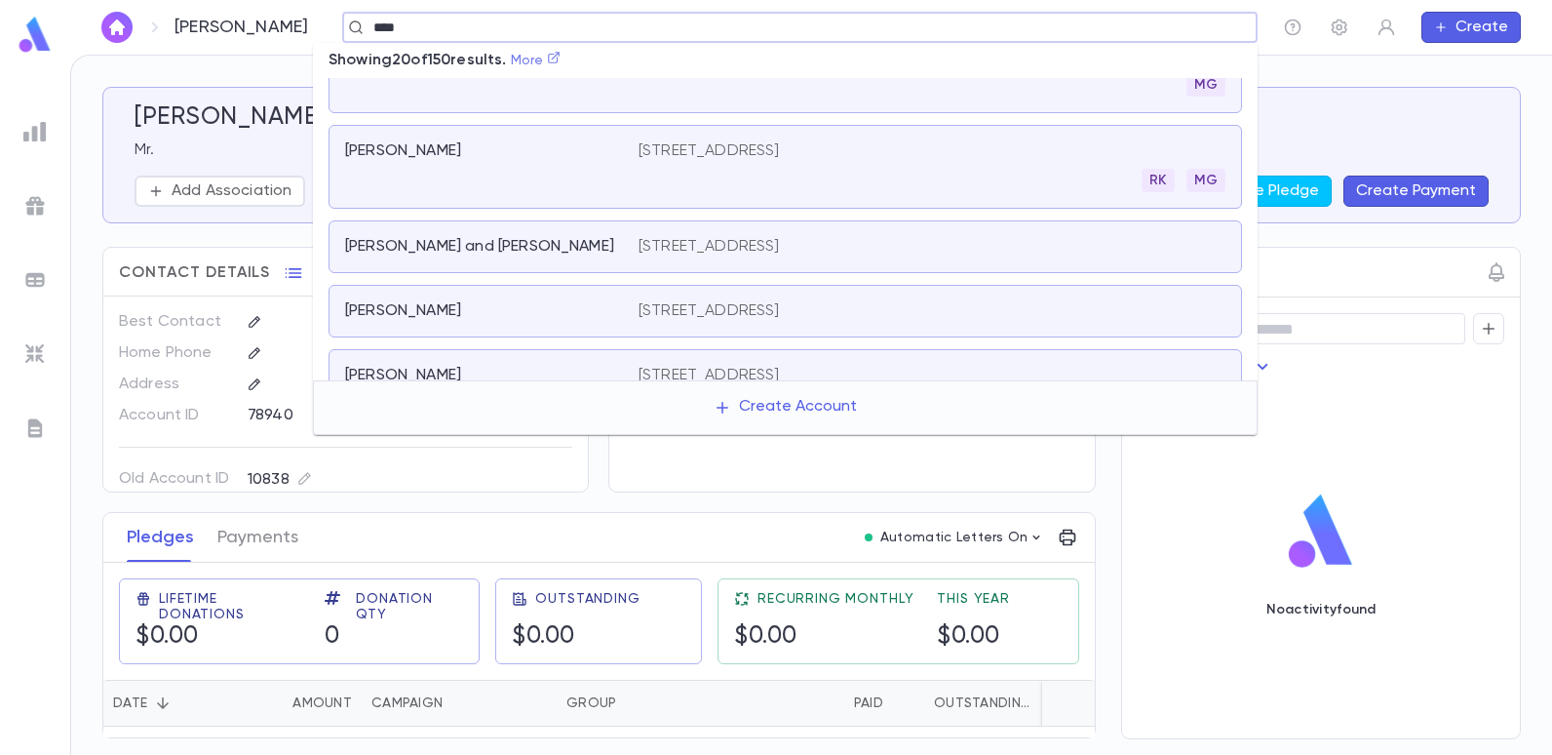
click at [561, 60] on icon at bounding box center [554, 58] width 14 height 14
type input "****"
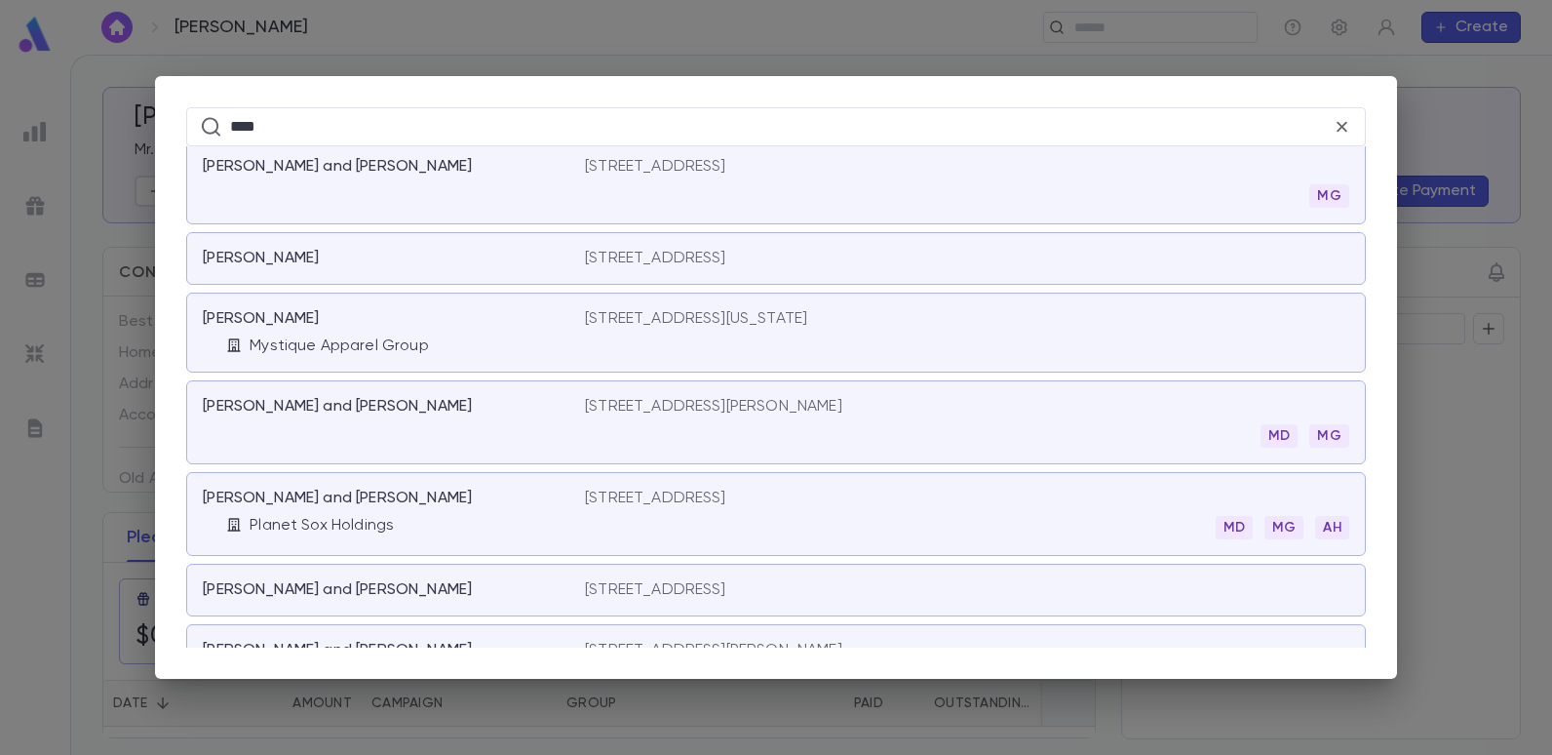
scroll to position [8321, 0]
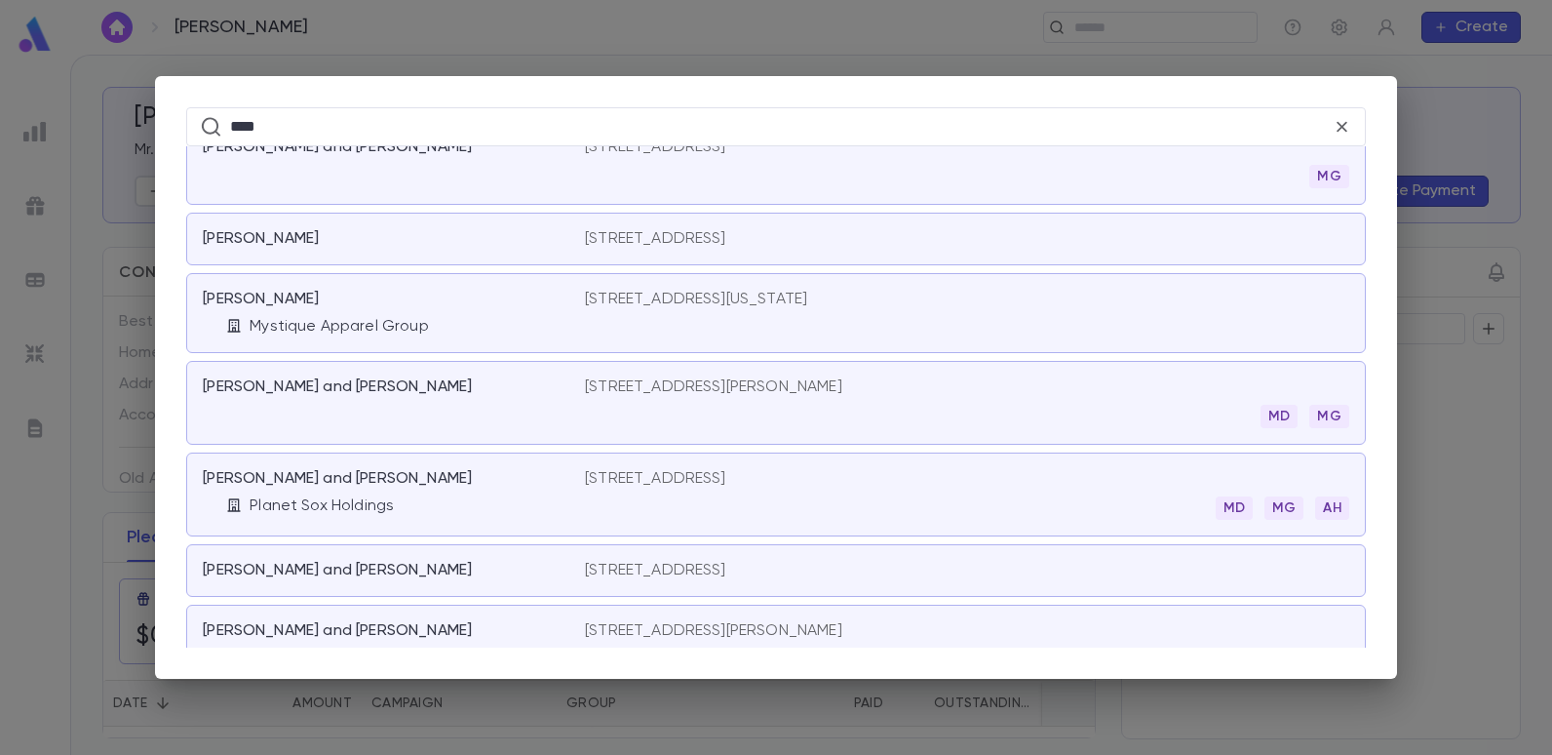
click at [635, 229] on p "[STREET_ADDRESS]" at bounding box center [655, 239] width 141 height 20
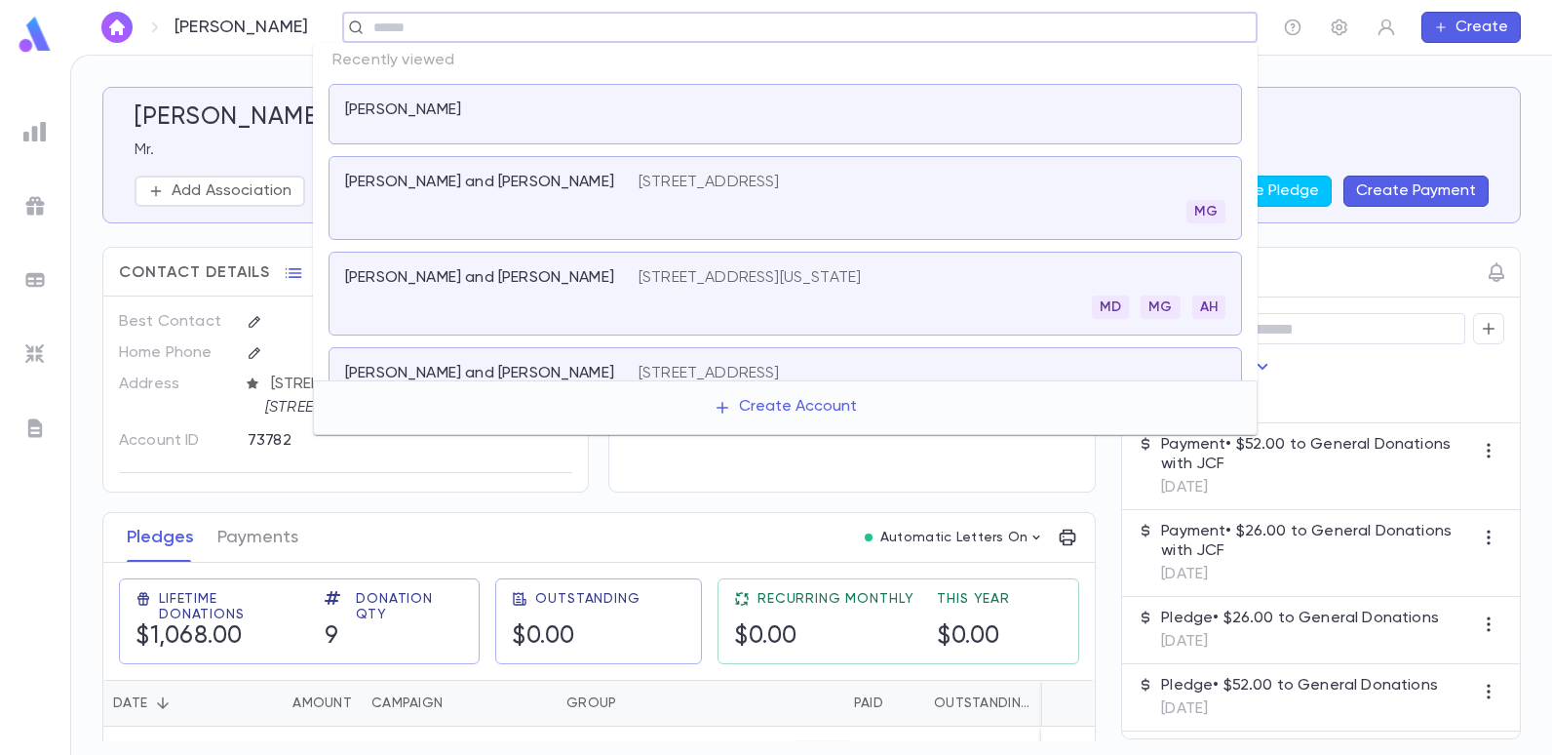
click at [433, 23] on input "text" at bounding box center [794, 28] width 852 height 19
type input "*******"
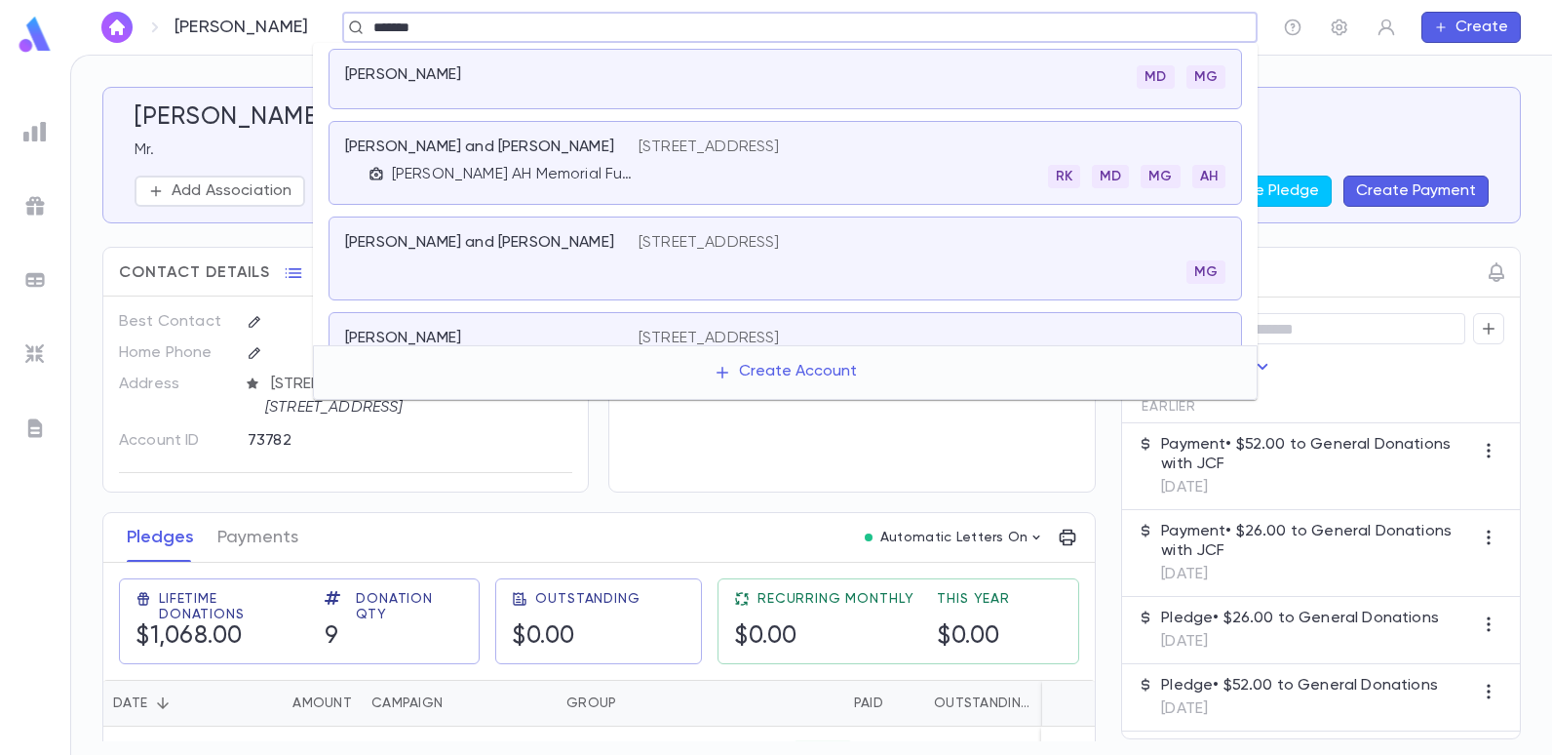
click at [395, 88] on div "[PERSON_NAME]" at bounding box center [491, 78] width 293 height 27
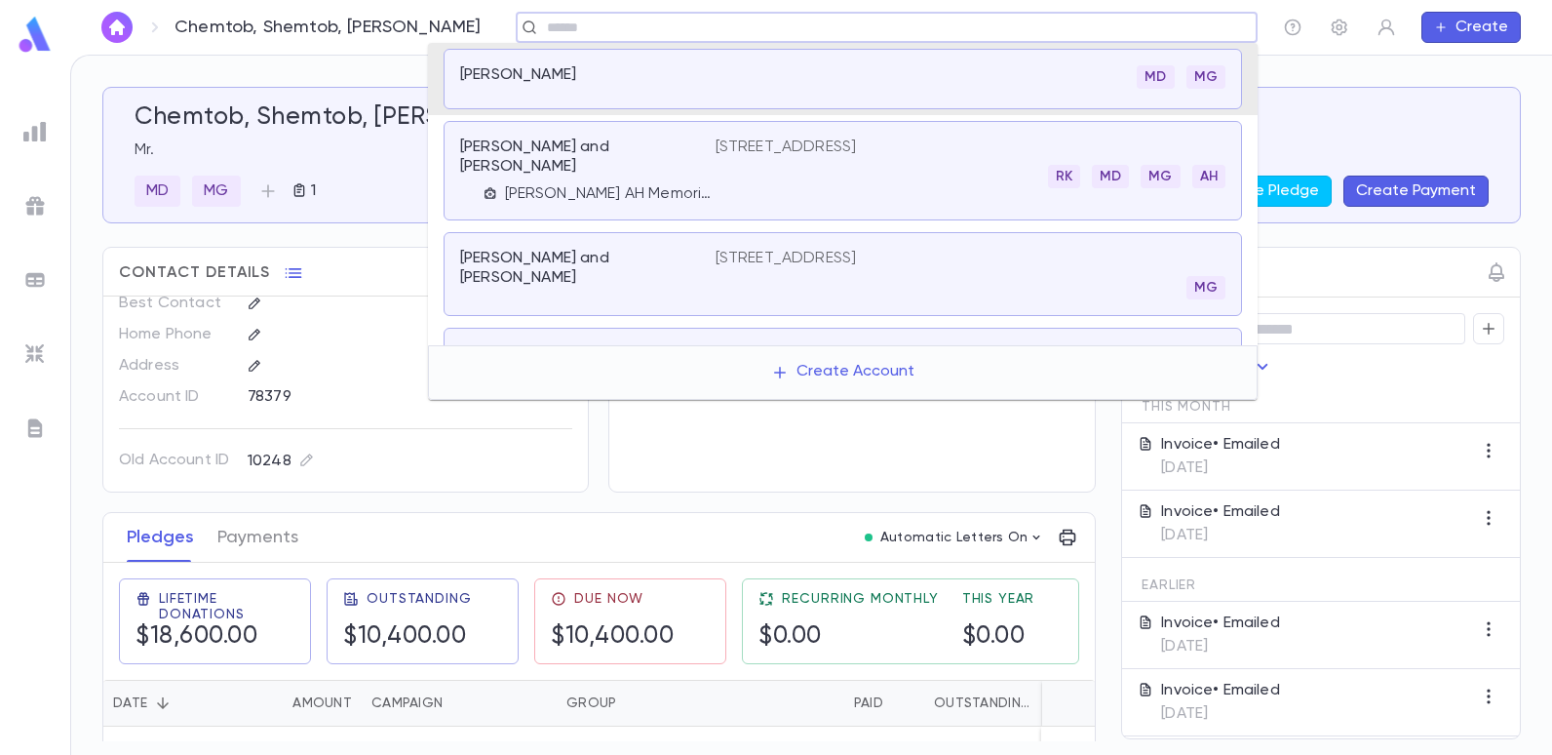
click at [541, 28] on input "text" at bounding box center [880, 28] width 679 height 19
type input "*****"
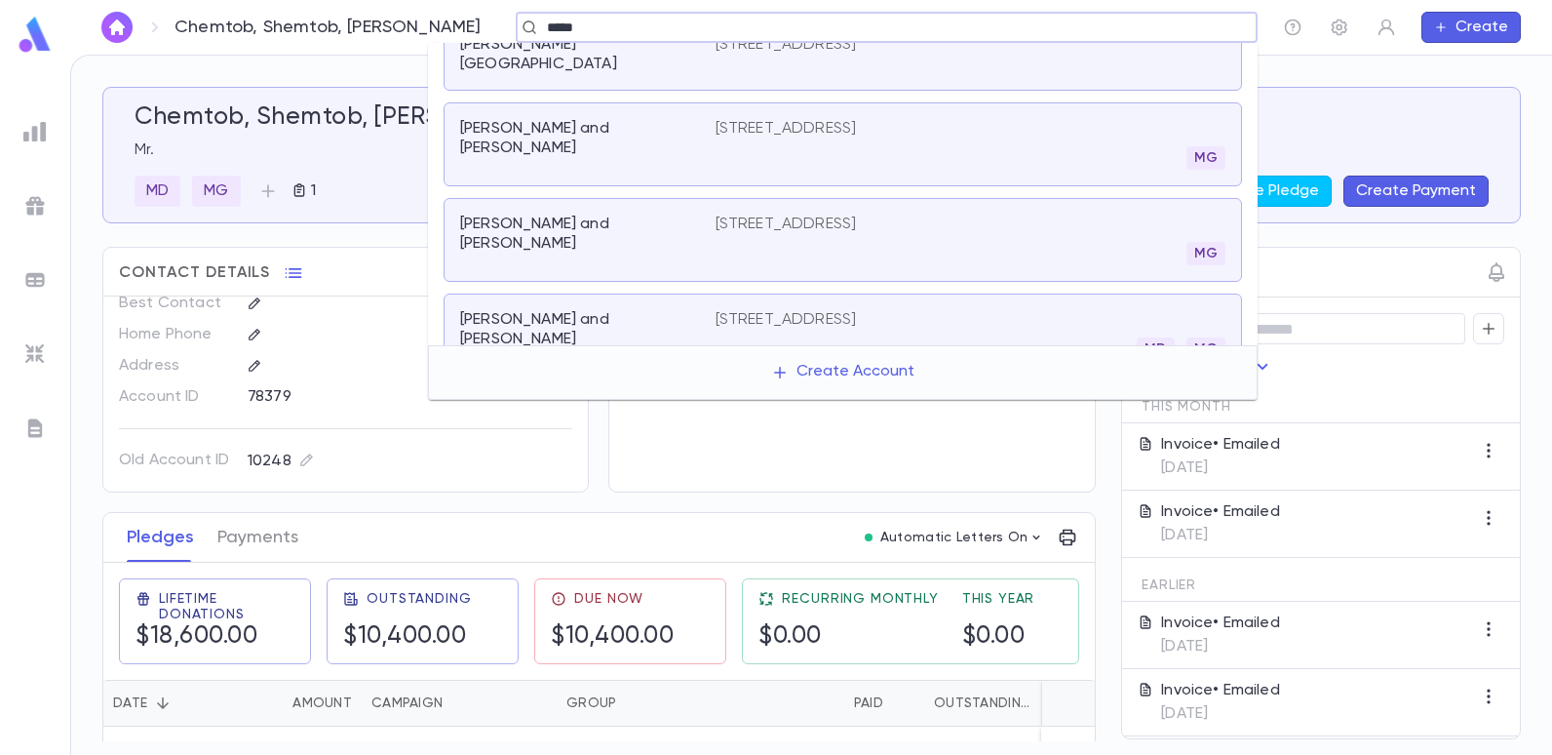
scroll to position [293, 0]
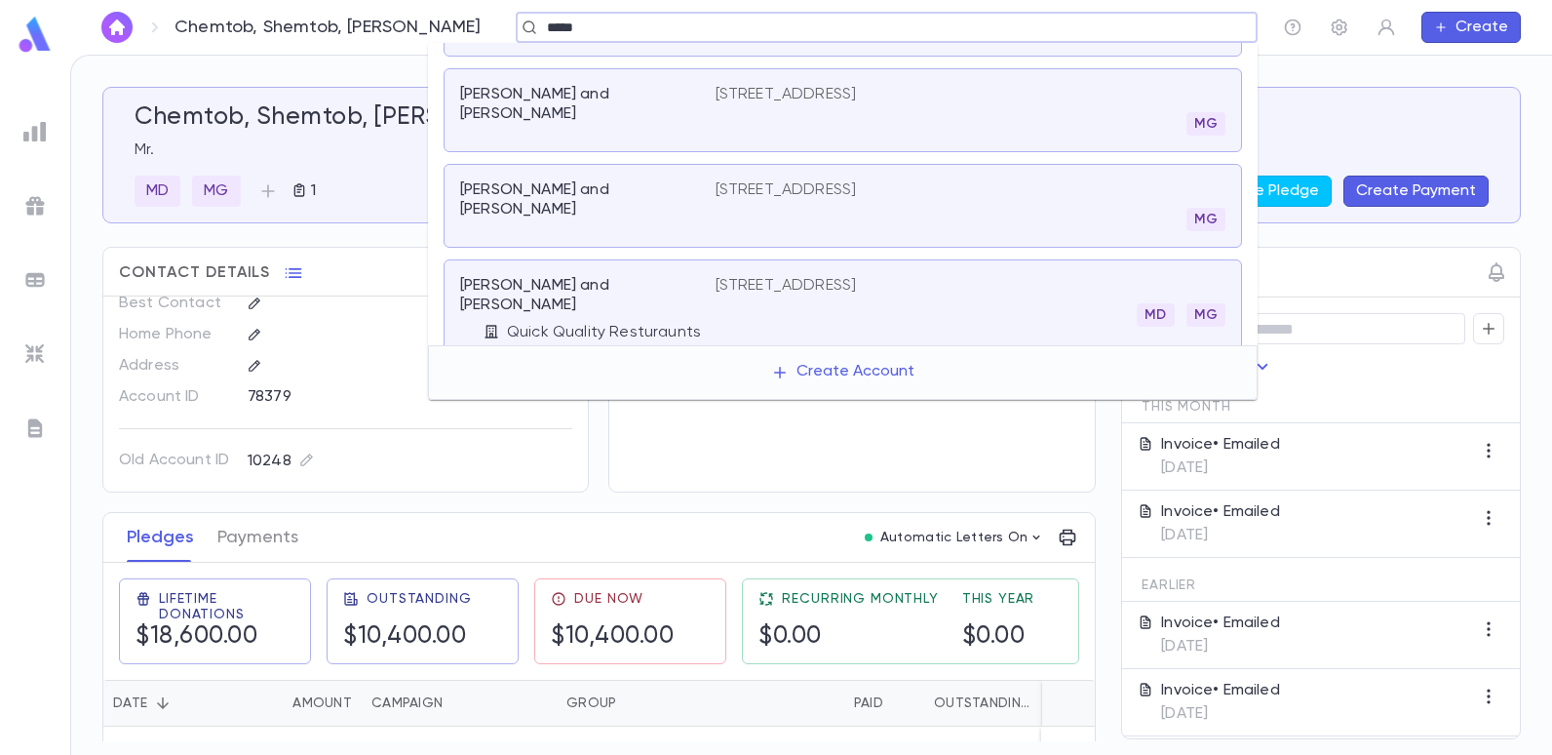
click at [583, 276] on p "[PERSON_NAME] and [PERSON_NAME]" at bounding box center [576, 295] width 232 height 39
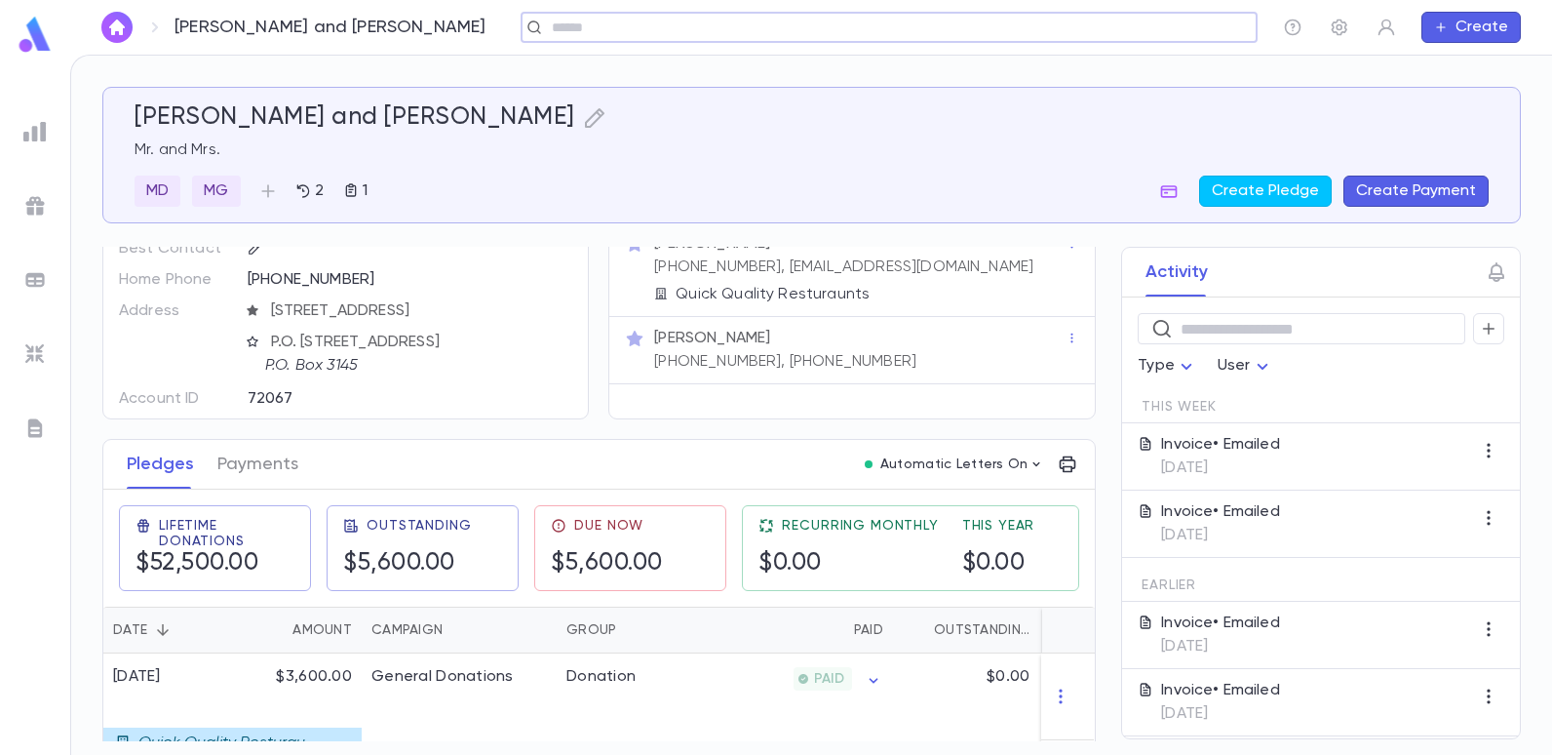
scroll to position [195, 0]
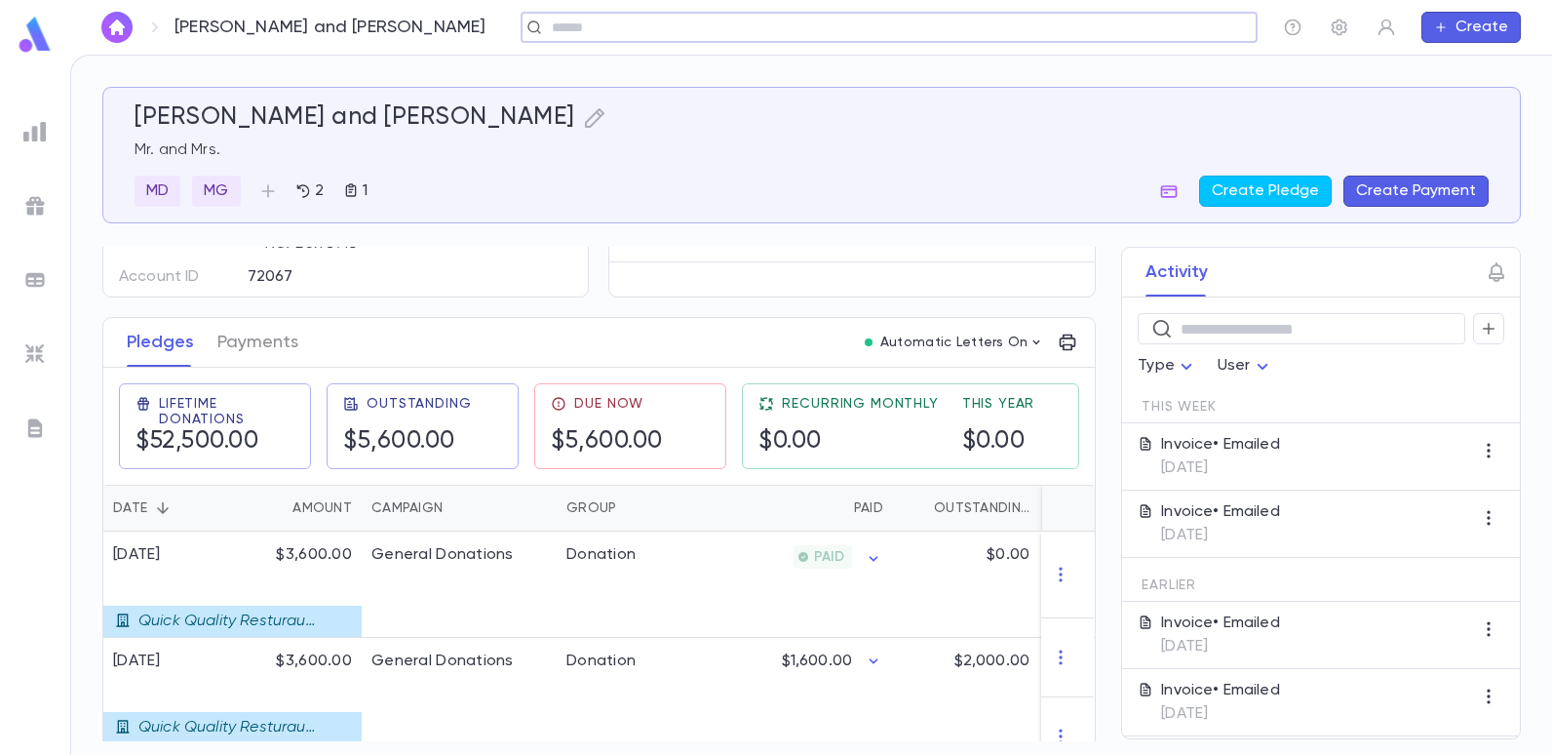
click at [30, 128] on img at bounding box center [34, 131] width 23 height 23
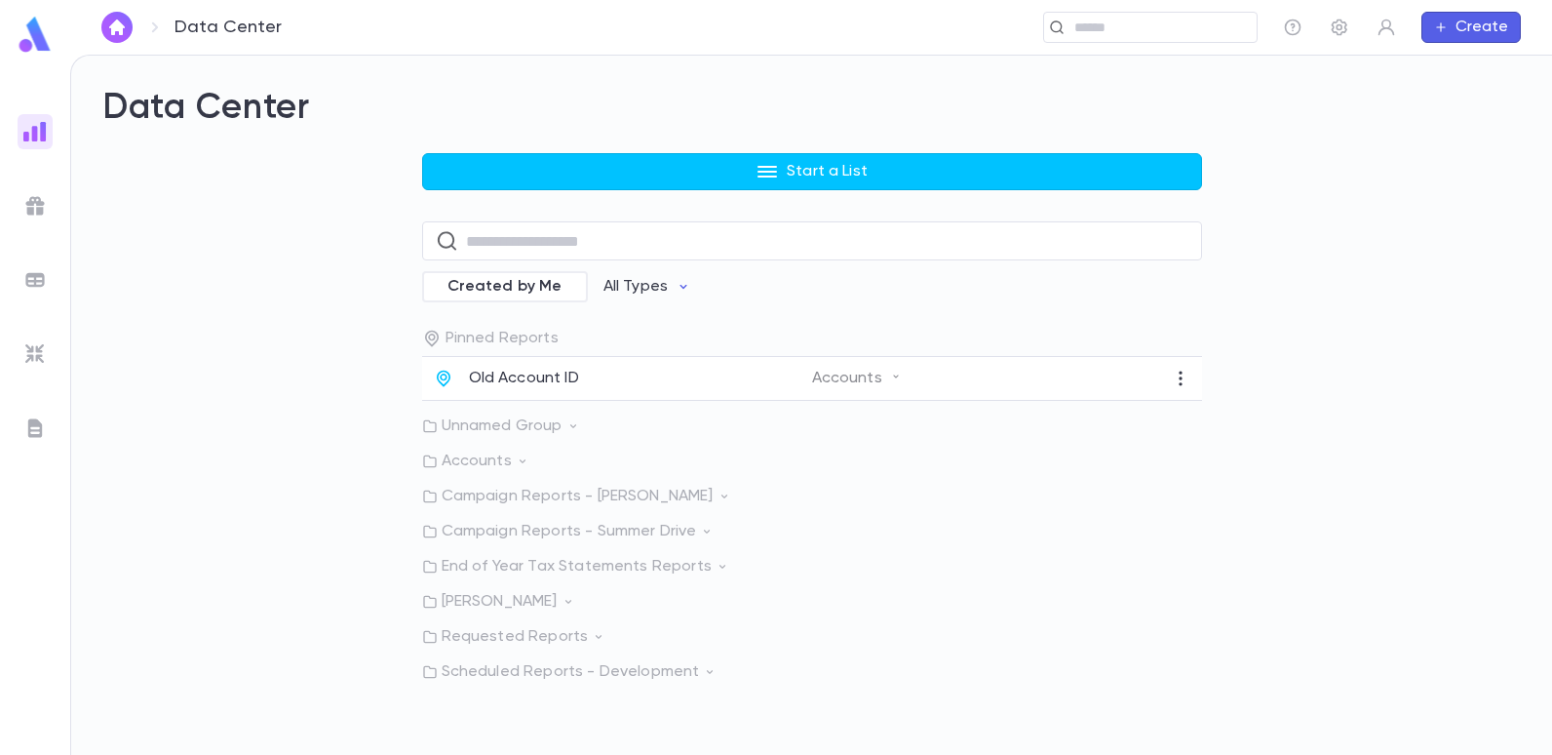
click at [507, 640] on p "Requested Reports" at bounding box center [812, 637] width 780 height 20
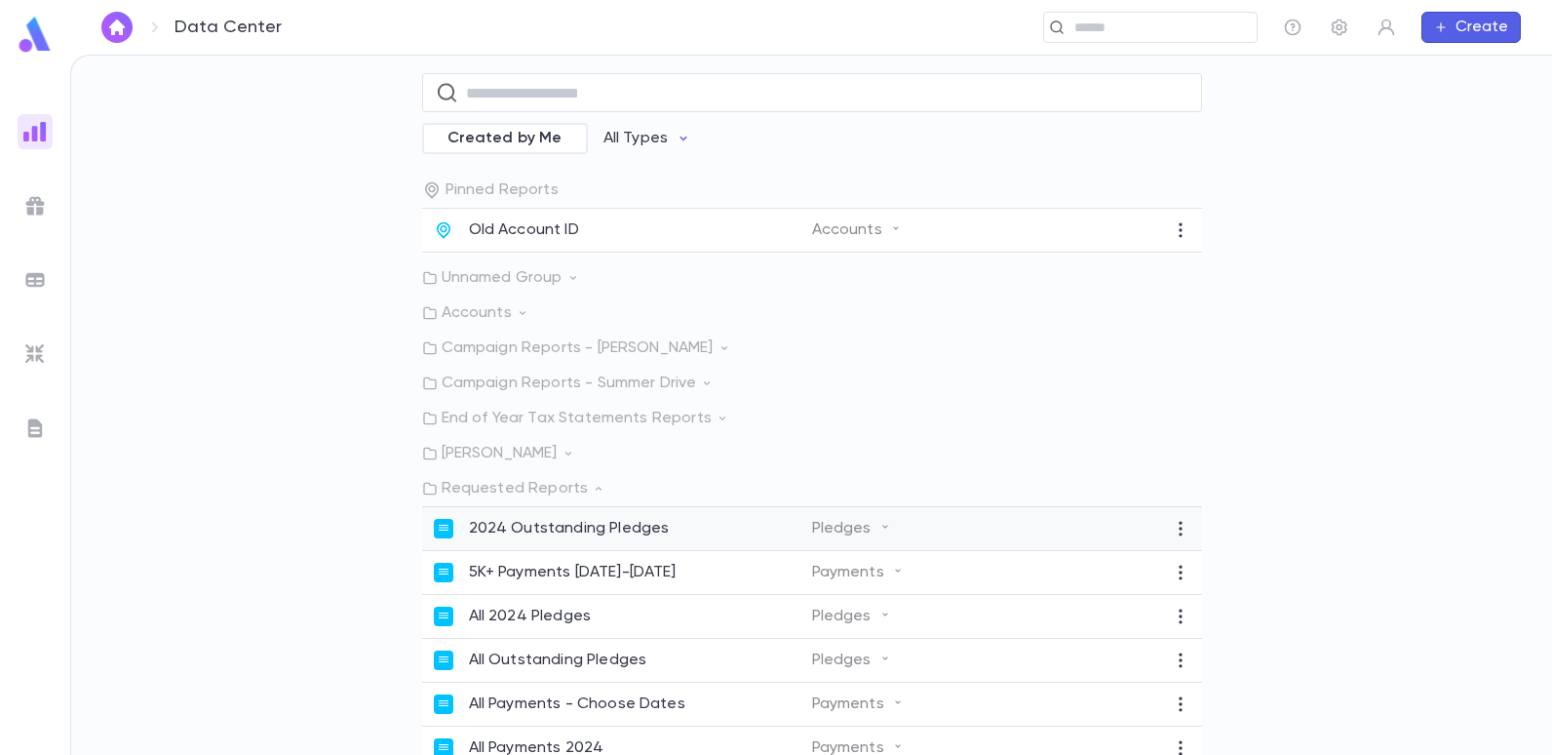
scroll to position [195, 0]
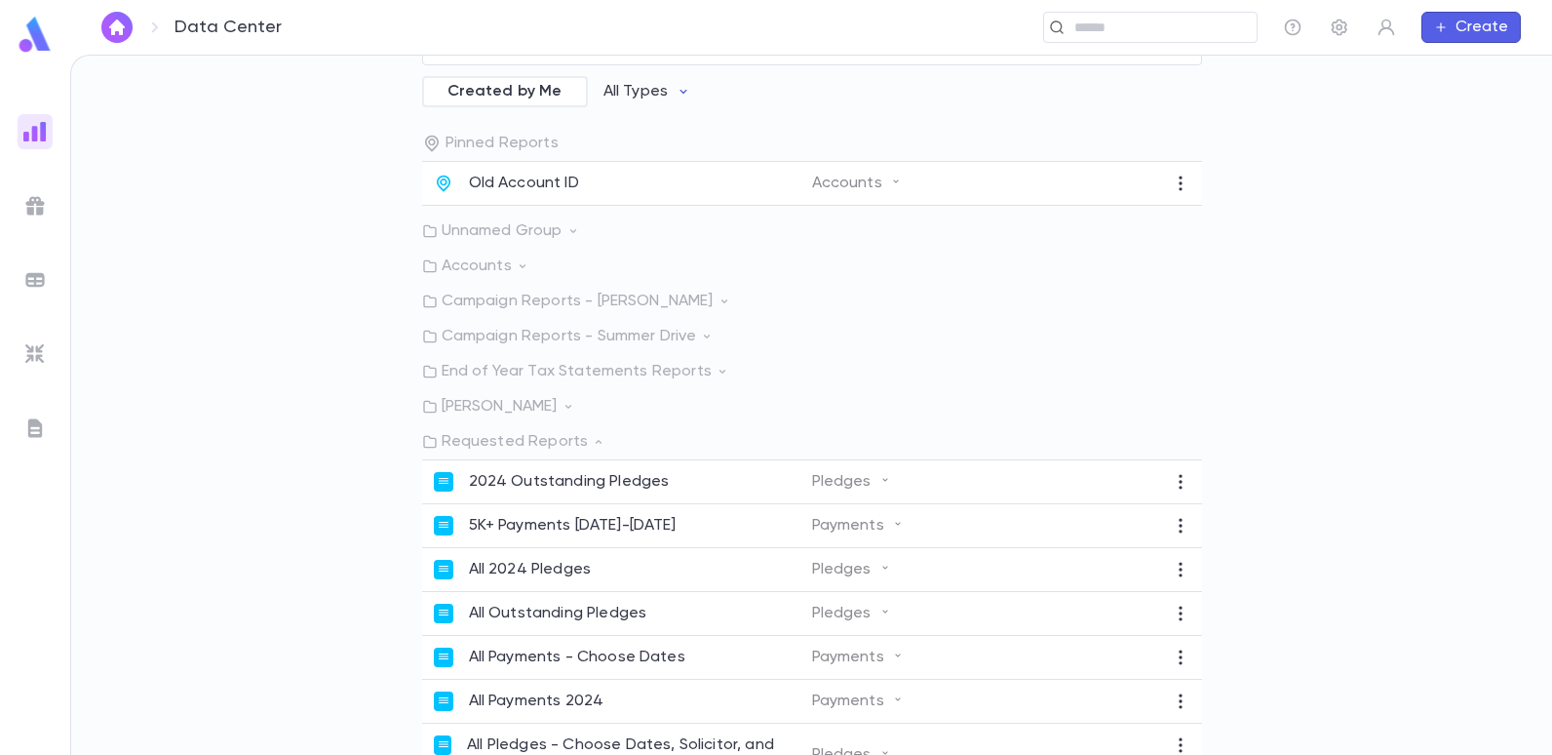
click at [528, 444] on p "Requested Reports" at bounding box center [812, 442] width 780 height 20
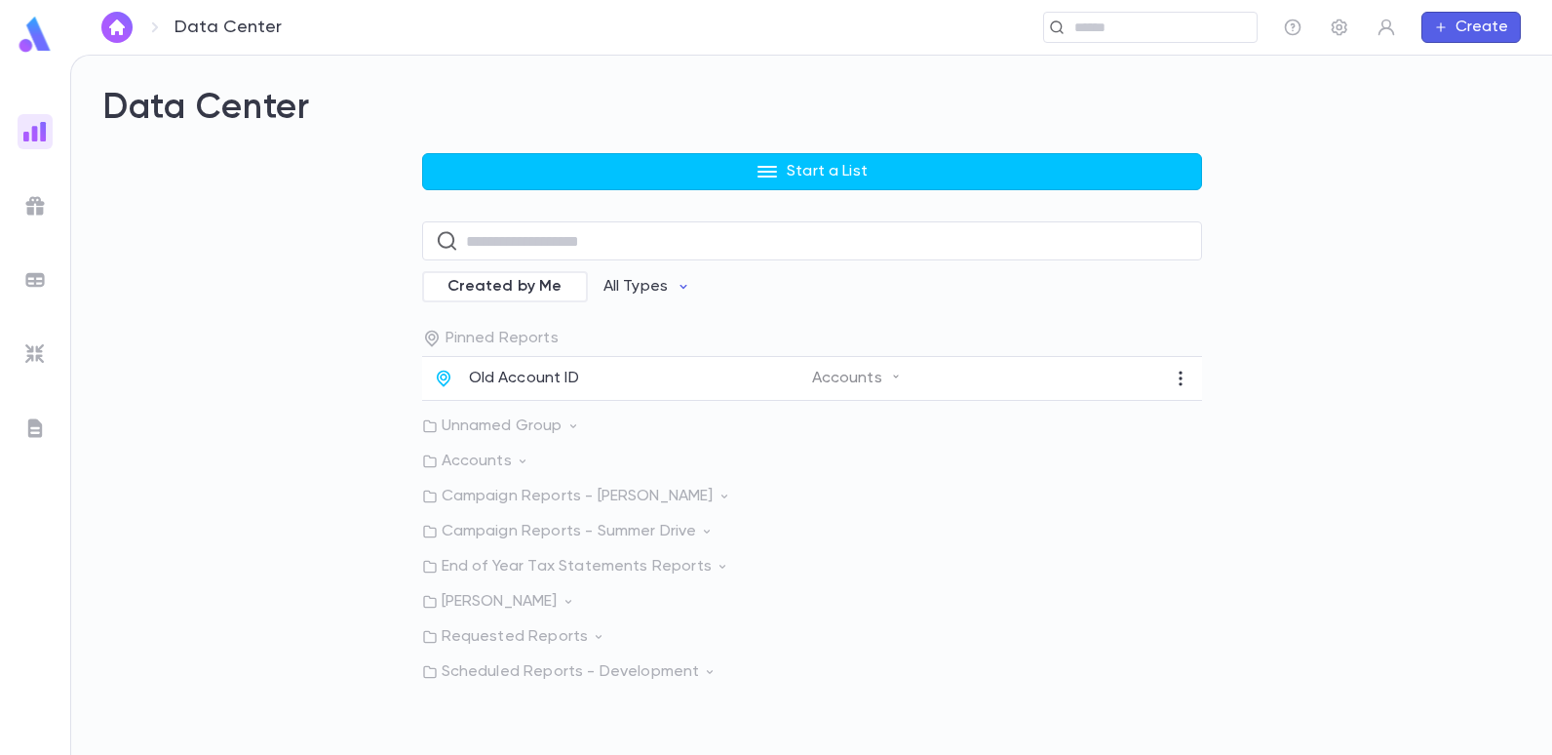
scroll to position [0, 0]
click at [514, 669] on p "Scheduled Reports - Development" at bounding box center [812, 672] width 780 height 20
drag, startPoint x: 514, startPoint y: 669, endPoint x: 763, endPoint y: 612, distance: 255.9
click at [763, 612] on div "Pinned Reports Old Account ID Accounts Unnamed Group Accounts Campaign Reports …" at bounding box center [812, 505] width 780 height 353
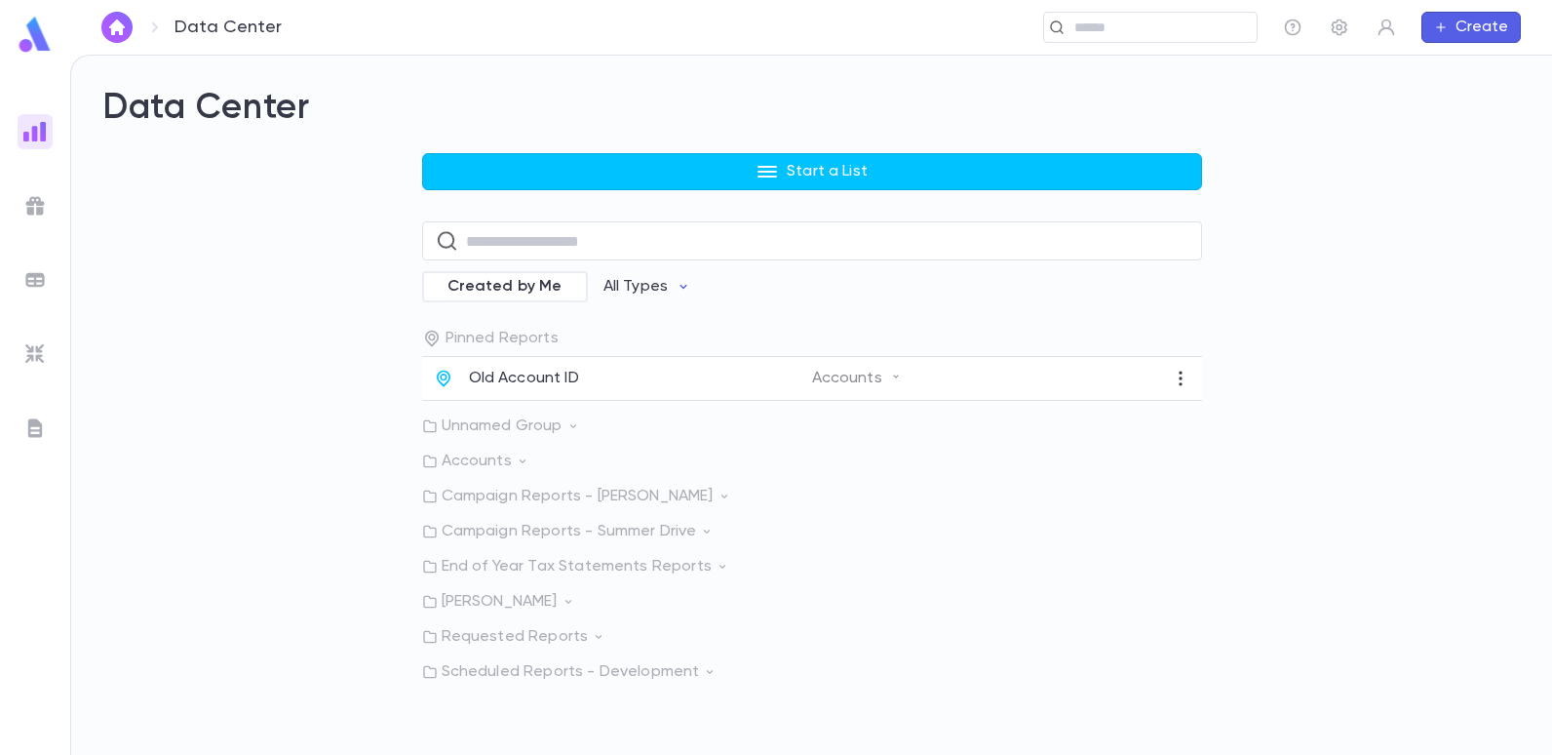
click at [530, 634] on p "Requested Reports" at bounding box center [812, 637] width 780 height 20
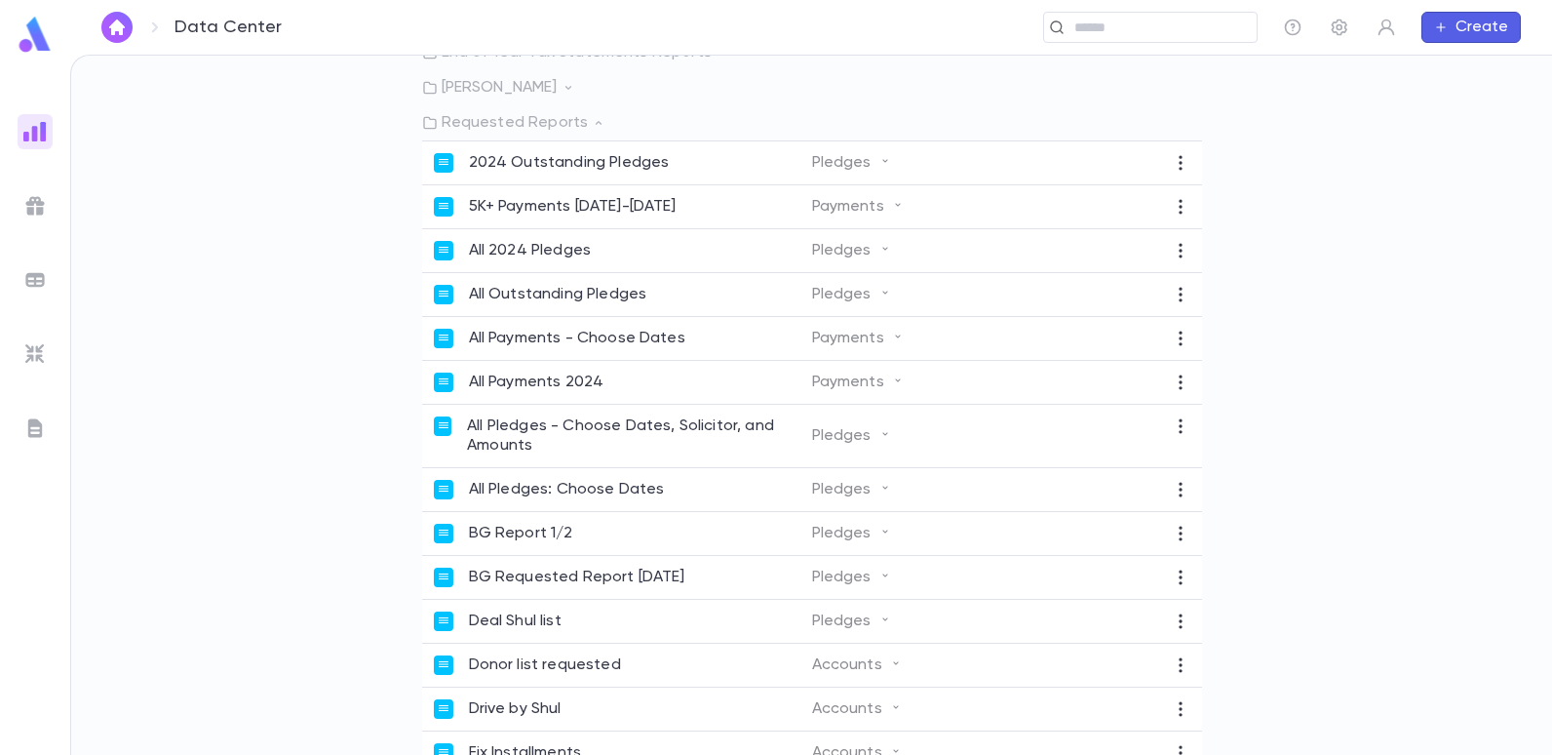
scroll to position [120, 0]
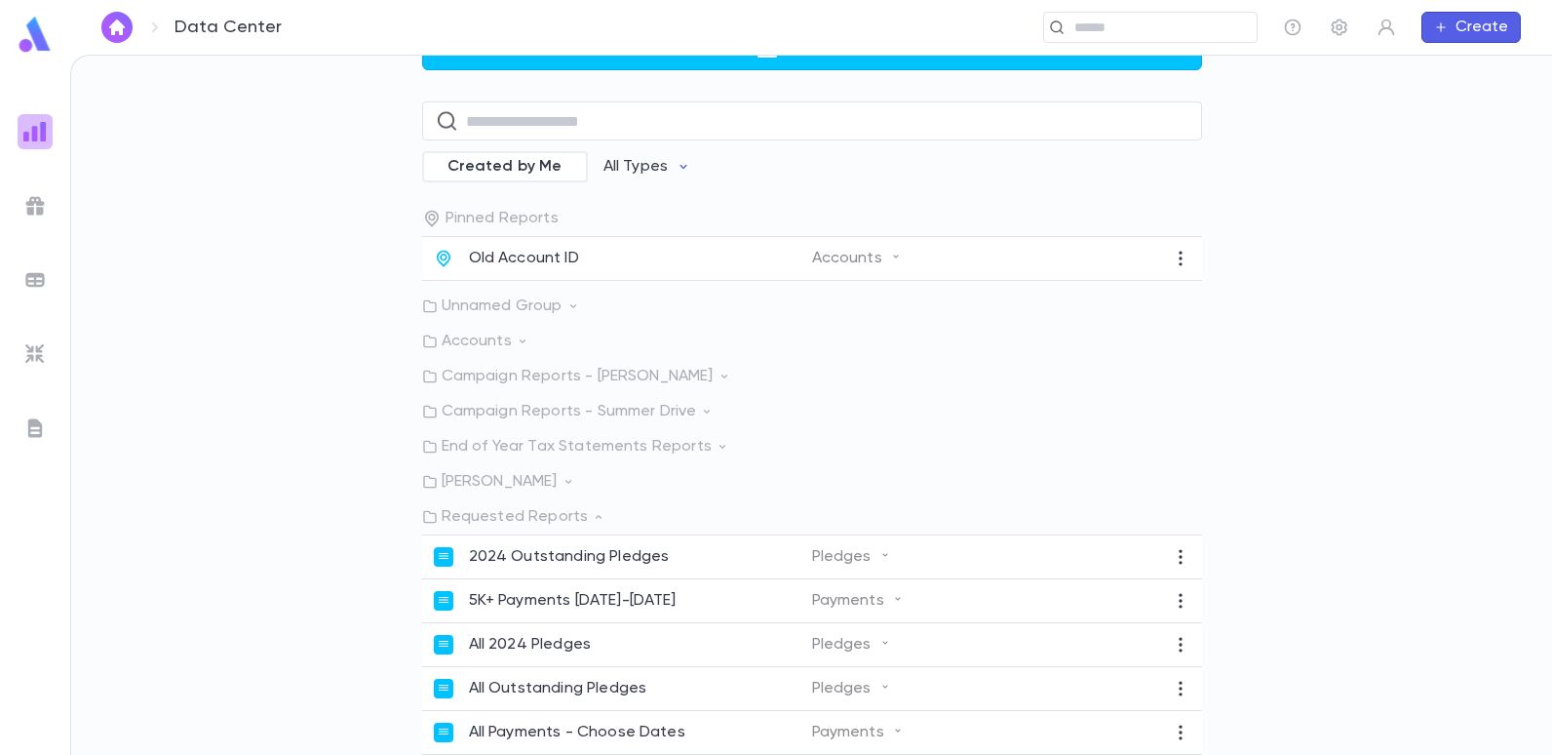
click at [35, 145] on div at bounding box center [35, 131] width 35 height 35
click at [38, 122] on img at bounding box center [34, 131] width 23 height 23
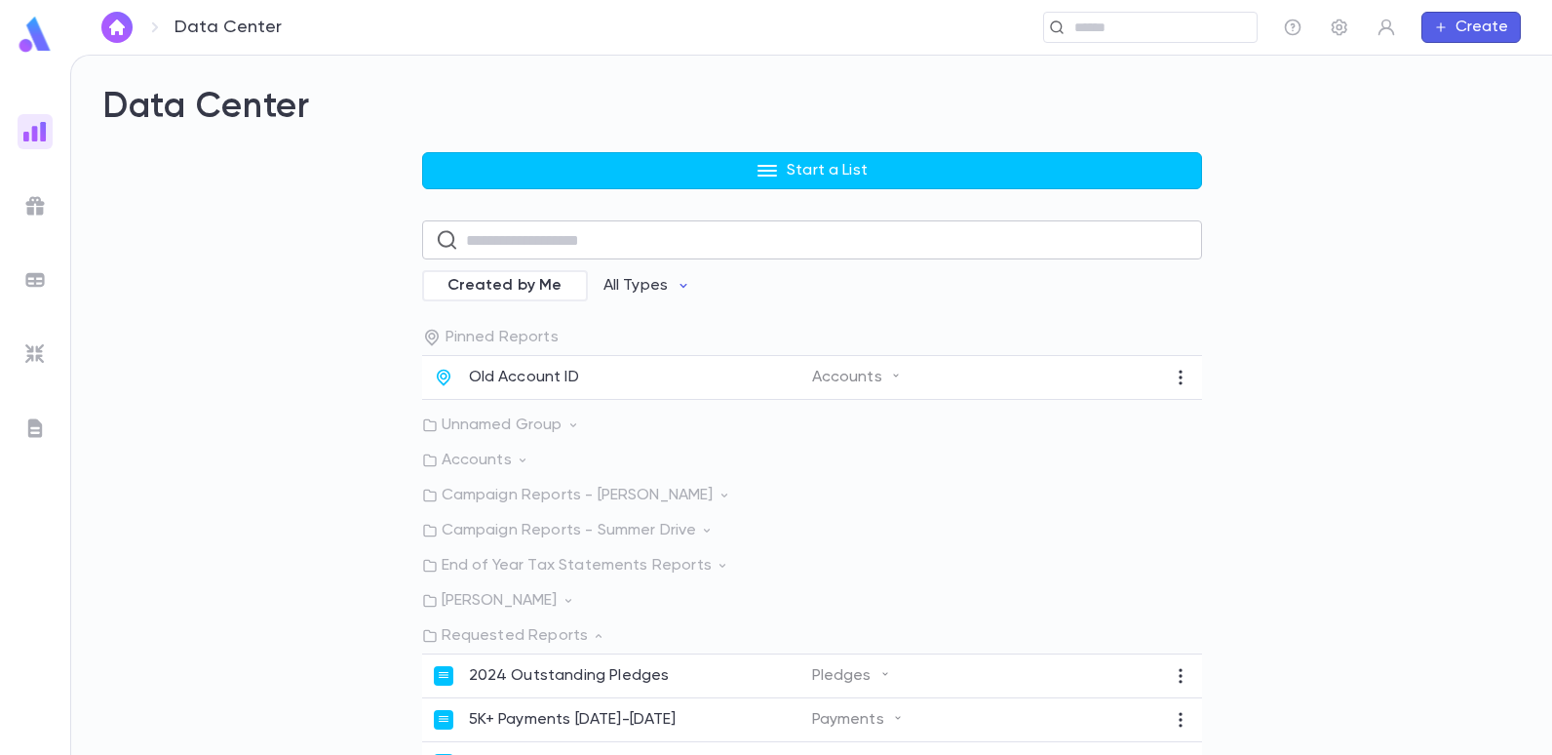
scroll to position [0, 0]
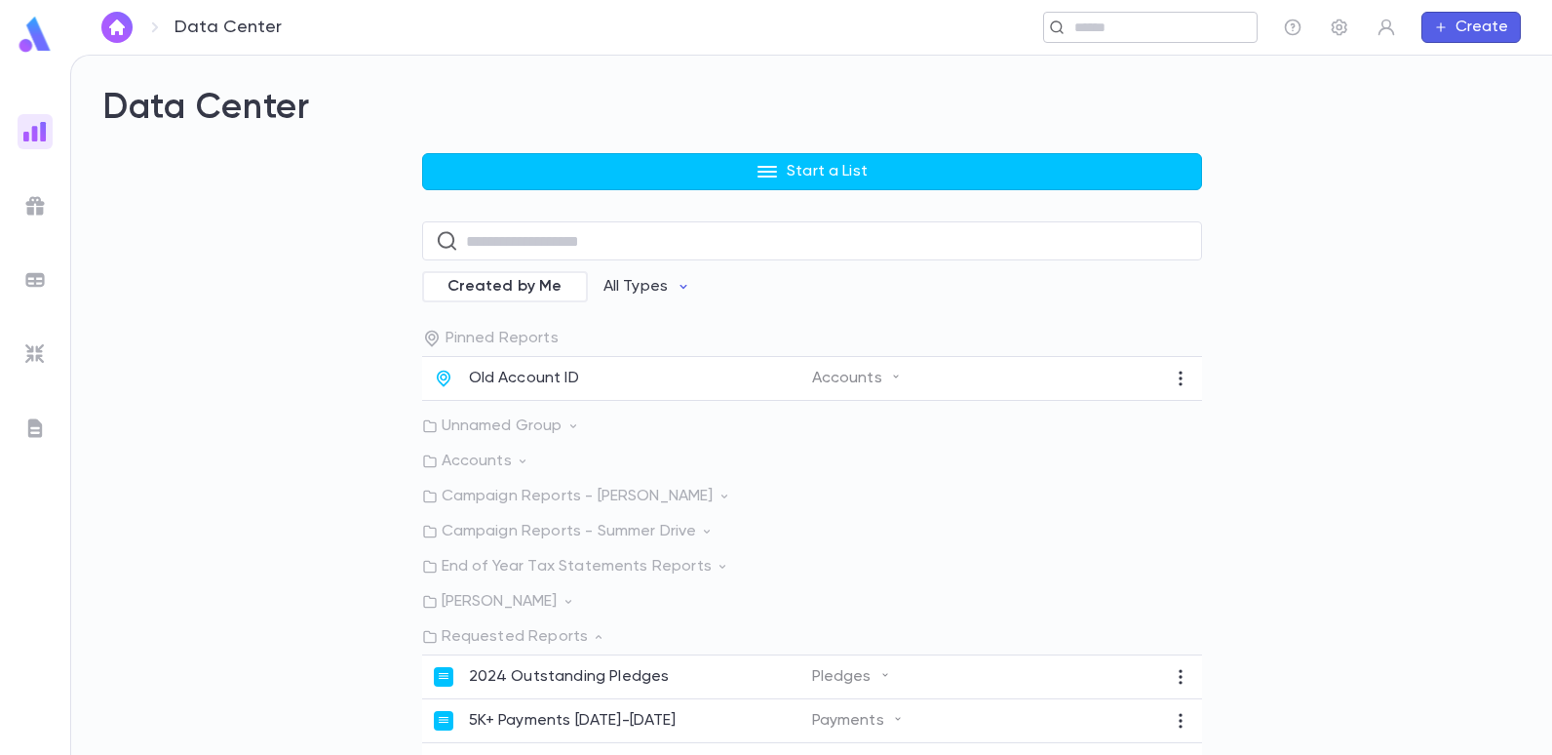
click at [1119, 31] on input "text" at bounding box center [1144, 28] width 151 height 19
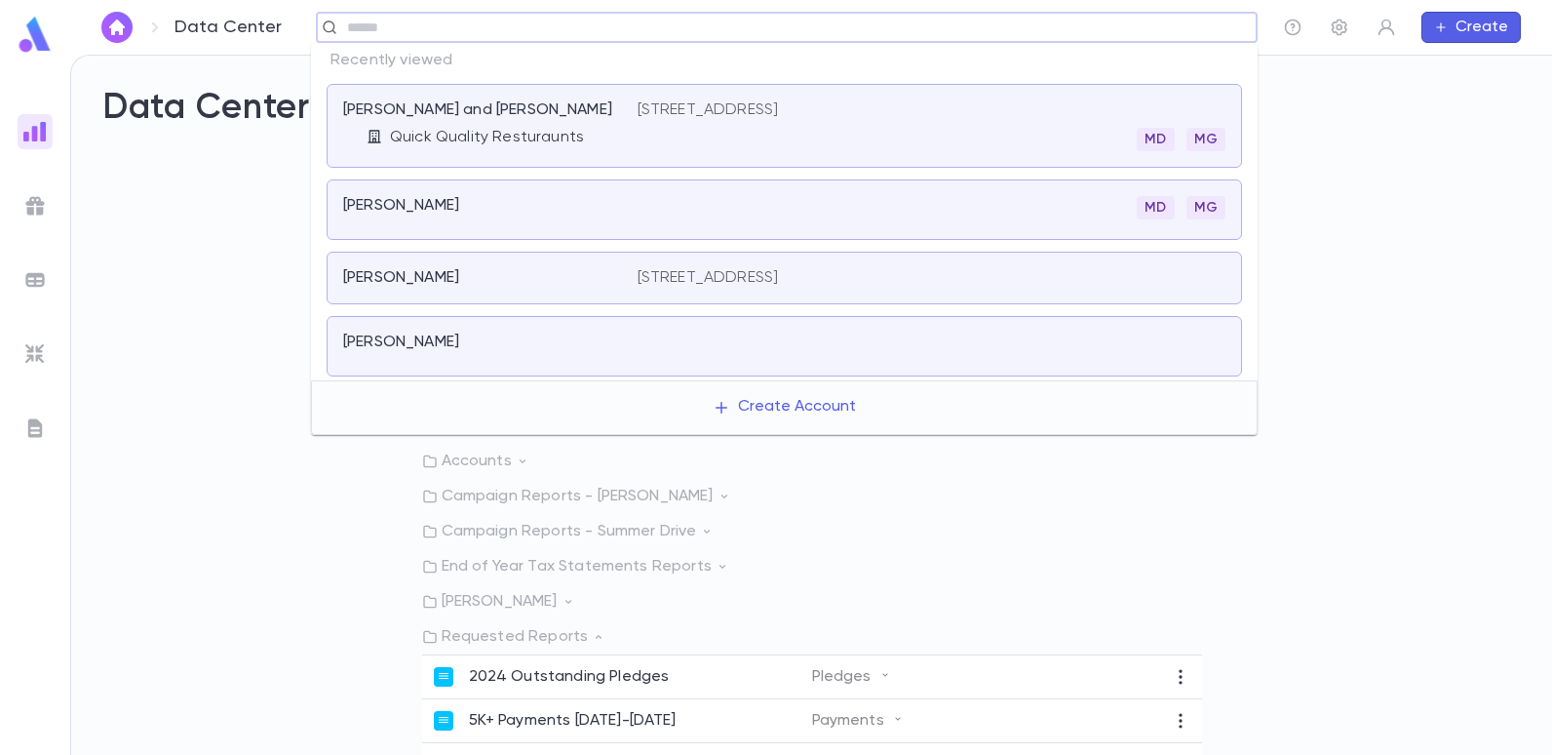
click at [435, 265] on div "[PERSON_NAME] [STREET_ADDRESS]" at bounding box center [785, 278] width 916 height 53
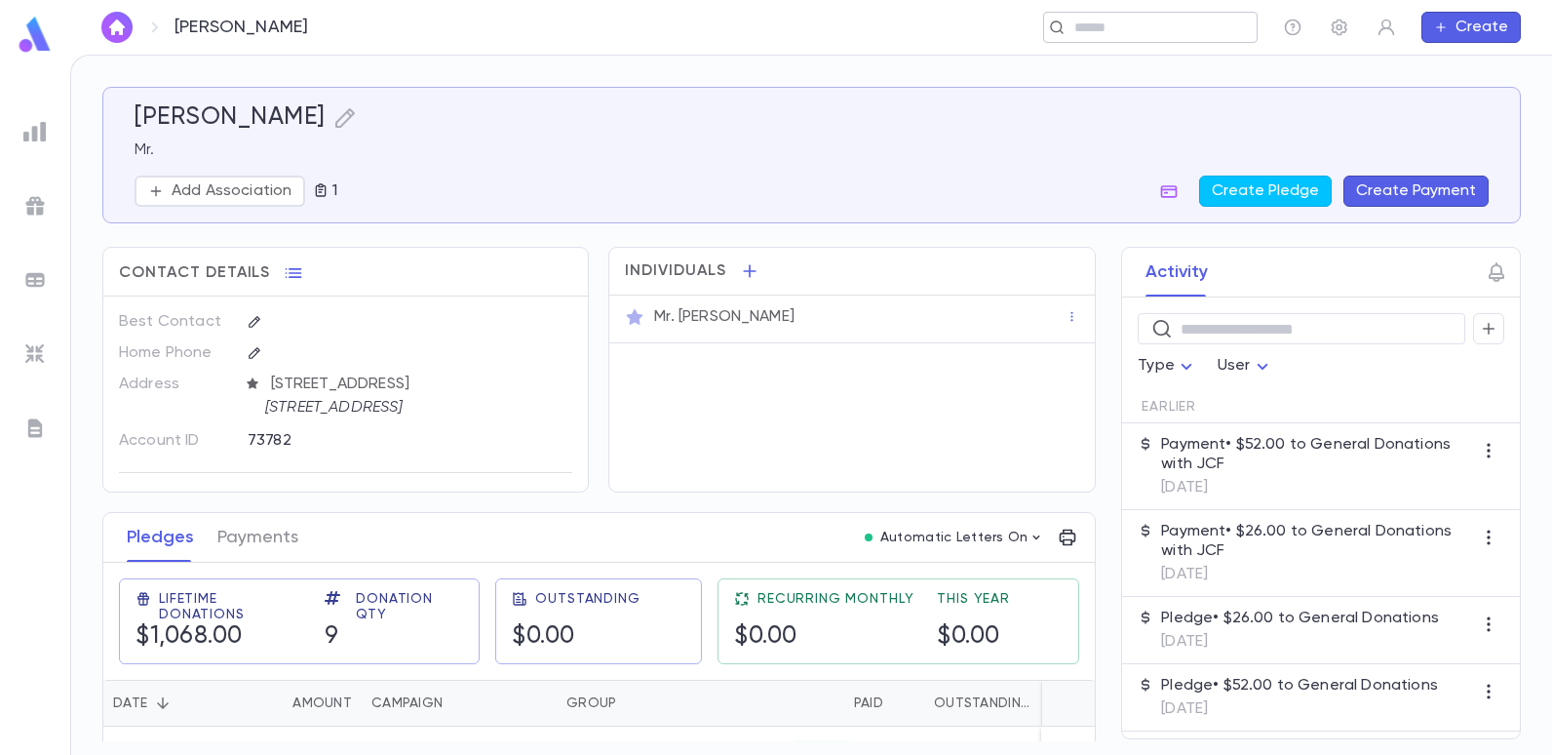
click at [1100, 25] on input "text" at bounding box center [1144, 28] width 151 height 19
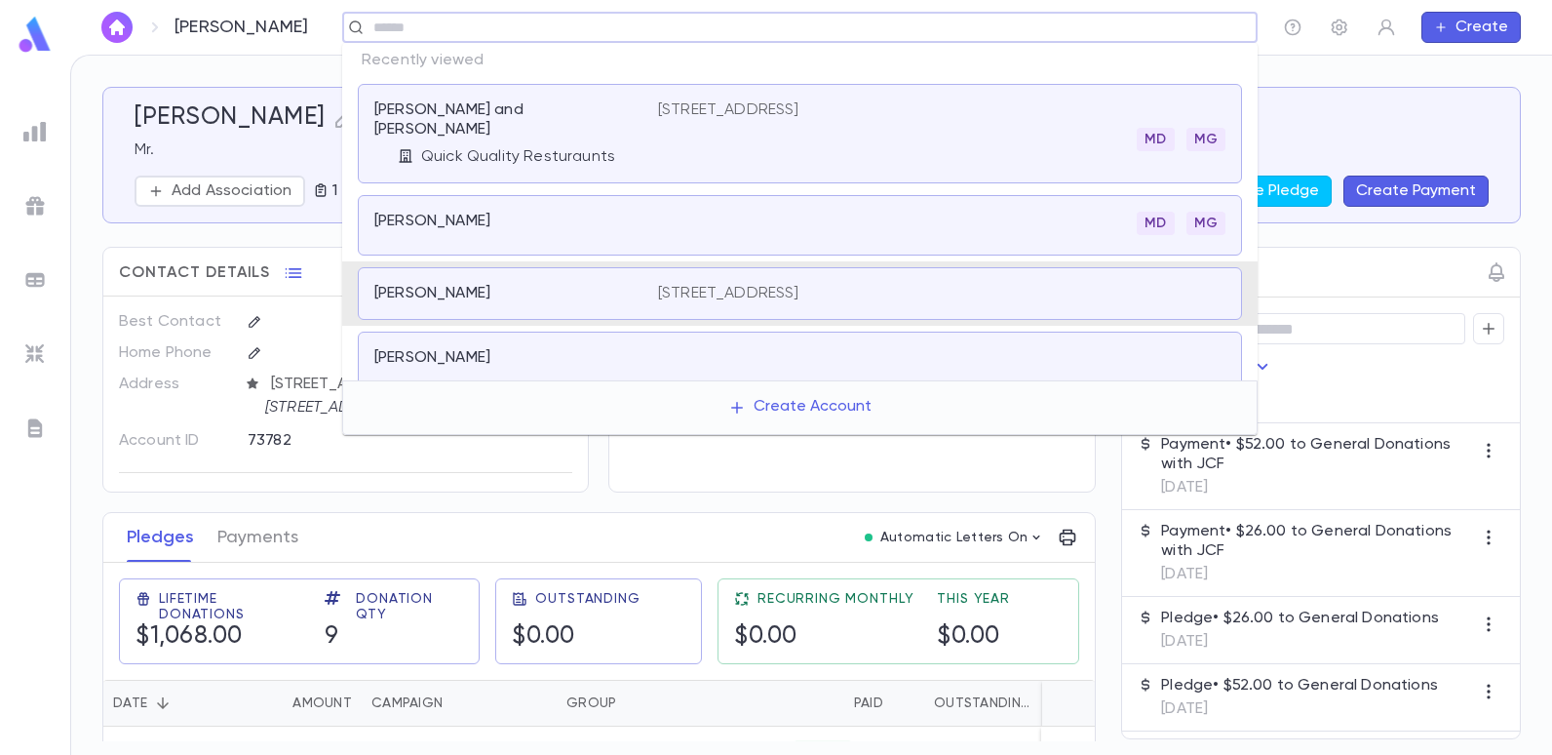
scroll to position [12, 0]
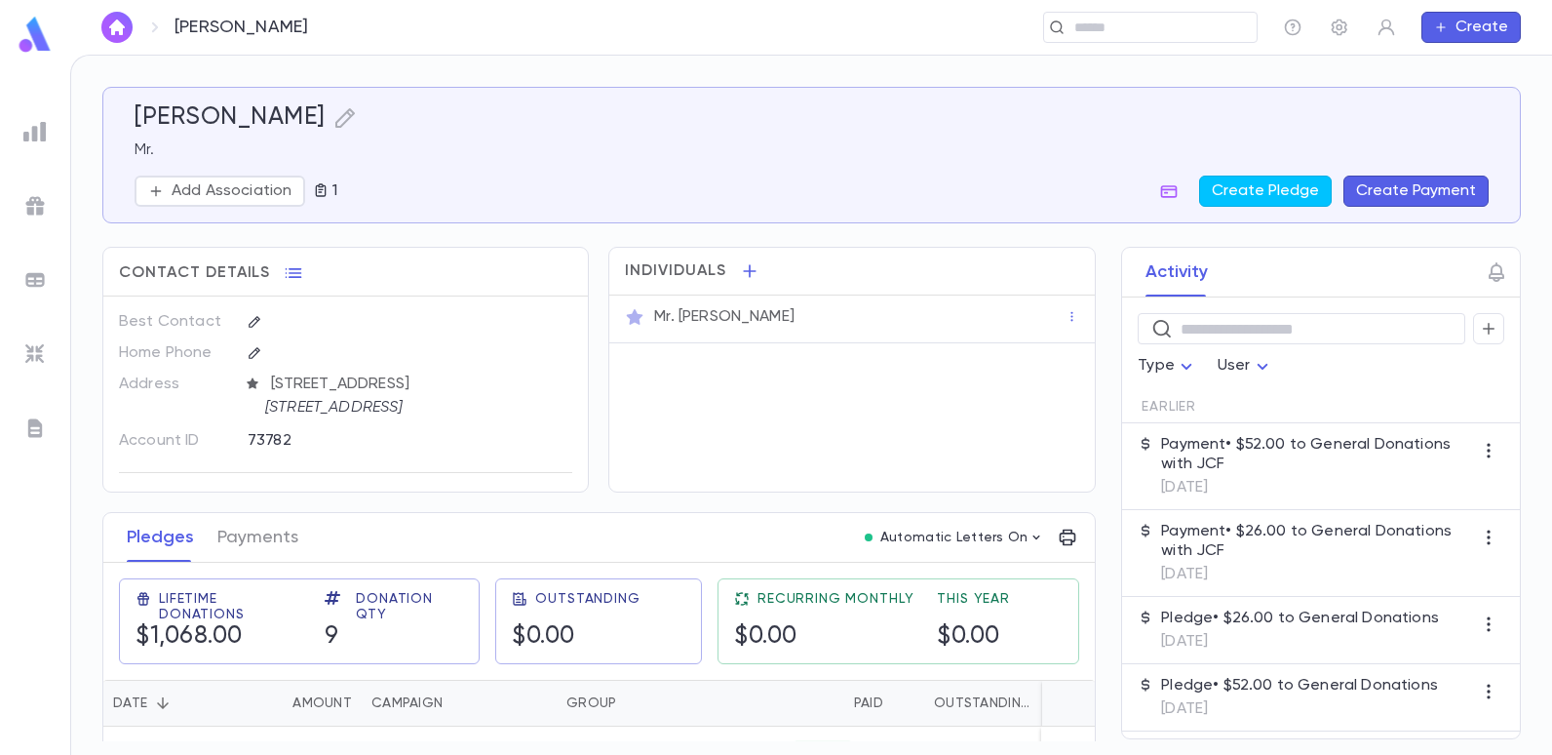
click at [26, 604] on ul at bounding box center [35, 430] width 70 height 648
